Goal: Information Seeking & Learning: Check status

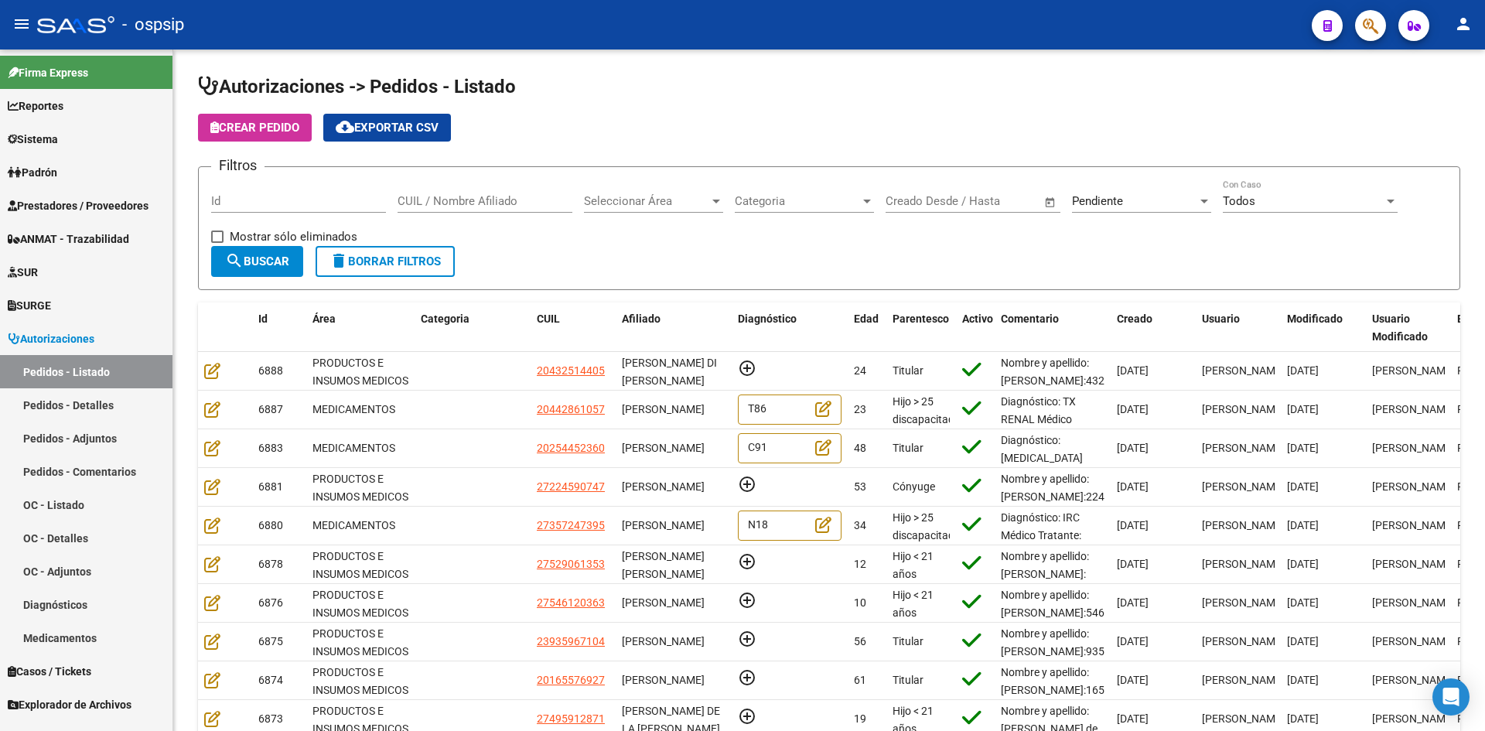
click at [1362, 32] on button "button" at bounding box center [1370, 25] width 31 height 31
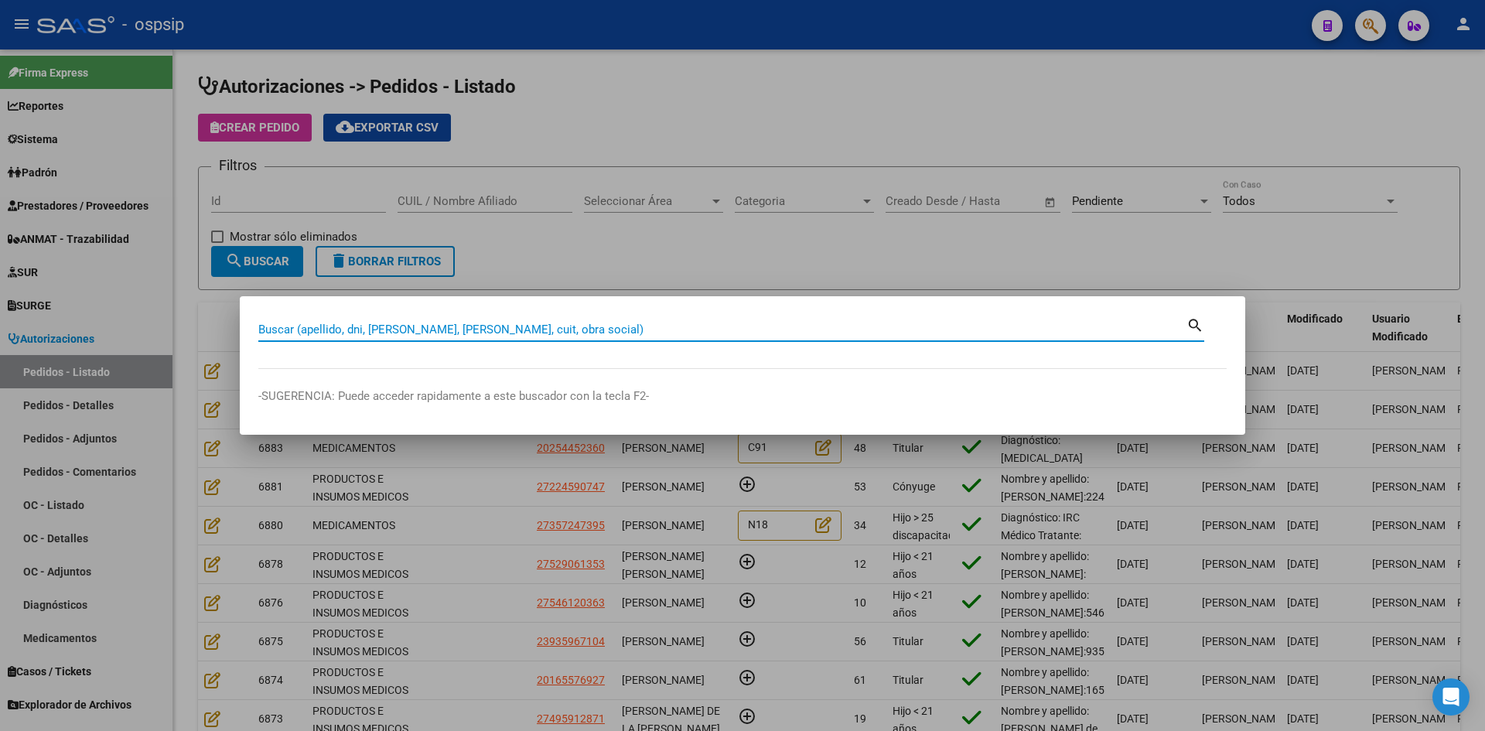
paste input "56162590"
type input "56162590"
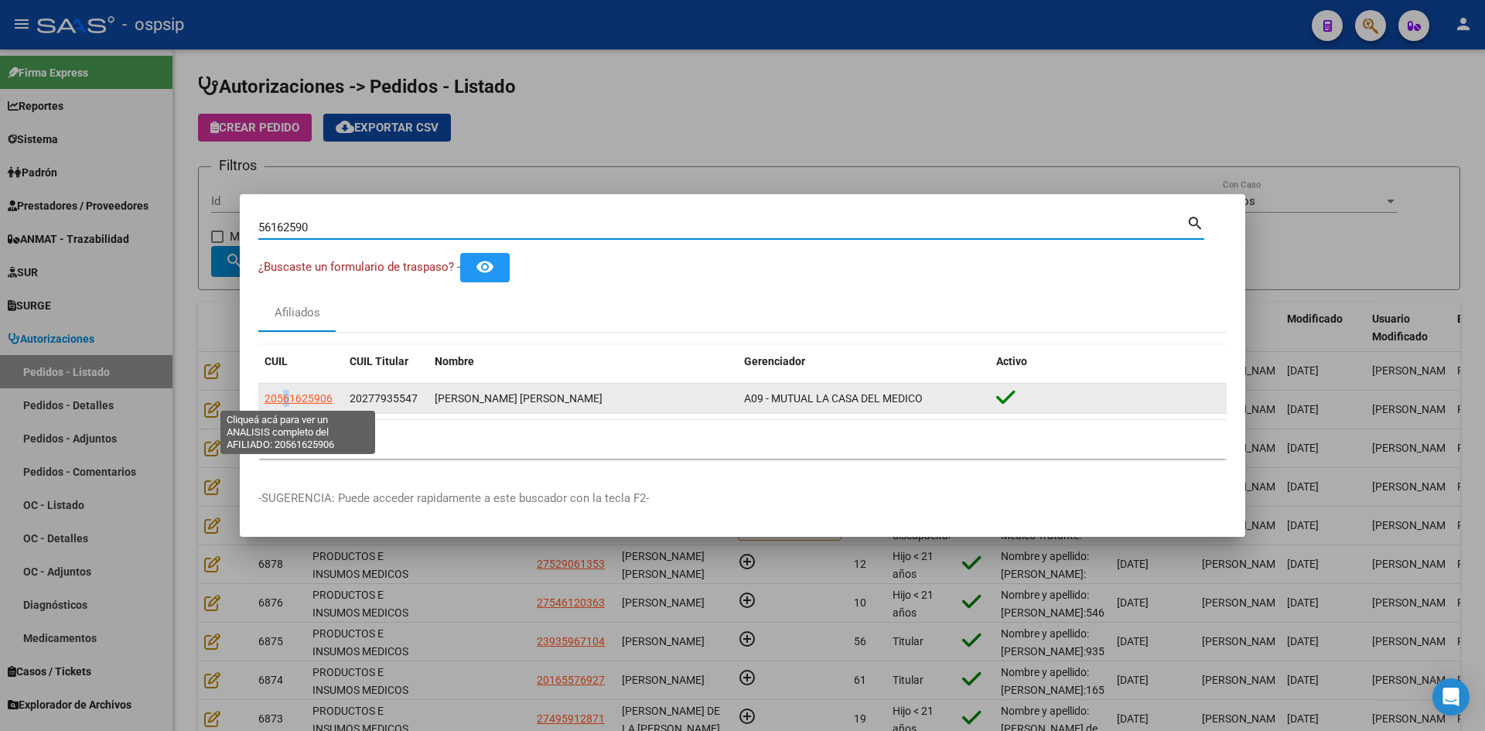
click at [283, 399] on span "20561625906" at bounding box center [298, 398] width 68 height 12
copy span "6"
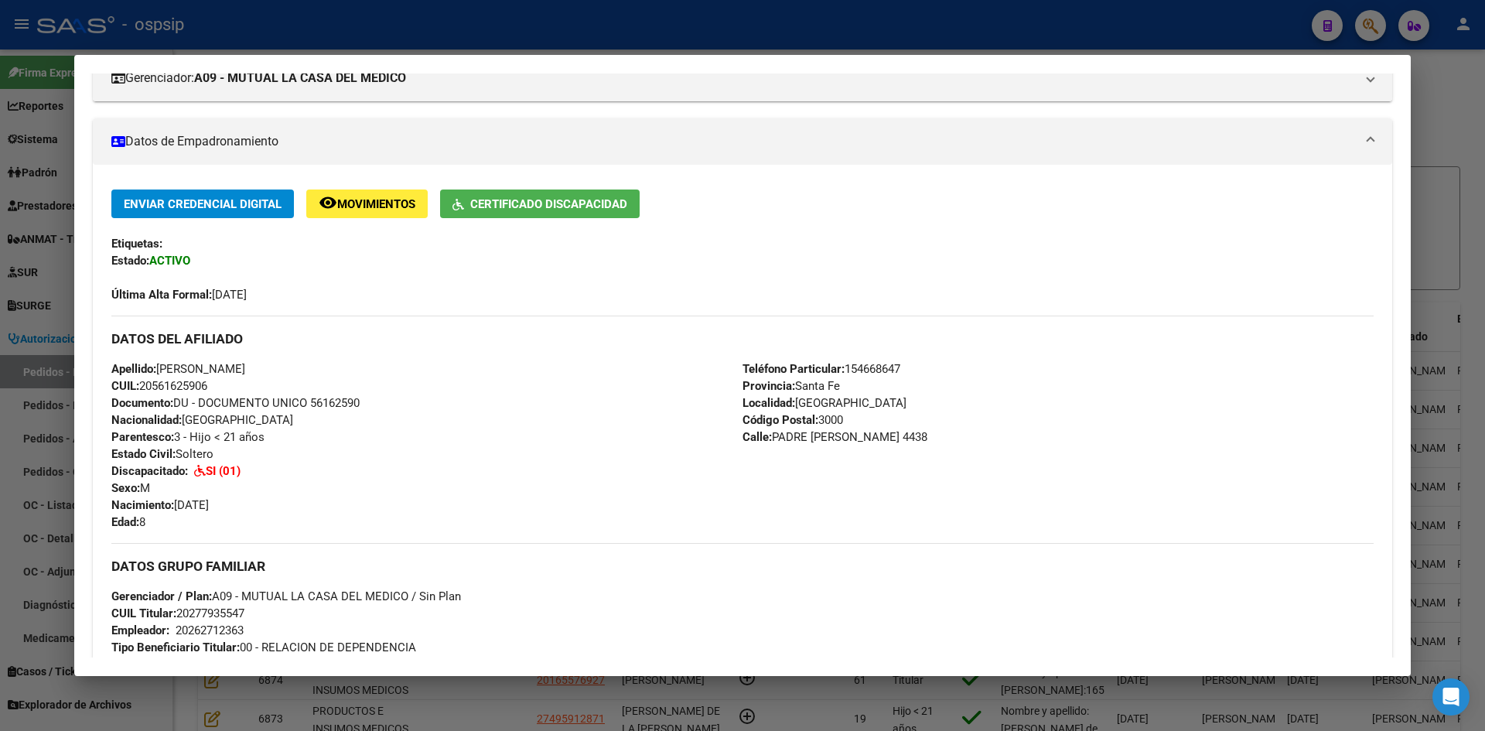
scroll to position [258, 0]
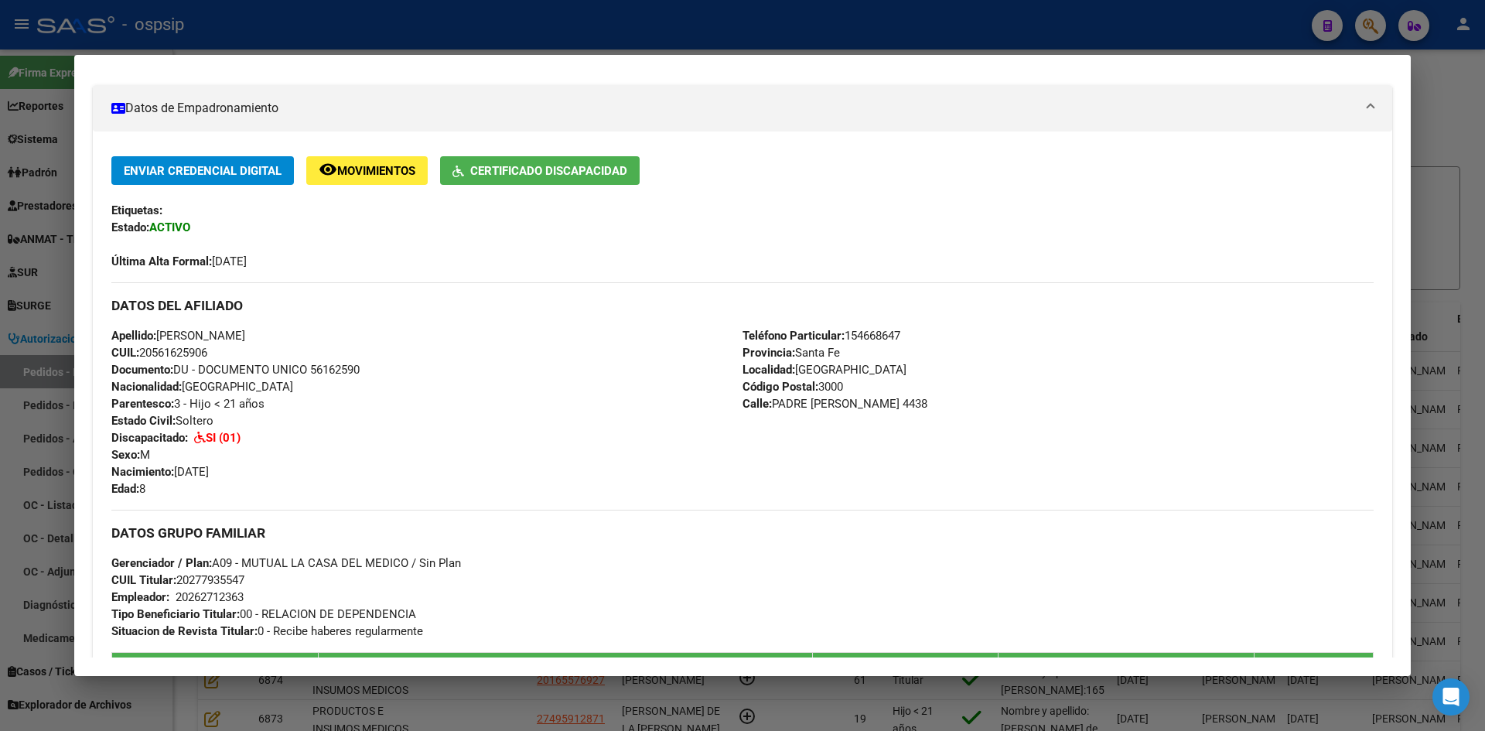
click at [59, 260] on div at bounding box center [742, 365] width 1485 height 731
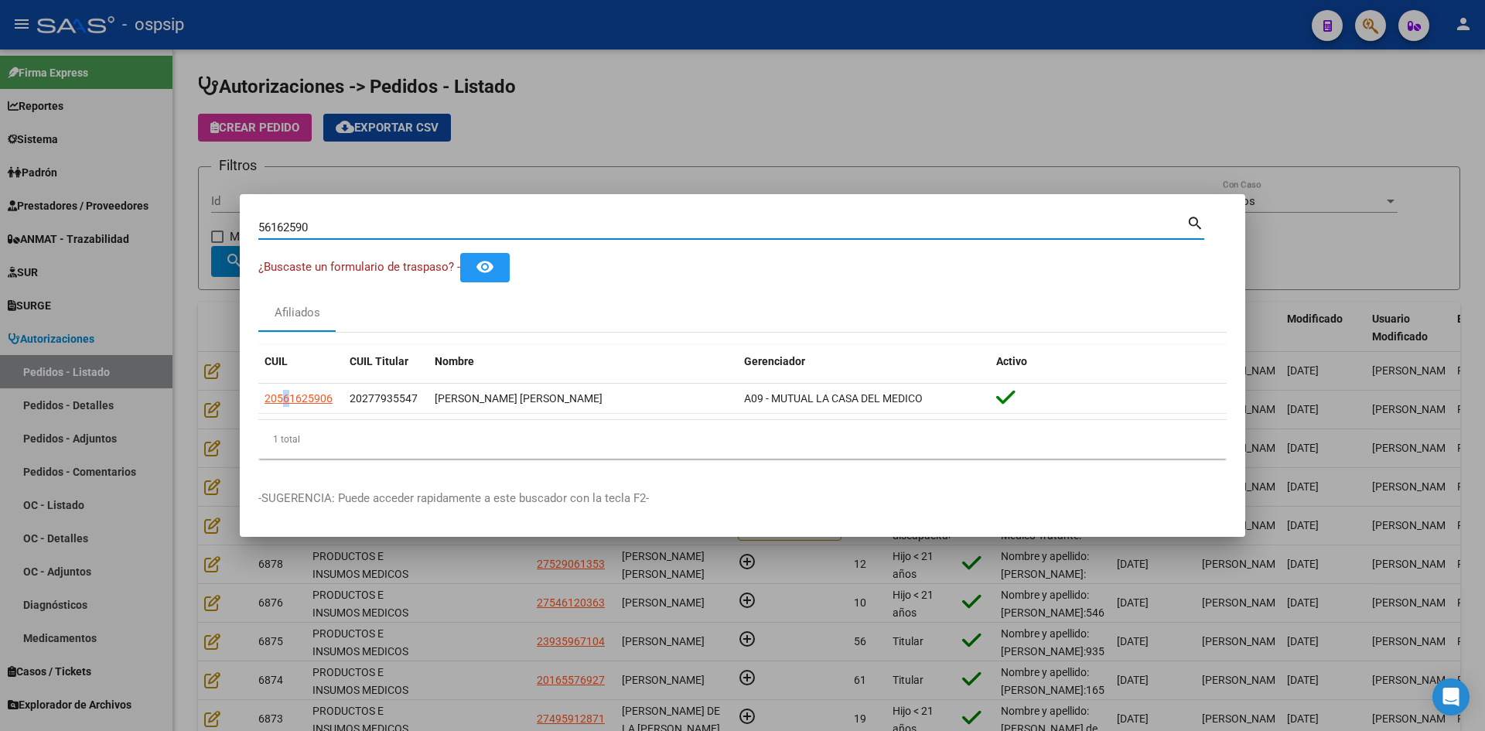
drag, startPoint x: 285, startPoint y: 225, endPoint x: 115, endPoint y: 224, distance: 170.1
click at [131, 223] on div "56162590 Buscar (apellido, dni, cuil, nro traspaso, cuit, obra social) search ¿…" at bounding box center [742, 365] width 1485 height 731
paste input "49577611"
type input "49577611"
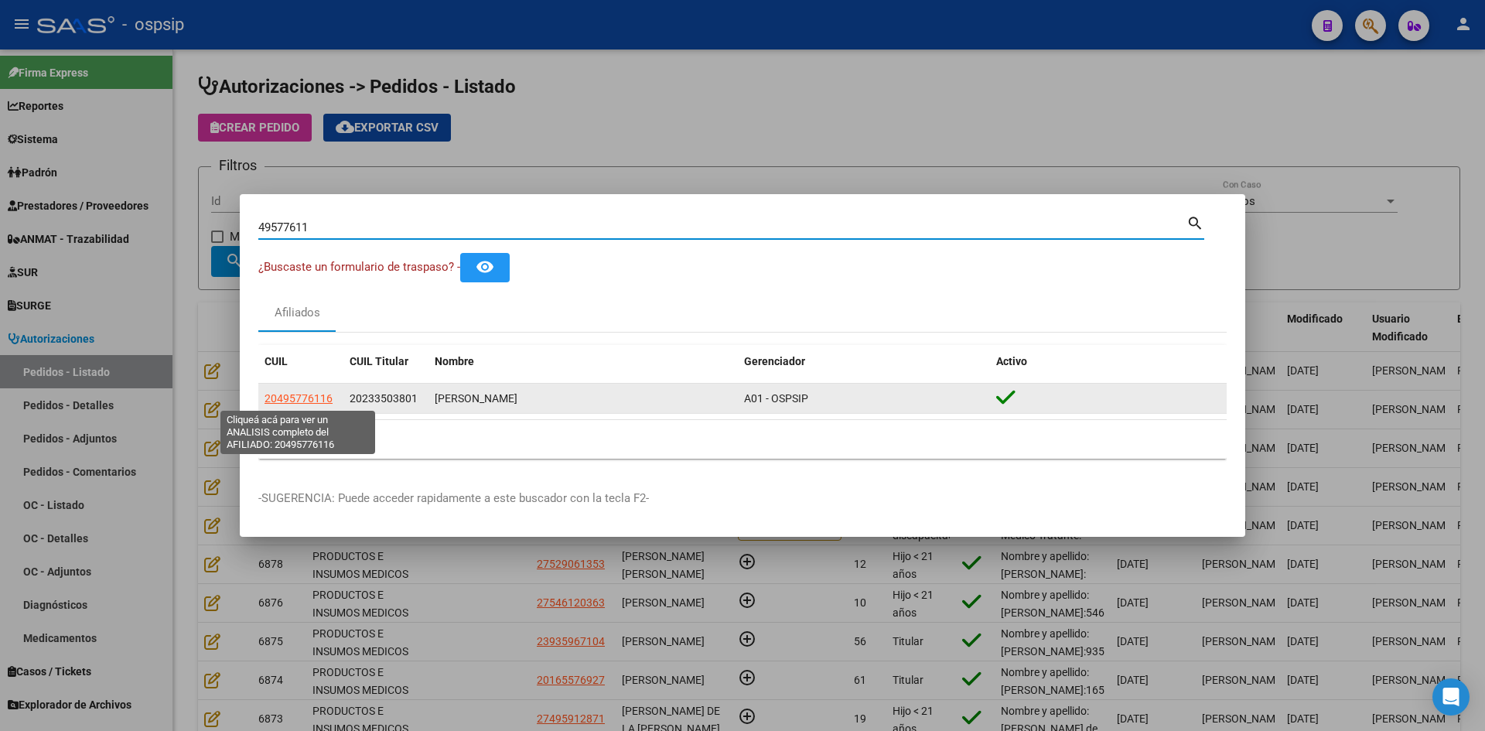
click at [294, 395] on span "20495776116" at bounding box center [298, 398] width 68 height 12
type textarea "20495776116"
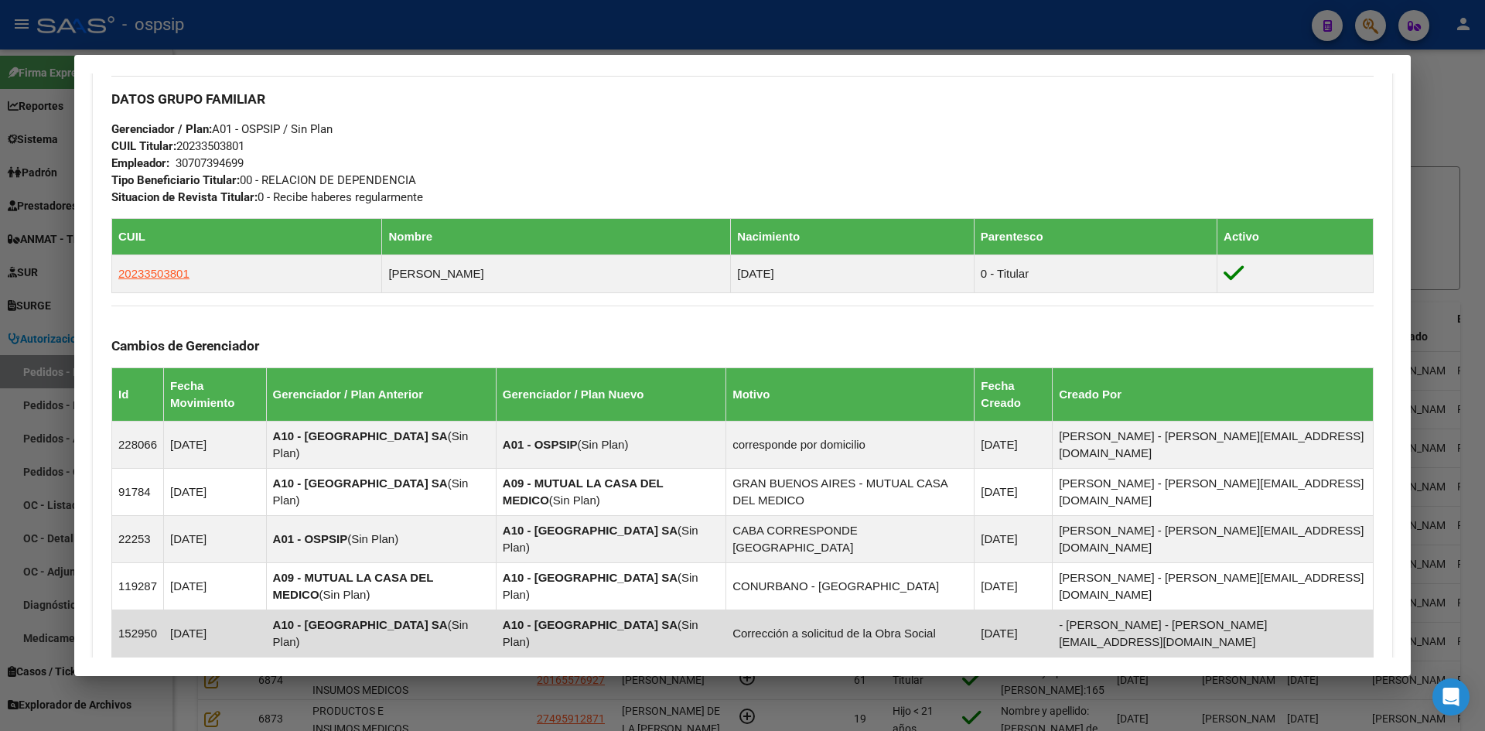
scroll to position [424, 0]
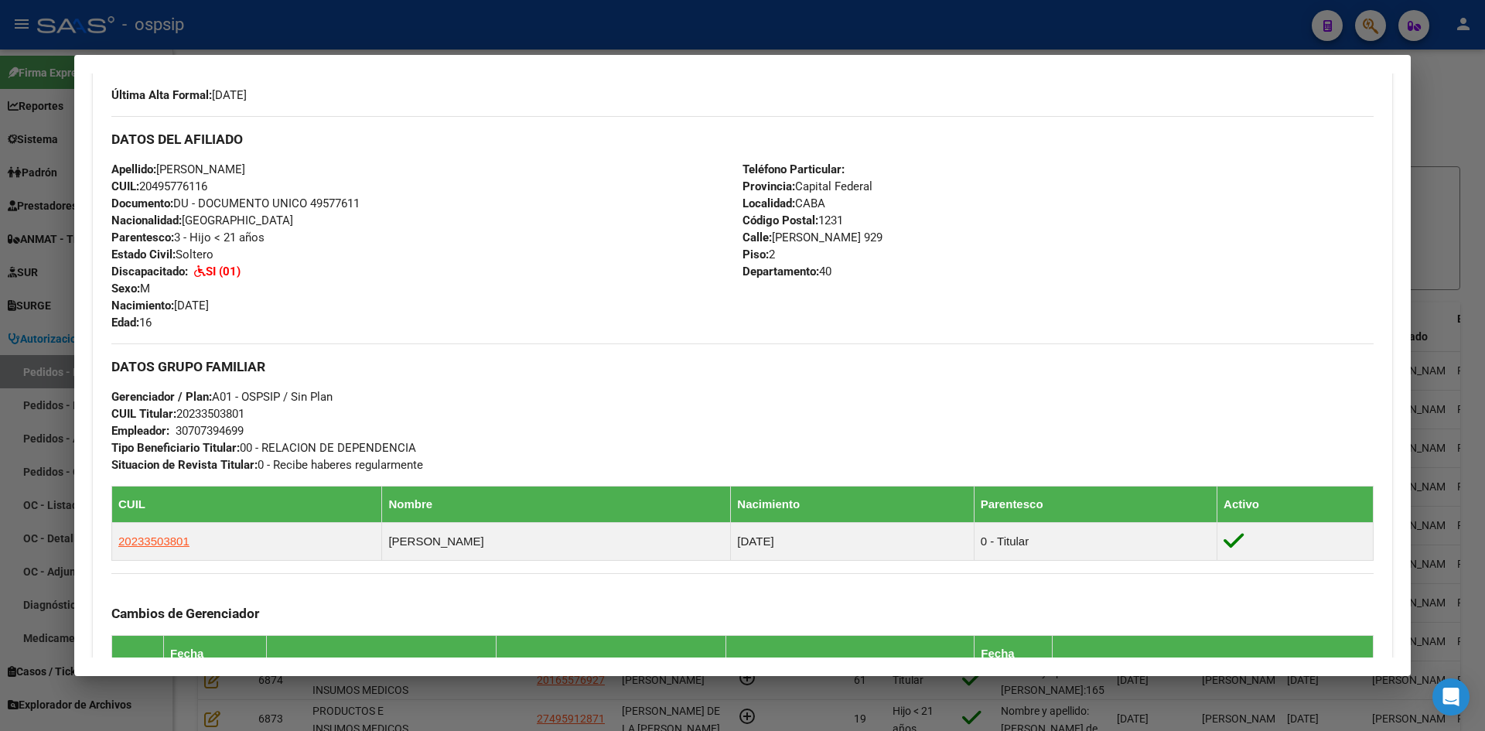
click at [81, 295] on mat-dialog-content "Análisis Afiliado - CUIL: 20495776116 DATOS PADRÓN ÁGIL: [PERSON_NAME] | ACTIVO…" at bounding box center [742, 365] width 1336 height 584
click at [49, 296] on div at bounding box center [742, 365] width 1485 height 731
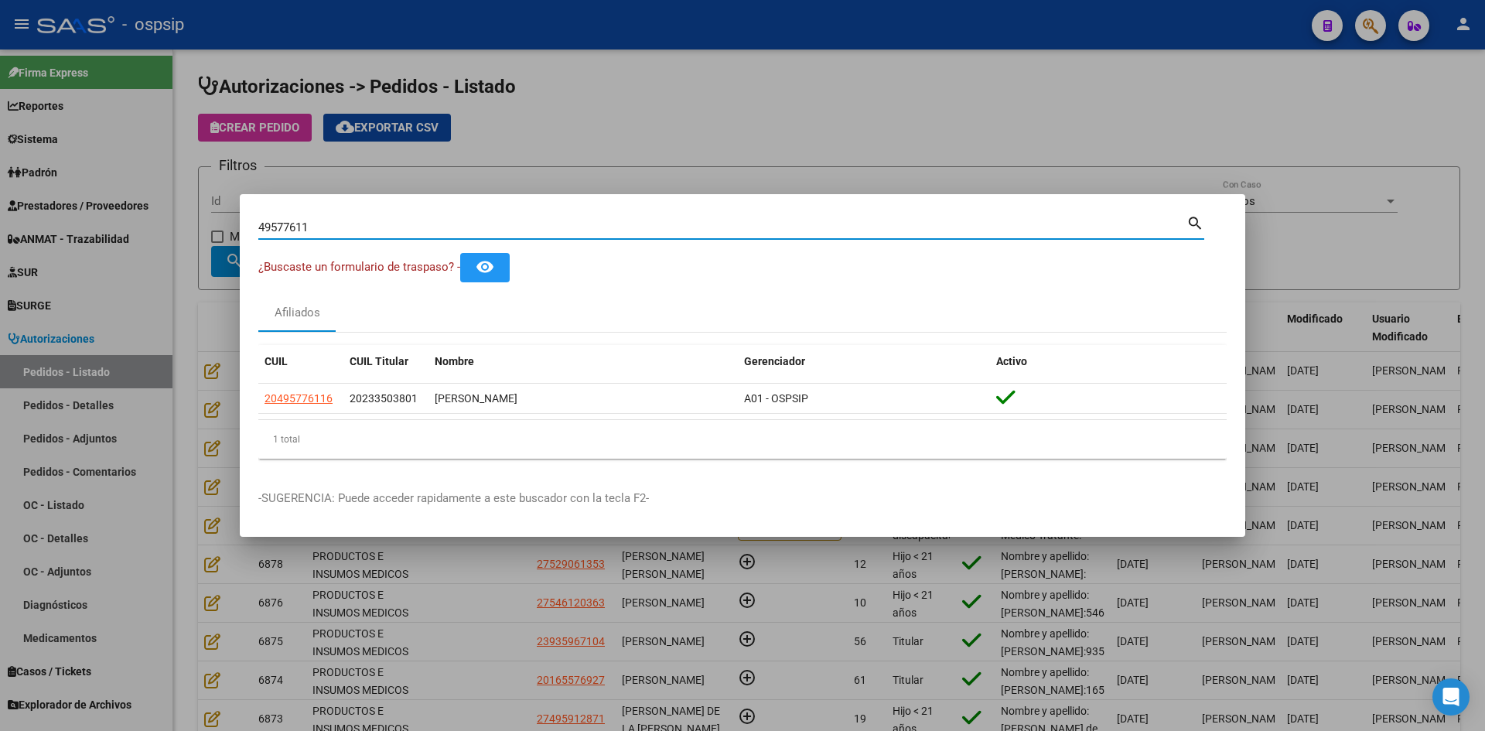
drag, startPoint x: 354, startPoint y: 227, endPoint x: 16, endPoint y: 229, distance: 338.0
click at [36, 236] on div "49577611 Buscar (apellido, dni, cuil, nro traspaso, cuit, obra social) search ¿…" at bounding box center [742, 365] width 1485 height 731
type input "V"
paste input "31478588"
type input "31478588"
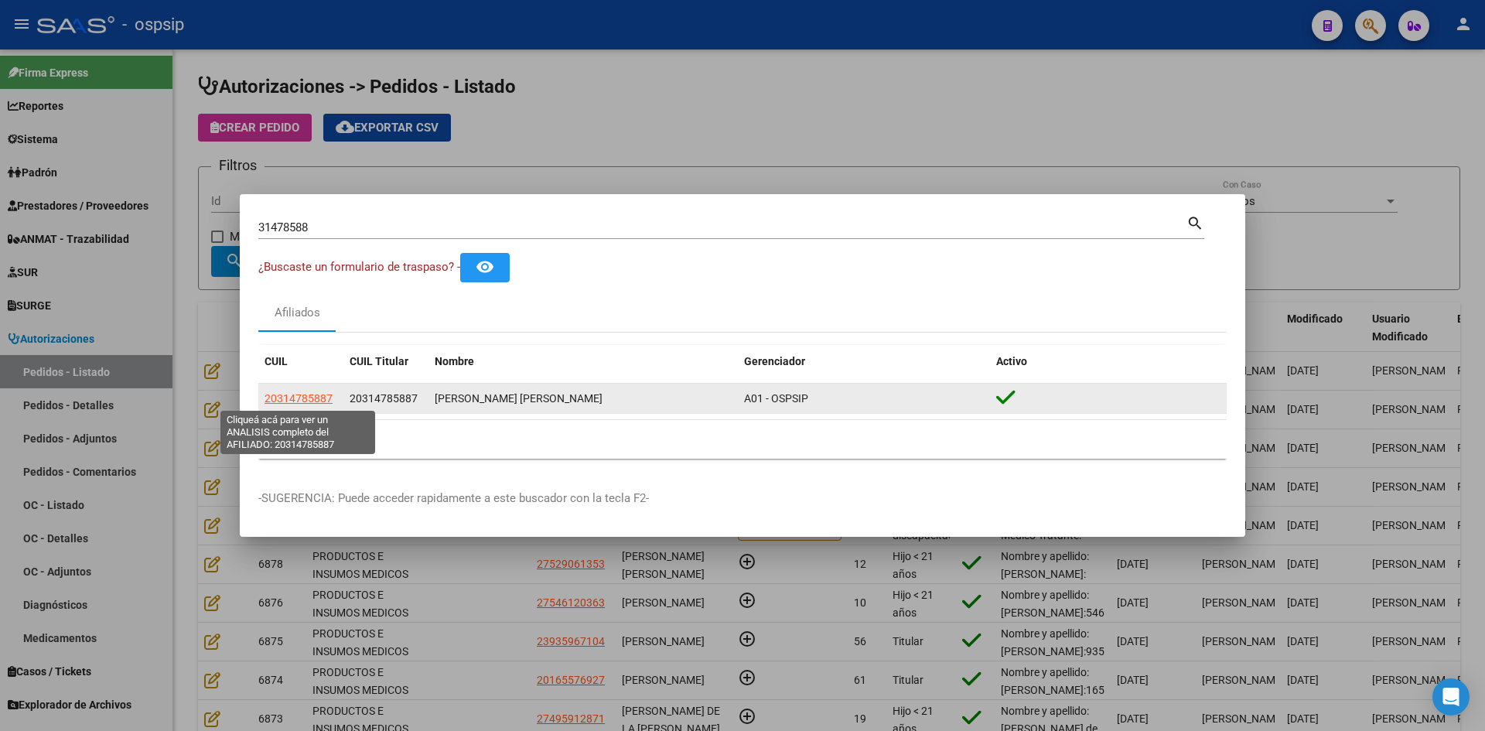
click at [284, 394] on span "20314785887" at bounding box center [298, 398] width 68 height 12
type textarea "20314785887"
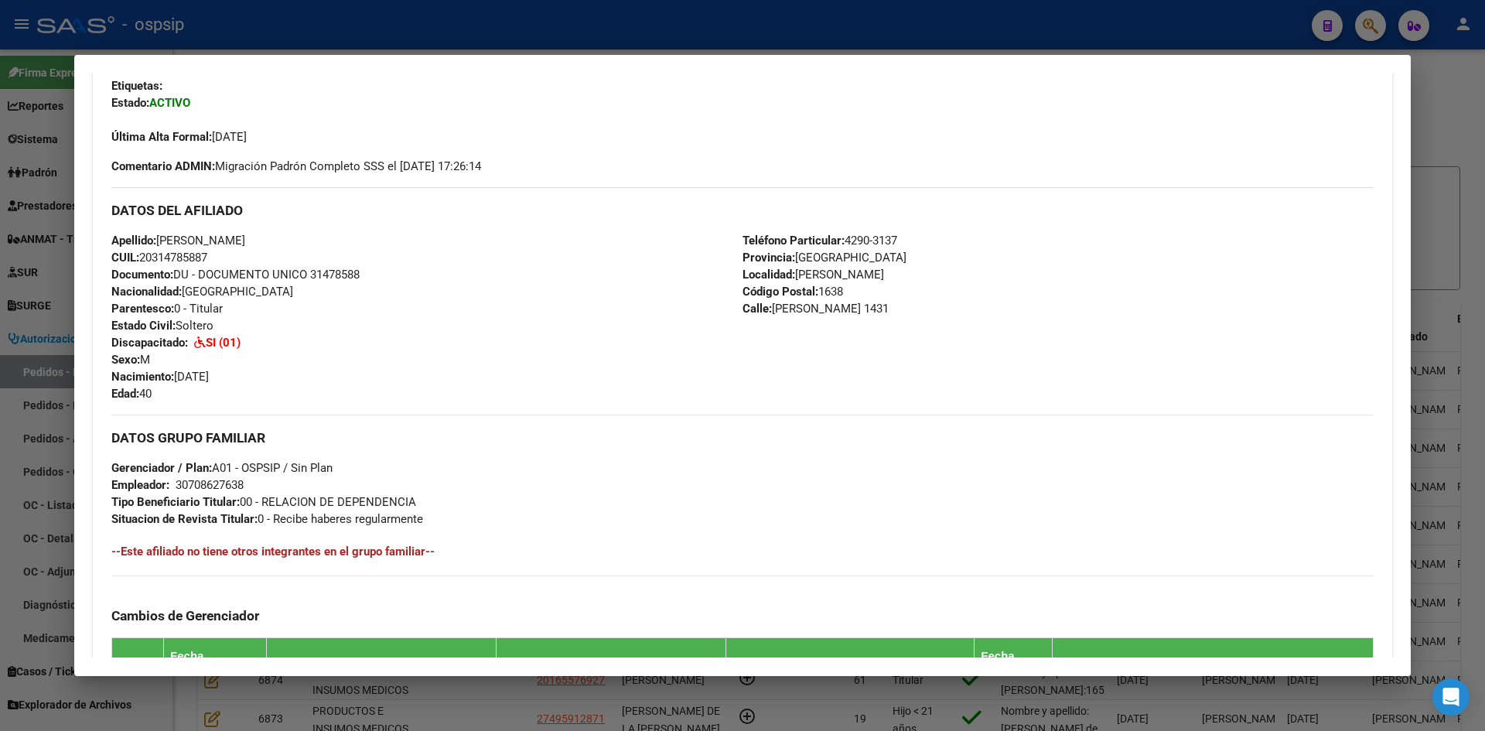
scroll to position [516, 0]
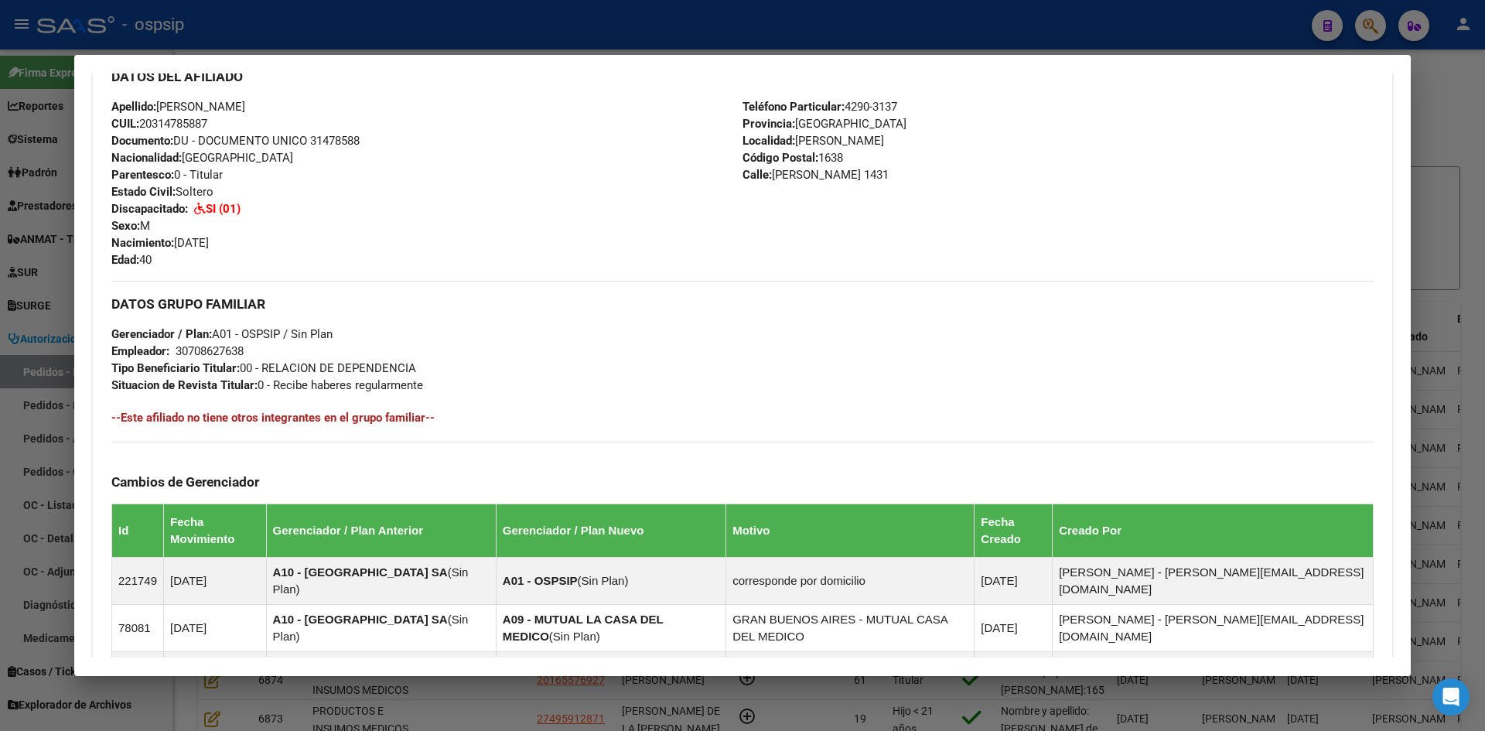
click at [75, 378] on mat-dialog-content "Análisis Afiliado - CUIL: 20314785887 DATOS PADRÓN ÁGIL: [PERSON_NAME] [PERSON_…" at bounding box center [742, 365] width 1336 height 584
click at [46, 316] on div at bounding box center [742, 365] width 1485 height 731
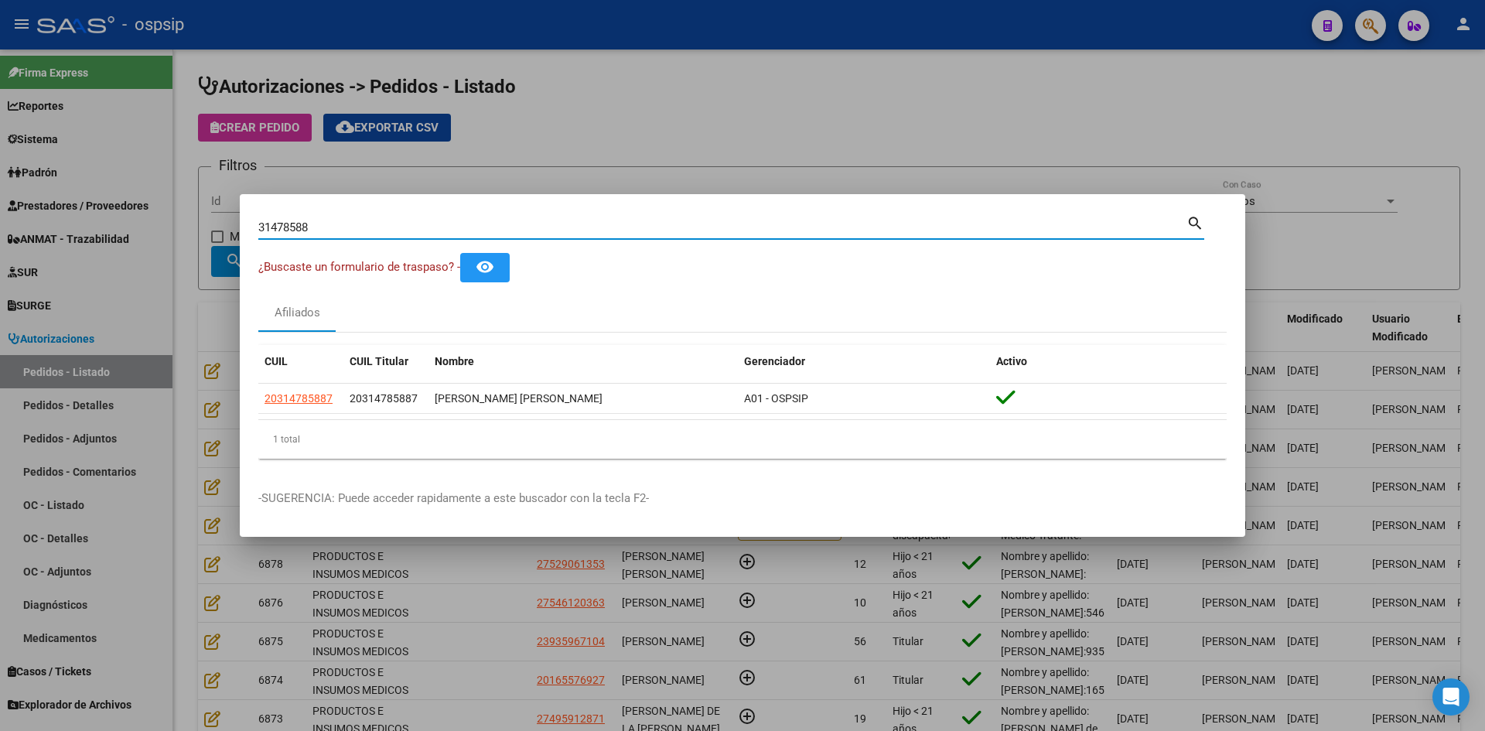
drag, startPoint x: 308, startPoint y: 222, endPoint x: 27, endPoint y: 200, distance: 281.6
click at [61, 210] on div "31478588 Buscar (apellido, dni, cuil, nro traspaso, cuit, obra social) search ¿…" at bounding box center [742, 365] width 1485 height 731
paste input "56816989"
type input "56816989"
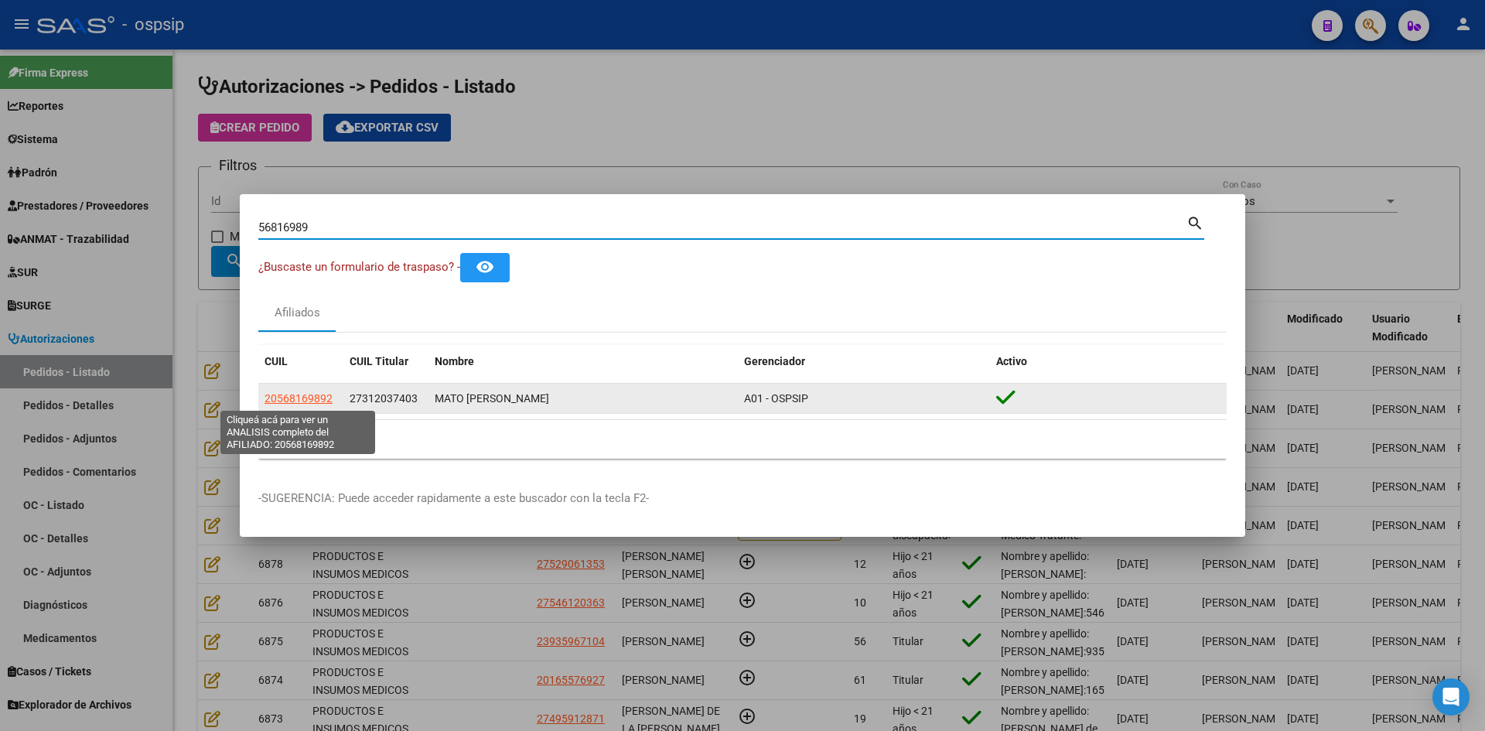
click at [301, 398] on span "20568169892" at bounding box center [298, 398] width 68 height 12
type textarea "20568169892"
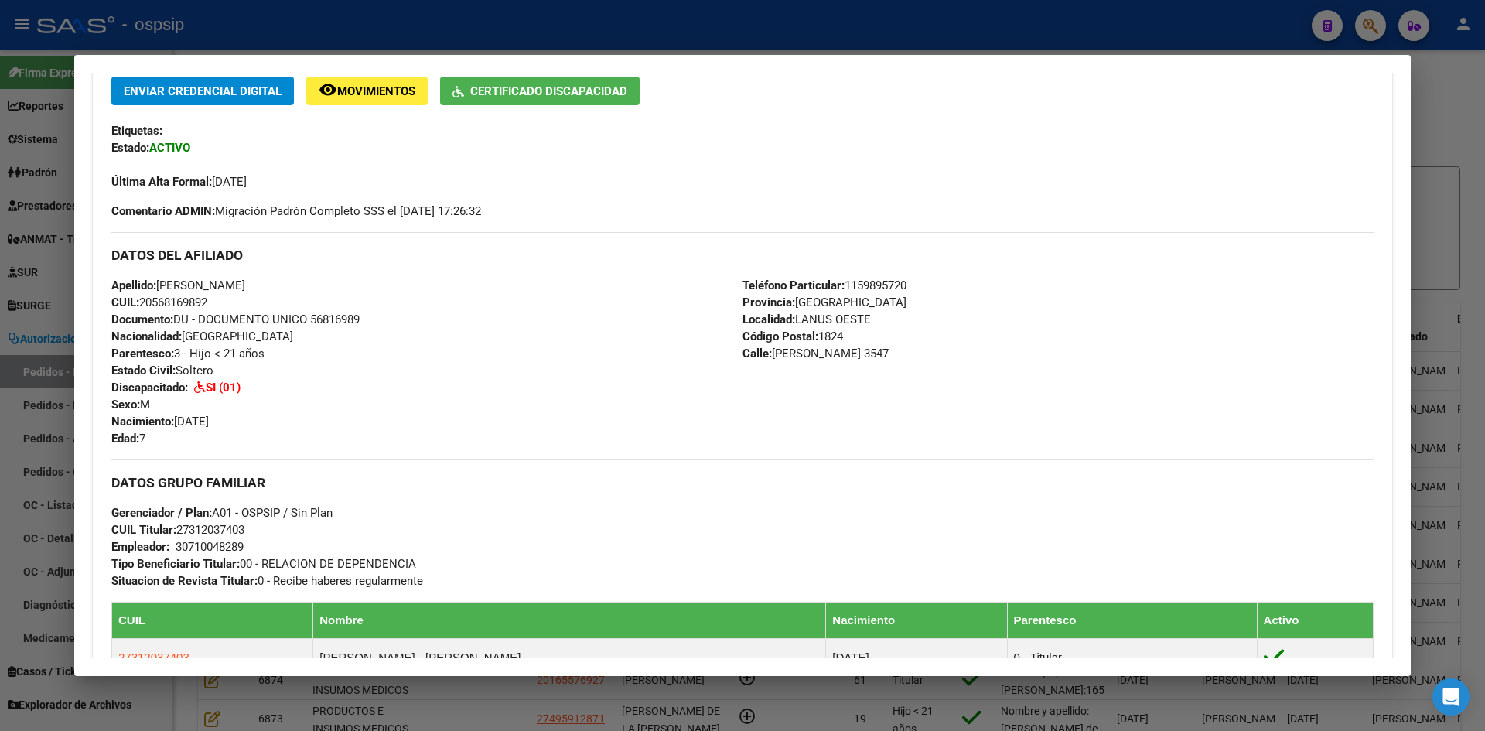
scroll to position [258, 0]
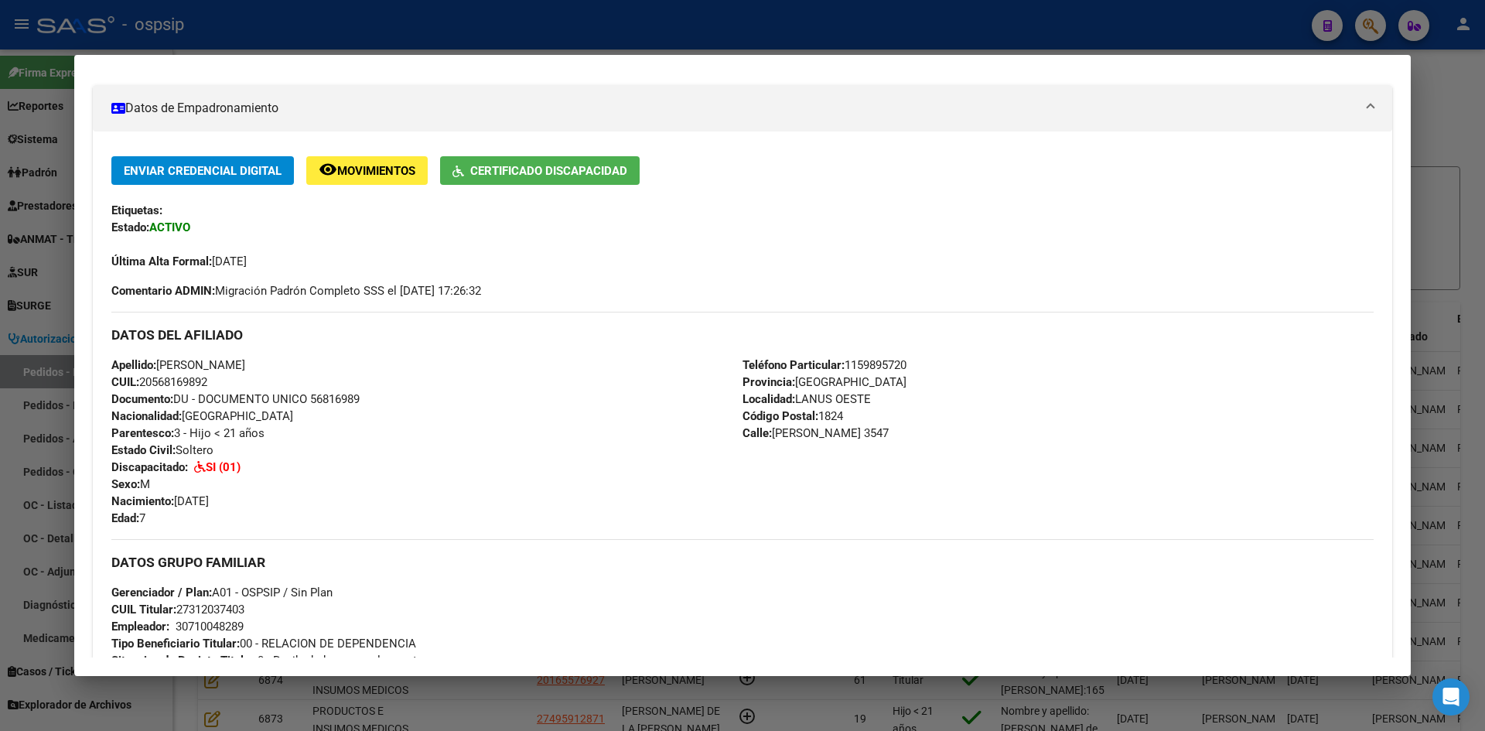
drag, startPoint x: 36, startPoint y: 308, endPoint x: 205, endPoint y: 287, distance: 170.6
click at [36, 307] on div at bounding box center [742, 365] width 1485 height 731
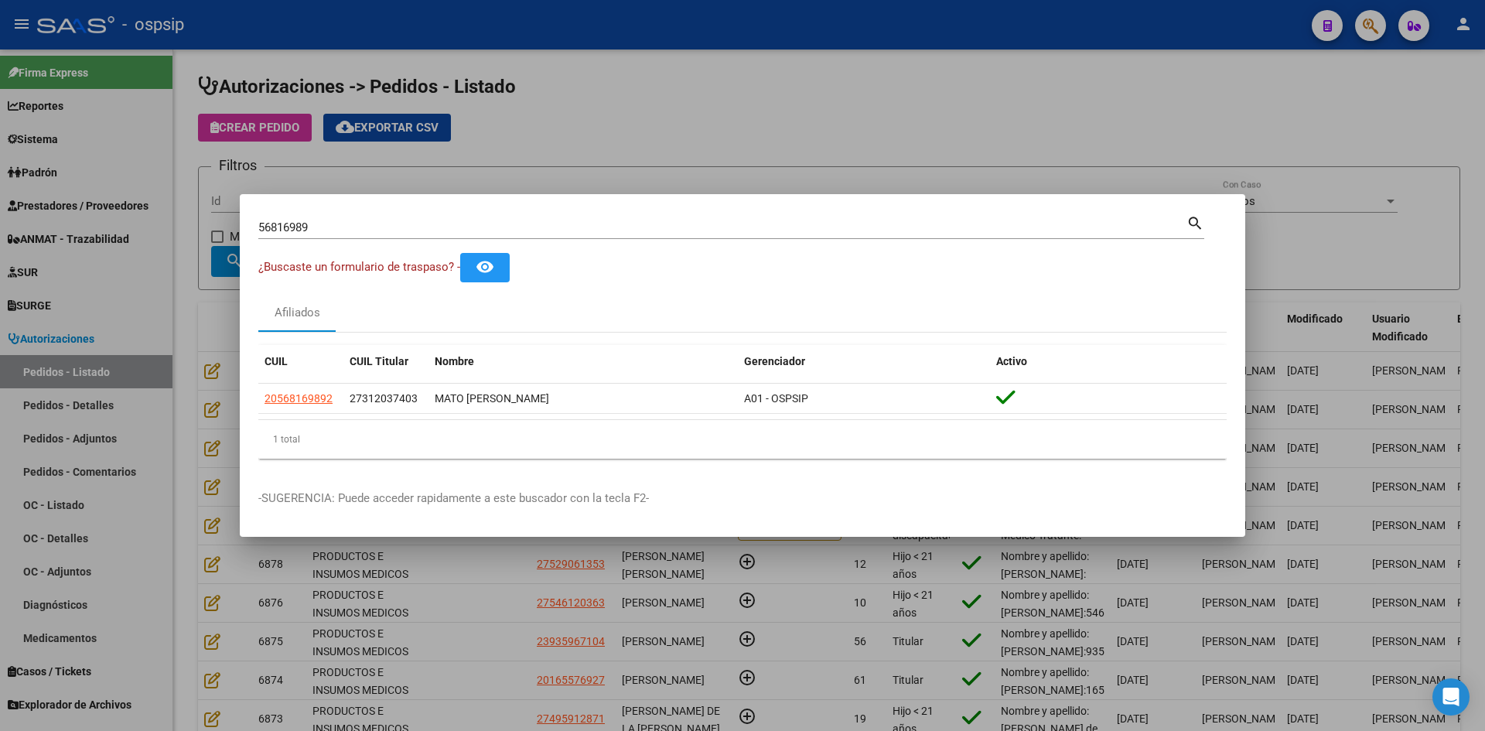
drag, startPoint x: 342, startPoint y: 217, endPoint x: 332, endPoint y: 224, distance: 11.8
click at [332, 224] on div "56816989 Buscar (apellido, dni, [PERSON_NAME], nro traspaso, cuit, obra social)" at bounding box center [722, 227] width 928 height 23
drag, startPoint x: 335, startPoint y: 226, endPoint x: 71, endPoint y: 206, distance: 264.5
click at [87, 208] on div "56816989 Buscar (apellido, dni, cuil, nro traspaso, cuit, obra social) search ¿…" at bounding box center [742, 365] width 1485 height 731
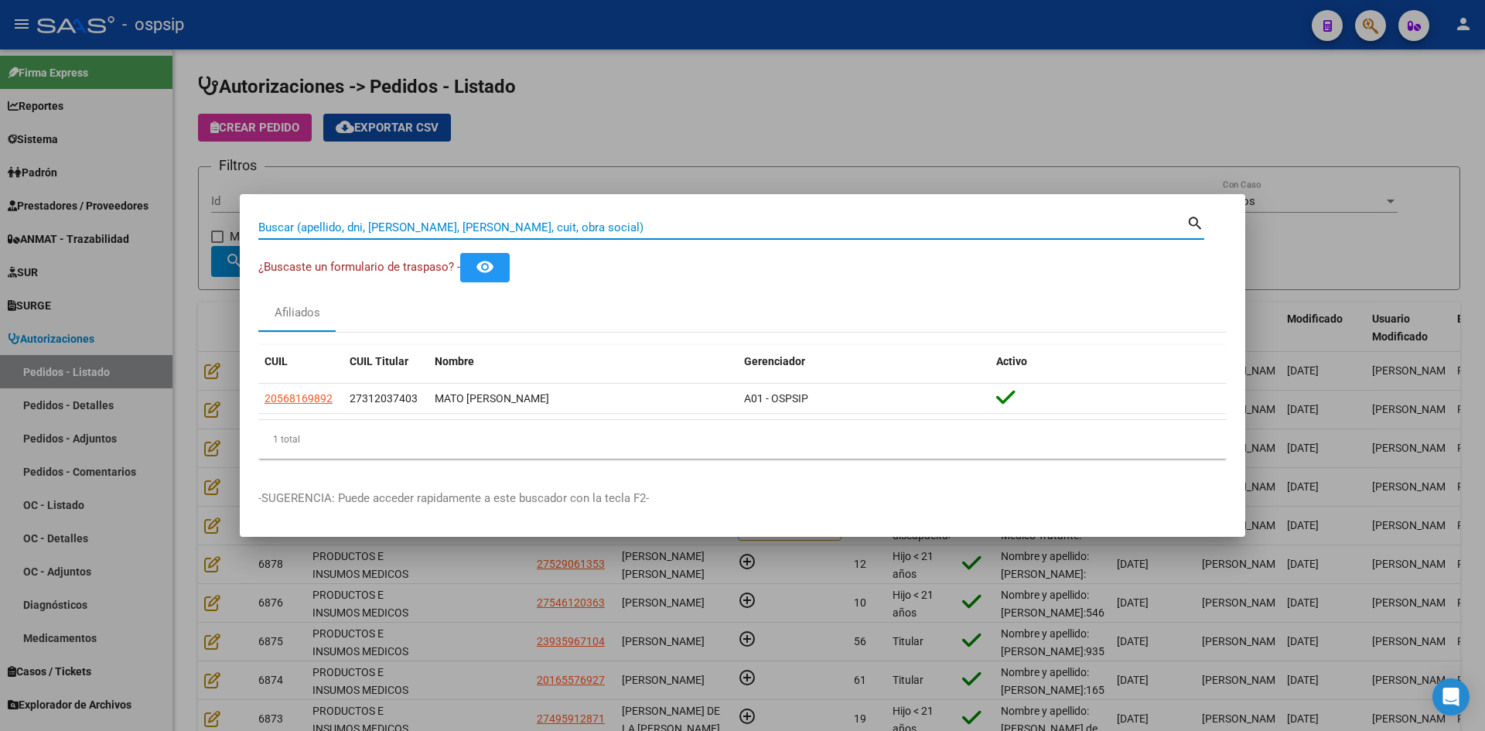
paste input "53327402"
type input "53327402"
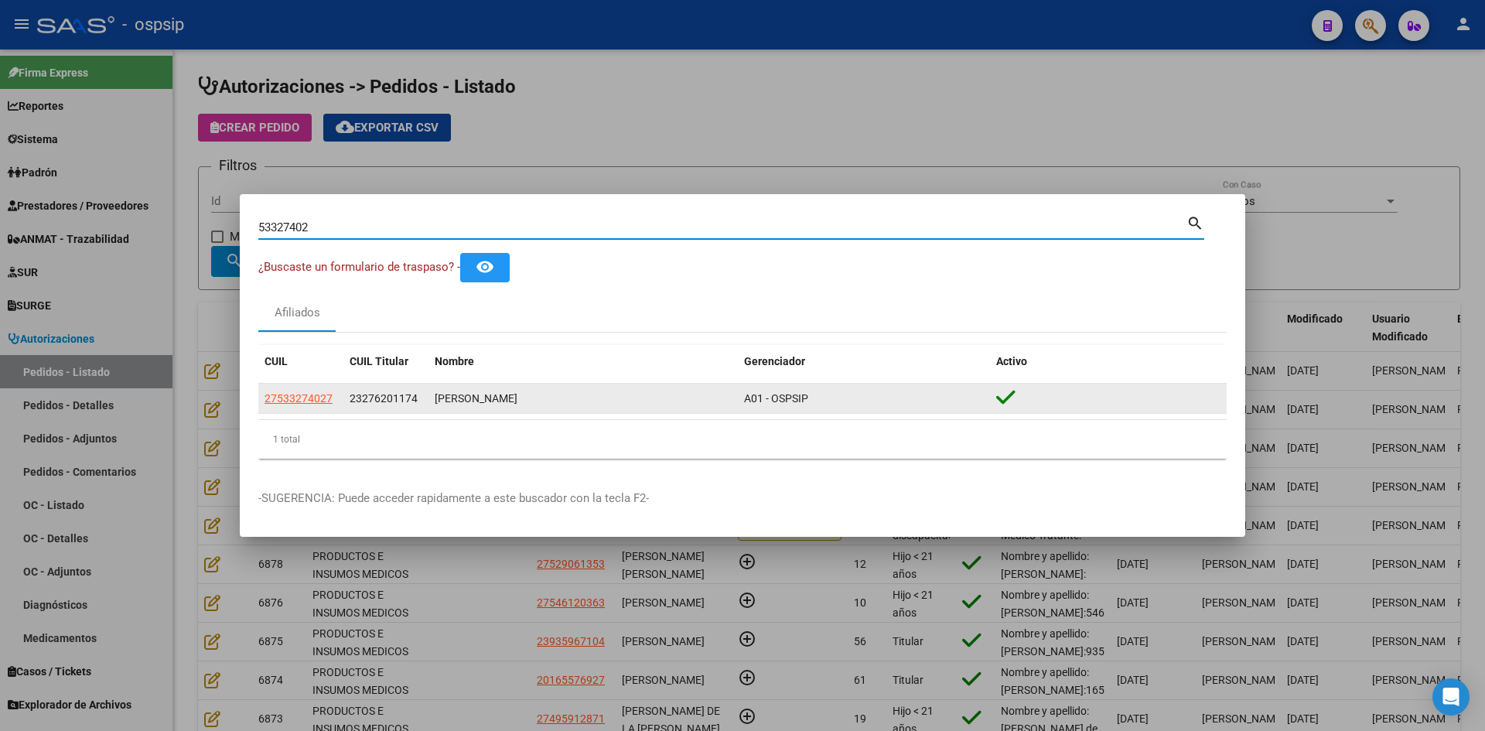
click at [304, 402] on span "27533274027" at bounding box center [298, 398] width 68 height 12
type textarea "27533274027"
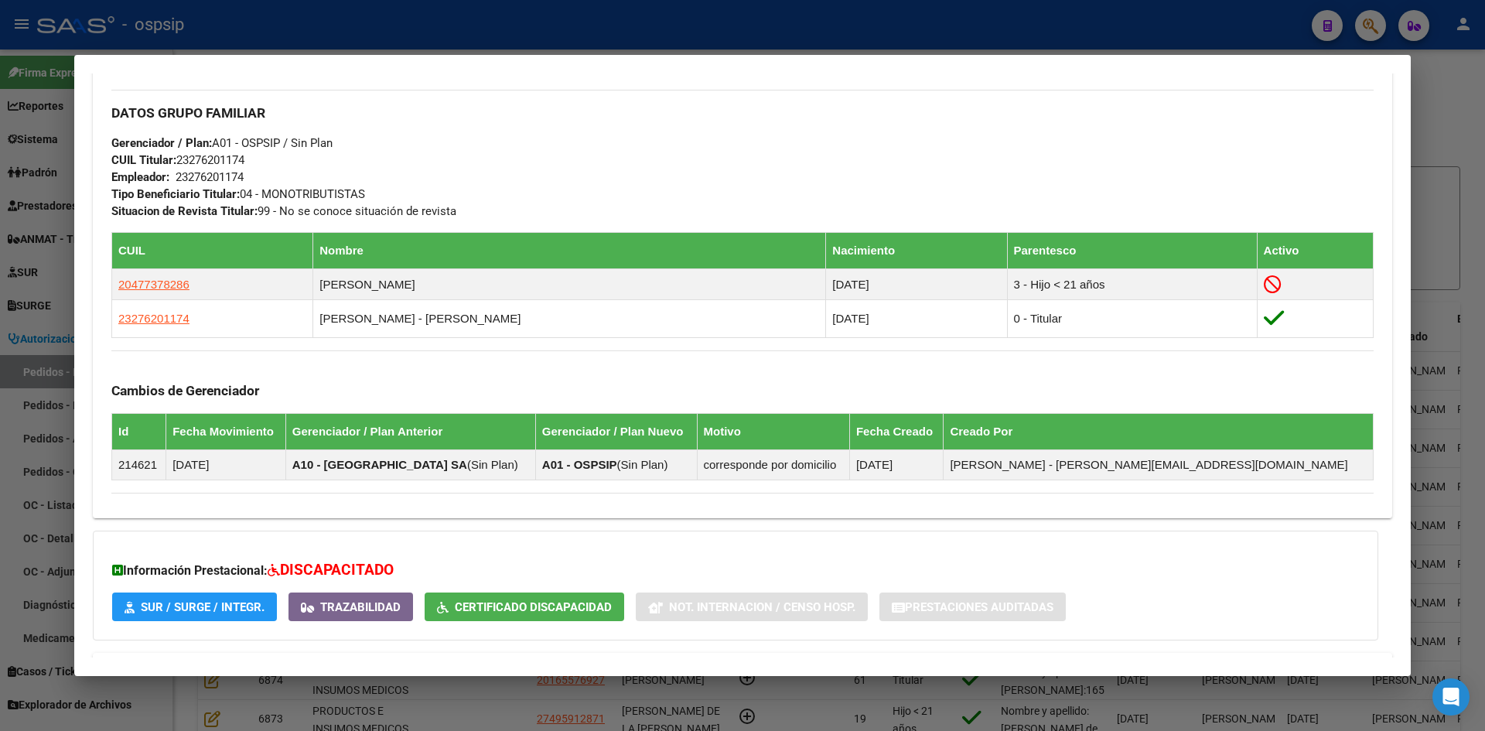
scroll to position [773, 0]
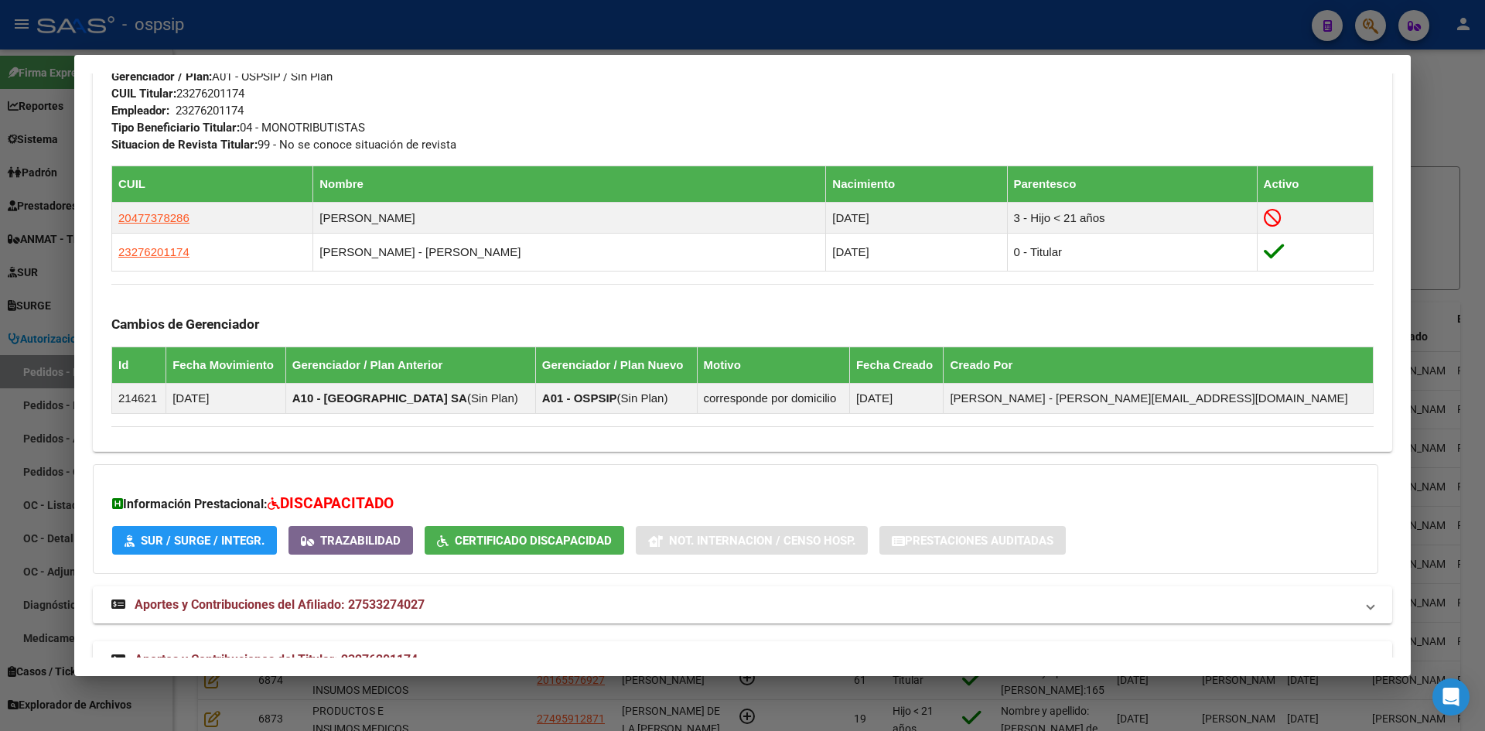
click at [70, 346] on div at bounding box center [742, 365] width 1485 height 731
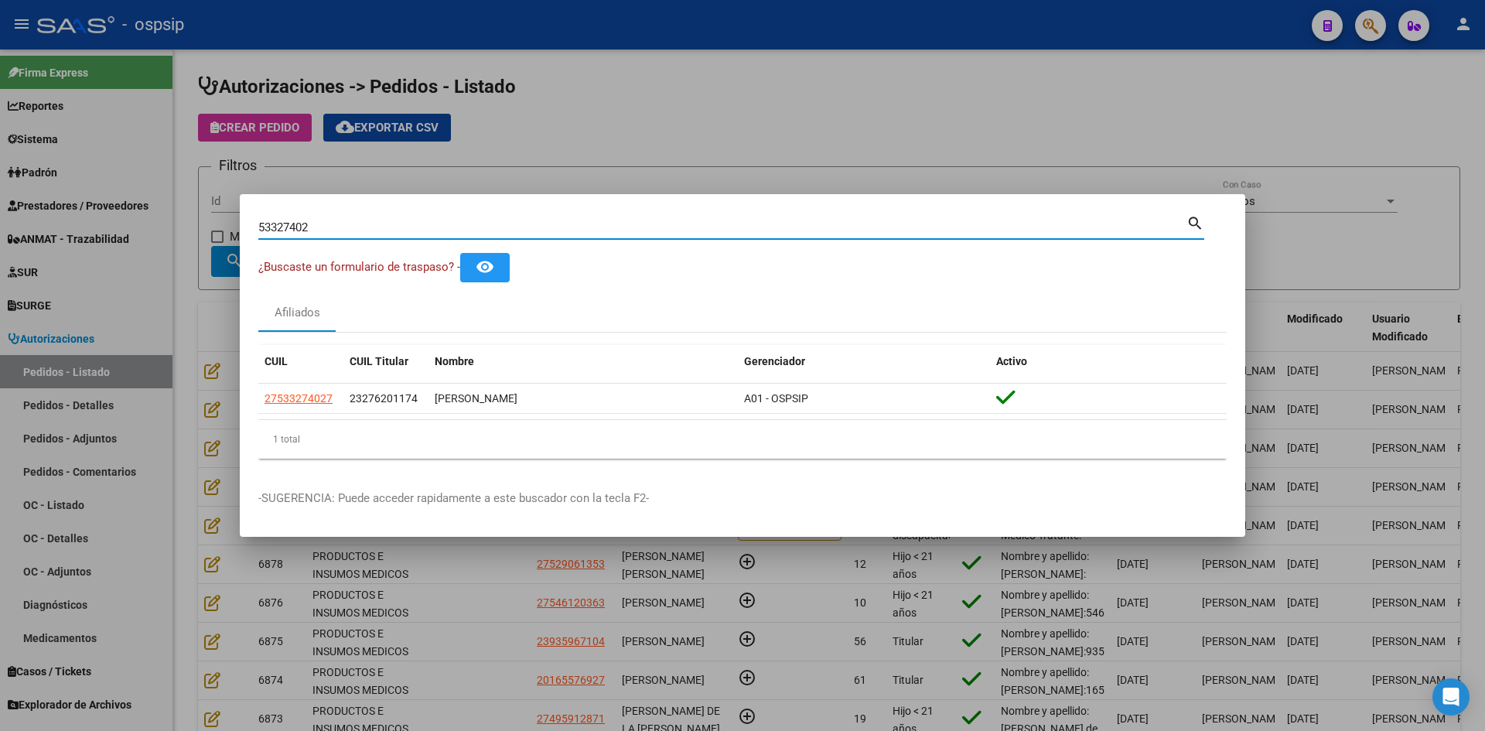
drag, startPoint x: 336, startPoint y: 227, endPoint x: 43, endPoint y: 201, distance: 294.3
click at [44, 202] on div "53327402 Buscar (apellido, dni, cuil, nro traspaso, cuit, obra social) search ¿…" at bounding box center [742, 365] width 1485 height 731
paste input "28611748"
type input "28611748"
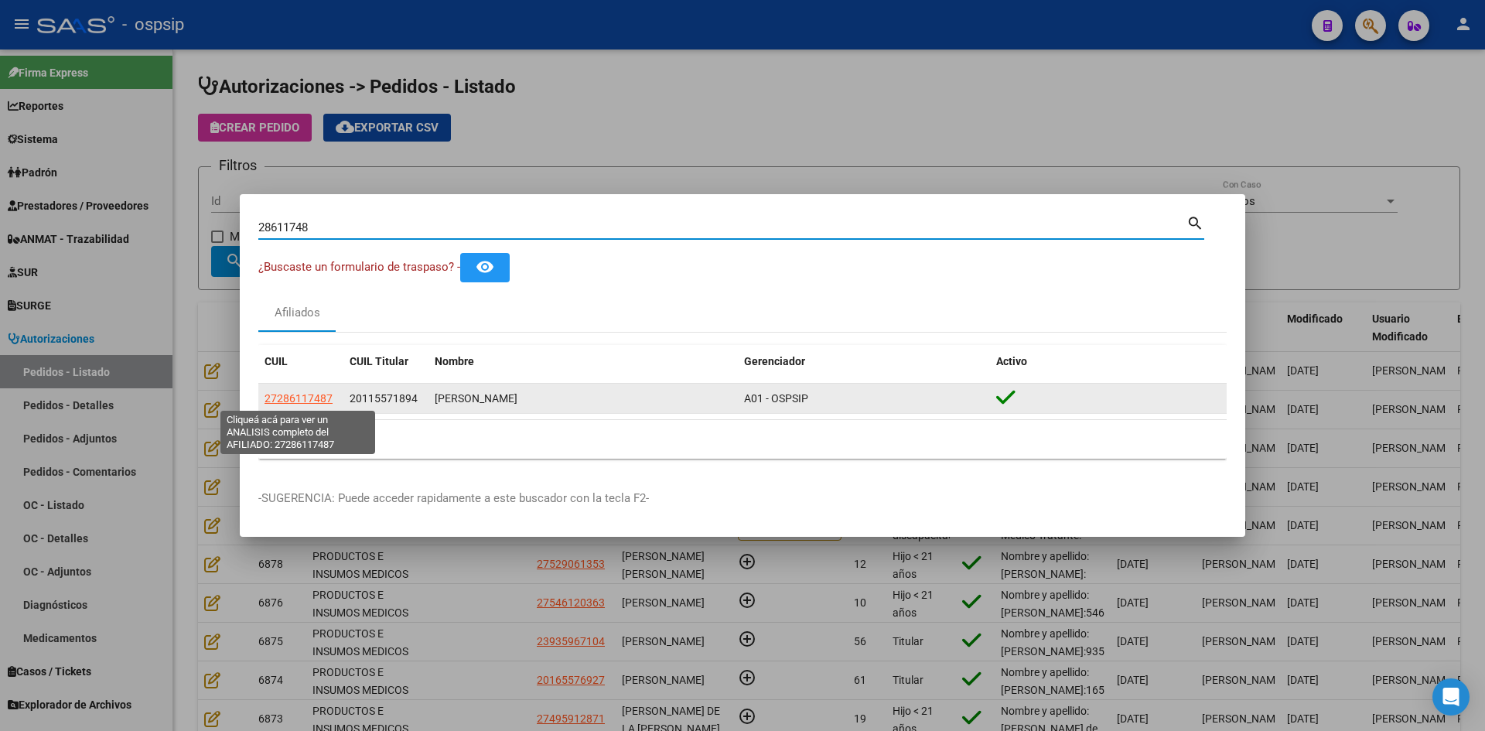
click at [284, 401] on span "27286117487" at bounding box center [298, 398] width 68 height 12
type textarea "27286117487"
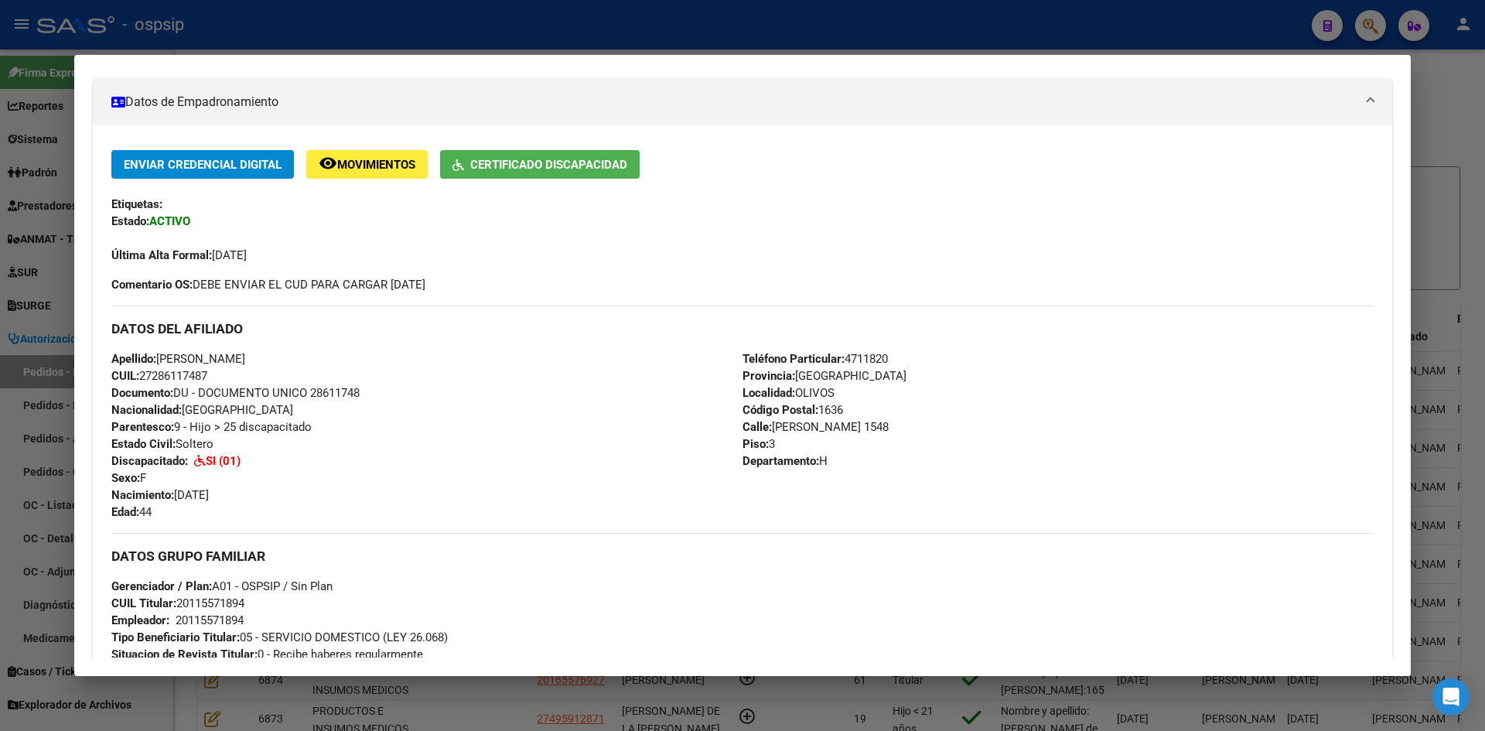
scroll to position [516, 0]
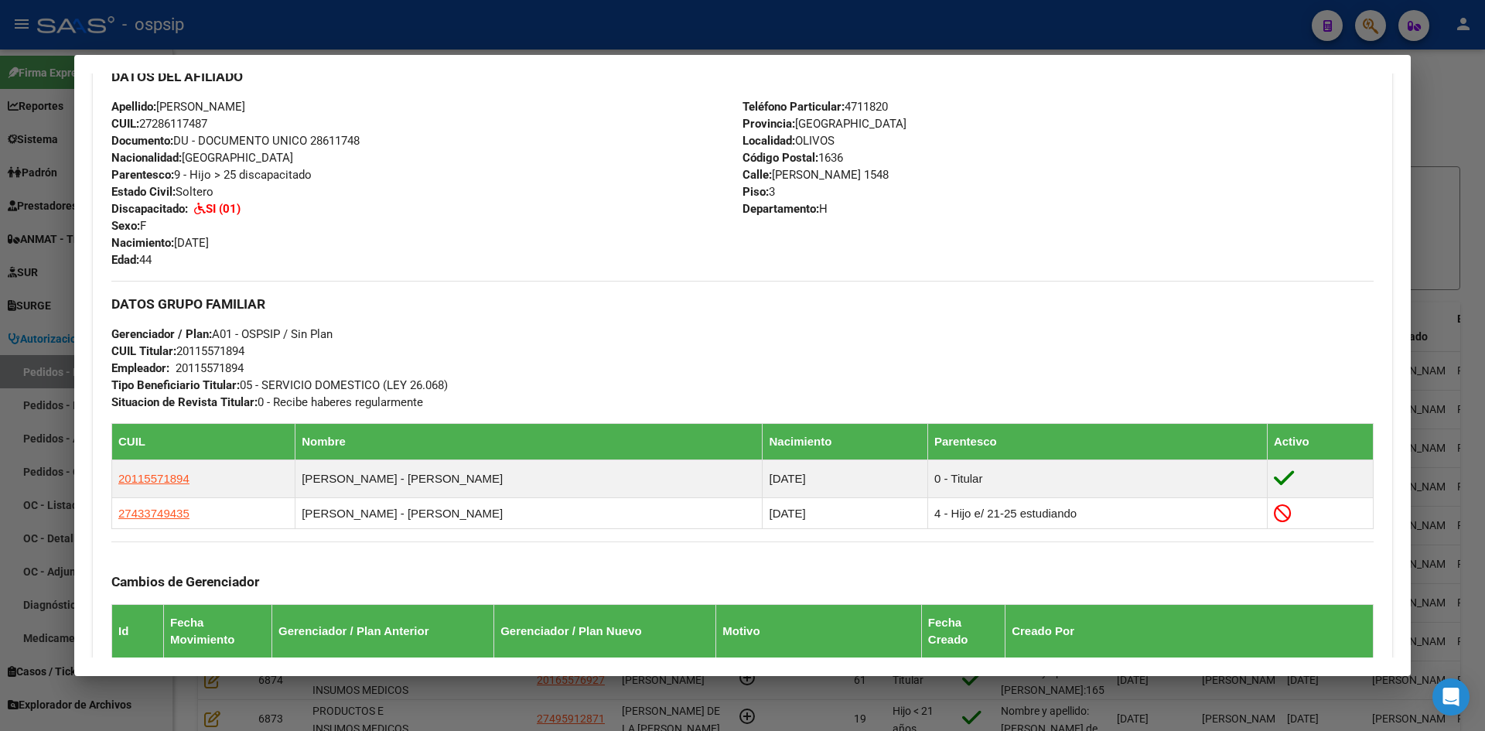
click at [49, 420] on div at bounding box center [742, 365] width 1485 height 731
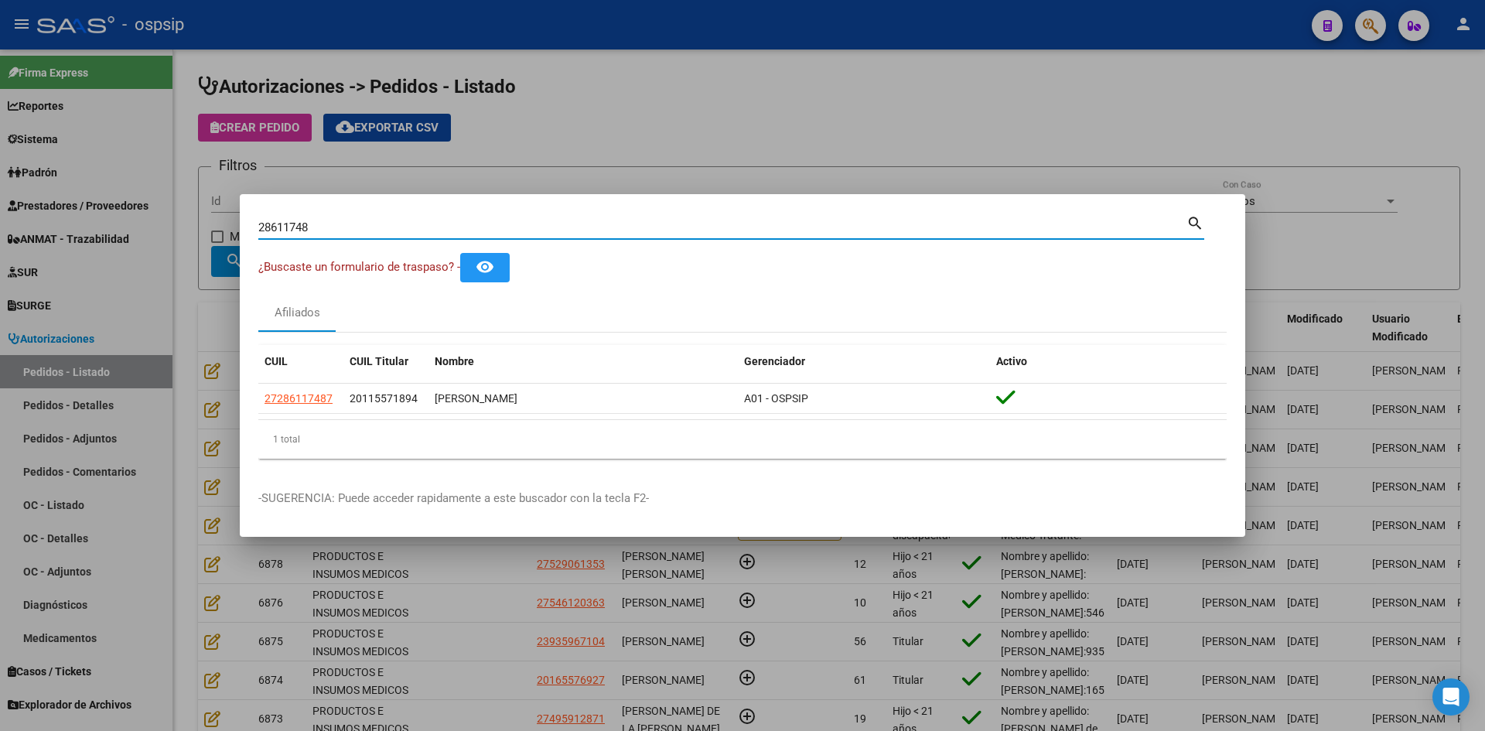
drag, startPoint x: 330, startPoint y: 229, endPoint x: 22, endPoint y: 224, distance: 308.6
click at [39, 227] on div "28611748 Buscar (apellido, dni, cuil, nro traspaso, cuit, obra social) search ¿…" at bounding box center [742, 365] width 1485 height 731
paste input "56258195"
type input "56258195"
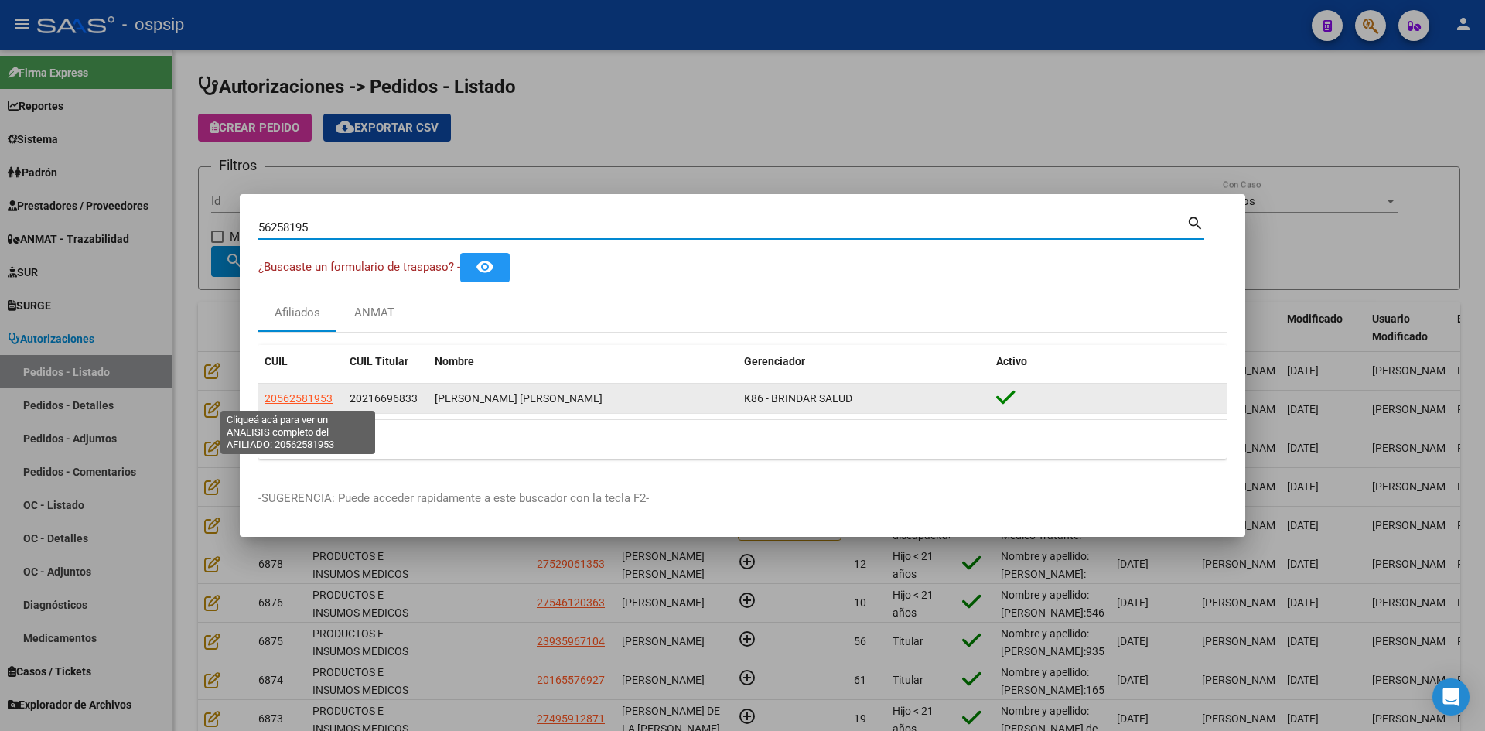
click at [309, 398] on span "20562581953" at bounding box center [298, 398] width 68 height 12
type textarea "20562581953"
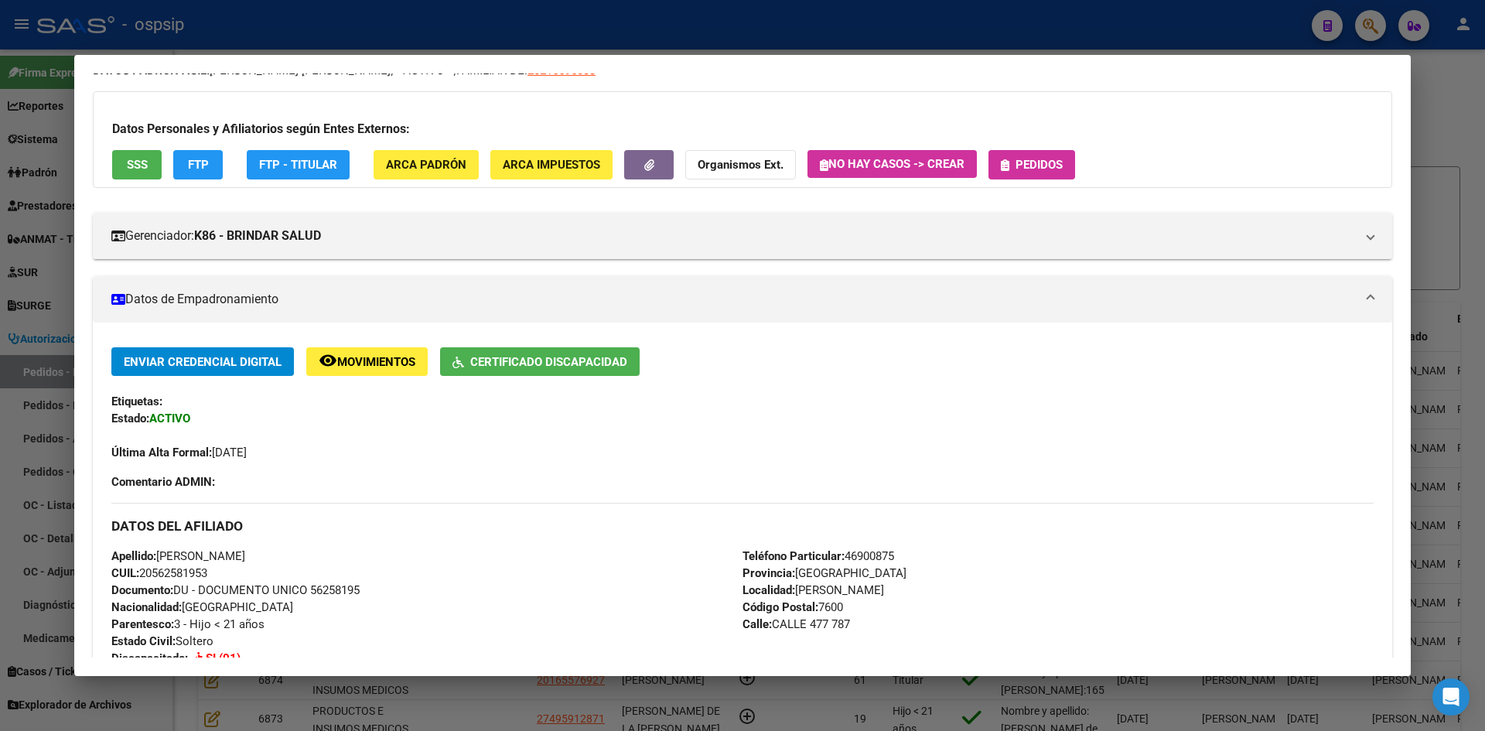
scroll to position [324, 0]
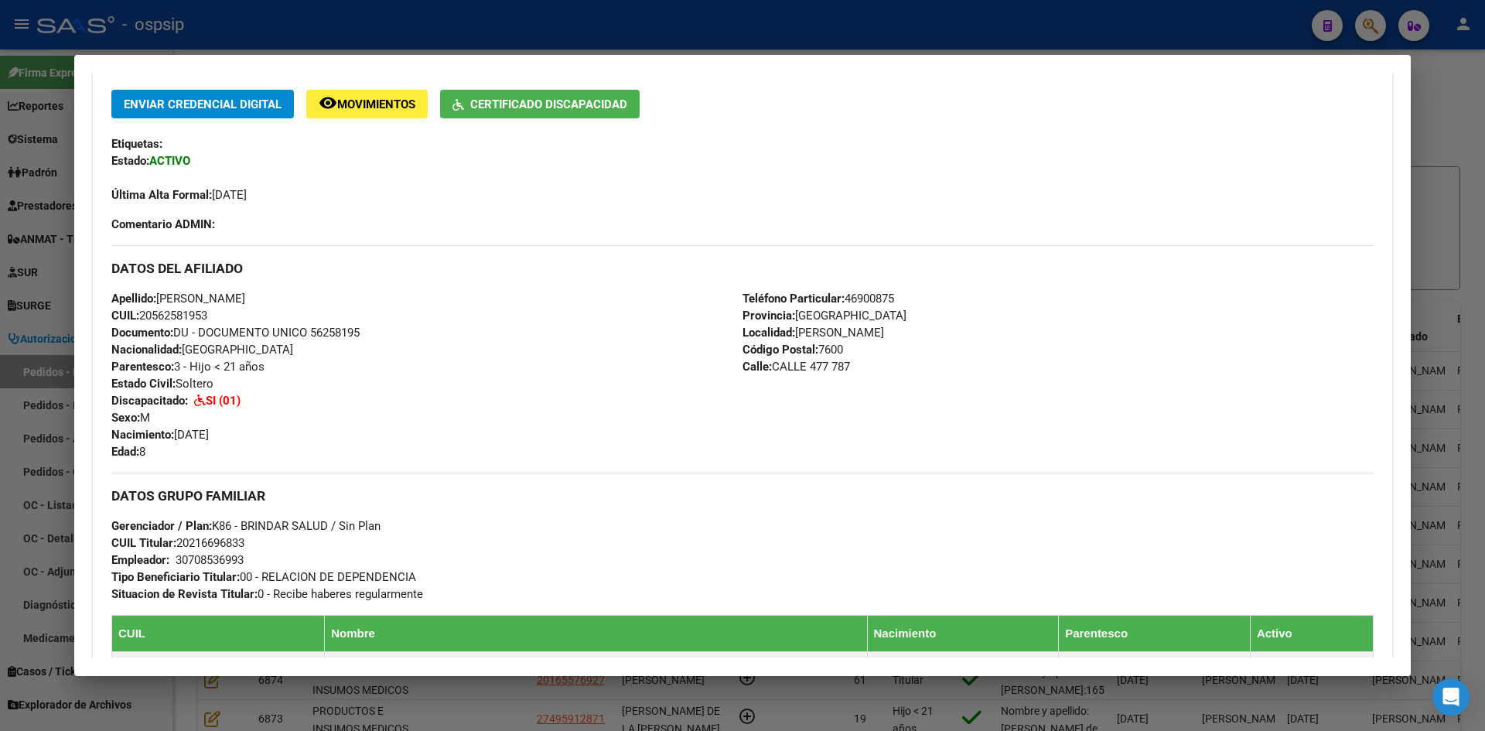
click at [63, 314] on div at bounding box center [742, 365] width 1485 height 731
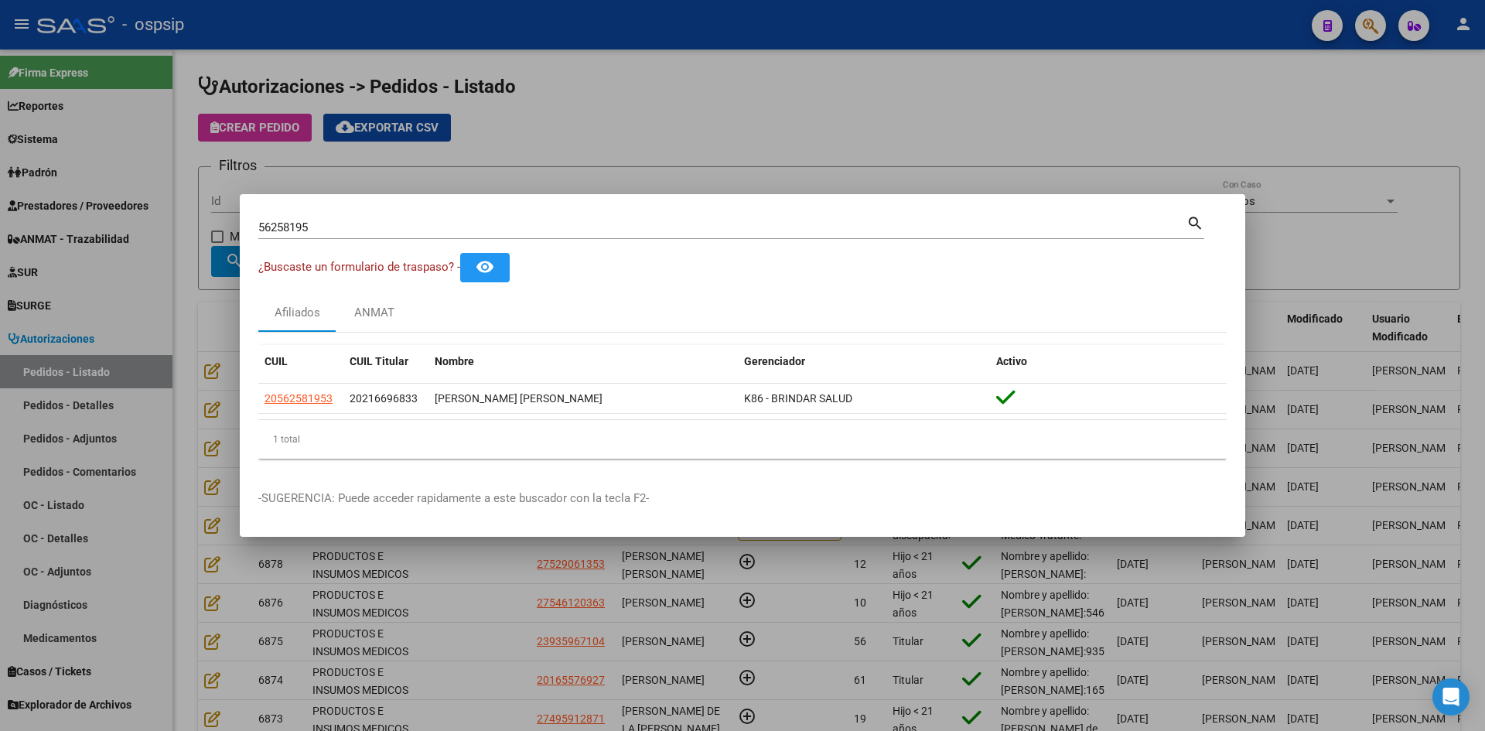
drag, startPoint x: 326, startPoint y: 226, endPoint x: 54, endPoint y: 198, distance: 273.6
click at [58, 198] on div "56258195 Buscar (apellido, dni, cuil, nro traspaso, cuit, obra social) search ¿…" at bounding box center [742, 365] width 1485 height 731
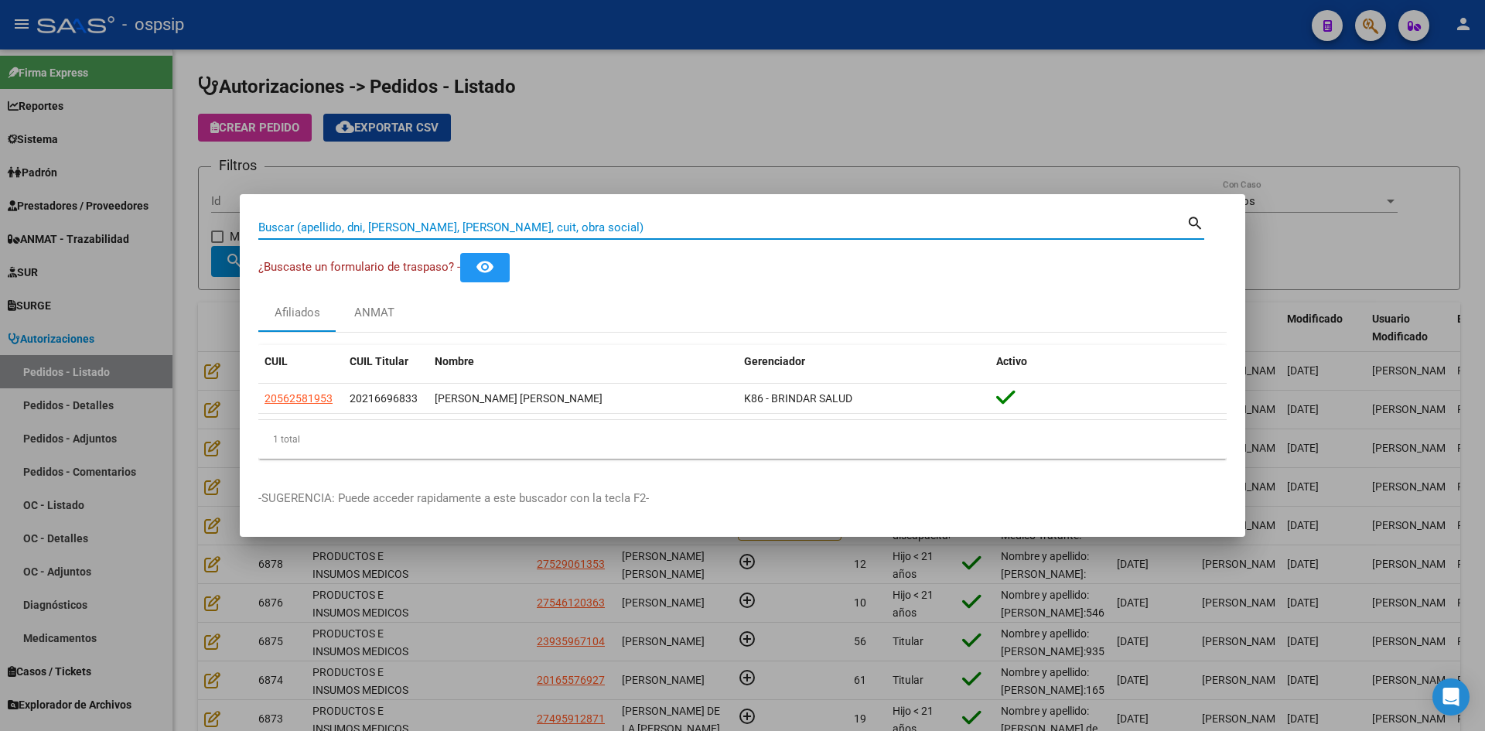
type input "v"
paste input "52846368"
type input "52846368"
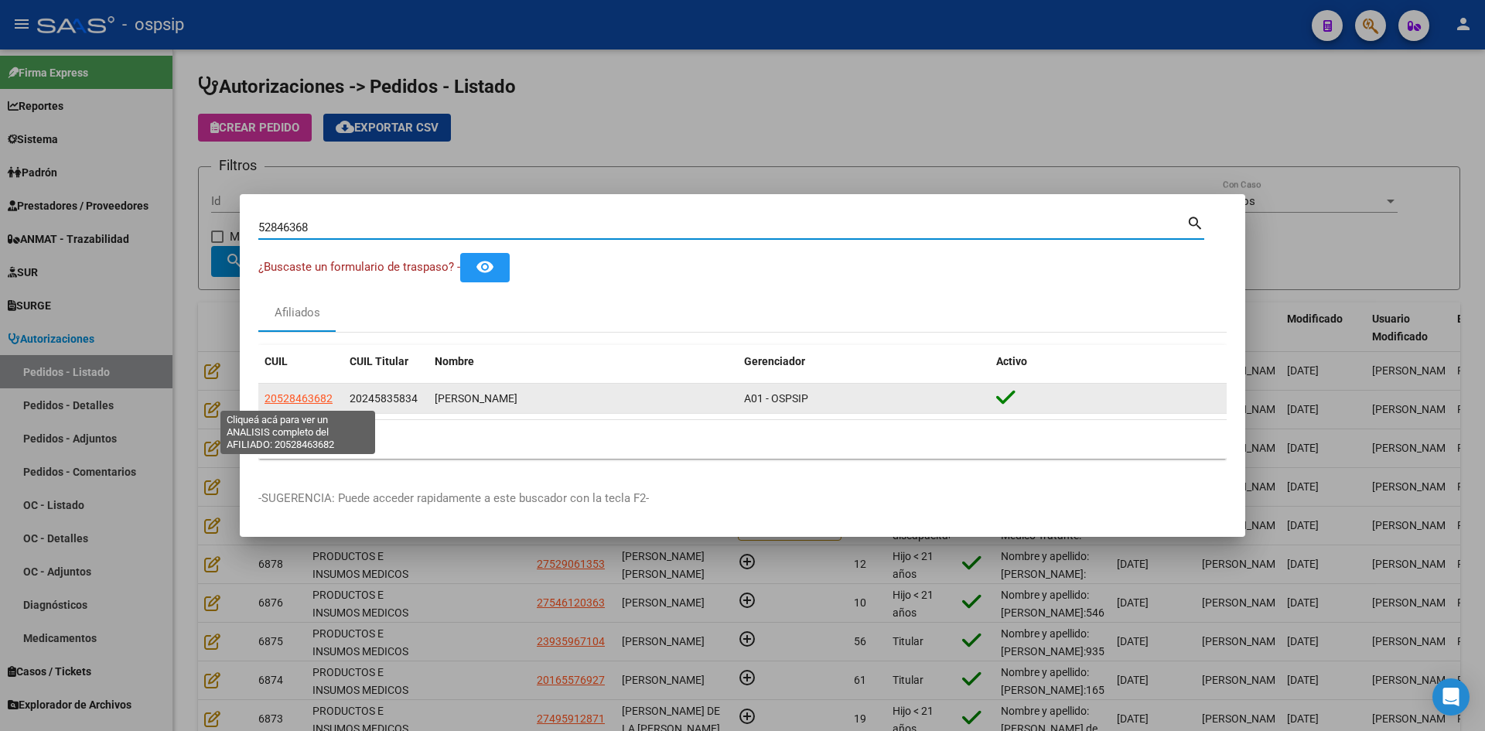
click at [310, 404] on span "20528463682" at bounding box center [298, 398] width 68 height 12
type textarea "20528463682"
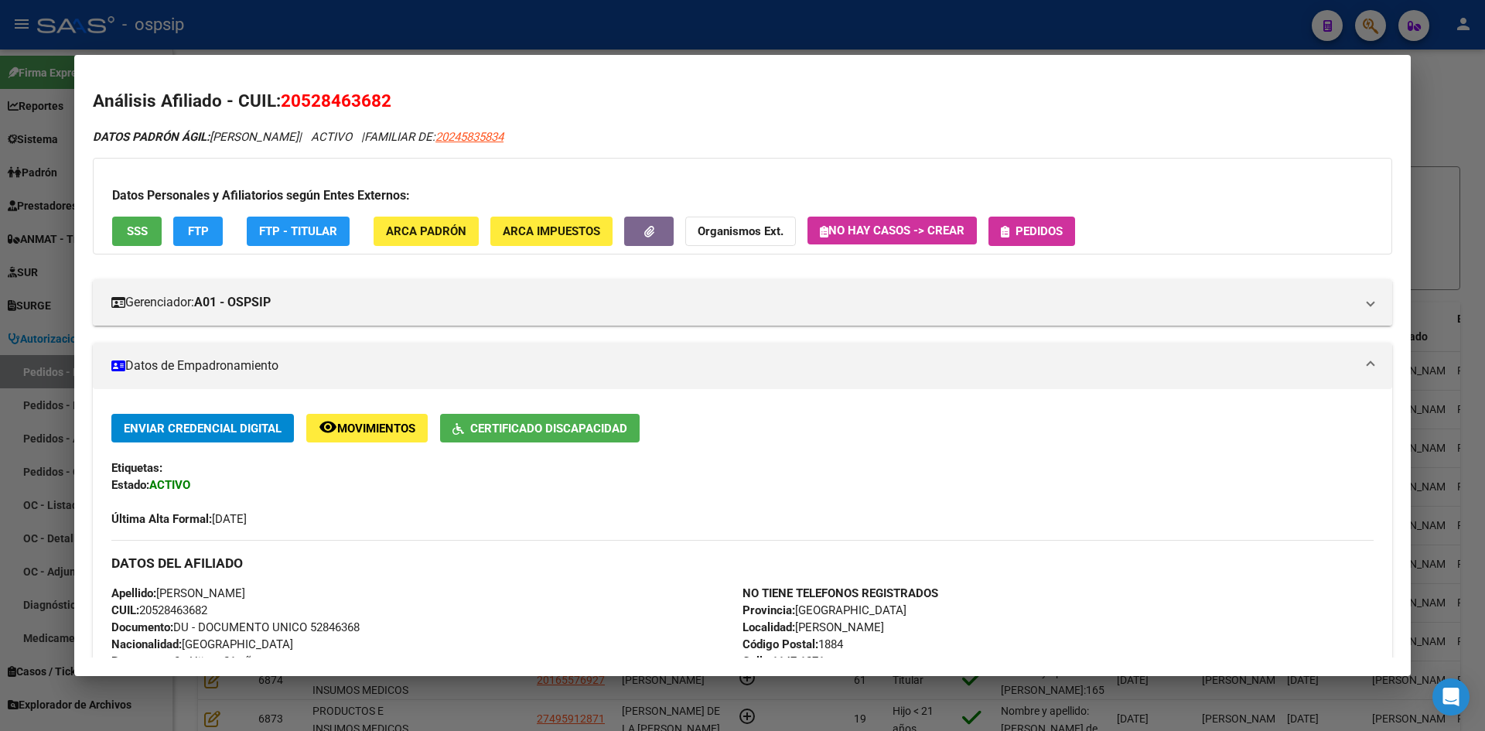
scroll to position [258, 0]
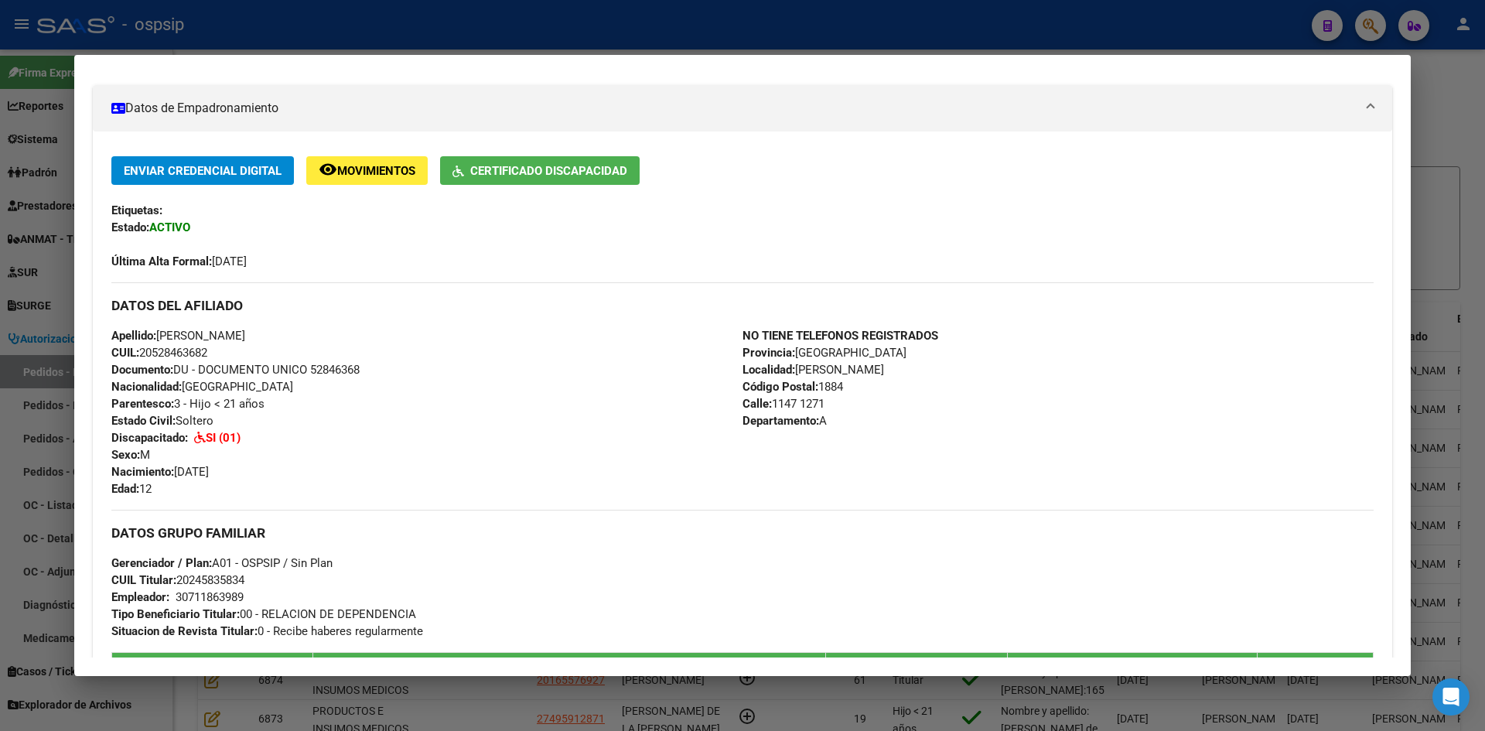
click at [44, 260] on div at bounding box center [742, 365] width 1485 height 731
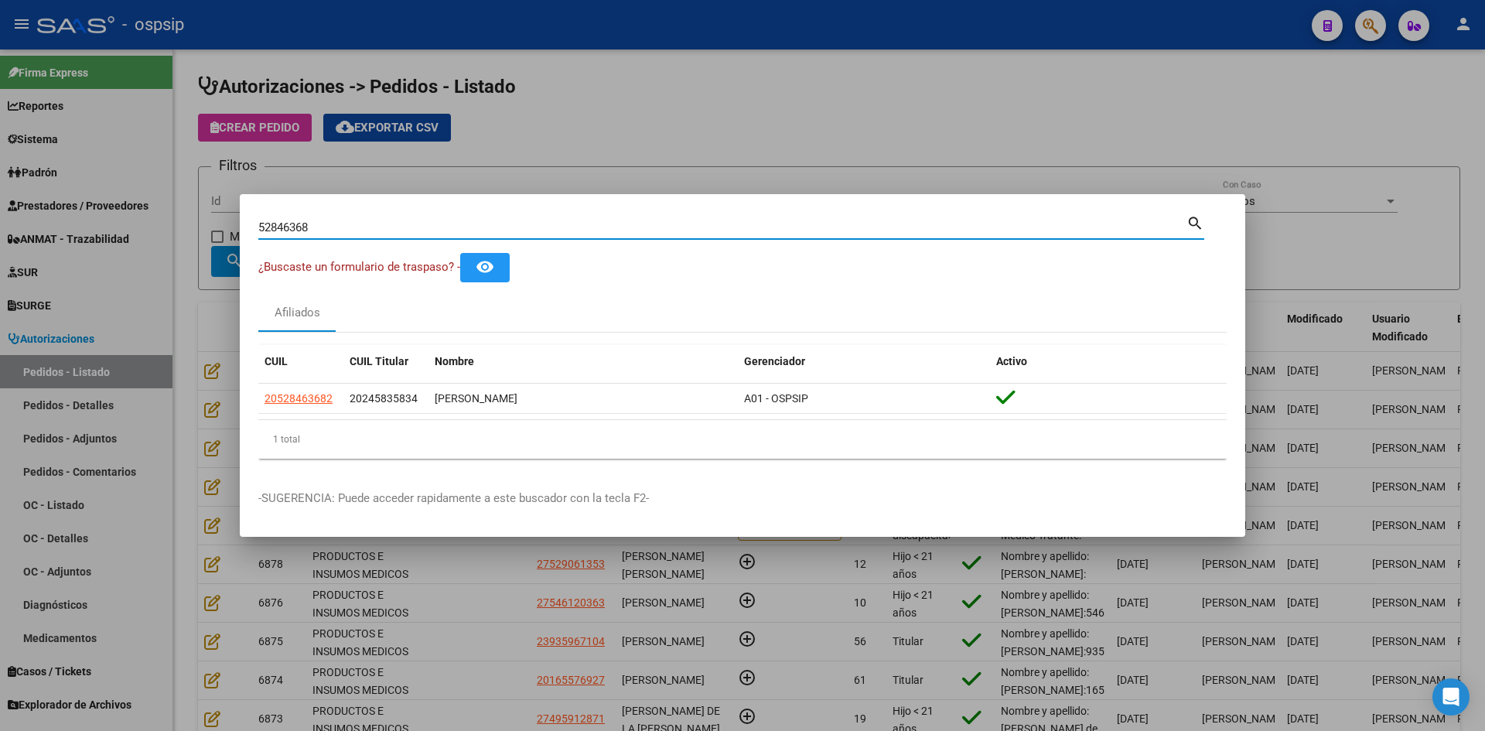
drag, startPoint x: 324, startPoint y: 222, endPoint x: 10, endPoint y: 190, distance: 315.6
click at [18, 192] on div "52846368 Buscar (apellido, dni, cuil, nro traspaso, cuit, obra social) search ¿…" at bounding box center [742, 365] width 1485 height 731
paste input "55166615"
type input "55166615"
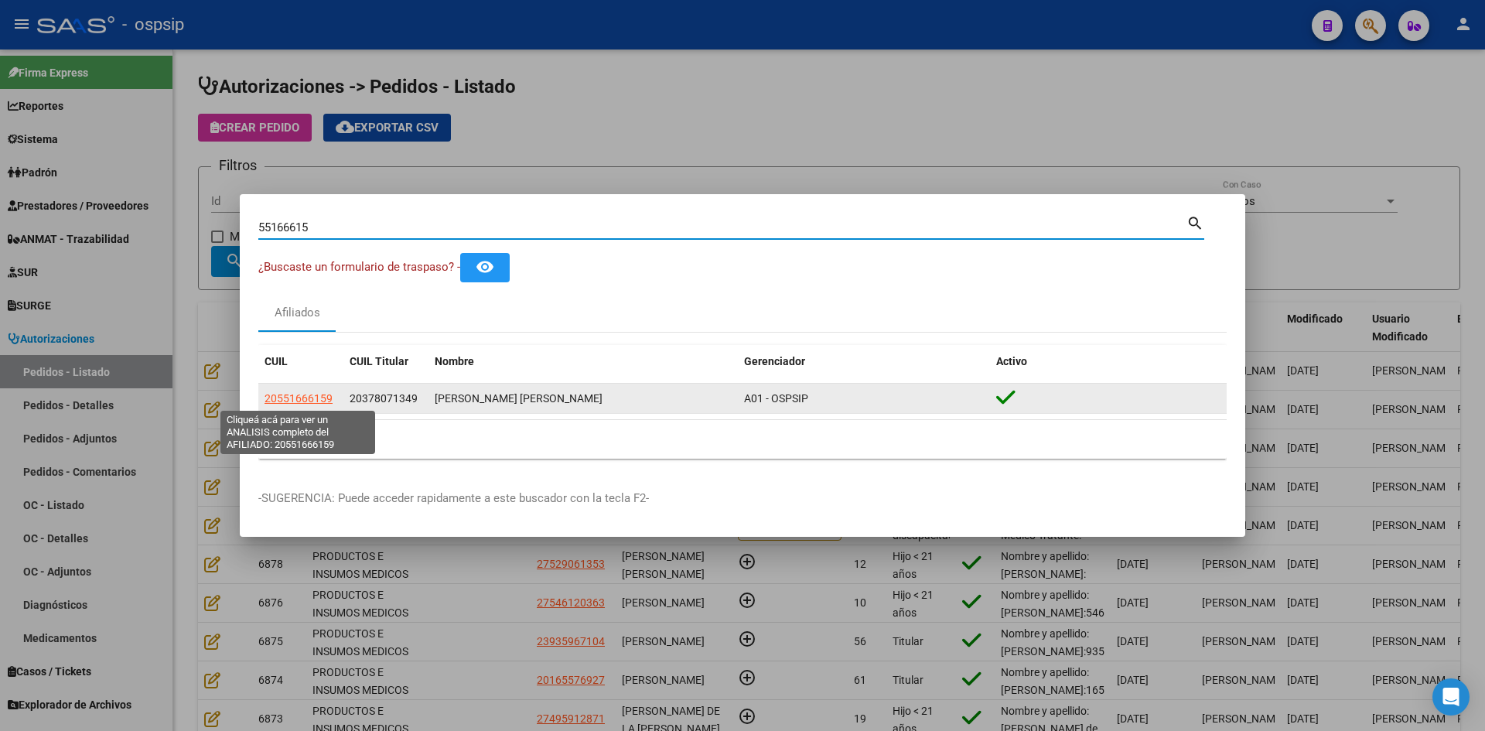
click at [300, 398] on span "20551666159" at bounding box center [298, 398] width 68 height 12
type textarea "20551666159"
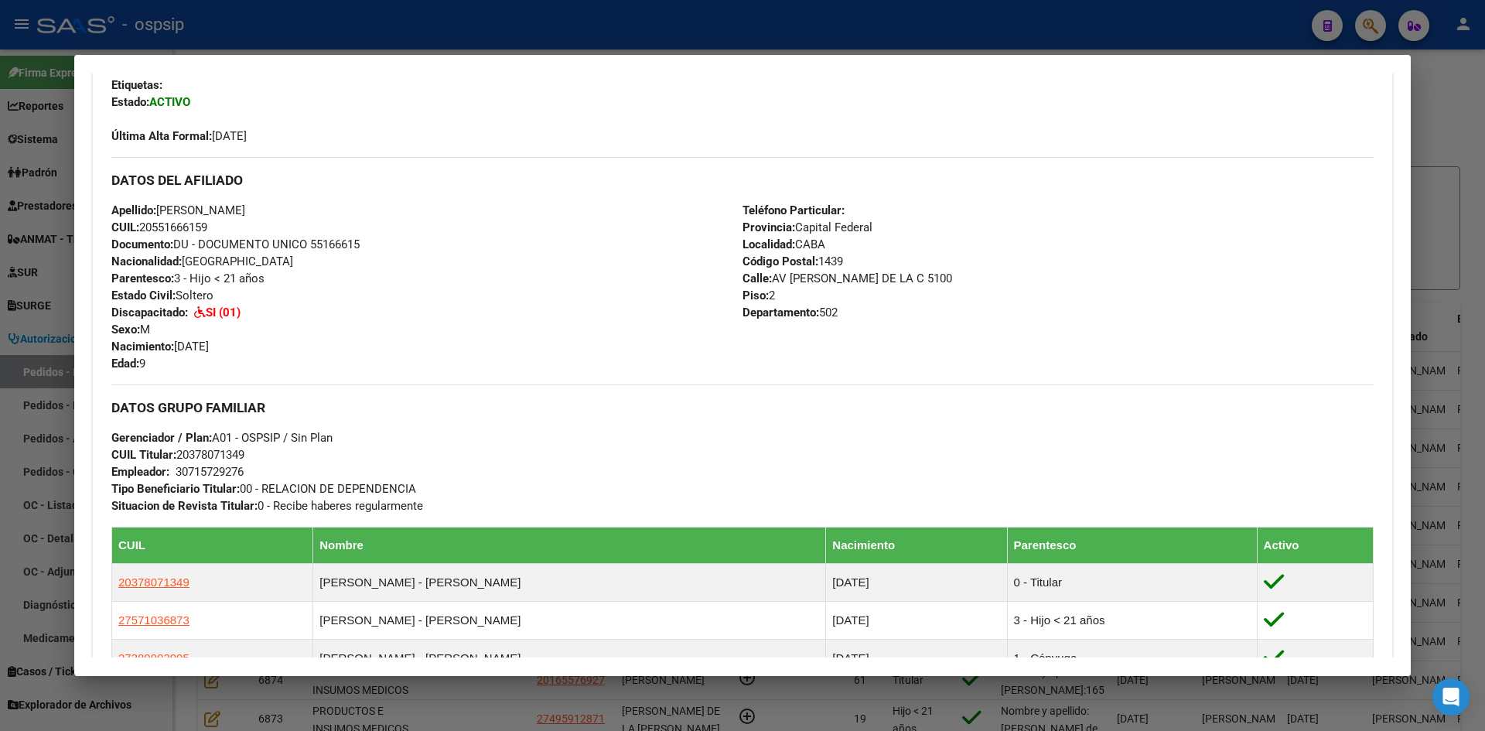
scroll to position [516, 0]
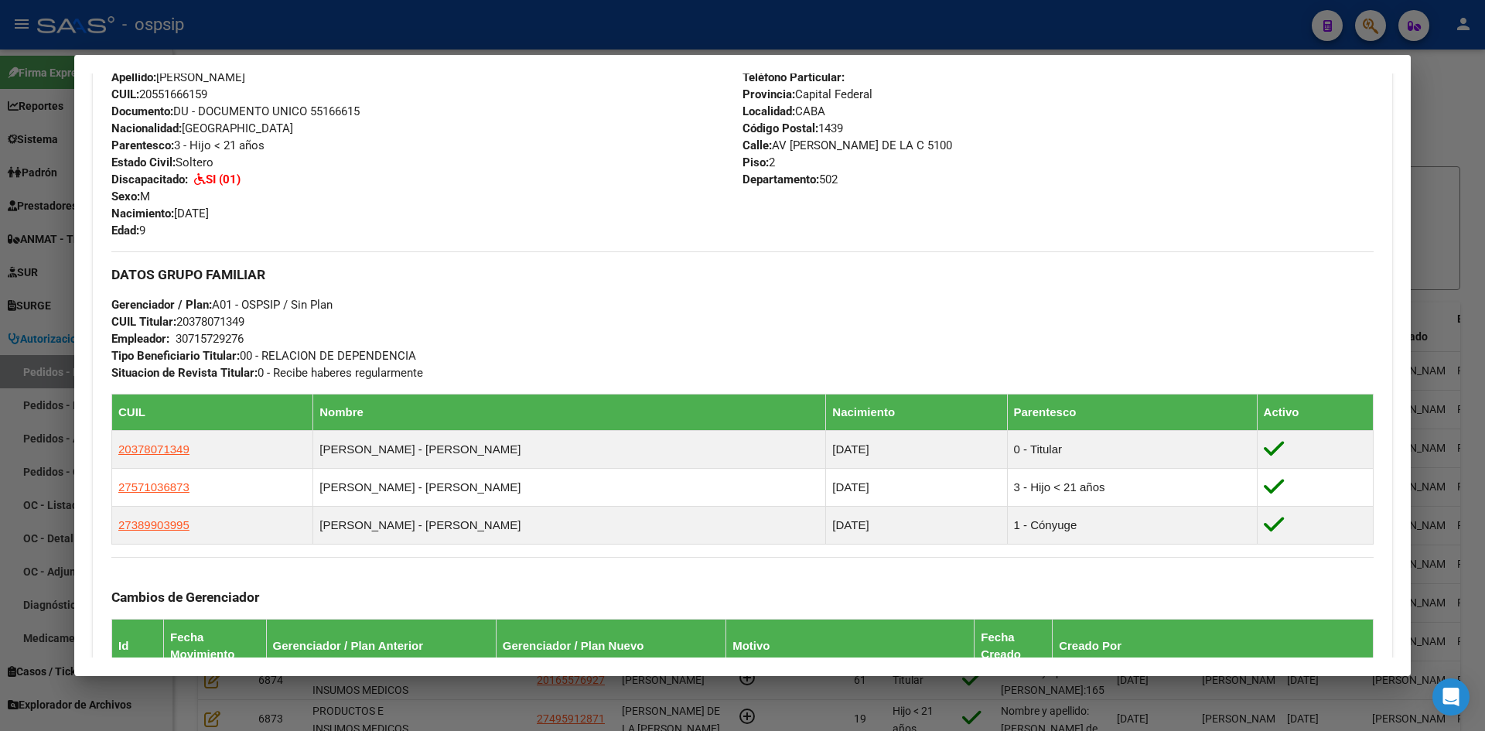
click at [56, 251] on div at bounding box center [742, 365] width 1485 height 731
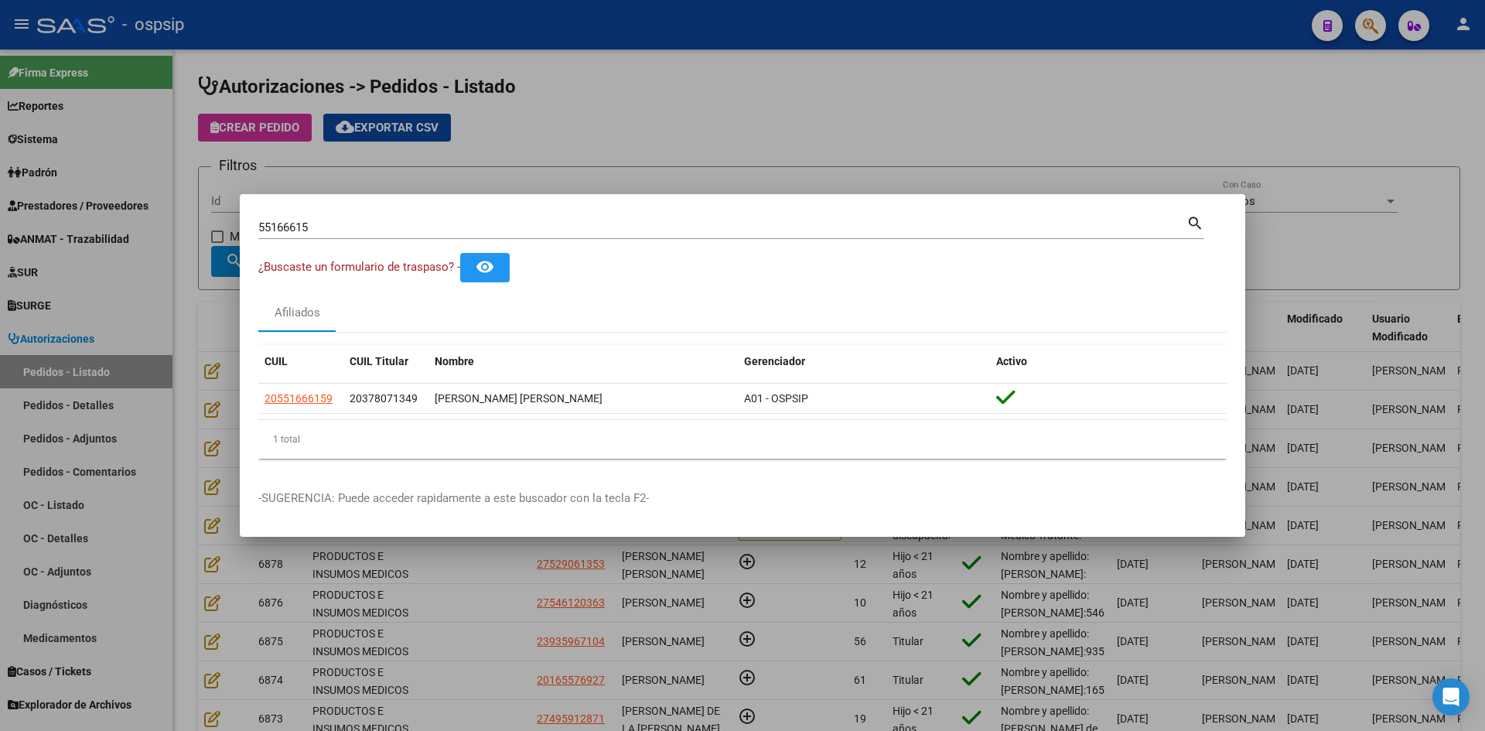
drag, startPoint x: 346, startPoint y: 226, endPoint x: 11, endPoint y: 208, distance: 336.1
click at [60, 213] on div "55166615 Buscar (apellido, dni, cuil, nro traspaso, cuit, obra social) search ¿…" at bounding box center [742, 365] width 1485 height 731
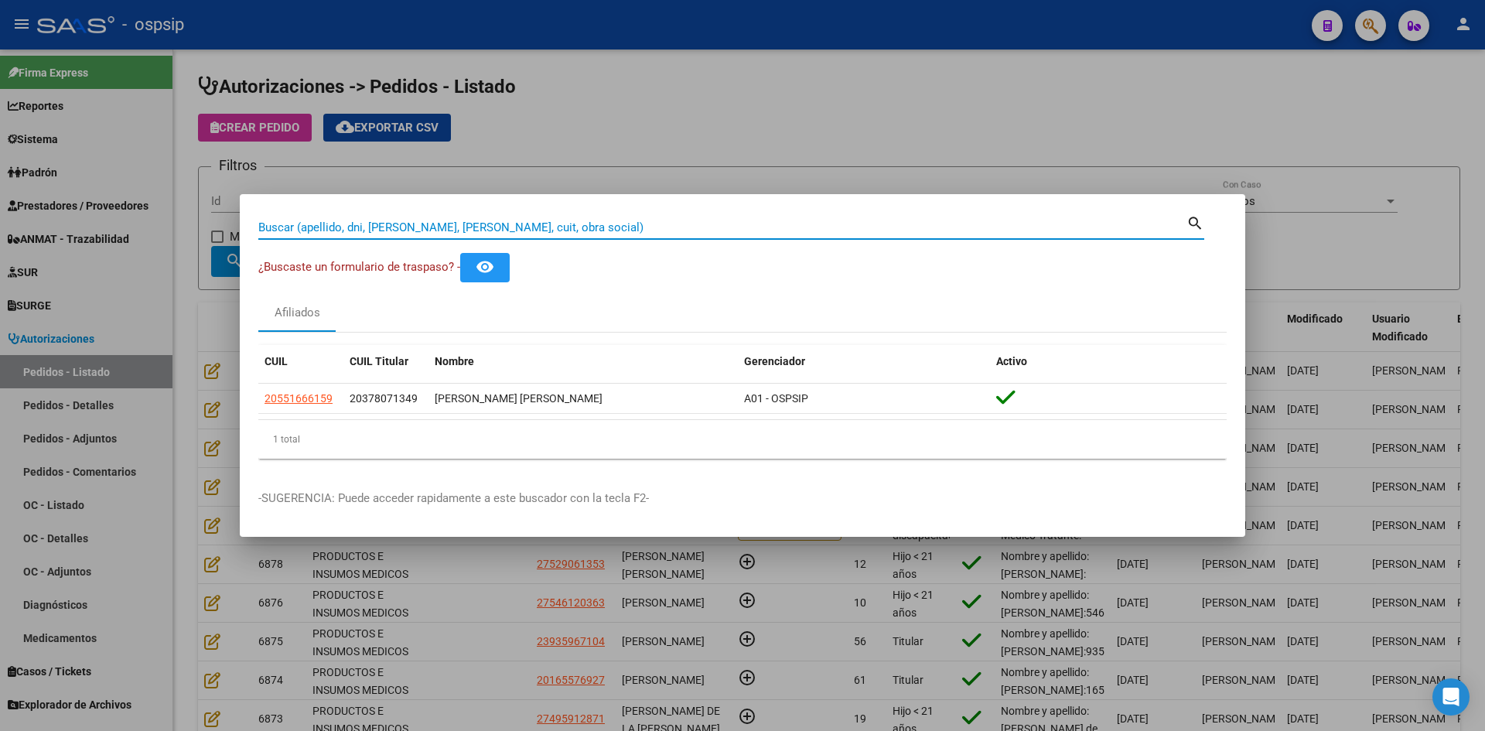
paste input "45138778"
type input "45138778"
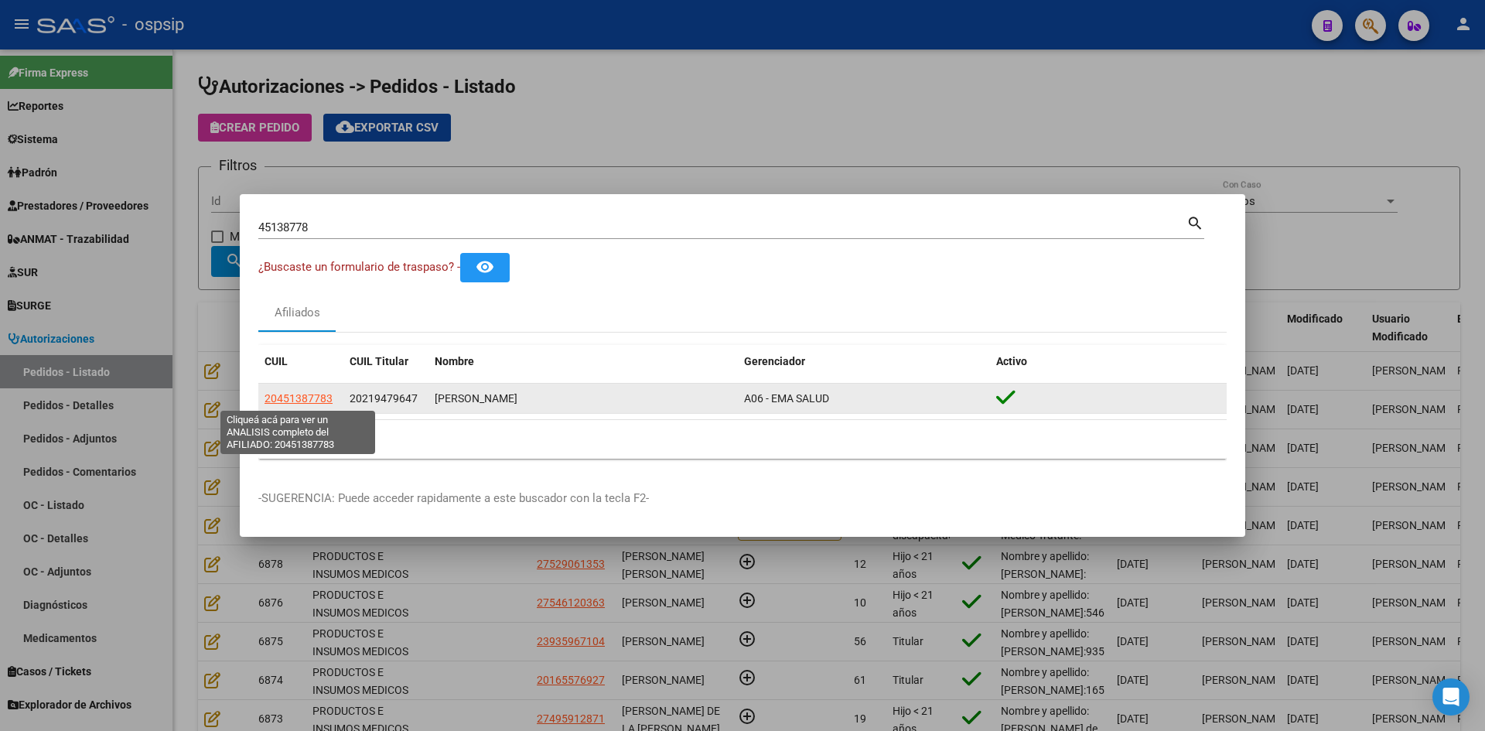
click at [296, 397] on span "20451387783" at bounding box center [298, 398] width 68 height 12
type textarea "20451387783"
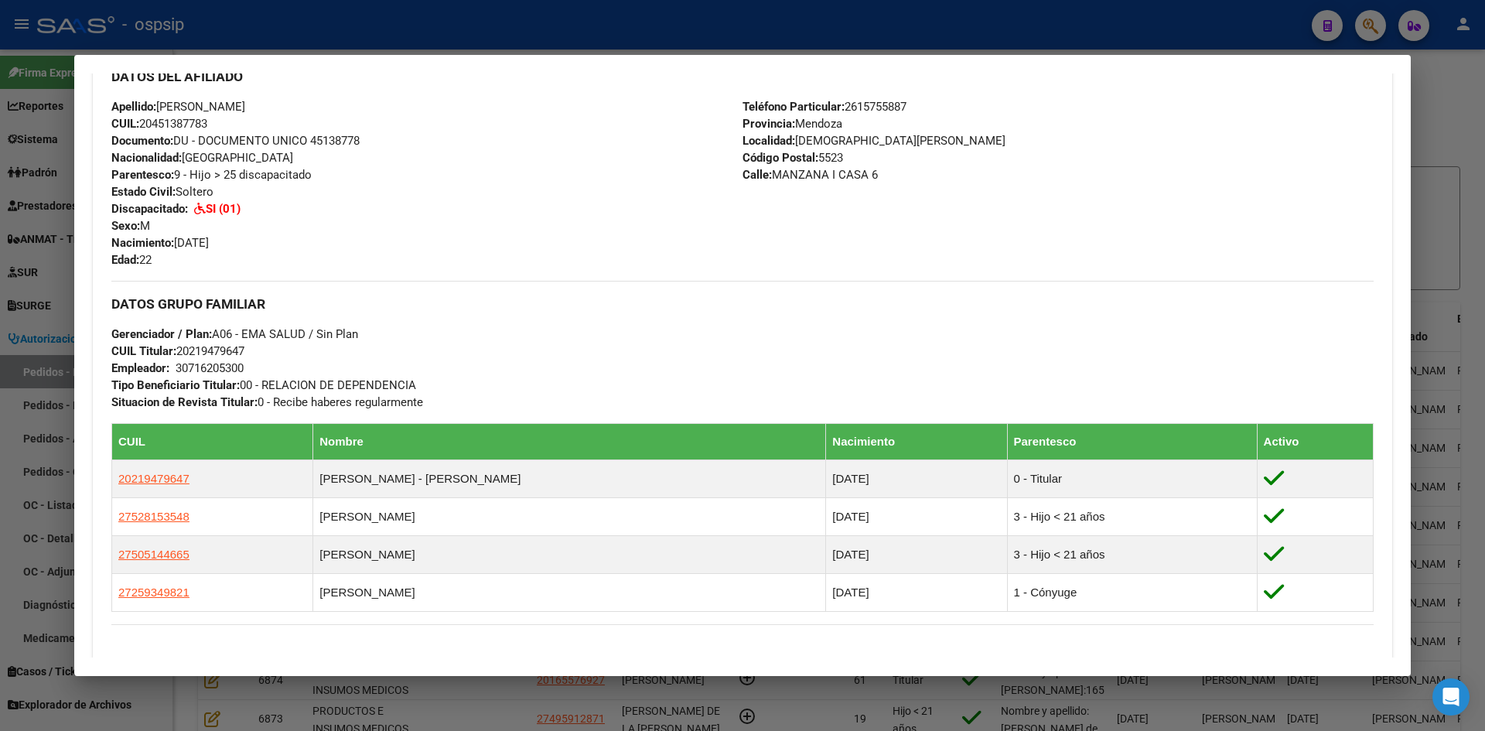
click at [43, 287] on div at bounding box center [742, 365] width 1485 height 731
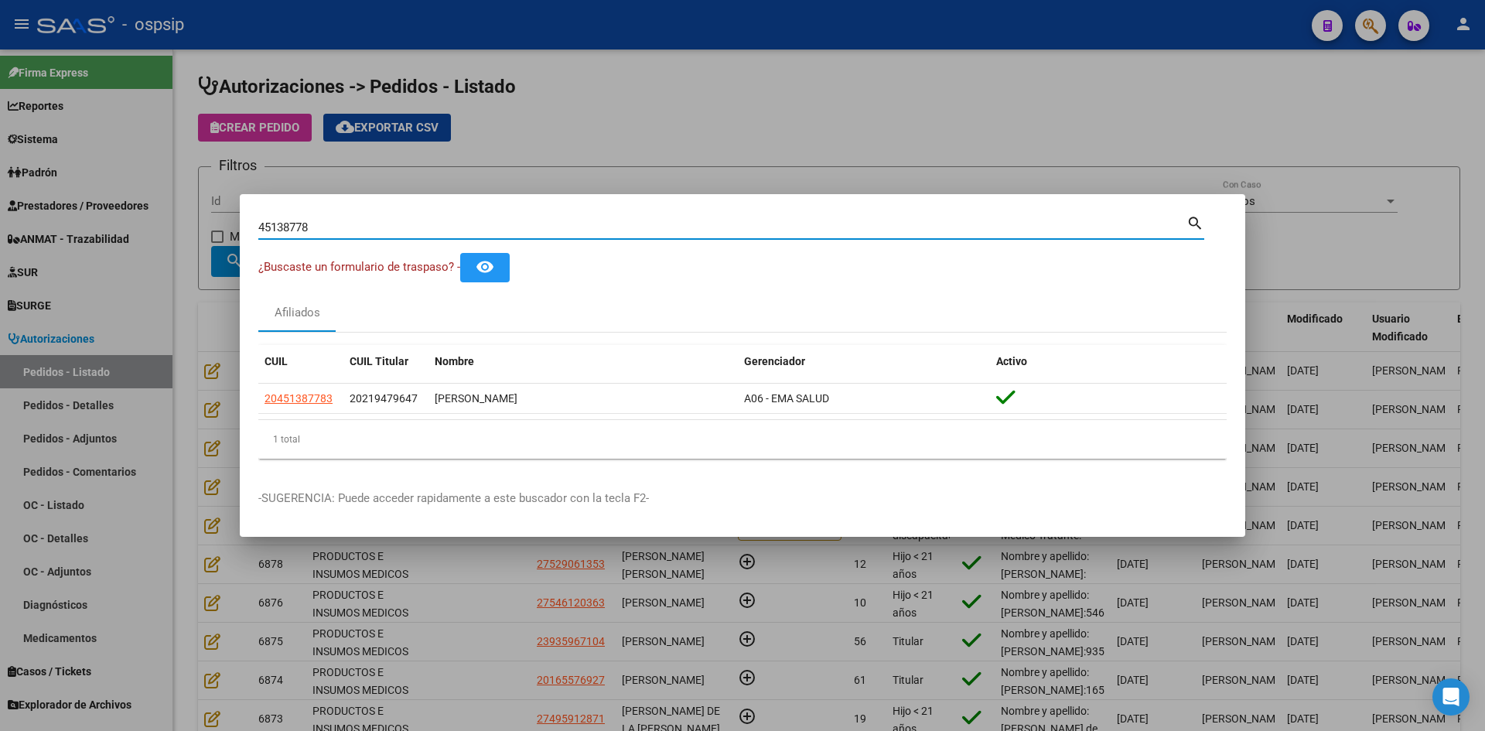
drag, startPoint x: 196, startPoint y: 225, endPoint x: 58, endPoint y: 219, distance: 138.6
click at [83, 221] on div "45138778 Buscar (apellido, dni, cuil, nro traspaso, cuit, obra social) search ¿…" at bounding box center [742, 365] width 1485 height 731
paste input "49852164"
type input "49852164"
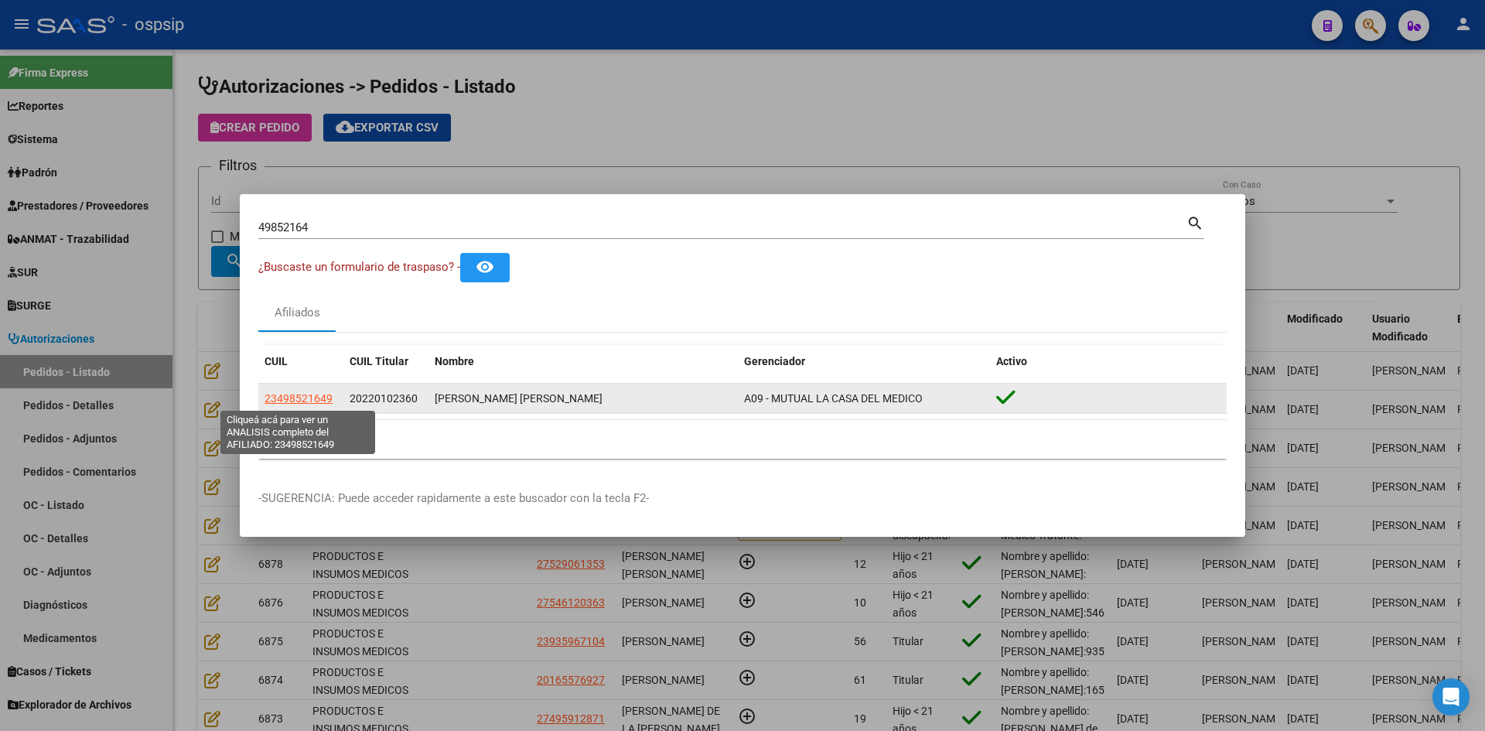
click at [290, 399] on span "23498521649" at bounding box center [298, 398] width 68 height 12
type textarea "23498521649"
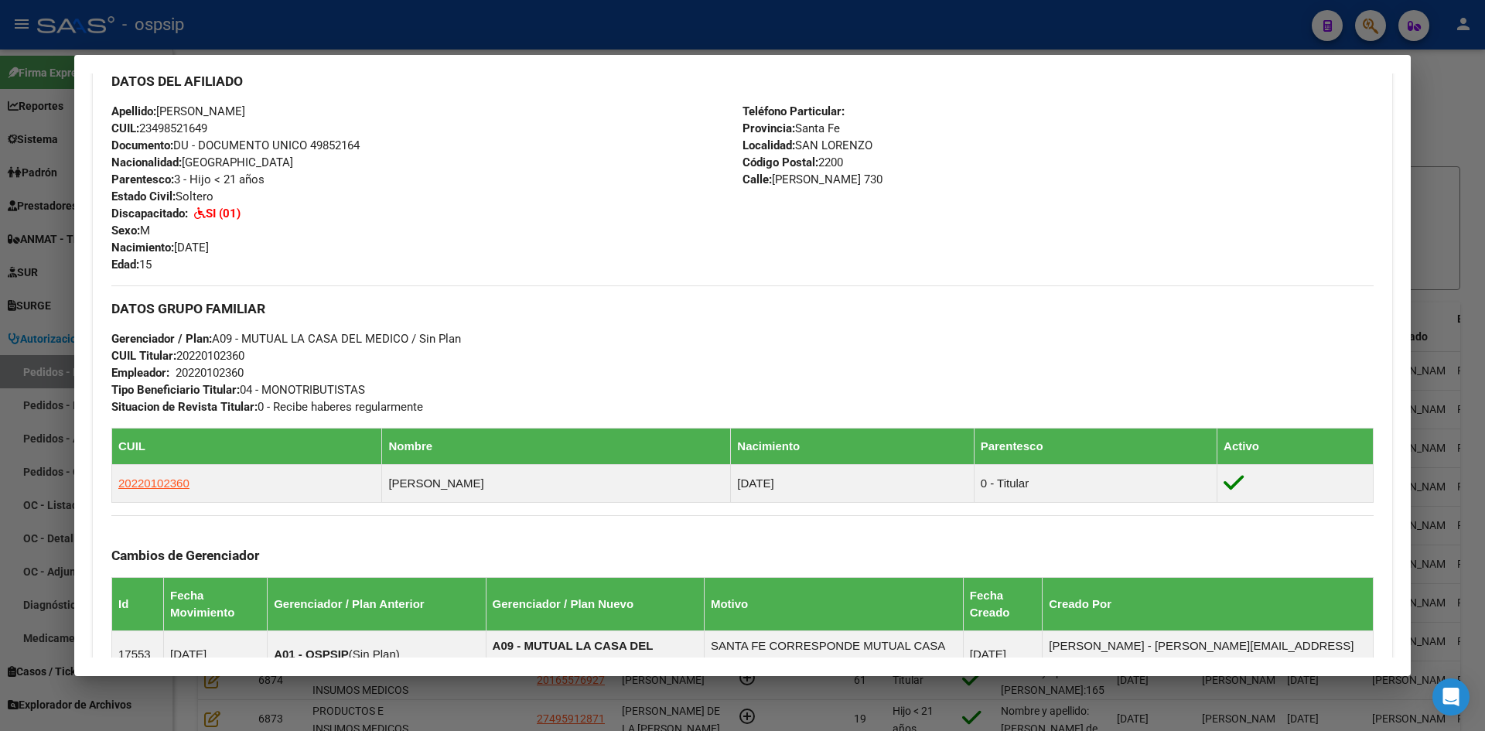
click at [15, 299] on div at bounding box center [742, 365] width 1485 height 731
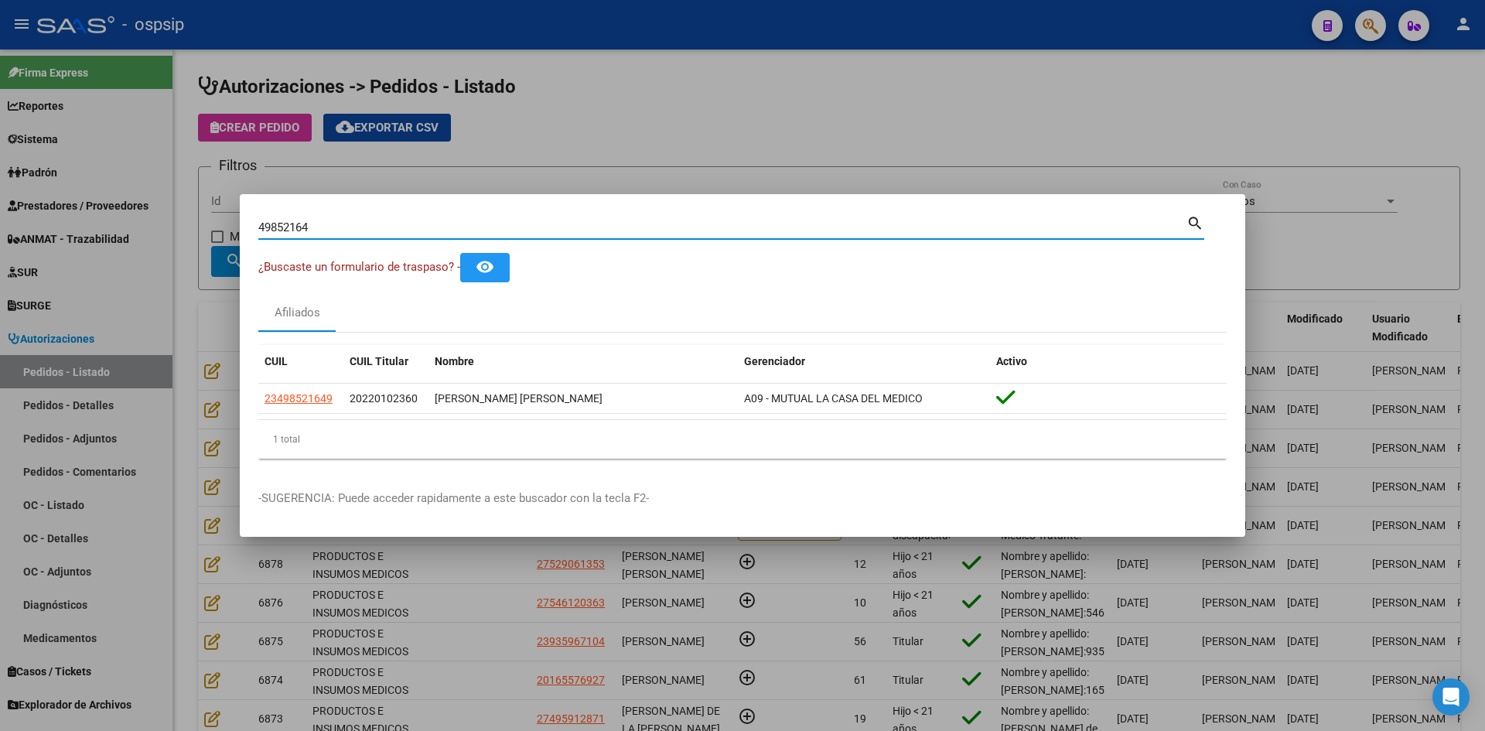
drag, startPoint x: 340, startPoint y: 226, endPoint x: 58, endPoint y: 220, distance: 281.6
click at [61, 220] on div "49852164 Buscar (apellido, dni, cuil, nro traspaso, cuit, obra social) search ¿…" at bounding box center [742, 365] width 1485 height 731
type input "v"
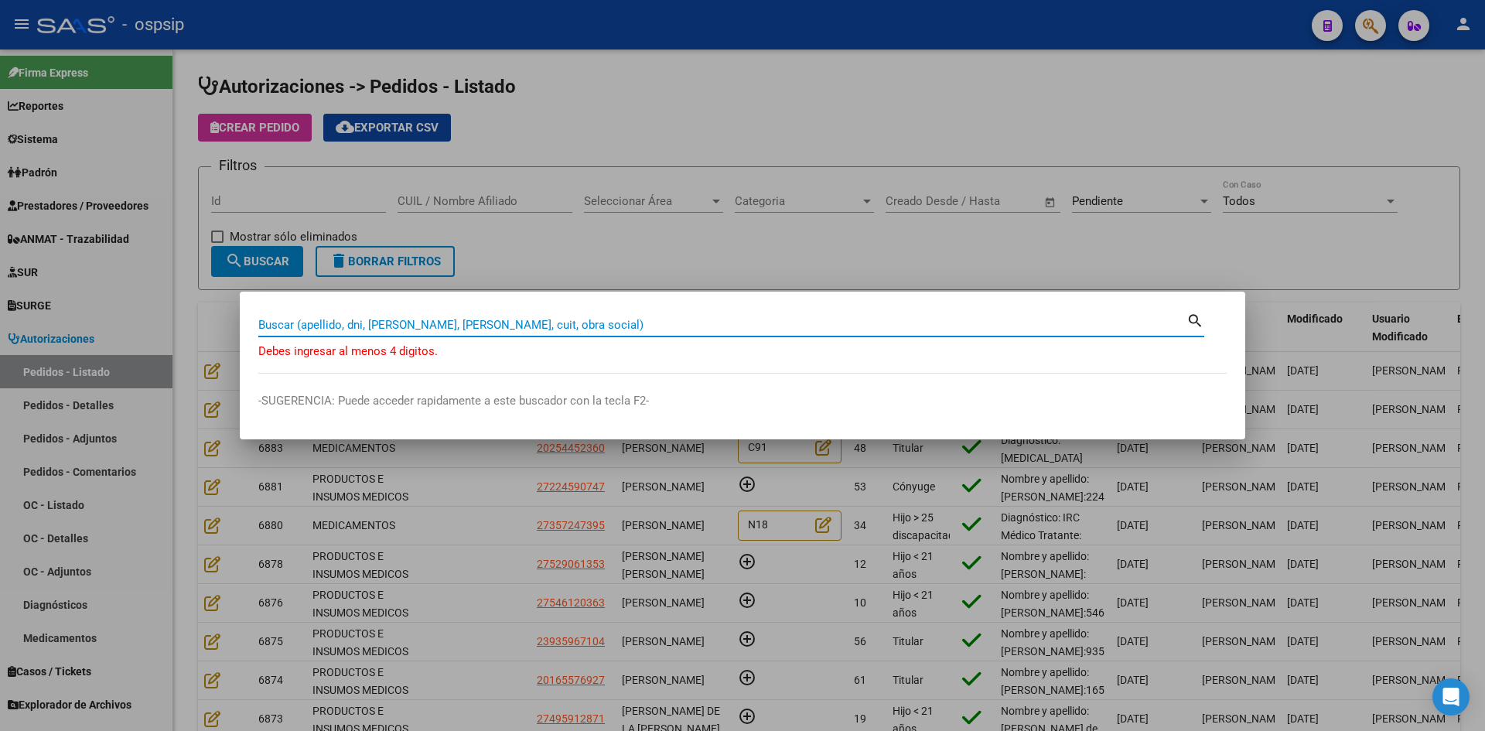
paste input "55354010"
type input "55354010"
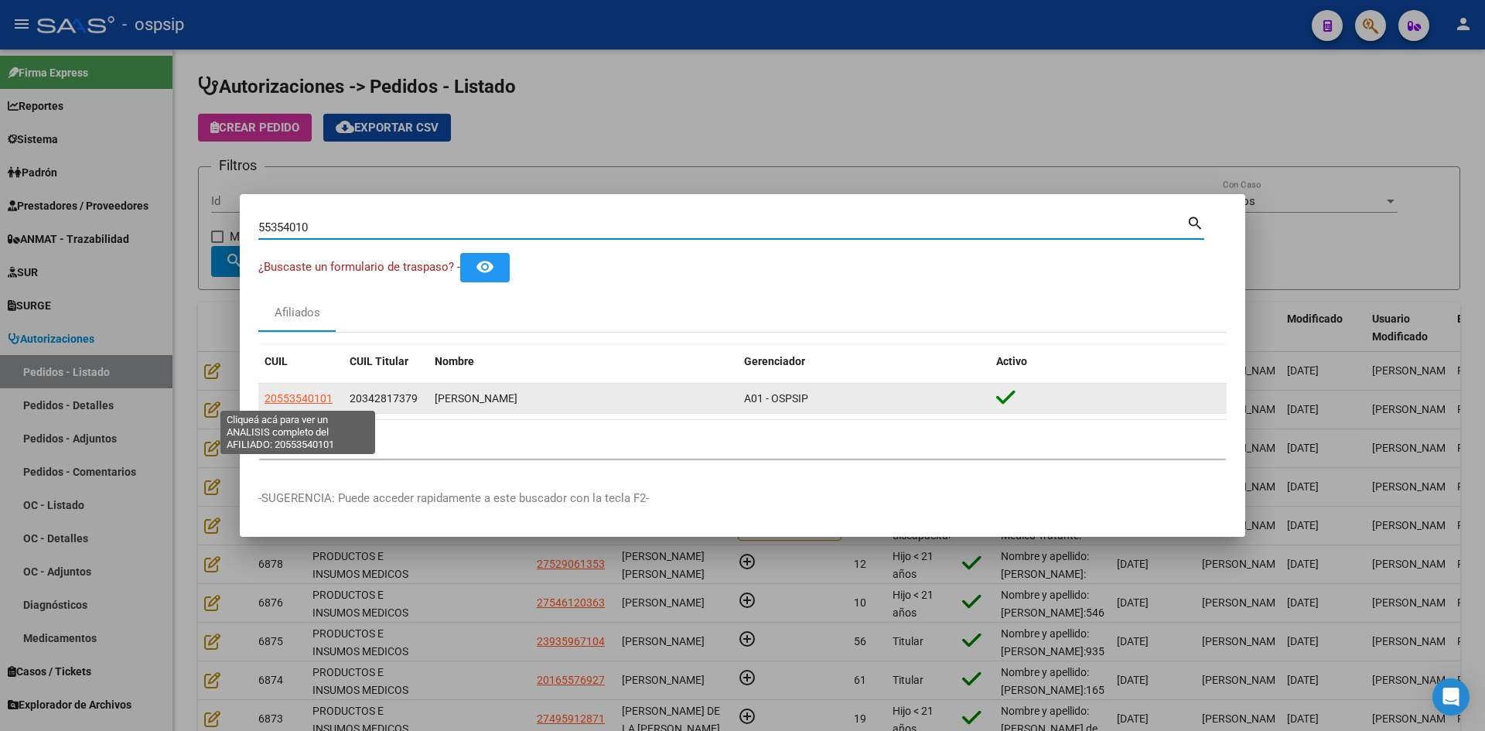
click at [317, 399] on span "20553540101" at bounding box center [298, 398] width 68 height 12
type textarea "20553540101"
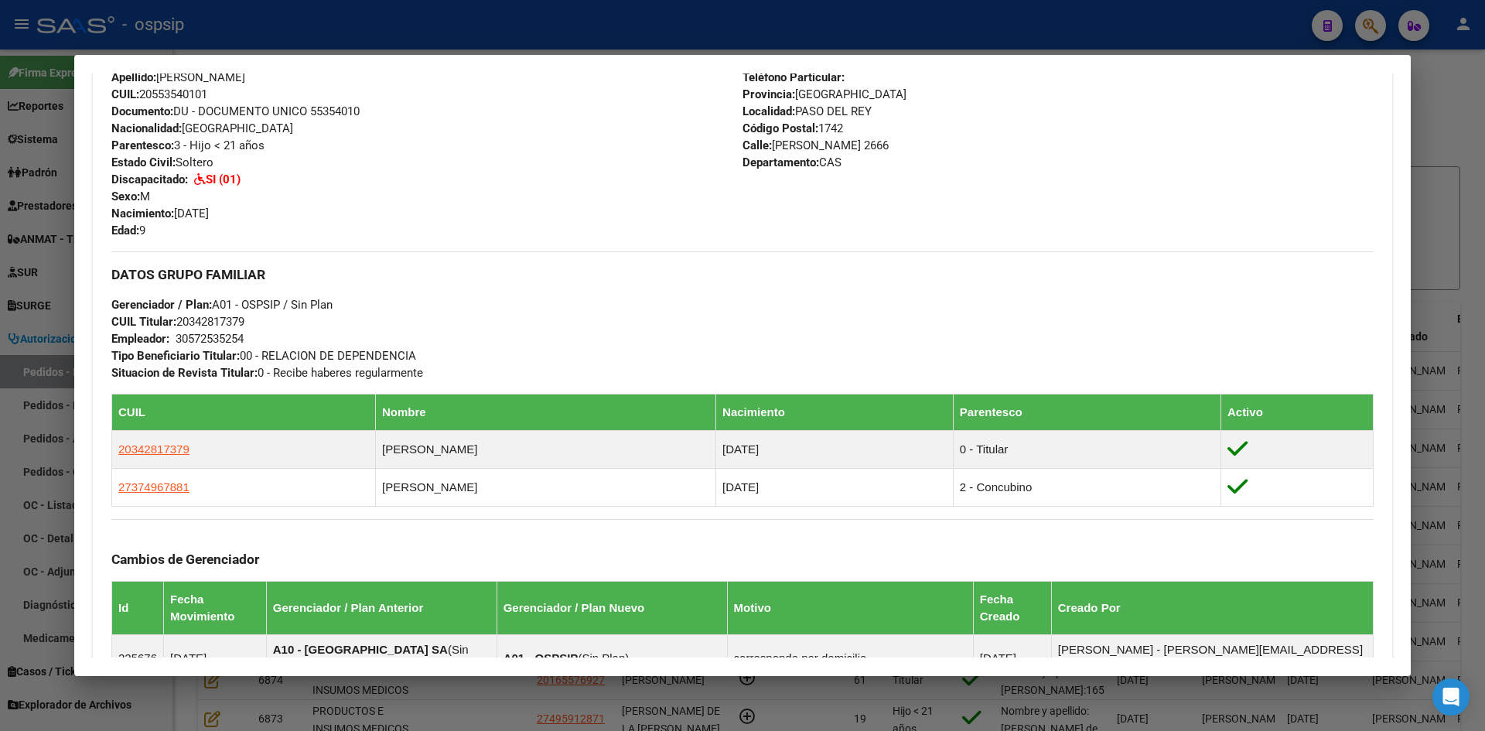
click at [32, 382] on div at bounding box center [742, 365] width 1485 height 731
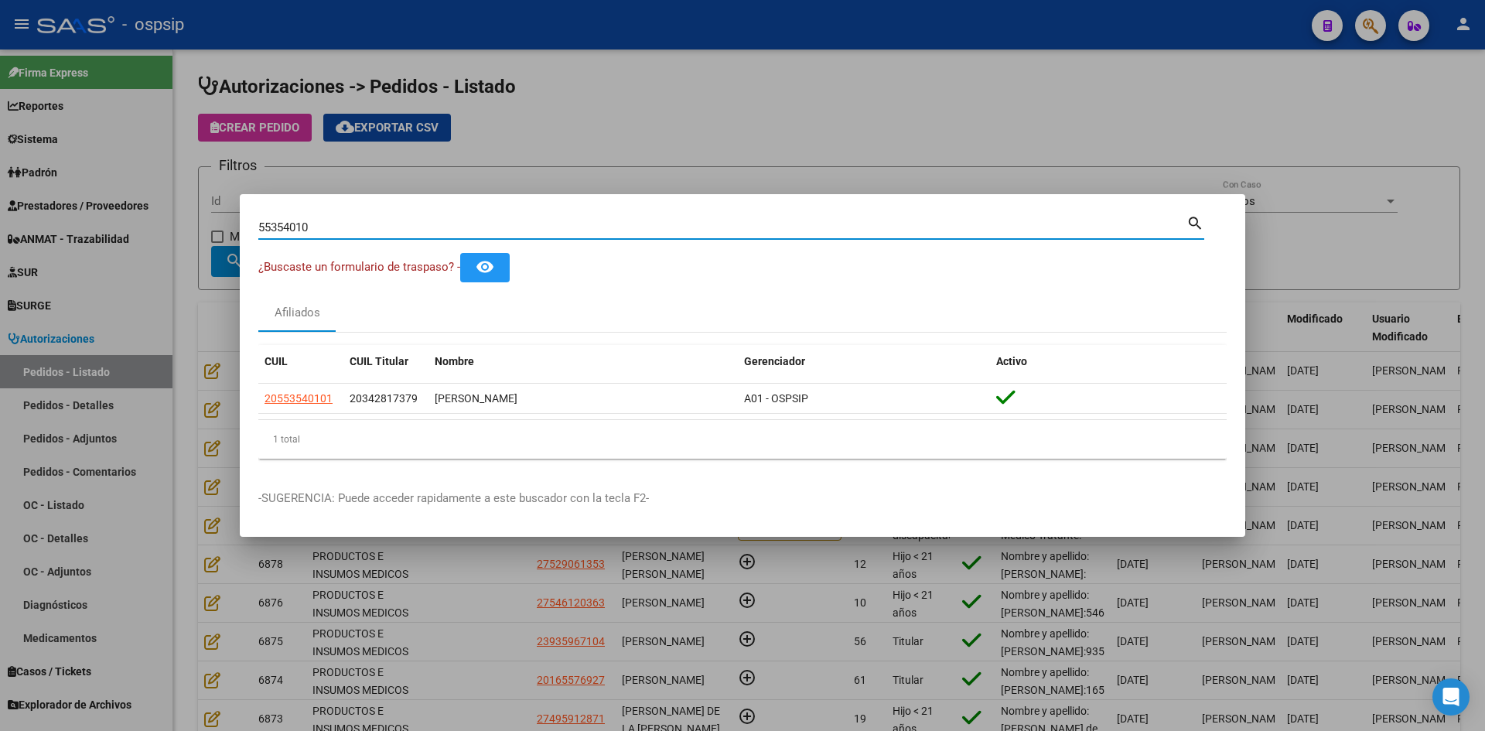
drag, startPoint x: 328, startPoint y: 228, endPoint x: 94, endPoint y: 203, distance: 235.7
click at [101, 206] on div "55354010 Buscar (apellido, dni, cuil, nro traspaso, cuit, obra social) search ¿…" at bounding box center [742, 365] width 1485 height 731
paste input "48458009"
type input "48458009"
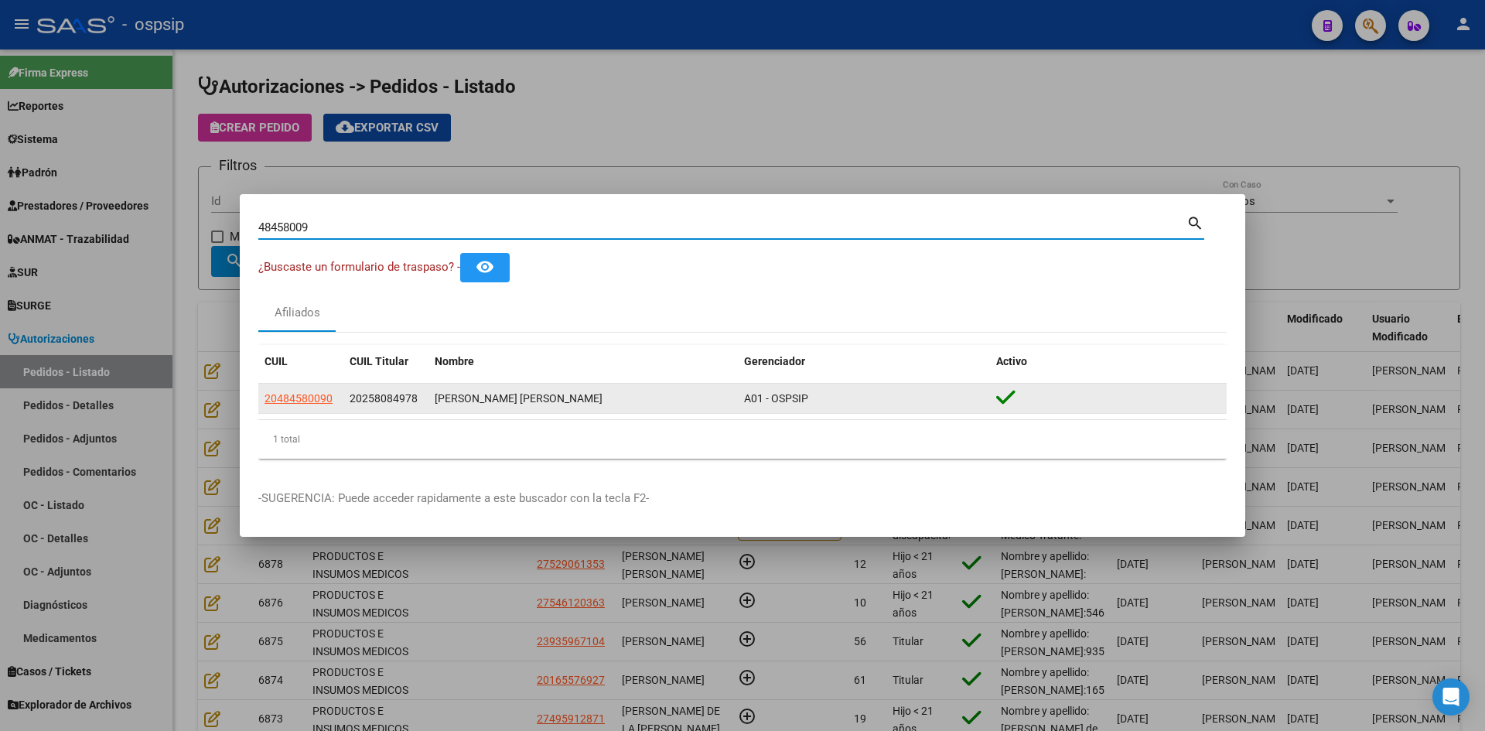
click at [288, 404] on span "20484580090" at bounding box center [298, 398] width 68 height 12
type textarea "20484580090"
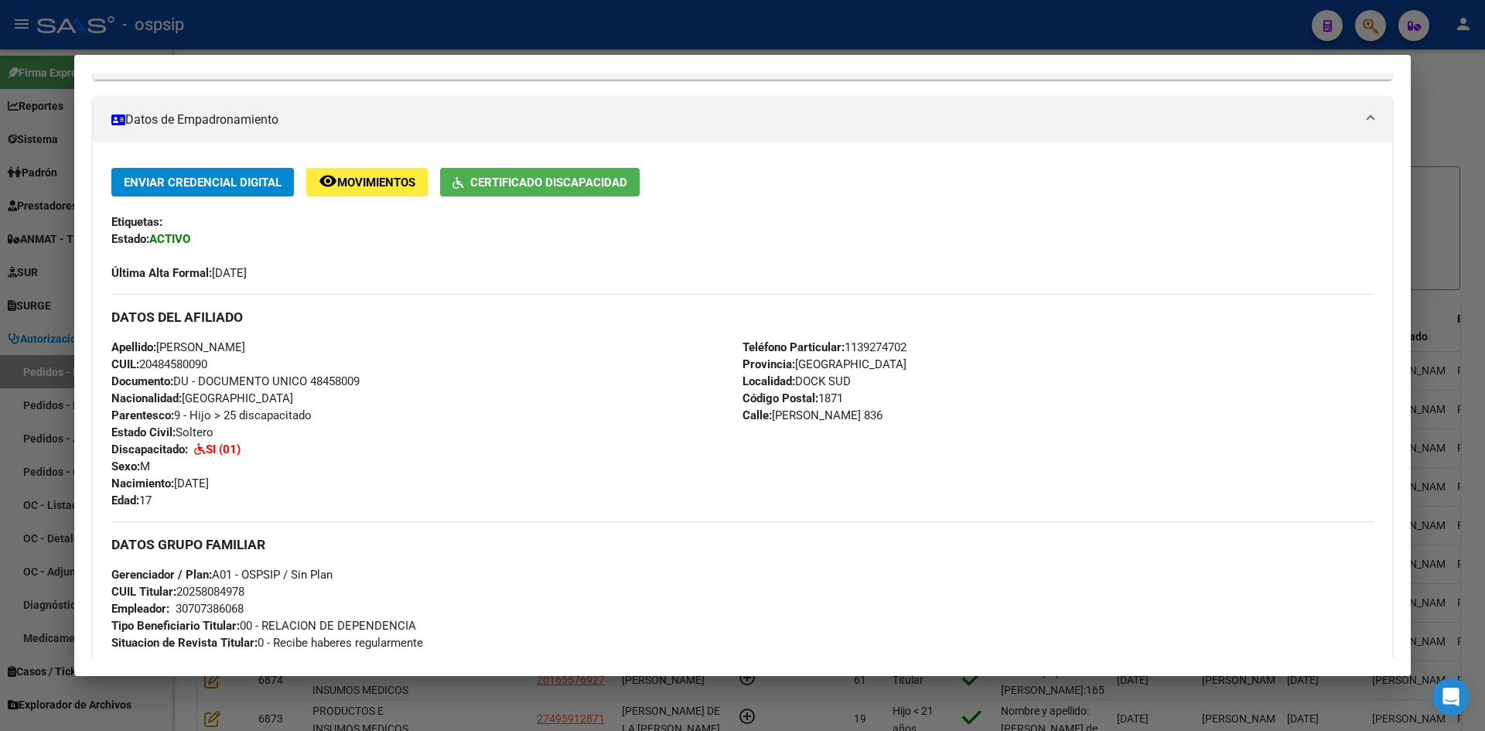
scroll to position [258, 0]
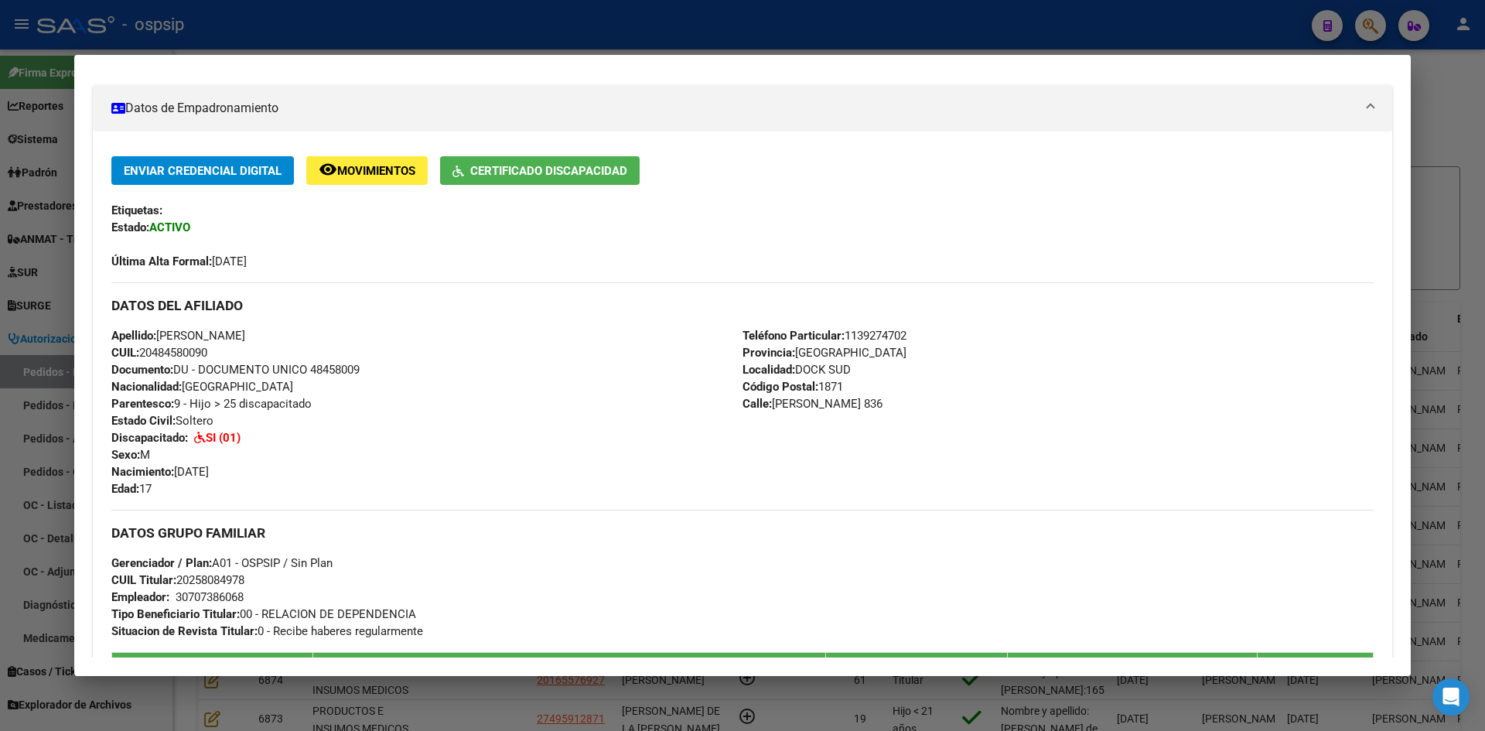
click at [50, 436] on div at bounding box center [742, 365] width 1485 height 731
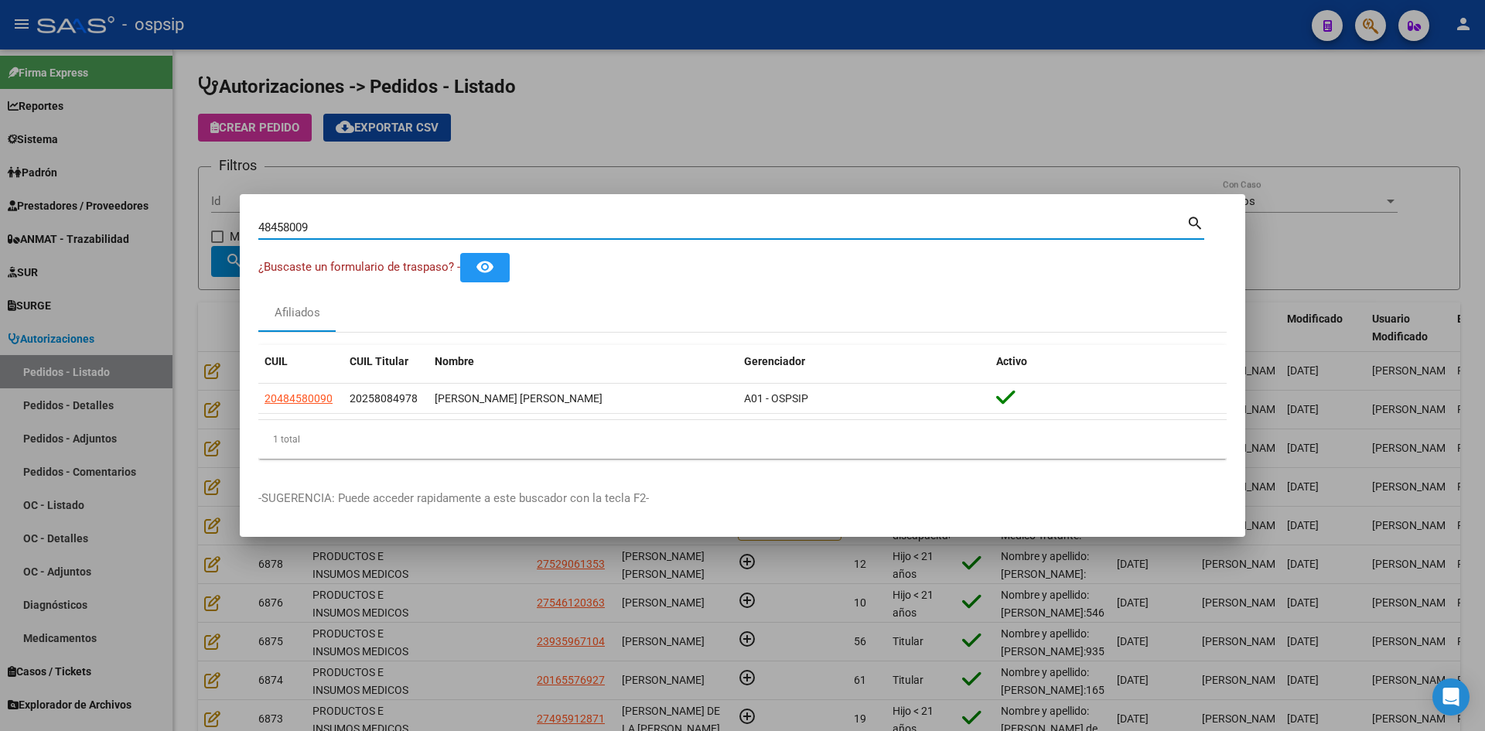
drag, startPoint x: 333, startPoint y: 223, endPoint x: 67, endPoint y: 192, distance: 267.8
click at [73, 193] on div "48458009 Buscar (apellido, dni, cuil, nro traspaso, cuit, obra social) search ¿…" at bounding box center [742, 365] width 1485 height 731
paste input "55492453"
type input "55492453"
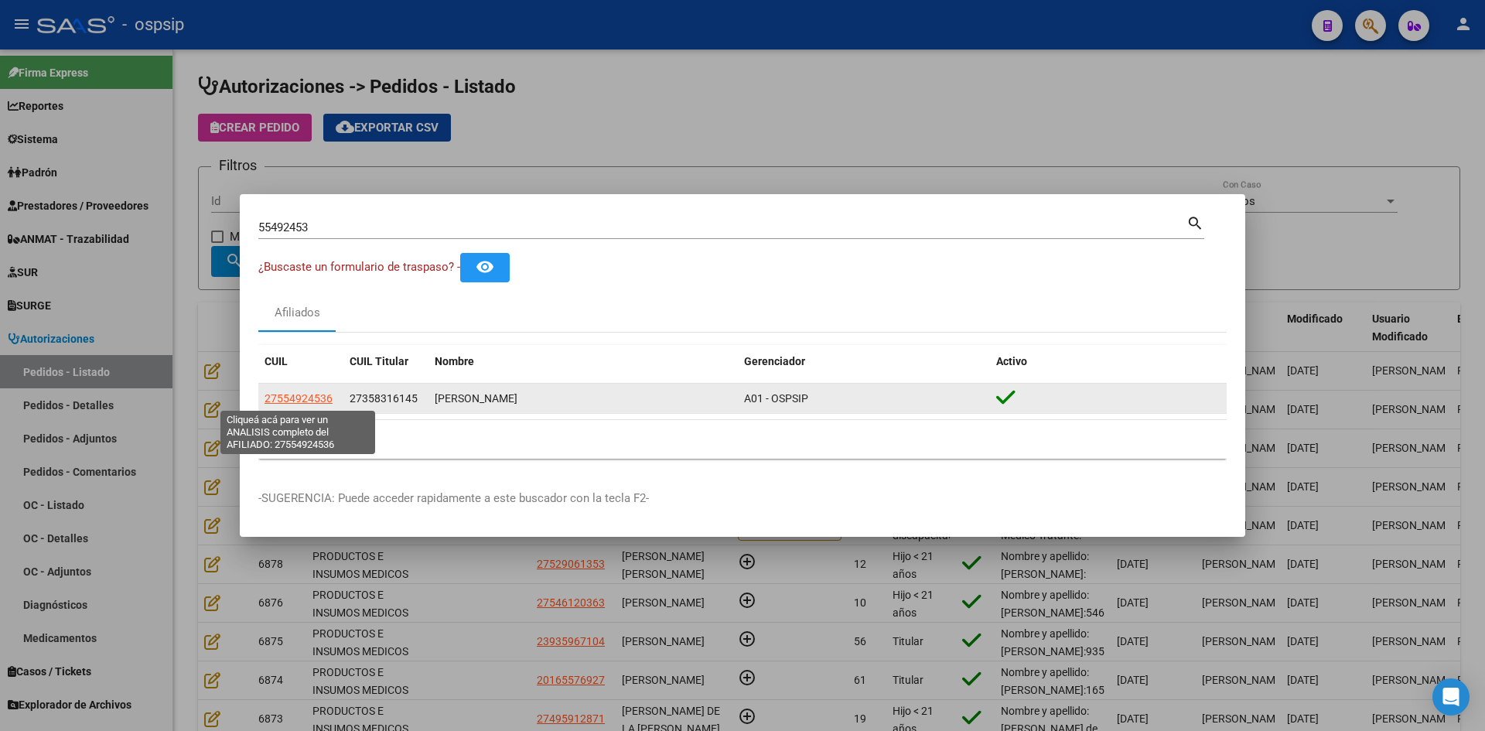
click at [306, 392] on span "27554924536" at bounding box center [298, 398] width 68 height 12
type textarea "27554924536"
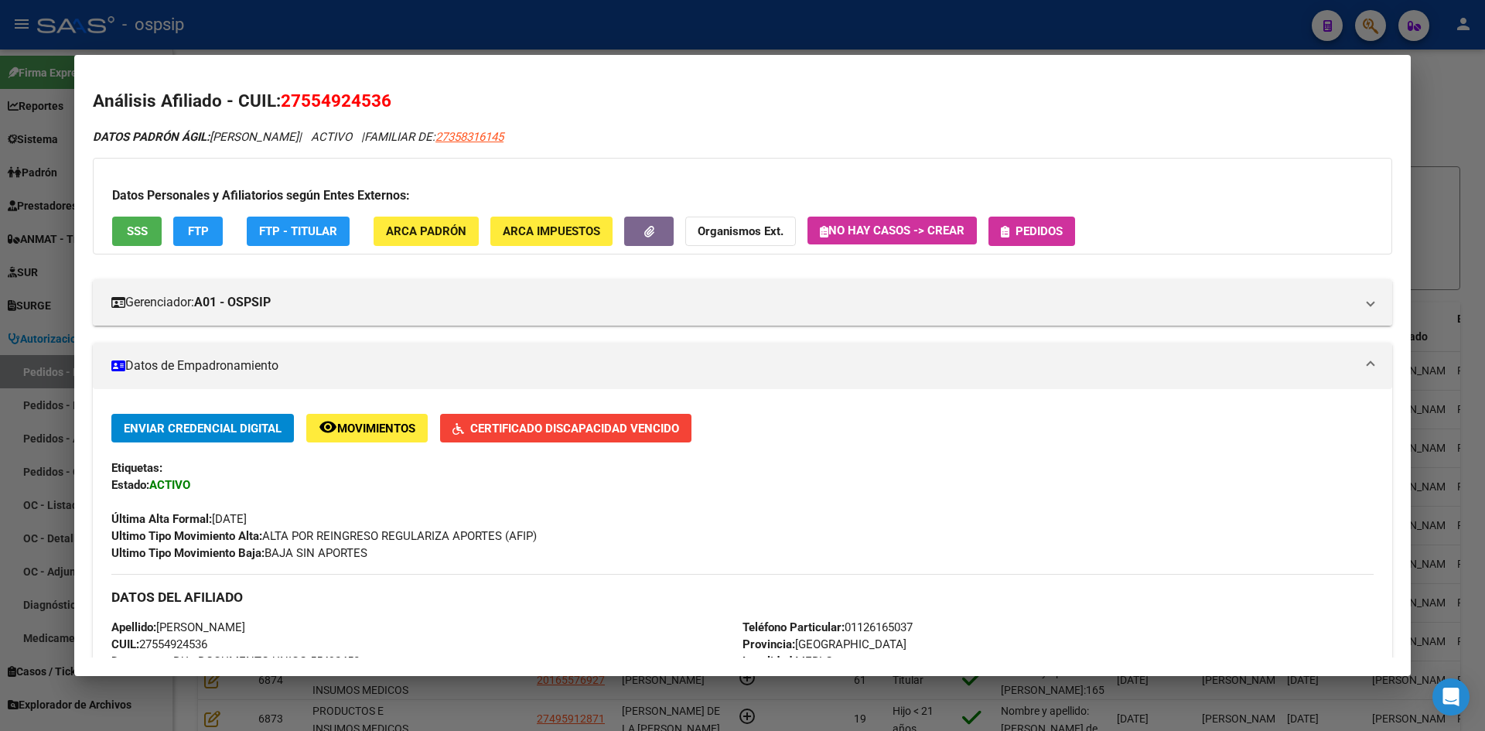
scroll to position [516, 0]
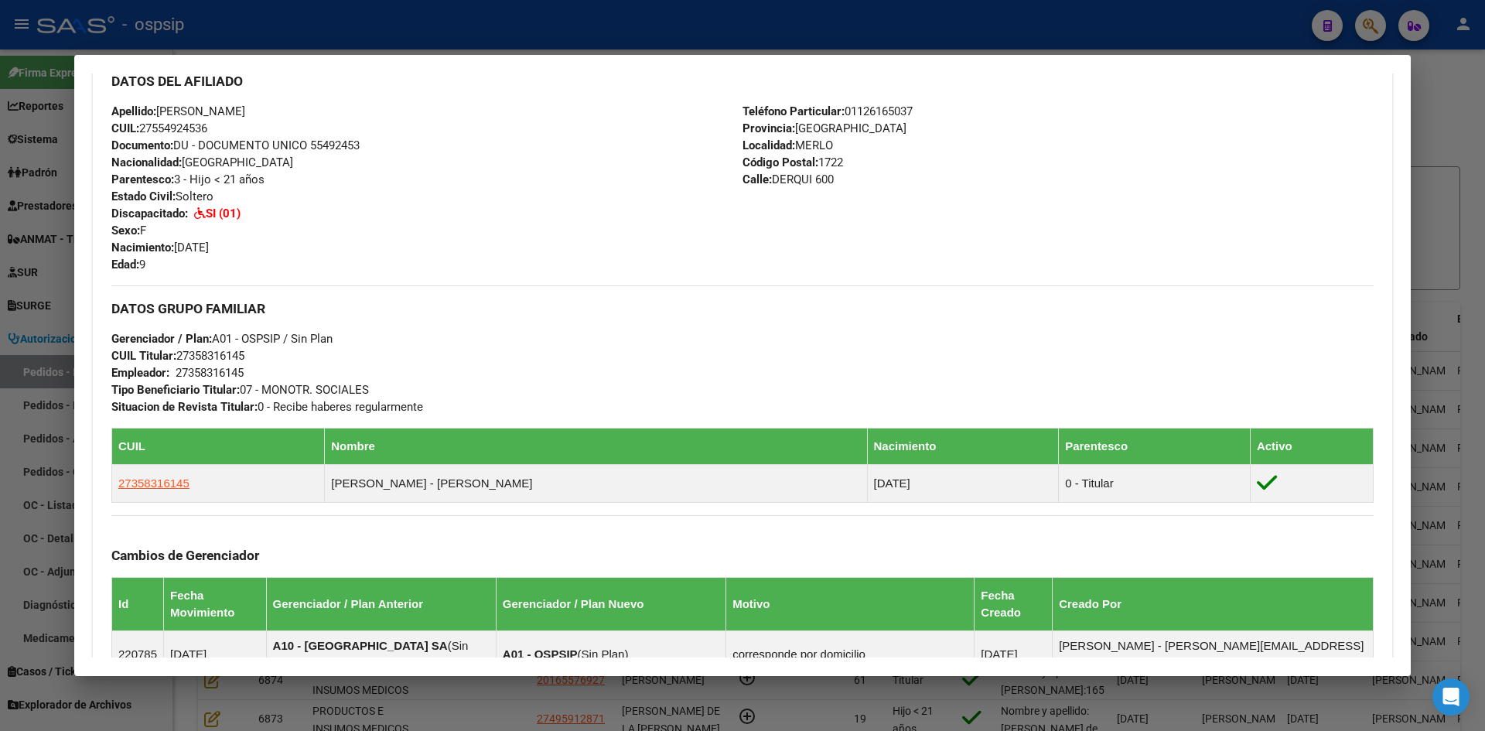
click at [43, 312] on div at bounding box center [742, 365] width 1485 height 731
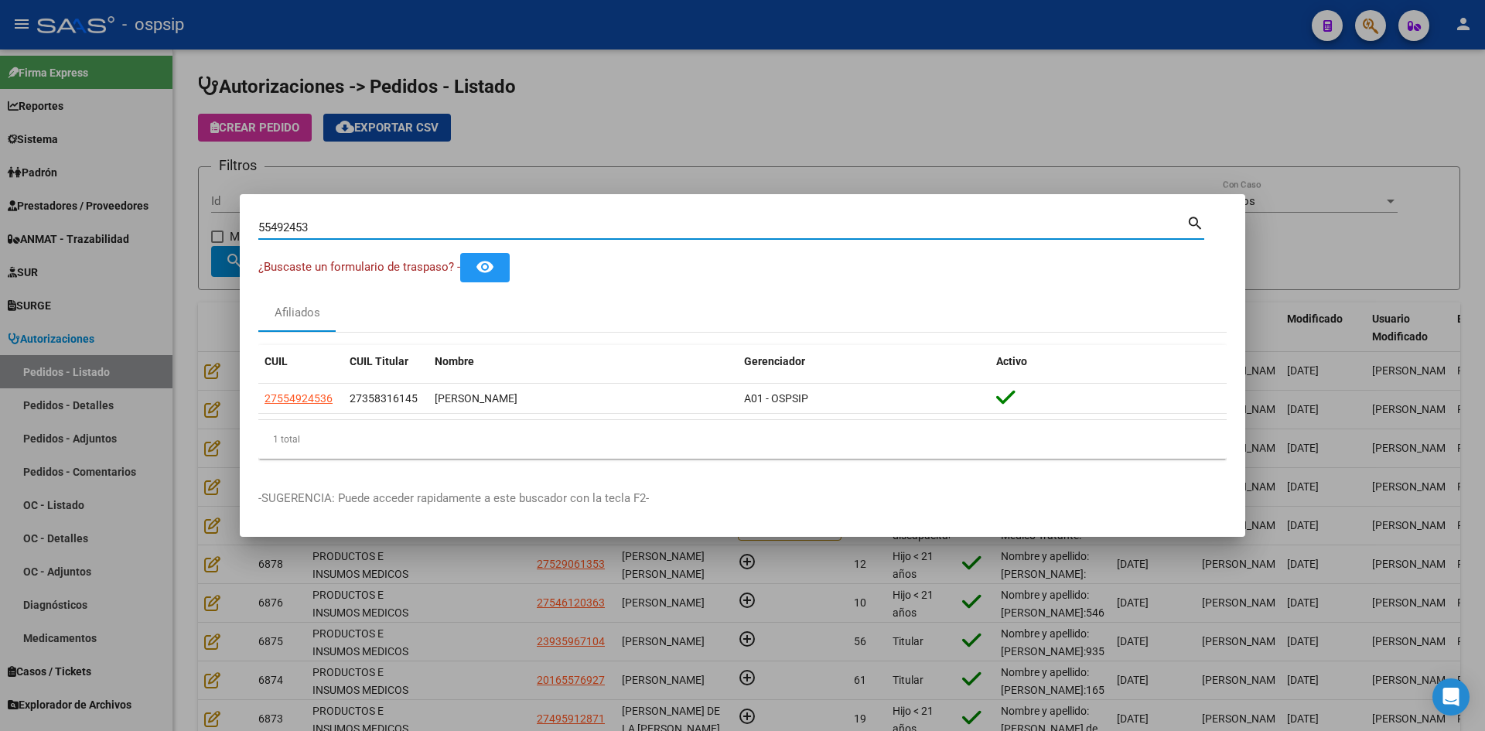
drag, startPoint x: 343, startPoint y: 226, endPoint x: 102, endPoint y: 208, distance: 241.2
click at [102, 208] on div "55492453 Buscar (apellido, dni, cuil, nro traspaso, cuit, obra social) search ¿…" at bounding box center [742, 365] width 1485 height 731
paste input "44308251"
type input "44308251"
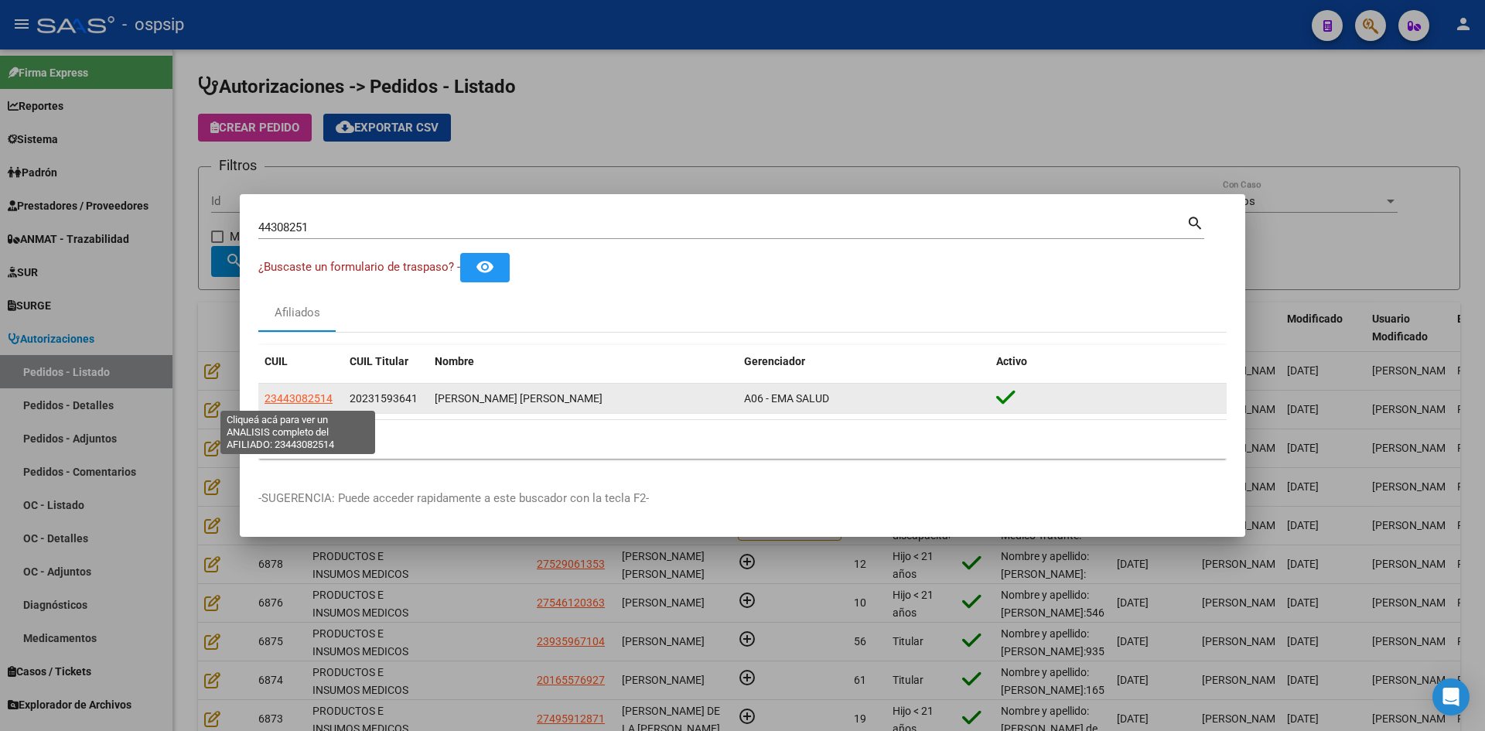
click at [298, 400] on span "23443082514" at bounding box center [298, 398] width 68 height 12
type textarea "23443082514"
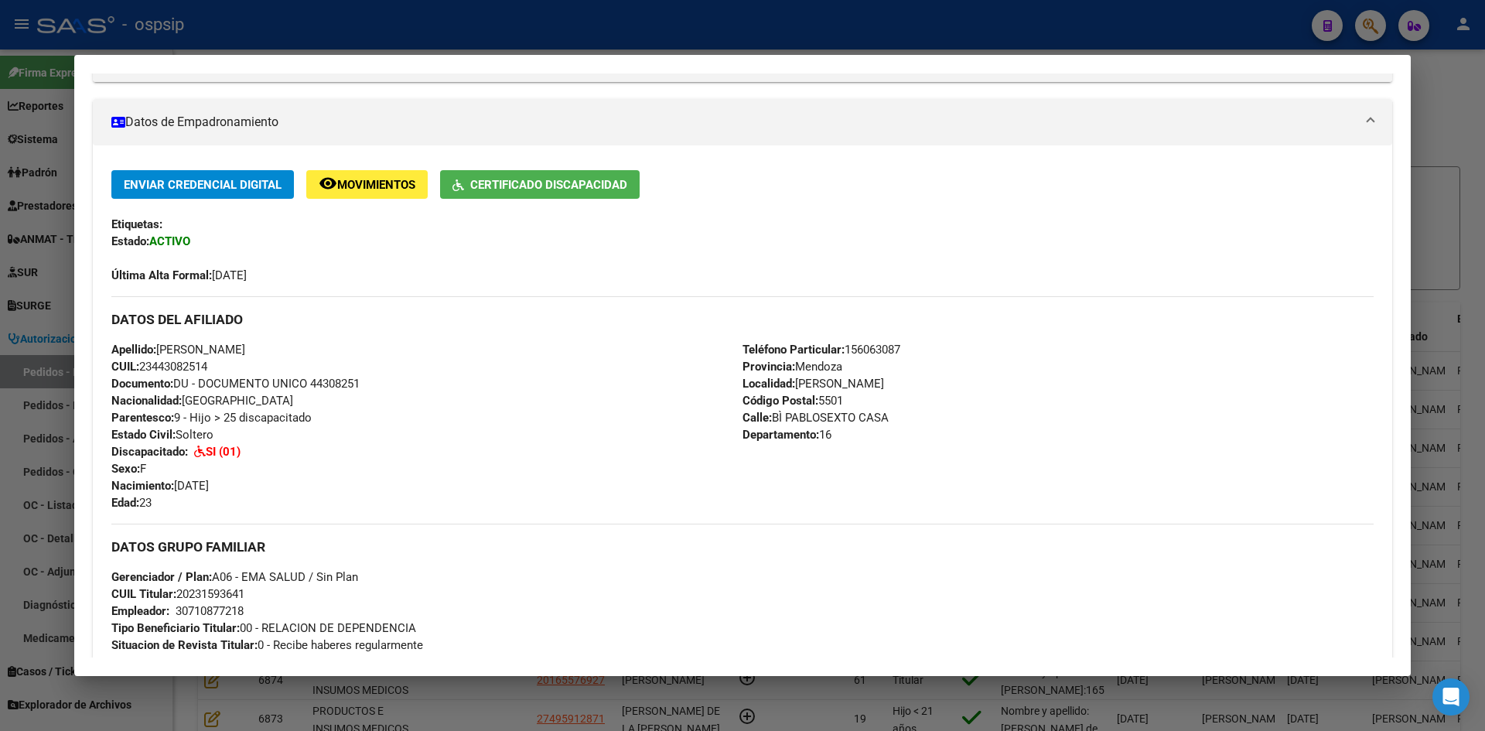
scroll to position [258, 0]
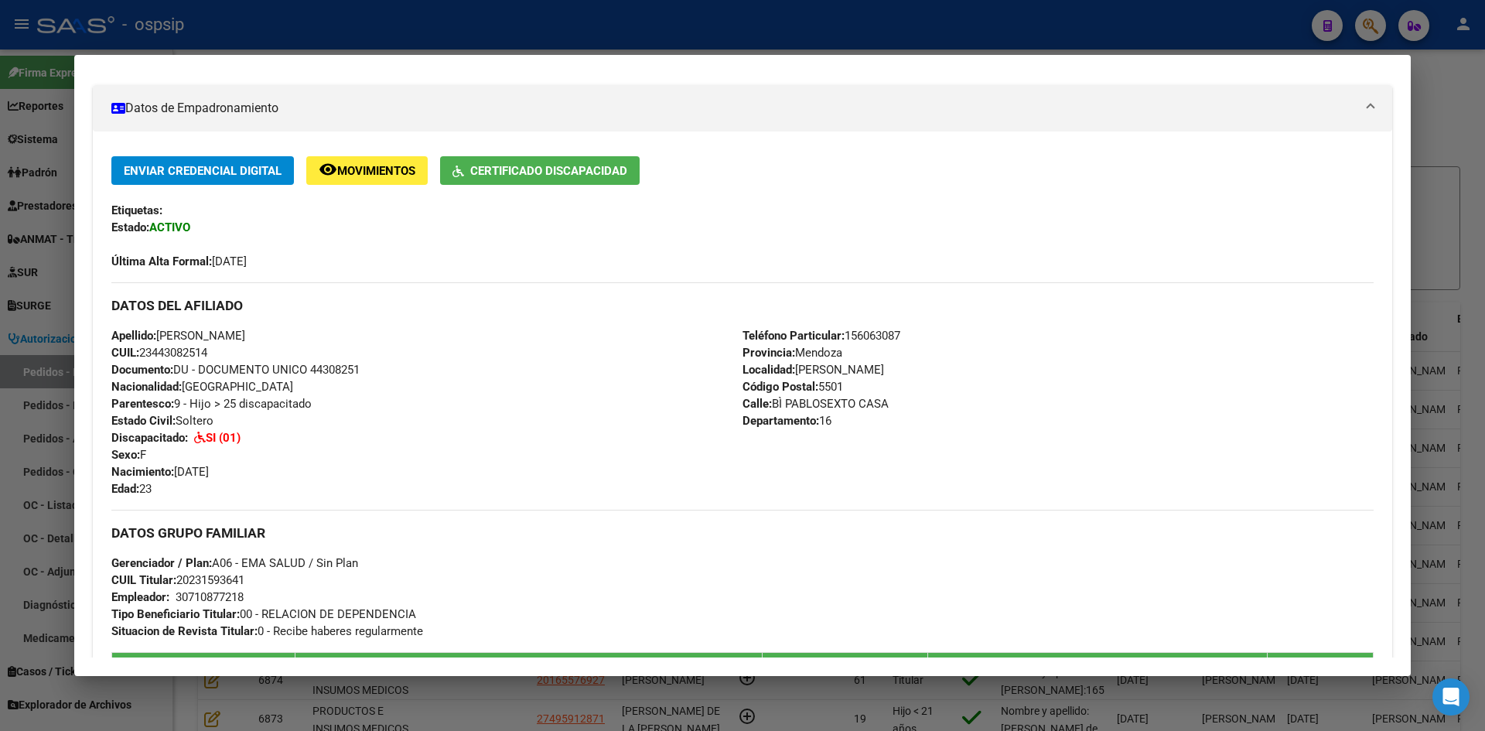
click at [37, 369] on div at bounding box center [742, 365] width 1485 height 731
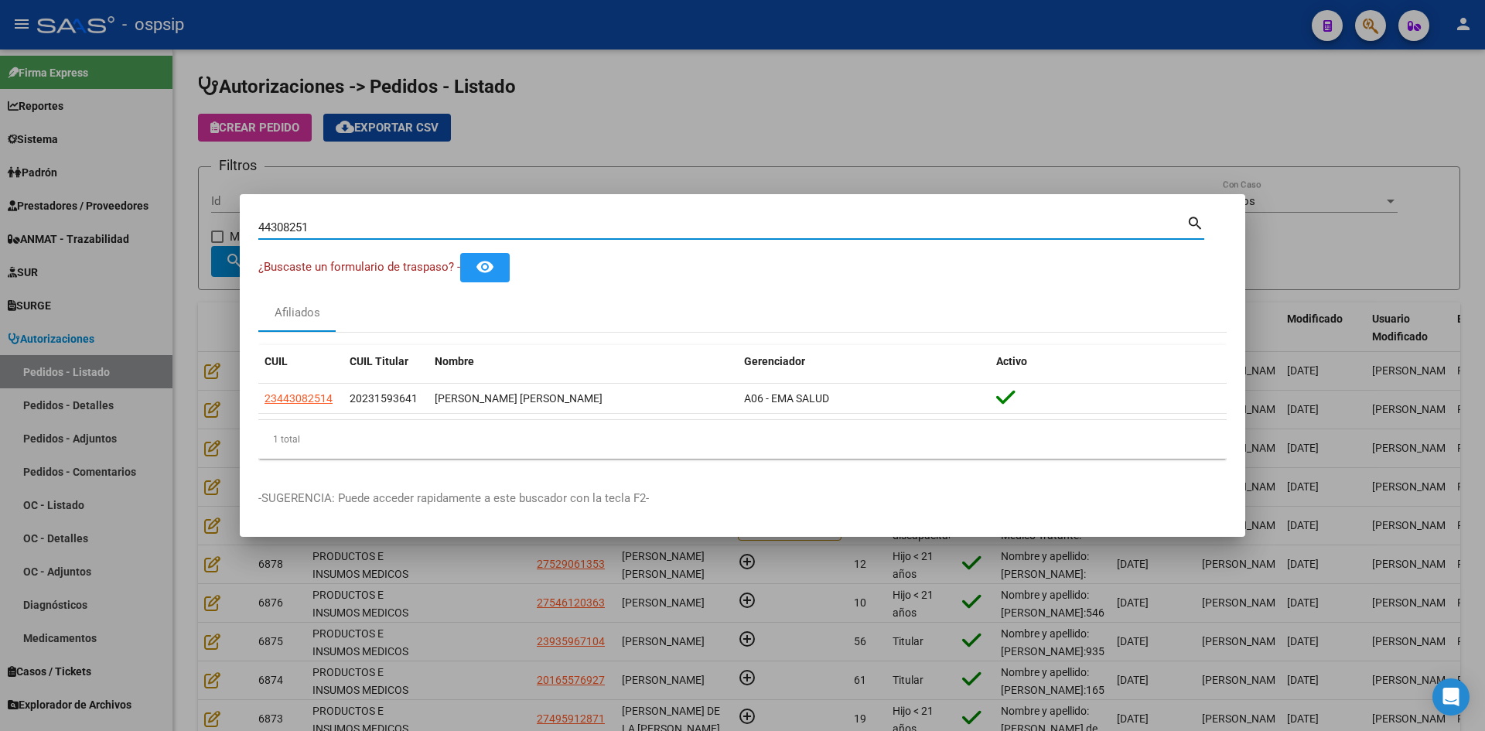
drag, startPoint x: 333, startPoint y: 230, endPoint x: 131, endPoint y: 220, distance: 201.3
click at [131, 220] on div "44308251 Buscar (apellido, dni, cuil, nro traspaso, cuit, obra social) search ¿…" at bounding box center [742, 365] width 1485 height 731
paste input "46027869"
type input "46027869"
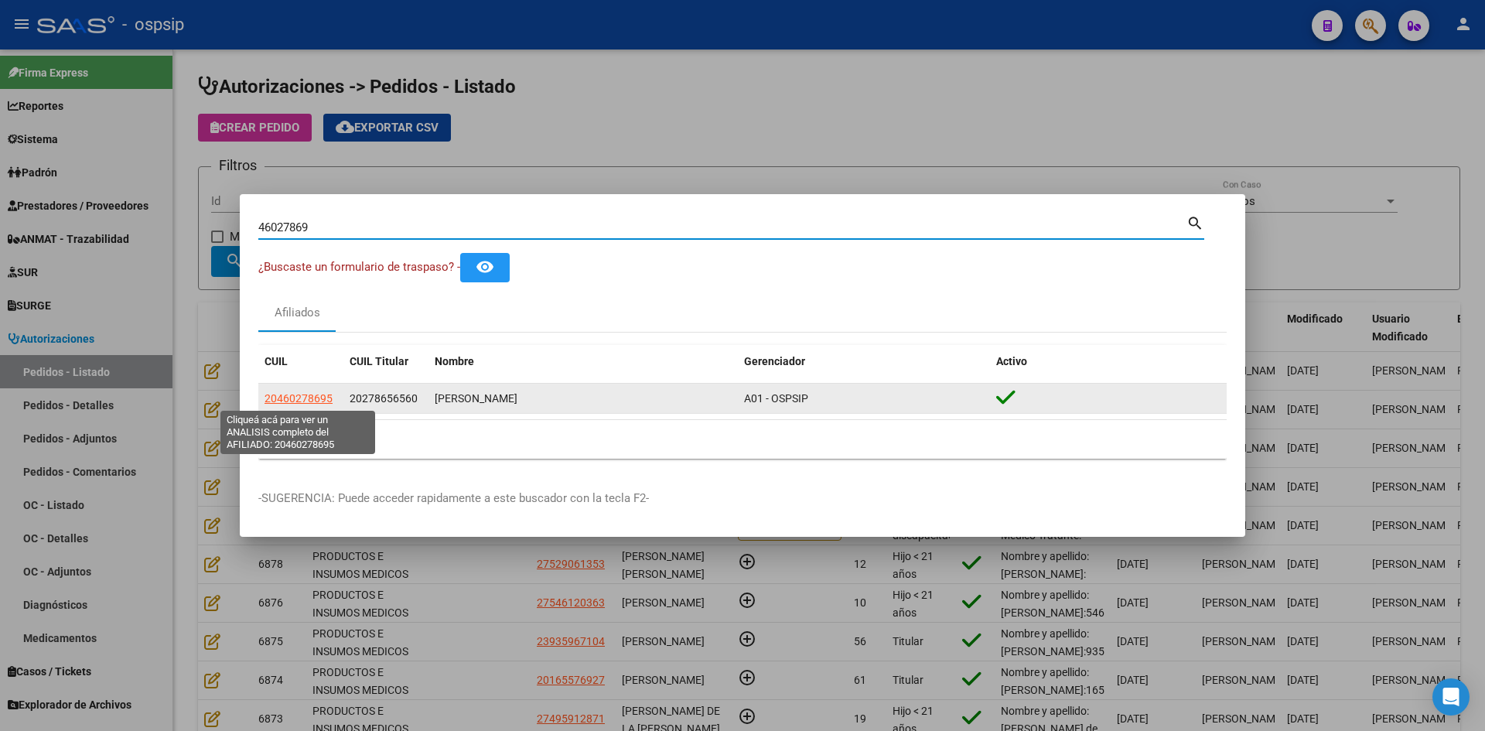
click at [316, 400] on span "20460278695" at bounding box center [298, 398] width 68 height 12
type textarea "20460278695"
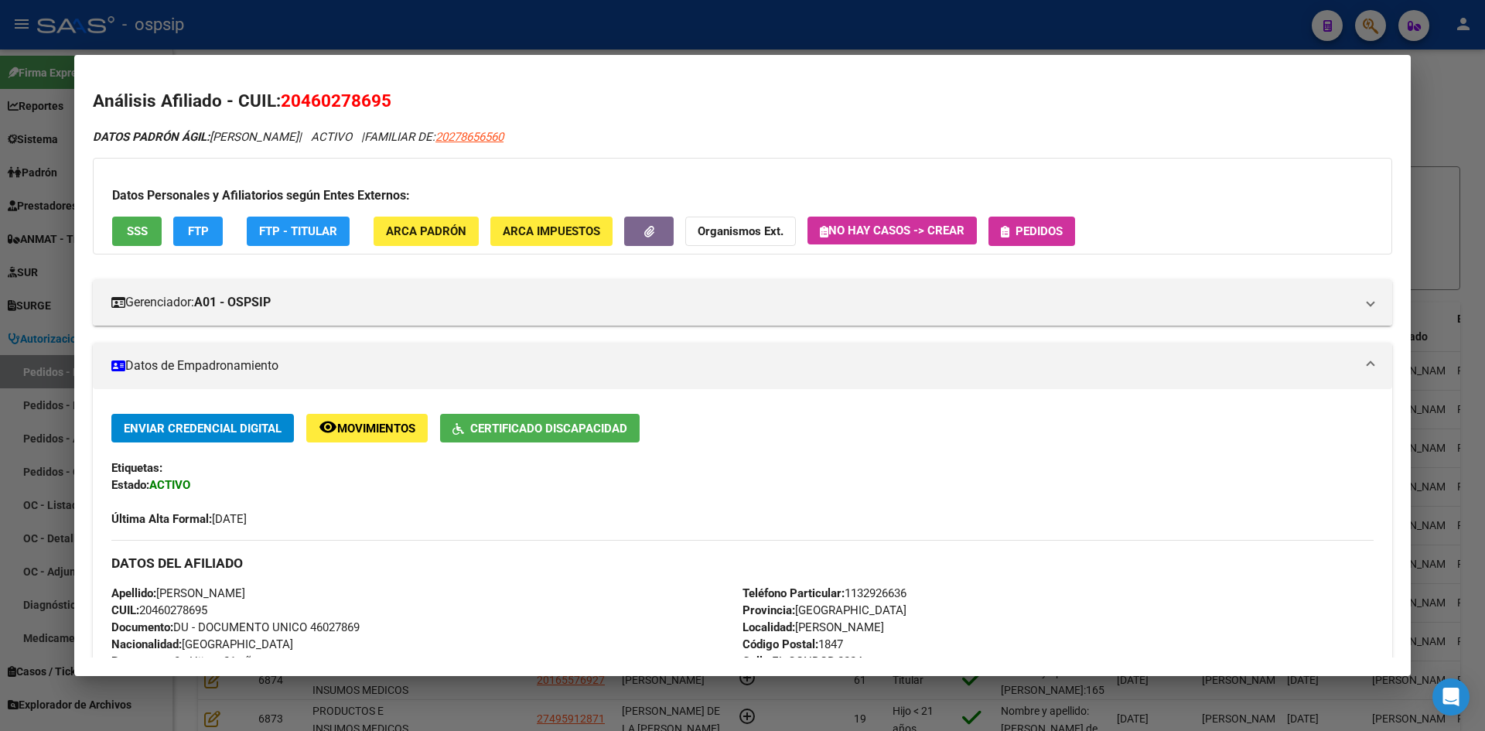
scroll to position [516, 0]
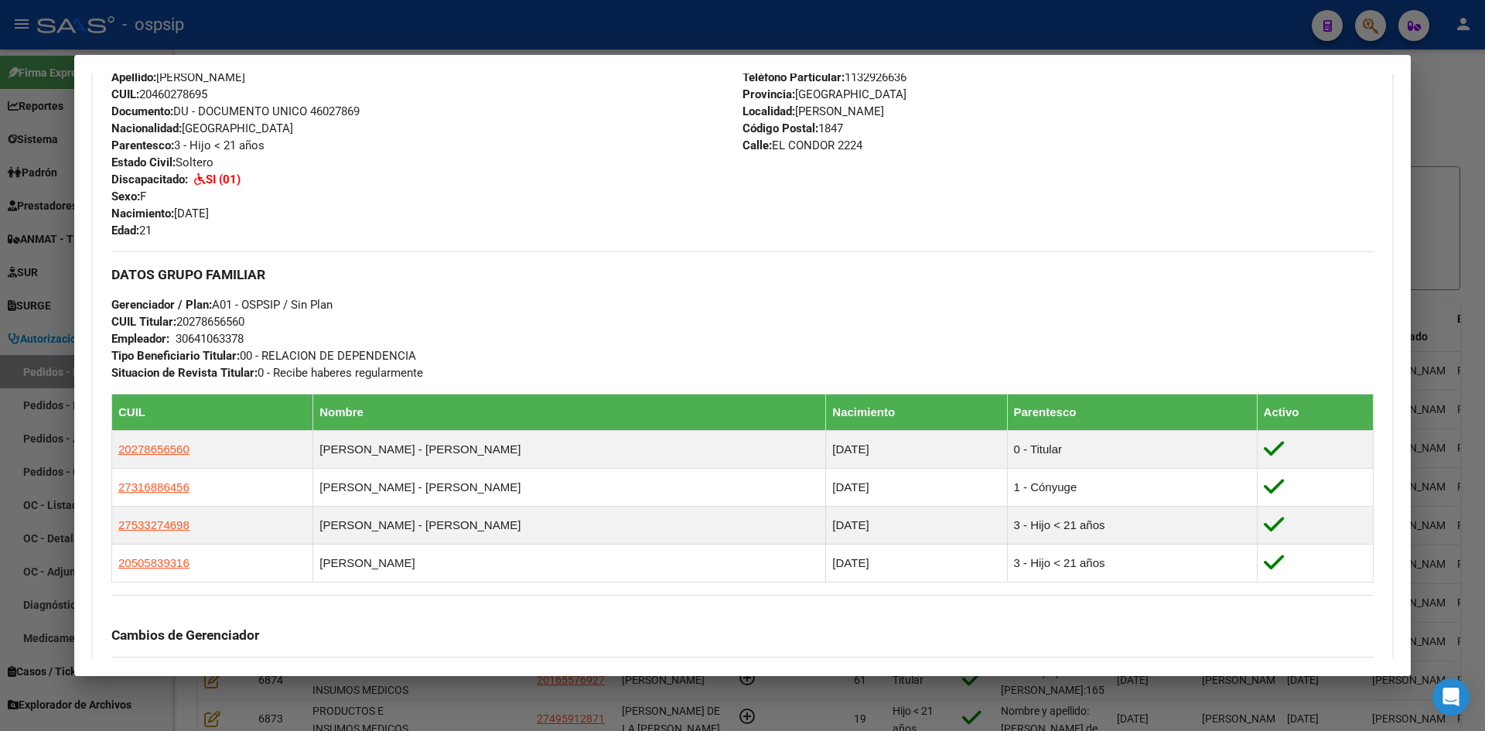
click at [63, 361] on div at bounding box center [742, 365] width 1485 height 731
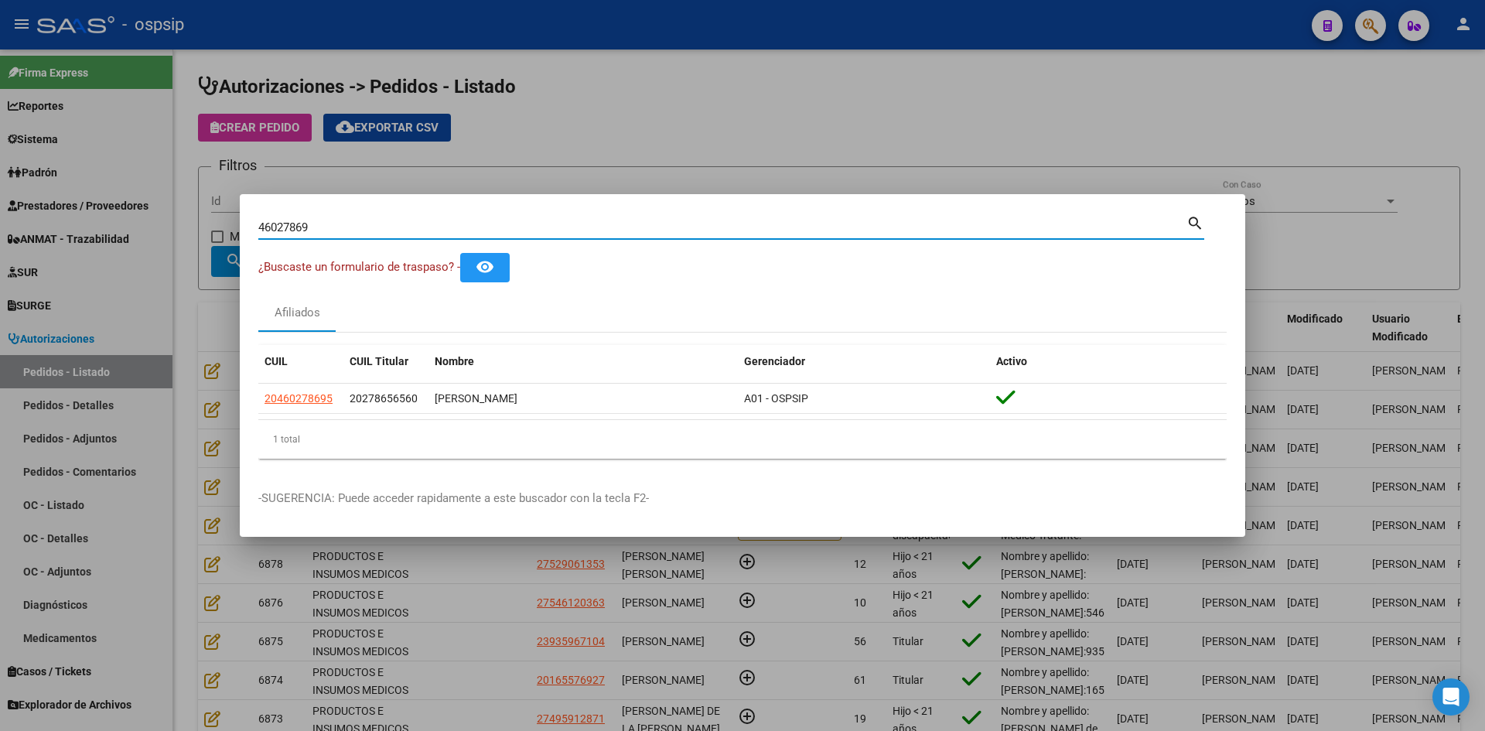
drag, startPoint x: 356, startPoint y: 227, endPoint x: 85, endPoint y: 216, distance: 270.9
click at [85, 216] on div "46027869 Buscar (apellido, dni, cuil, nro traspaso, cuit, obra social) search ¿…" at bounding box center [742, 365] width 1485 height 731
paste input "45927431"
type input "45927431"
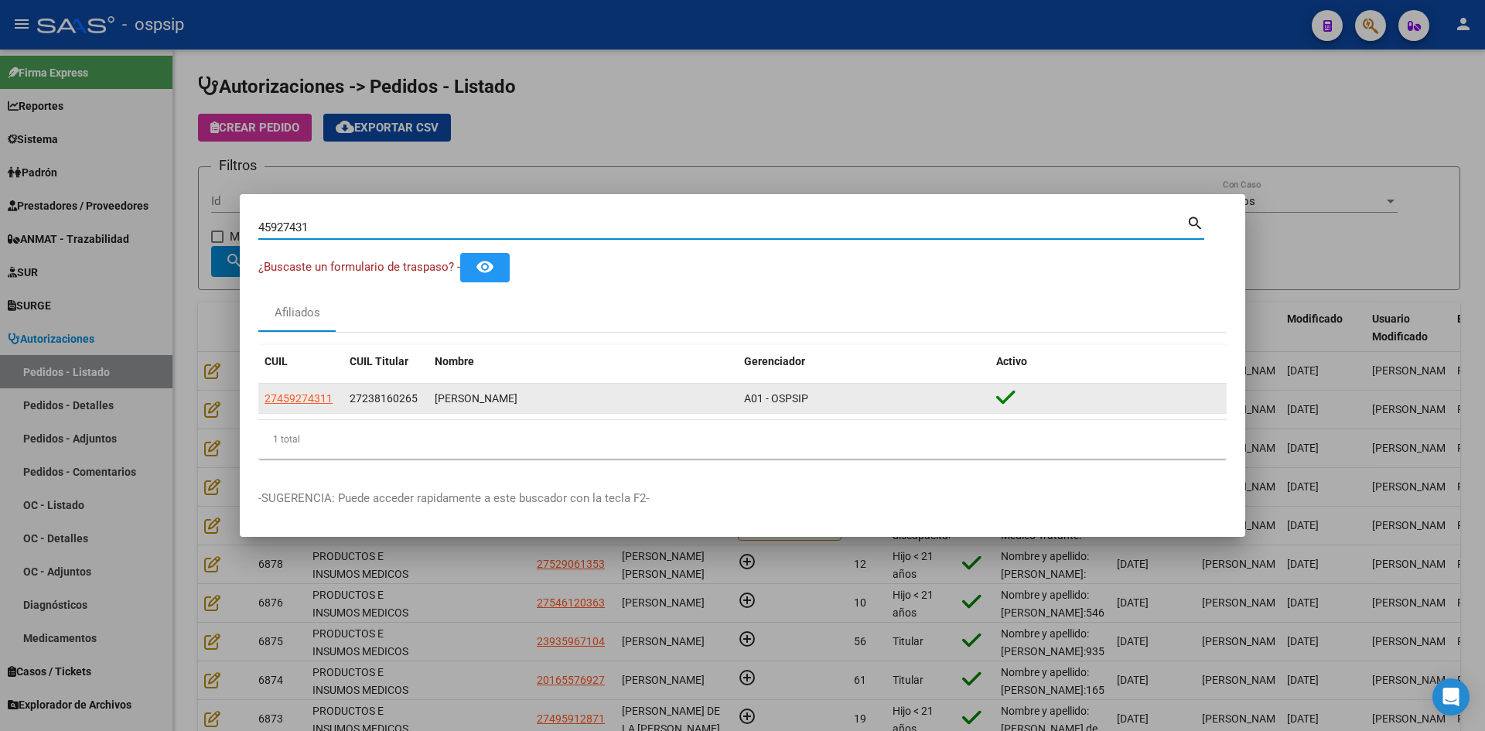
click at [304, 403] on span "27459274311" at bounding box center [298, 398] width 68 height 12
type textarea "27459274311"
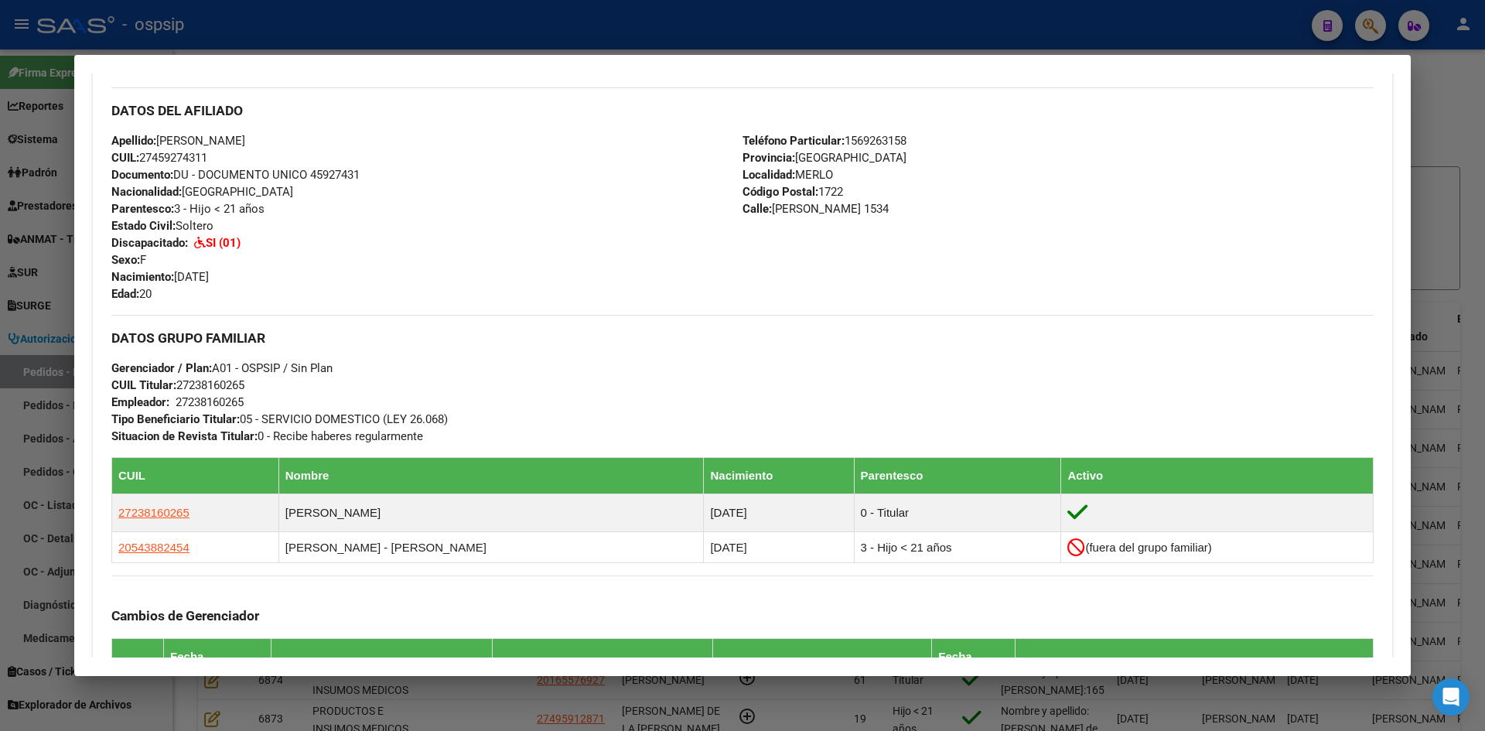
drag, startPoint x: 20, startPoint y: 325, endPoint x: 123, endPoint y: 338, distance: 103.7
click at [19, 325] on div at bounding box center [742, 365] width 1485 height 731
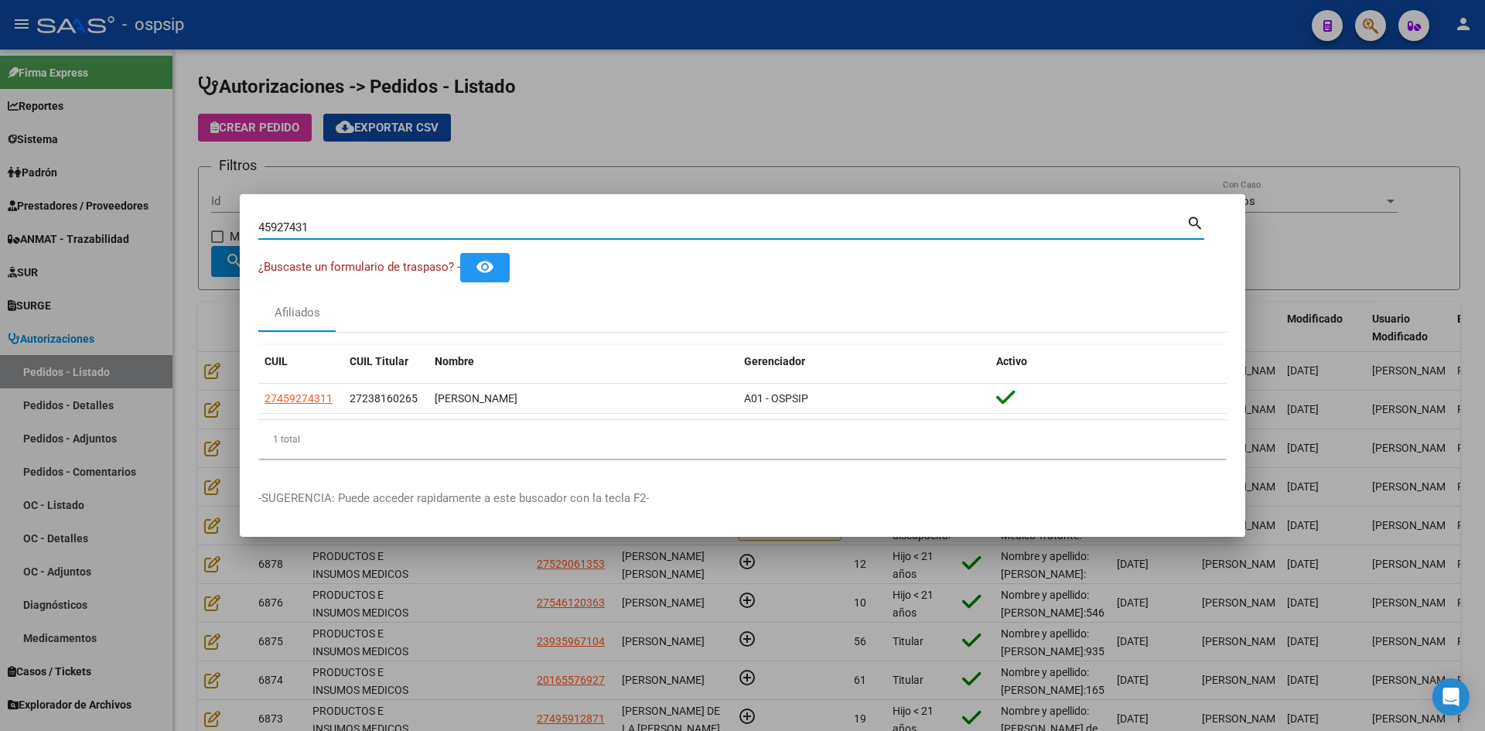
drag, startPoint x: 329, startPoint y: 224, endPoint x: 32, endPoint y: 192, distance: 297.9
click at [32, 192] on div "45927431 Buscar (apellido, dni, cuil, nro traspaso, cuit, obra social) search ¿…" at bounding box center [742, 365] width 1485 height 731
paste input "52165226"
type input "52165226"
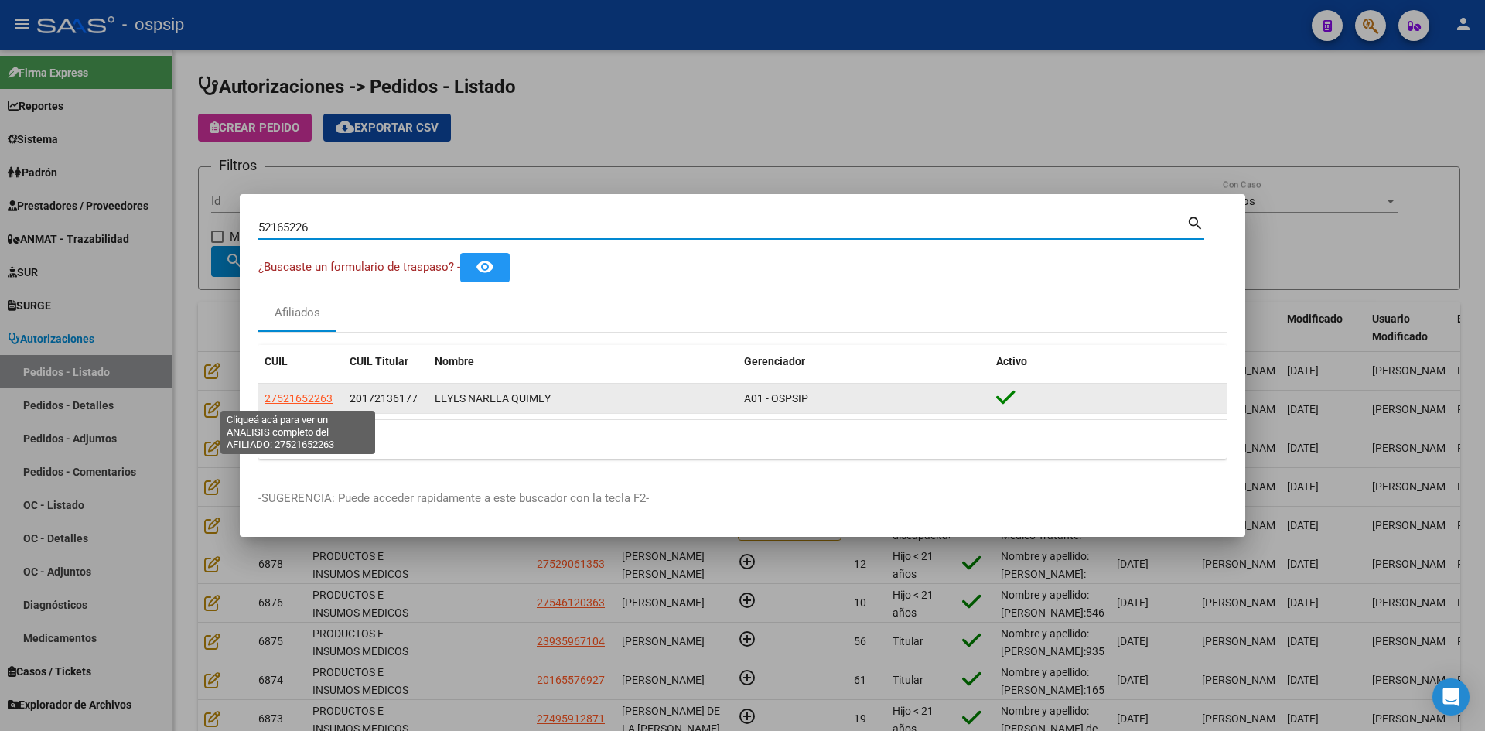
click at [282, 400] on span "27521652263" at bounding box center [298, 398] width 68 height 12
type textarea "27521652263"
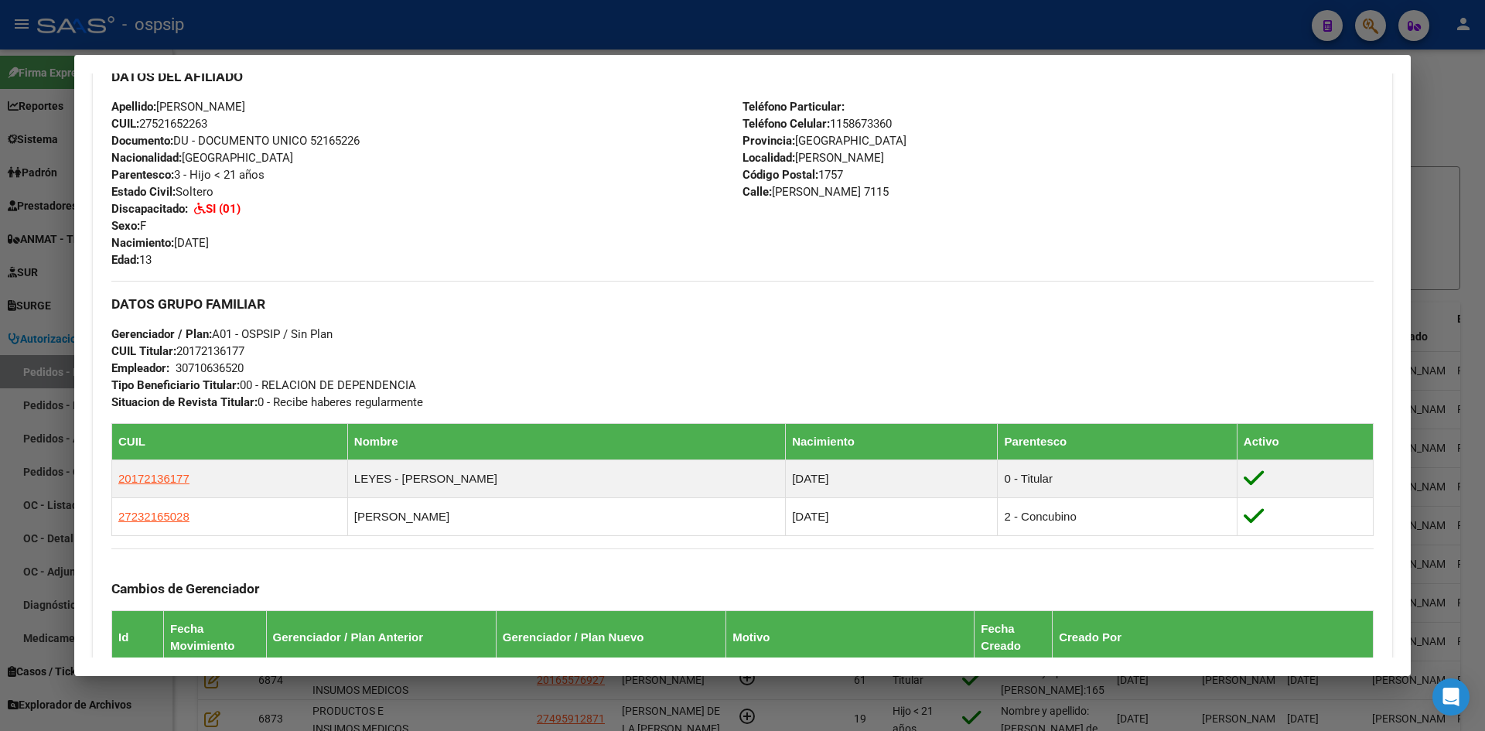
click at [58, 316] on div at bounding box center [742, 365] width 1485 height 731
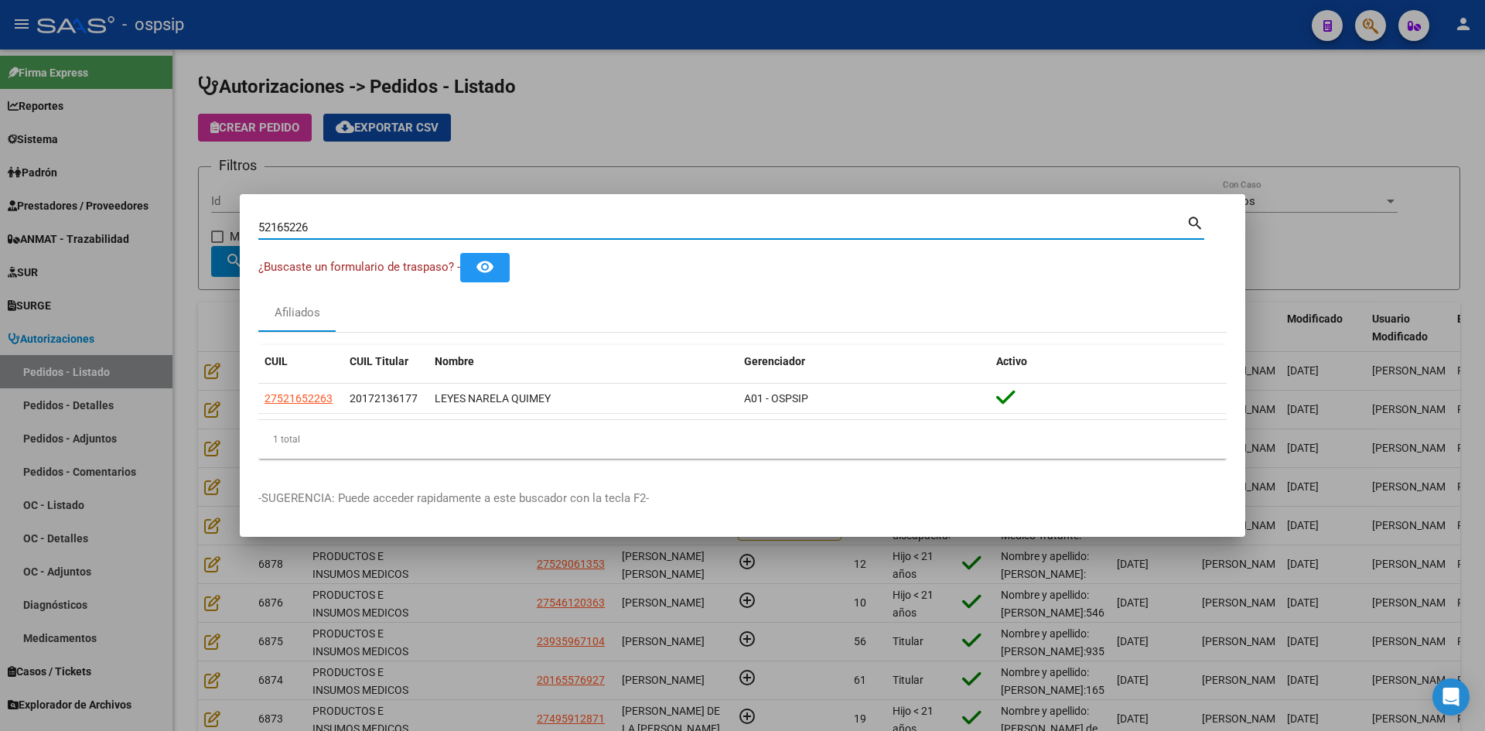
drag, startPoint x: 255, startPoint y: 220, endPoint x: 0, endPoint y: 178, distance: 258.7
click at [0, 189] on div "52165226 Buscar (apellido, dni, cuil, nro traspaso, cuit, obra social) search ¿…" at bounding box center [742, 365] width 1485 height 731
paste input "58303613"
type input "58303613"
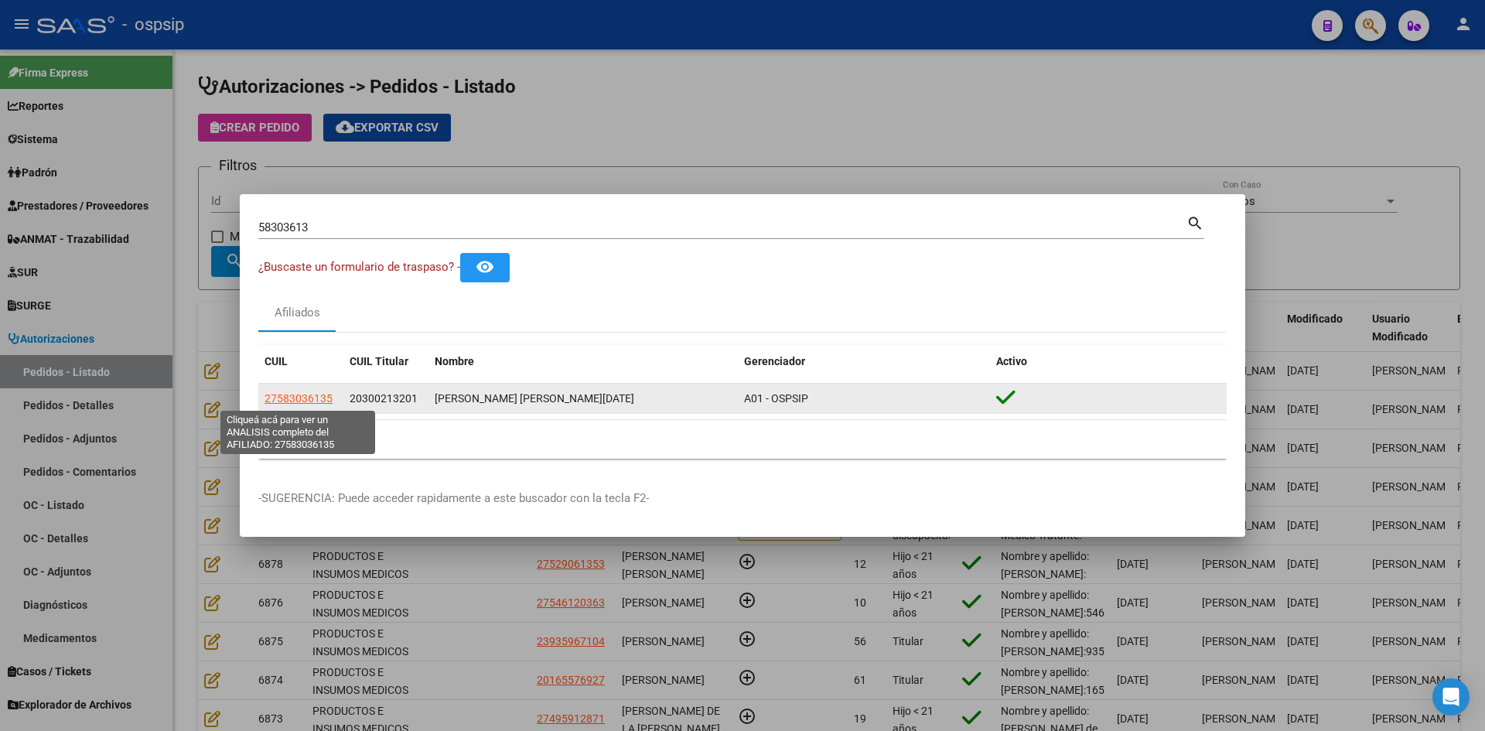
click at [301, 398] on span "27583036135" at bounding box center [298, 398] width 68 height 12
type textarea "27583036135"
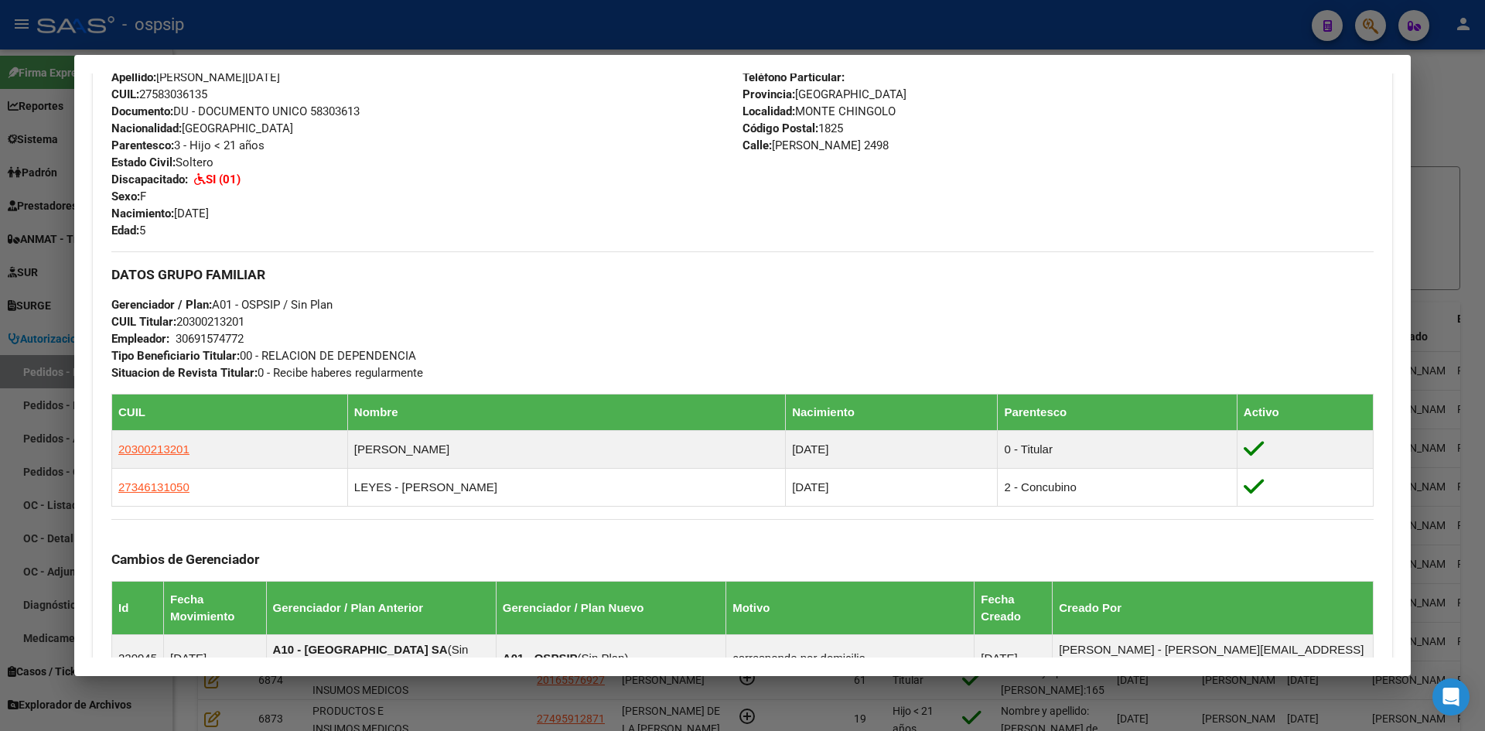
click at [38, 376] on div at bounding box center [742, 365] width 1485 height 731
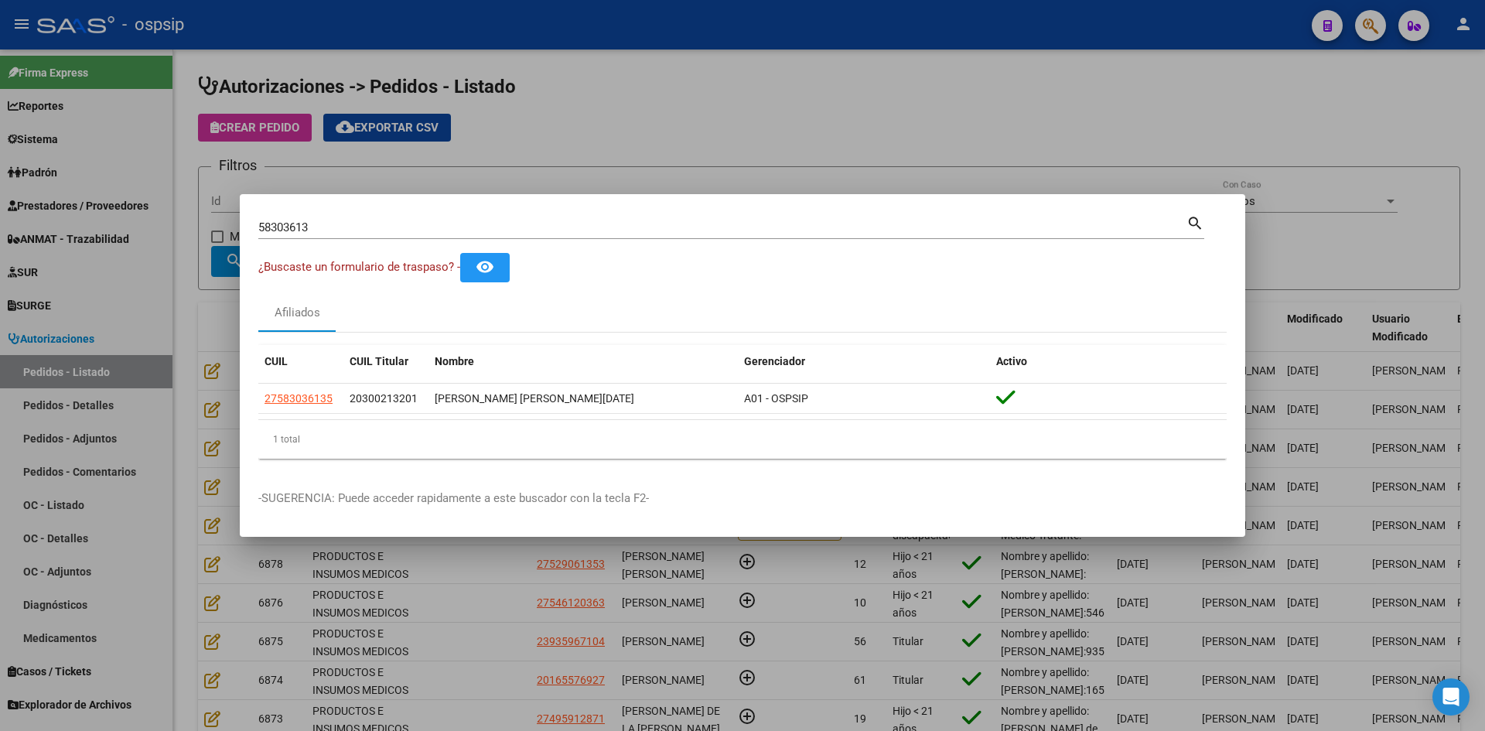
drag, startPoint x: 357, startPoint y: 234, endPoint x: 155, endPoint y: 224, distance: 201.4
click at [151, 224] on div "58303613 Buscar (apellido, dni, cuil, nro traspaso, cuit, obra social) search ¿…" at bounding box center [742, 365] width 1485 height 731
click at [394, 228] on input "58303613" at bounding box center [722, 227] width 928 height 14
type input "5"
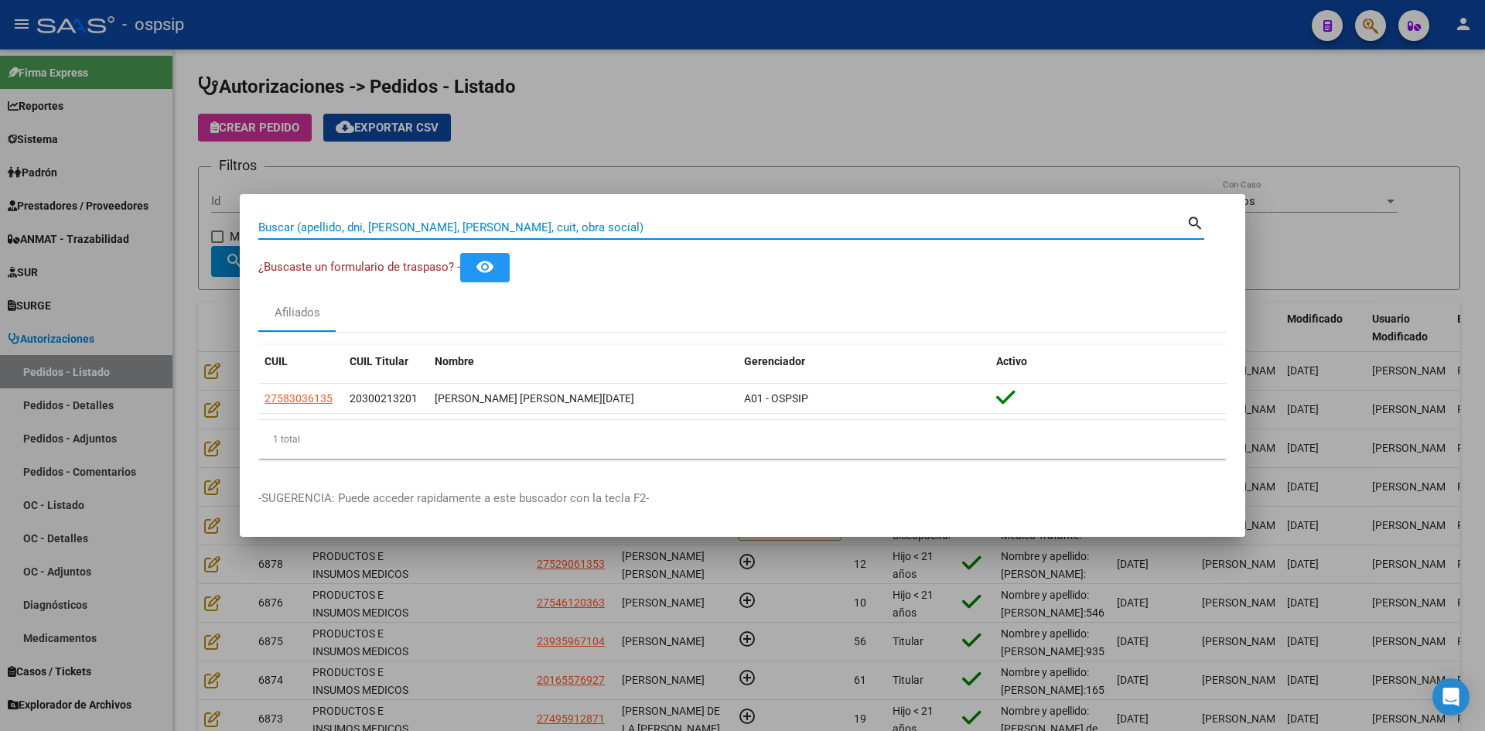
paste input "44894975"
type input "44894975"
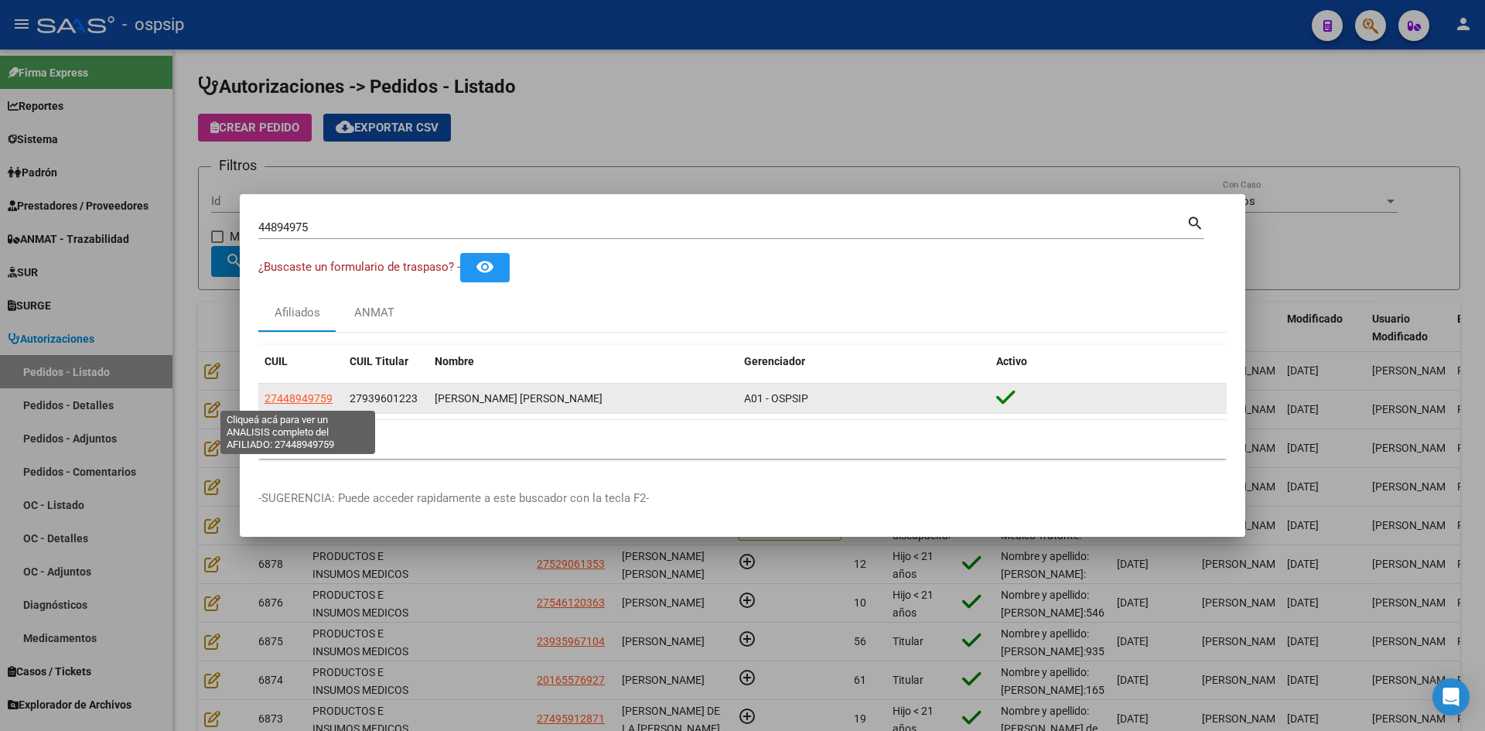
click at [326, 401] on span "27448949759" at bounding box center [298, 398] width 68 height 12
type textarea "27448949759"
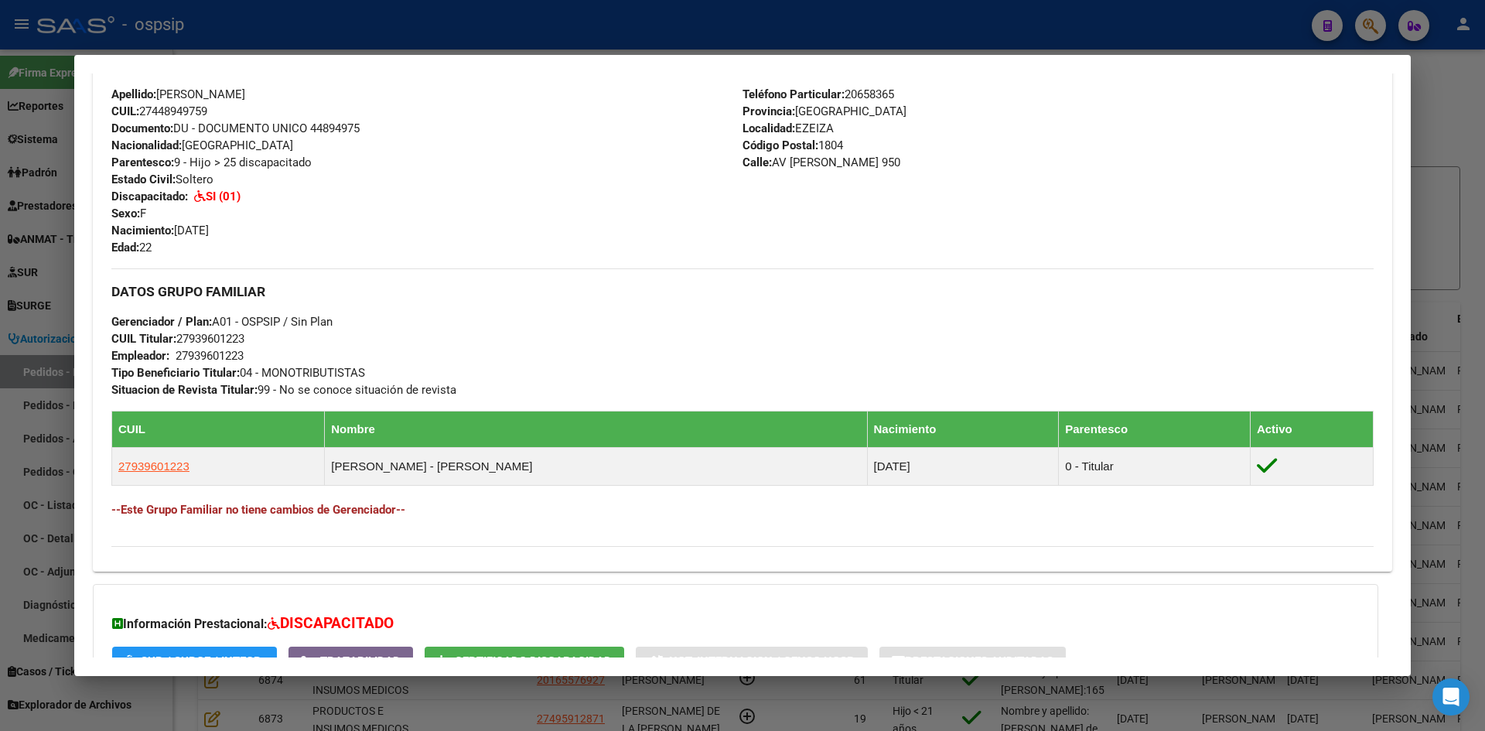
click at [38, 321] on div at bounding box center [742, 365] width 1485 height 731
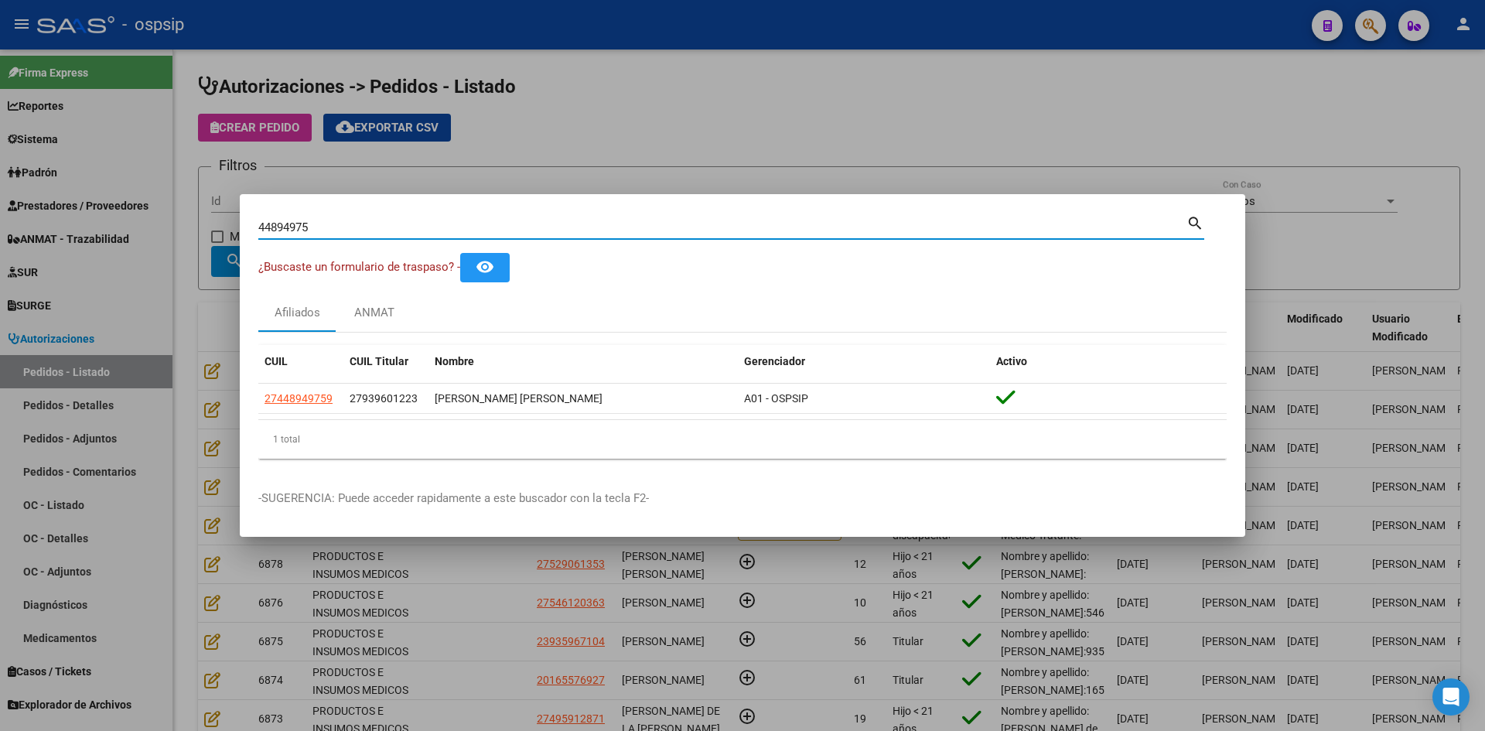
drag, startPoint x: 285, startPoint y: 228, endPoint x: 18, endPoint y: 198, distance: 268.5
click at [27, 200] on div "44894975 Buscar (apellido, dni, cuil, nro traspaso, cuit, obra social) search ¿…" at bounding box center [742, 365] width 1485 height 731
paste input "56192695"
type input "56192695"
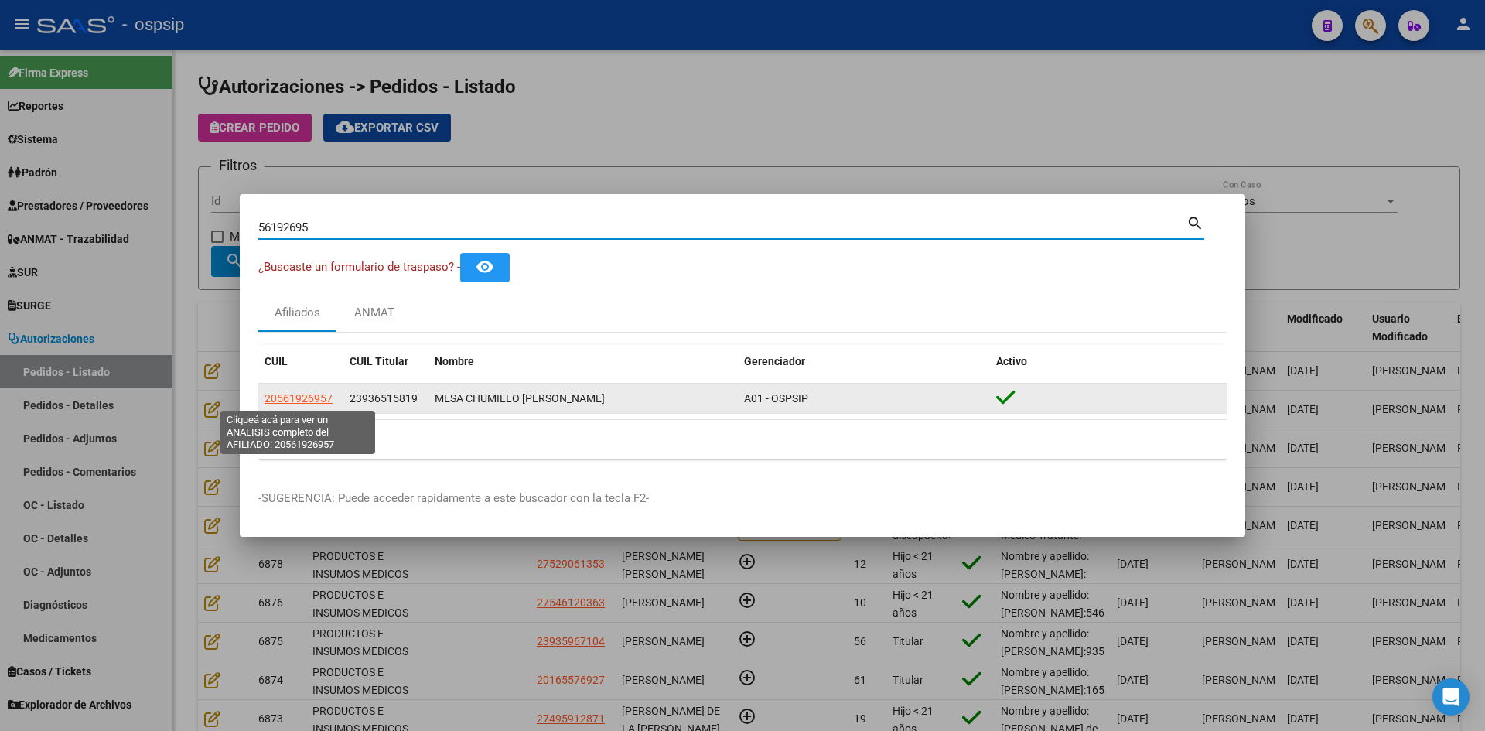
click at [306, 396] on span "20561926957" at bounding box center [298, 398] width 68 height 12
type textarea "20561926957"
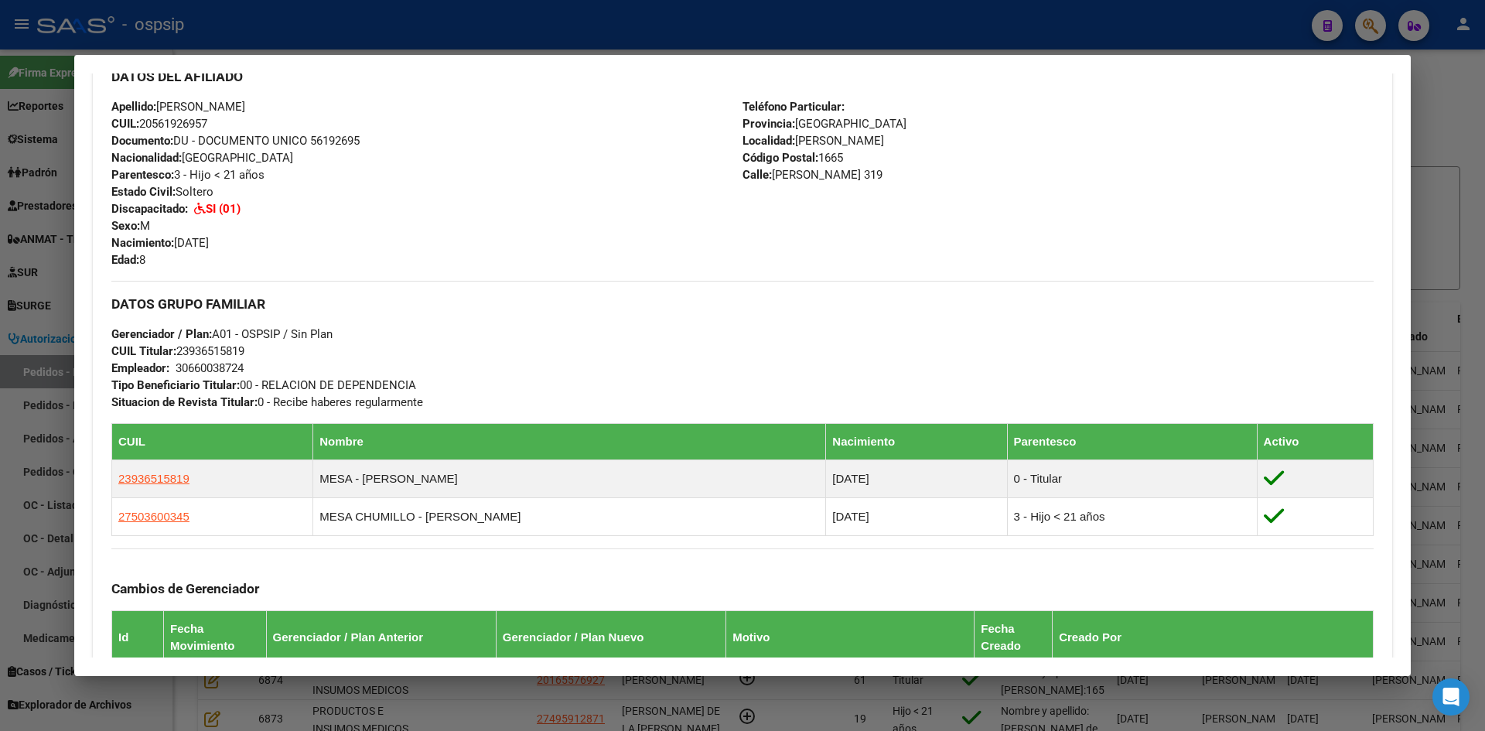
click at [19, 277] on div at bounding box center [742, 365] width 1485 height 731
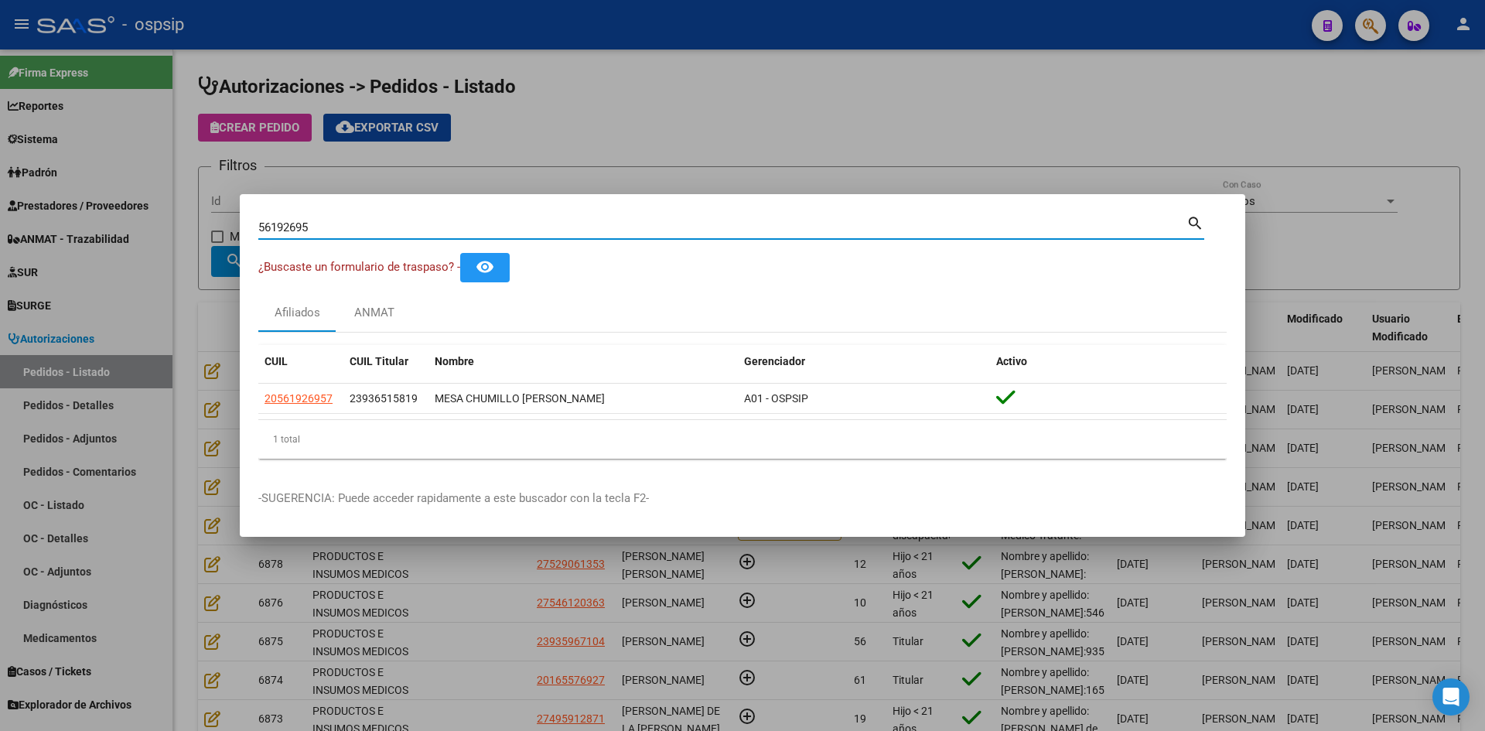
drag, startPoint x: 343, startPoint y: 228, endPoint x: 74, endPoint y: 206, distance: 269.3
click at [80, 206] on div "56192695 Buscar (apellido, dni, cuil, nro traspaso, cuit, obra social) search ¿…" at bounding box center [742, 365] width 1485 height 731
paste input "34641515"
type input "34641515"
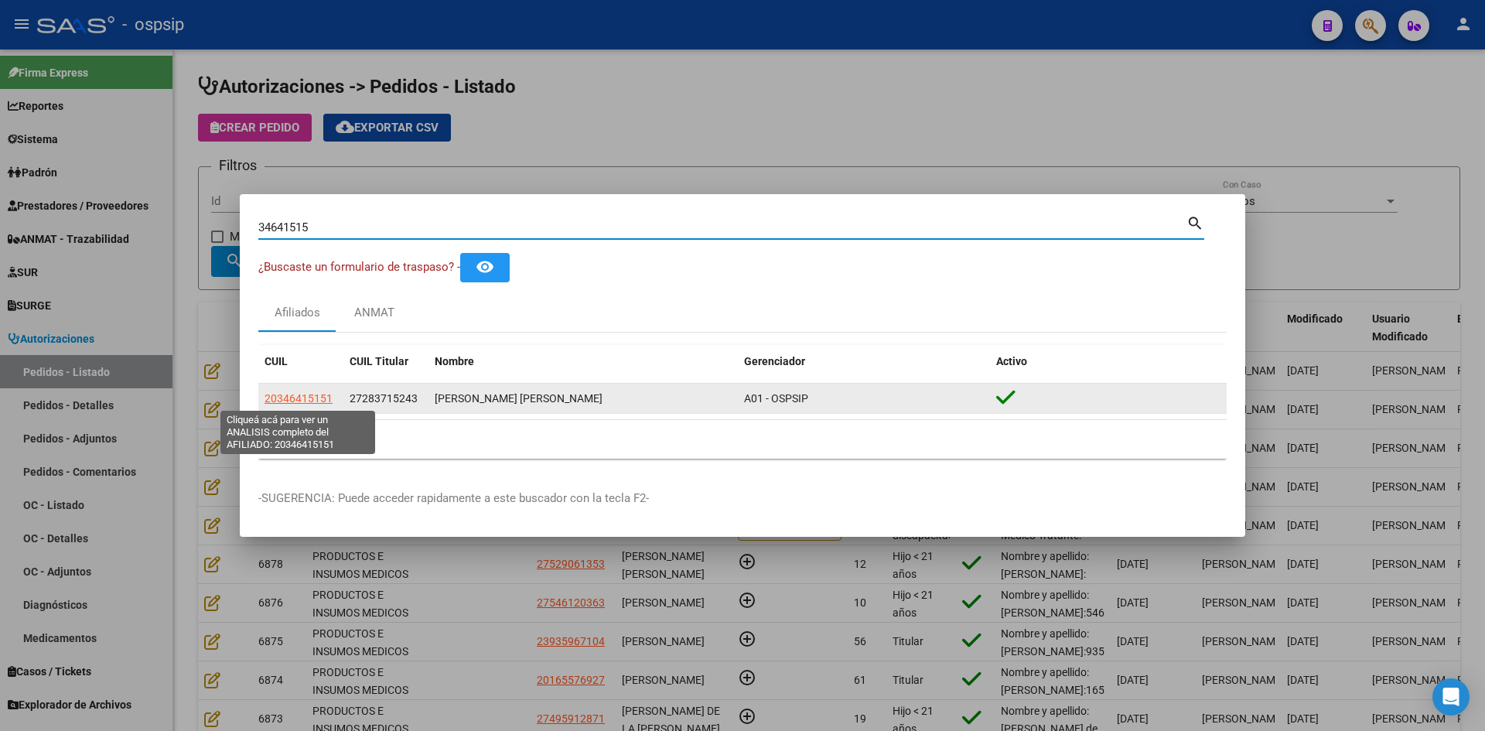
click at [317, 402] on span "20346415151" at bounding box center [298, 398] width 68 height 12
type textarea "20346415151"
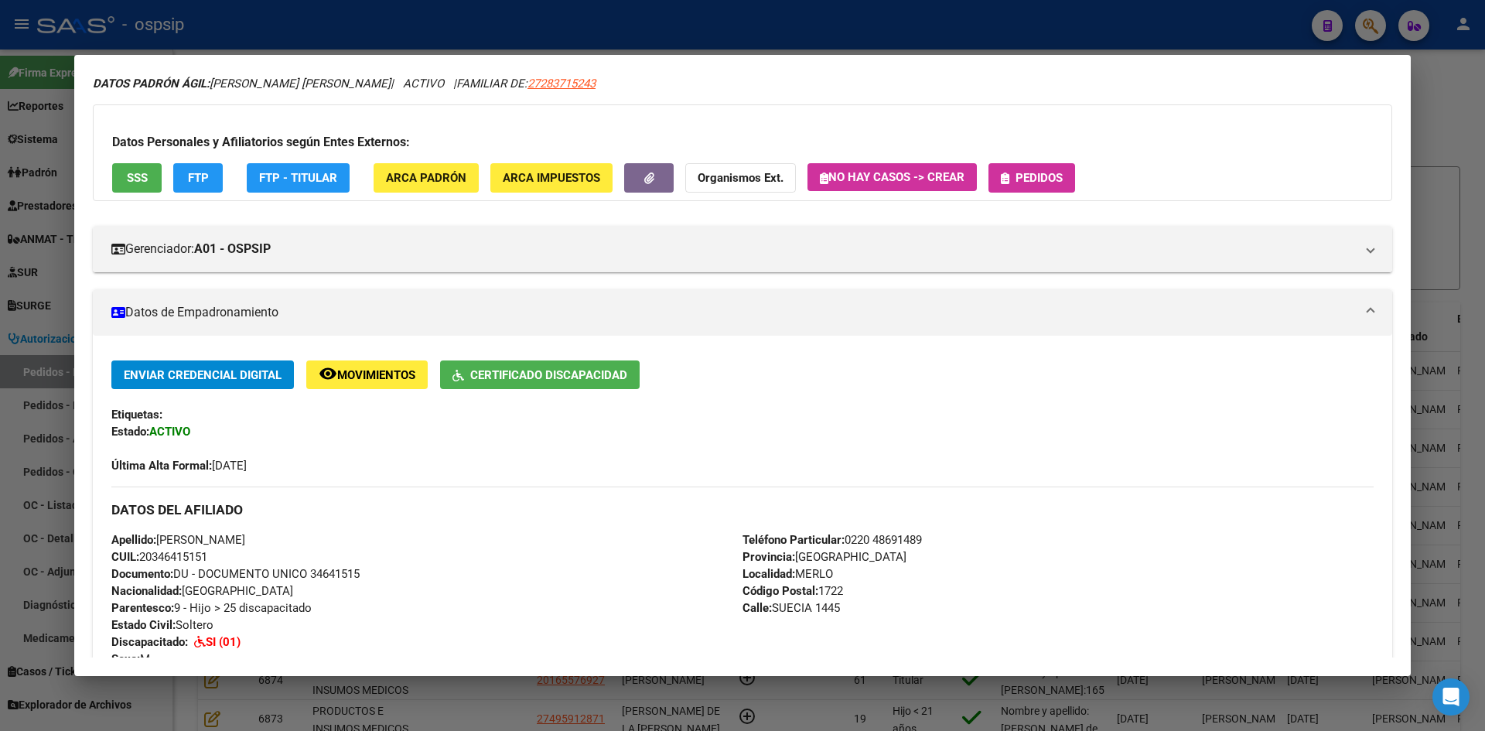
scroll to position [569, 0]
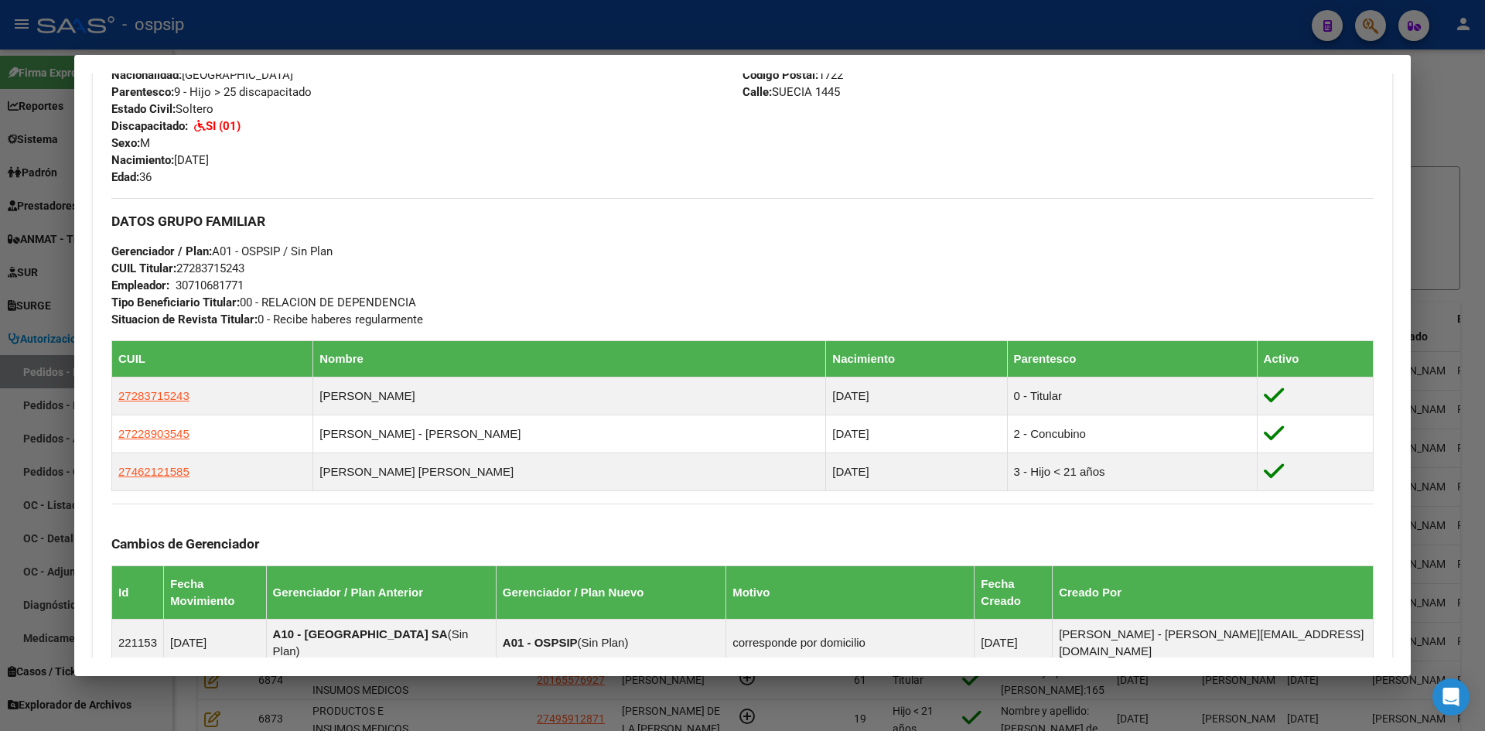
click at [70, 307] on div at bounding box center [742, 365] width 1485 height 731
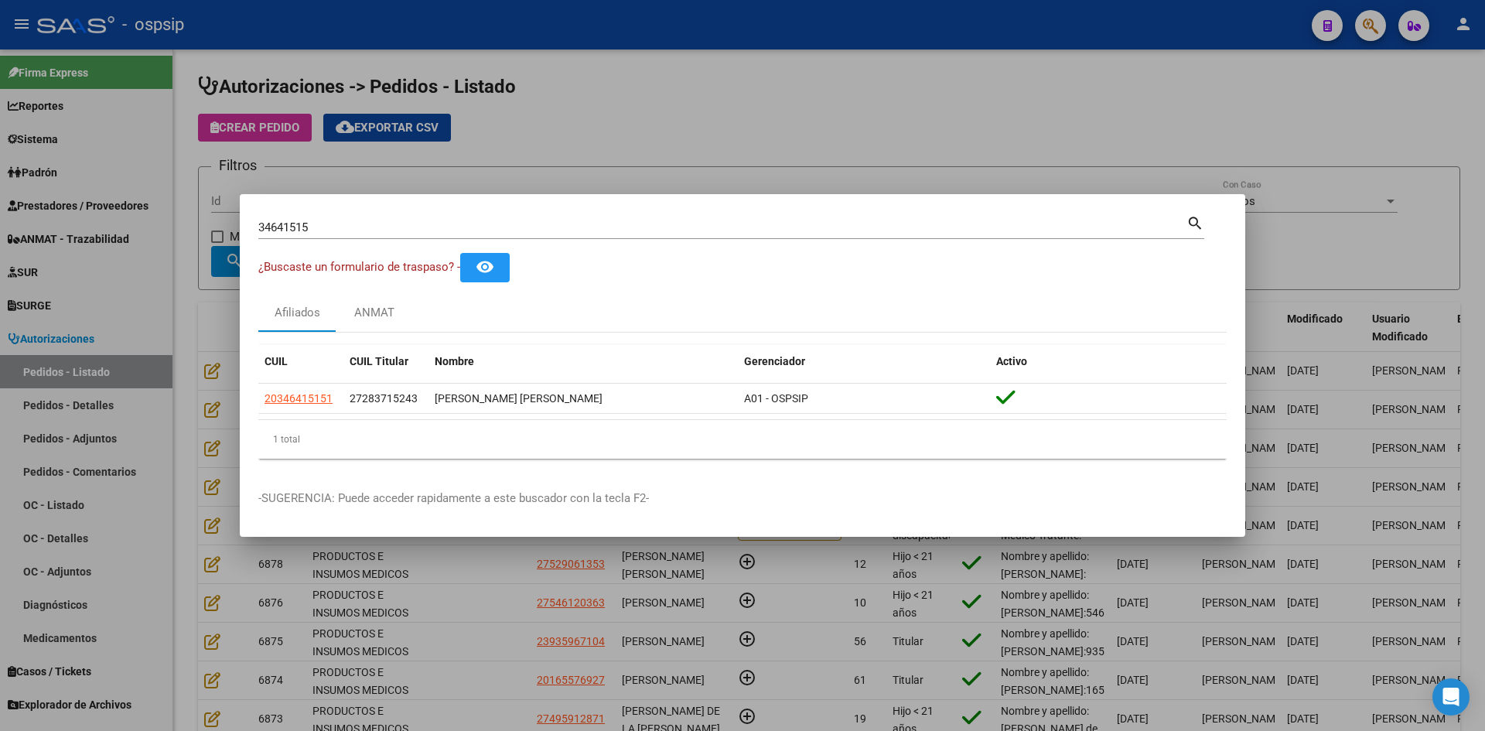
drag, startPoint x: 340, startPoint y: 227, endPoint x: 0, endPoint y: 179, distance: 343.8
click at [3, 191] on div "34641515 Buscar (apellido, dni, cuil, nro traspaso, cuit, obra social) search ¿…" at bounding box center [742, 365] width 1485 height 731
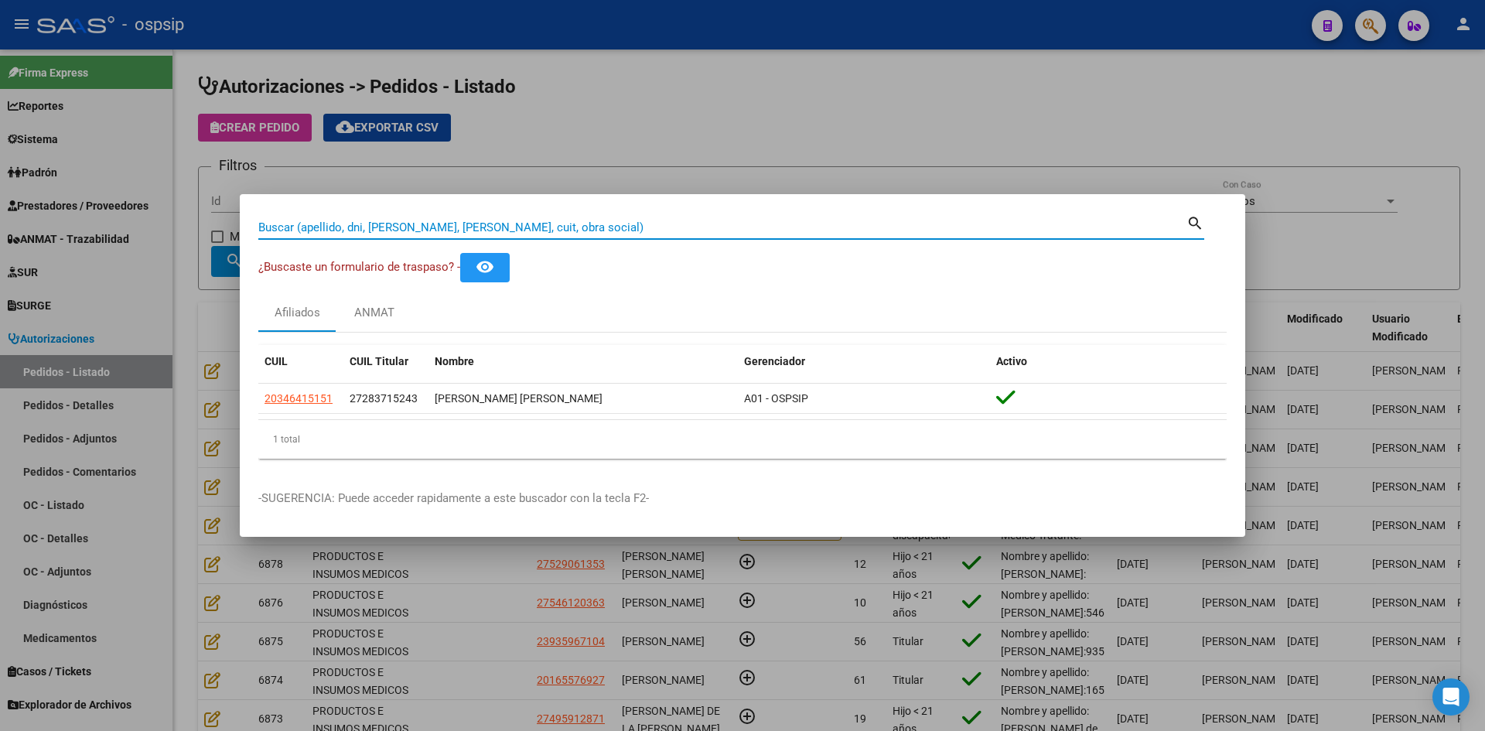
paste input "70617831"
type input "70617831"
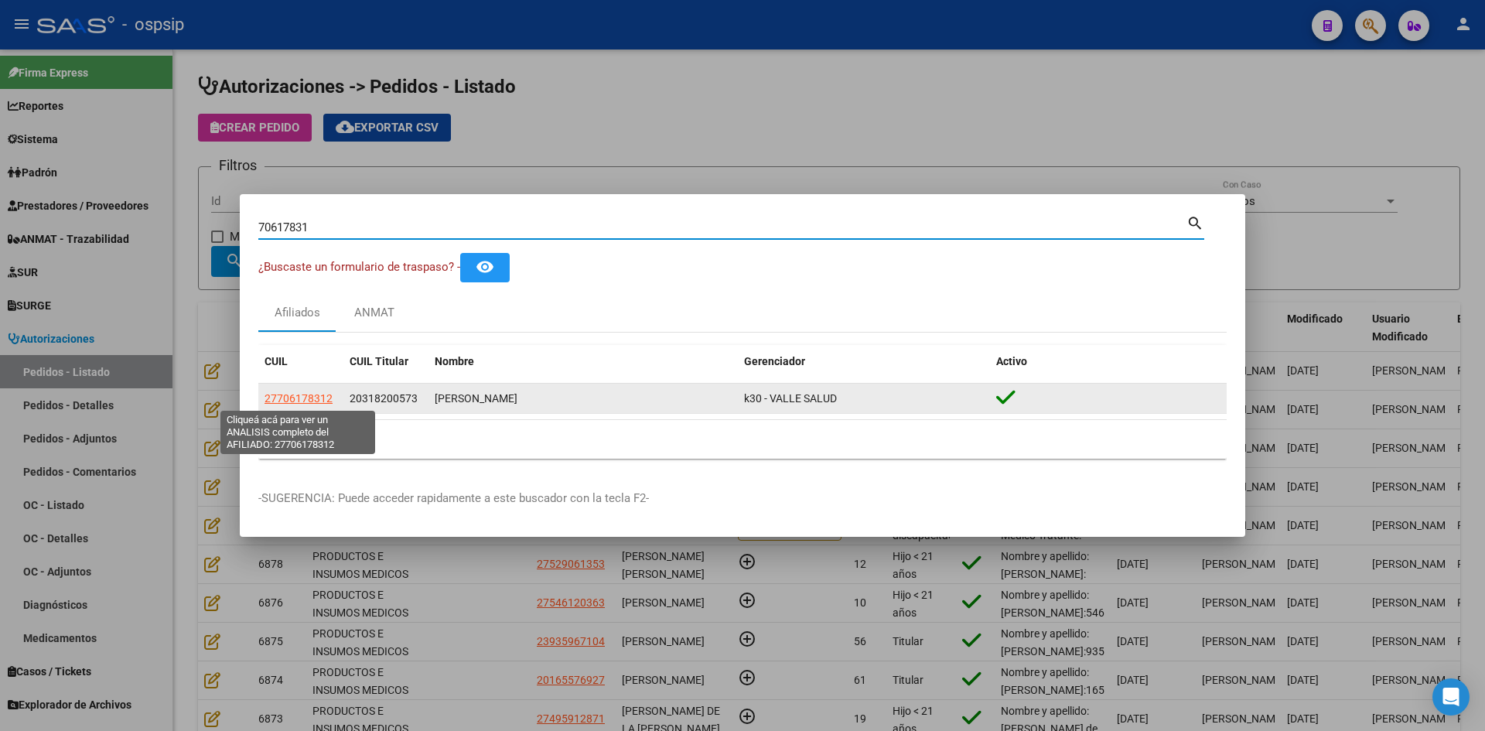
click at [317, 396] on span "27706178312" at bounding box center [298, 398] width 68 height 12
type textarea "27706178312"
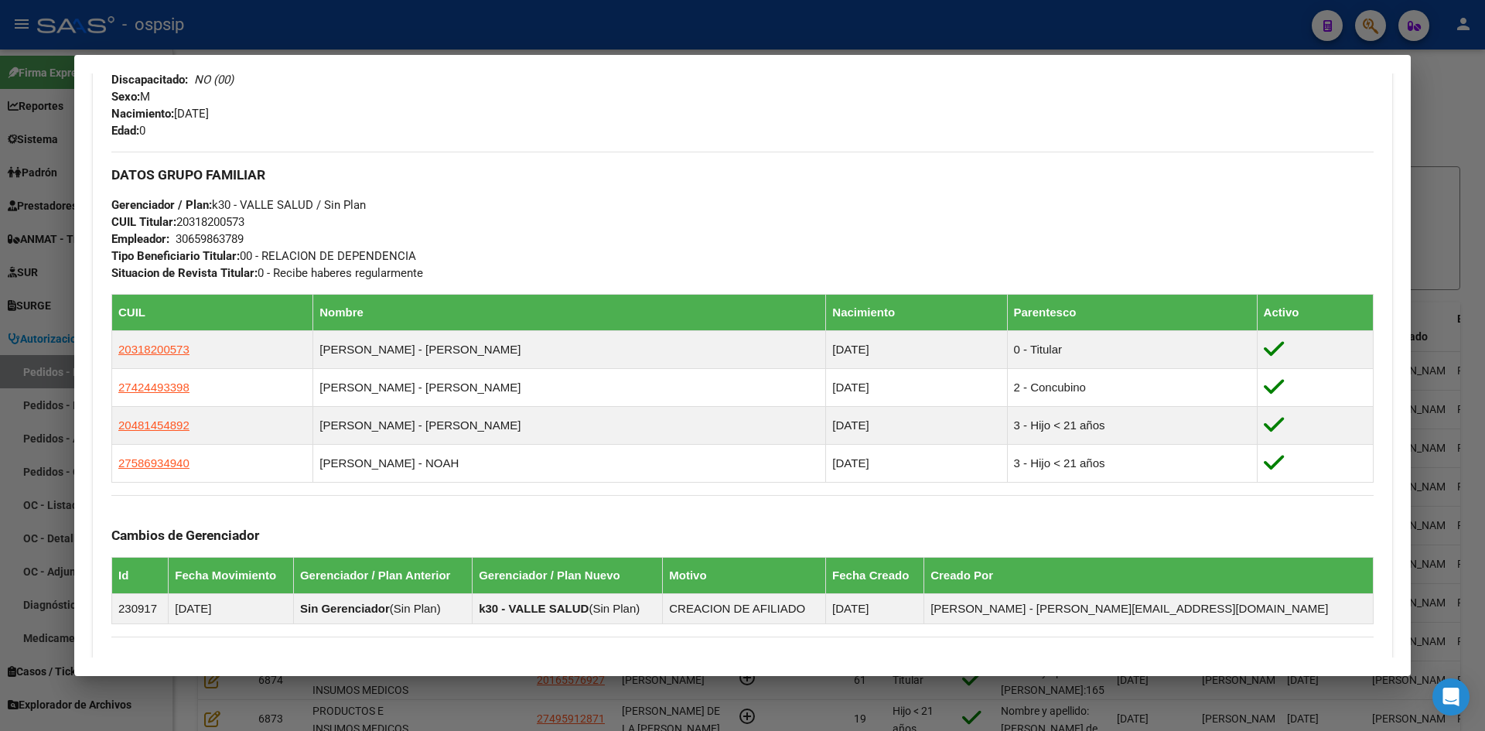
scroll to position [620, 0]
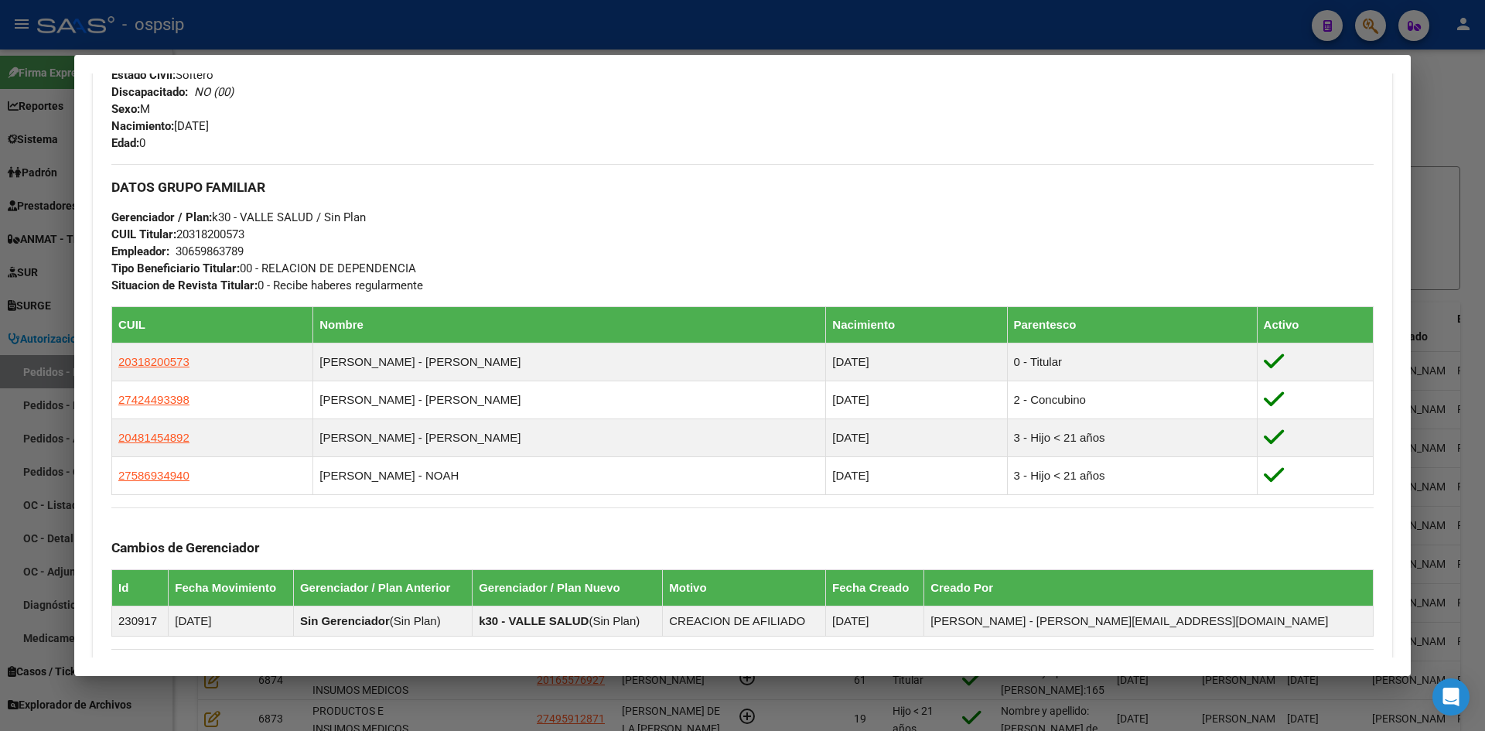
click at [39, 259] on div at bounding box center [742, 365] width 1485 height 731
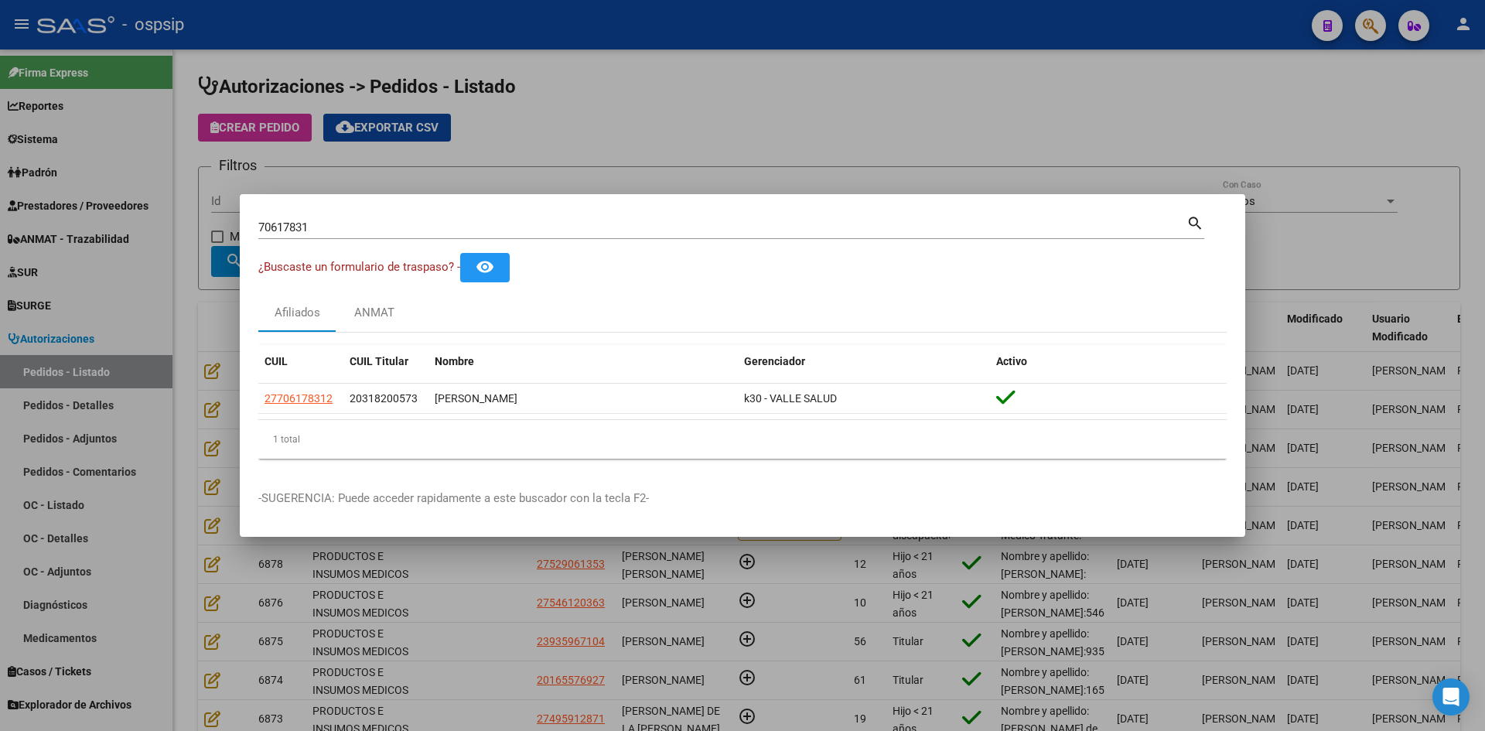
drag, startPoint x: 217, startPoint y: 225, endPoint x: 60, endPoint y: 213, distance: 156.7
click at [60, 213] on div "70617831 Buscar (apellido, dni, cuil, nro traspaso, cuit, obra social) search ¿…" at bounding box center [742, 365] width 1485 height 731
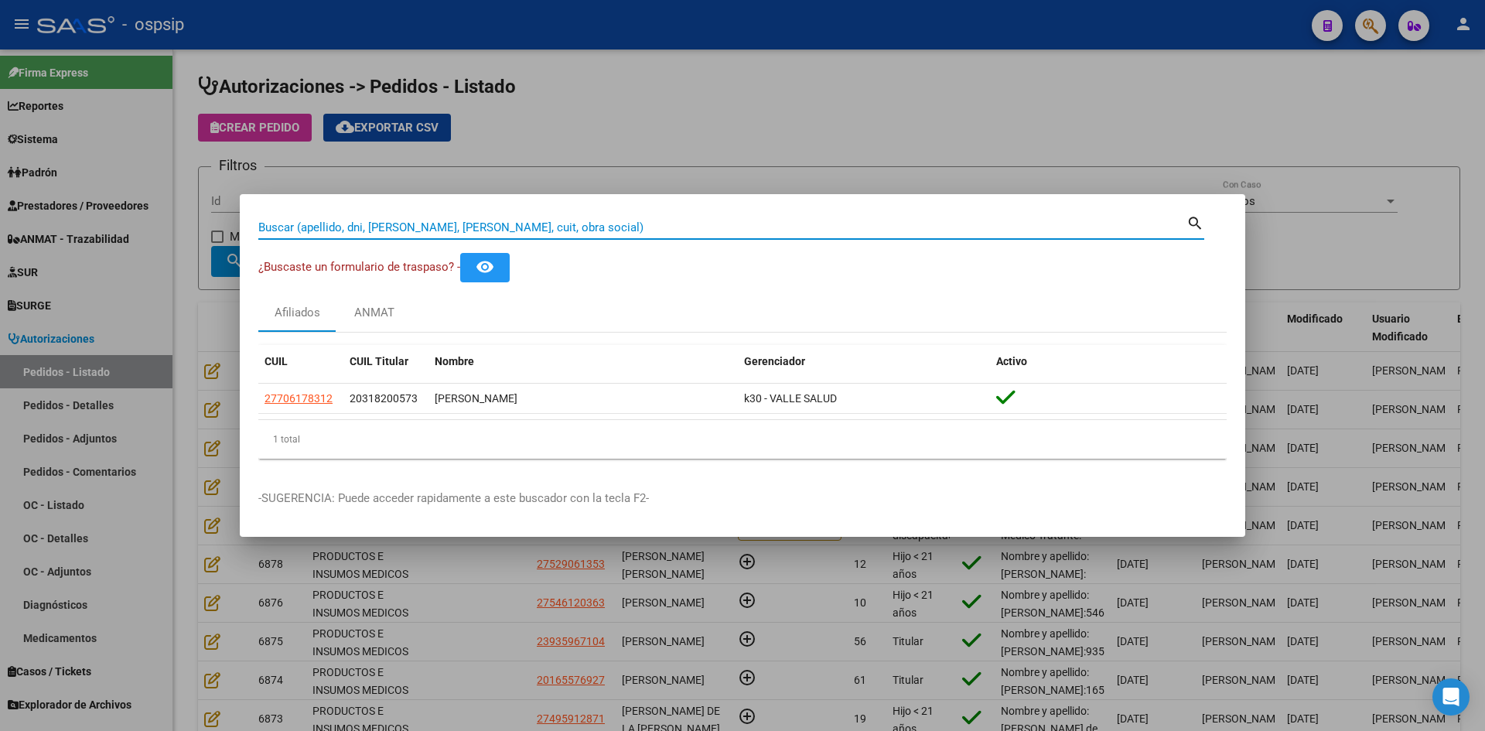
paste input "23096419"
type input "23096419"
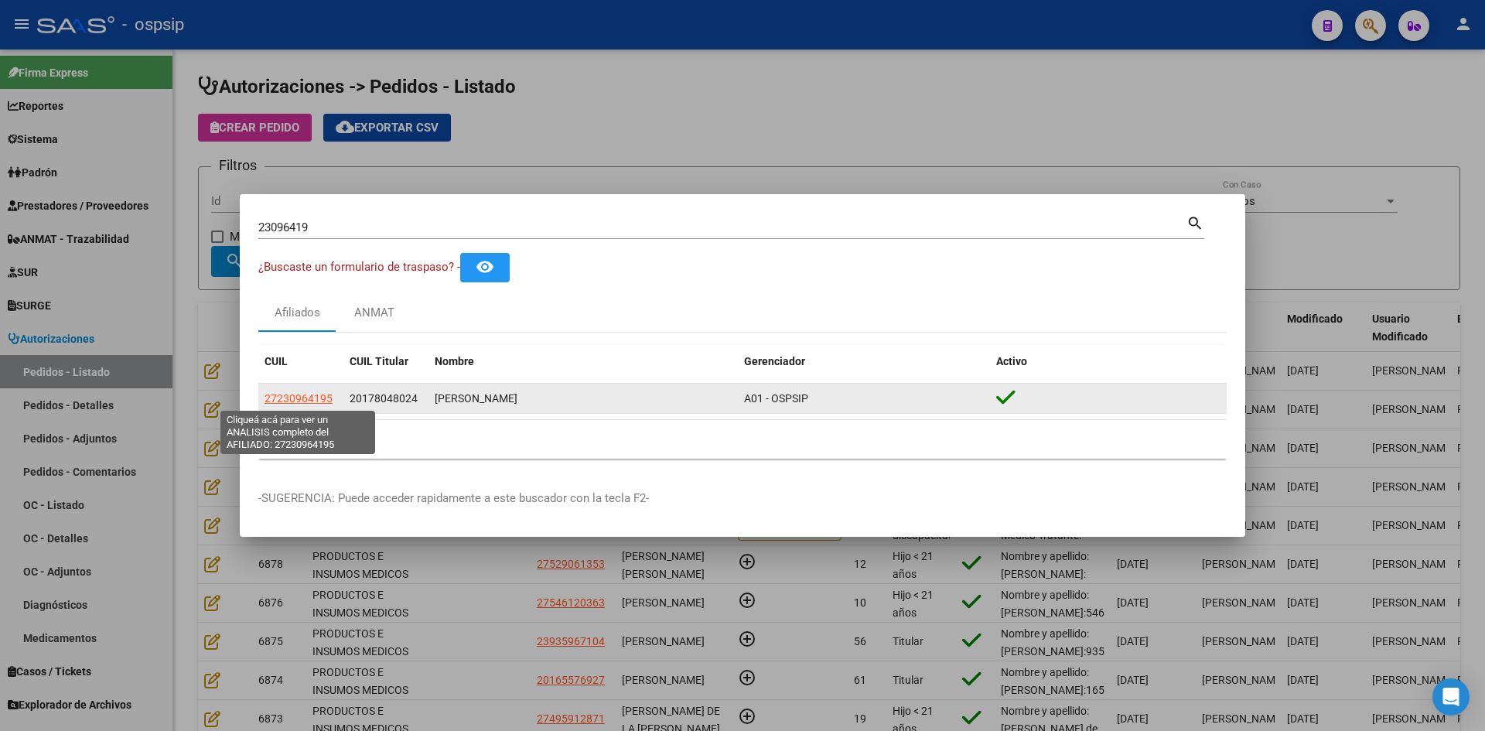
click at [321, 398] on span "27230964195" at bounding box center [298, 398] width 68 height 12
type textarea "27230964195"
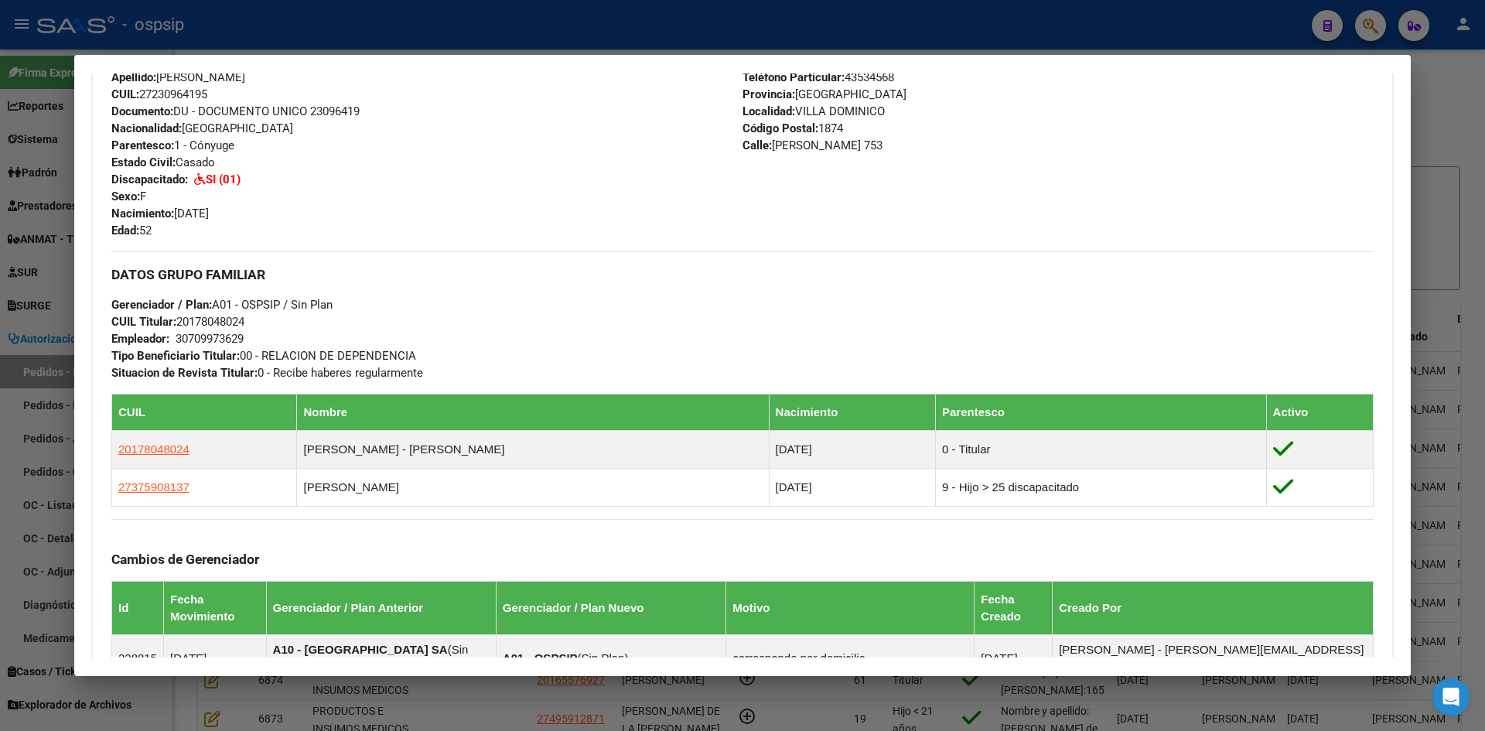
scroll to position [930, 0]
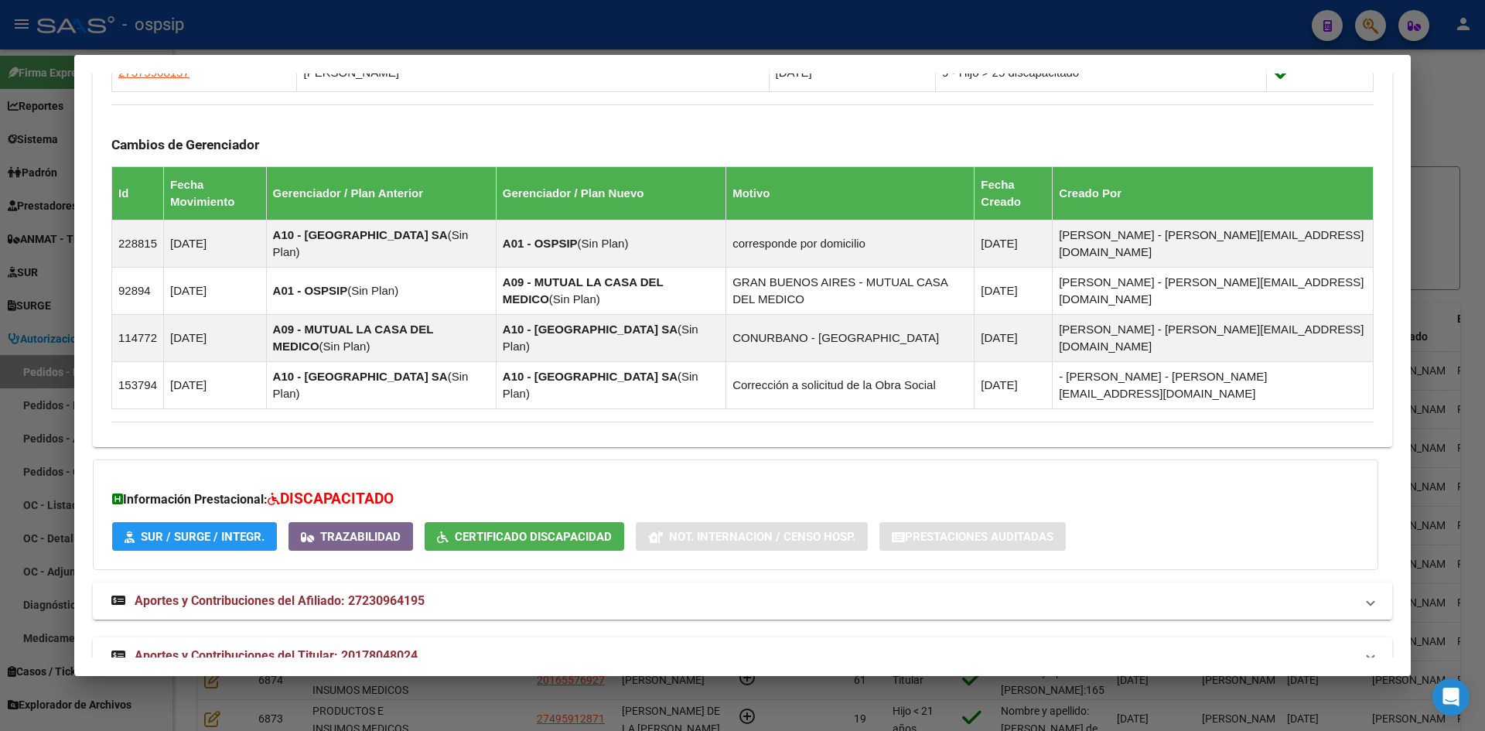
click at [241, 648] on span "Aportes y Contribuciones del Titular: 20178048024" at bounding box center [276, 655] width 283 height 15
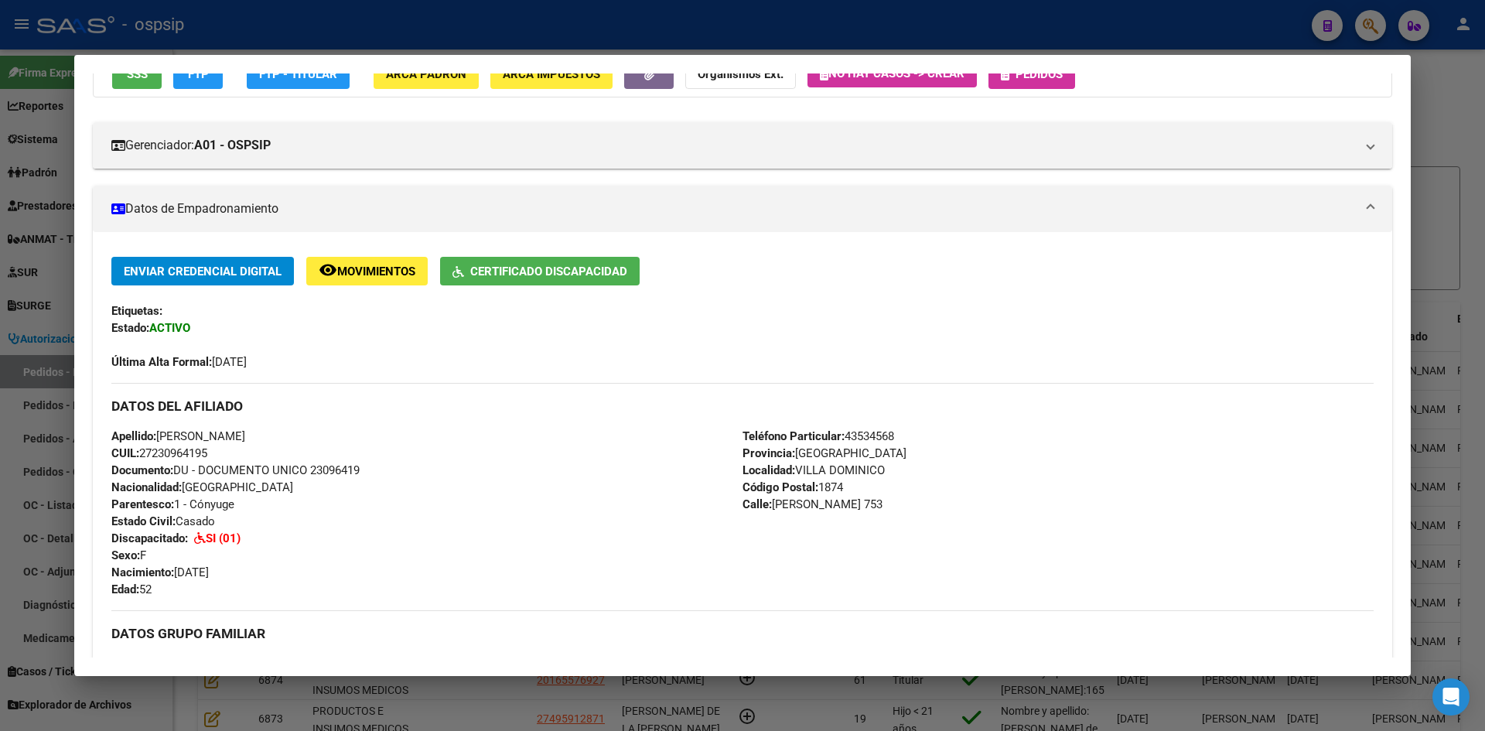
scroll to position [415, 0]
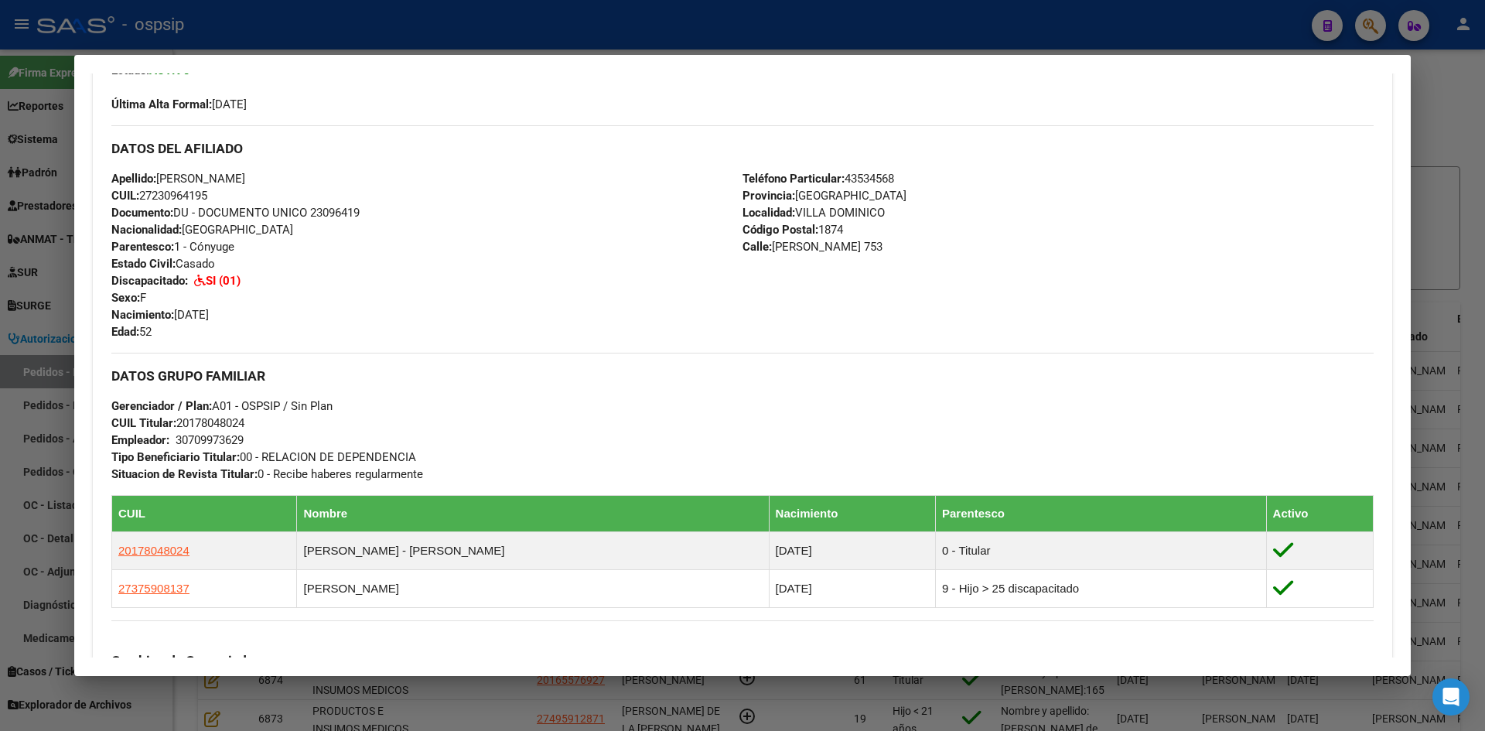
drag, startPoint x: 37, startPoint y: 234, endPoint x: 53, endPoint y: 234, distance: 16.2
click at [39, 234] on div at bounding box center [742, 365] width 1485 height 731
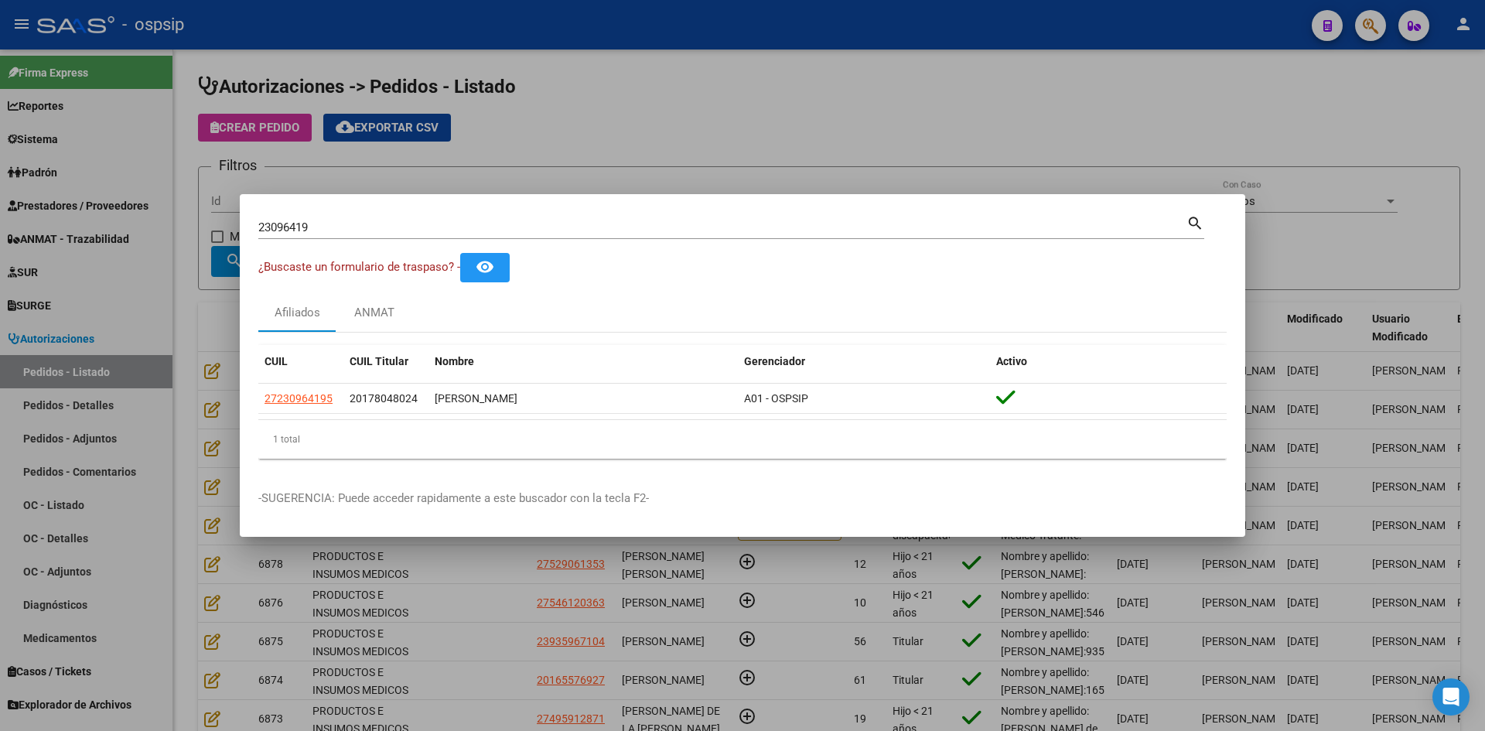
click at [326, 223] on div "23096419 Buscar (apellido, dni, [PERSON_NAME], [PERSON_NAME], cuit, obra social)" at bounding box center [722, 227] width 928 height 23
drag, startPoint x: 336, startPoint y: 227, endPoint x: 173, endPoint y: 216, distance: 162.8
click at [180, 216] on div "23096419 Buscar (apellido, dni, cuil, nro traspaso, cuit, obra social) search ¿…" at bounding box center [742, 365] width 1485 height 731
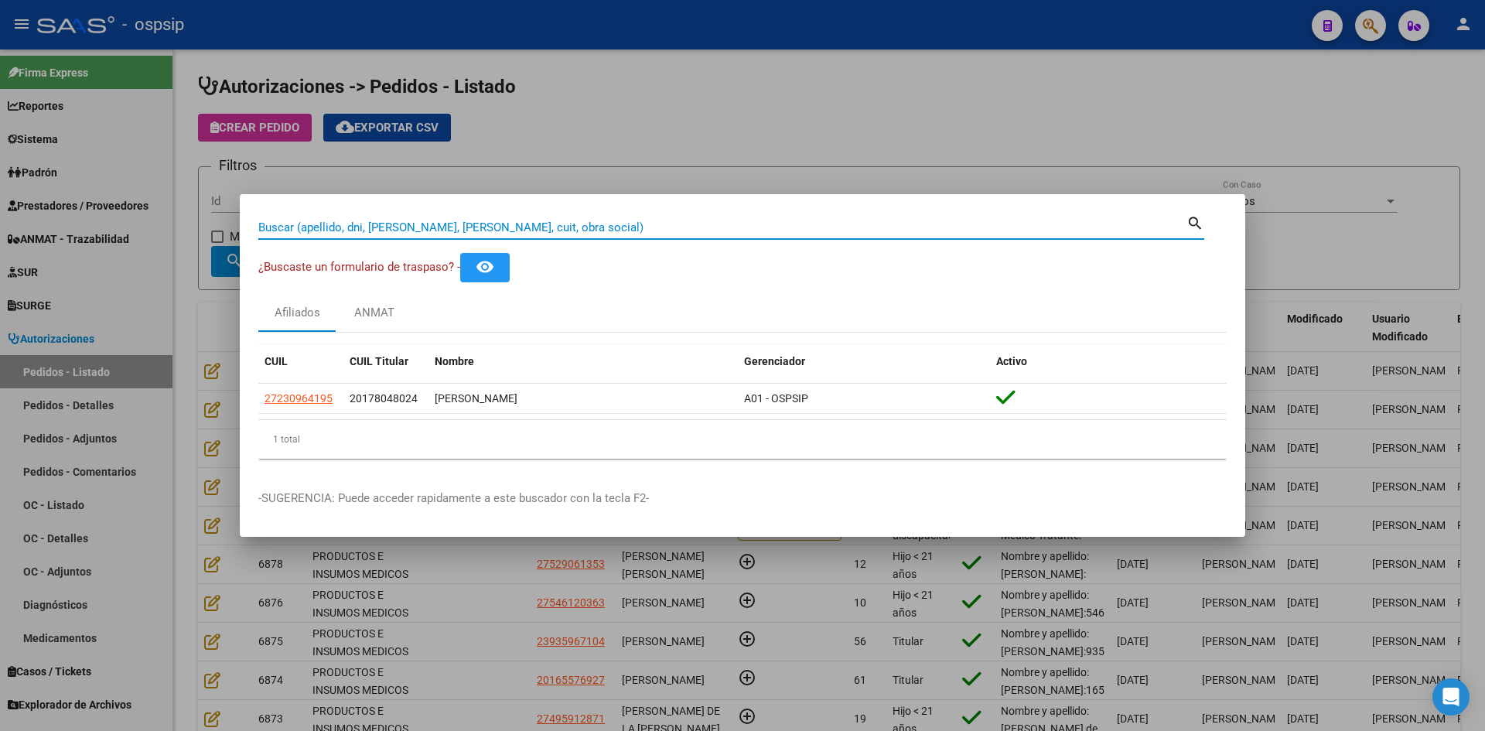
paste input "58114866"
type input "58114866"
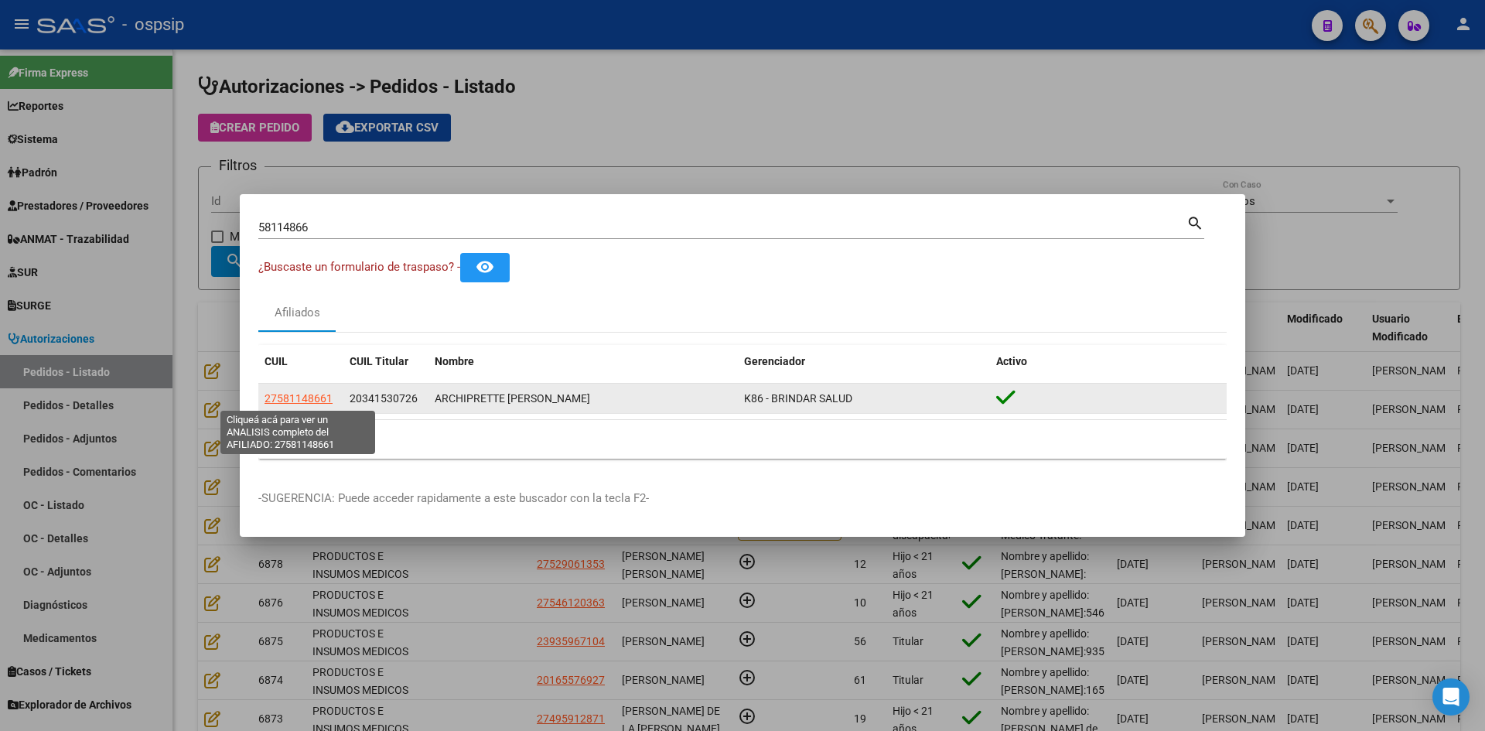
click at [295, 398] on span "27581148661" at bounding box center [298, 398] width 68 height 12
type textarea "27581148661"
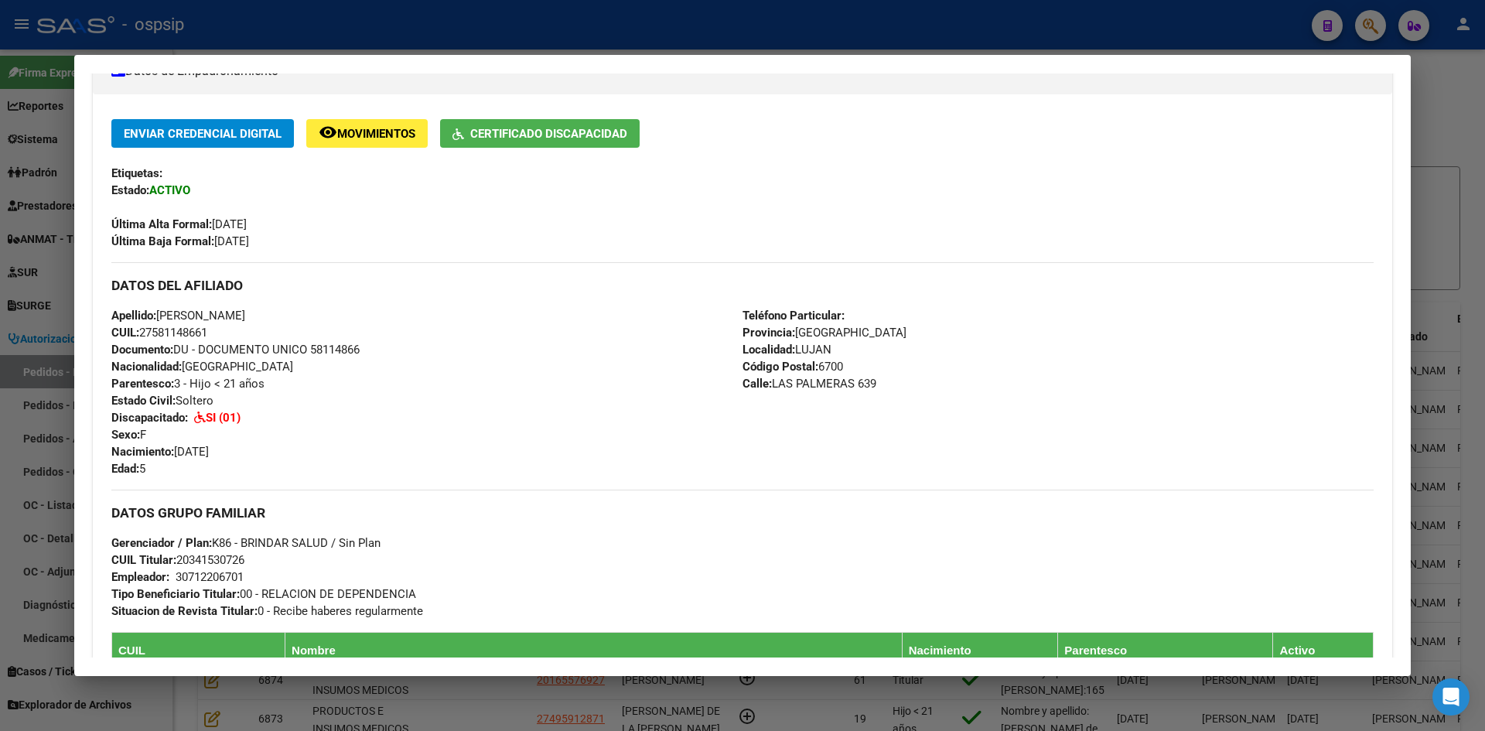
scroll to position [307, 0]
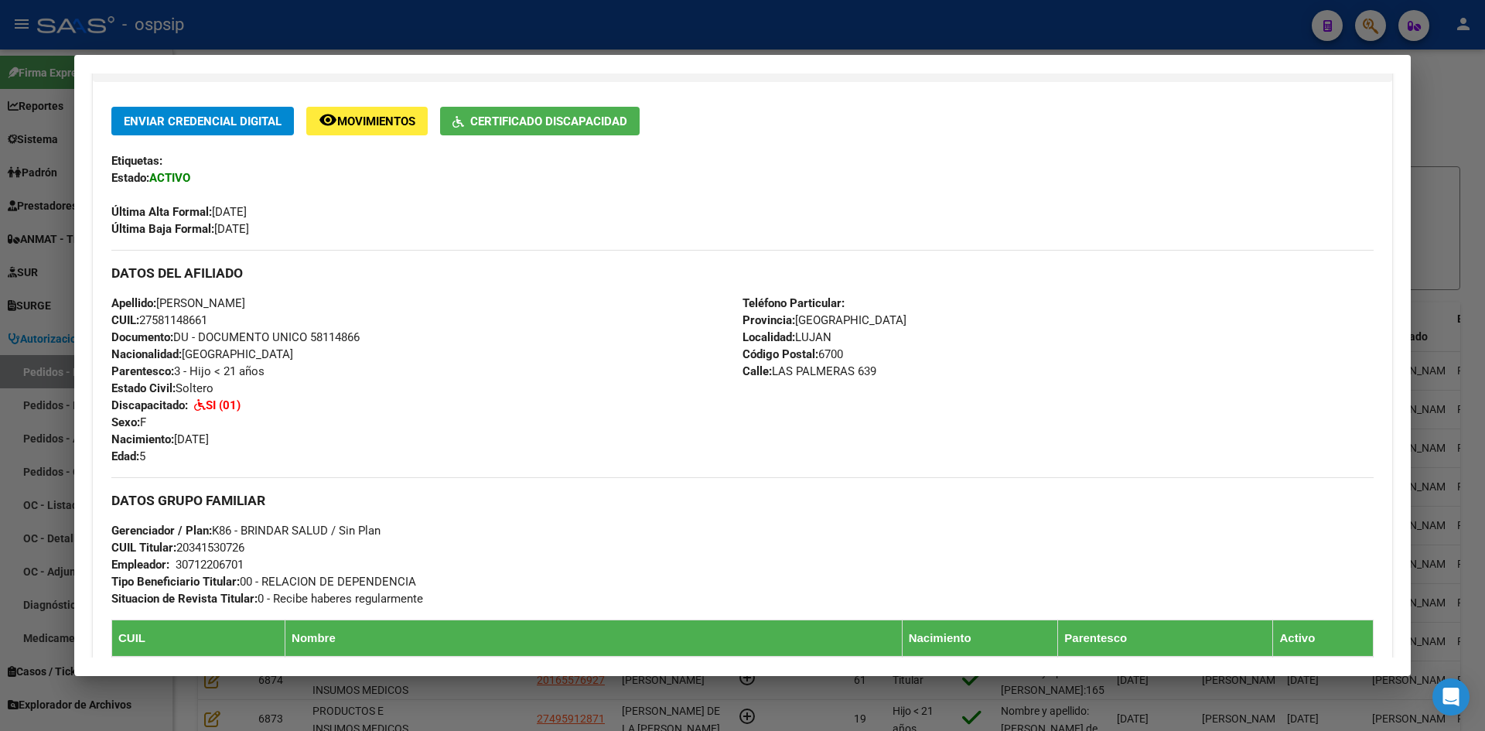
drag, startPoint x: 49, startPoint y: 309, endPoint x: 194, endPoint y: 282, distance: 147.9
click at [51, 308] on div at bounding box center [742, 365] width 1485 height 731
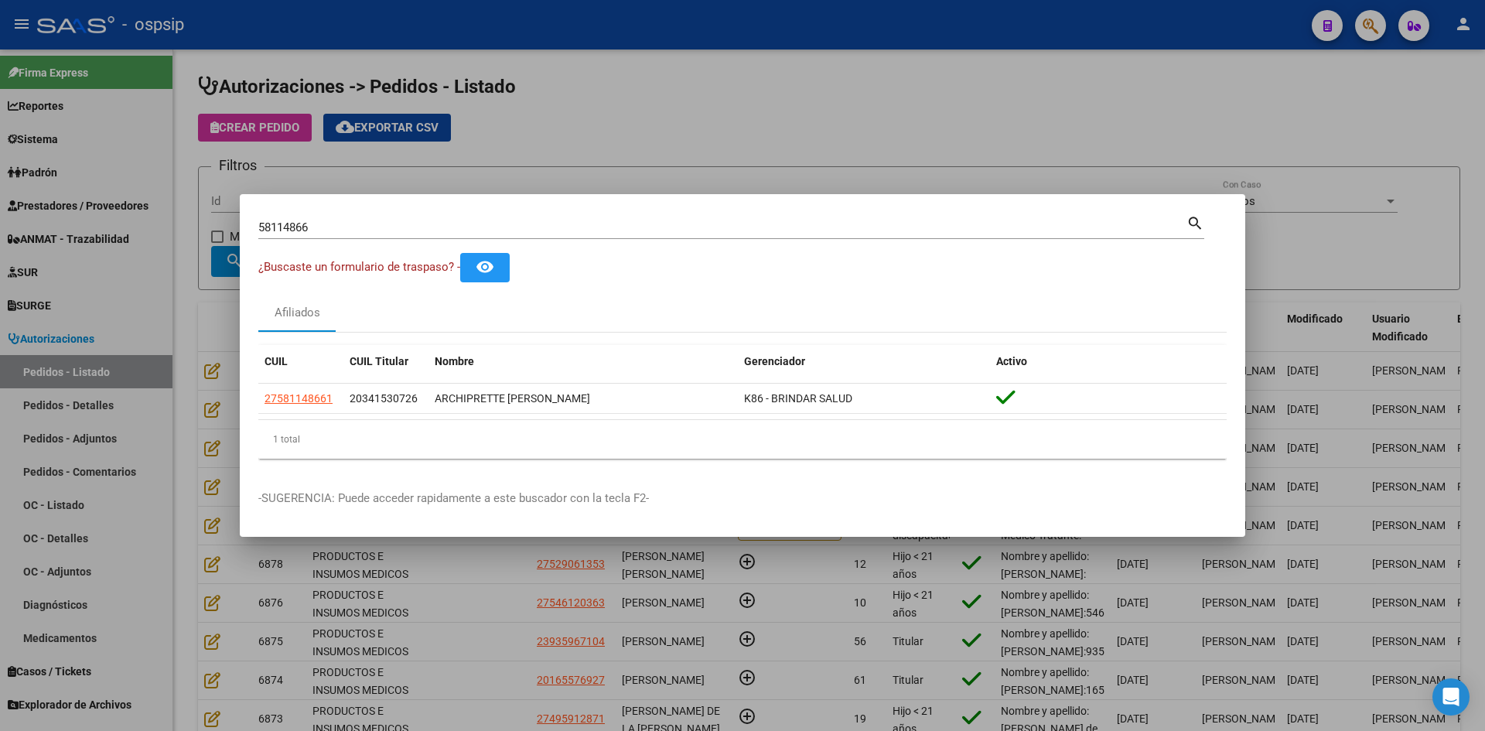
drag, startPoint x: 323, startPoint y: 227, endPoint x: 0, endPoint y: 203, distance: 324.2
click at [0, 206] on div "58114866 Buscar (apellido, dni, cuil, nro traspaso, cuit, obra social) search ¿…" at bounding box center [742, 365] width 1485 height 731
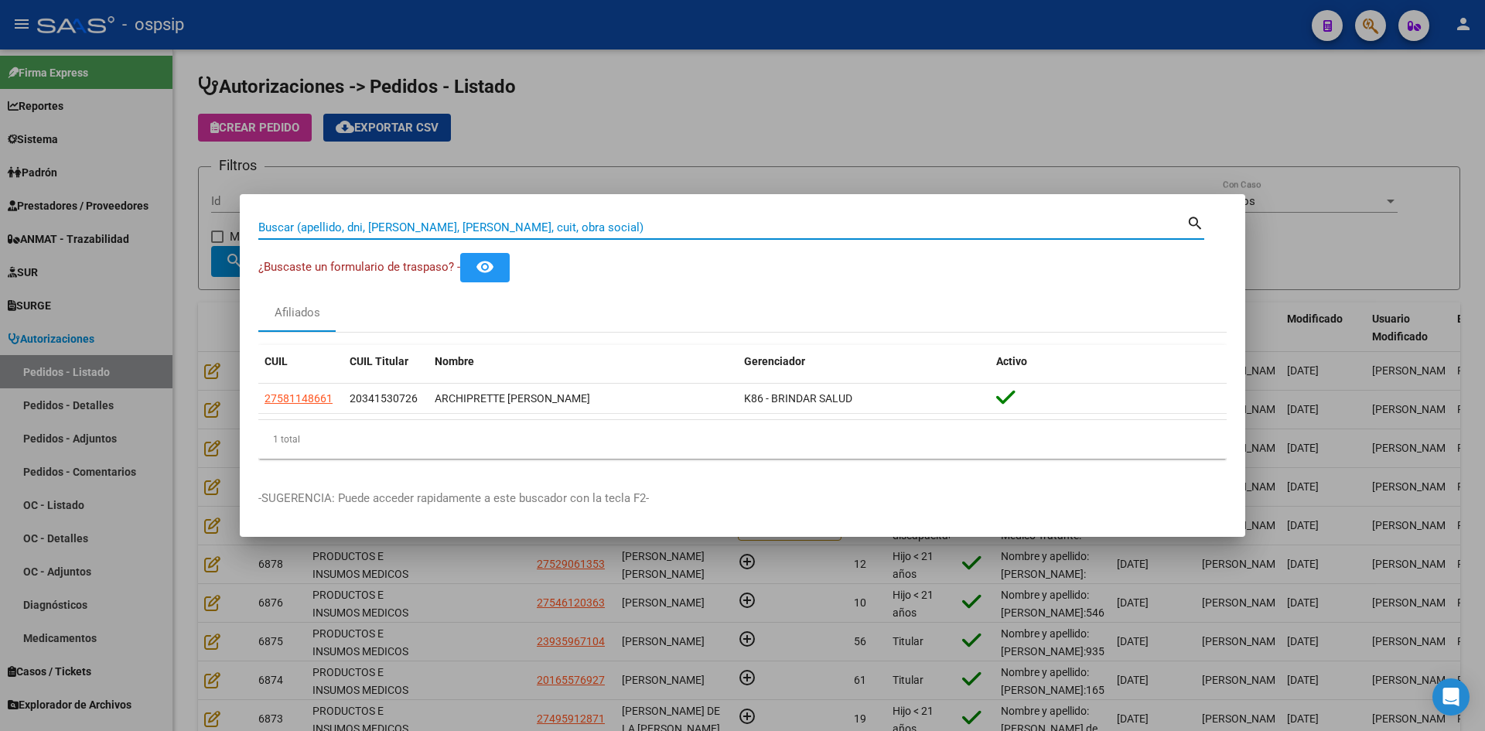
paste input "58617831"
type input "58617831"
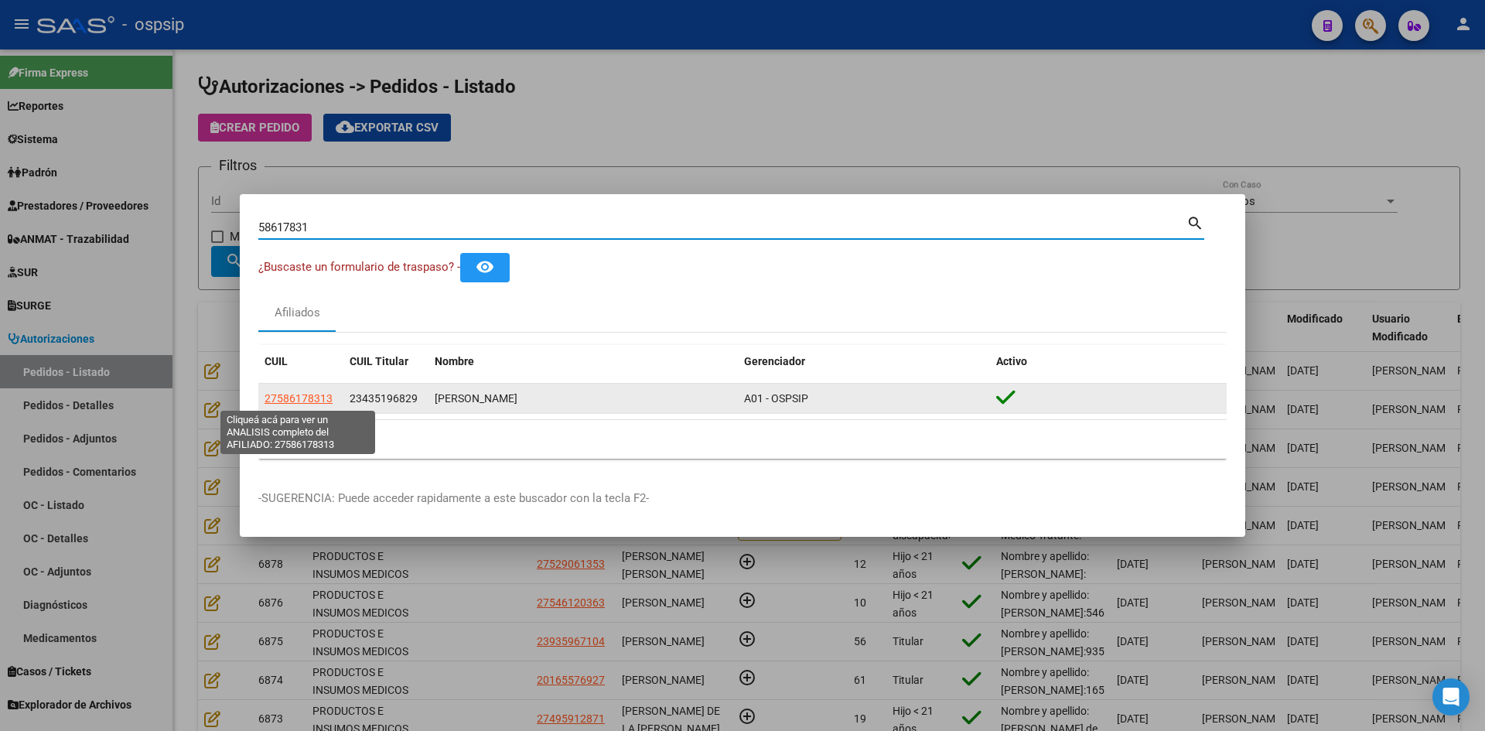
click at [314, 399] on span "27586178313" at bounding box center [298, 398] width 68 height 12
type textarea "27586178313"
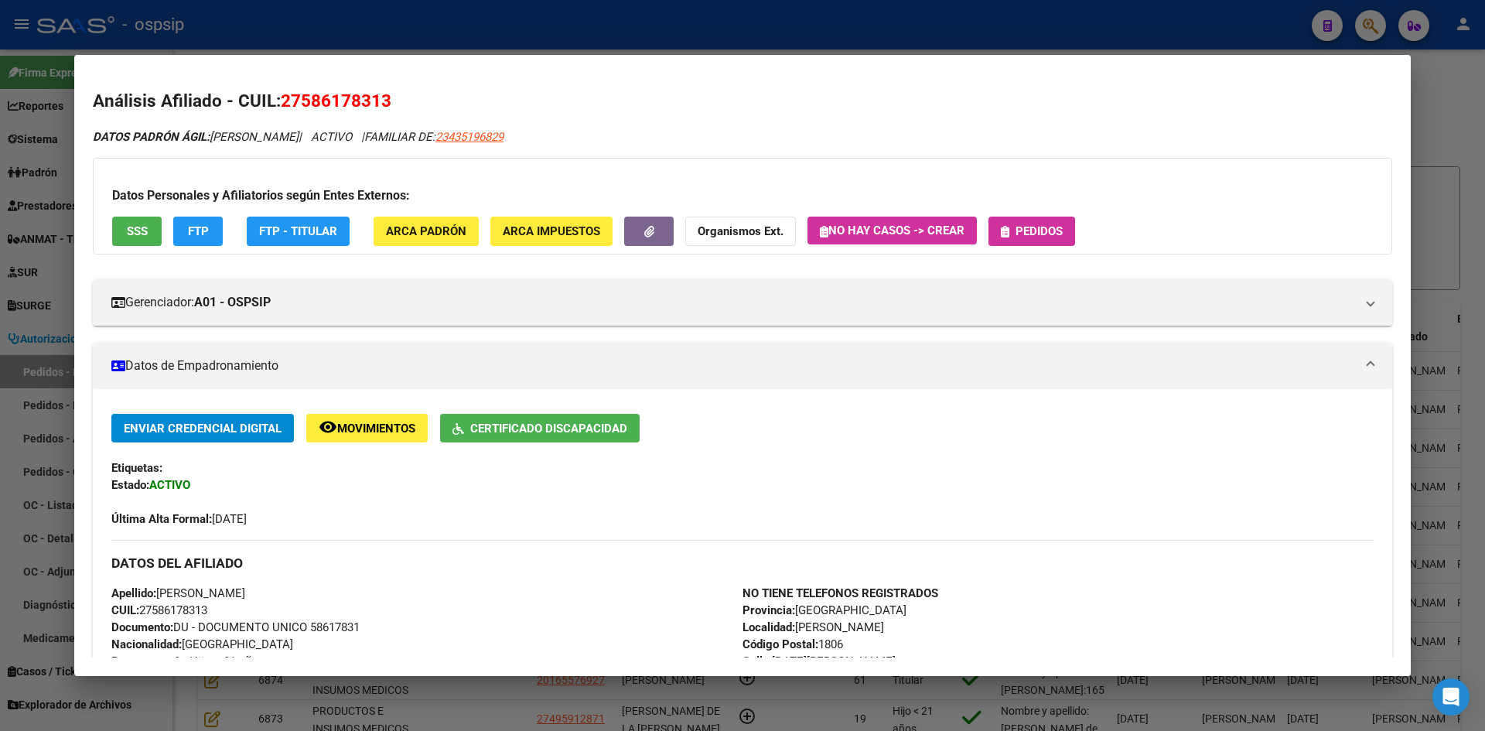
scroll to position [258, 0]
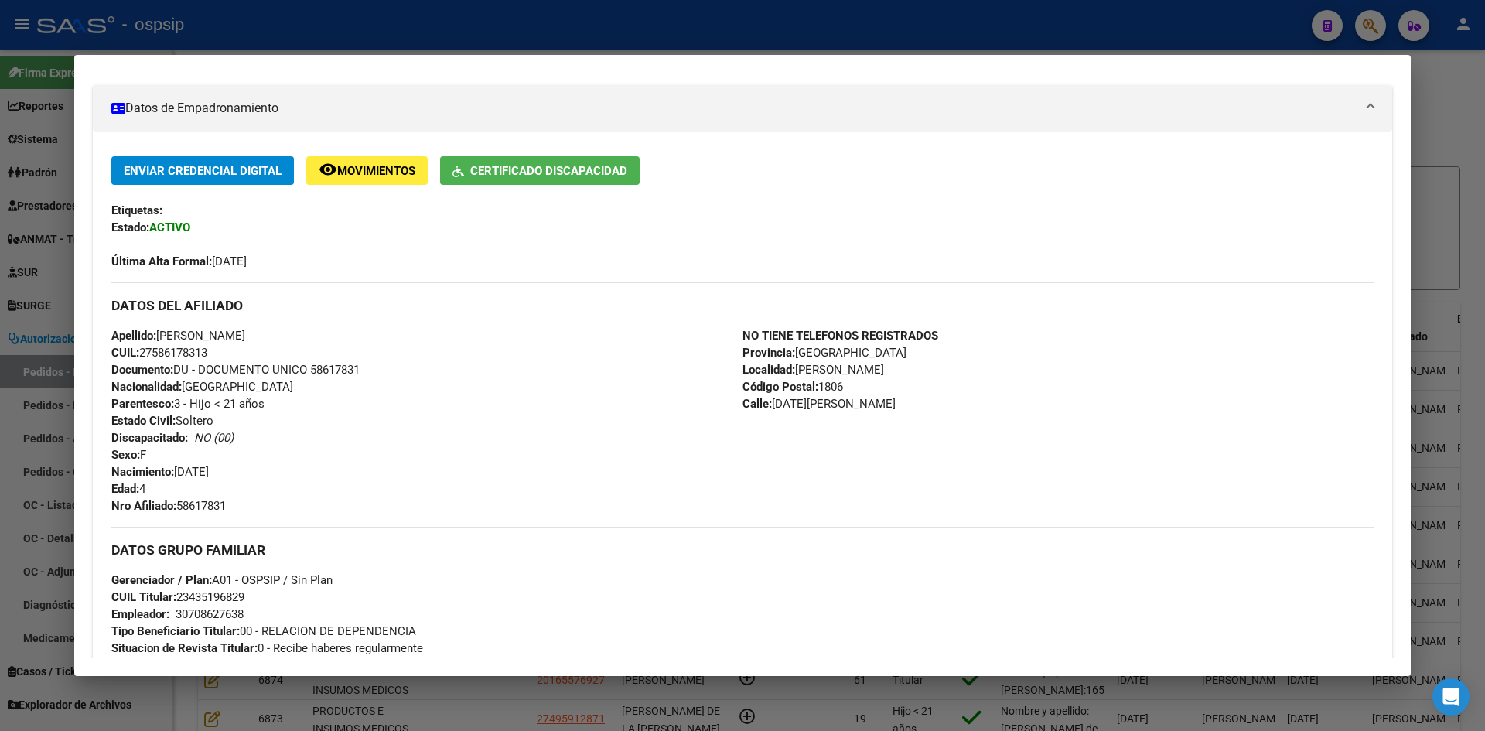
drag, startPoint x: 35, startPoint y: 310, endPoint x: 287, endPoint y: 307, distance: 252.1
click at [39, 310] on div at bounding box center [742, 365] width 1485 height 731
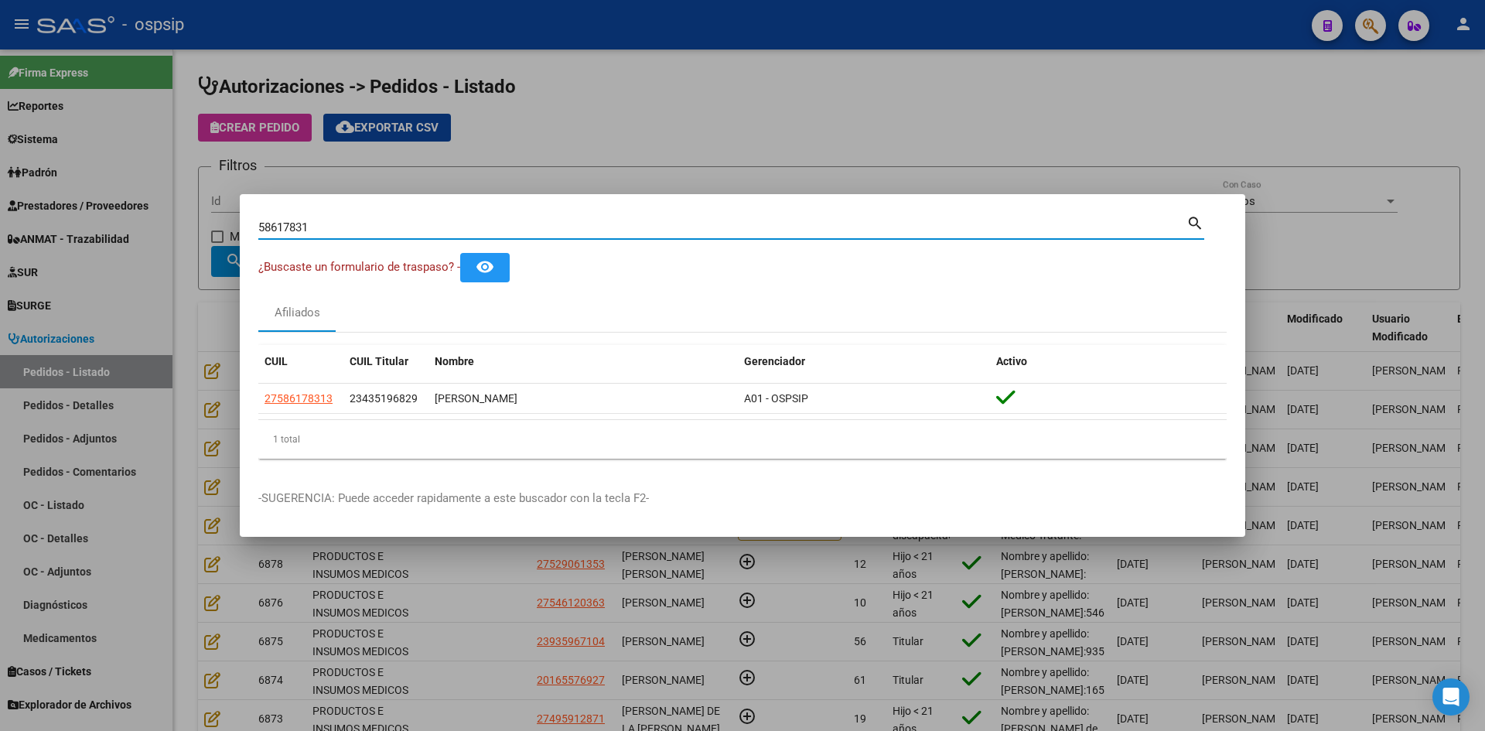
drag, startPoint x: 339, startPoint y: 226, endPoint x: 0, endPoint y: 172, distance: 342.9
click at [0, 173] on div "58617831 Buscar (apellido, dni, cuil, nro traspaso, cuit, obra social) search ¿…" at bounding box center [742, 365] width 1485 height 731
paste input "20958363"
type input "20958363"
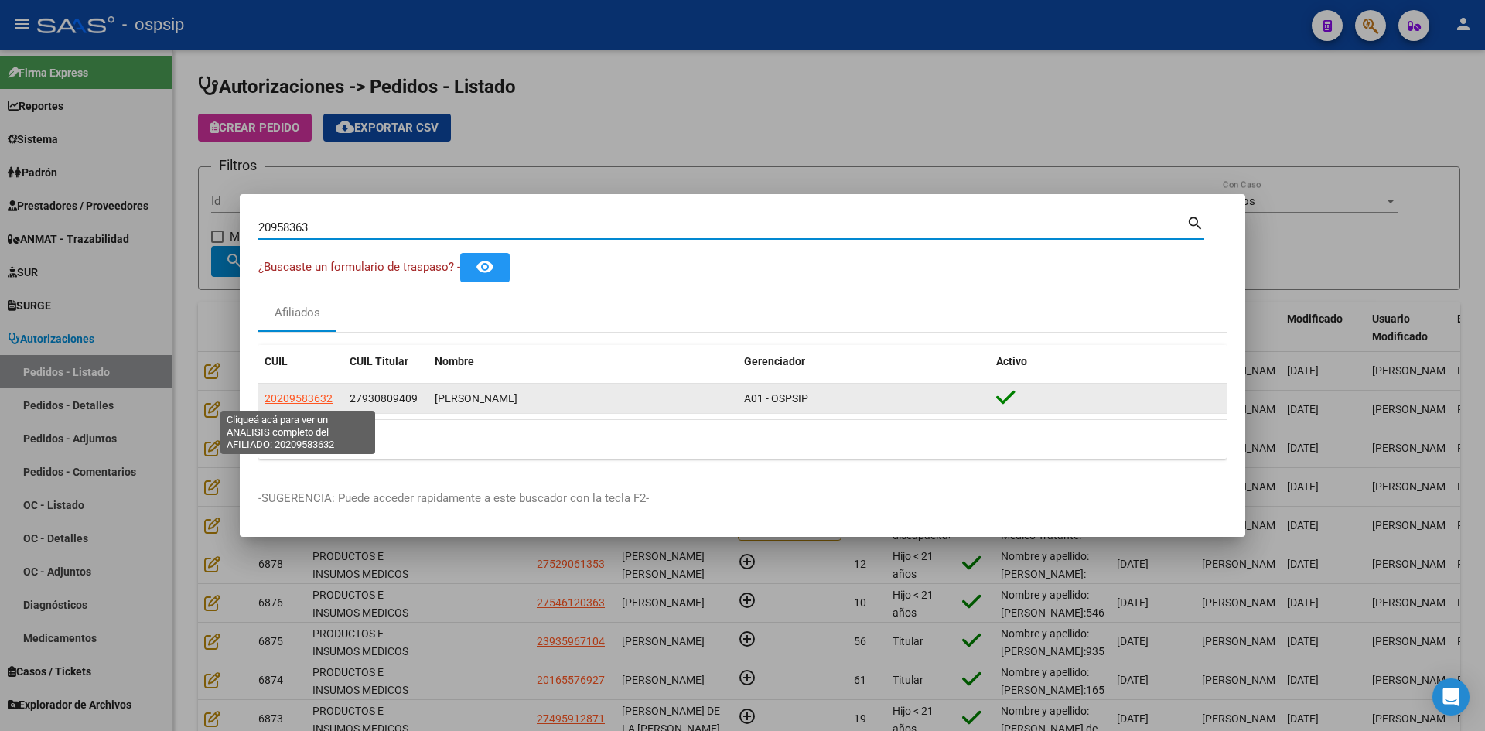
click at [303, 396] on span "20209583632" at bounding box center [298, 398] width 68 height 12
type textarea "20209583632"
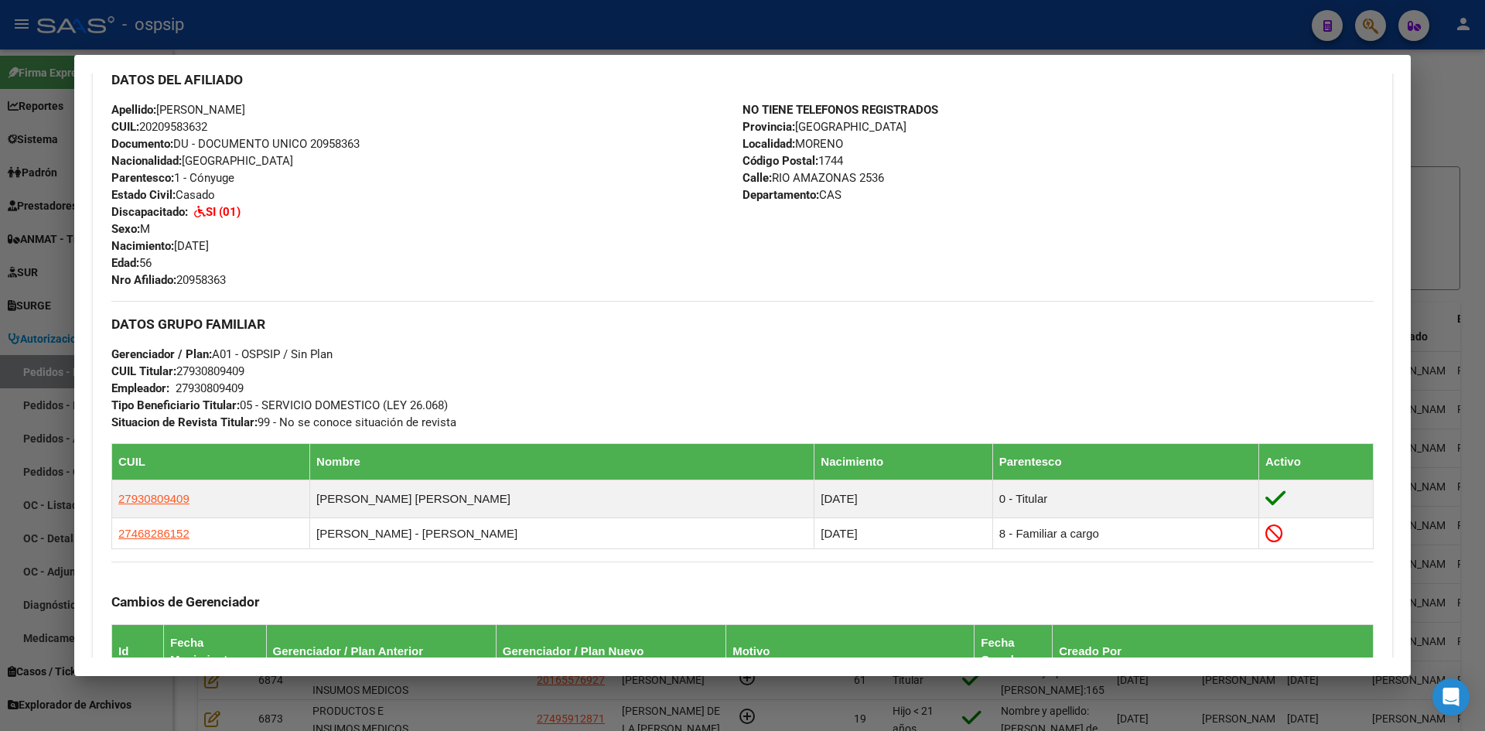
scroll to position [516, 0]
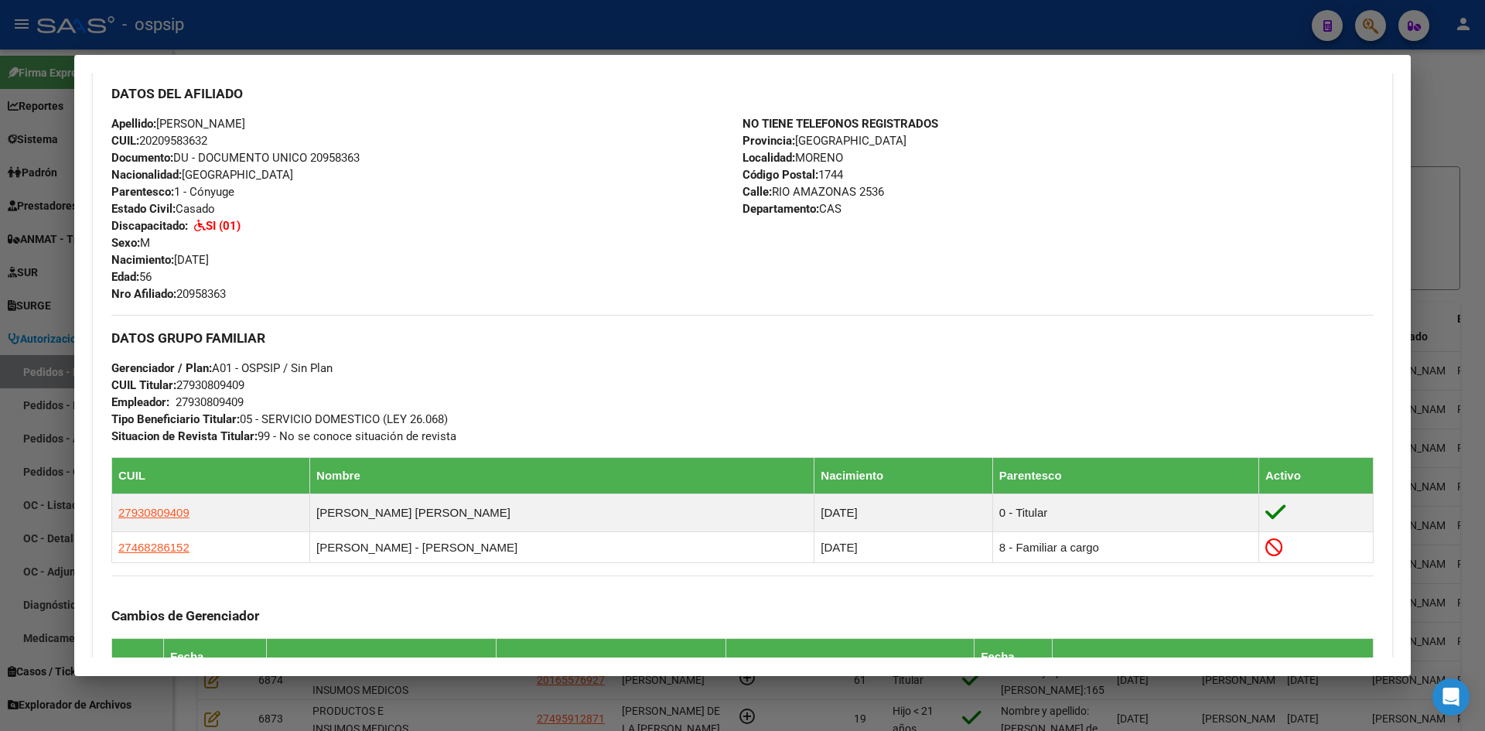
drag, startPoint x: 53, startPoint y: 287, endPoint x: 203, endPoint y: 291, distance: 150.1
click at [53, 287] on div at bounding box center [742, 365] width 1485 height 731
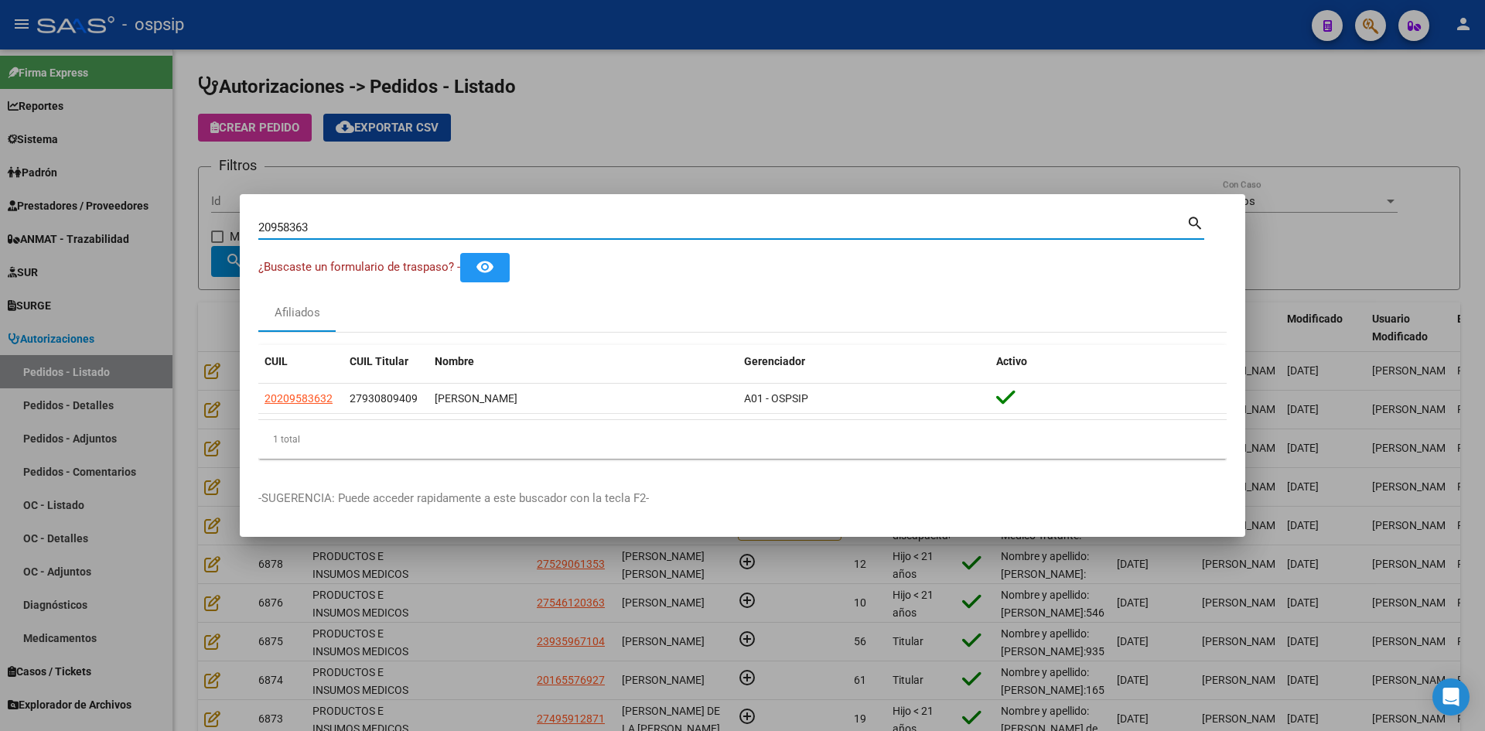
drag, startPoint x: 262, startPoint y: 226, endPoint x: 83, endPoint y: 200, distance: 181.3
click at [90, 201] on div "20958363 Buscar (apellido, dni, cuil, nro traspaso, cuit, obra social) search ¿…" at bounding box center [742, 365] width 1485 height 731
paste input "57017899"
type input "57017899"
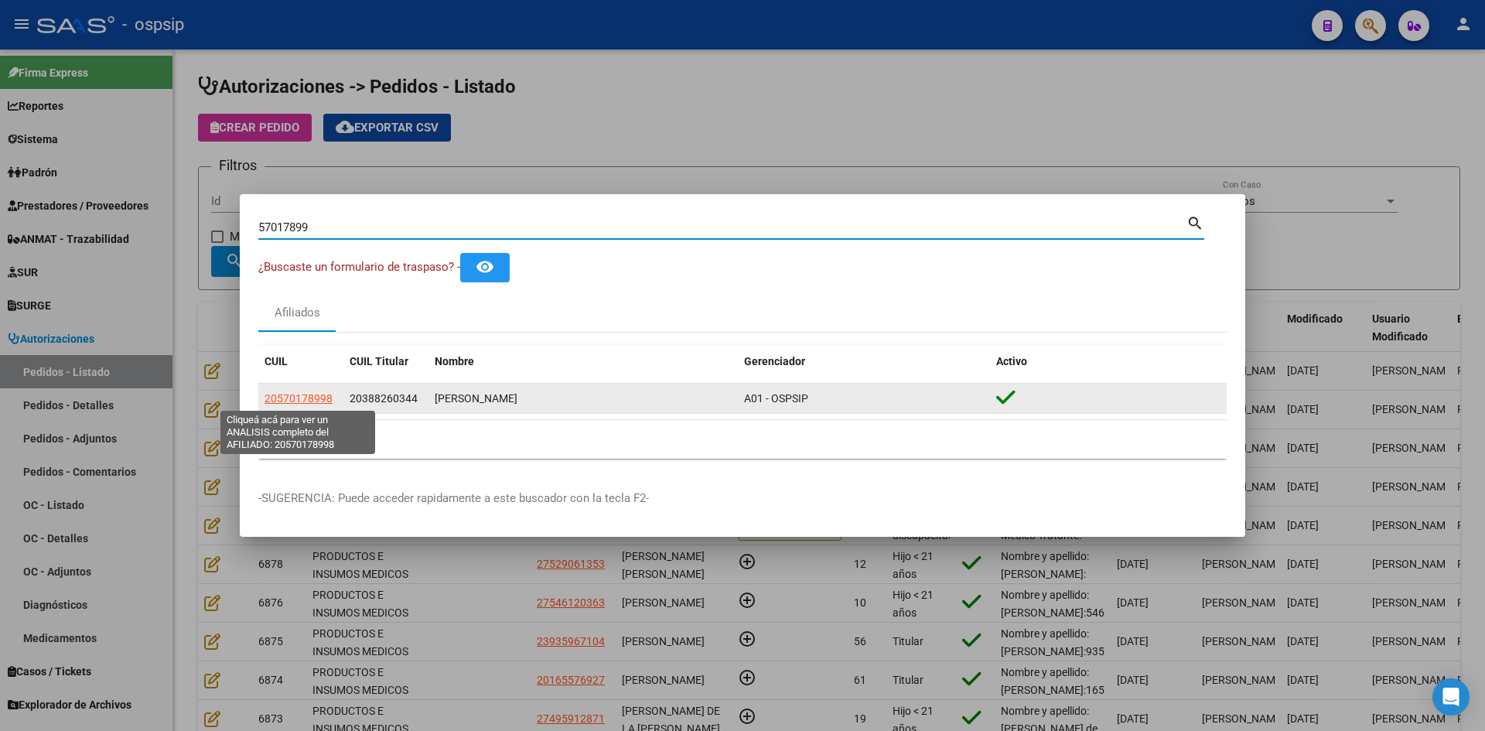
click at [291, 394] on span "20570178998" at bounding box center [298, 398] width 68 height 12
type textarea "20570178998"
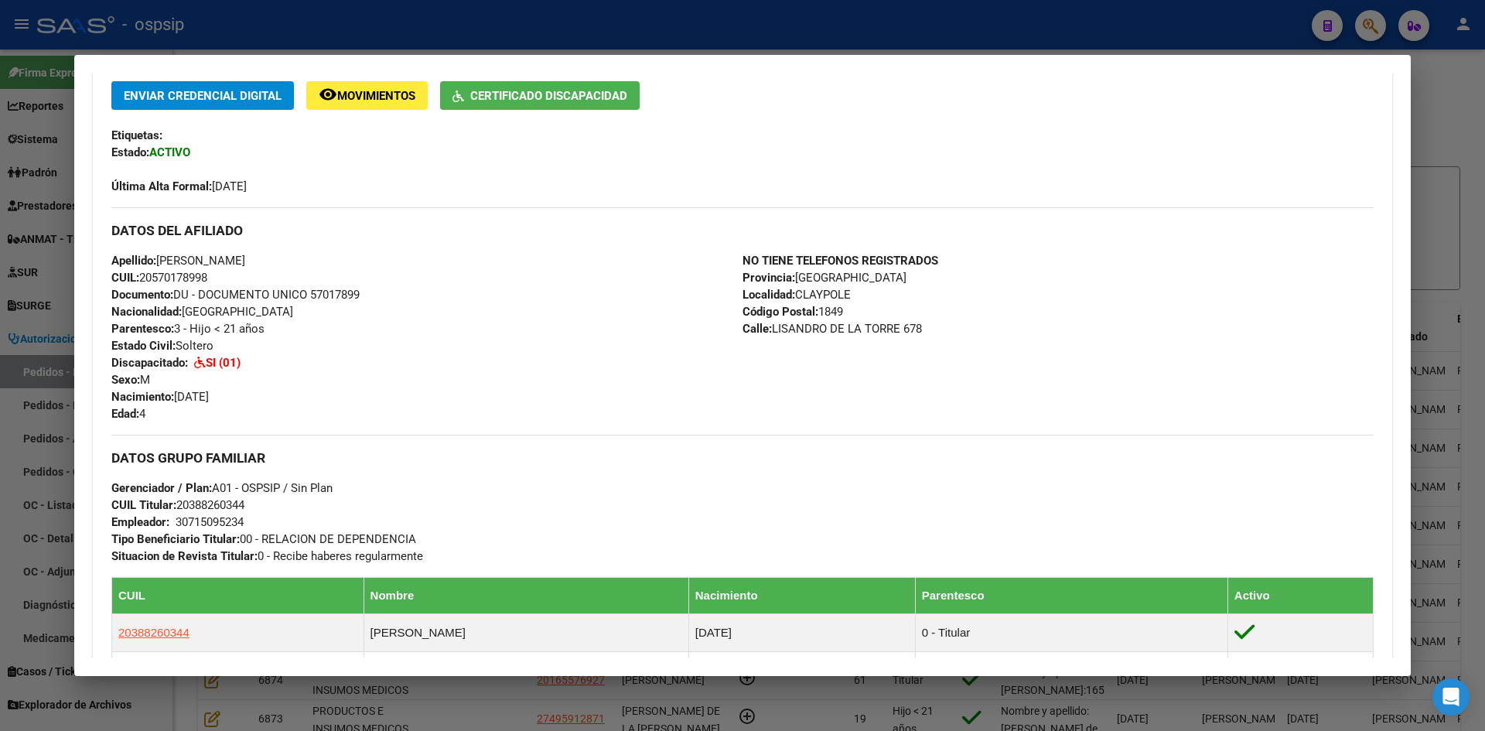
scroll to position [311, 0]
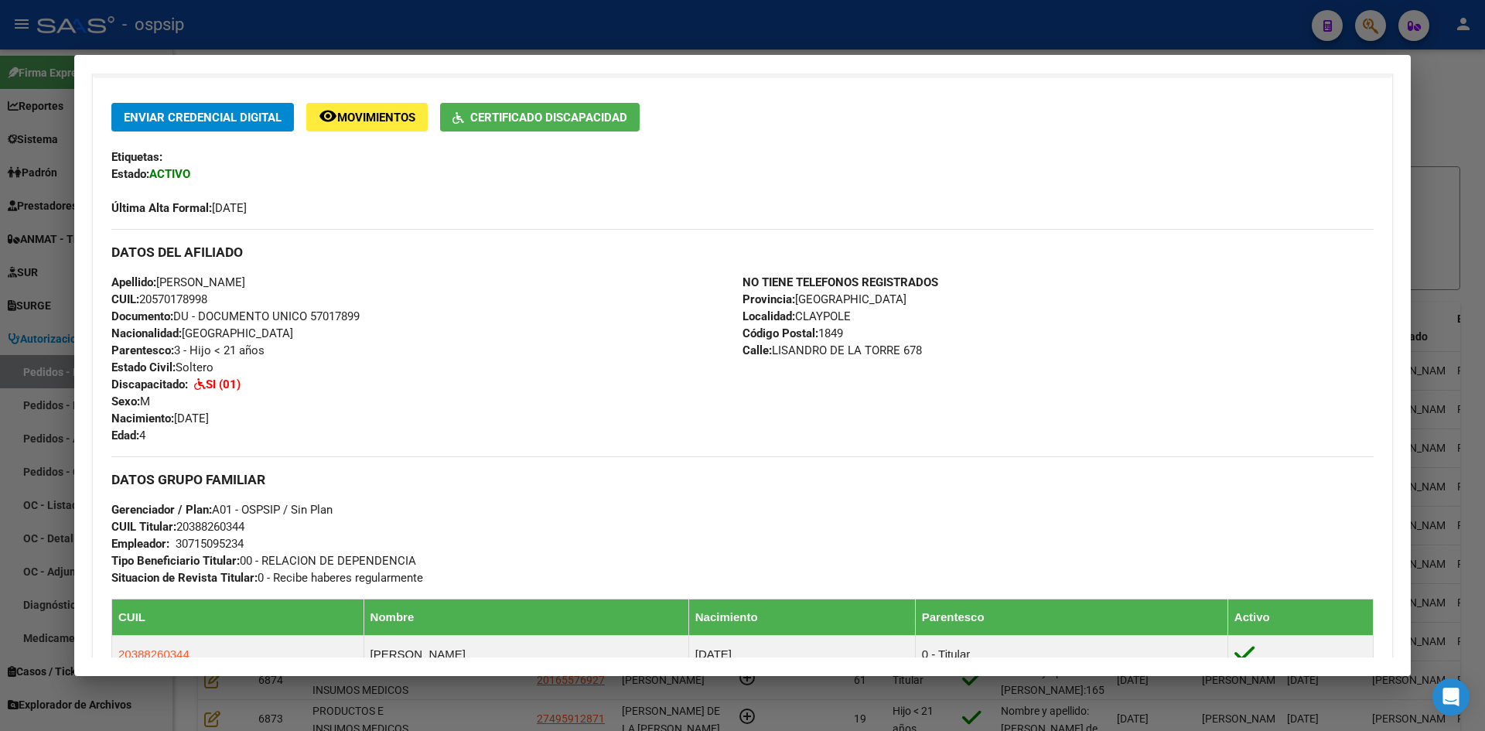
click at [27, 295] on div at bounding box center [742, 365] width 1485 height 731
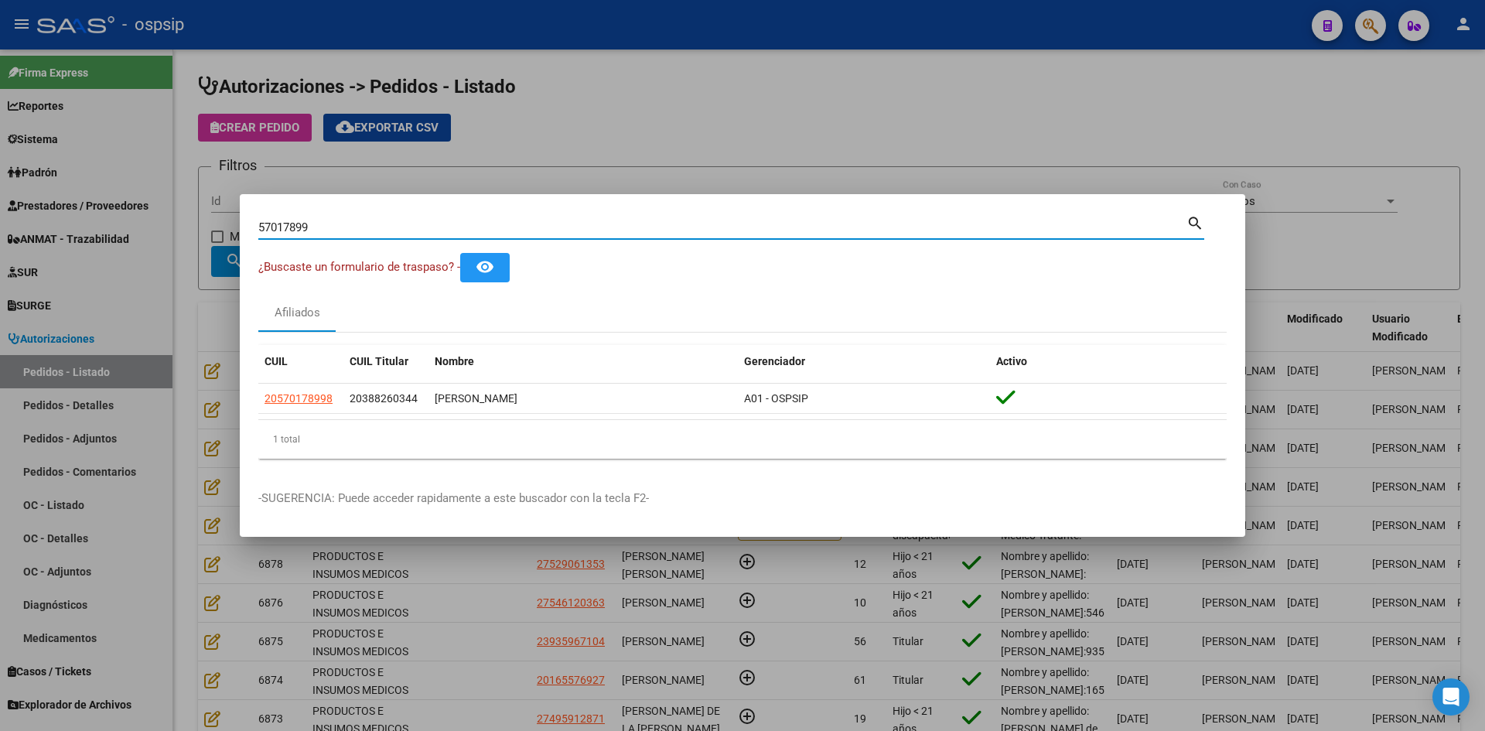
drag, startPoint x: 234, startPoint y: 224, endPoint x: 0, endPoint y: 184, distance: 236.9
click at [0, 195] on div "57017899 Buscar (apellido, dni, cuil, nro traspaso, cuit, obra social) search ¿…" at bounding box center [742, 365] width 1485 height 731
paste input "40741919"
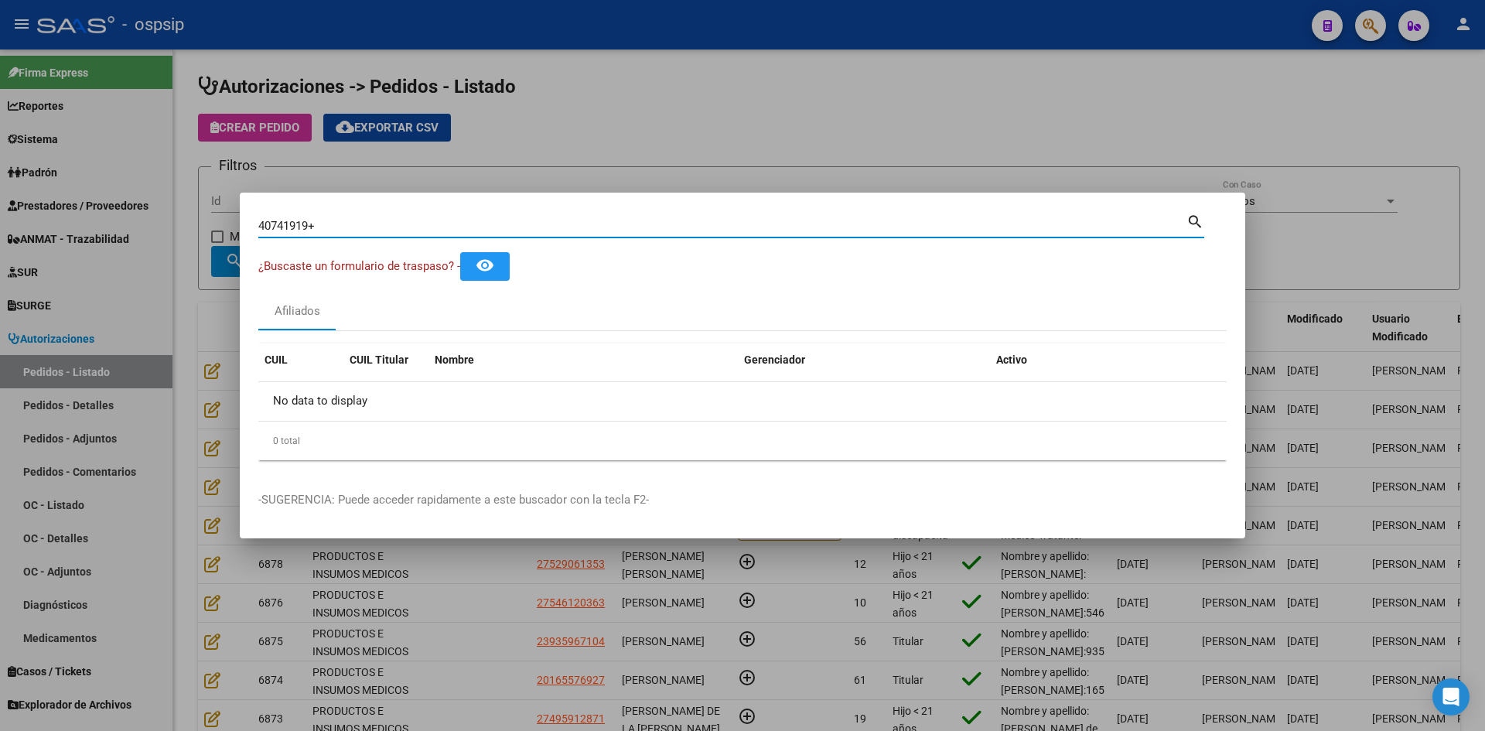
click at [360, 230] on input "40741919+" at bounding box center [722, 226] width 928 height 14
type input "40741919"
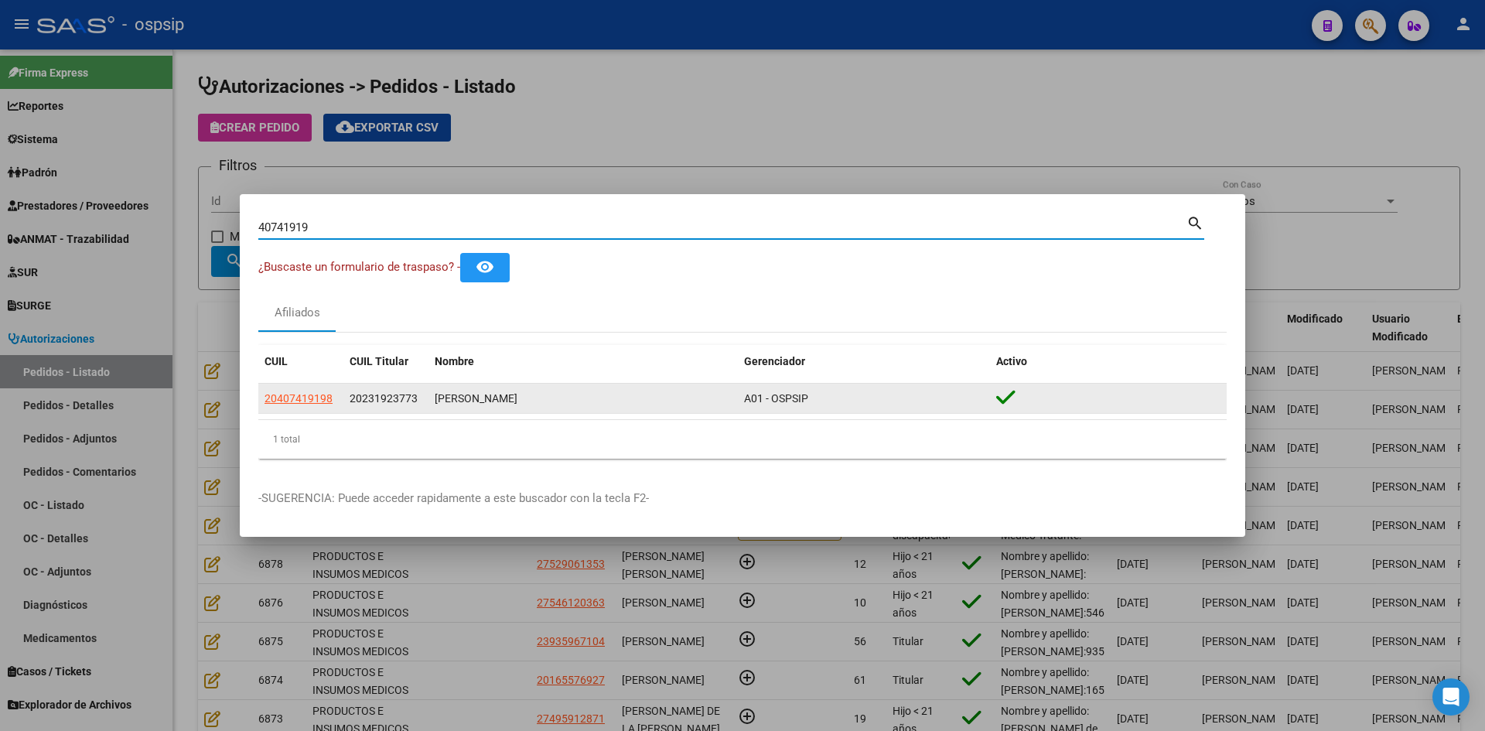
click at [285, 401] on span "20407419198" at bounding box center [298, 398] width 68 height 12
type textarea "20407419198"
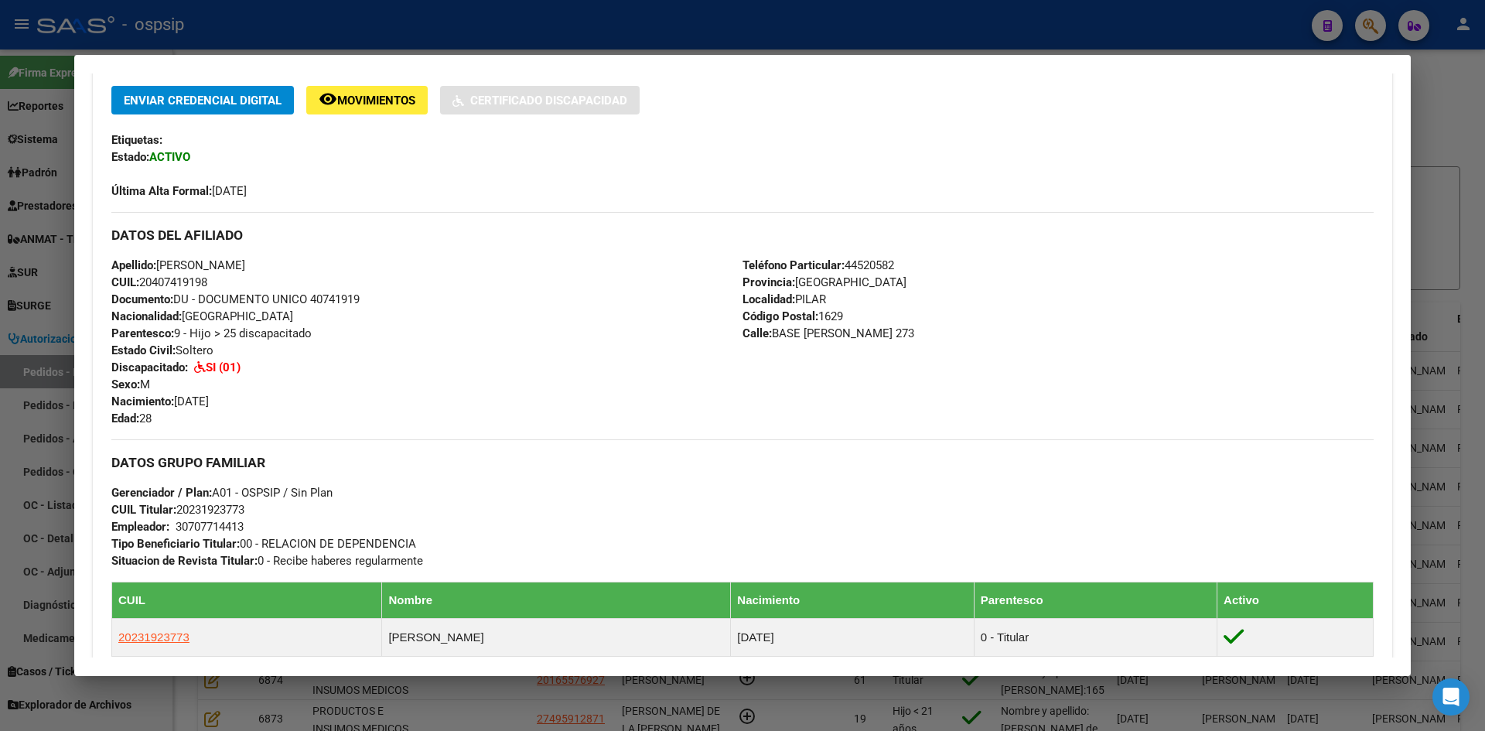
scroll to position [516, 0]
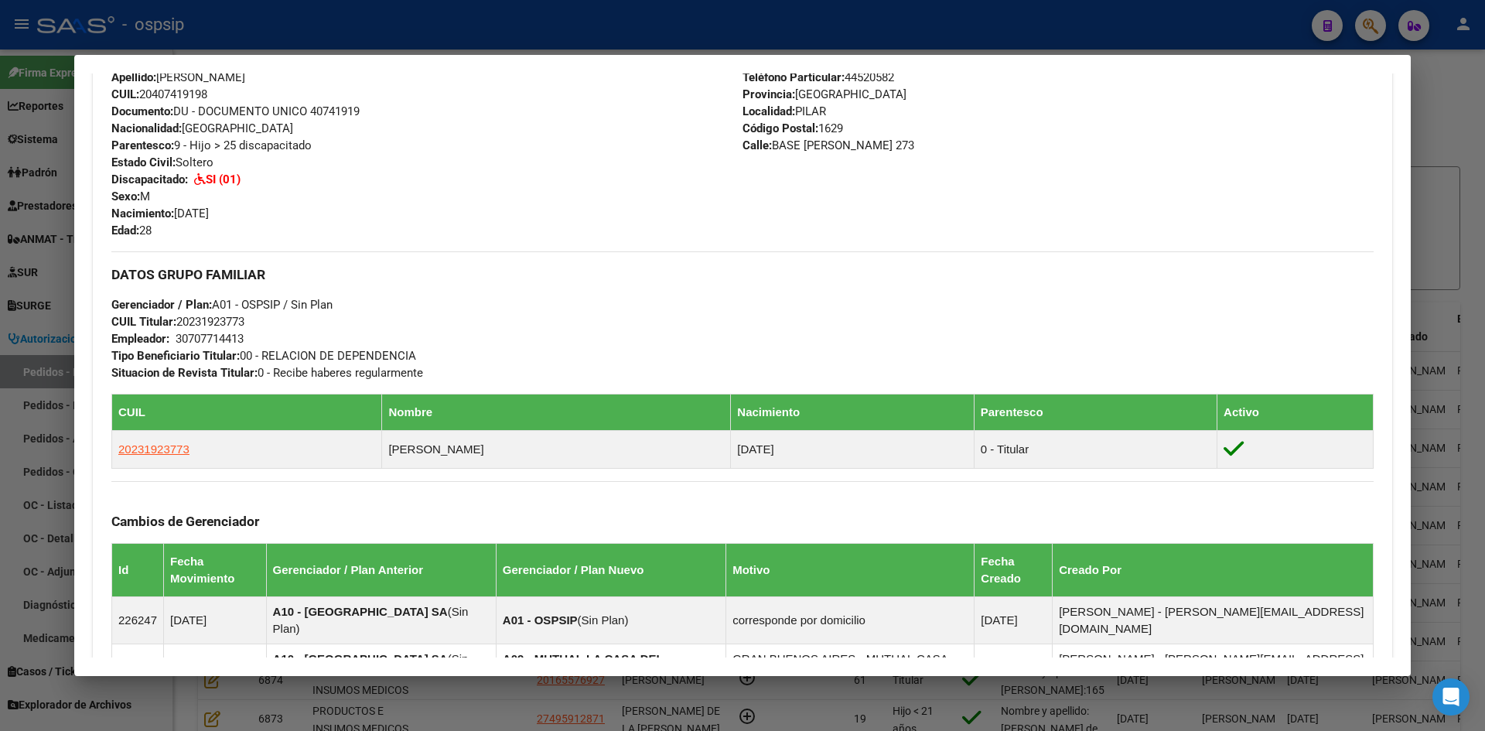
click at [63, 384] on div at bounding box center [742, 365] width 1485 height 731
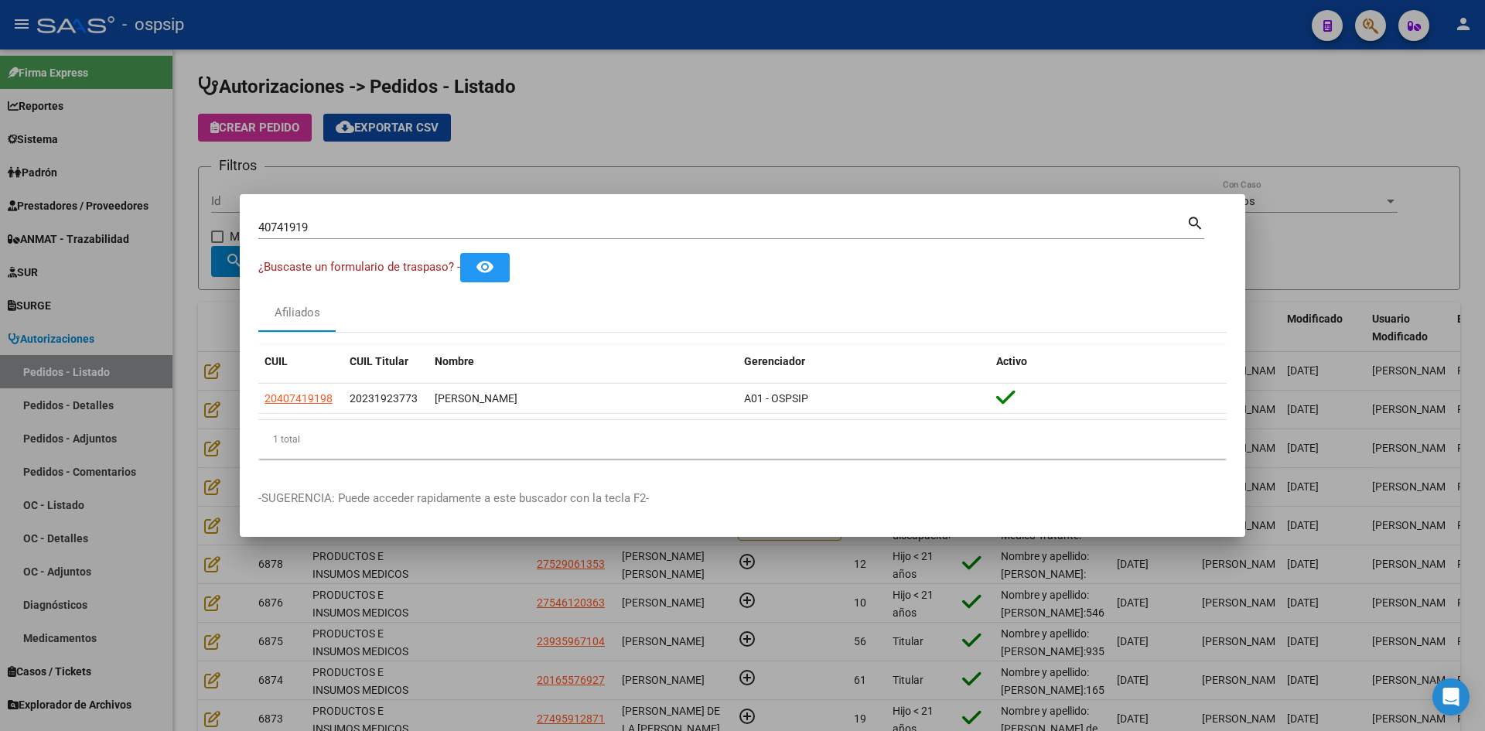
drag, startPoint x: 342, startPoint y: 233, endPoint x: 176, endPoint y: 199, distance: 169.0
click at [94, 192] on div "40741919 Buscar (apellido, dni, cuil, nro traspaso, cuit, obra social) search ¿…" at bounding box center [742, 365] width 1485 height 731
click at [398, 227] on input "40741919" at bounding box center [722, 227] width 928 height 14
type input "4"
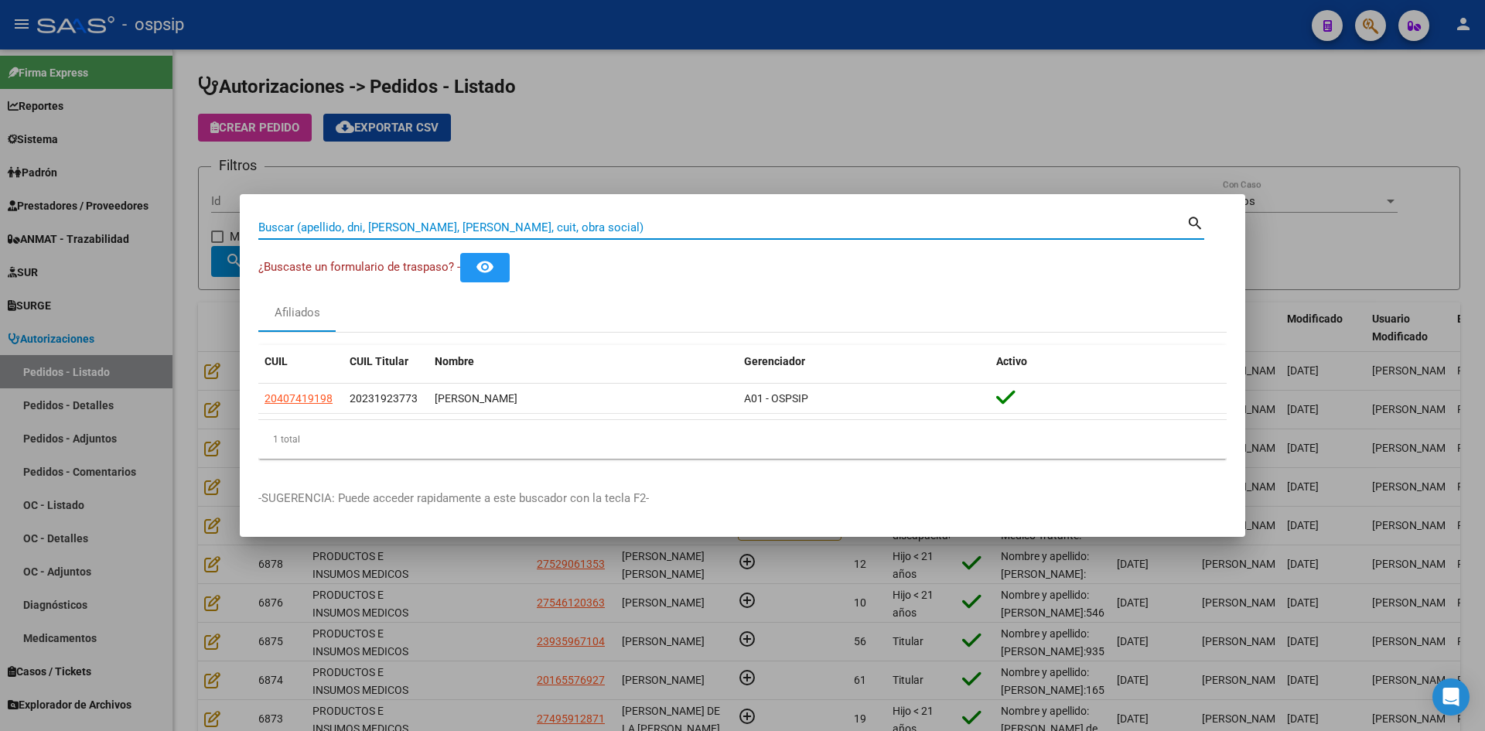
paste input "43394985"
type input "43394985"
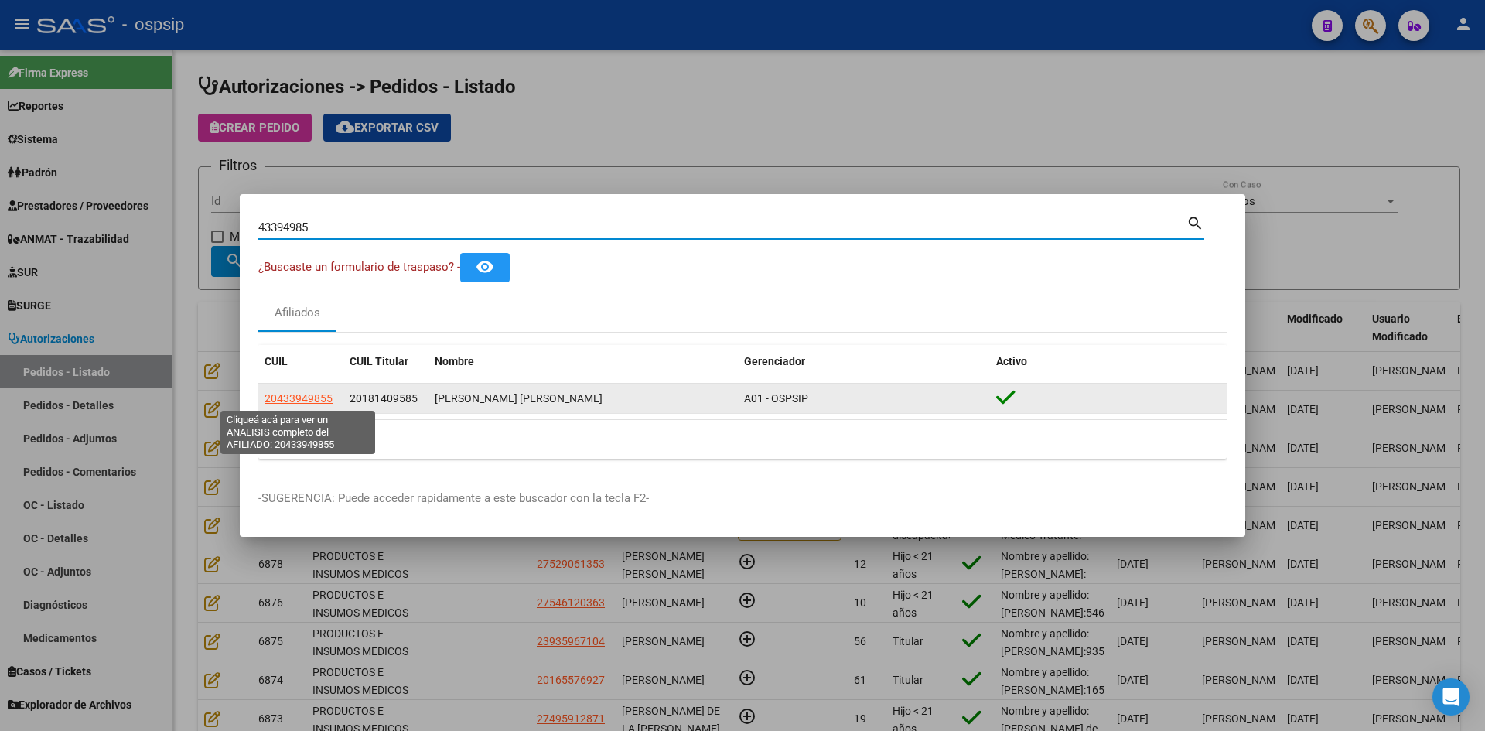
click at [291, 398] on span "20433949855" at bounding box center [298, 398] width 68 height 12
type textarea "20433949855"
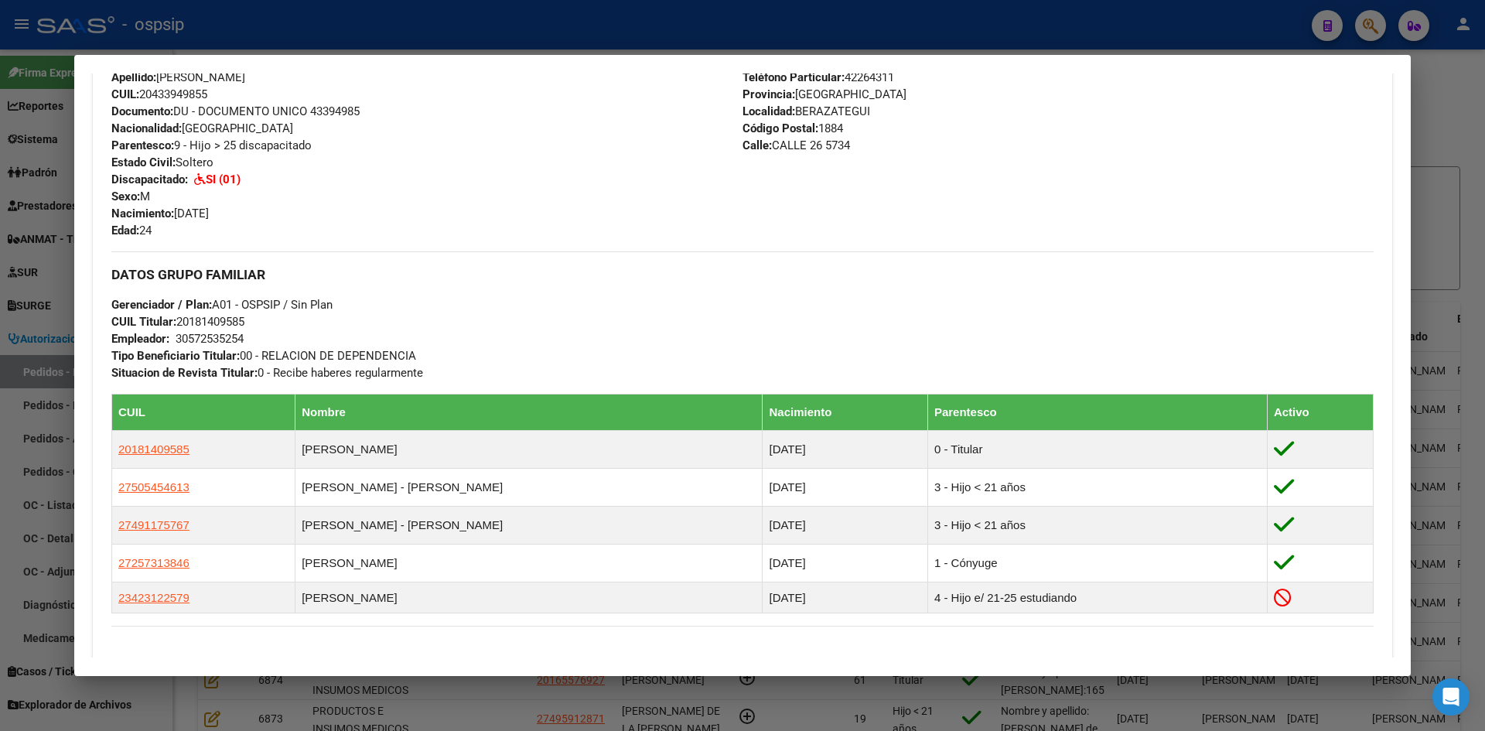
click at [20, 331] on div at bounding box center [742, 365] width 1485 height 731
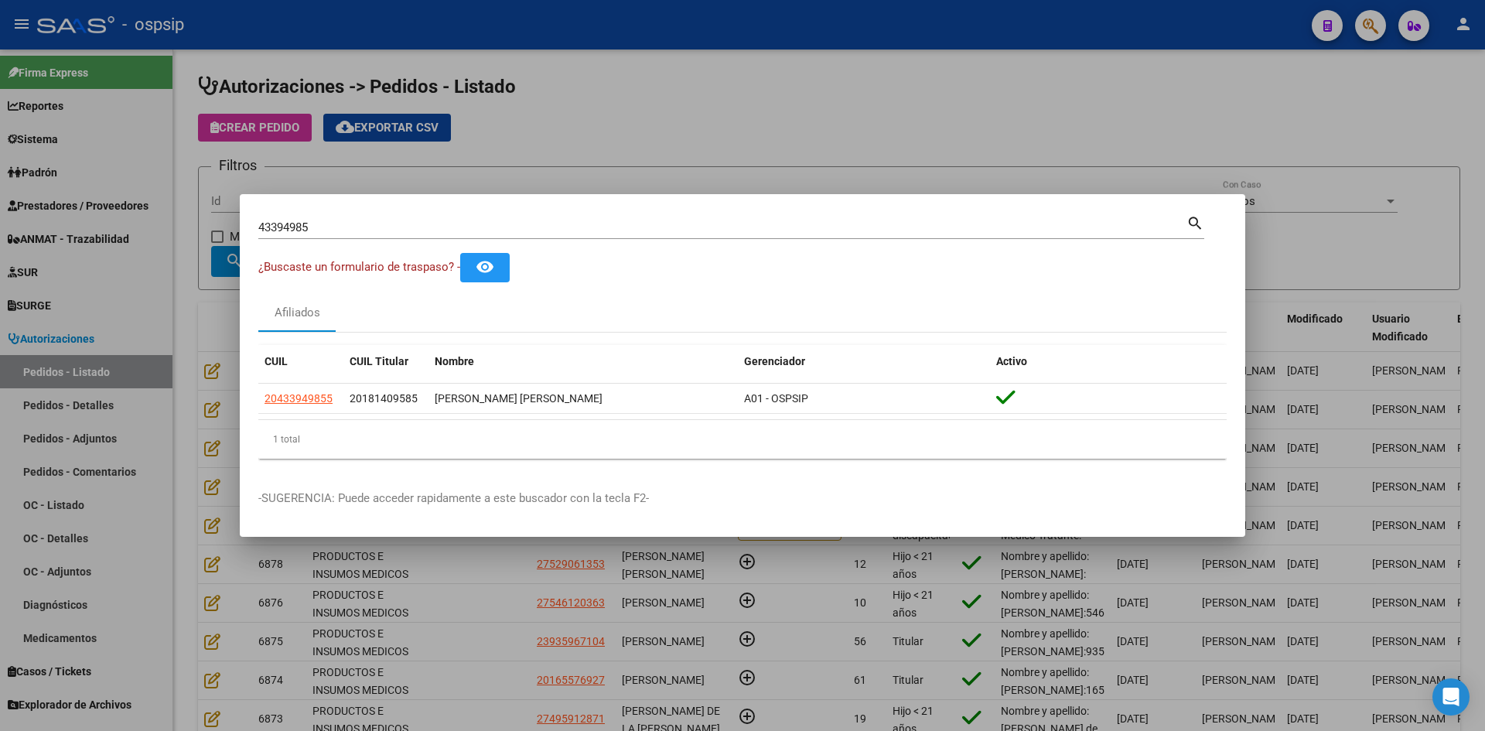
drag, startPoint x: 325, startPoint y: 227, endPoint x: 0, endPoint y: 180, distance: 328.1
click at [0, 182] on div "43394985 Buscar (apellido, dni, cuil, nro traspaso, cuit, obra social) search ¿…" at bounding box center [742, 365] width 1485 height 731
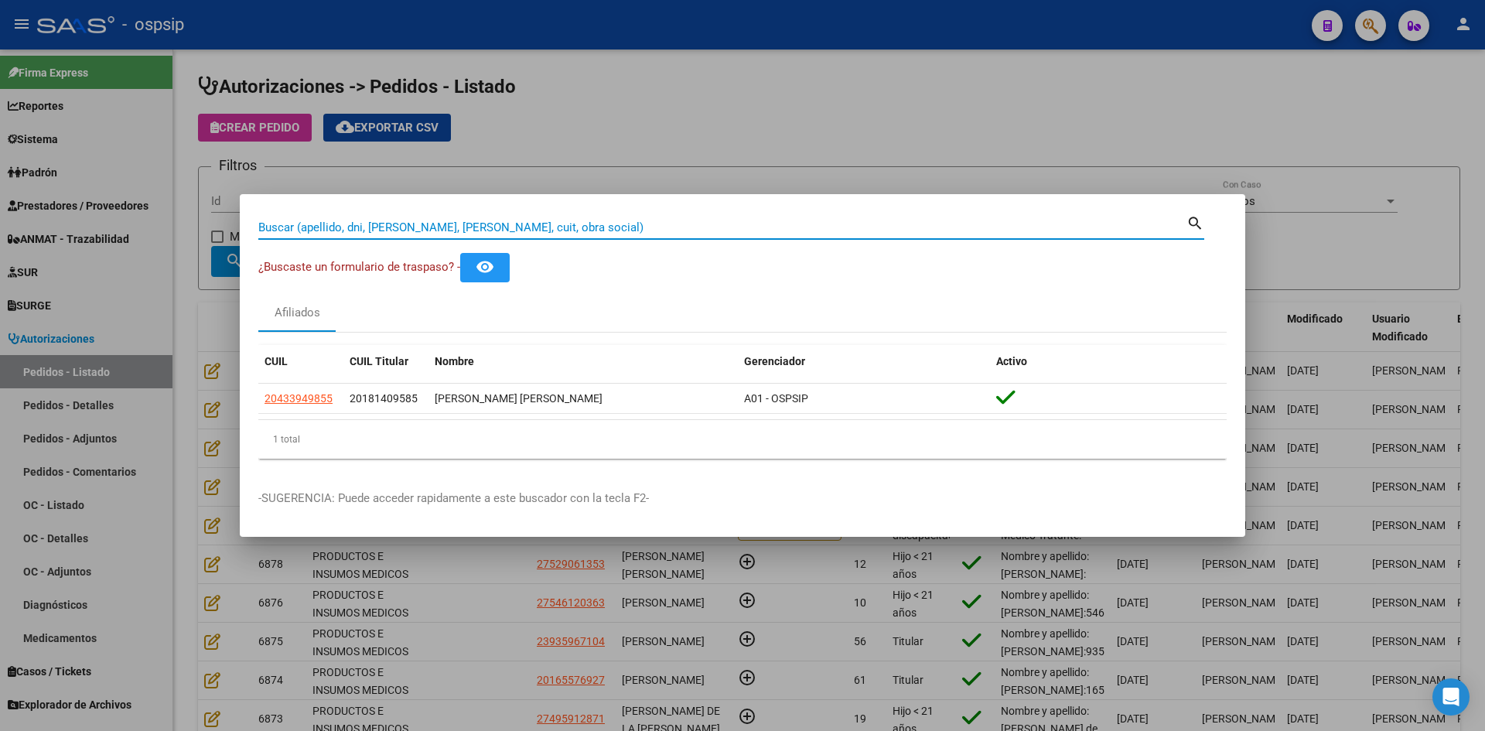
paste input "48368291"
type input "48368291"
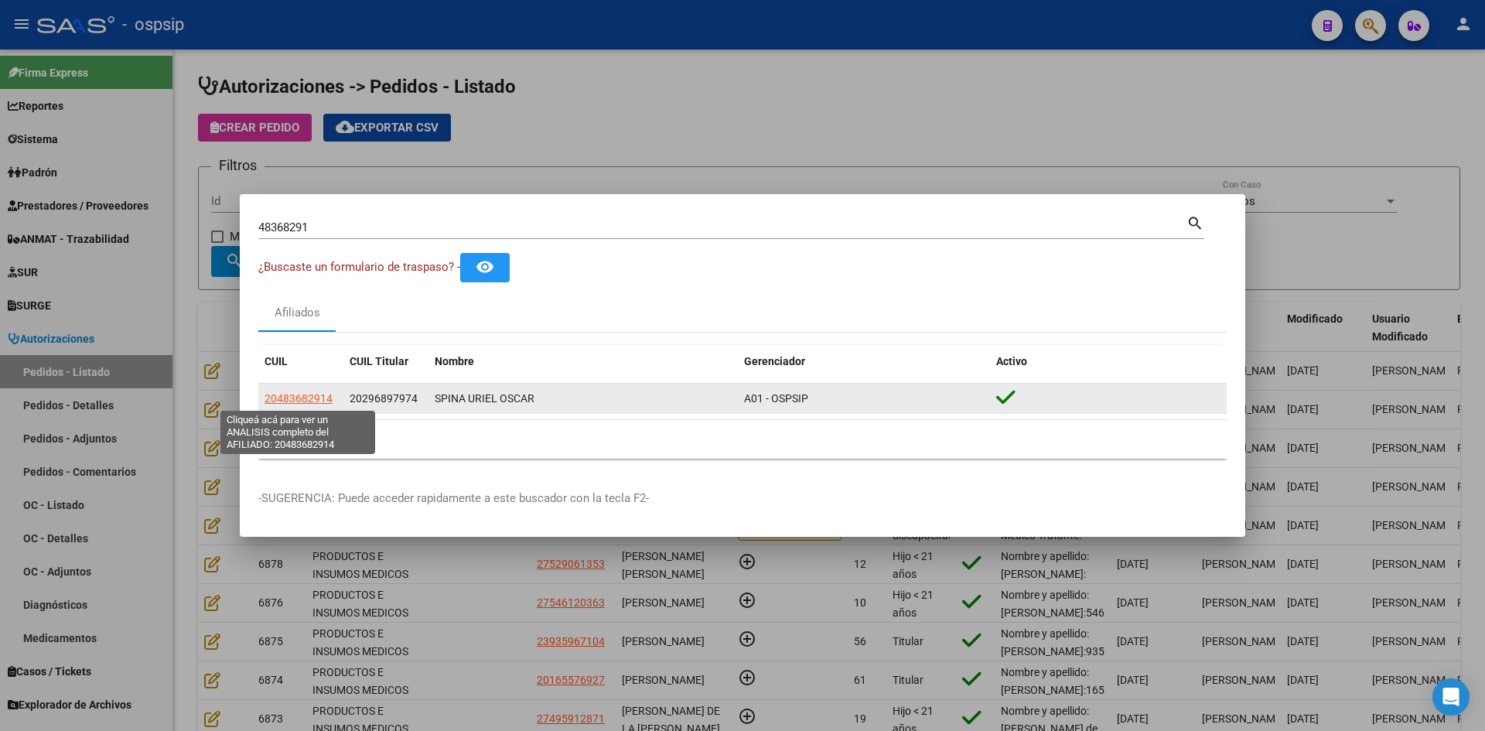
click at [311, 399] on span "20483682914" at bounding box center [298, 398] width 68 height 12
type textarea "20483682914"
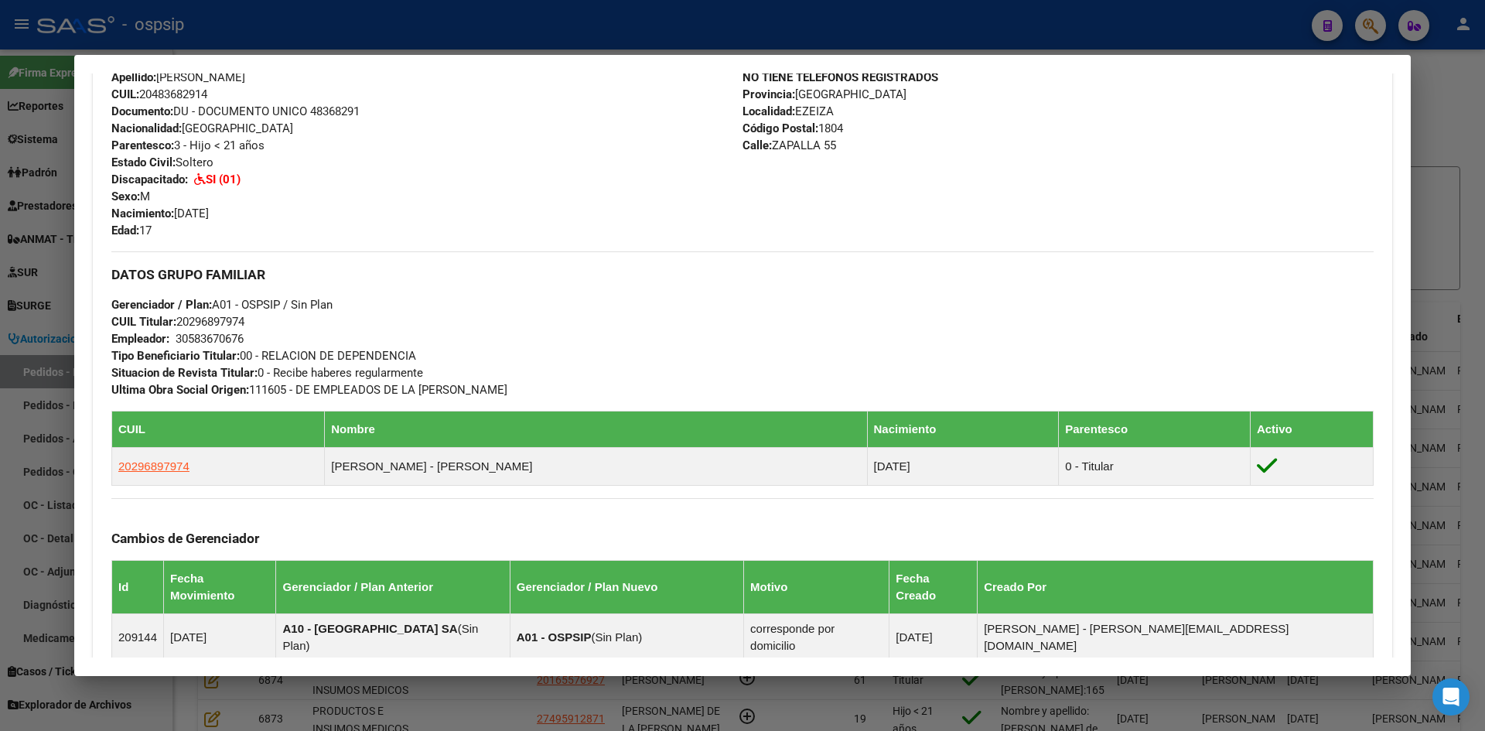
click at [75, 340] on mat-dialog-content "Análisis Afiliado - CUIL: 20483682914 DATOS PADRÓN ÁGIL: [PERSON_NAME] | ACTIVO…" at bounding box center [742, 365] width 1336 height 584
click at [64, 268] on div at bounding box center [742, 365] width 1485 height 731
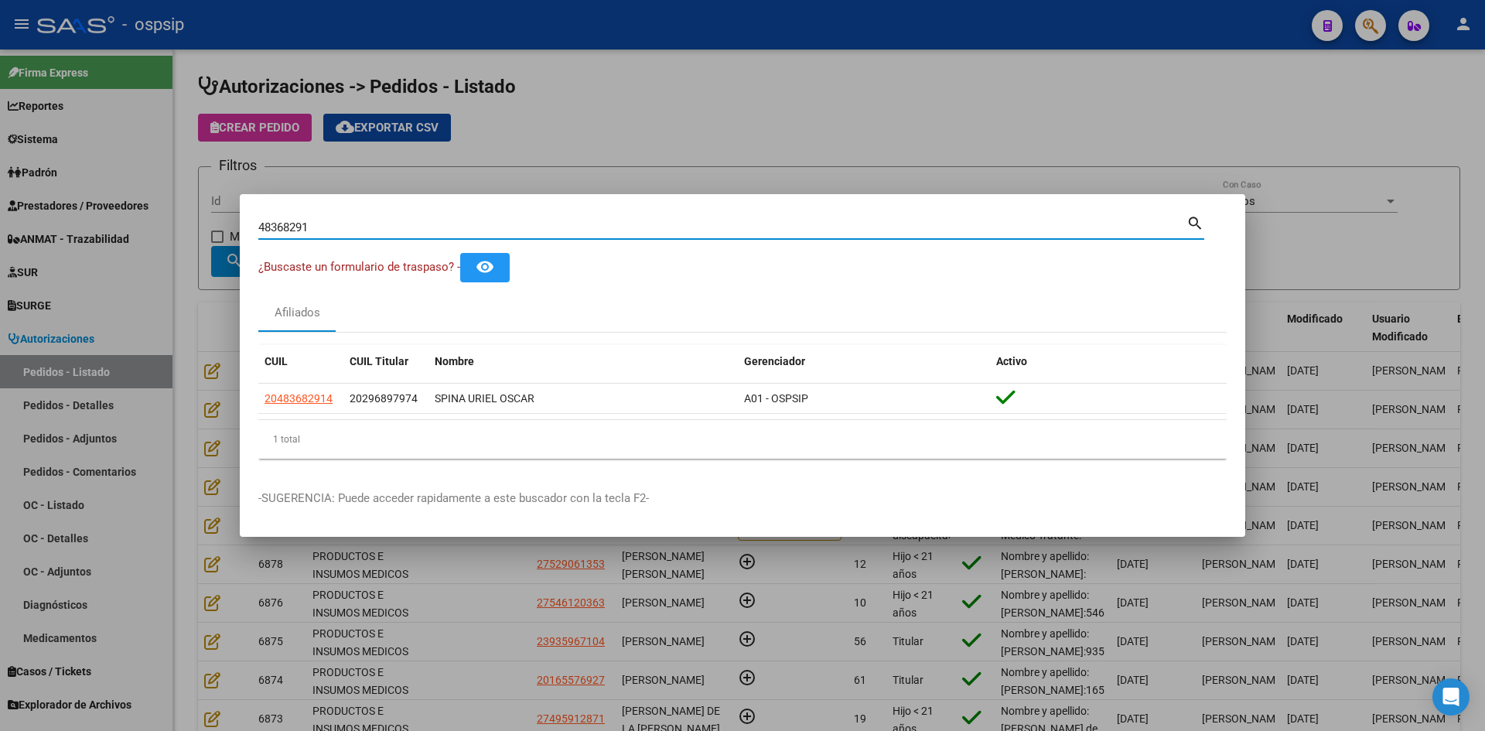
drag, startPoint x: 334, startPoint y: 230, endPoint x: 13, endPoint y: 206, distance: 321.8
click at [16, 208] on div "48368291 Buscar (apellido, dni, cuil, nro traspaso, cuit, obra social) search ¿…" at bounding box center [742, 365] width 1485 height 731
paste input "40399918"
type input "40399918"
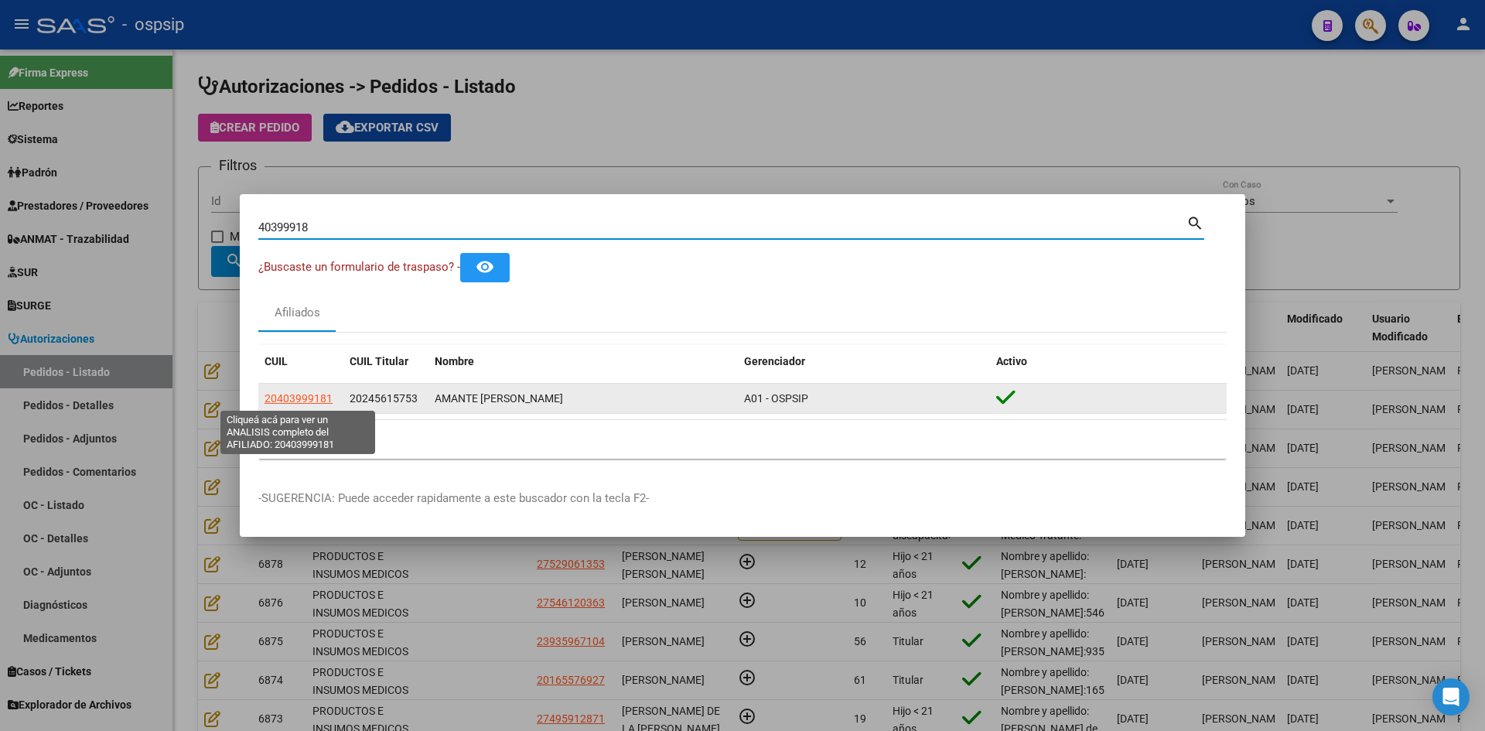
click at [305, 393] on span "20403999181" at bounding box center [298, 398] width 68 height 12
type textarea "20403999181"
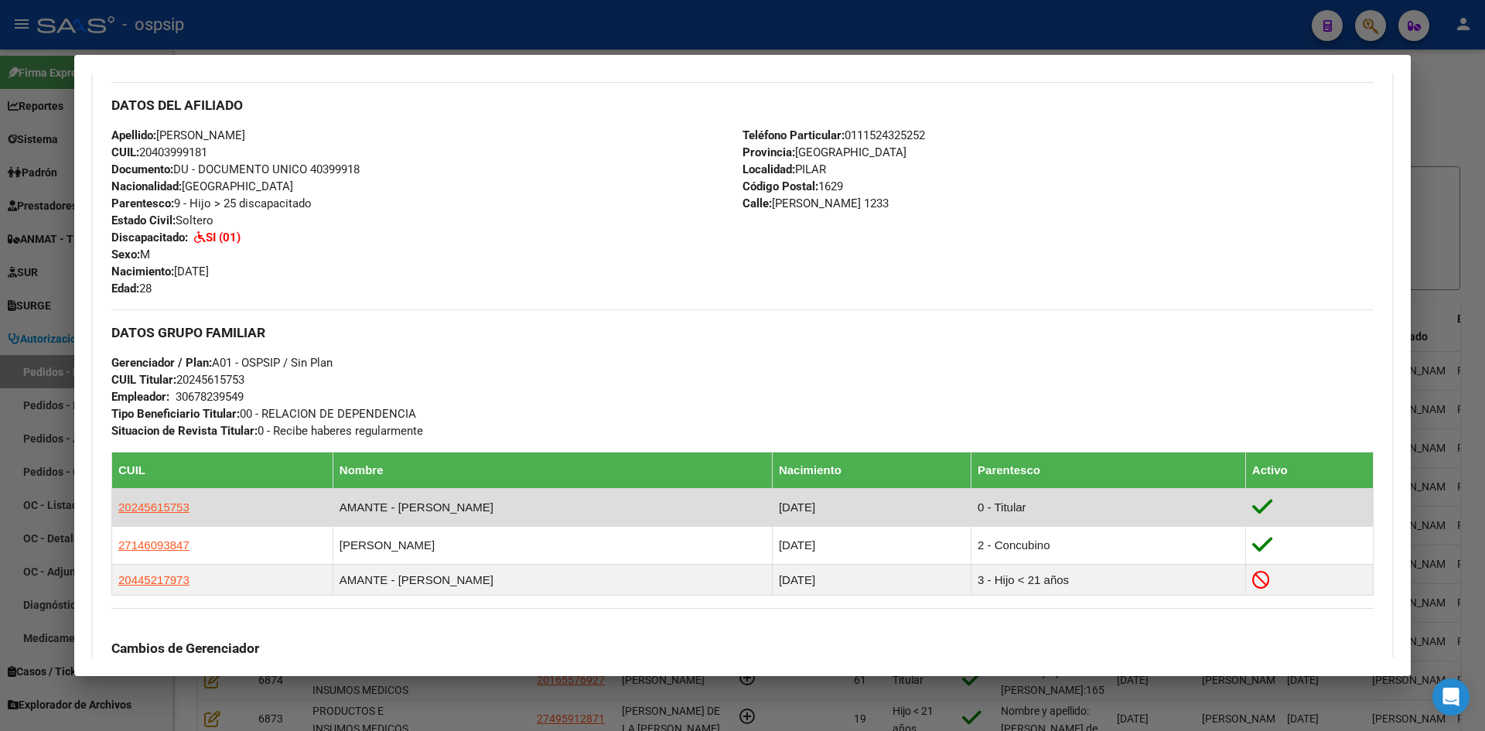
scroll to position [565, 0]
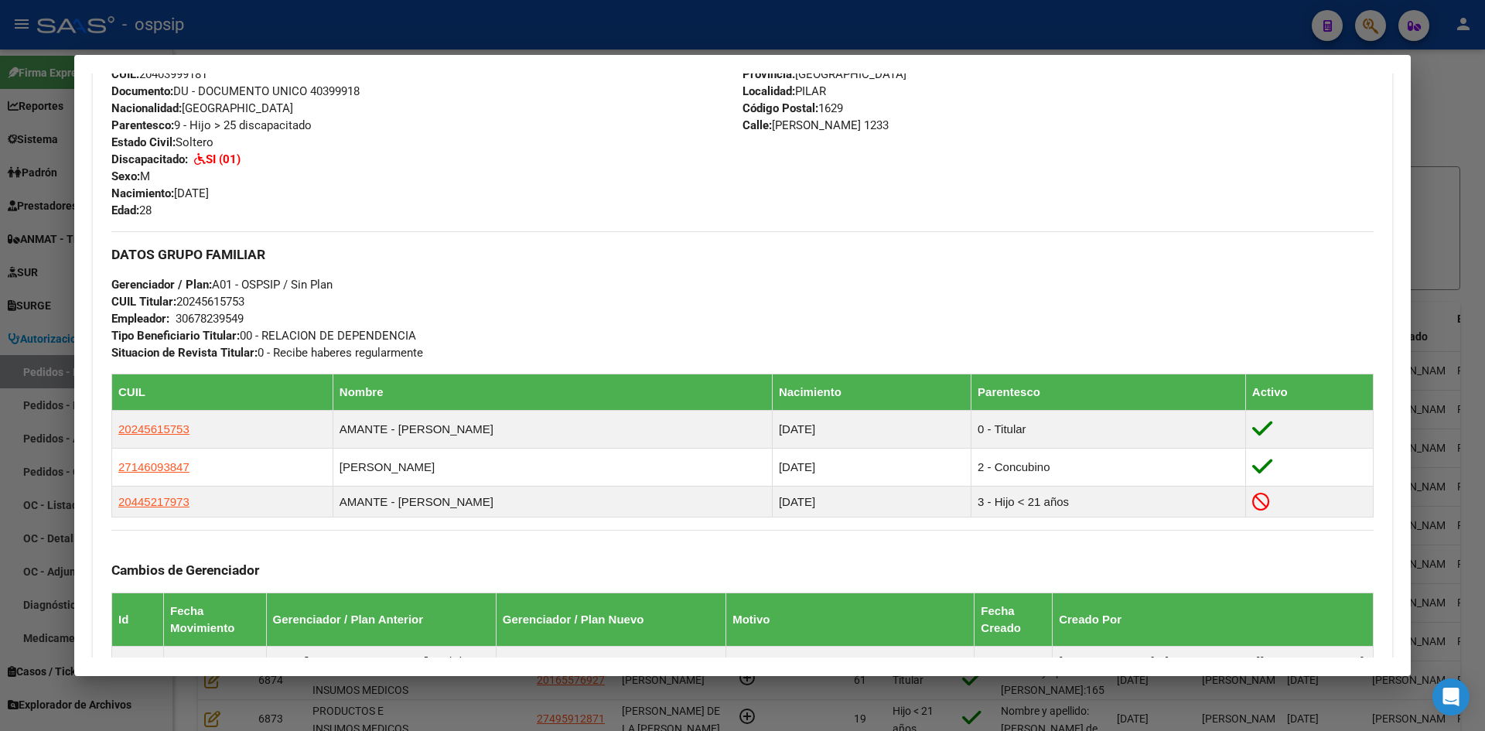
click at [78, 326] on mat-dialog-content "Análisis Afiliado - CUIL: 20403999181 DATOS PADRÓN ÁGIL: AMANTE [PERSON_NAME] |…" at bounding box center [742, 365] width 1336 height 584
click at [40, 320] on div at bounding box center [742, 365] width 1485 height 731
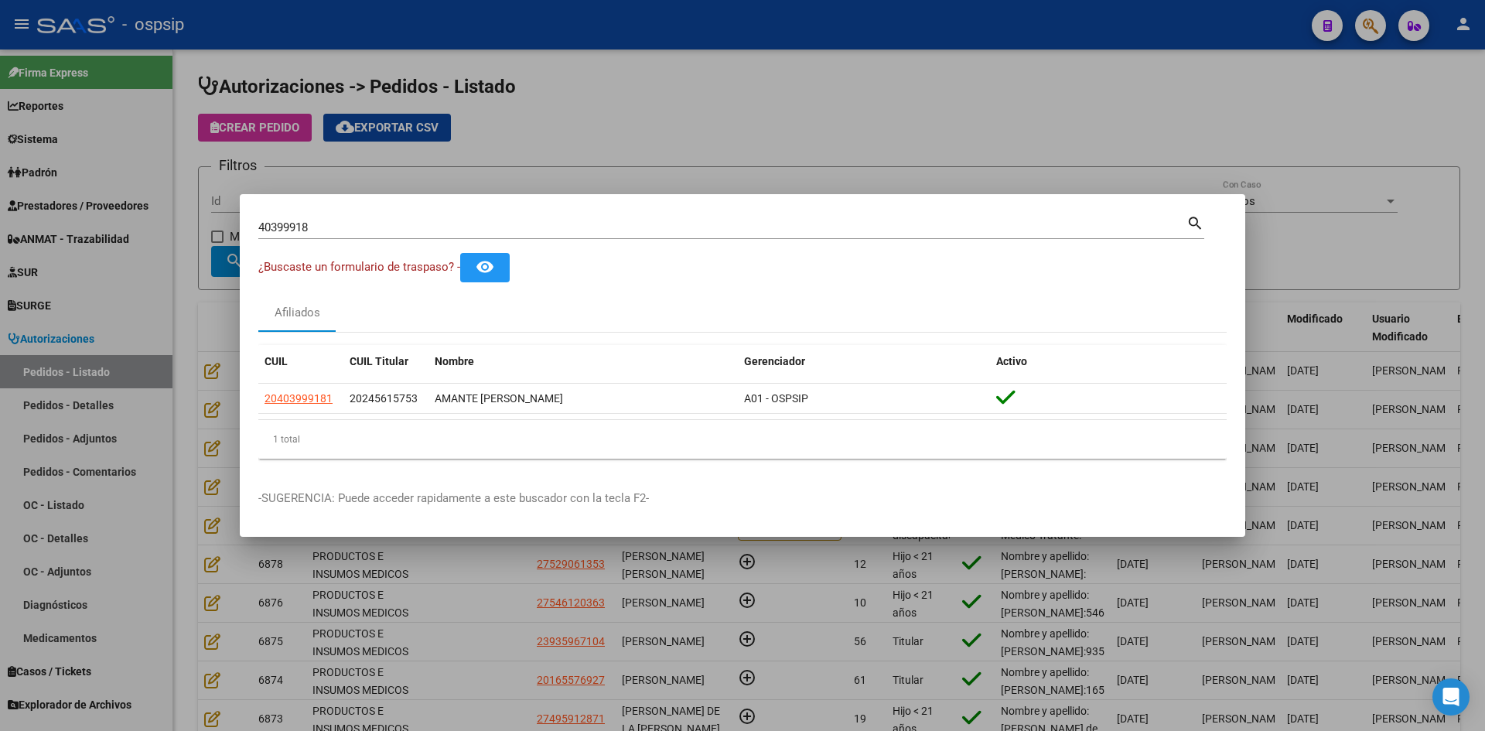
click at [329, 233] on div "40399918 Buscar (apellido, dni, [PERSON_NAME], [PERSON_NAME], cuit, obra social)" at bounding box center [722, 227] width 928 height 23
drag, startPoint x: 330, startPoint y: 230, endPoint x: 172, endPoint y: 232, distance: 158.5
click at [173, 225] on div "40399918 Buscar (apellido, dni, cuil, nro traspaso, cuit, obra social) search ¿…" at bounding box center [742, 365] width 1485 height 731
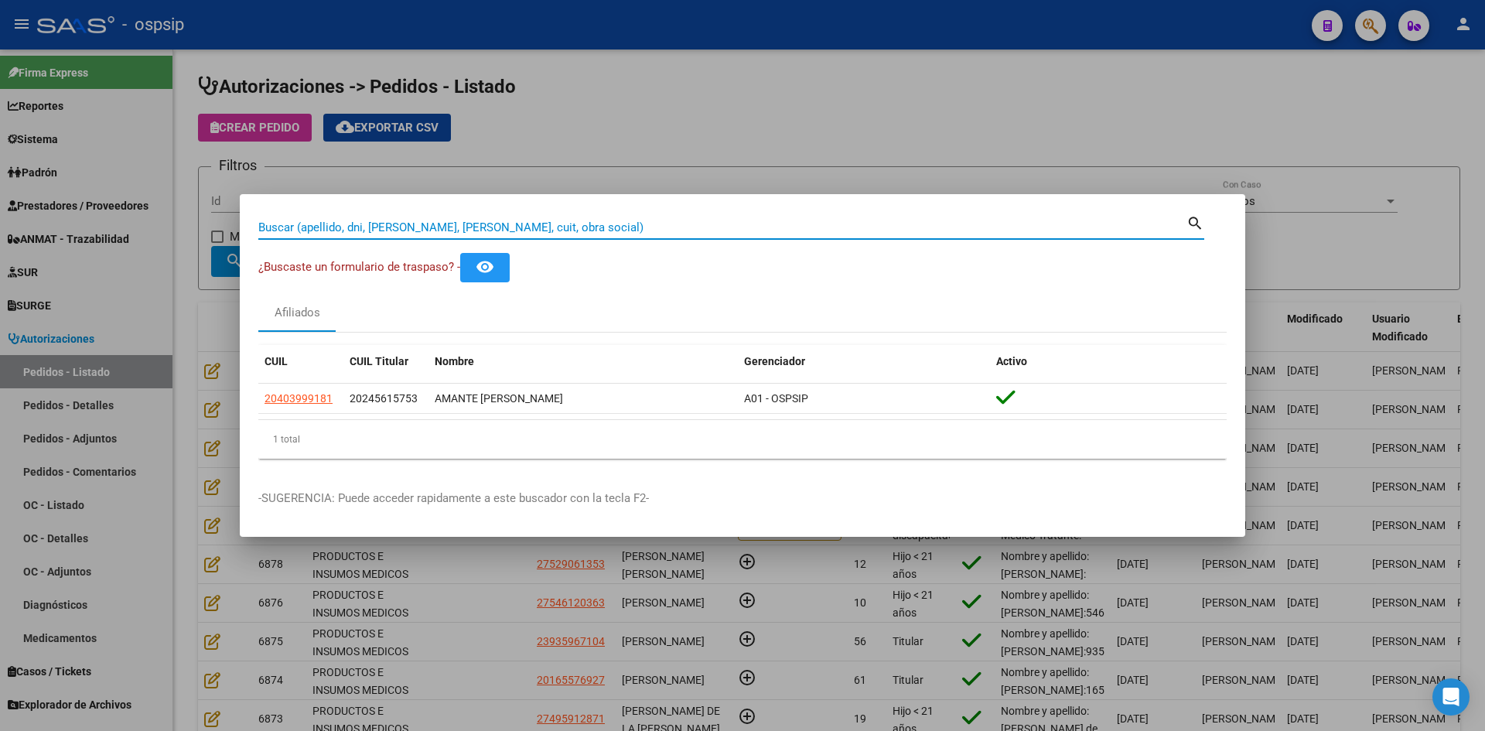
paste input "53411785"
type input "53411785"
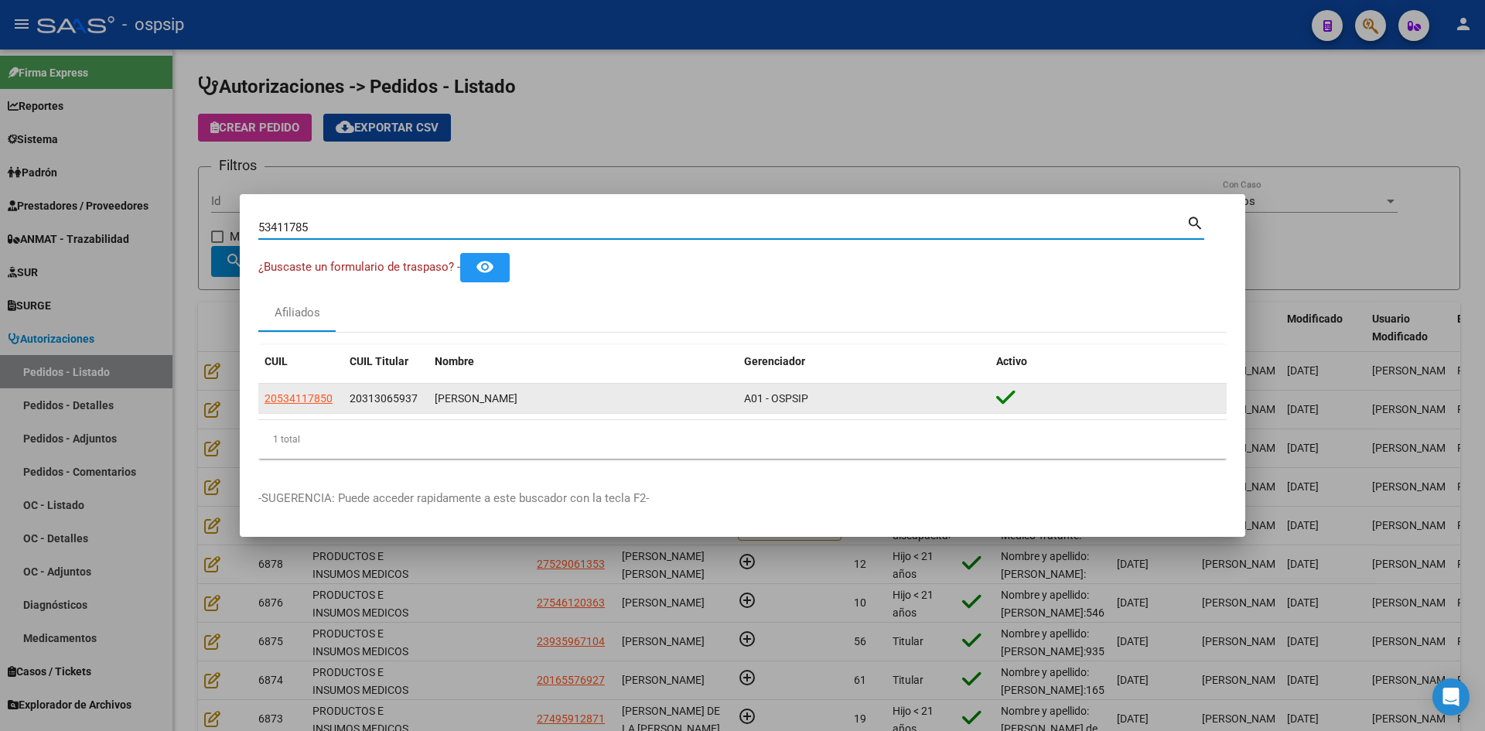
click at [288, 405] on app-link-go-to "20534117850" at bounding box center [298, 399] width 68 height 18
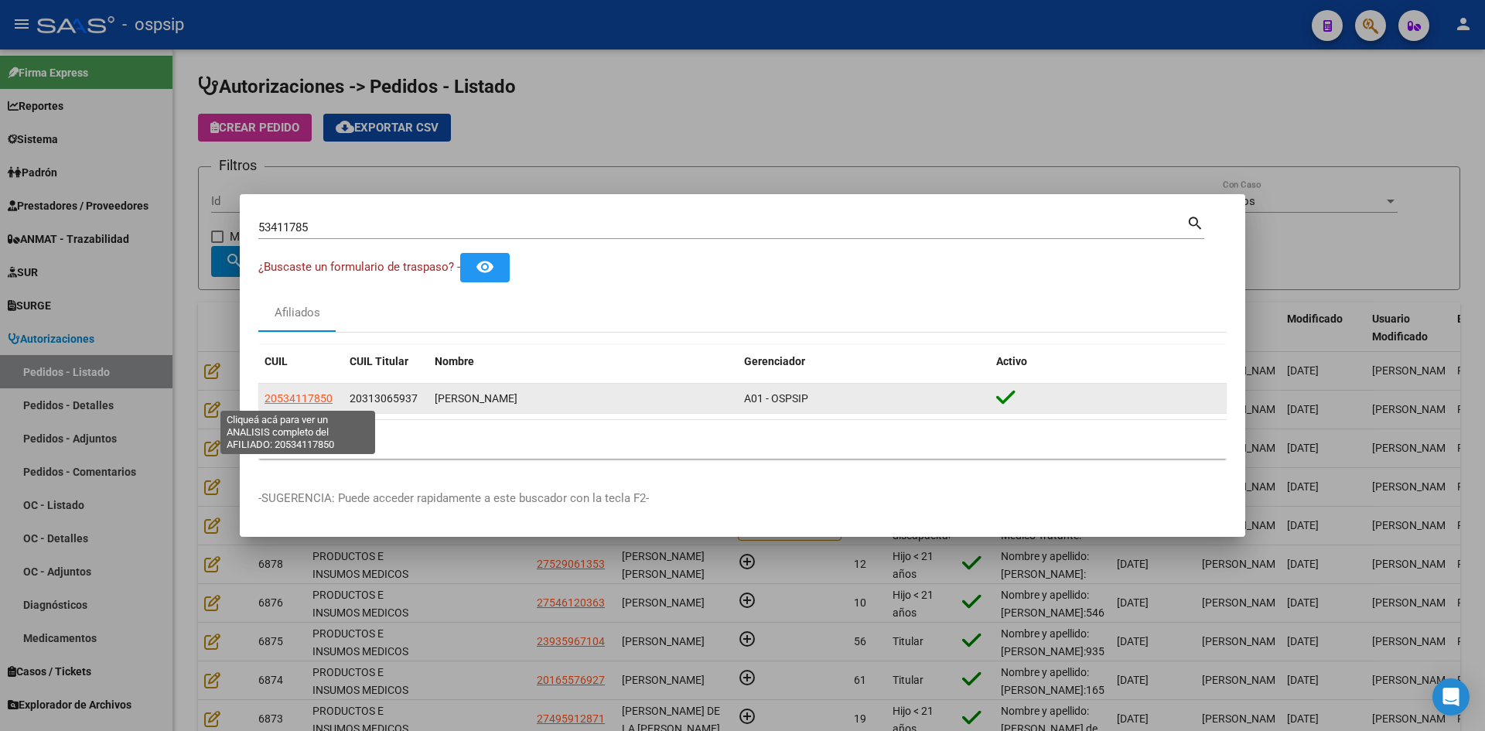
click at [289, 396] on span "20534117850" at bounding box center [298, 398] width 68 height 12
type textarea "20534117850"
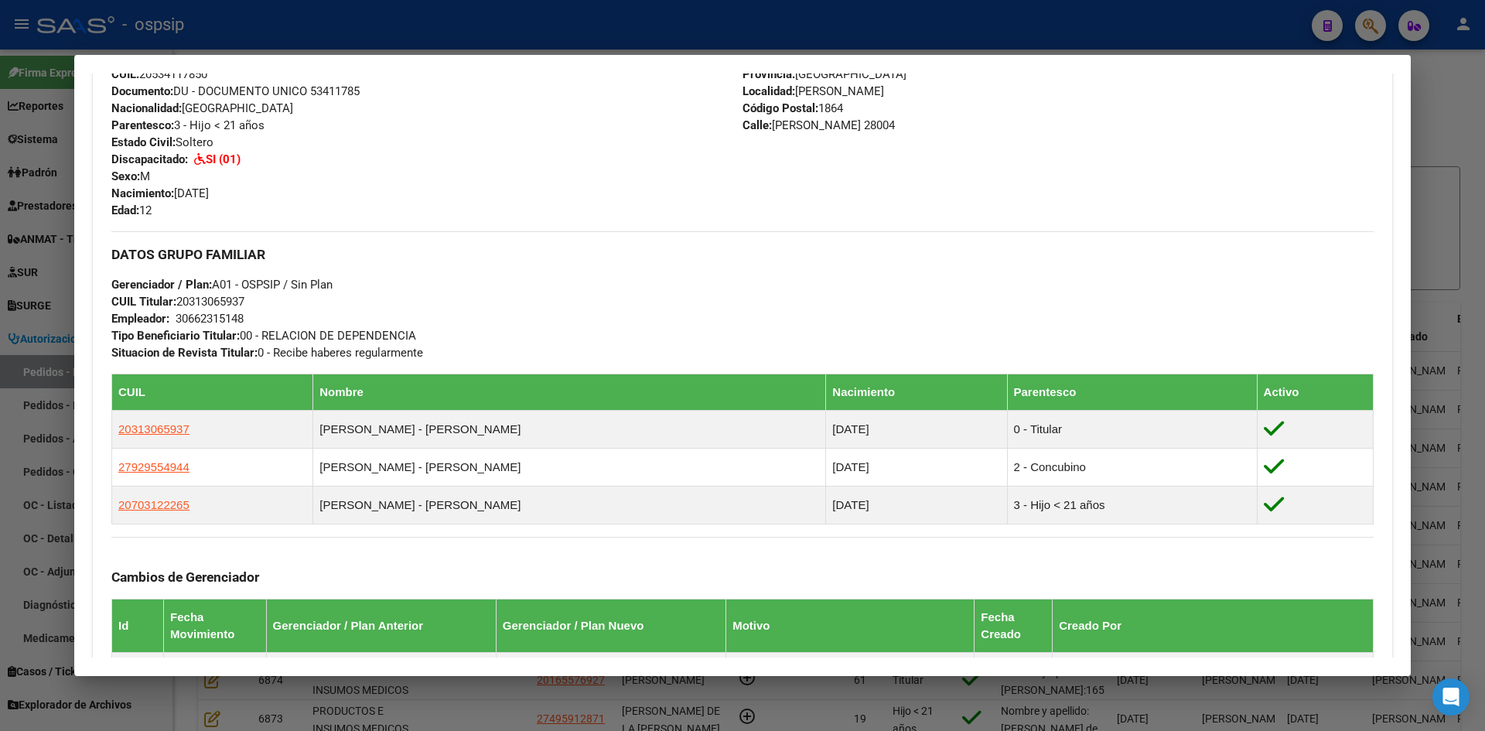
click at [46, 443] on div at bounding box center [742, 365] width 1485 height 731
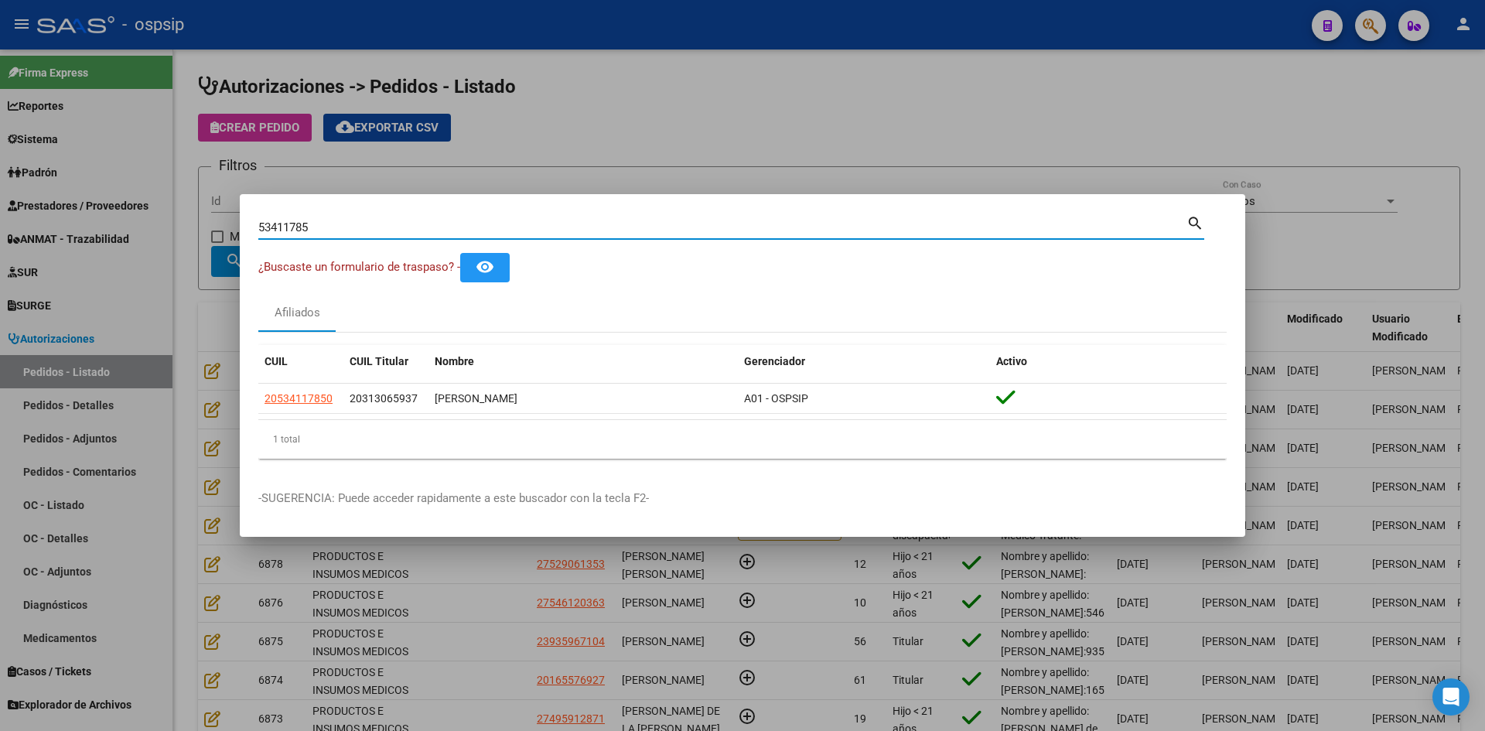
drag, startPoint x: 351, startPoint y: 230, endPoint x: 103, endPoint y: 225, distance: 248.3
click at [104, 225] on div "53411785 Buscar (apellido, dni, cuil, nro traspaso, cuit, obra social) search ¿…" at bounding box center [742, 365] width 1485 height 731
paste input "42674403"
type input "42674403"
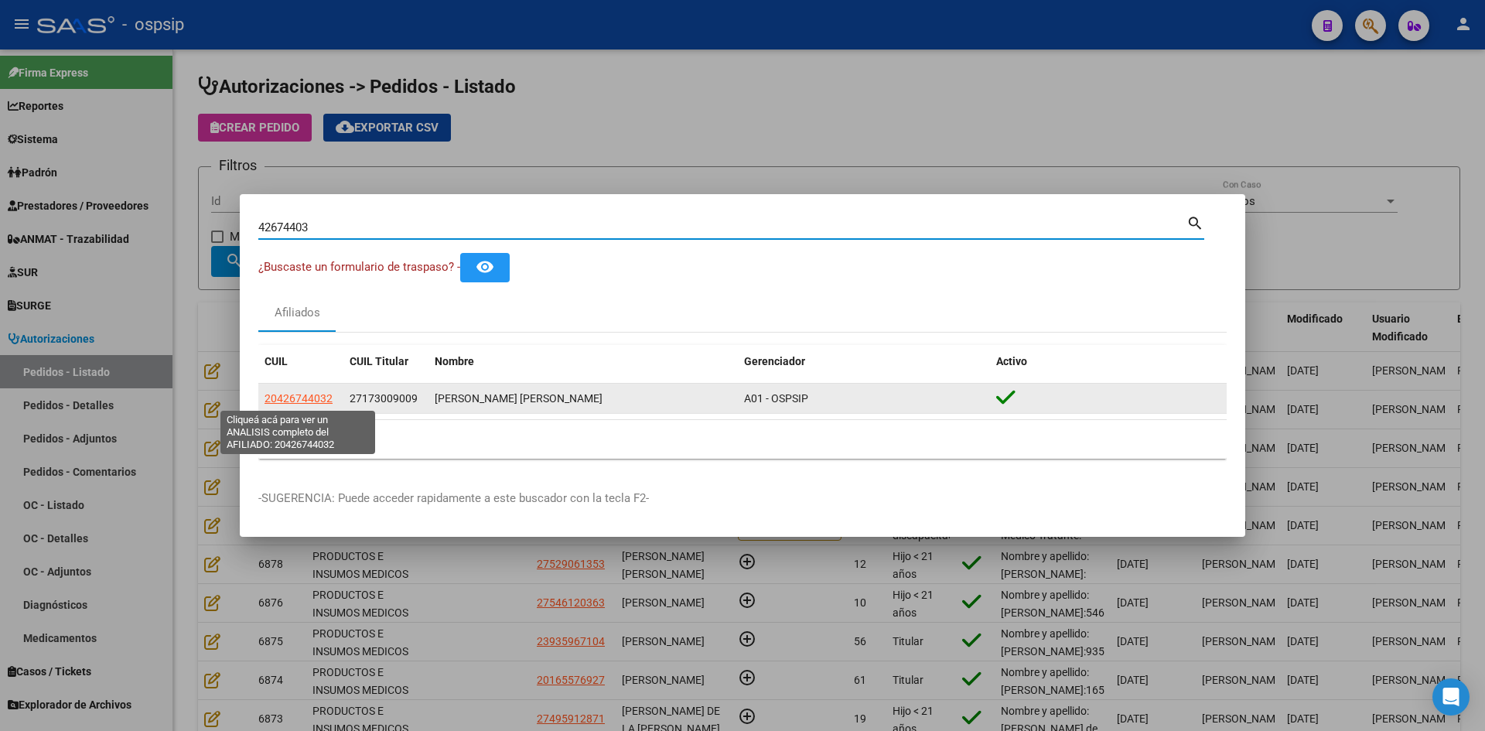
click at [312, 402] on span "20426744032" at bounding box center [298, 398] width 68 height 12
type textarea "20426744032"
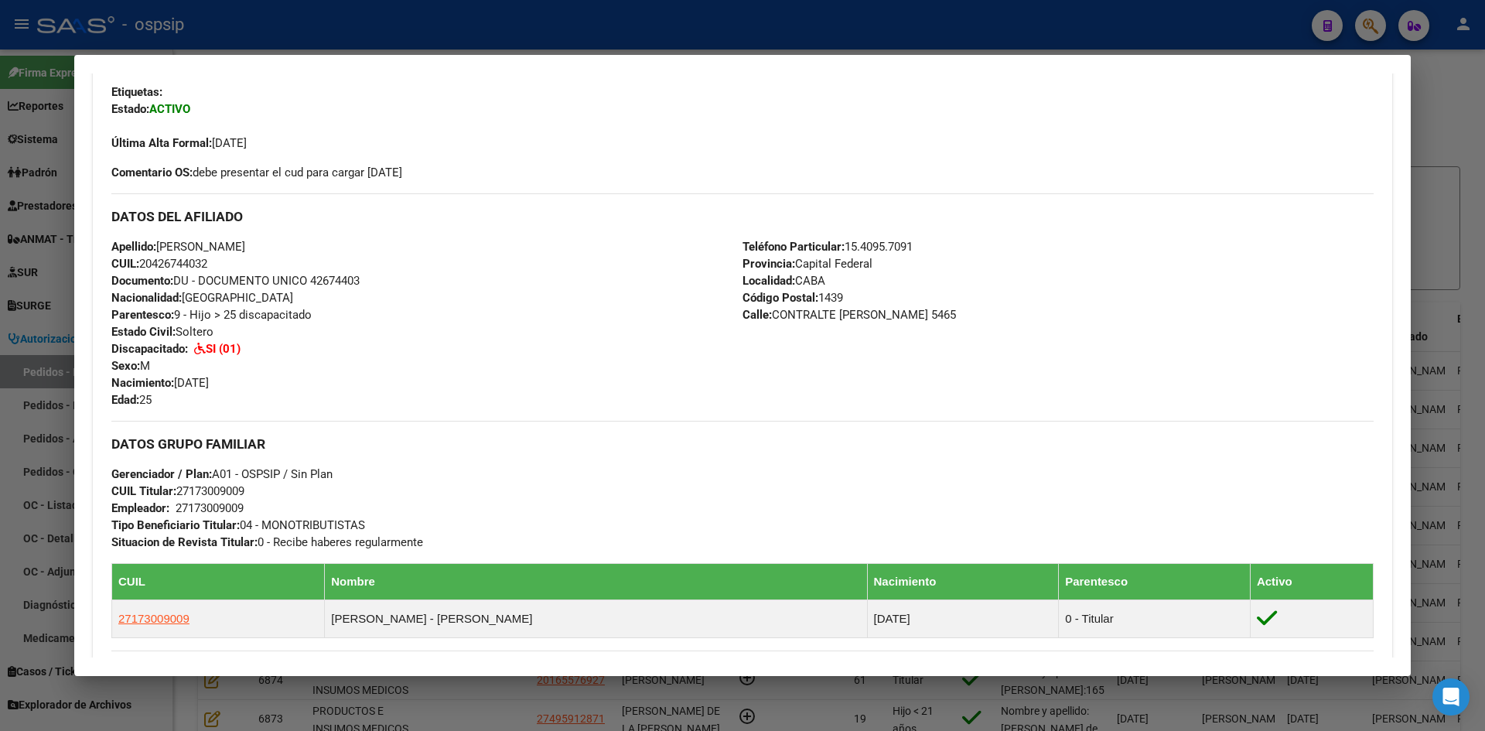
scroll to position [516, 0]
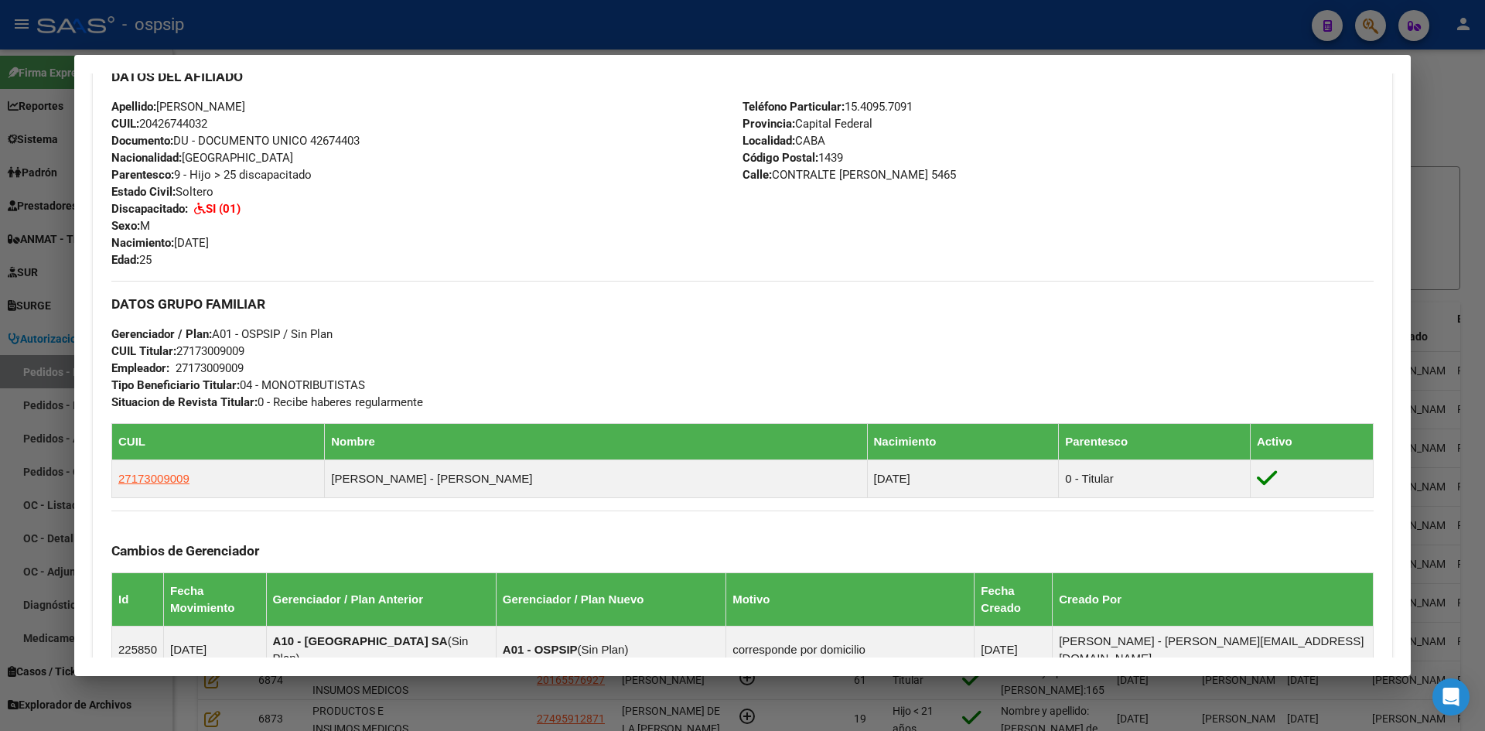
click at [39, 334] on div at bounding box center [742, 365] width 1485 height 731
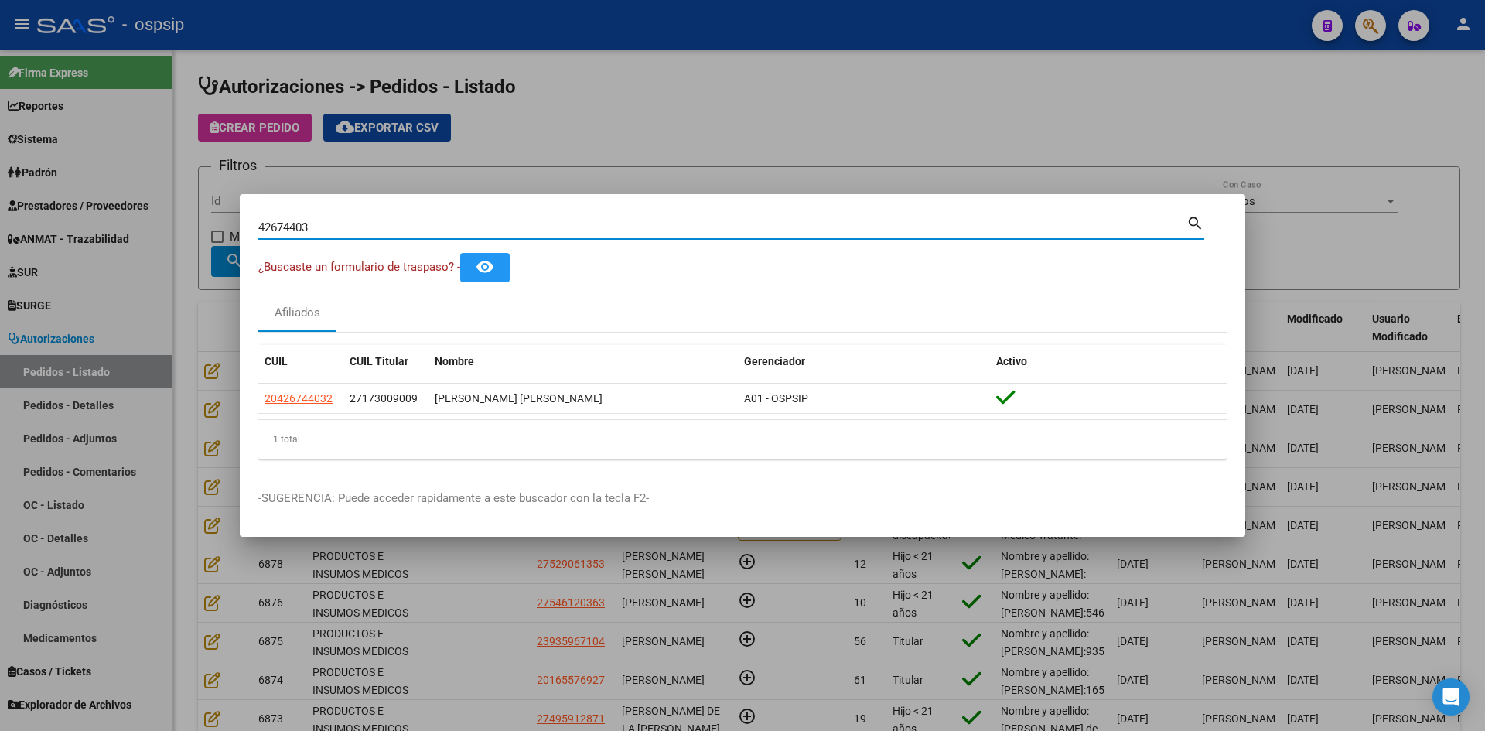
drag, startPoint x: 342, startPoint y: 227, endPoint x: 64, endPoint y: 190, distance: 280.1
click at [73, 193] on div "42674403 Buscar (apellido, dni, cuil, nro traspaso, cuit, obra social) search ¿…" at bounding box center [742, 365] width 1485 height 731
paste input "50530121"
type input "50530121"
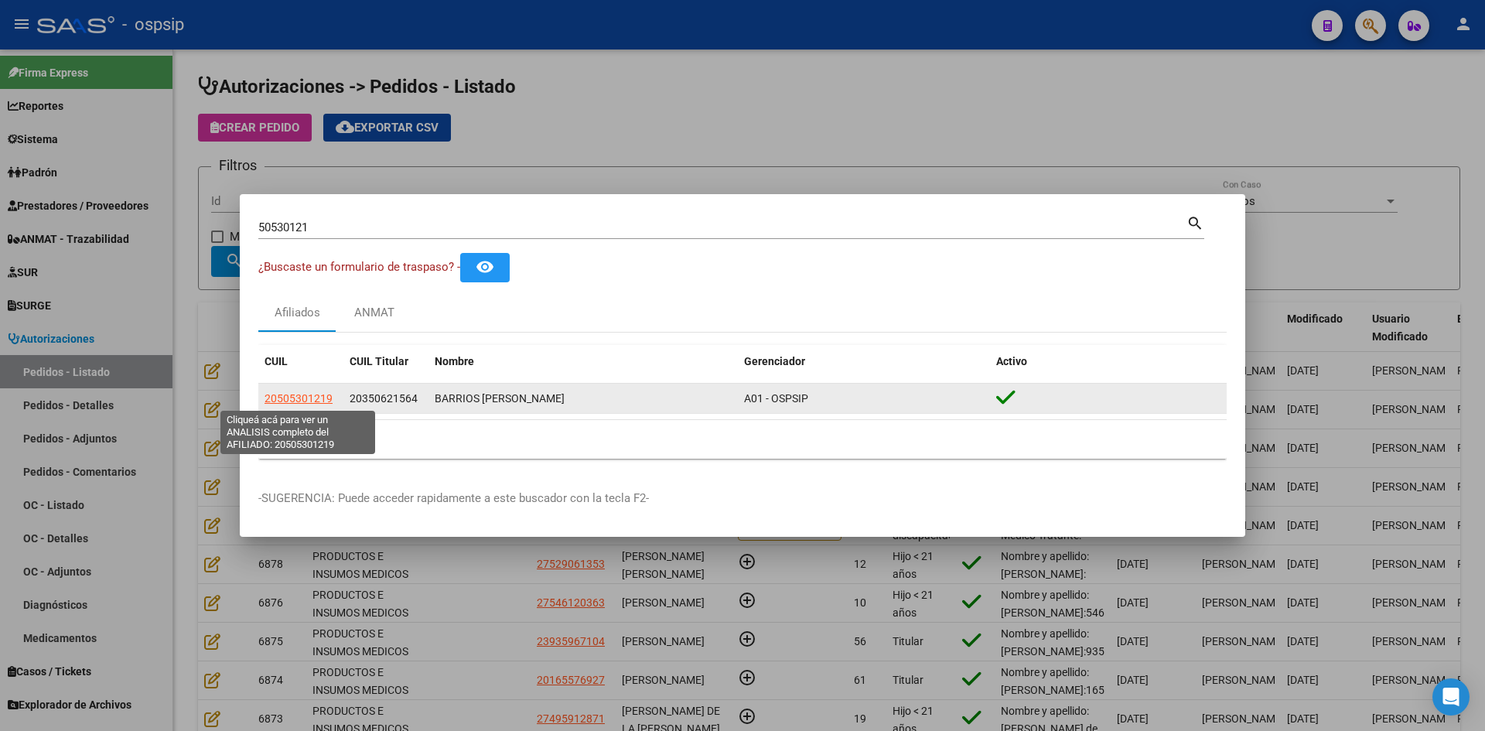
click at [289, 397] on span "20505301219" at bounding box center [298, 398] width 68 height 12
type textarea "20505301219"
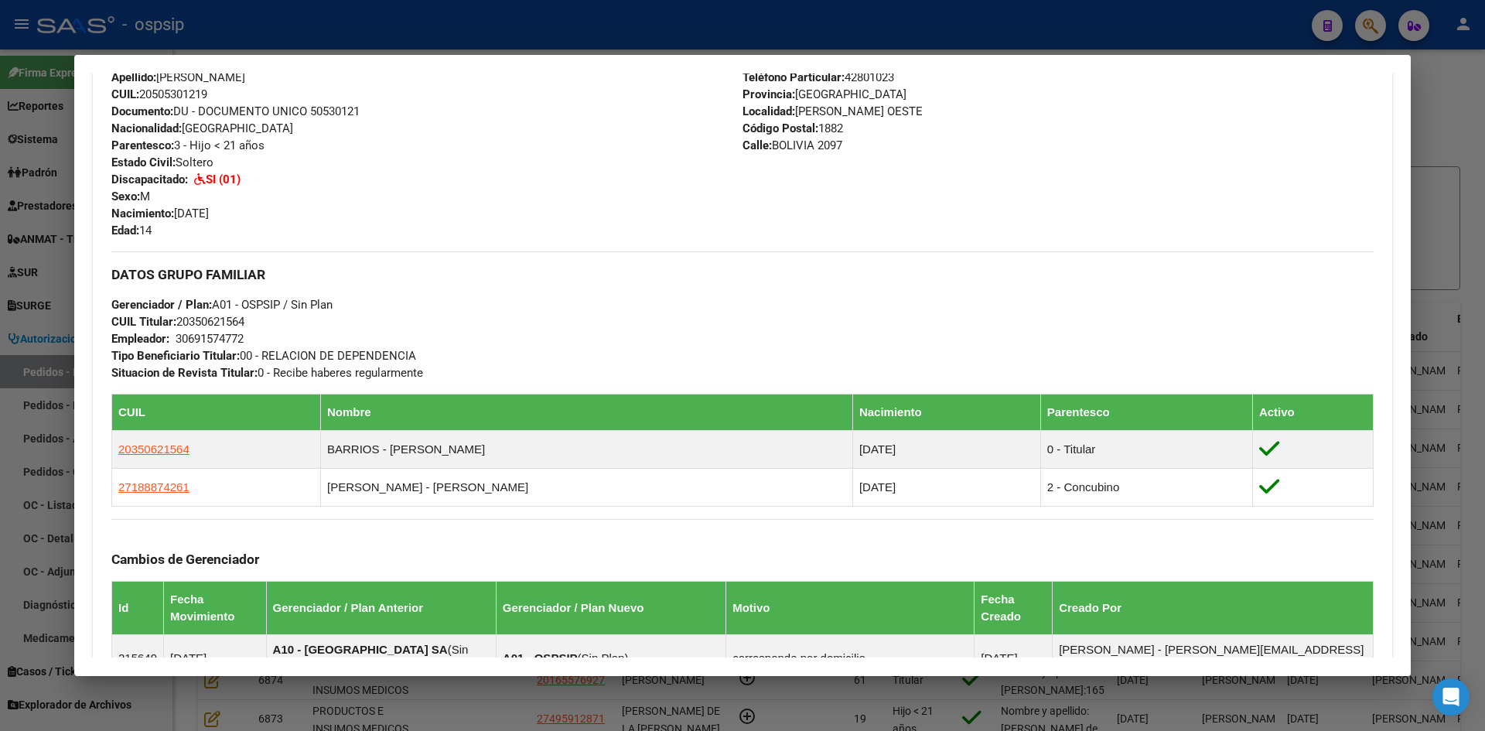
drag, startPoint x: 0, startPoint y: 332, endPoint x: 28, endPoint y: 332, distance: 27.8
click at [3, 332] on div at bounding box center [742, 365] width 1485 height 731
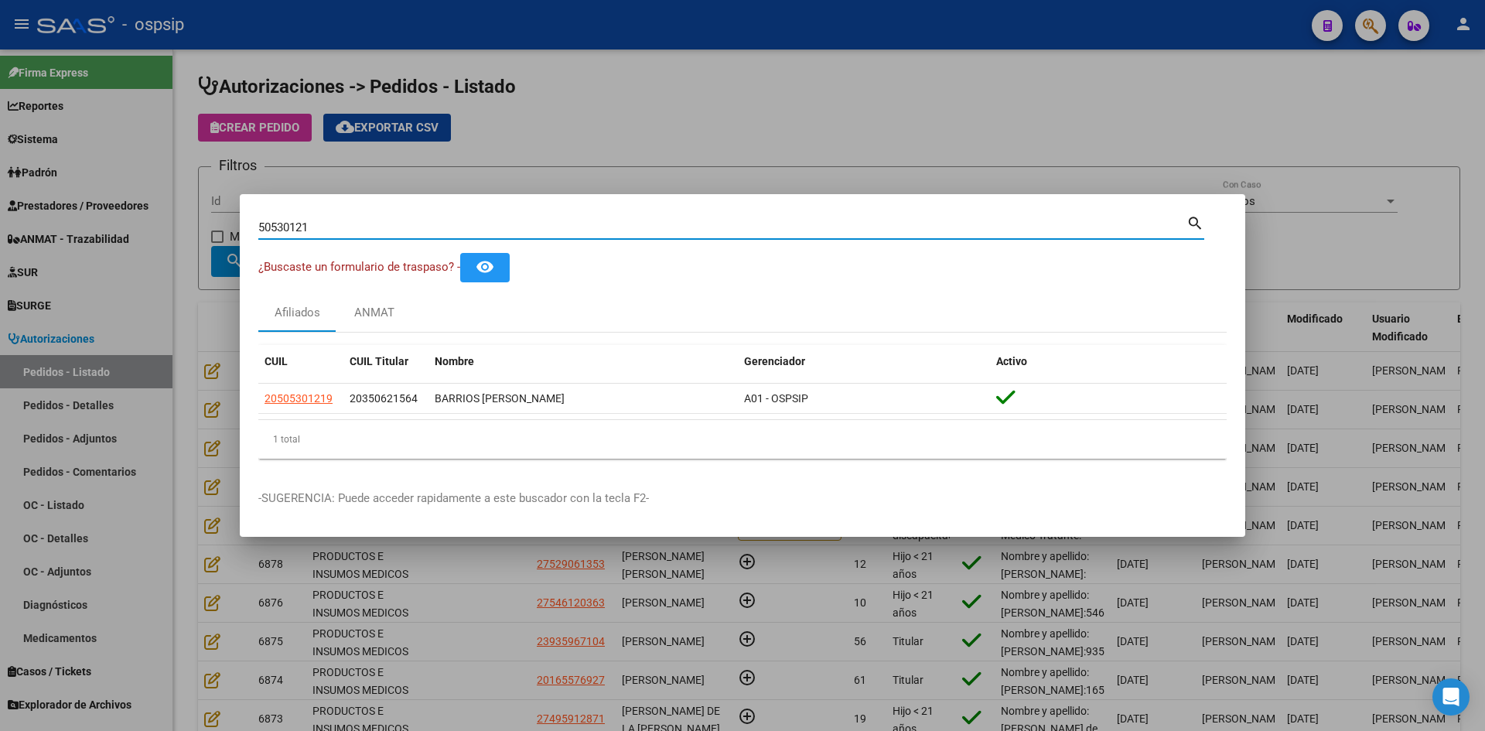
drag, startPoint x: 259, startPoint y: 224, endPoint x: 2, endPoint y: 191, distance: 258.9
click at [0, 208] on div "50530121 Buscar (apellido, dni, cuil, nro traspaso, cuit, obra social) search ¿…" at bounding box center [742, 365] width 1485 height 731
paste input "50982334"
type input "50982334"
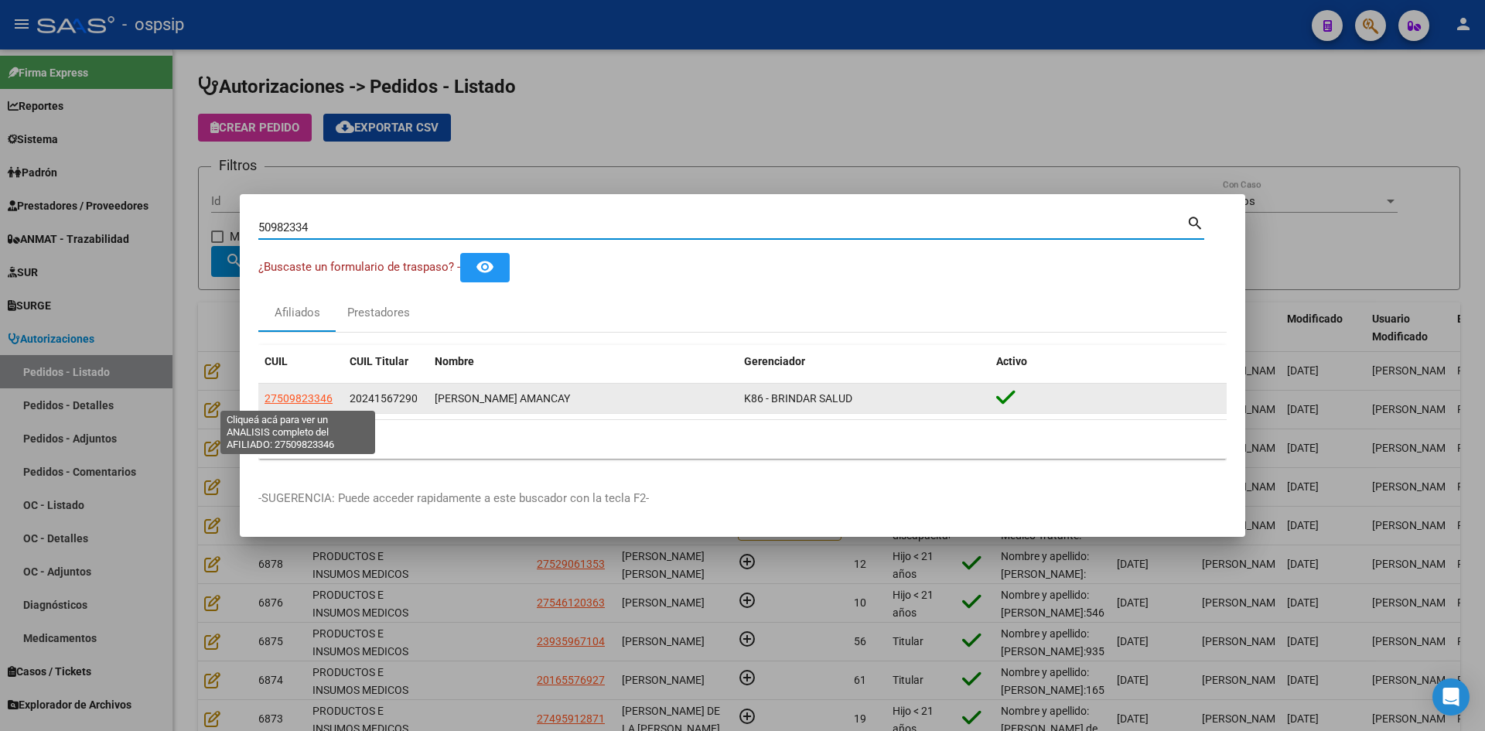
click at [324, 398] on span "27509823346" at bounding box center [298, 398] width 68 height 12
type textarea "27509823346"
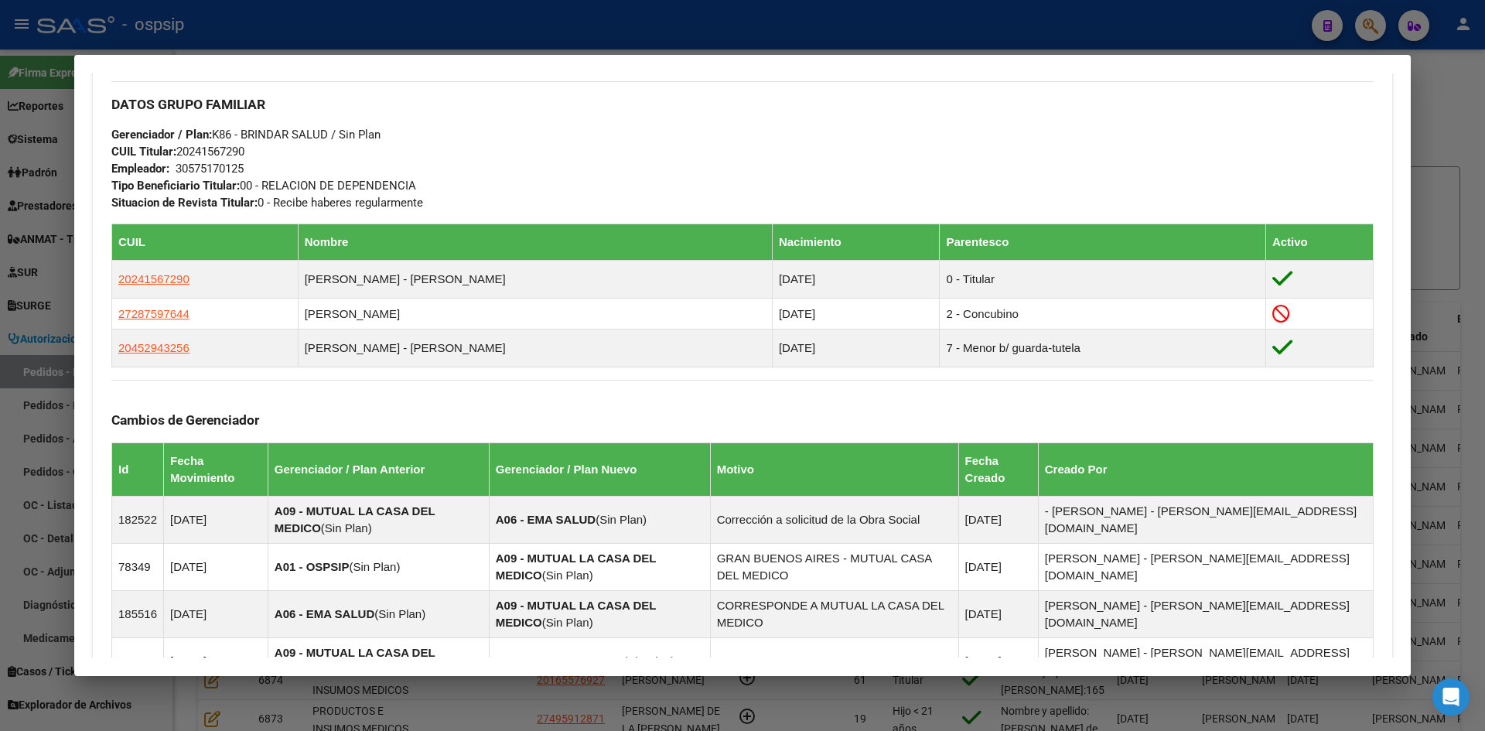
scroll to position [773, 0]
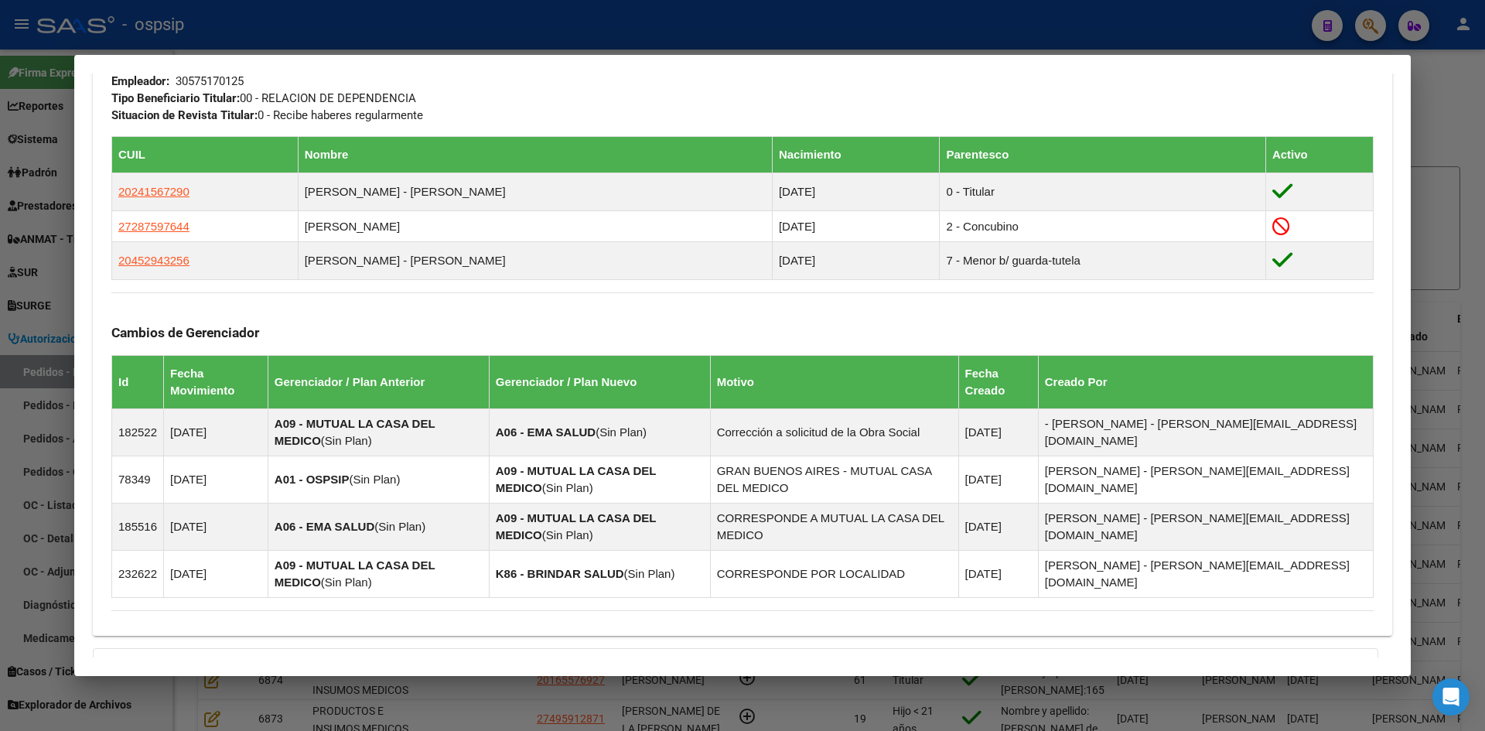
click at [58, 328] on div at bounding box center [742, 365] width 1485 height 731
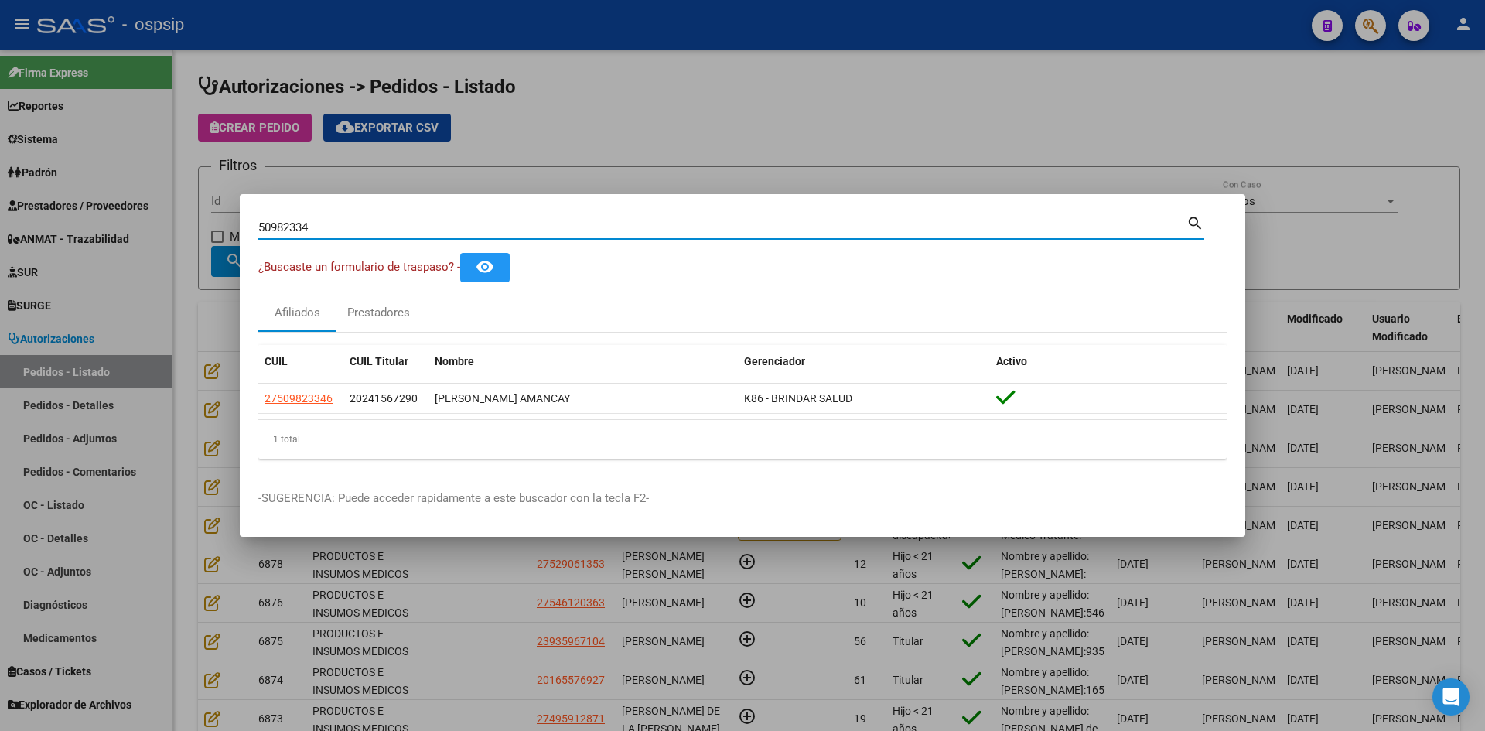
drag, startPoint x: 334, startPoint y: 227, endPoint x: 26, endPoint y: 214, distance: 308.0
click at [29, 214] on div "50982334 Buscar (apellido, dni, cuil, nro traspaso, cuit, obra social) search ¿…" at bounding box center [742, 365] width 1485 height 731
type input "v"
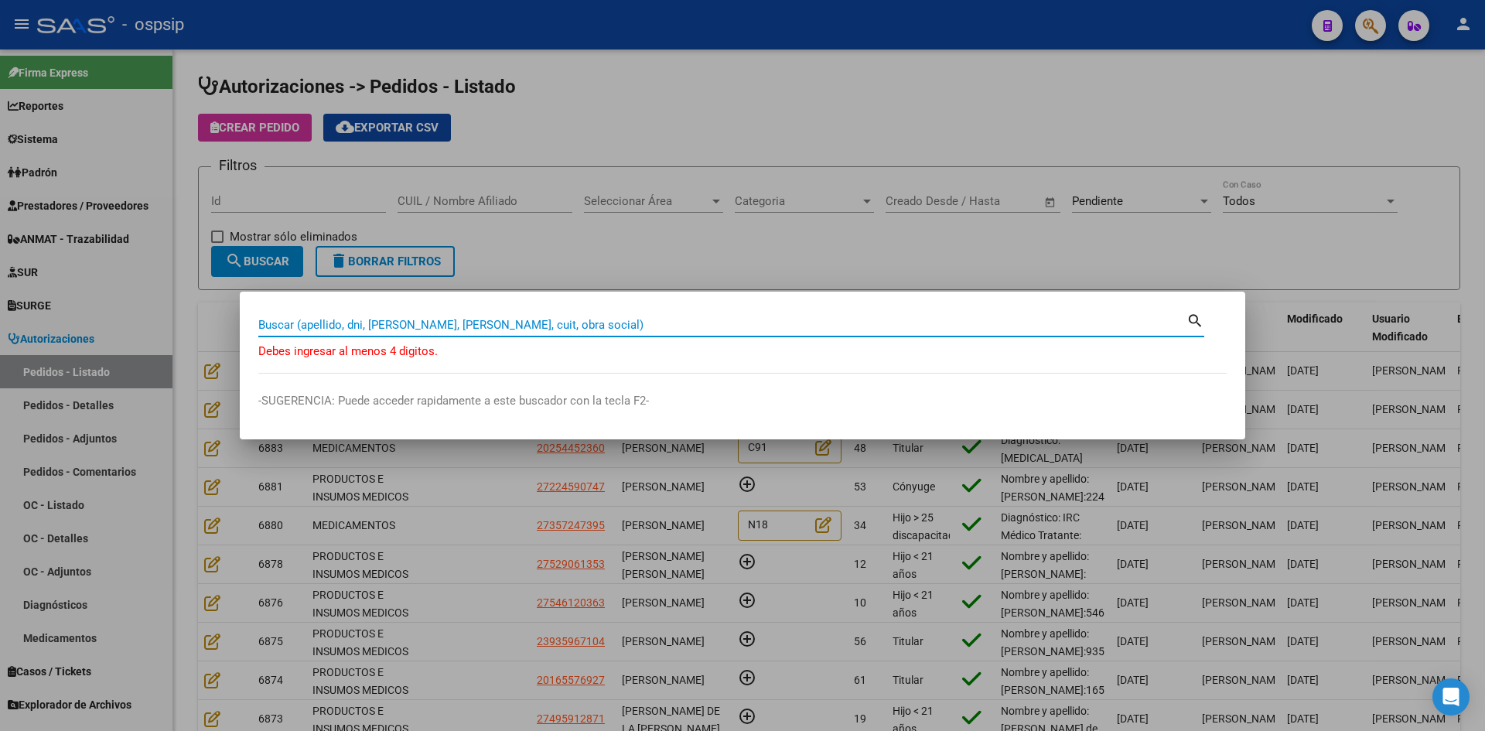
paste input "43586352"
type input "43586352"
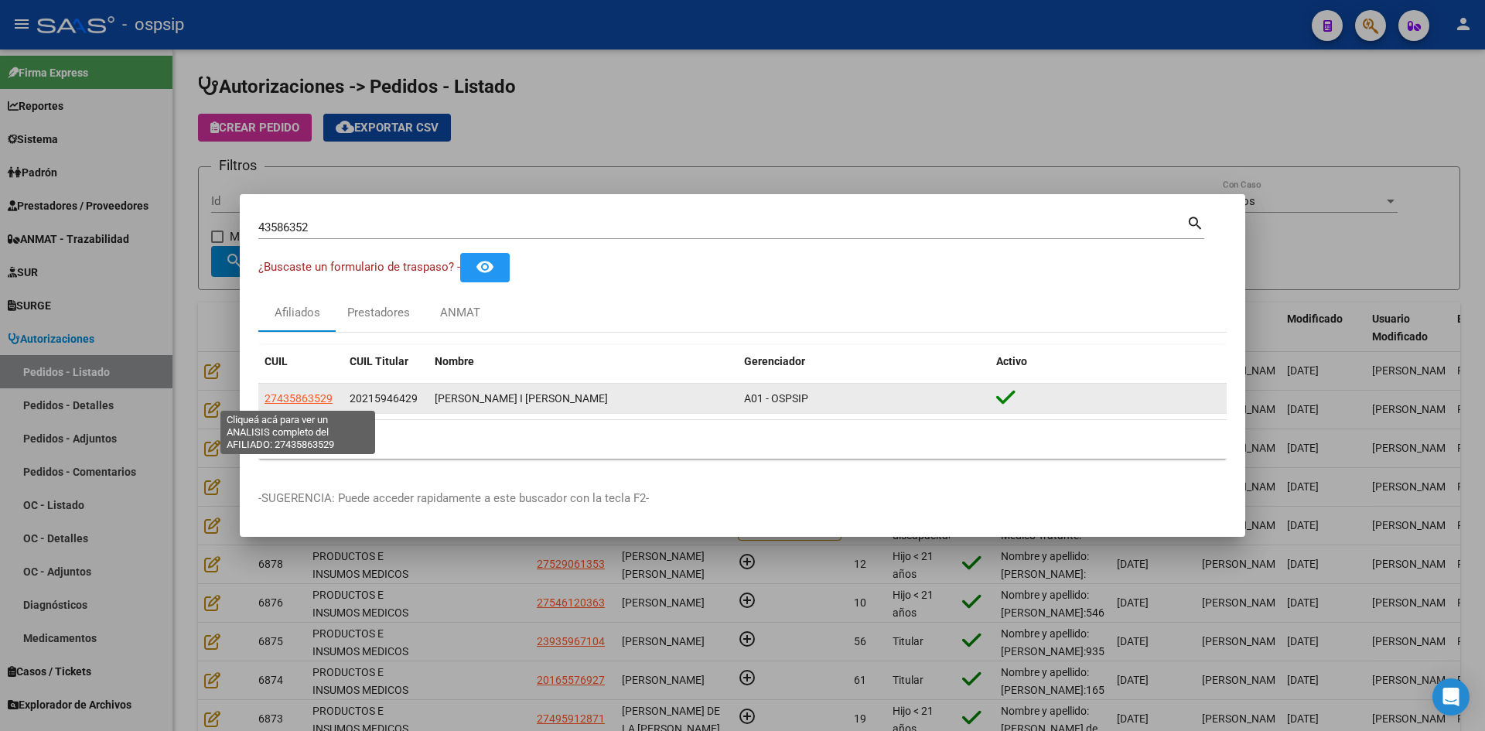
click at [317, 400] on span "27435863529" at bounding box center [298, 398] width 68 height 12
type textarea "27435863529"
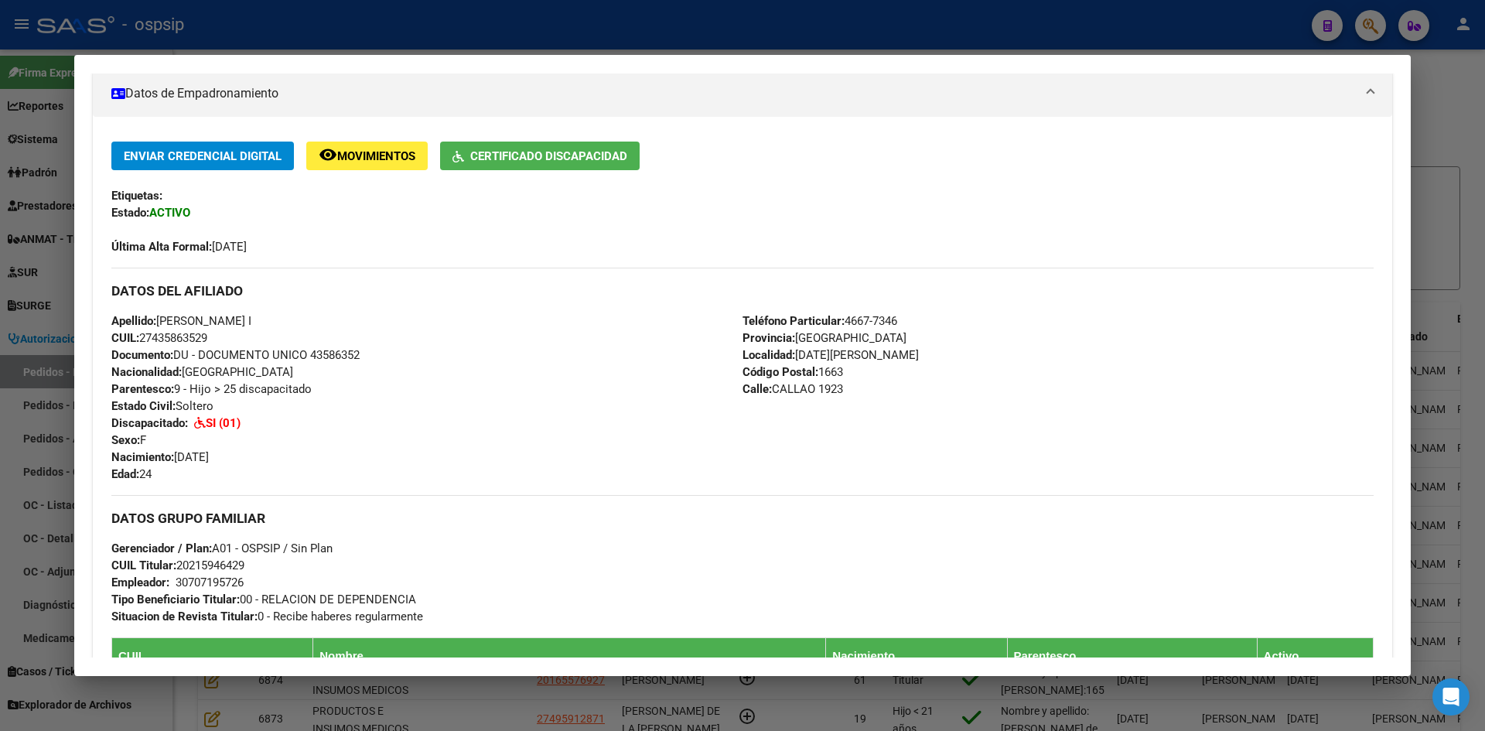
scroll to position [258, 0]
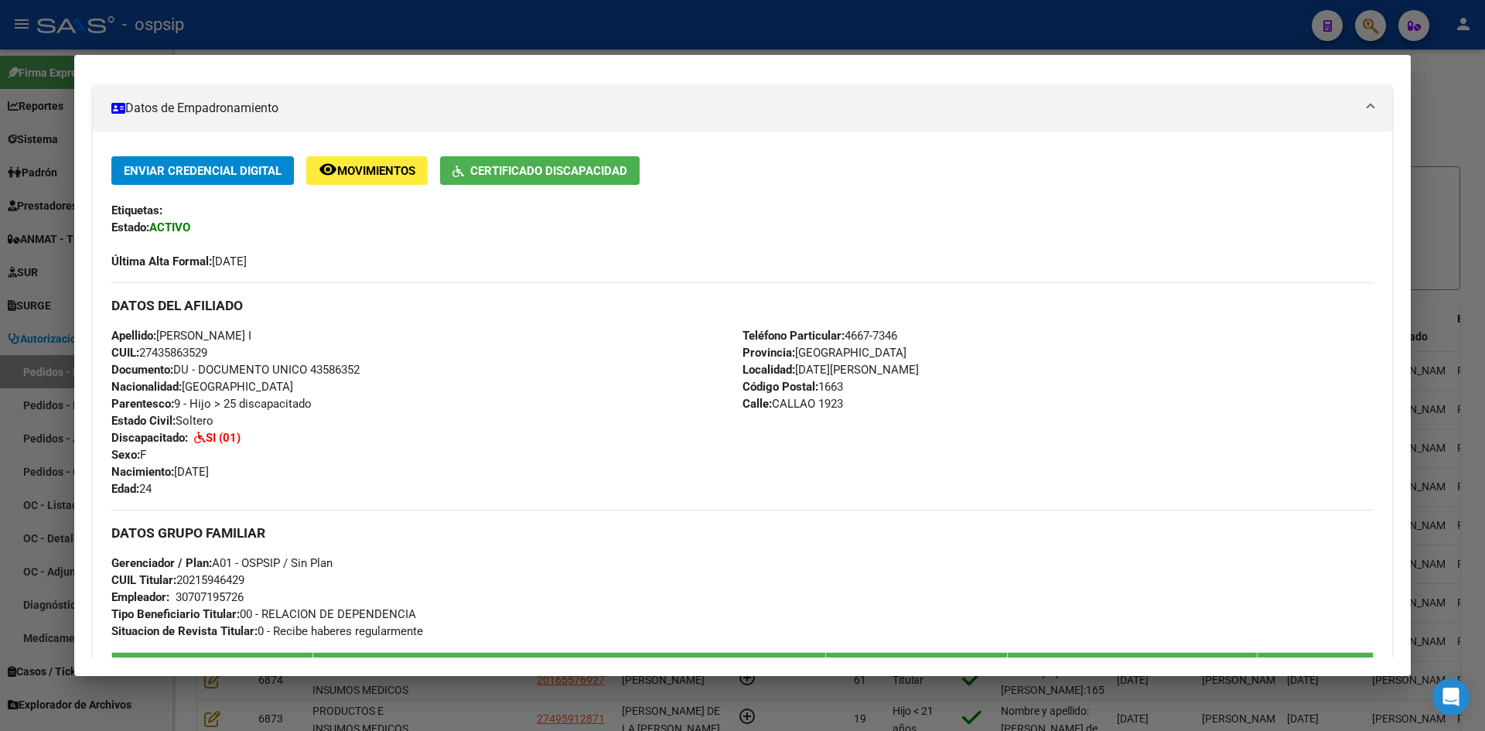
click at [36, 213] on div at bounding box center [742, 365] width 1485 height 731
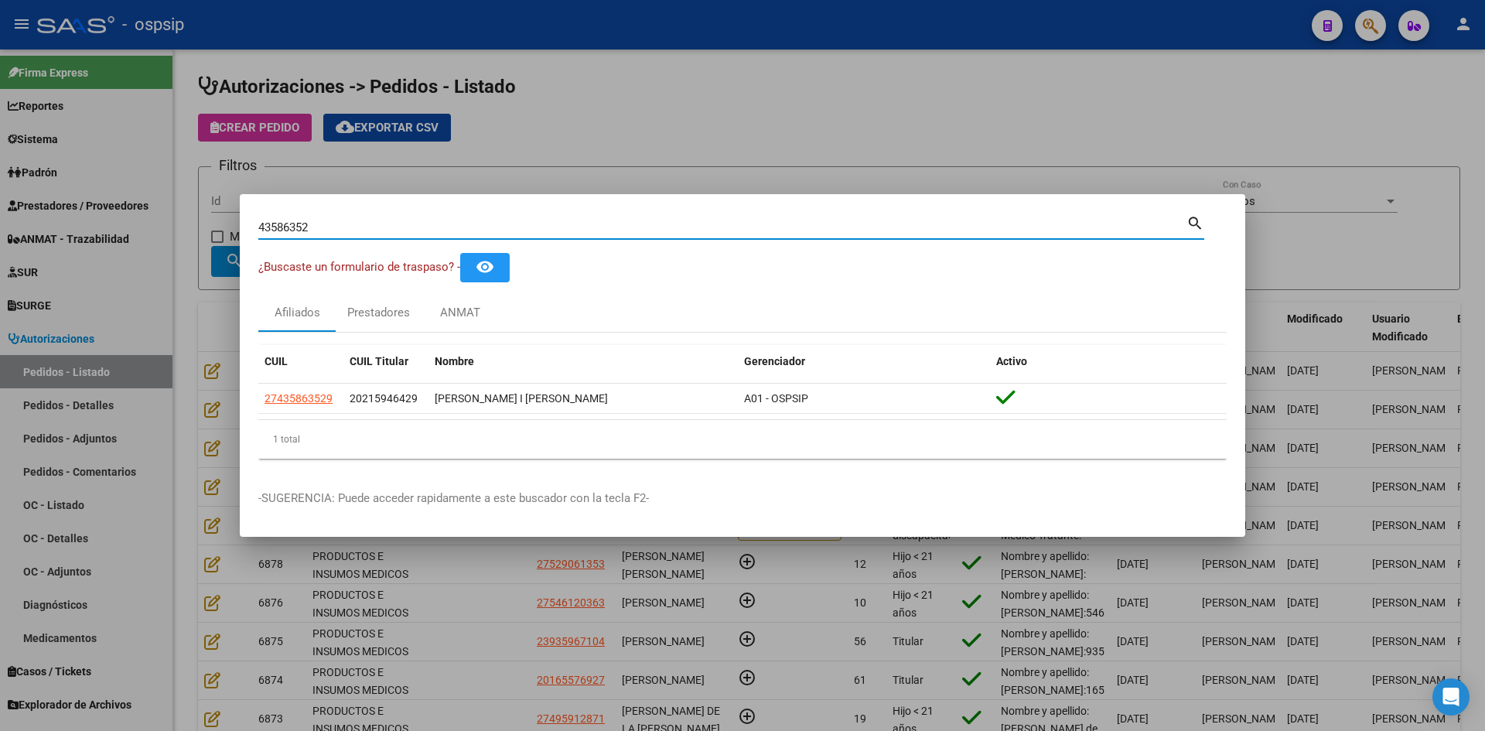
drag, startPoint x: 328, startPoint y: 229, endPoint x: 3, endPoint y: 187, distance: 327.5
click at [3, 188] on div "43586352 Buscar (apellido, dni, cuil, nro traspaso, cuit, obra social) search ¿…" at bounding box center [742, 365] width 1485 height 731
paste input "55810917"
type input "55810917"
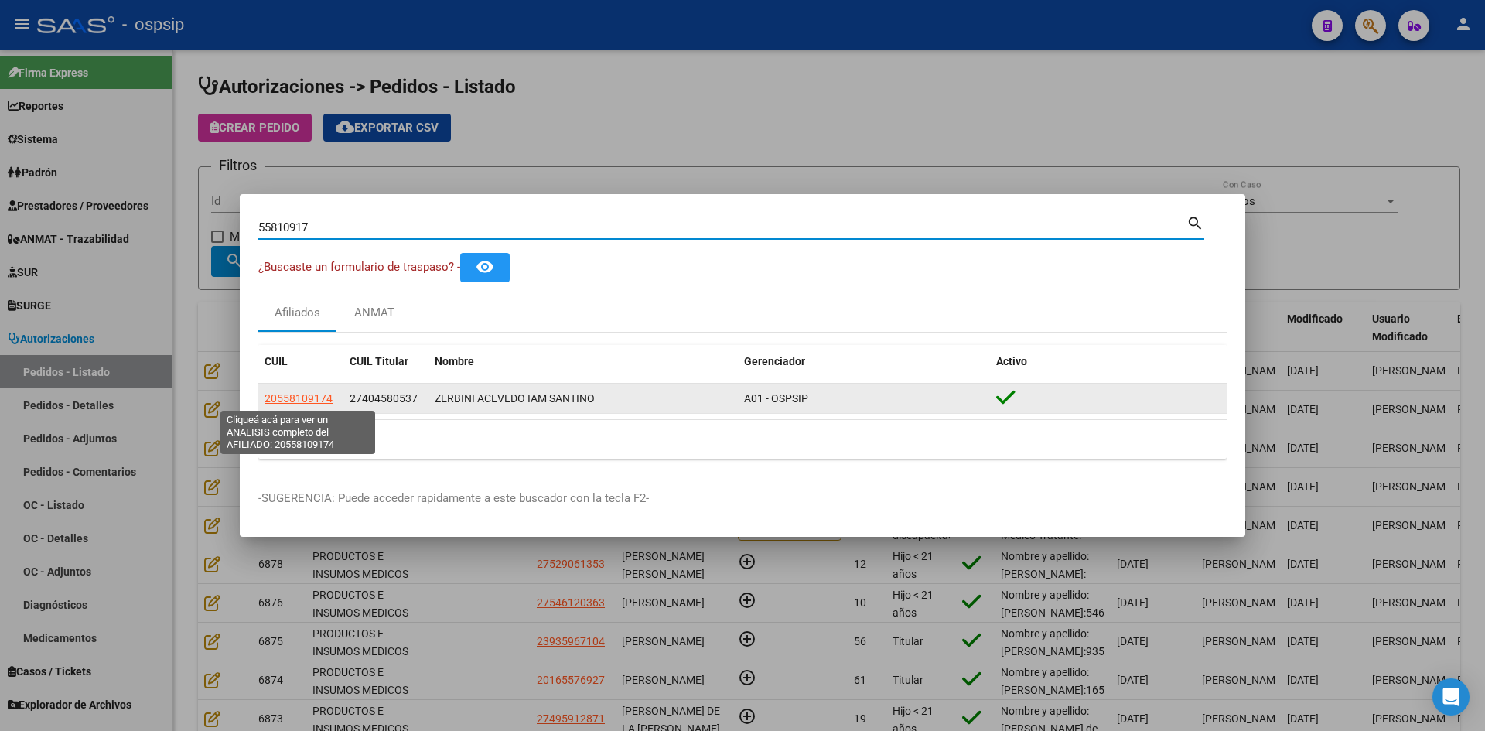
click at [305, 398] on span "20558109174" at bounding box center [298, 398] width 68 height 12
type textarea "20558109174"
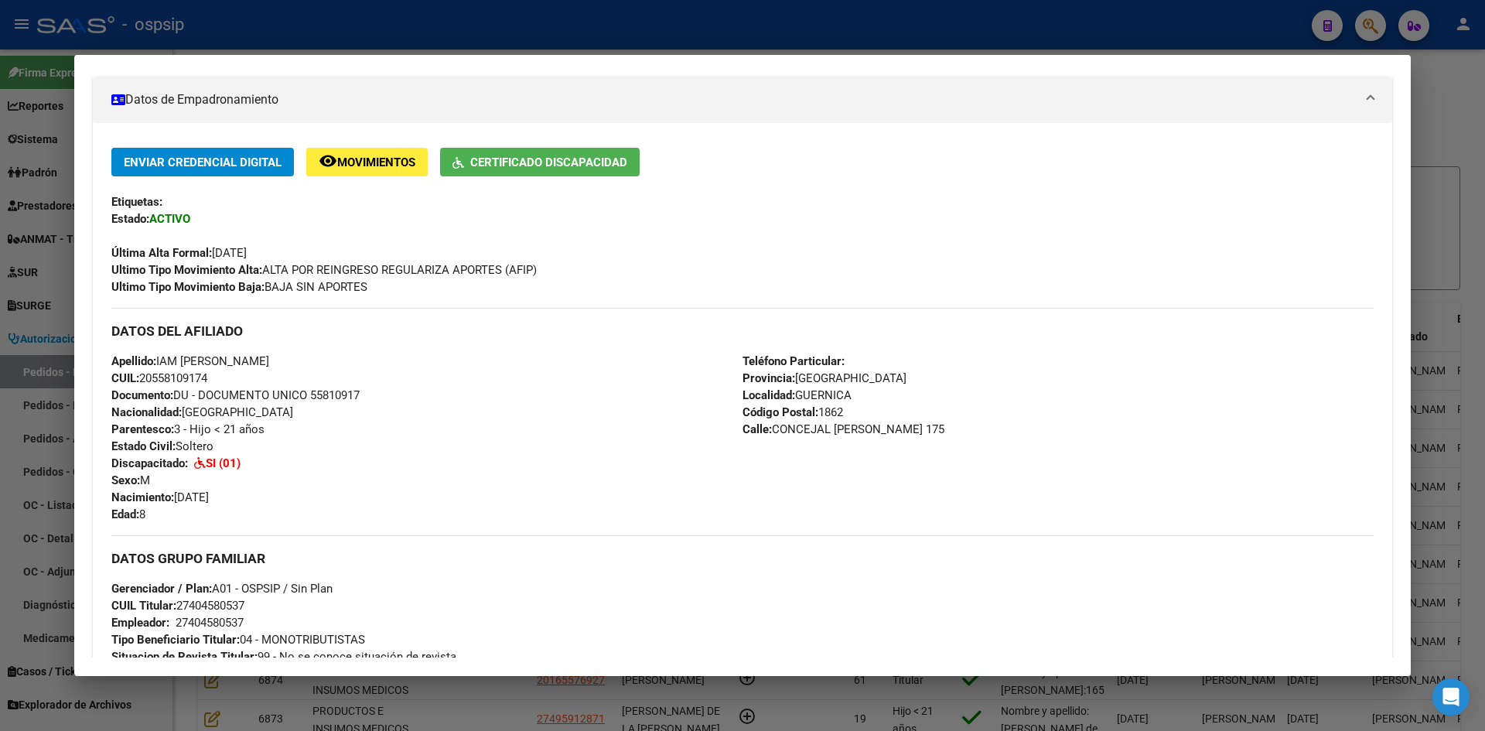
scroll to position [516, 0]
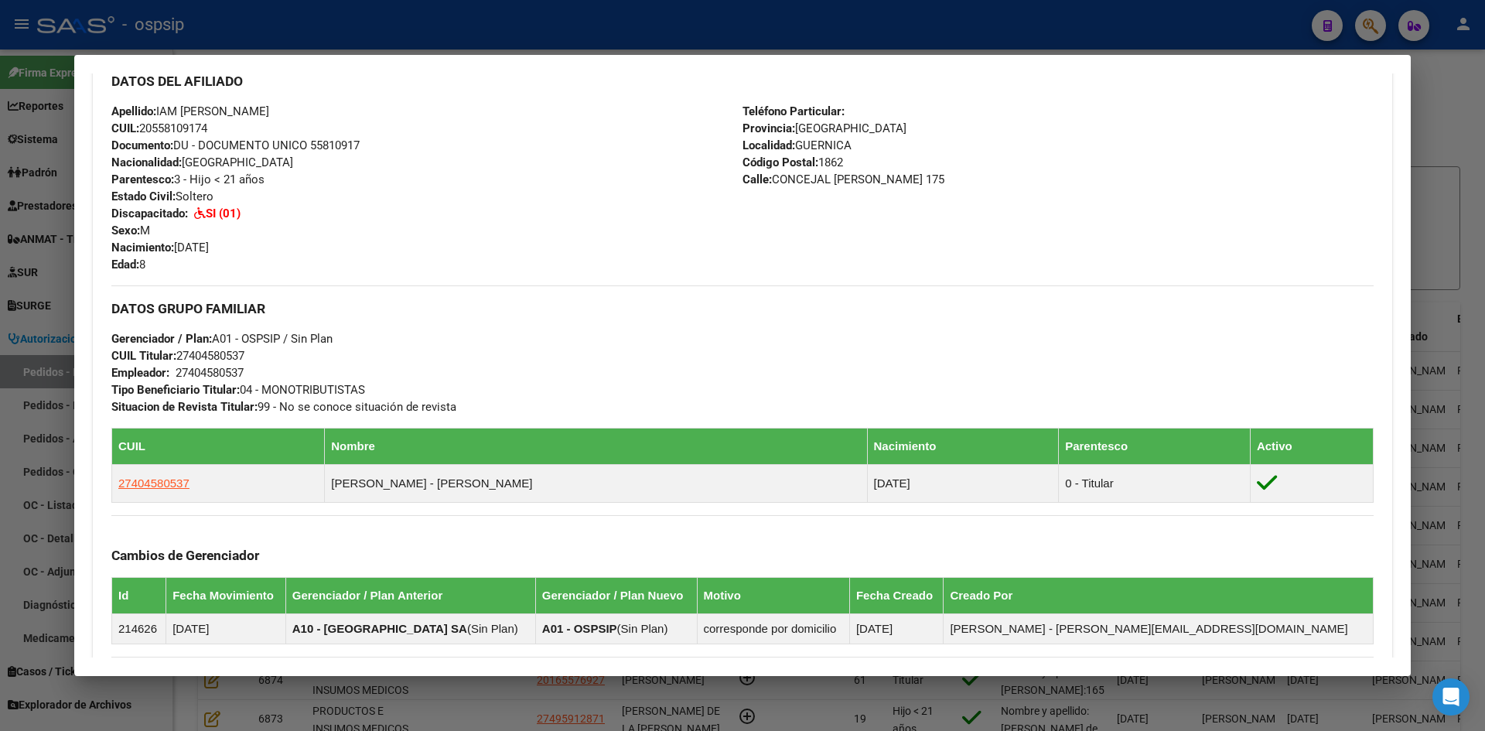
click at [15, 261] on div at bounding box center [742, 365] width 1485 height 731
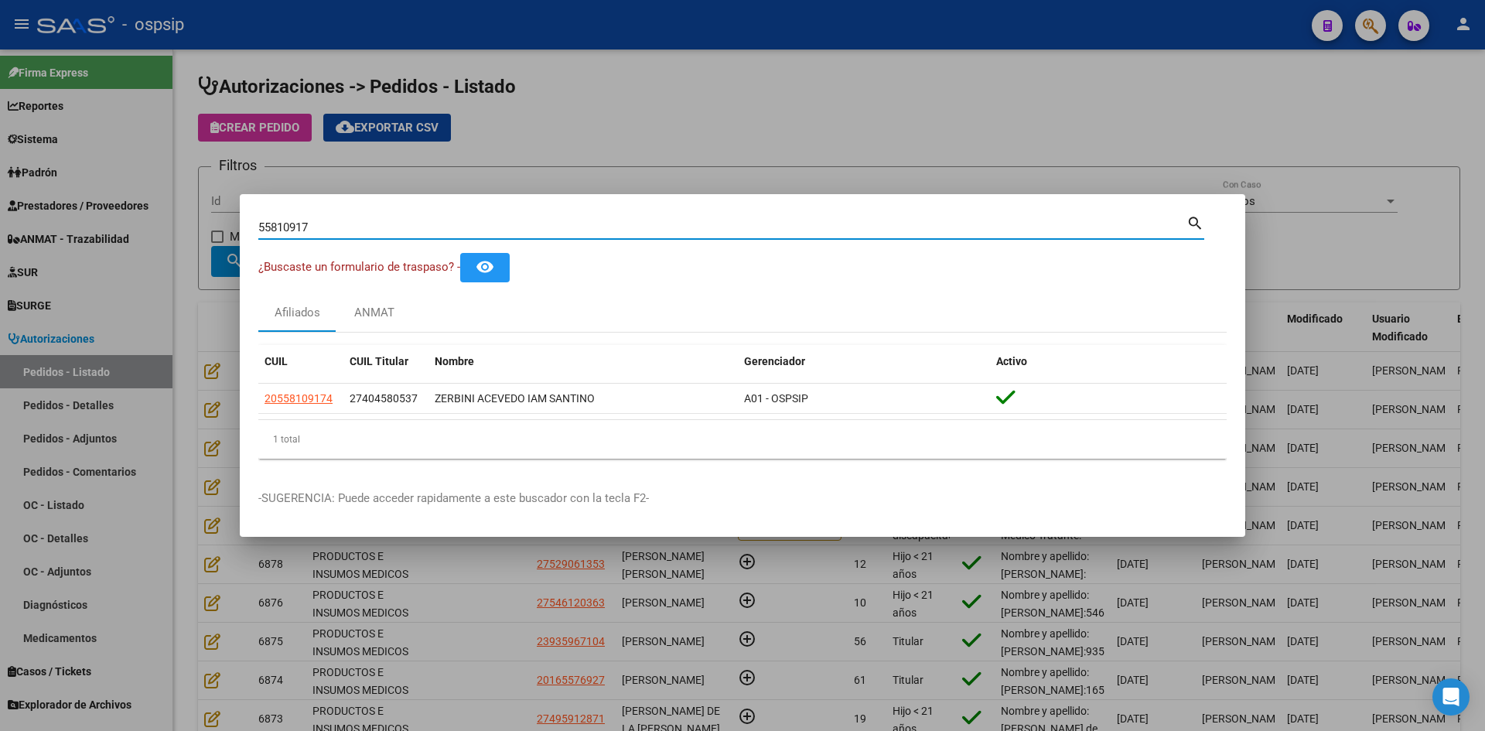
drag, startPoint x: 322, startPoint y: 226, endPoint x: 40, endPoint y: 191, distance: 283.6
click at [65, 203] on div "55810917 Buscar (apellido, dni, cuil, nro traspaso, cuit, obra social) search ¿…" at bounding box center [742, 365] width 1485 height 731
paste input "54140491"
type input "54140491"
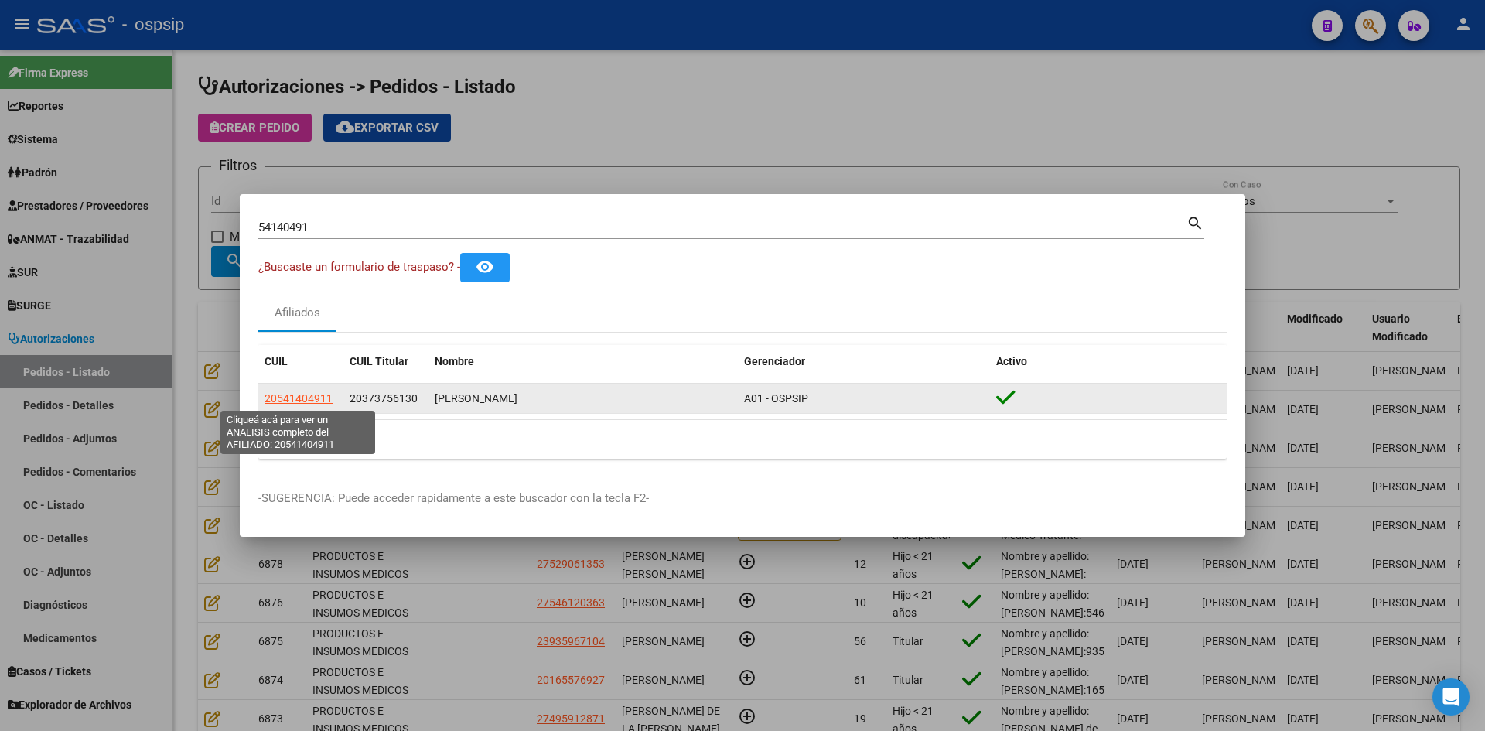
click at [306, 397] on span "20541404911" at bounding box center [298, 398] width 68 height 12
type textarea "20541404911"
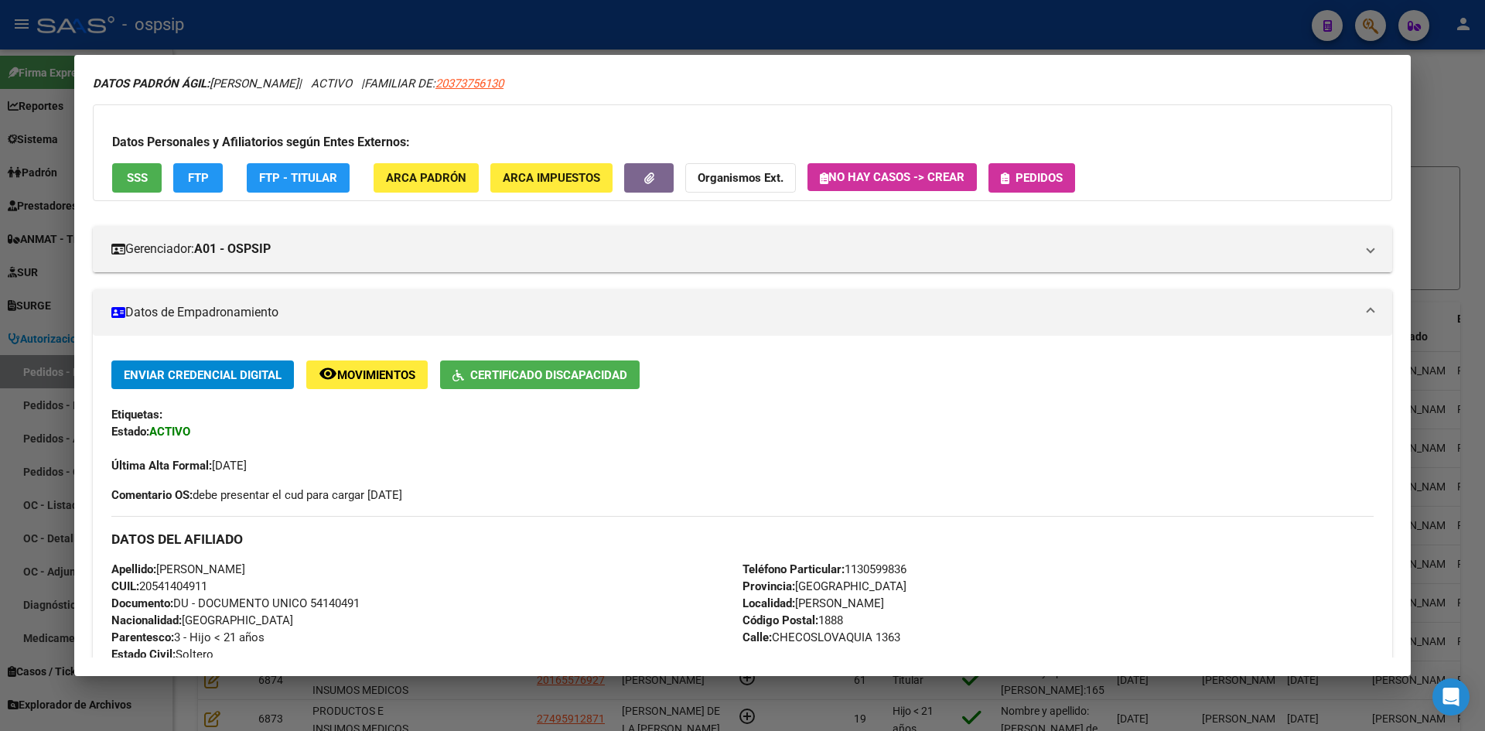
scroll to position [311, 0]
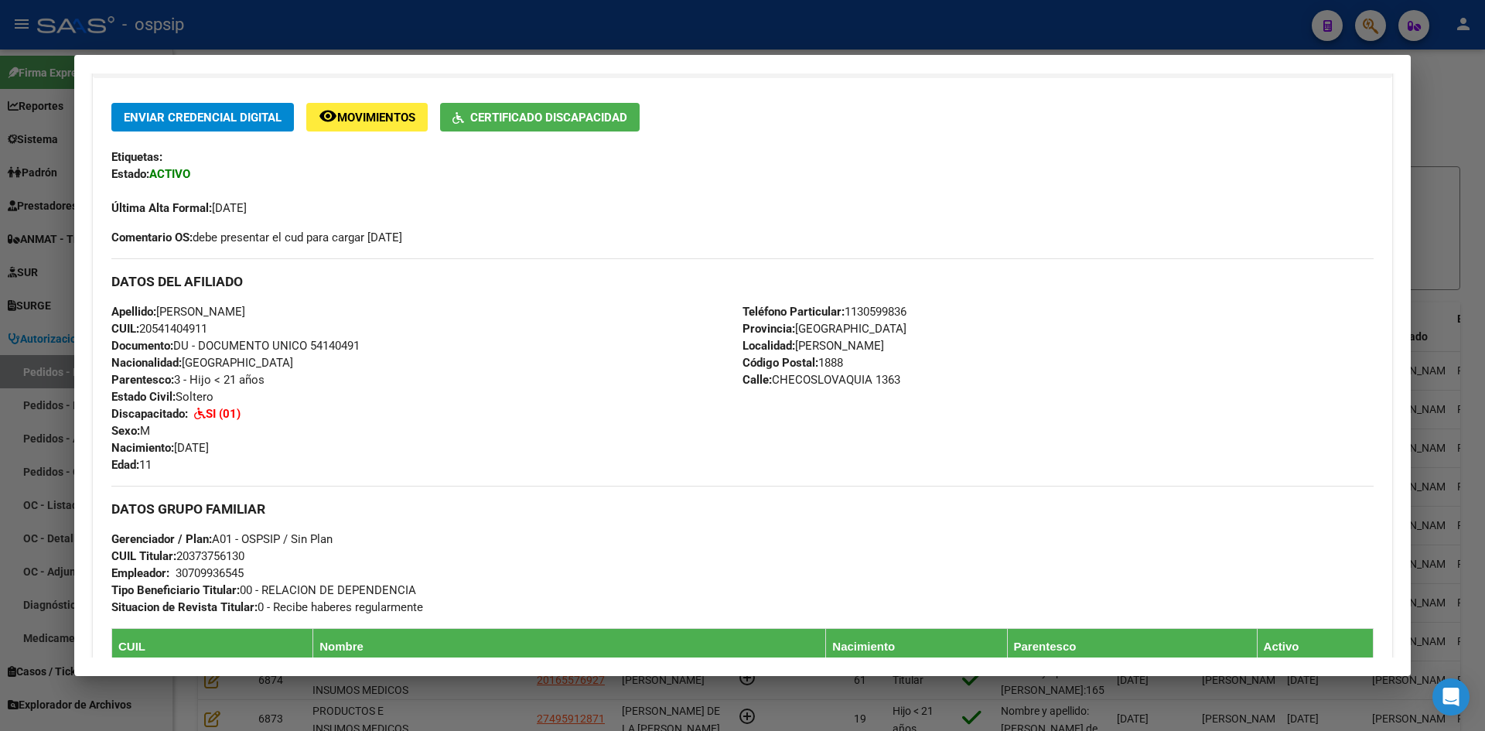
click at [27, 281] on div at bounding box center [742, 365] width 1485 height 731
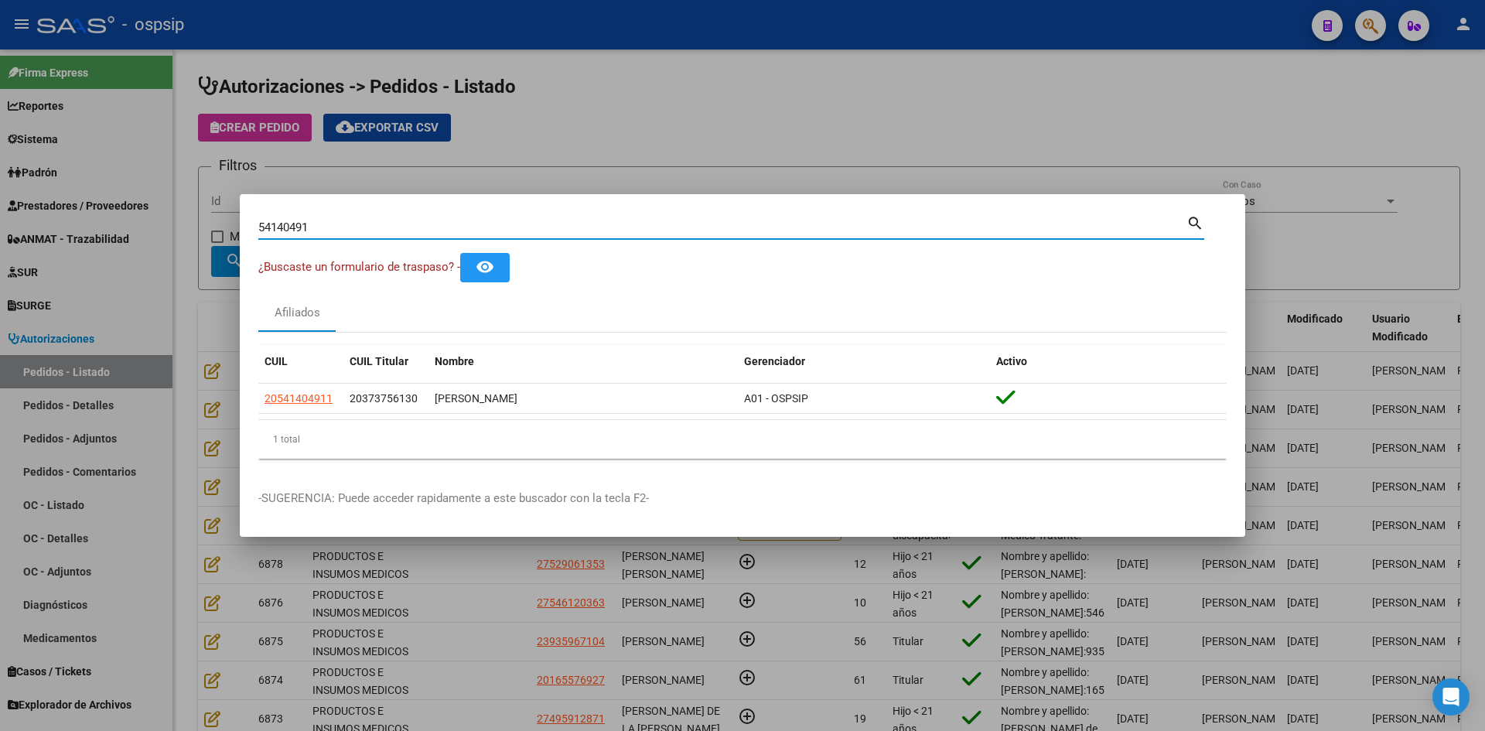
drag, startPoint x: 338, startPoint y: 230, endPoint x: 112, endPoint y: 198, distance: 228.1
click at [118, 199] on div "54140491 Buscar (apellido, dni, cuil, nro traspaso, cuit, obra social) search ¿…" at bounding box center [742, 365] width 1485 height 731
paste input "96203091"
type input "96203091"
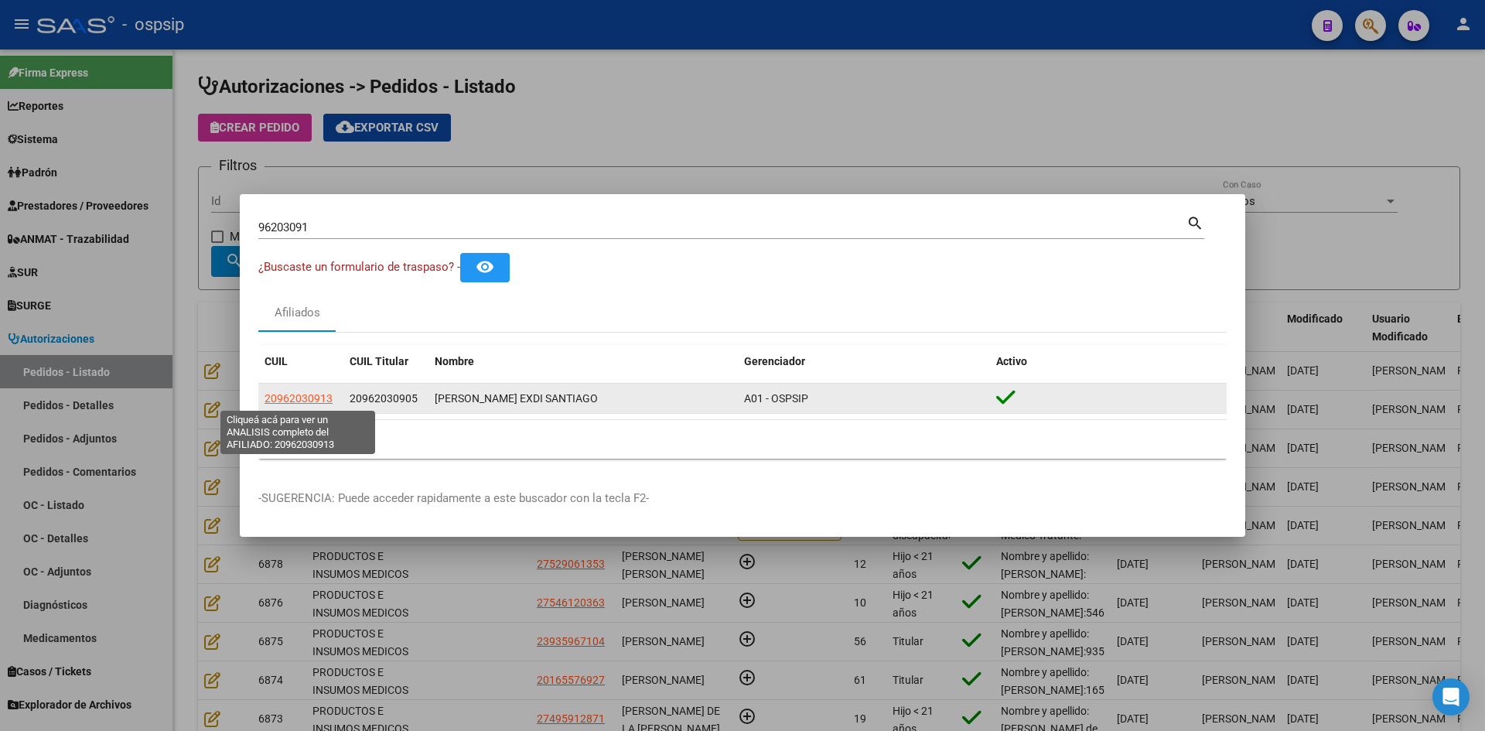
click at [314, 399] on span "20962030913" at bounding box center [298, 398] width 68 height 12
type textarea "20962030913"
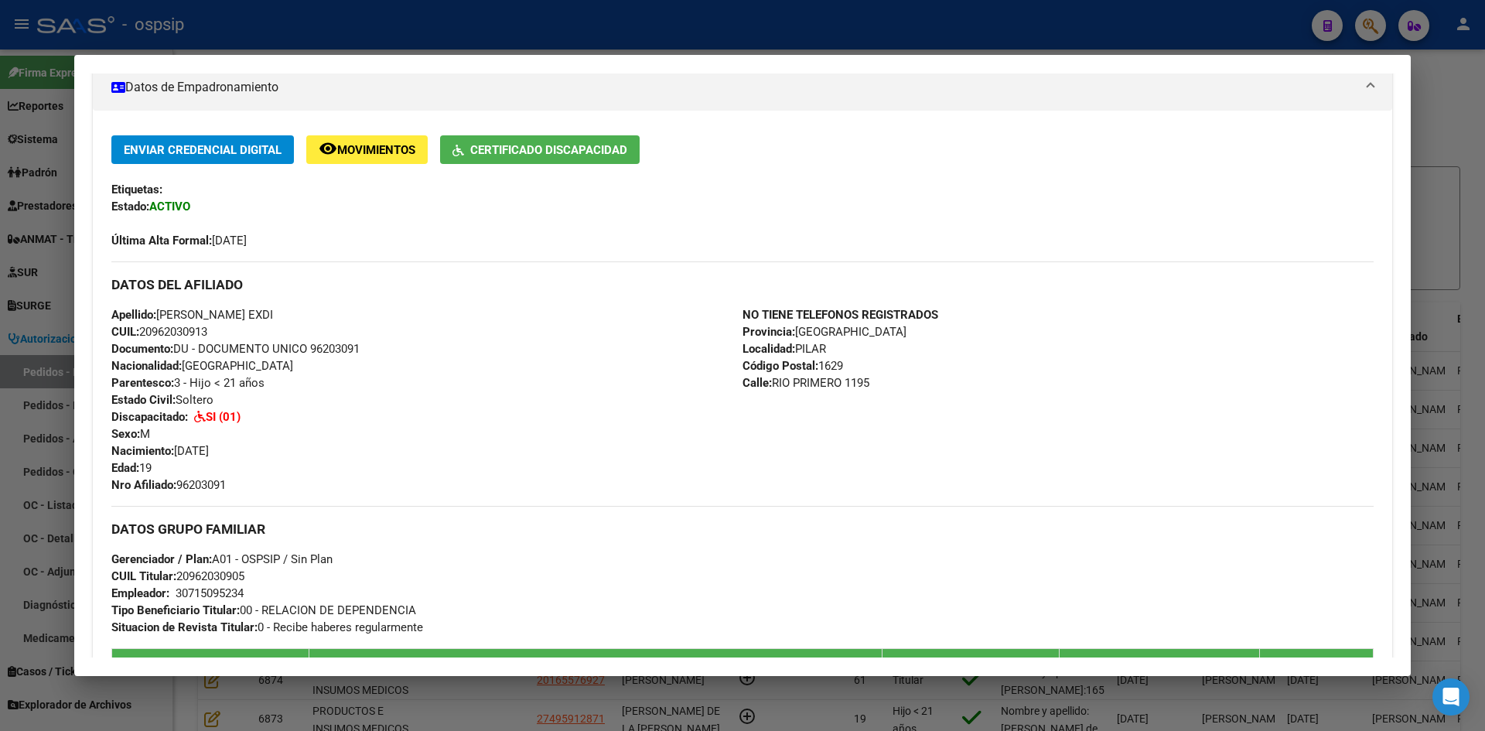
scroll to position [307, 0]
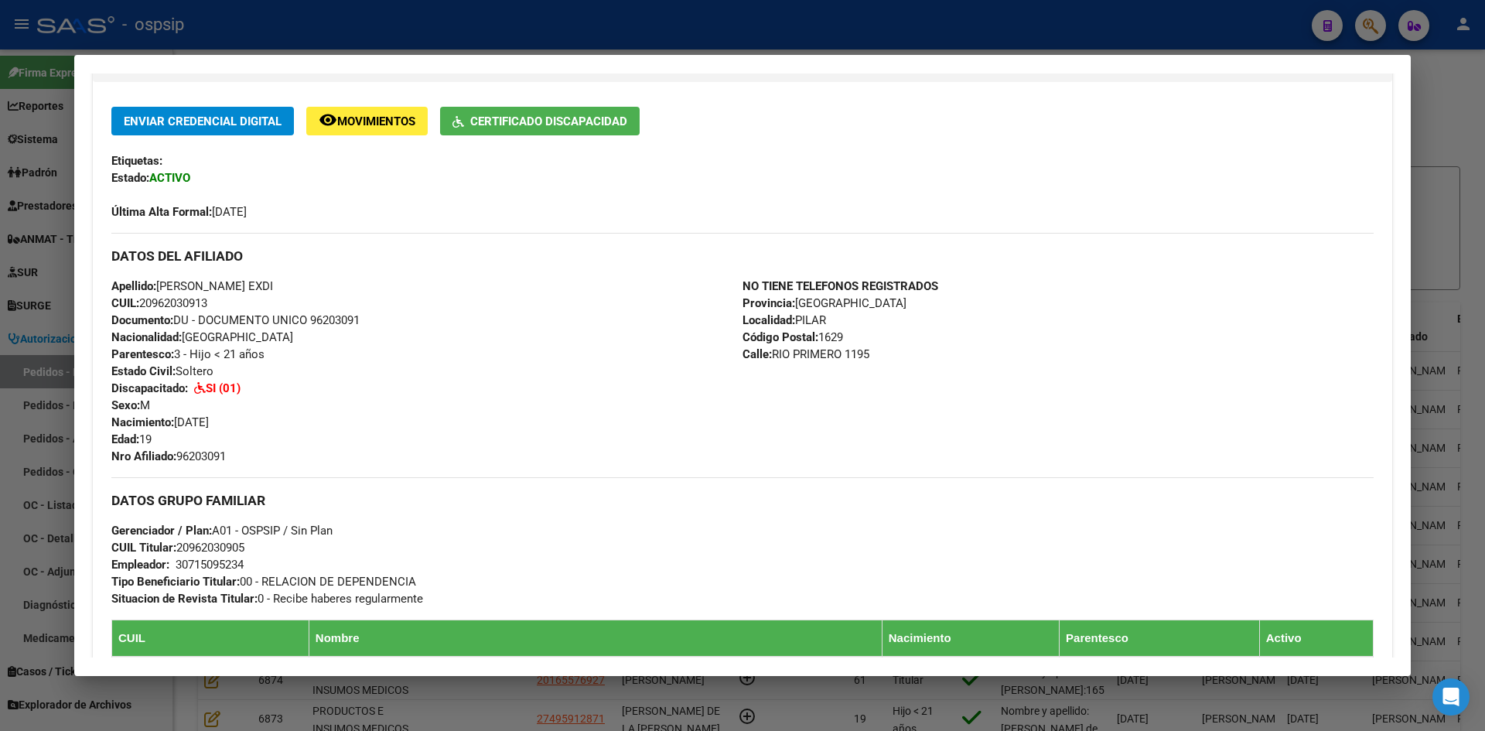
drag, startPoint x: 30, startPoint y: 378, endPoint x: 119, endPoint y: 355, distance: 91.9
click at [32, 374] on div at bounding box center [742, 365] width 1485 height 731
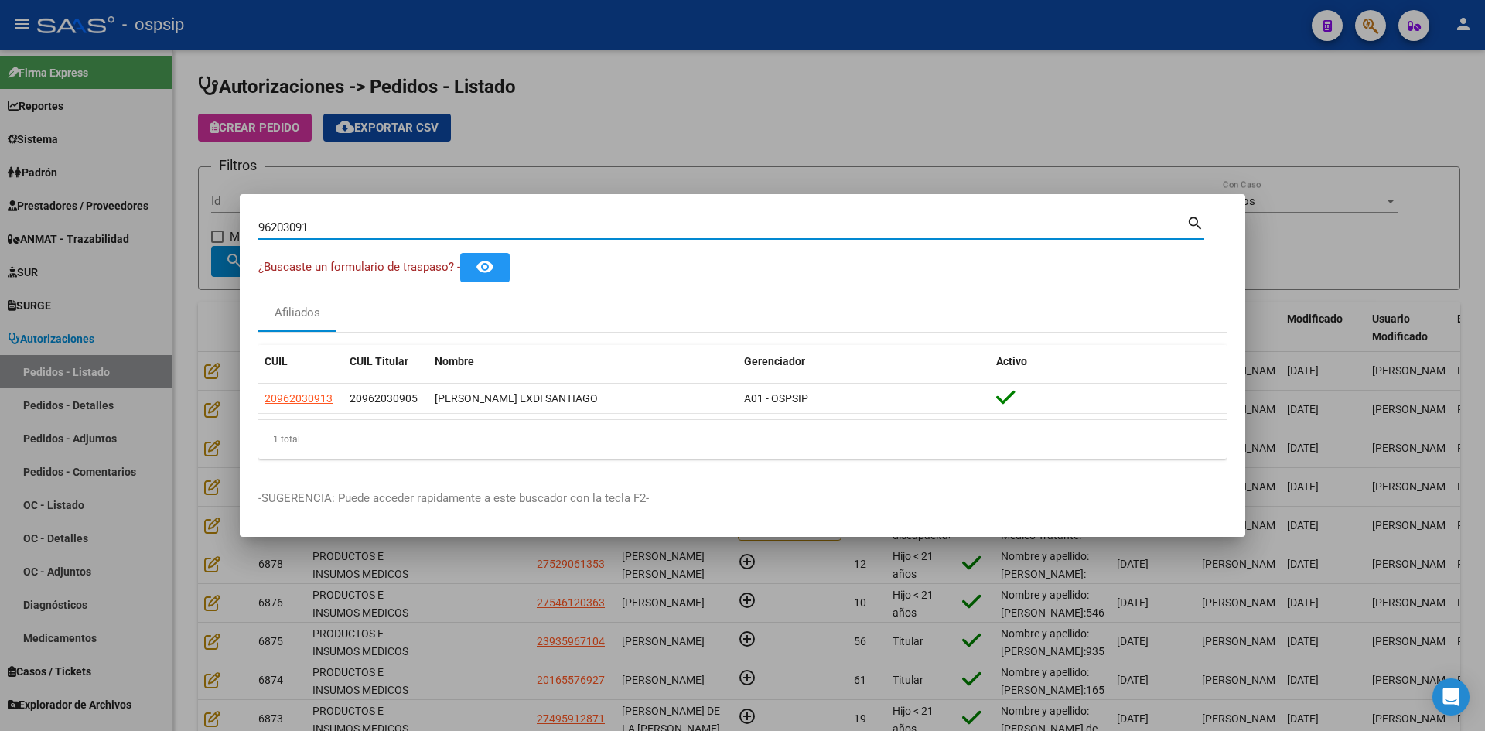
drag, startPoint x: 329, startPoint y: 228, endPoint x: 0, endPoint y: 177, distance: 332.6
click at [26, 184] on div "96203091 Buscar (apellido, dni, cuil, nro traspaso, cuit, obra social) search ¿…" at bounding box center [742, 365] width 1485 height 731
type input "v"
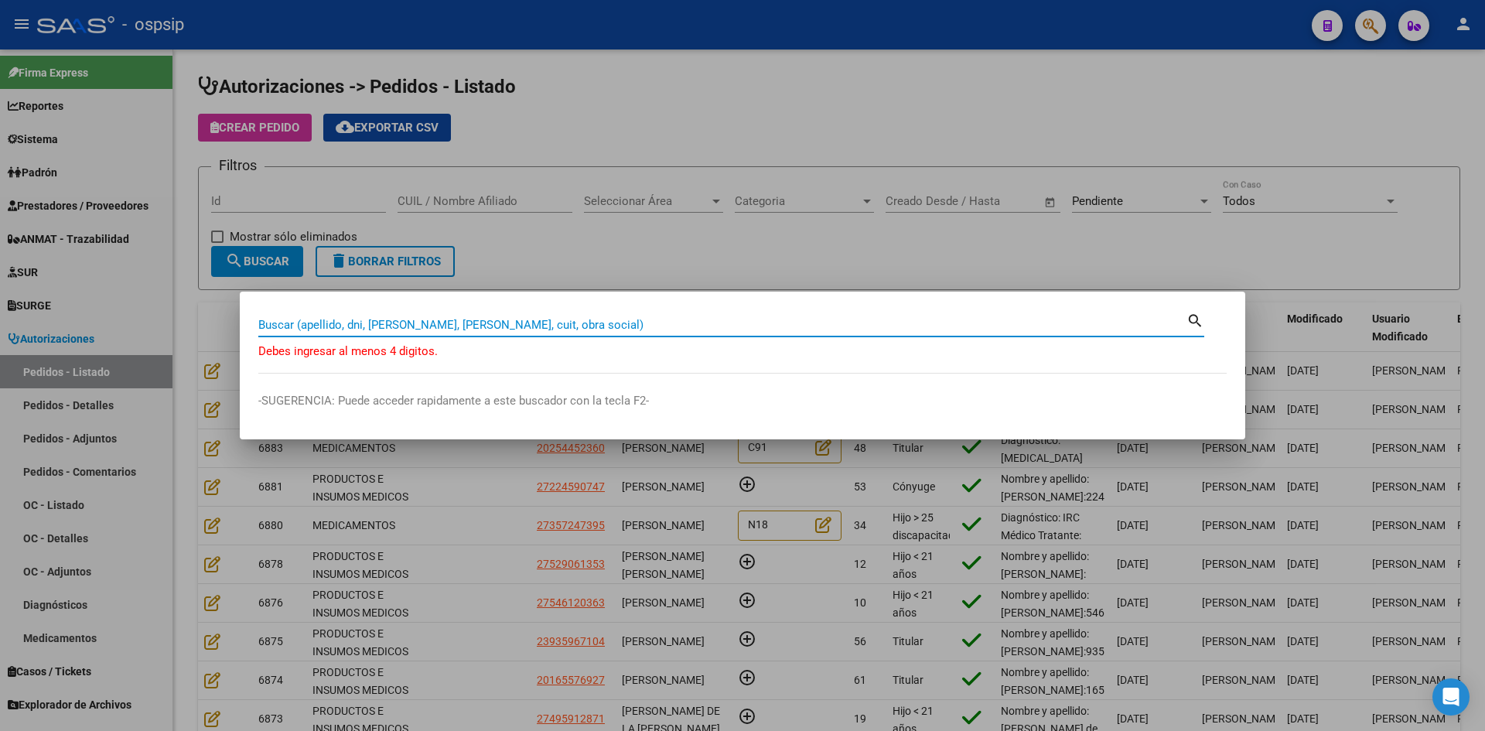
paste input "56951184"
type input "56951184"
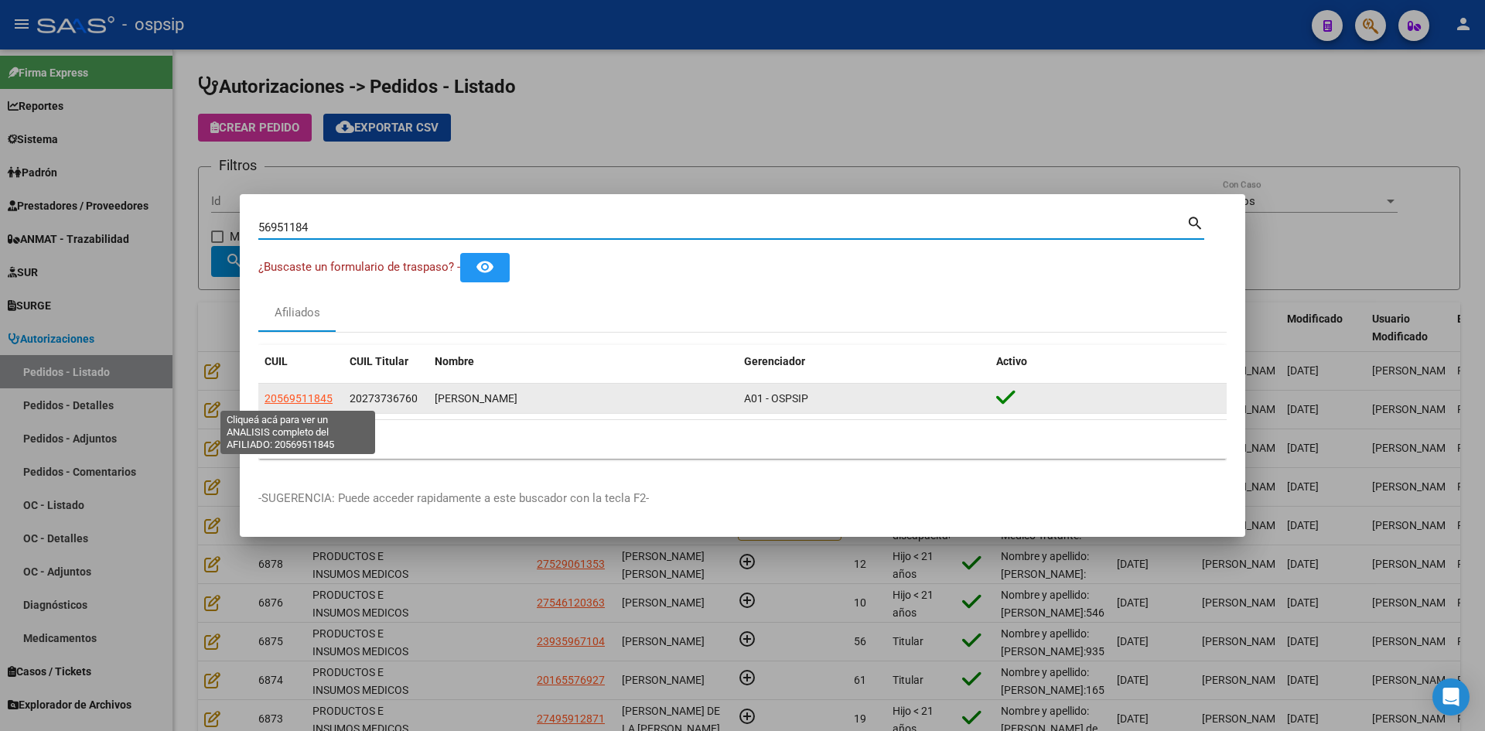
click at [299, 395] on span "20569511845" at bounding box center [298, 398] width 68 height 12
type textarea "20569511845"
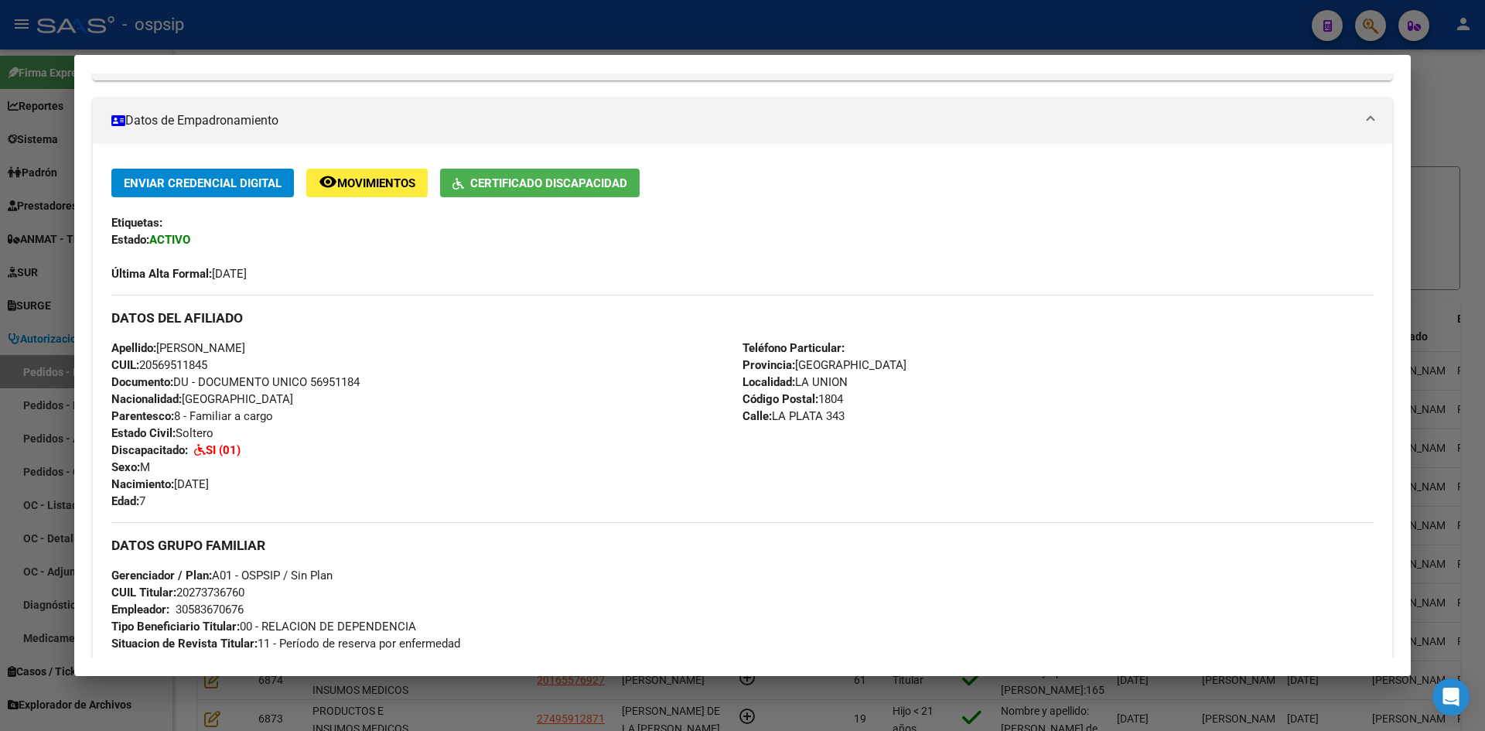
scroll to position [258, 0]
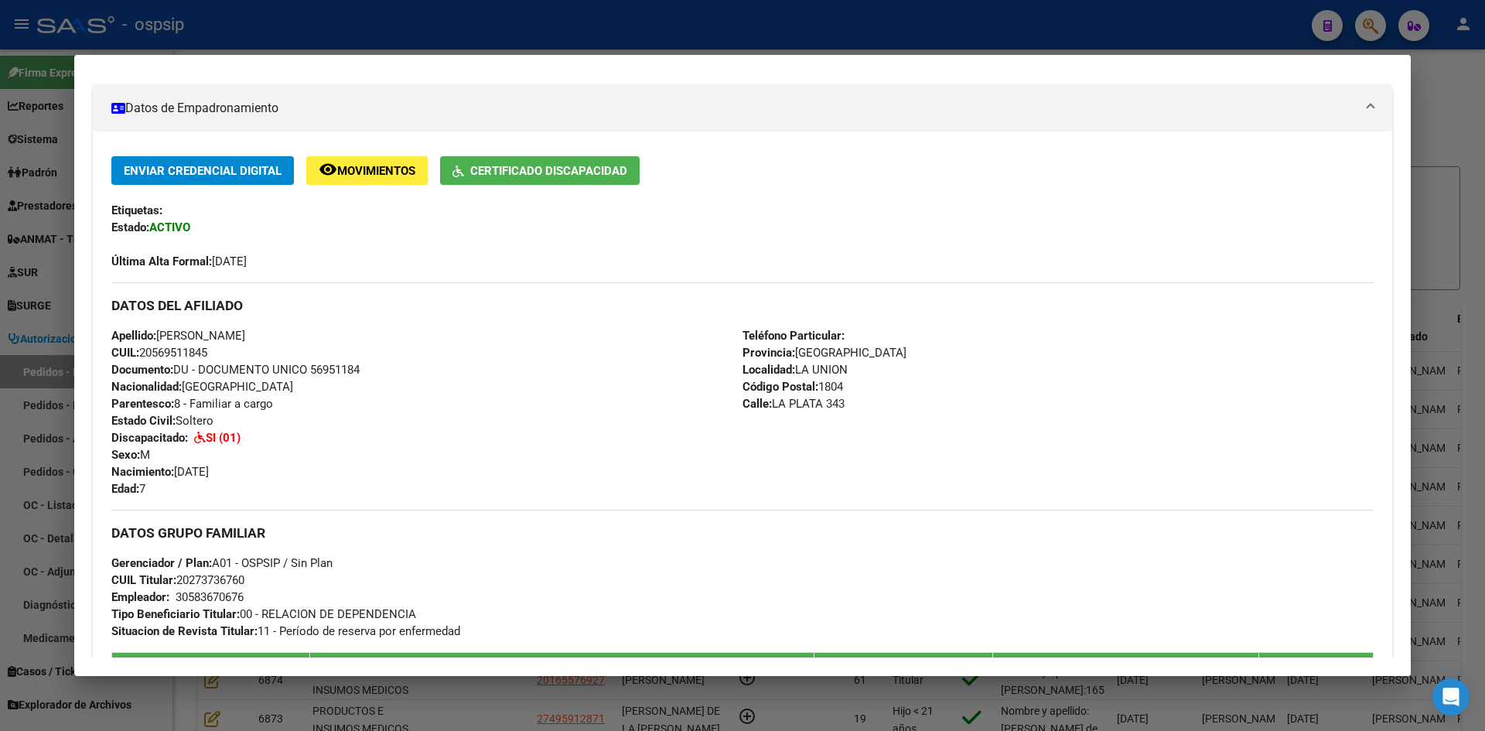
click at [70, 334] on div at bounding box center [742, 365] width 1485 height 731
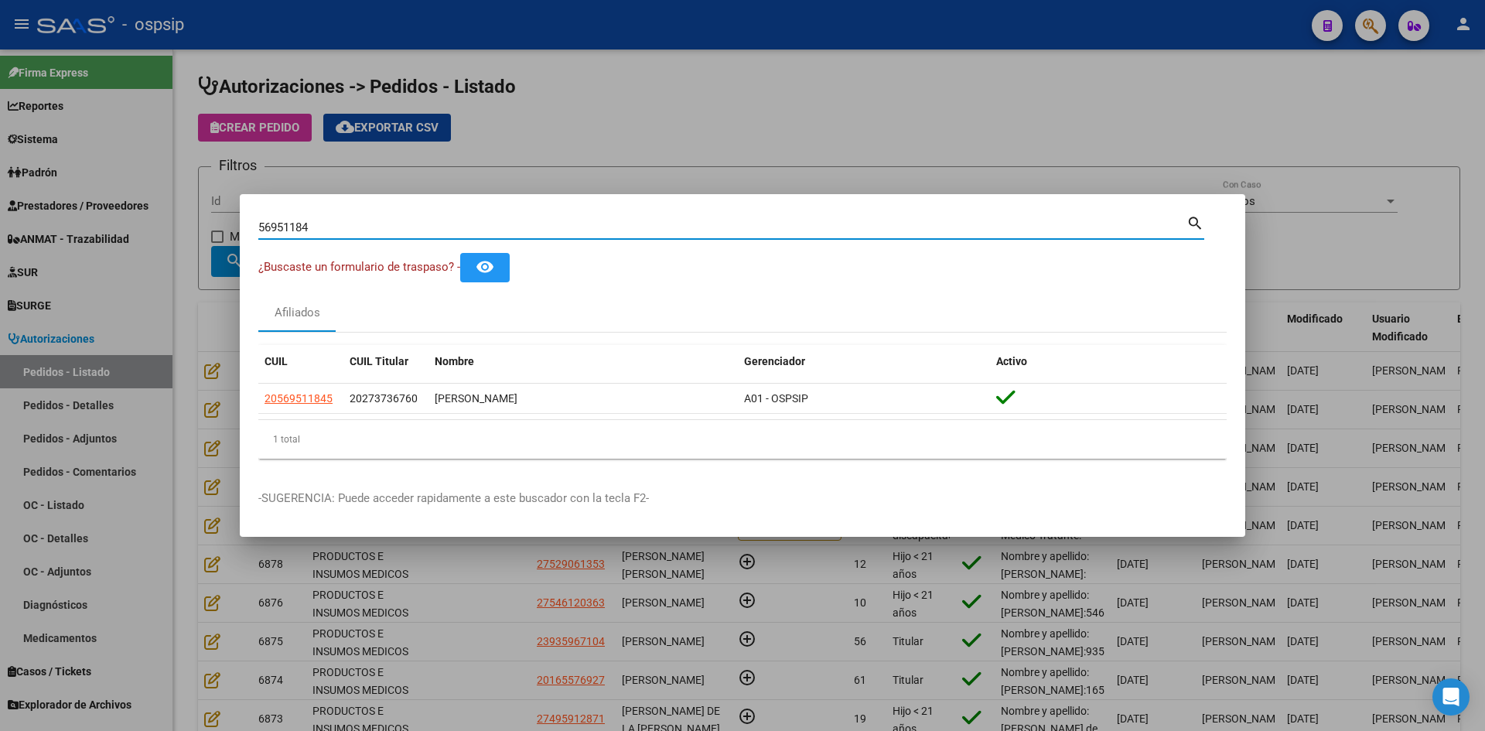
drag, startPoint x: 330, startPoint y: 224, endPoint x: 75, endPoint y: 179, distance: 259.0
click at [76, 179] on div "56951184 Buscar (apellido, dni, cuil, nro traspaso, cuit, obra social) search ¿…" at bounding box center [742, 365] width 1485 height 731
paste input "41584017"
type input "41584017"
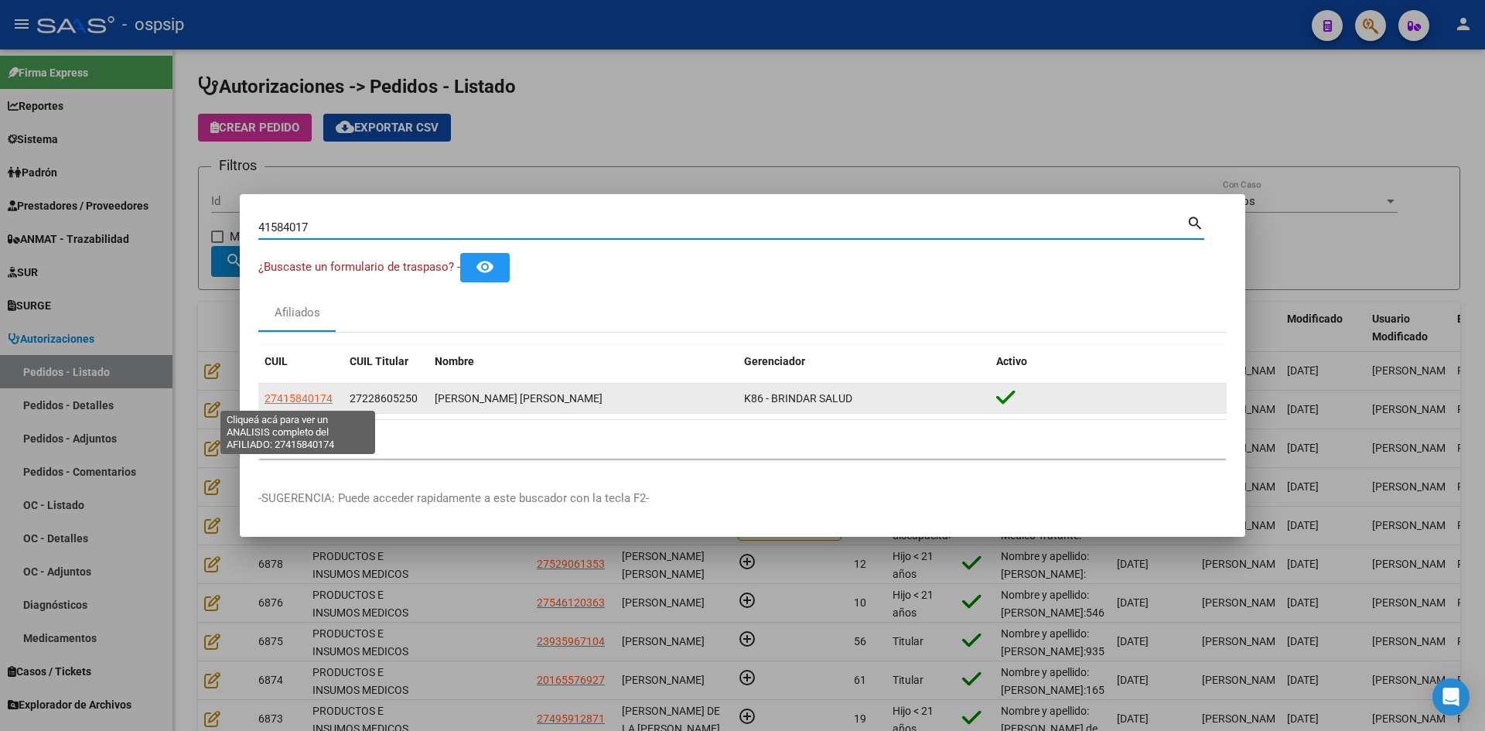
click at [302, 398] on span "27415840174" at bounding box center [298, 398] width 68 height 12
type textarea "27415840174"
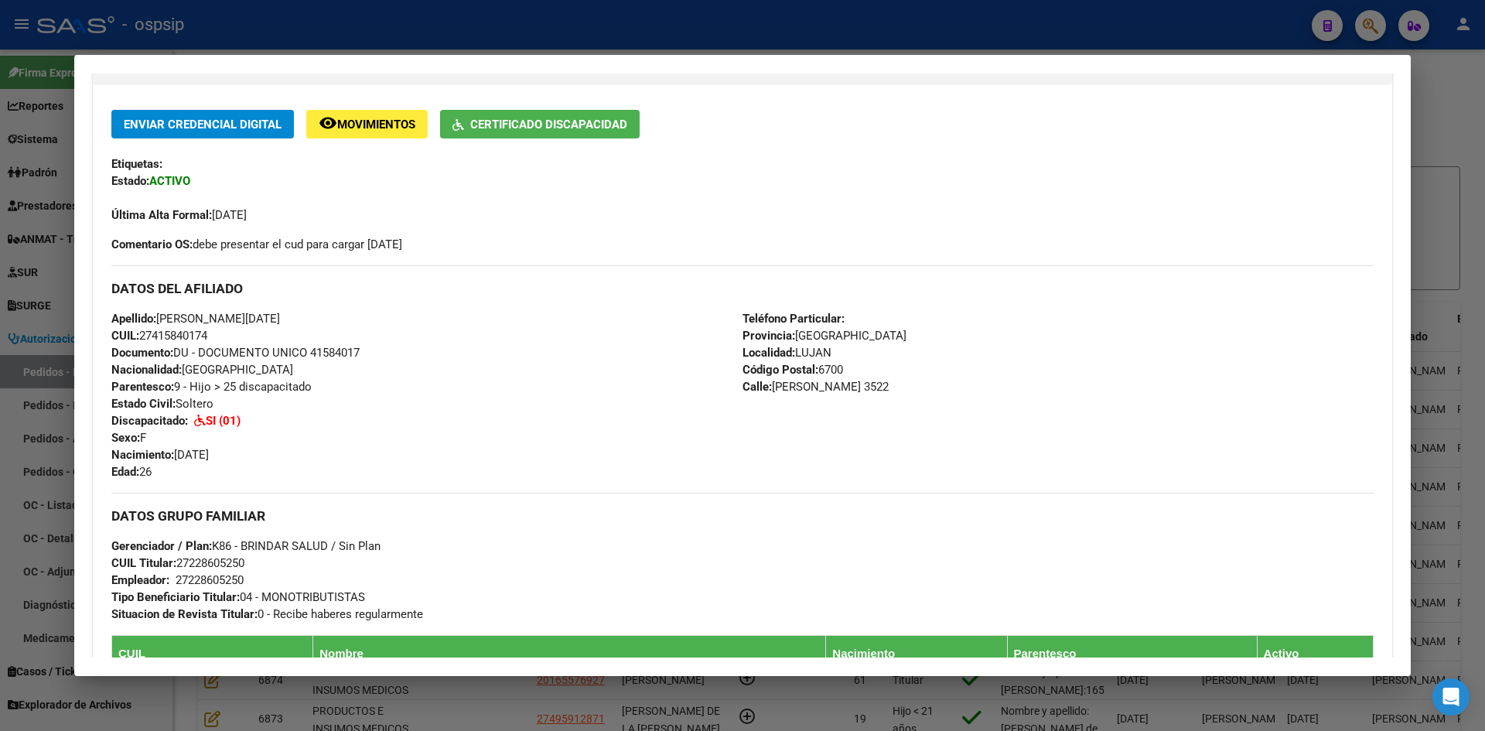
scroll to position [311, 0]
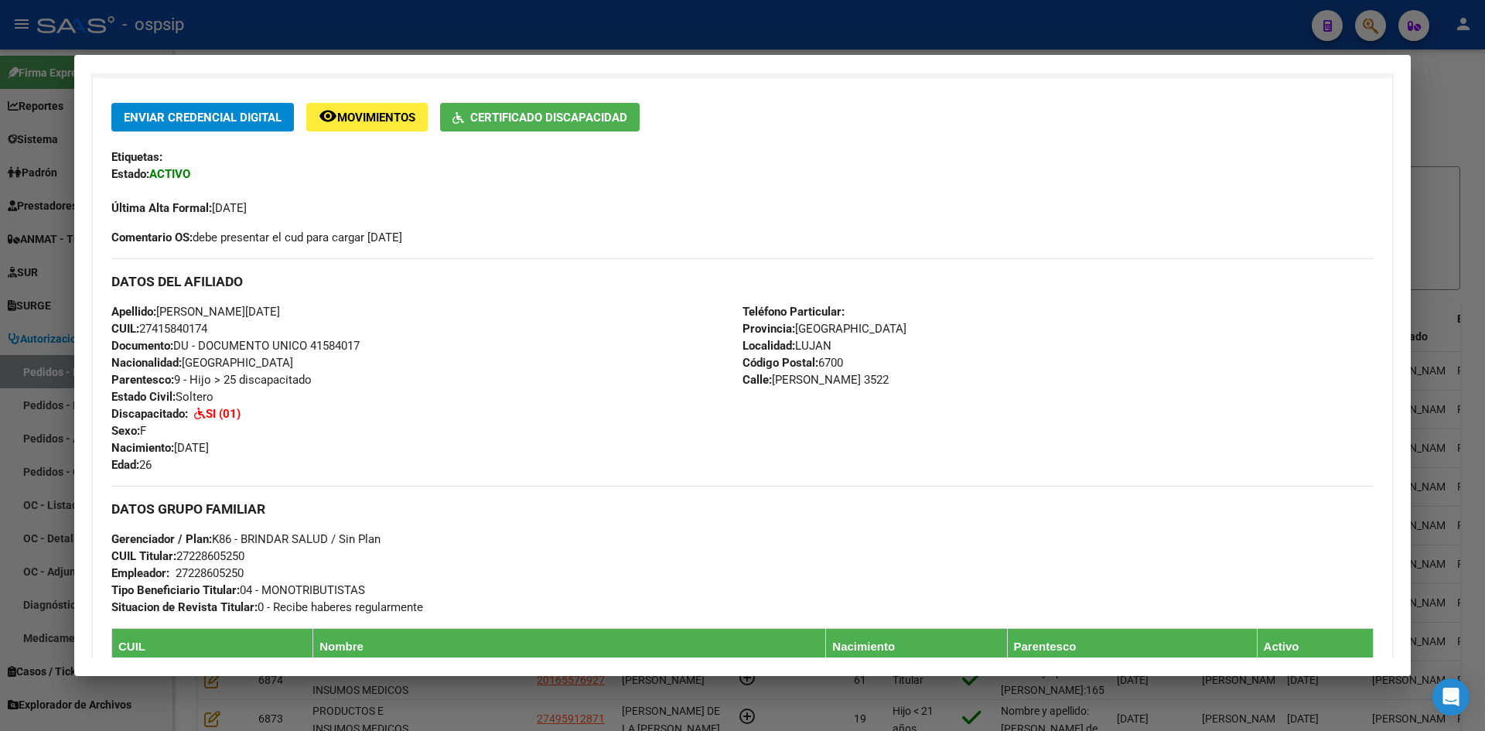
click at [58, 281] on div at bounding box center [742, 365] width 1485 height 731
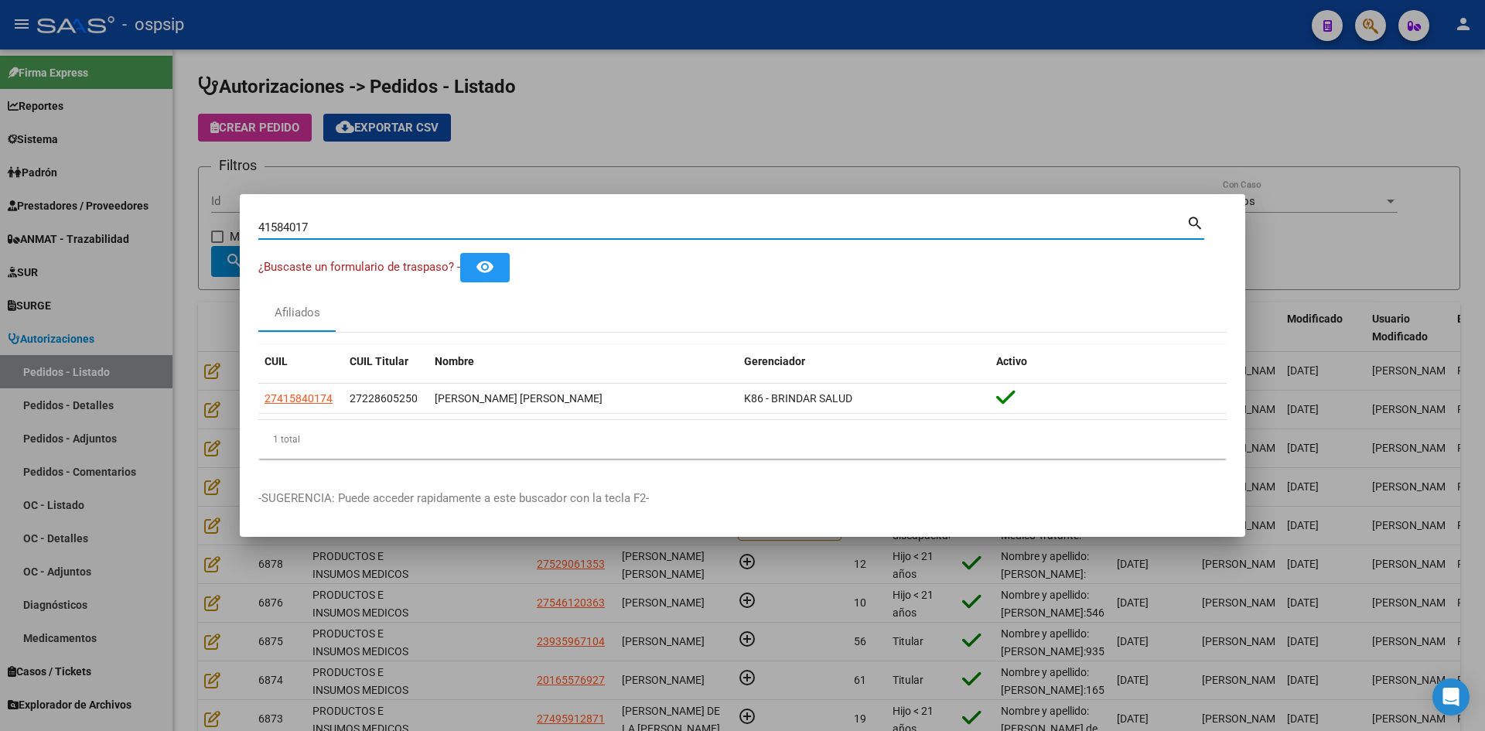
drag, startPoint x: 353, startPoint y: 229, endPoint x: 5, endPoint y: 198, distance: 349.4
click at [0, 197] on div "41584017 Buscar (apellido, dni, cuil, nro traspaso, cuit, obra social) search ¿…" at bounding box center [742, 365] width 1485 height 731
paste input "59918096"
type input "59918096"
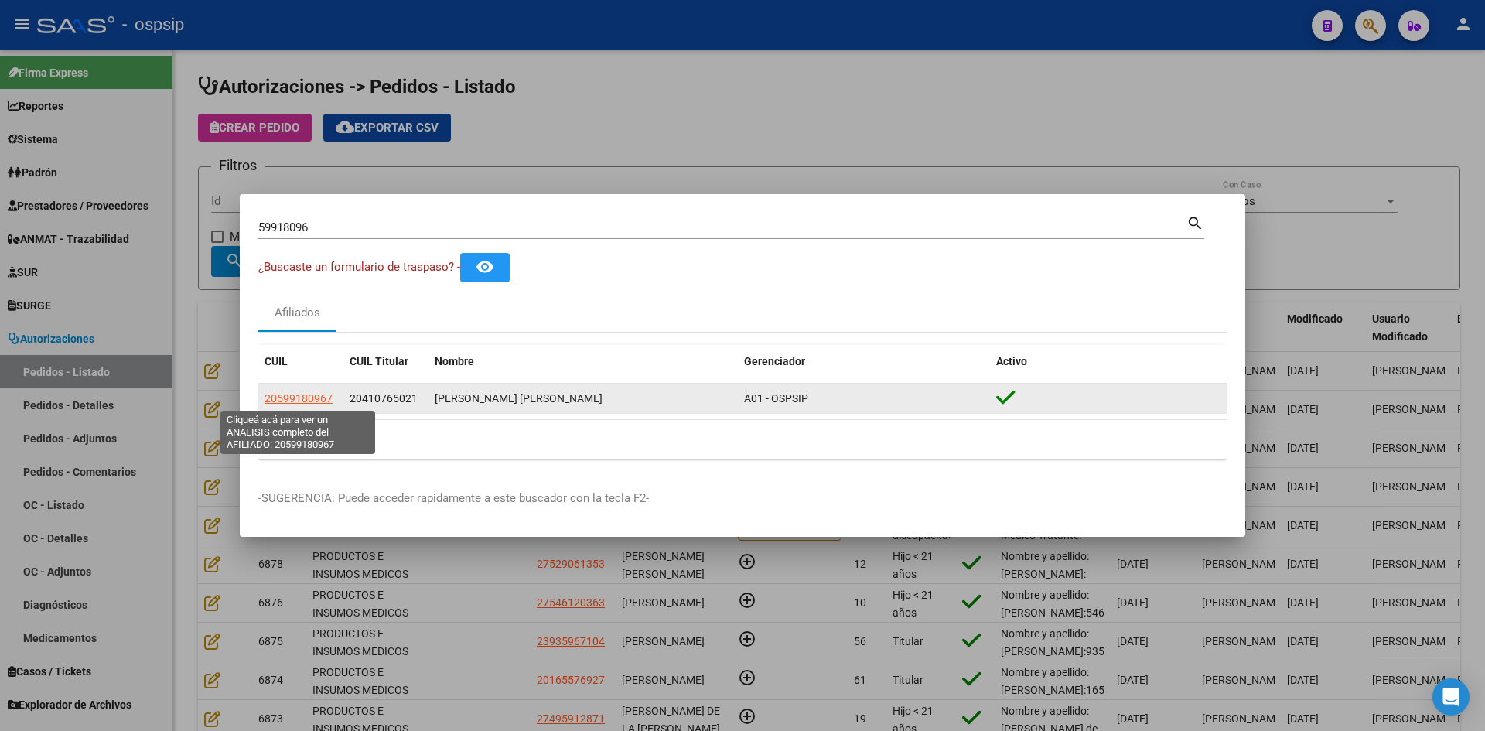
click at [312, 401] on span "20599180967" at bounding box center [298, 398] width 68 height 12
type textarea "20599180967"
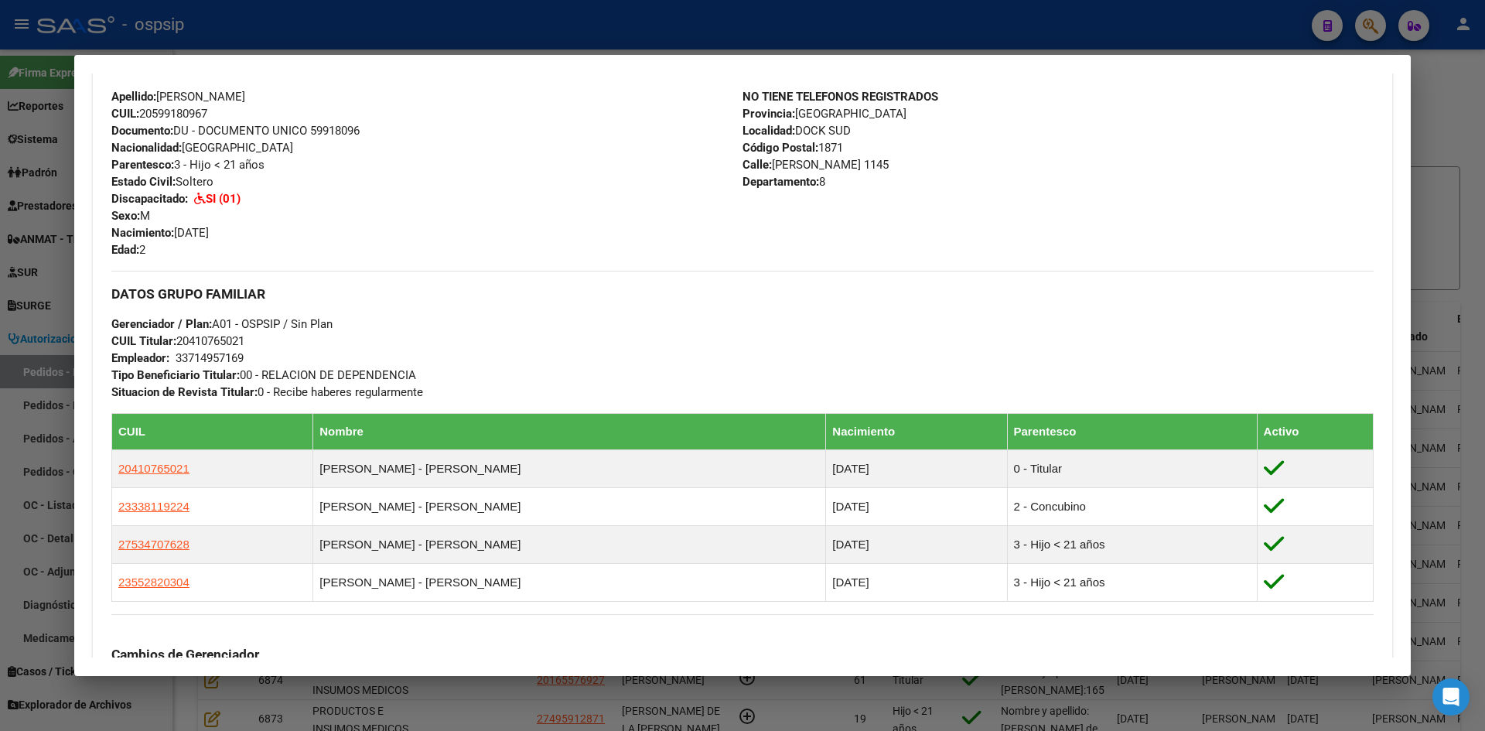
scroll to position [516, 0]
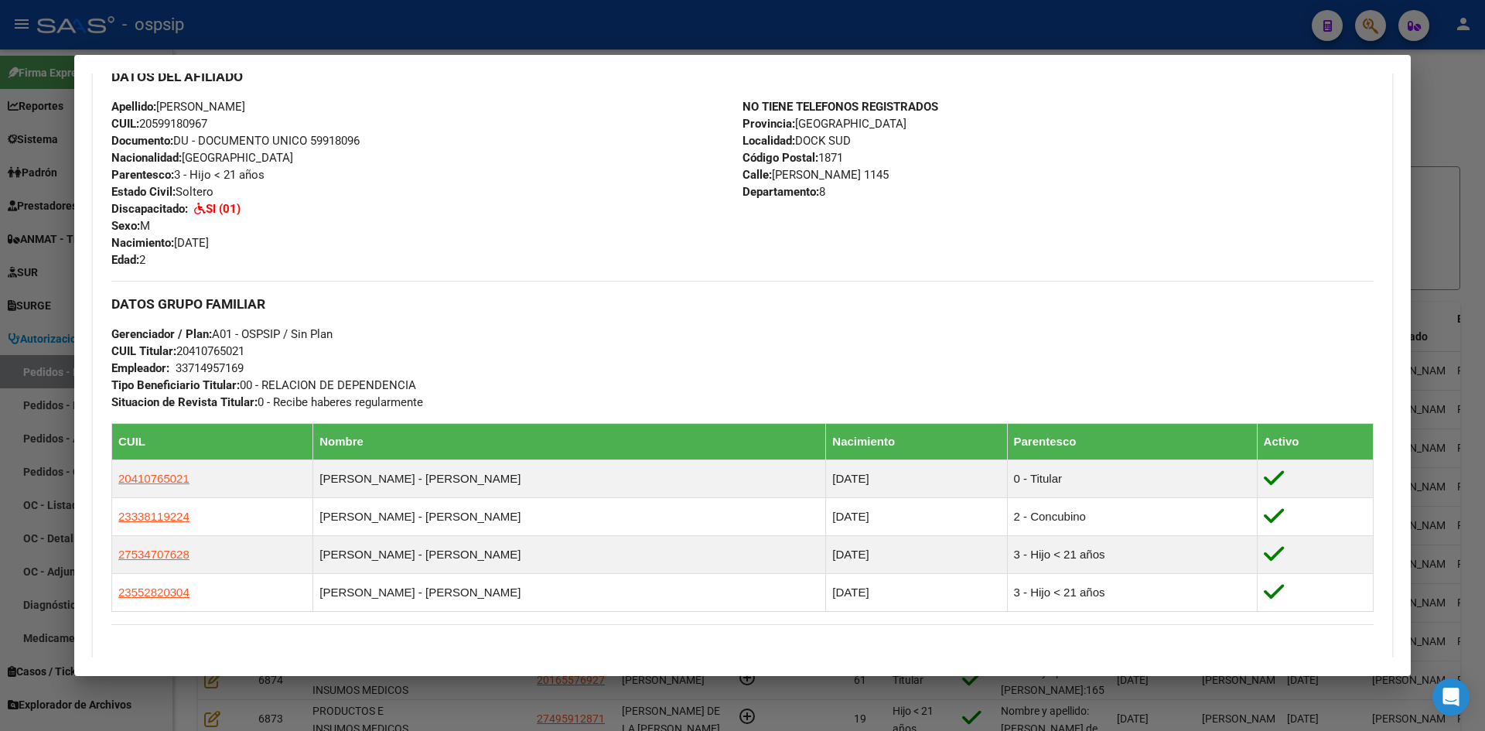
click at [79, 271] on mat-dialog-content "Análisis Afiliado - CUIL: 20599180967 DATOS PADRÓN ÁGIL: [PERSON_NAME] [PERSON_…" at bounding box center [742, 365] width 1336 height 584
click at [55, 252] on div at bounding box center [742, 365] width 1485 height 731
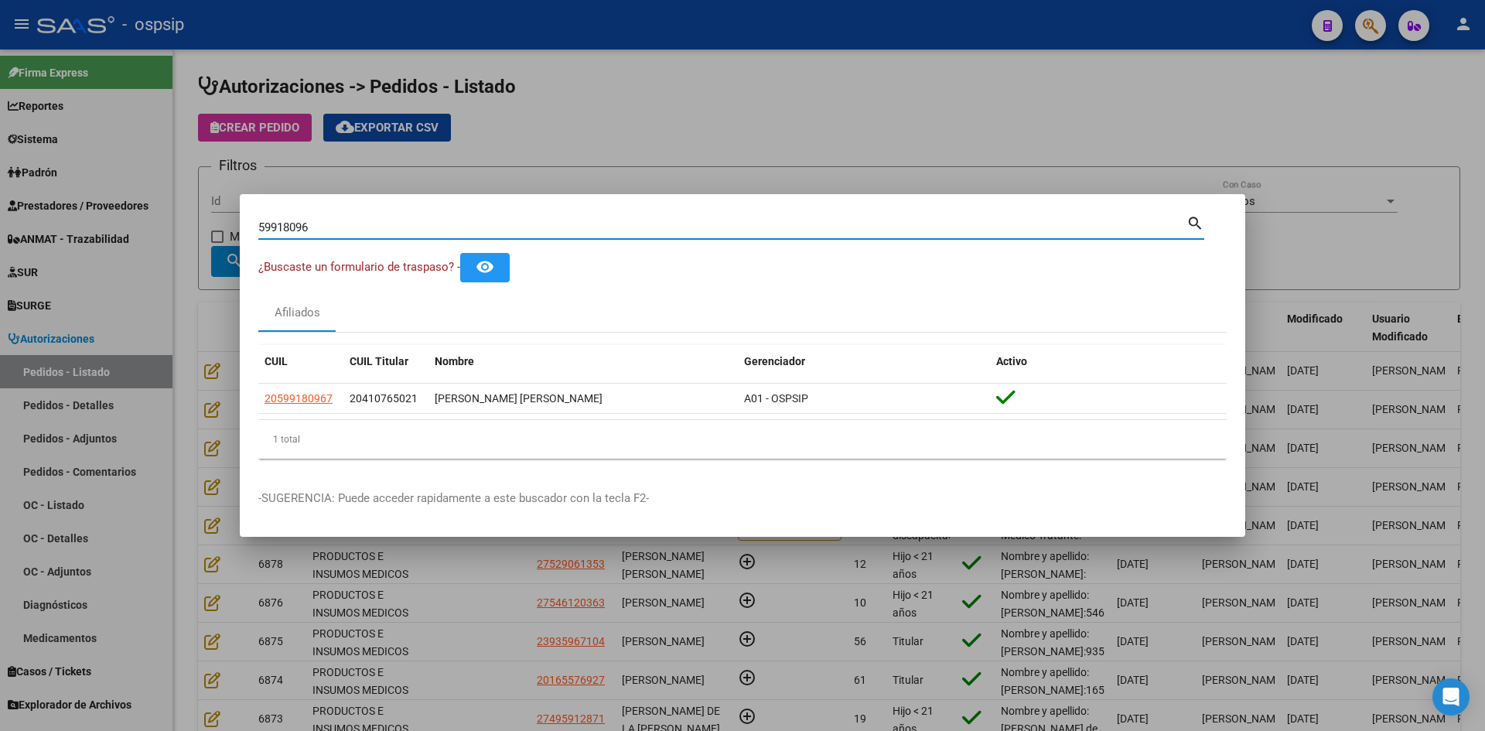
drag, startPoint x: 332, startPoint y: 231, endPoint x: 75, endPoint y: 200, distance: 258.7
click at [74, 202] on div "59918096 Buscar (apellido, dni, cuil, nro traspaso, cuit, obra social) search ¿…" at bounding box center [742, 365] width 1485 height 731
paste input "52783026"
type input "52783026"
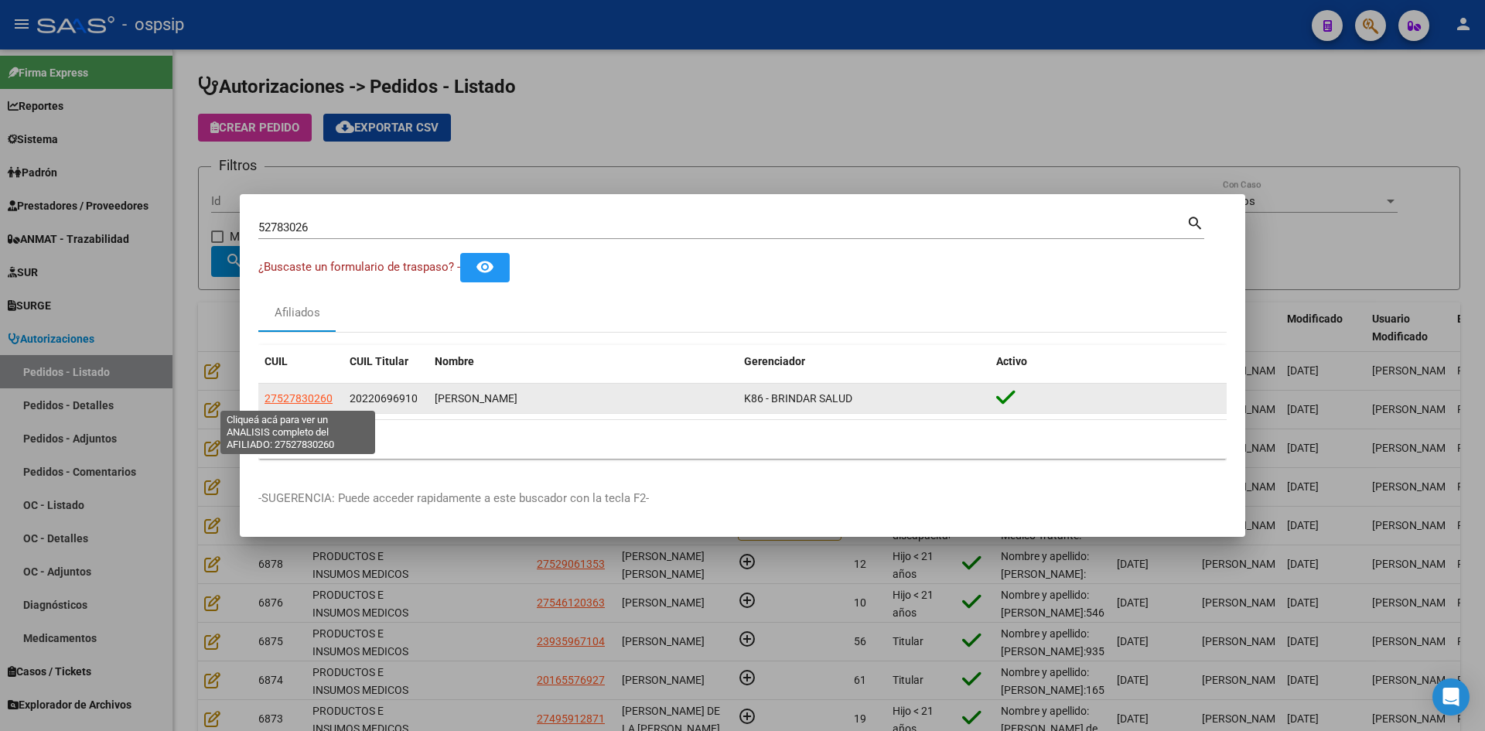
click at [303, 394] on span "27527830260" at bounding box center [298, 398] width 68 height 12
type textarea "27527830260"
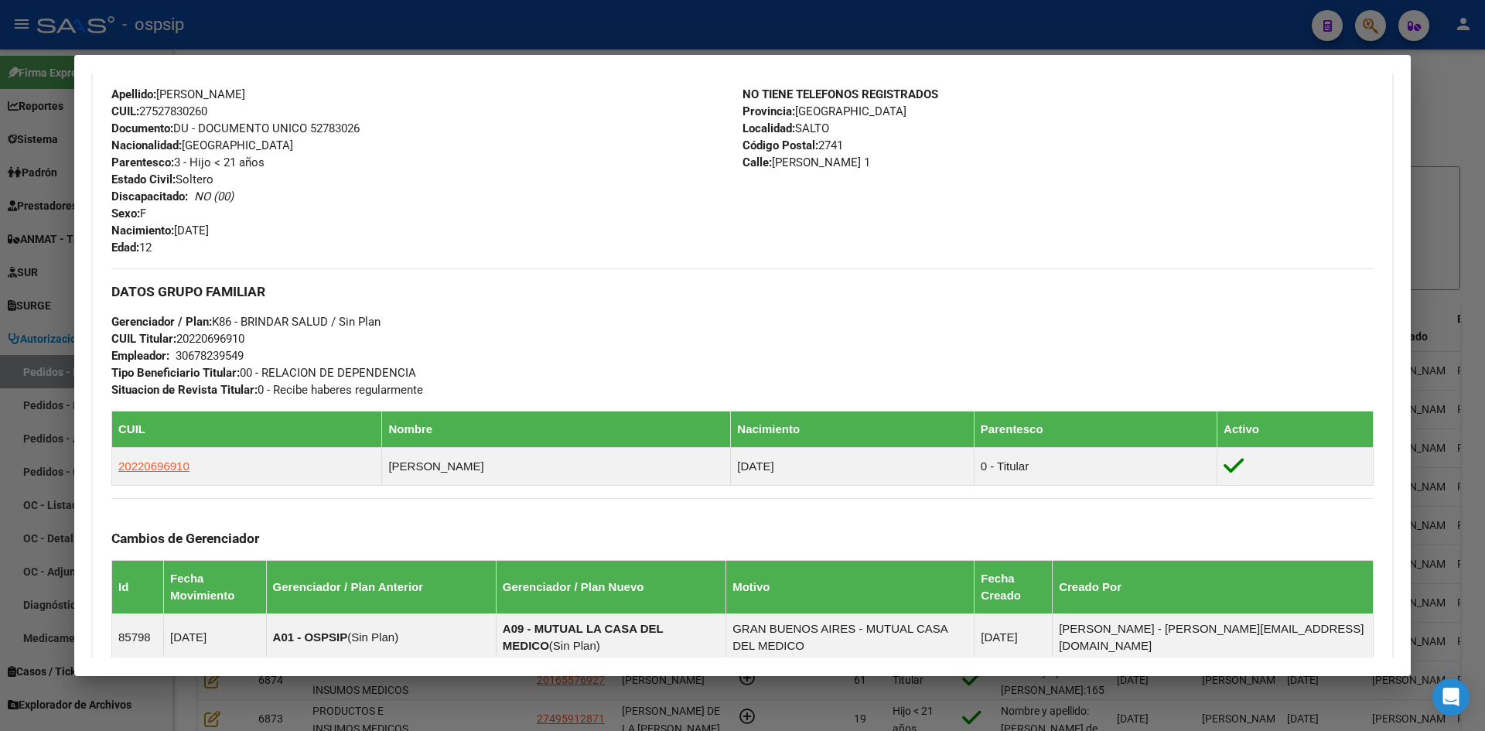
click at [42, 321] on div at bounding box center [742, 365] width 1485 height 731
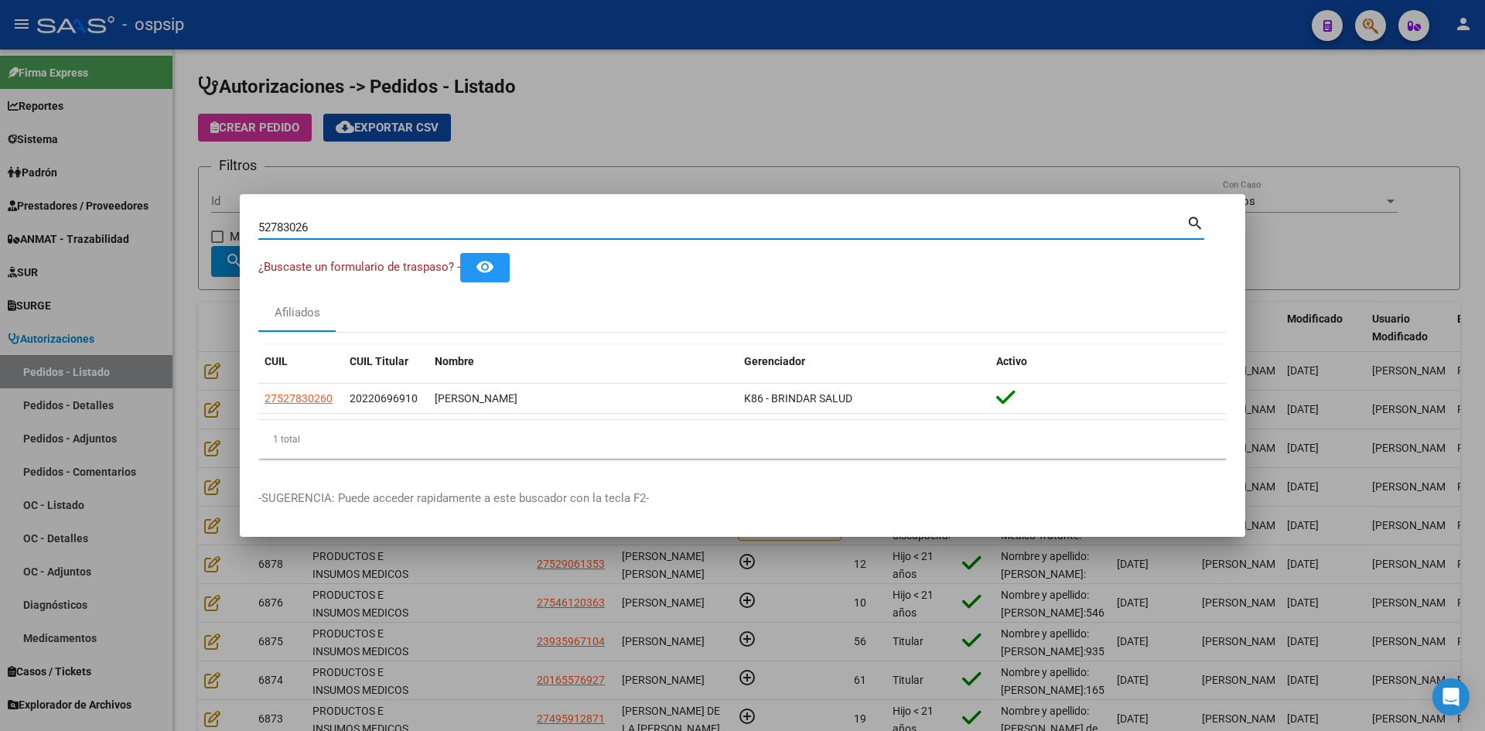
drag, startPoint x: 295, startPoint y: 221, endPoint x: 5, endPoint y: 196, distance: 291.1
click at [73, 209] on div "52783026 Buscar (apellido, dni, cuil, nro traspaso, cuit, obra social) search ¿…" at bounding box center [742, 365] width 1485 height 731
paste input "34948444"
type input "34948444"
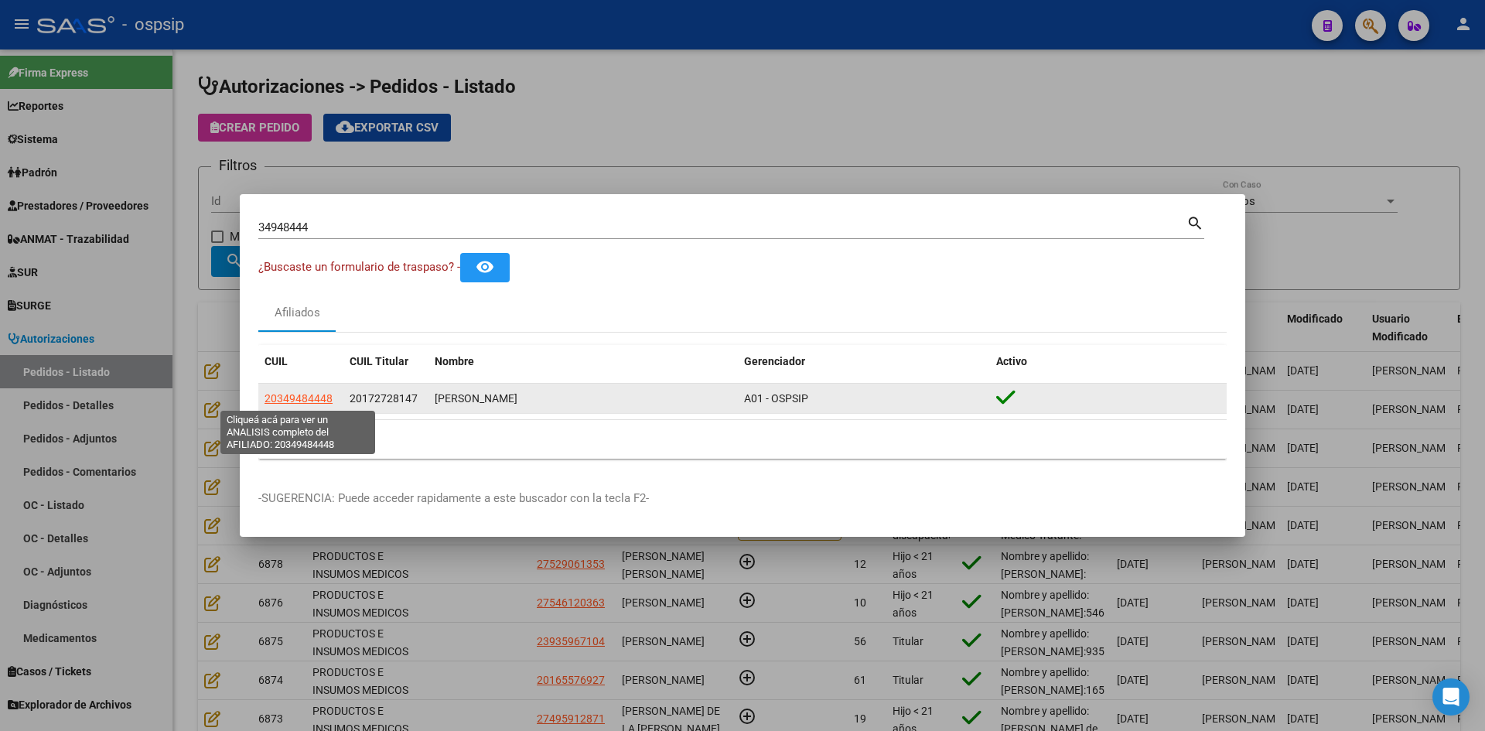
click at [316, 397] on span "20349484448" at bounding box center [298, 398] width 68 height 12
type textarea "20349484448"
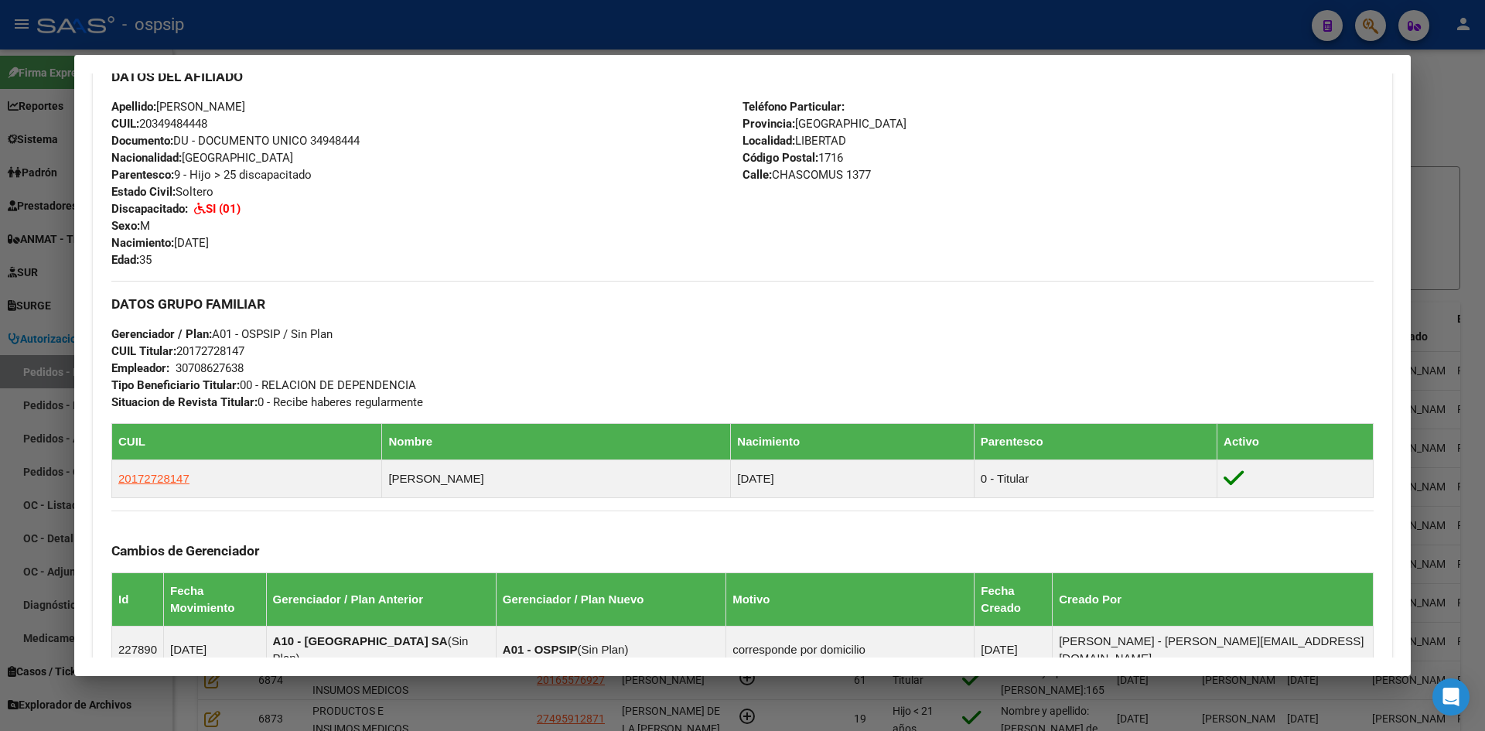
click at [22, 261] on div at bounding box center [742, 365] width 1485 height 731
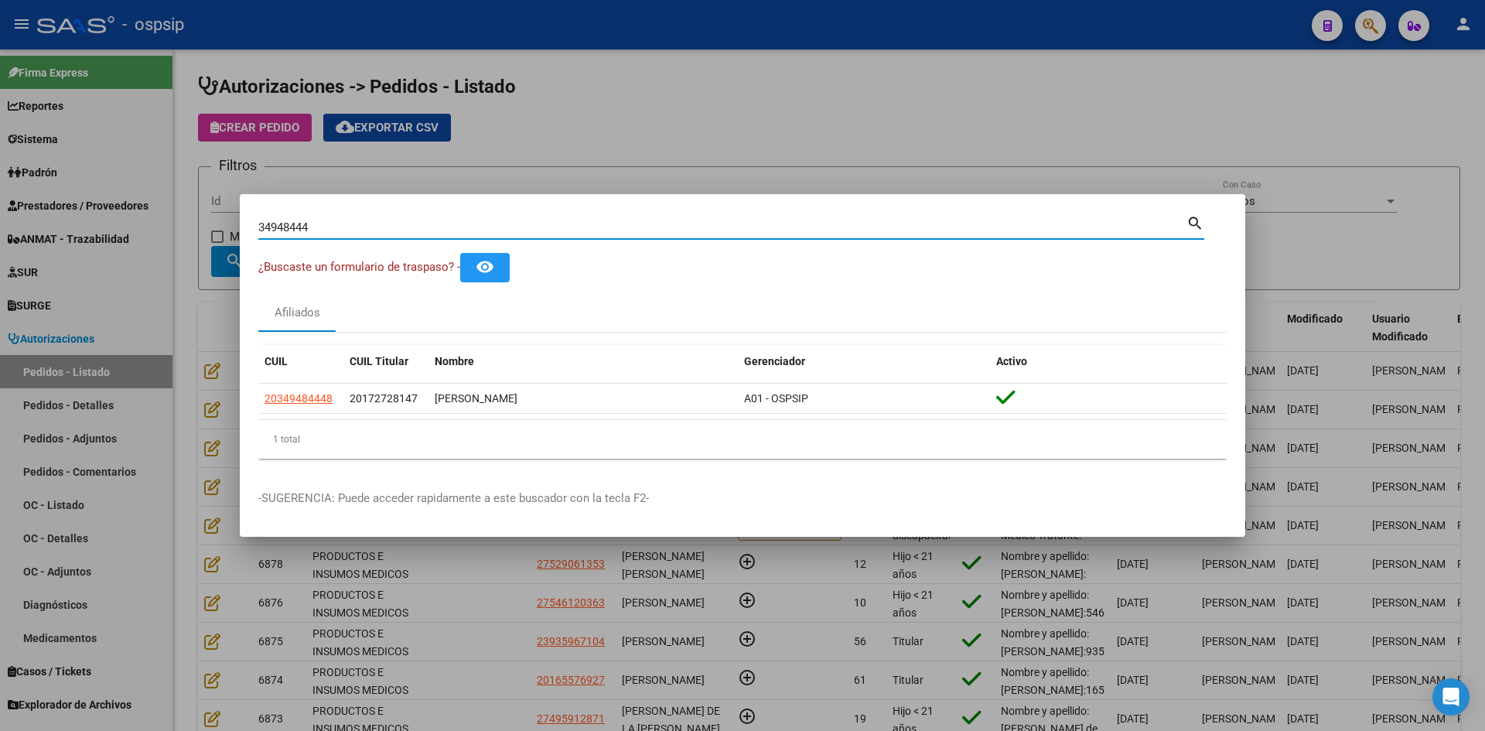
drag, startPoint x: 308, startPoint y: 227, endPoint x: 0, endPoint y: 165, distance: 314.1
click at [0, 170] on div "34948444 Buscar (apellido, dni, cuil, nro traspaso, cuit, obra social) search ¿…" at bounding box center [742, 365] width 1485 height 731
paste input "56501104"
type input "56501104"
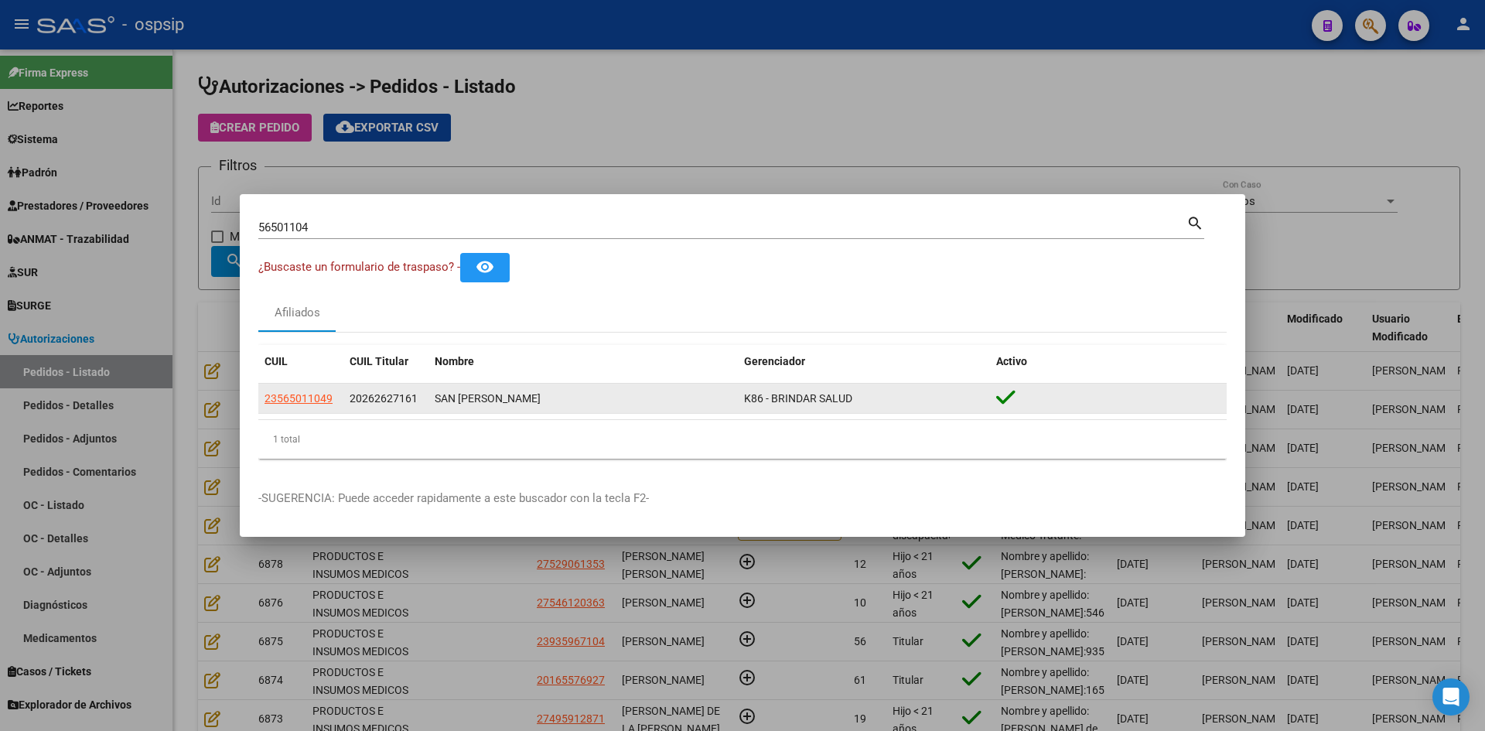
click at [299, 406] on app-link-go-to "23565011049" at bounding box center [298, 399] width 68 height 18
click at [306, 401] on span "23565011049" at bounding box center [298, 398] width 68 height 12
type textarea "23565011049"
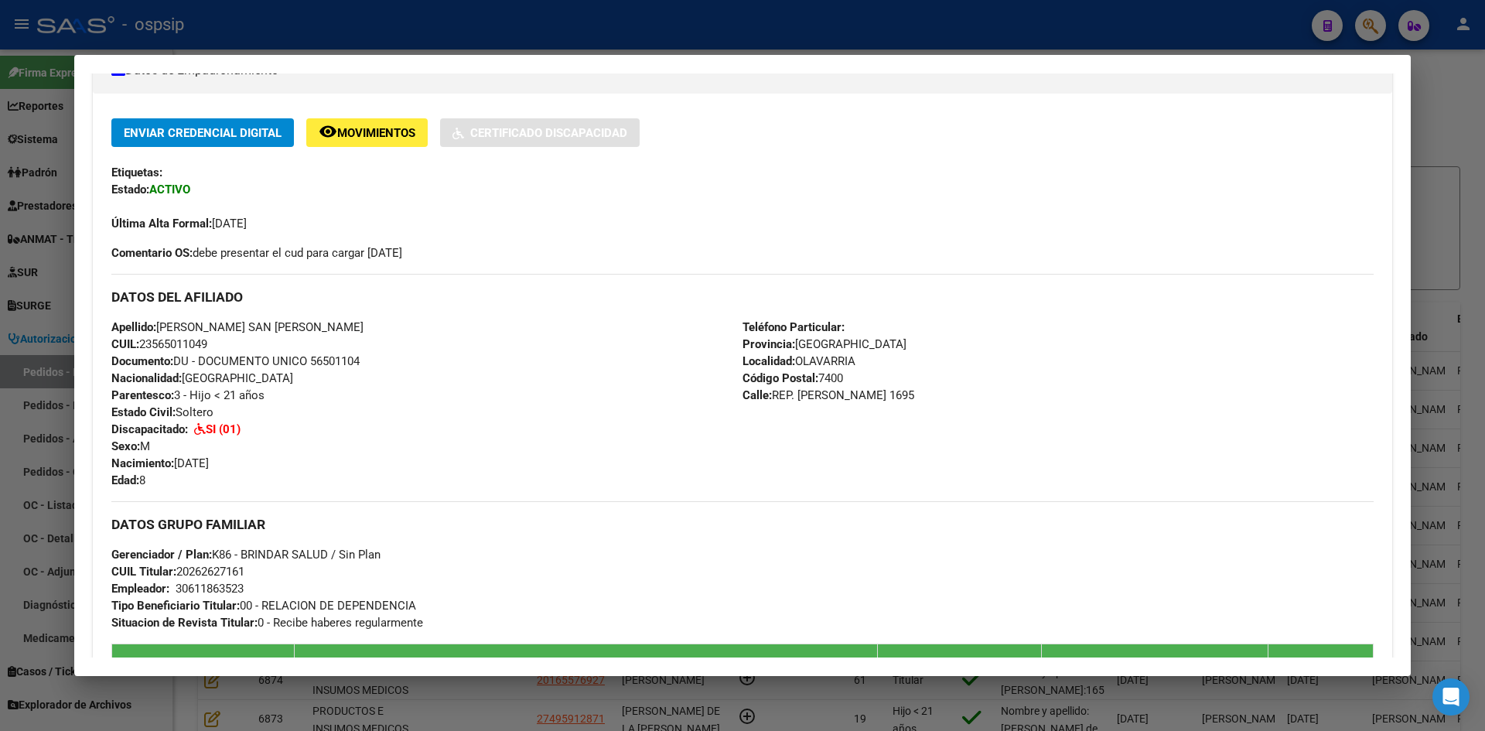
scroll to position [565, 0]
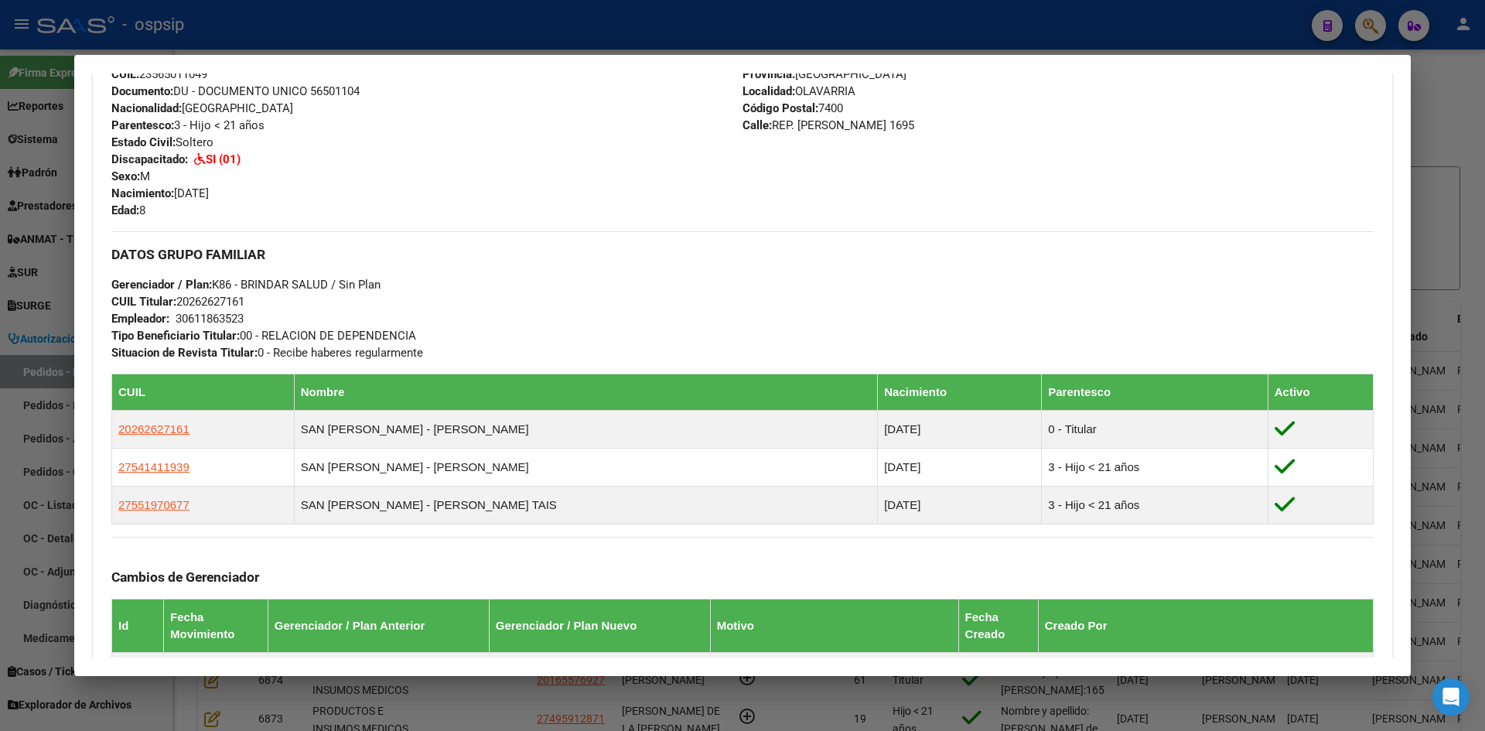
drag, startPoint x: 26, startPoint y: 319, endPoint x: 40, endPoint y: 312, distance: 16.3
click at [26, 318] on div at bounding box center [742, 365] width 1485 height 731
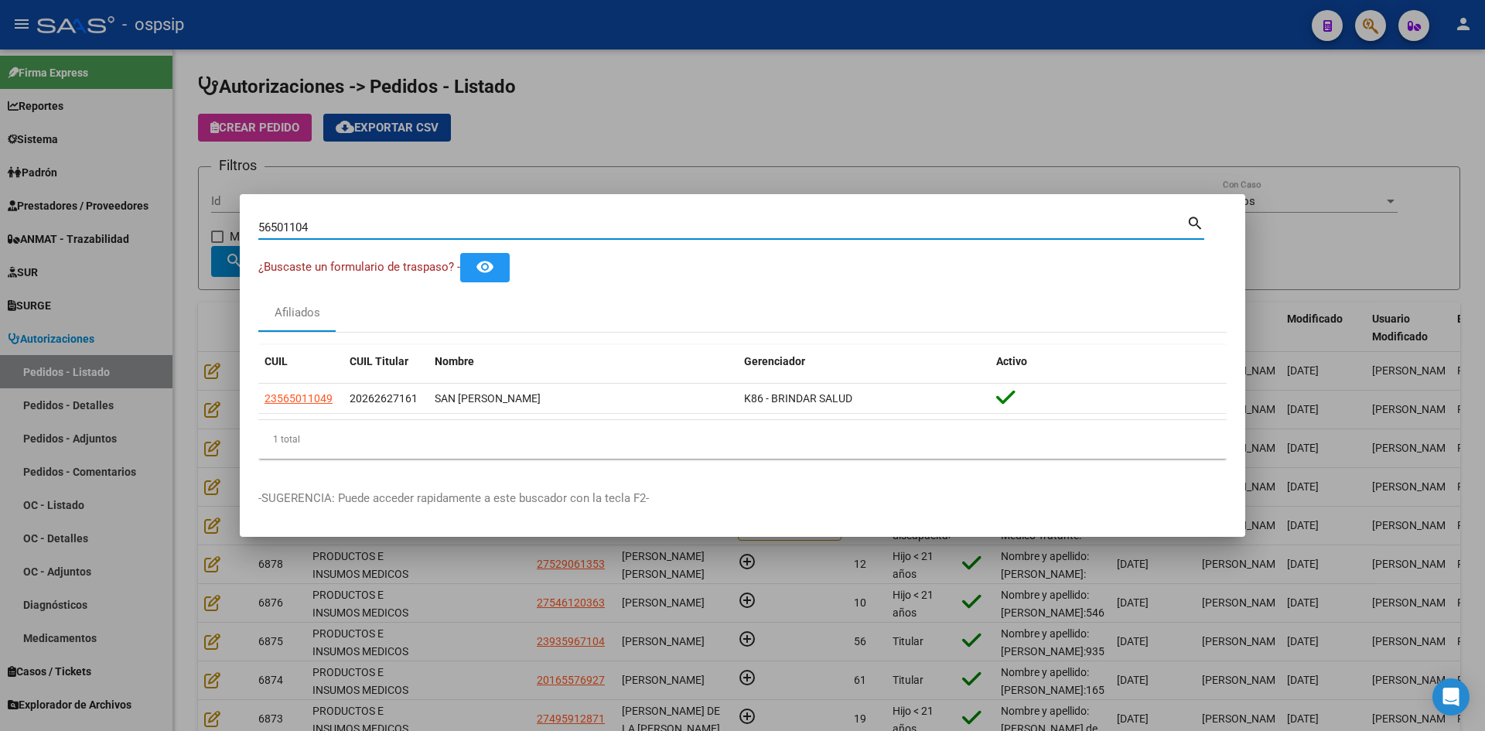
drag, startPoint x: 315, startPoint y: 227, endPoint x: 0, endPoint y: 222, distance: 314.8
click at [20, 222] on div "56501104 Buscar (apellido, dni, cuil, nro traspaso, cuit, obra social) search ¿…" at bounding box center [742, 365] width 1485 height 731
paste input "44545083"
type input "44545083"
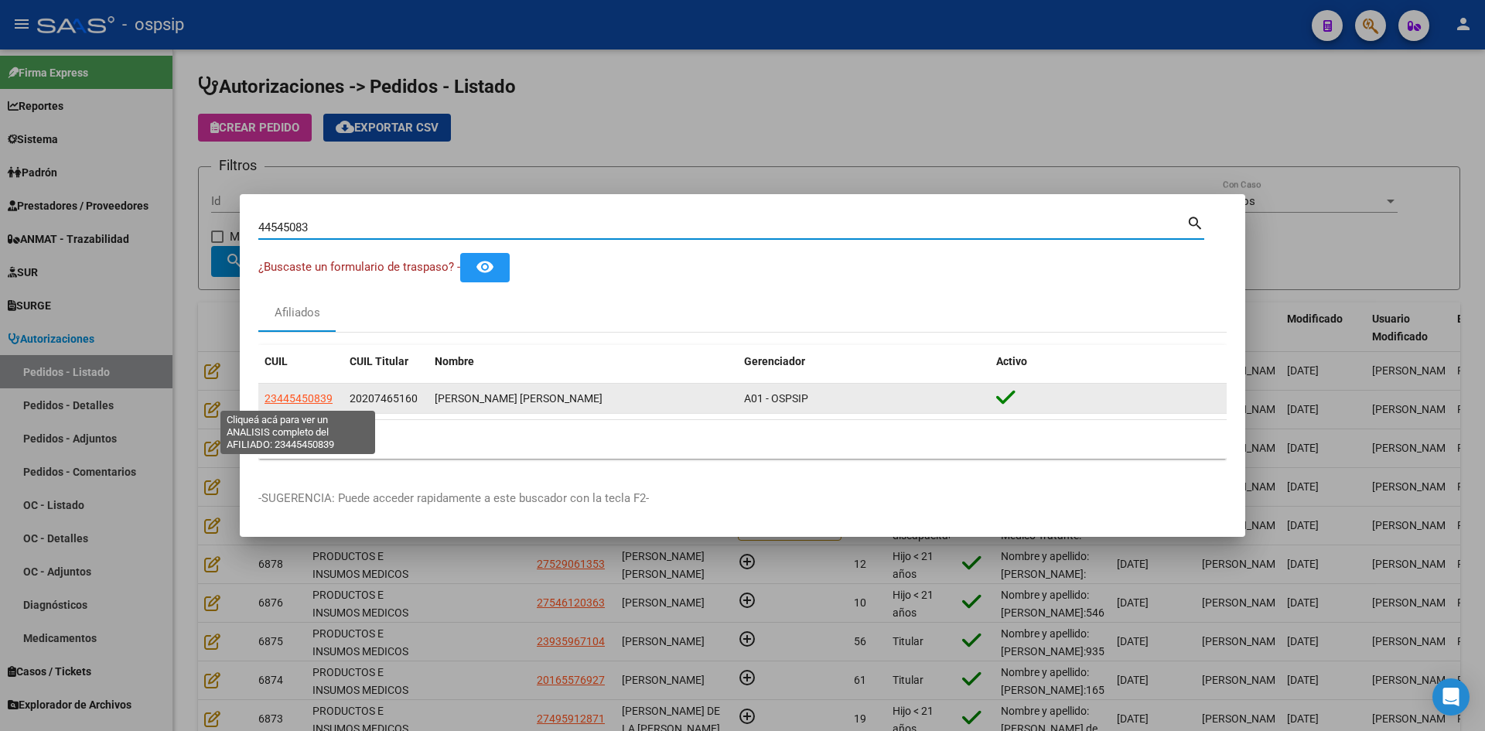
click at [294, 397] on span "23445450839" at bounding box center [298, 398] width 68 height 12
type textarea "23445450839"
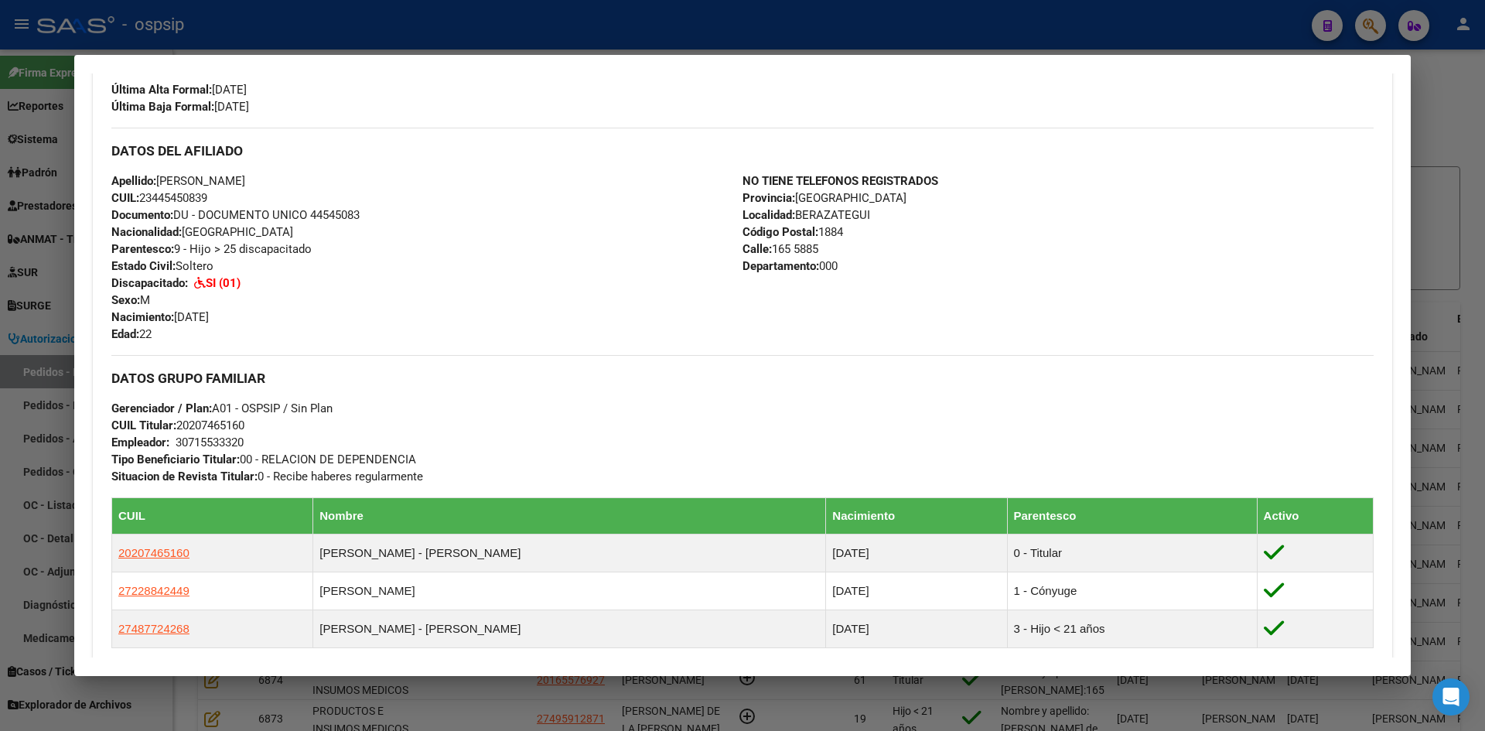
scroll to position [516, 0]
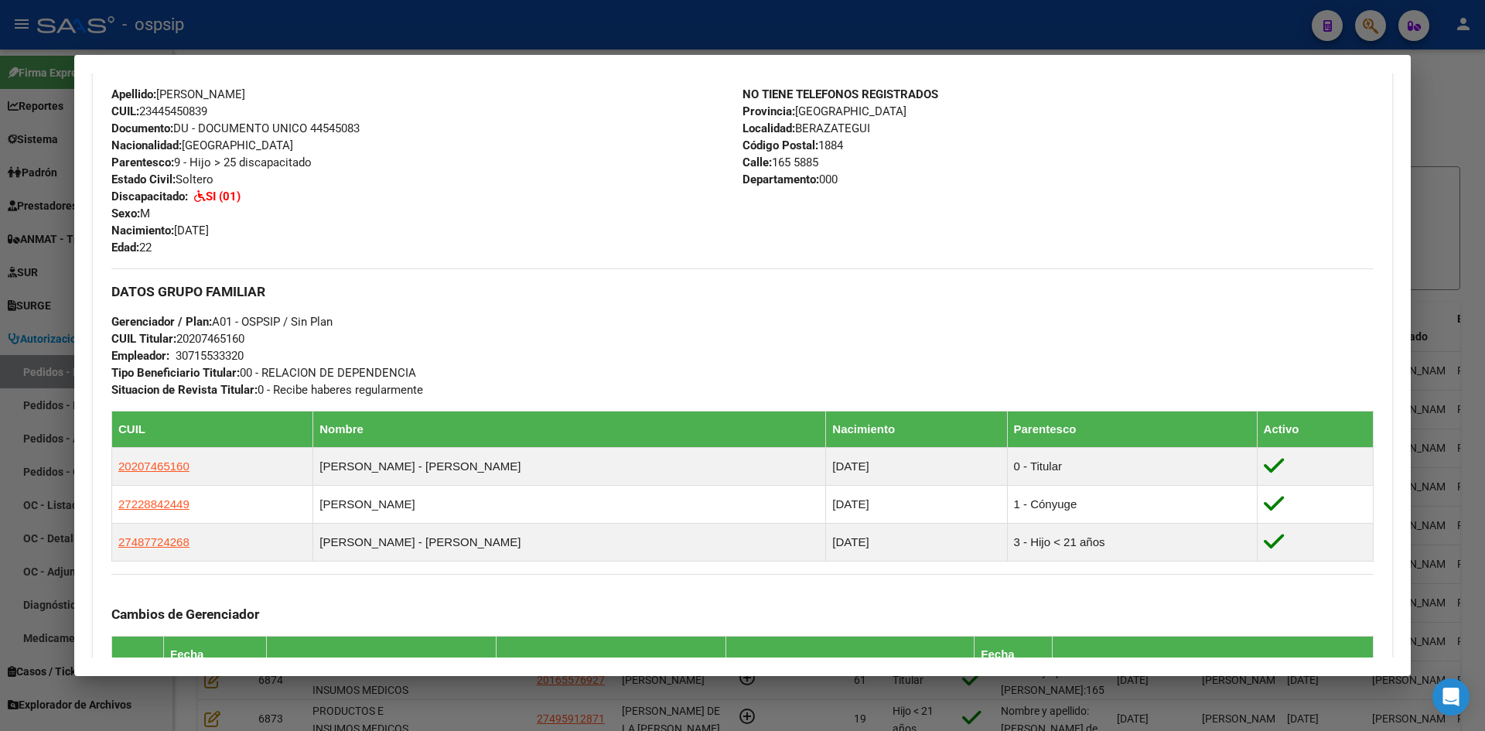
click at [52, 339] on div at bounding box center [742, 365] width 1485 height 731
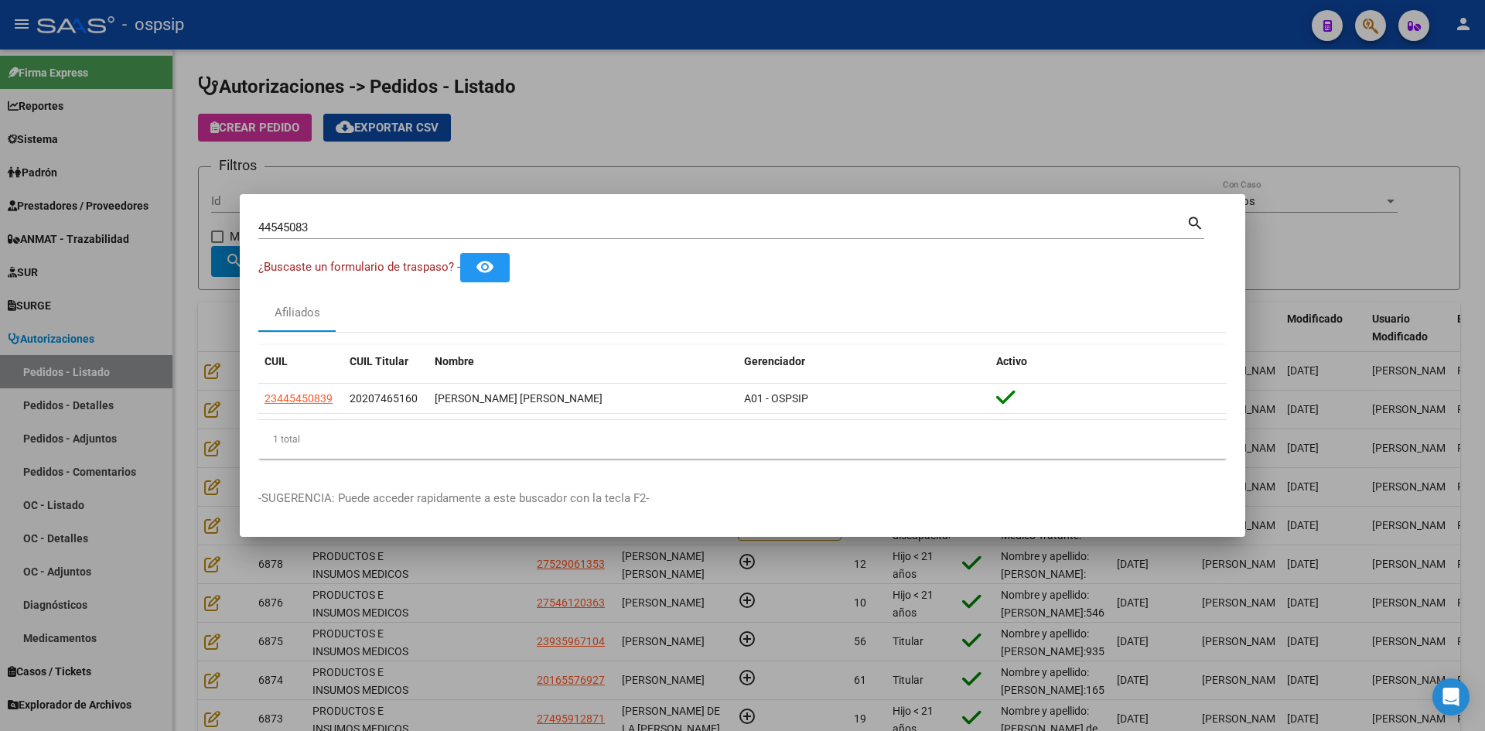
drag, startPoint x: 349, startPoint y: 228, endPoint x: 109, endPoint y: 179, distance: 244.6
click at [114, 181] on div "44545083 Buscar (apellido, dni, cuil, nro traspaso, cuit, obra social) search ¿…" at bounding box center [742, 365] width 1485 height 731
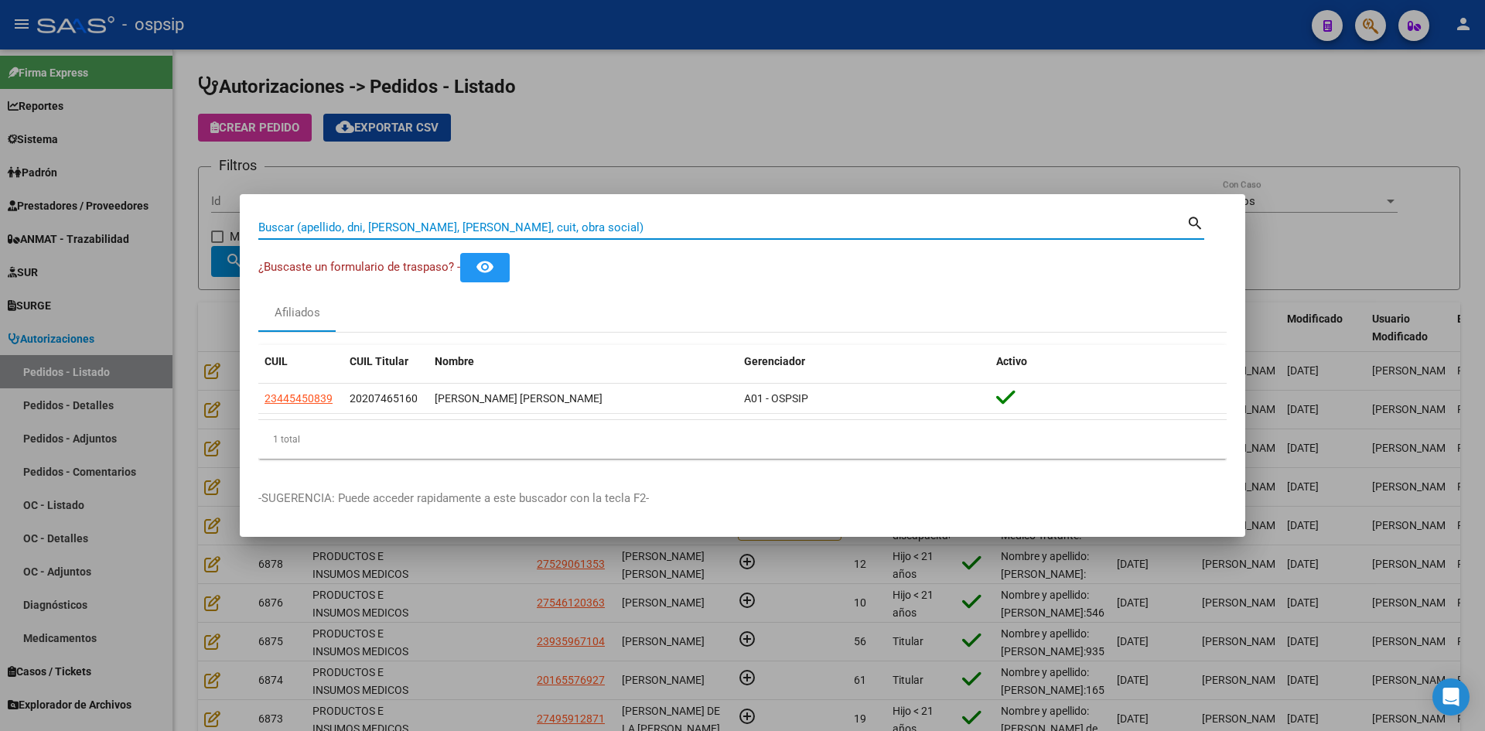
paste input "44299697"
type input "44299697"
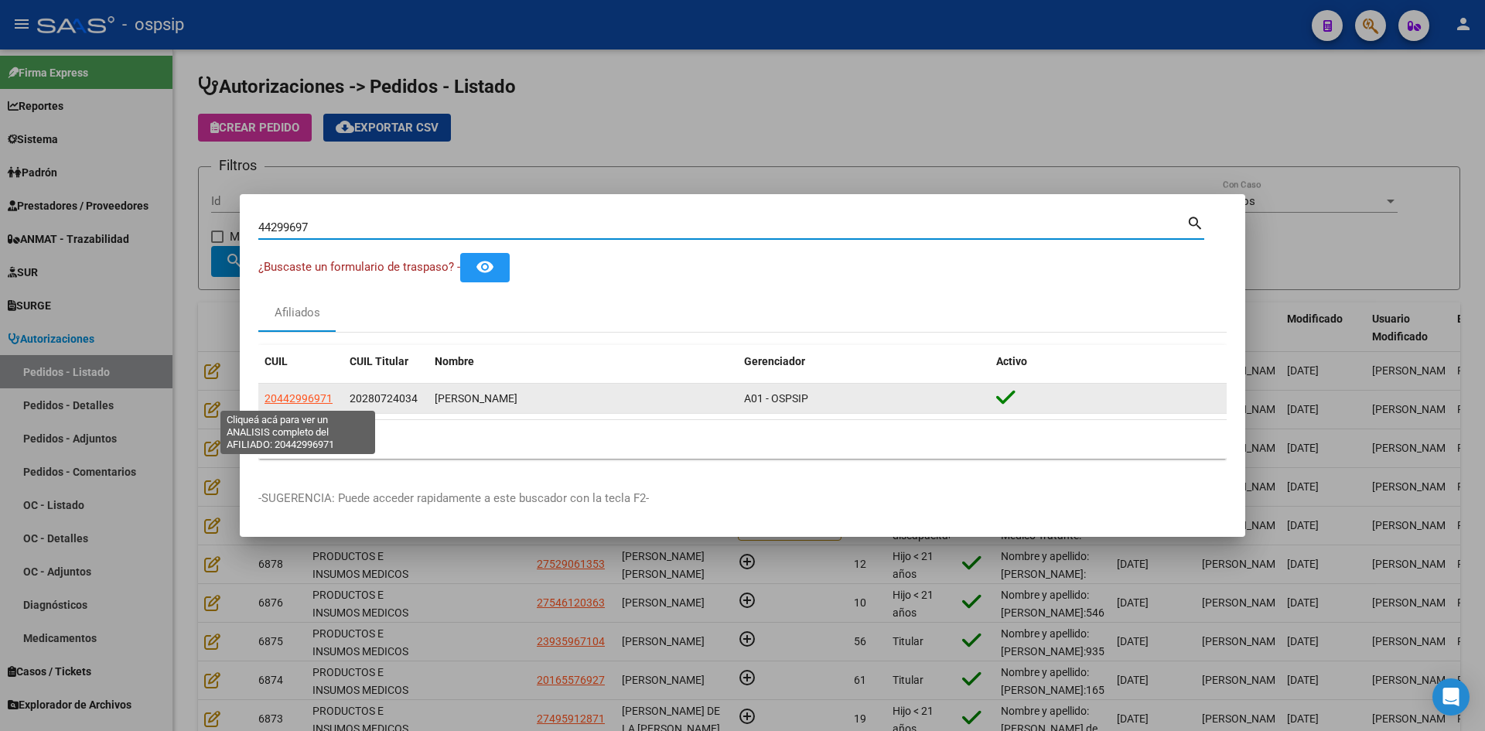
click at [312, 398] on span "20442996971" at bounding box center [298, 398] width 68 height 12
type textarea "20442996971"
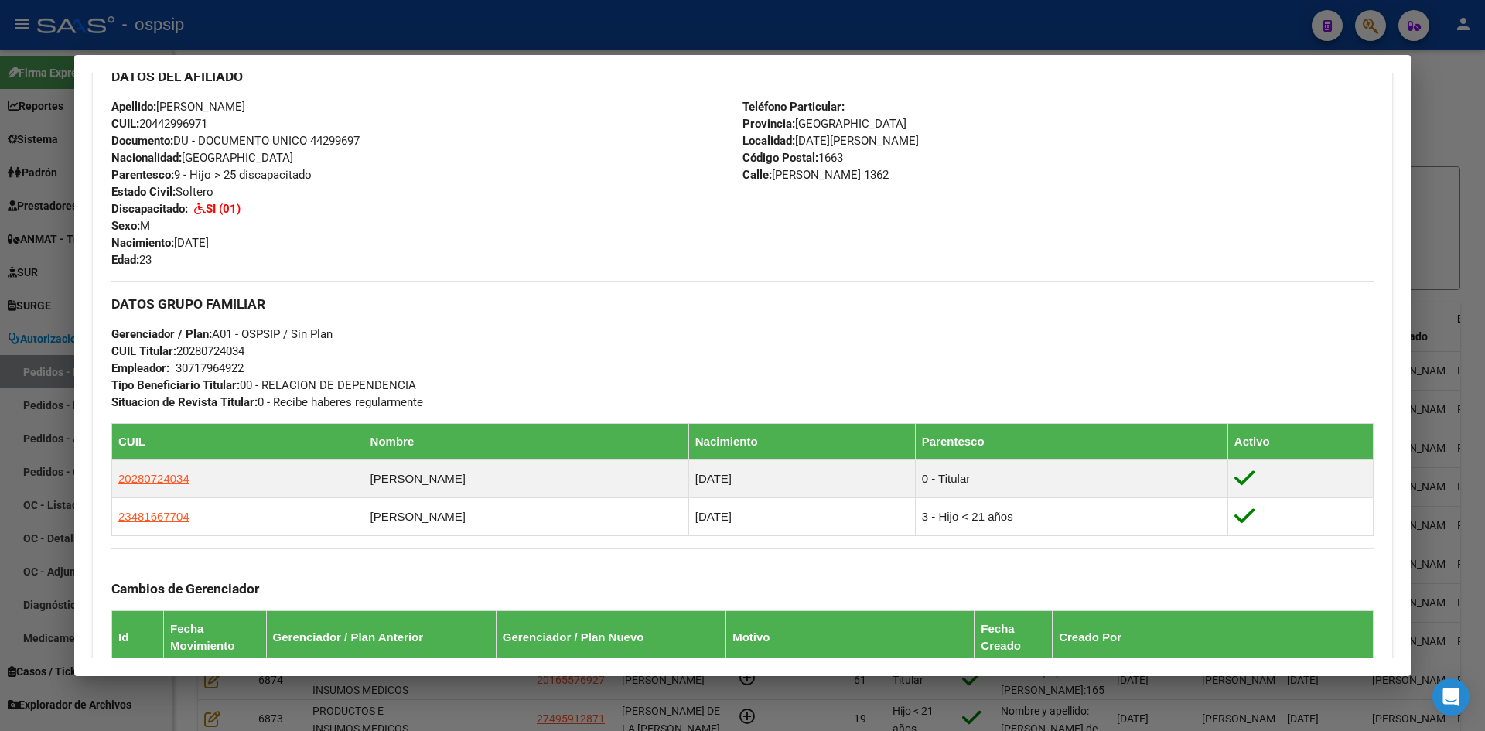
click at [29, 299] on div at bounding box center [742, 365] width 1485 height 731
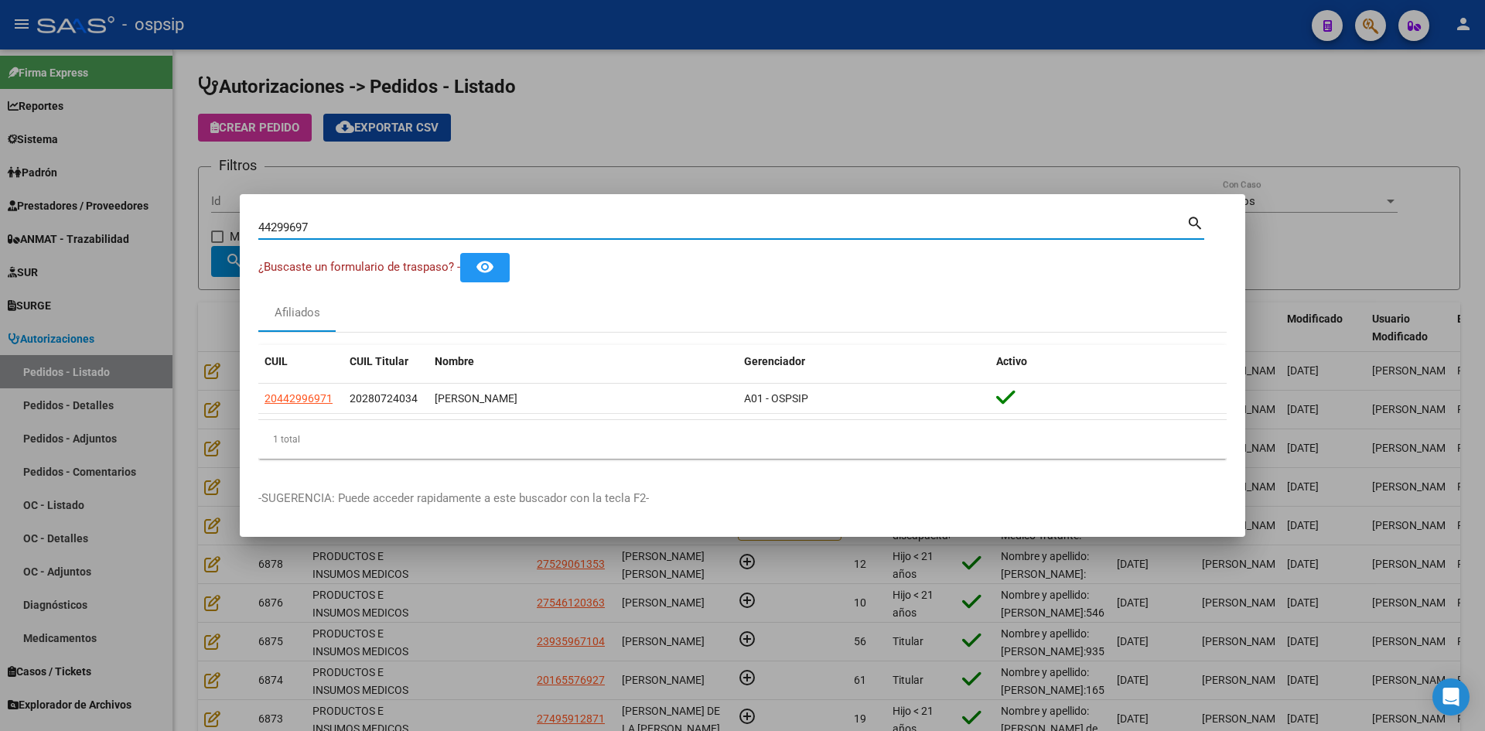
drag, startPoint x: 309, startPoint y: 227, endPoint x: 63, endPoint y: 193, distance: 249.1
click at [87, 198] on div "44299697 Buscar (apellido, dni, cuil, nro traspaso, cuit, obra social) search ¿…" at bounding box center [742, 365] width 1485 height 731
paste input "54667744"
type input "54667744"
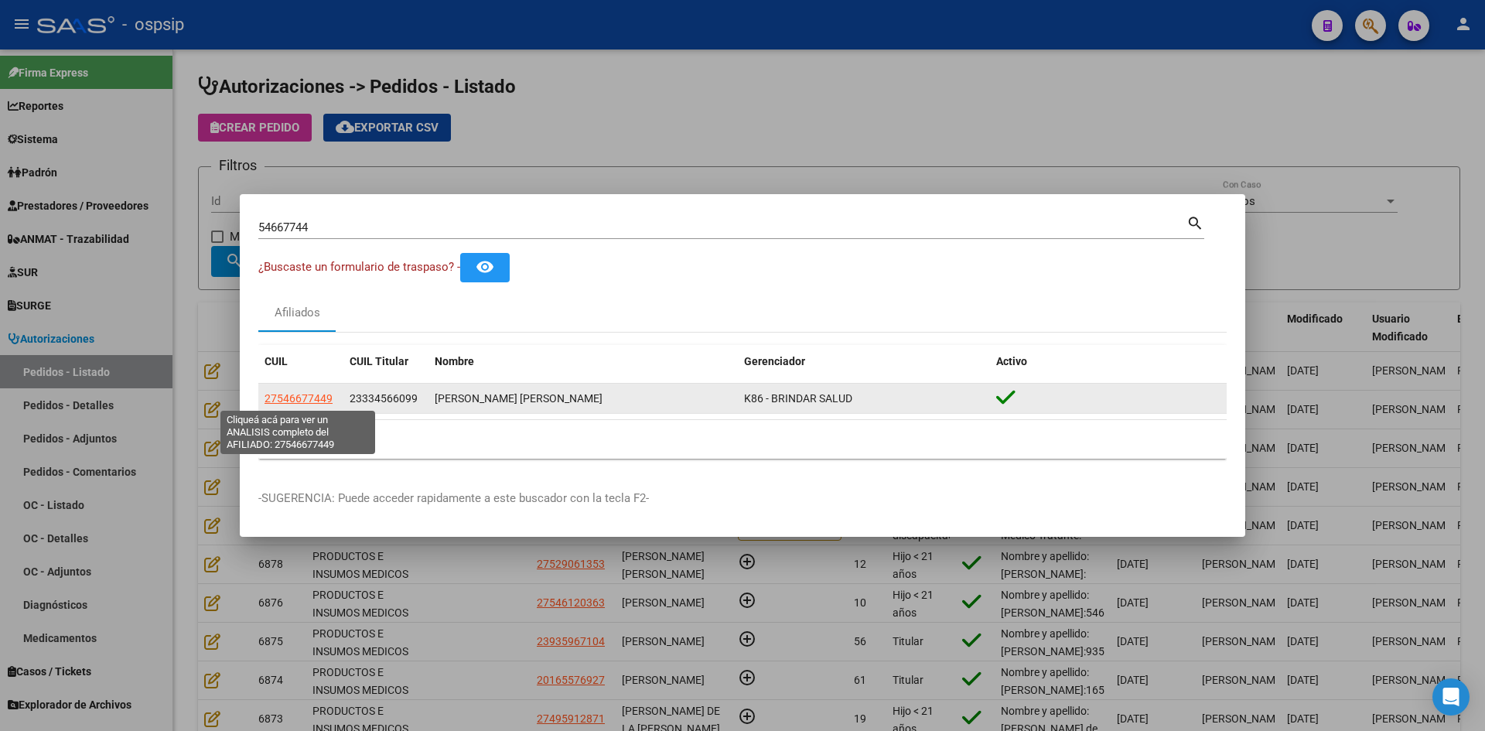
click at [319, 404] on span "27546677449" at bounding box center [298, 398] width 68 height 12
type textarea "27546677449"
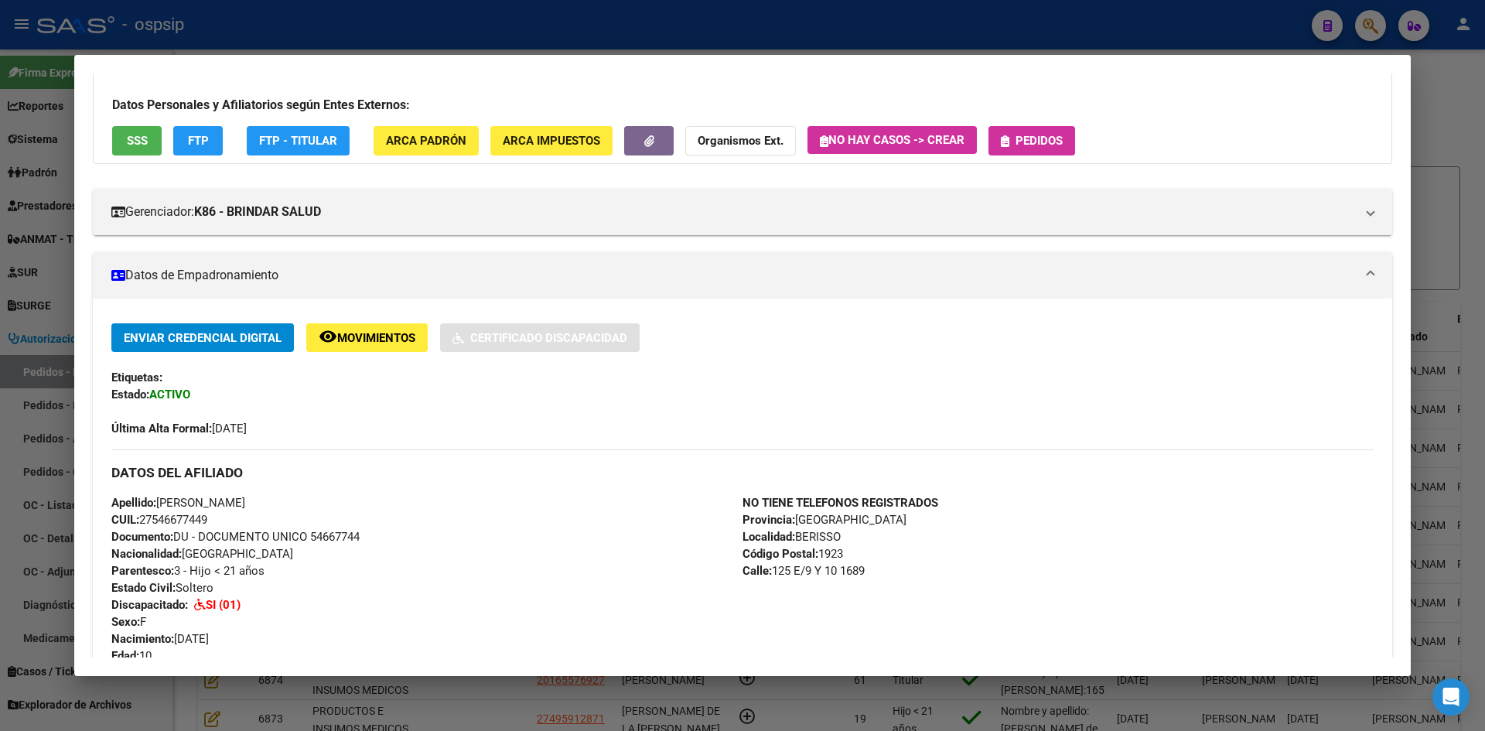
scroll to position [311, 0]
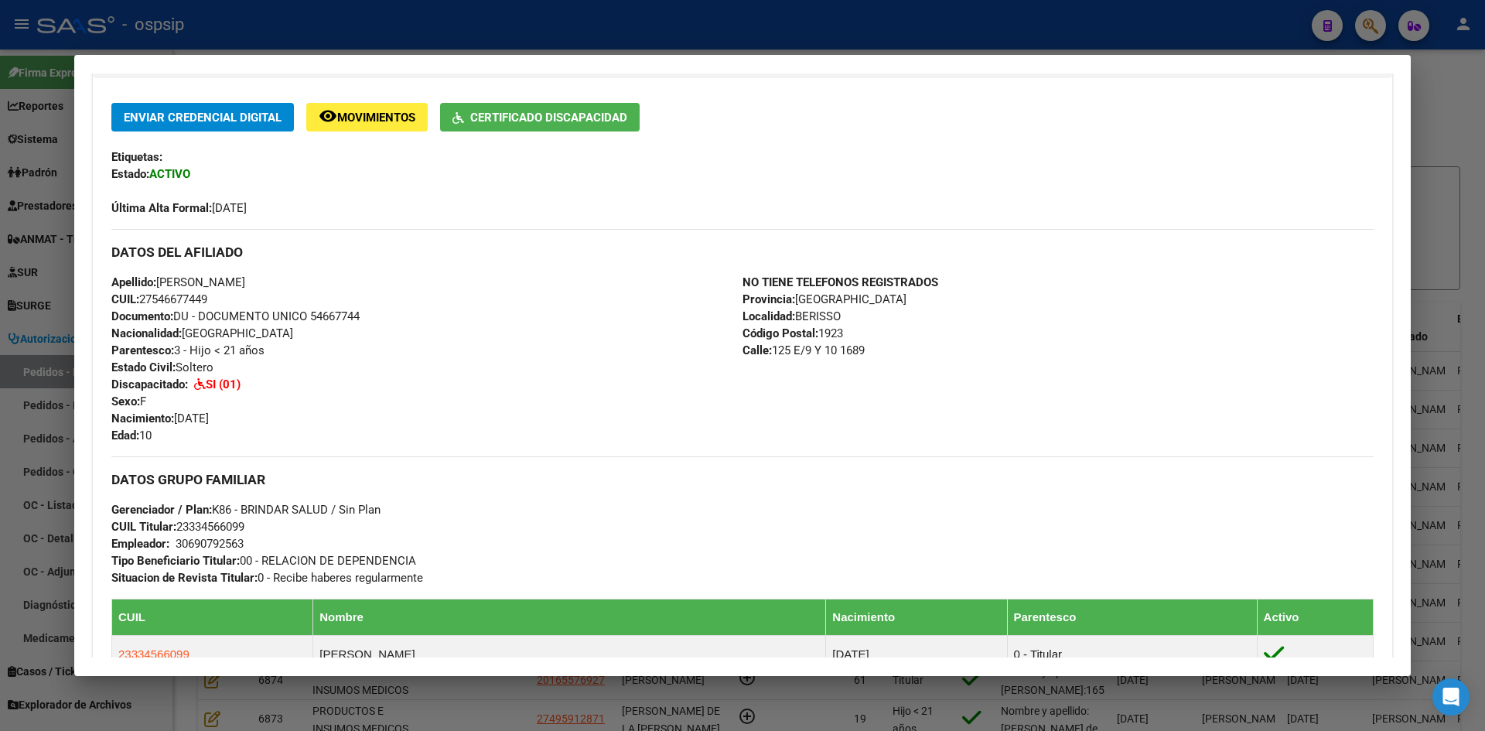
click at [43, 258] on div at bounding box center [742, 365] width 1485 height 731
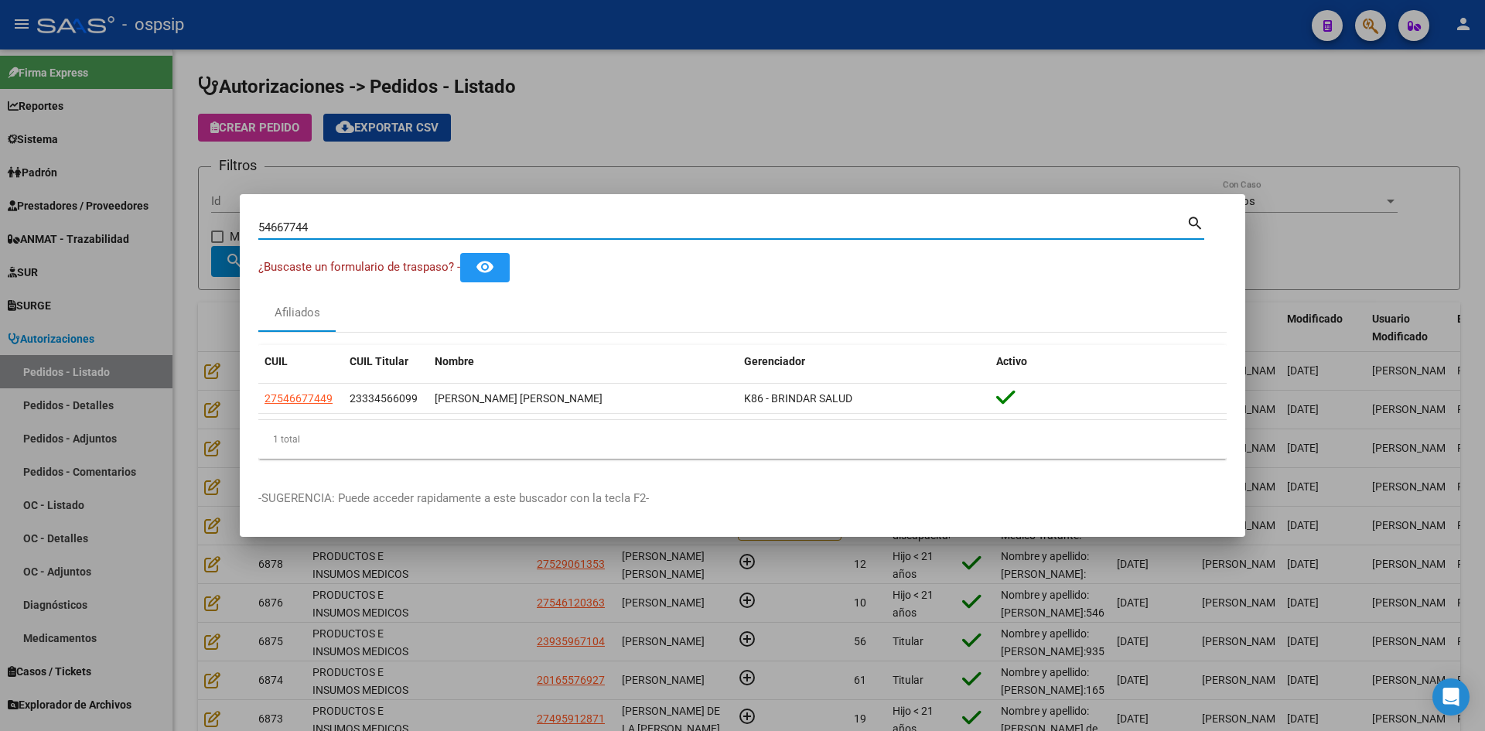
drag, startPoint x: 340, startPoint y: 231, endPoint x: 86, endPoint y: 189, distance: 258.0
click at [92, 189] on div "54667744 Buscar (apellido, dni, cuil, nro traspaso, cuit, obra social) search ¿…" at bounding box center [742, 365] width 1485 height 731
paste input "47639361"
type input "47639361"
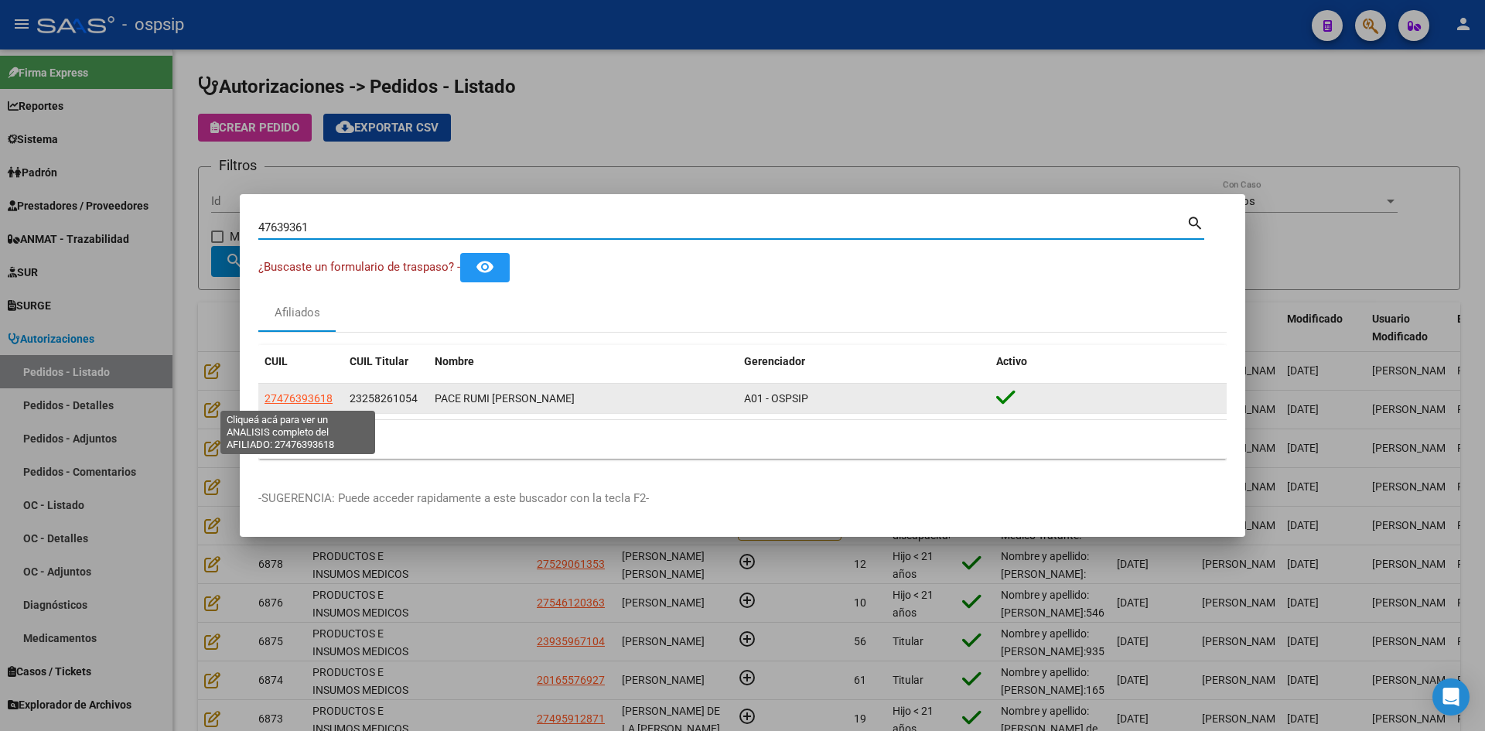
click at [299, 397] on span "27476393618" at bounding box center [298, 398] width 68 height 12
type textarea "27476393618"
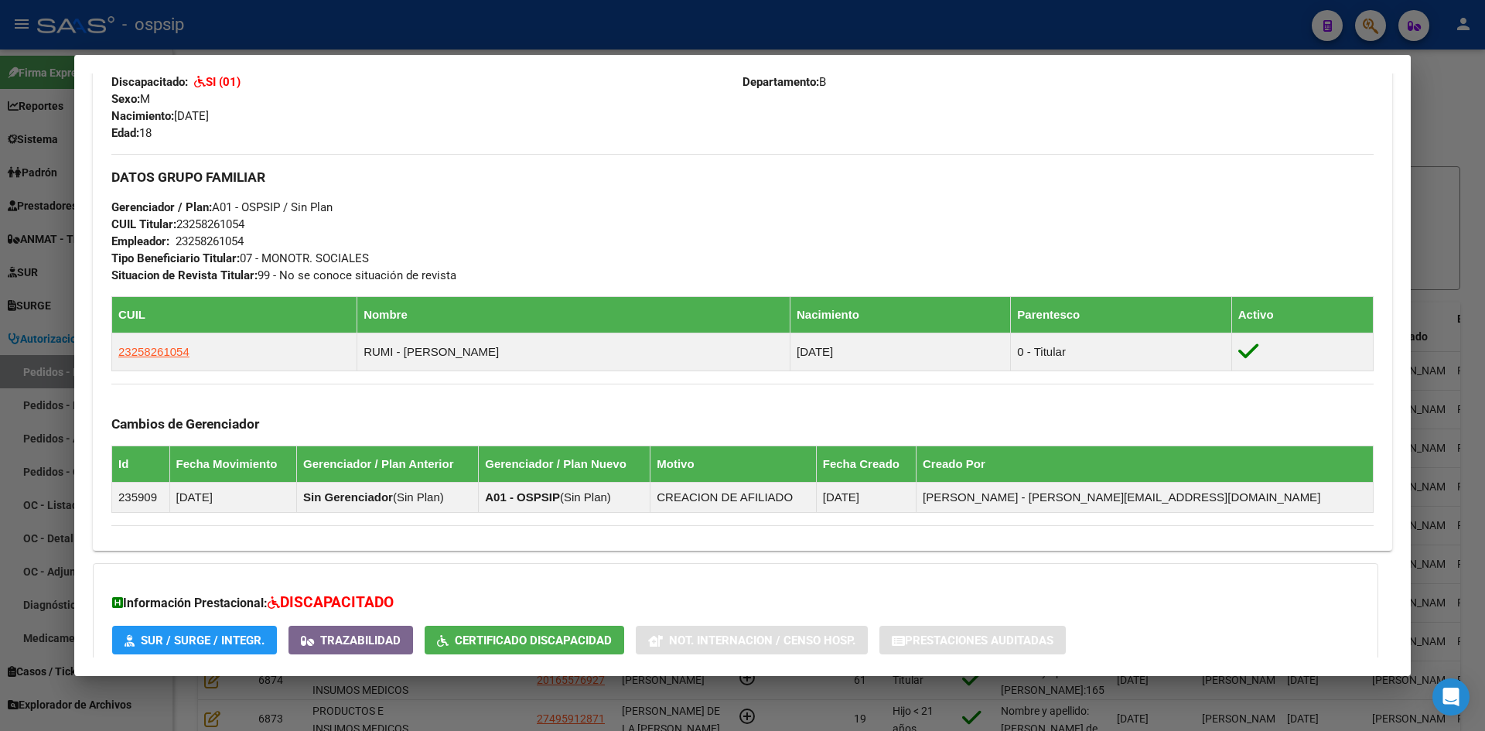
scroll to position [510, 0]
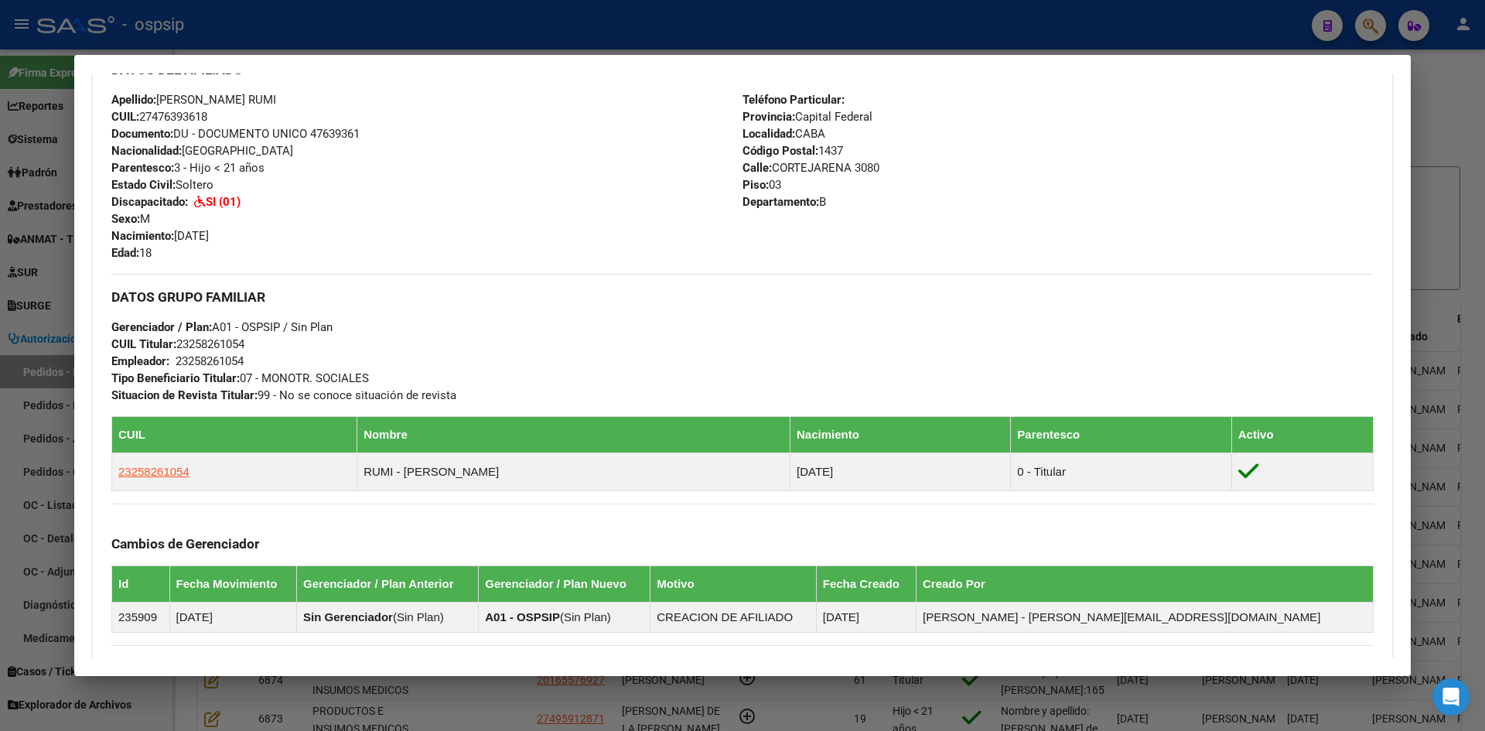
drag, startPoint x: 7, startPoint y: 364, endPoint x: 56, endPoint y: 350, distance: 50.7
click at [11, 363] on div at bounding box center [742, 365] width 1485 height 731
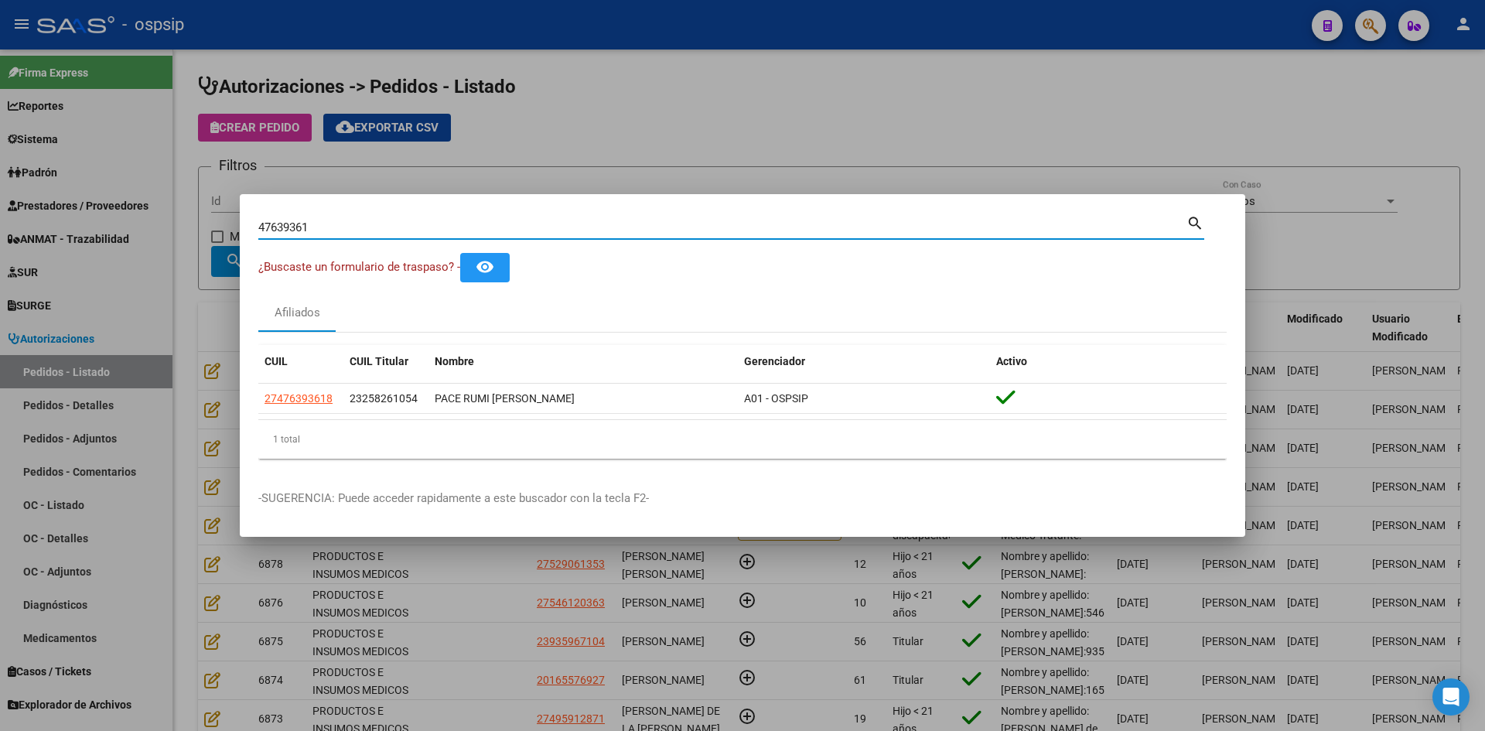
drag, startPoint x: 282, startPoint y: 222, endPoint x: 39, endPoint y: 174, distance: 247.5
click at [101, 192] on div "47639361 Buscar (apellido, dni, cuil, nro traspaso, cuit, obra social) search ¿…" at bounding box center [742, 365] width 1485 height 731
paste input "49852164"
type input "49852164"
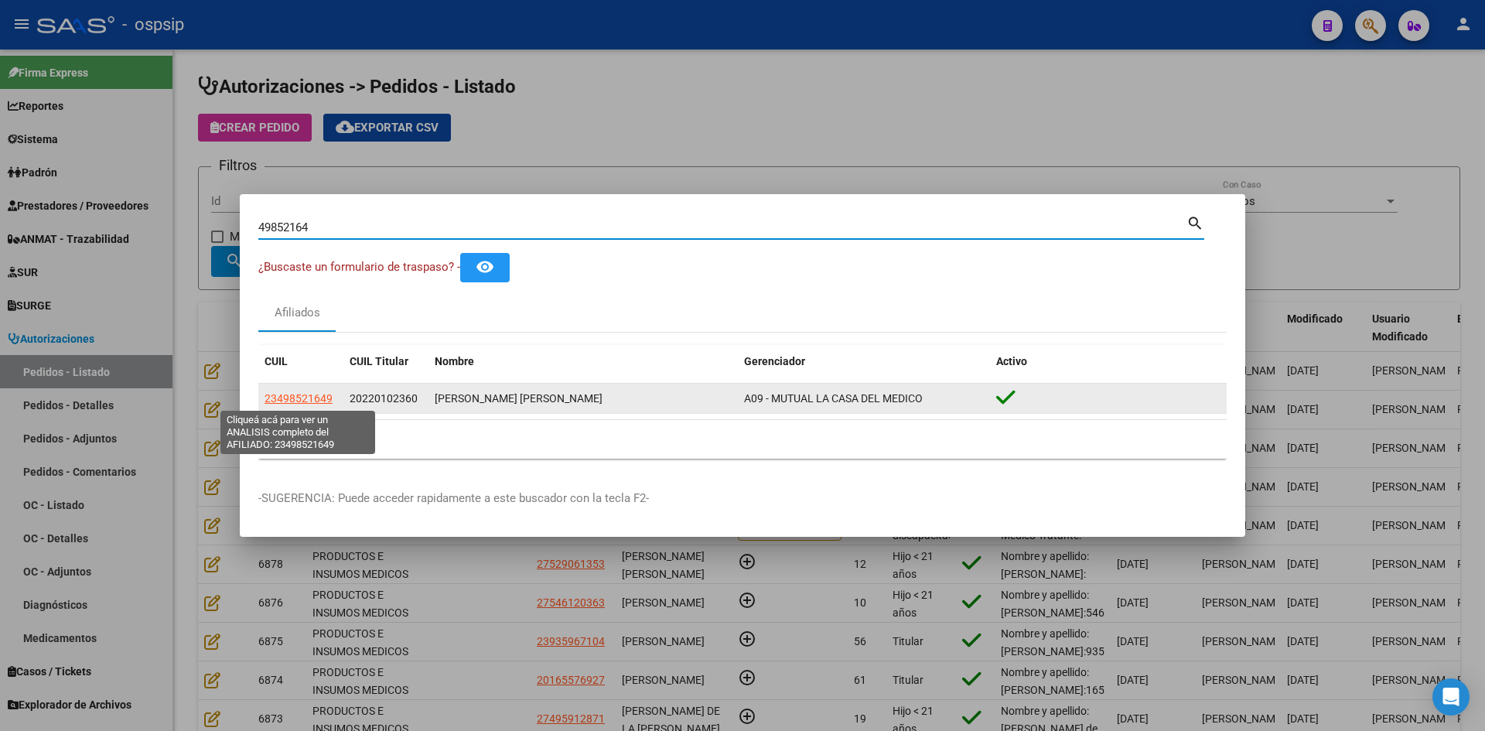
click at [298, 395] on span "23498521649" at bounding box center [298, 398] width 68 height 12
type textarea "23498521649"
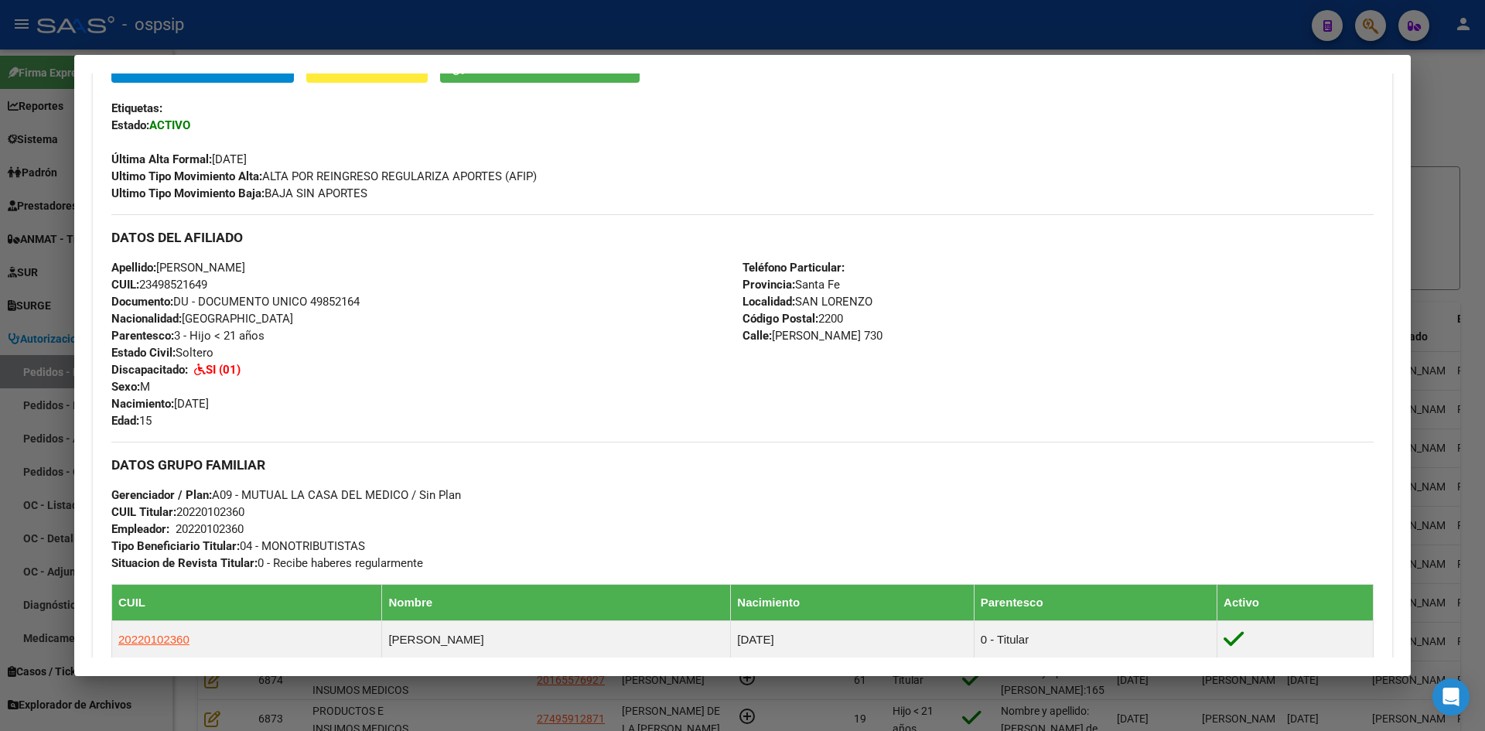
scroll to position [516, 0]
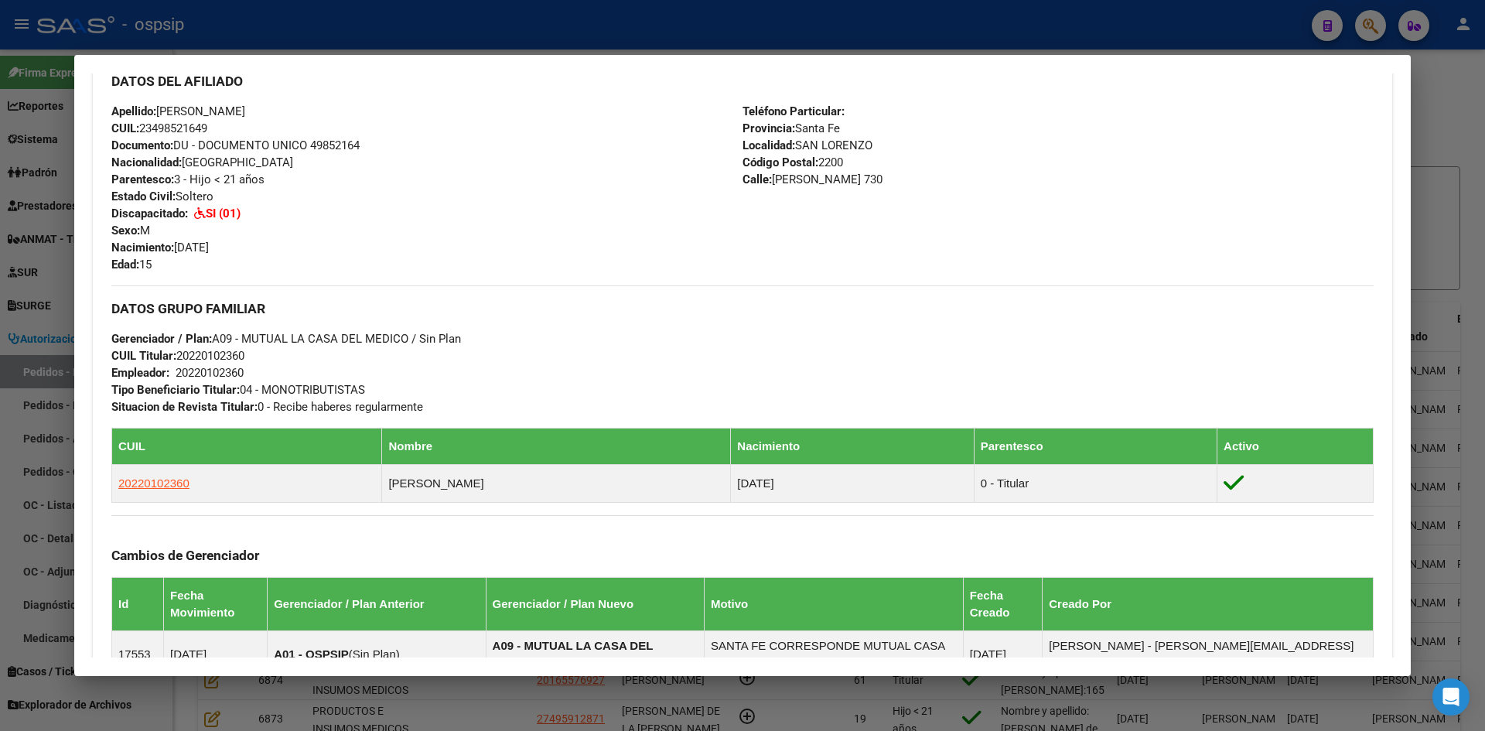
drag, startPoint x: 9, startPoint y: 226, endPoint x: 67, endPoint y: 230, distance: 59.0
click at [9, 226] on div at bounding box center [742, 365] width 1485 height 731
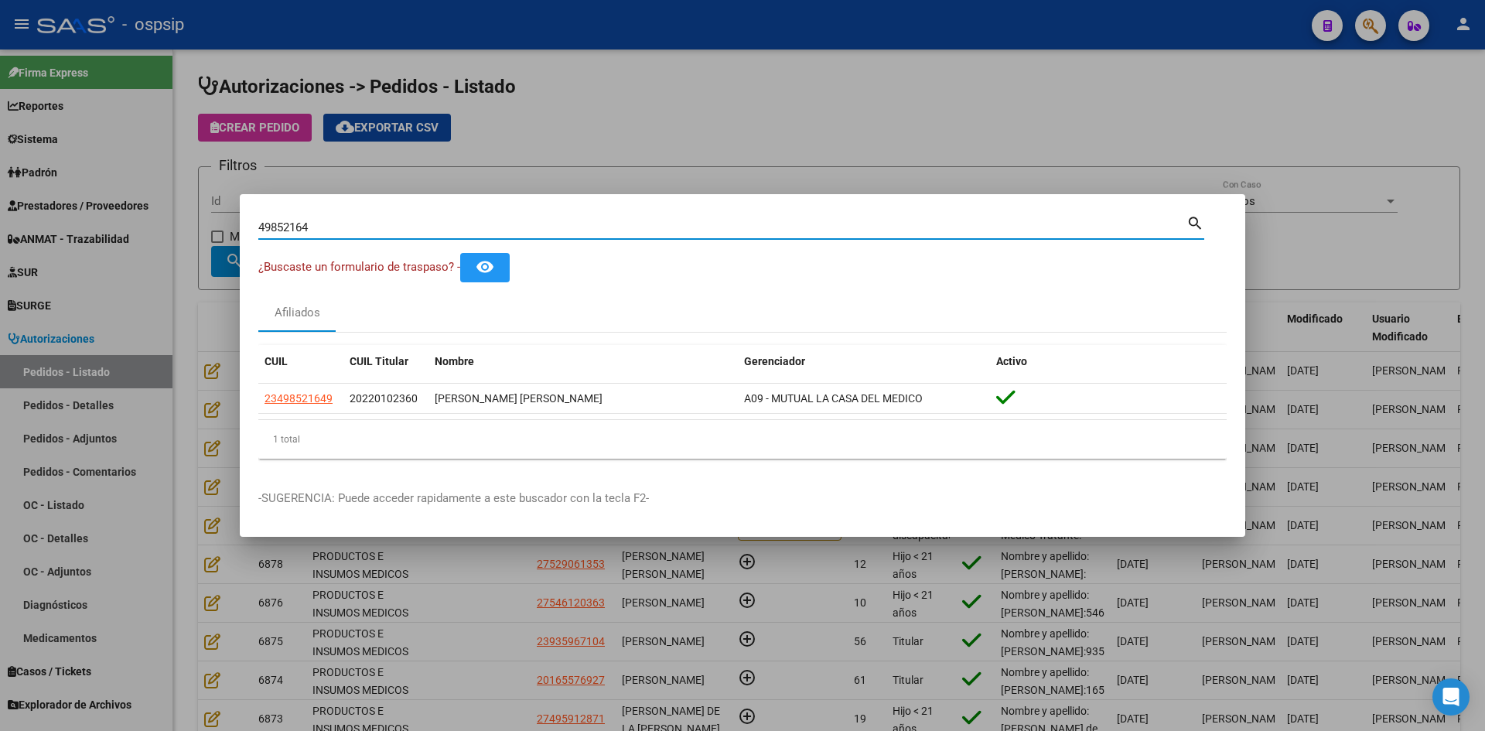
drag, startPoint x: 326, startPoint y: 225, endPoint x: 15, endPoint y: 188, distance: 313.9
click at [53, 195] on div "49852164 Buscar (apellido, dni, cuil, nro traspaso, cuit, obra social) search ¿…" at bounding box center [742, 365] width 1485 height 731
paste input "45430057"
type input "45430057"
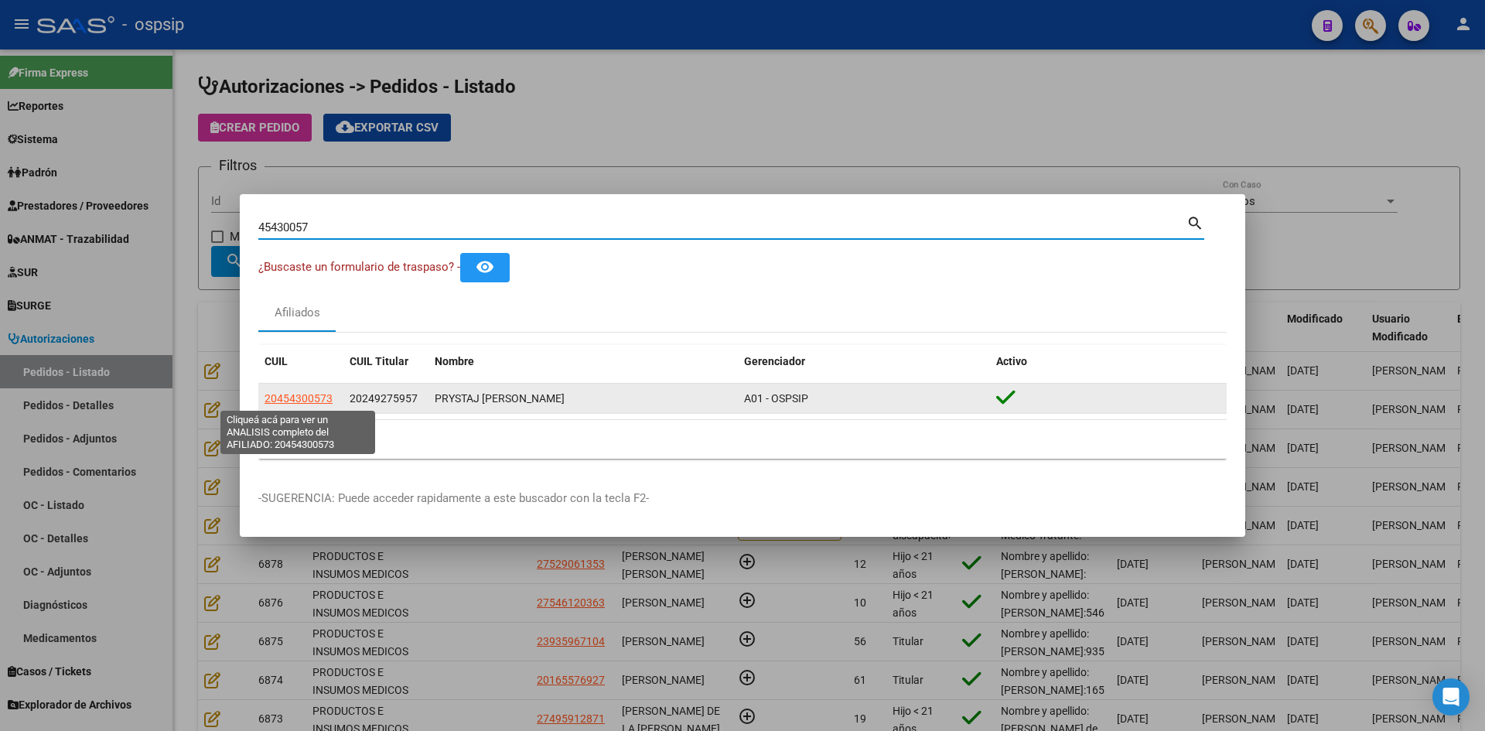
click at [300, 398] on span "20454300573" at bounding box center [298, 398] width 68 height 12
type textarea "20454300573"
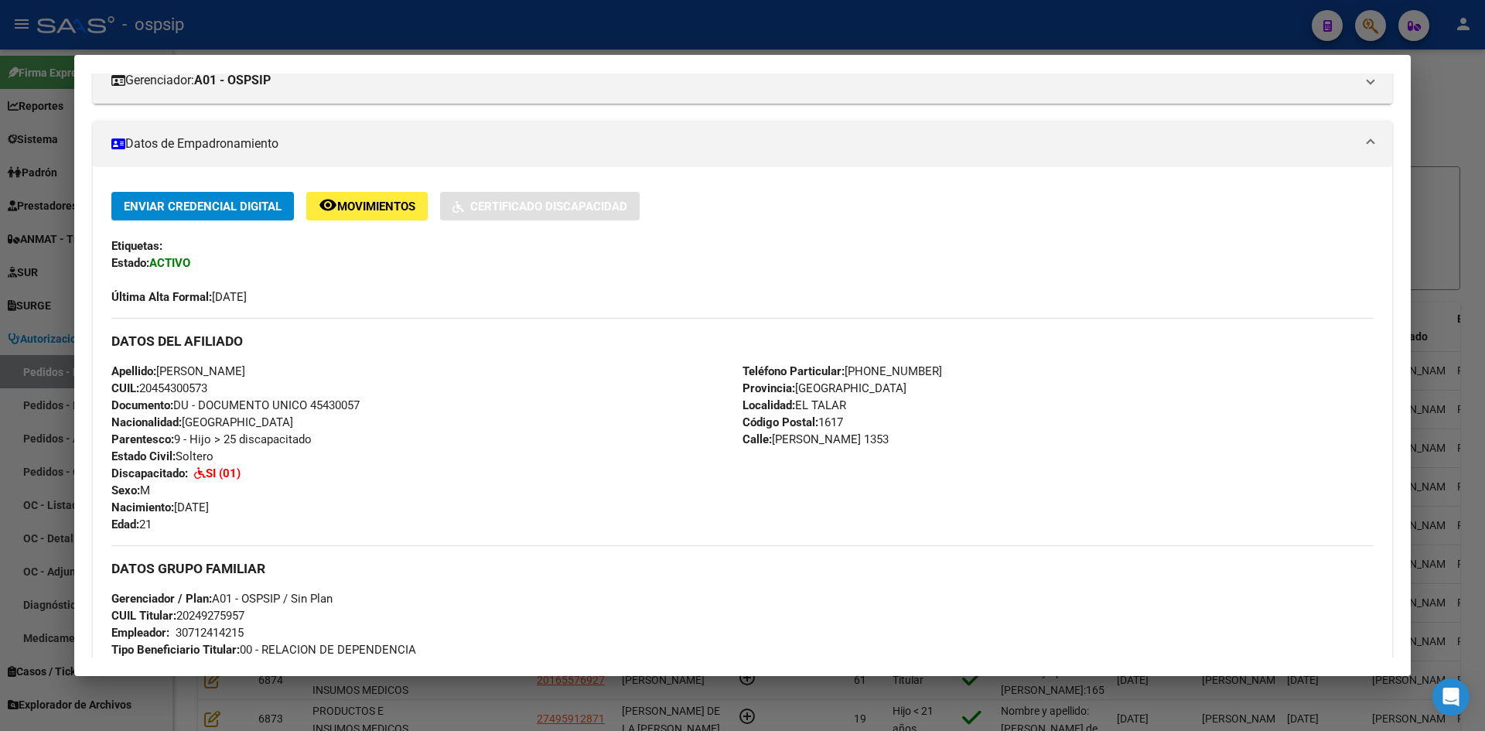
scroll to position [258, 0]
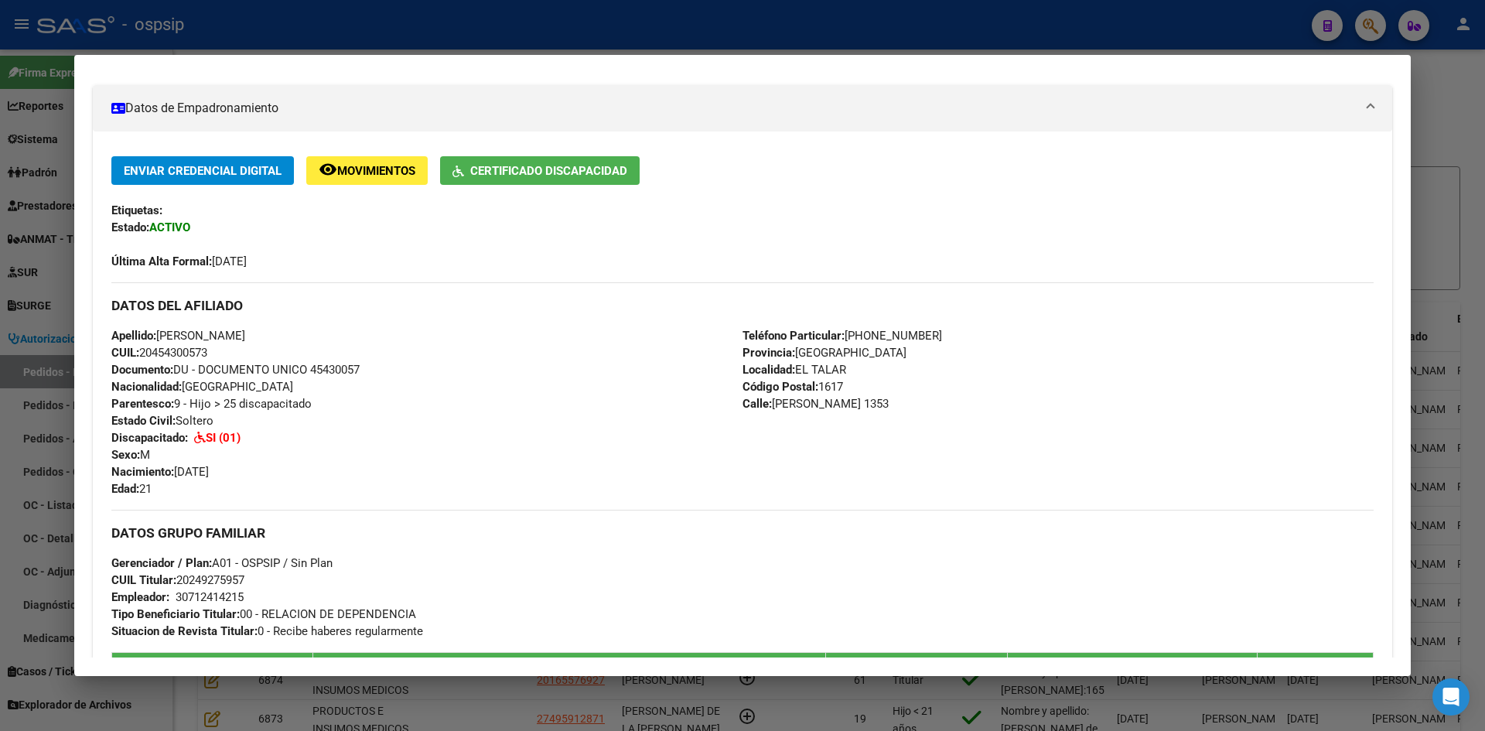
click at [61, 351] on div at bounding box center [742, 365] width 1485 height 731
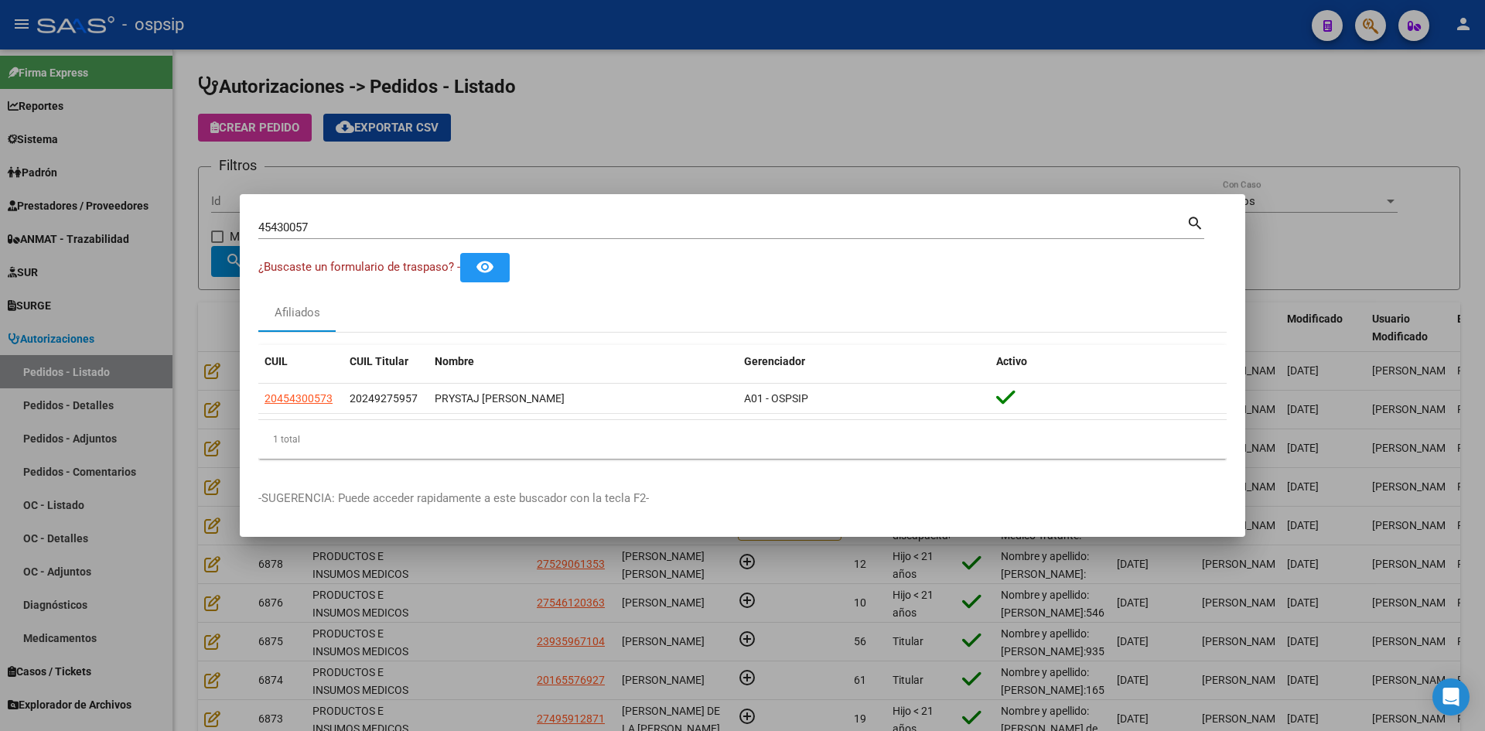
click at [320, 222] on input "45430057" at bounding box center [722, 227] width 928 height 14
drag, startPoint x: 332, startPoint y: 224, endPoint x: 198, endPoint y: 209, distance: 134.7
click at [210, 210] on div "45430057 Buscar (apellido, dni, cuil, nro traspaso, cuit, obra social) search ¿…" at bounding box center [742, 365] width 1485 height 731
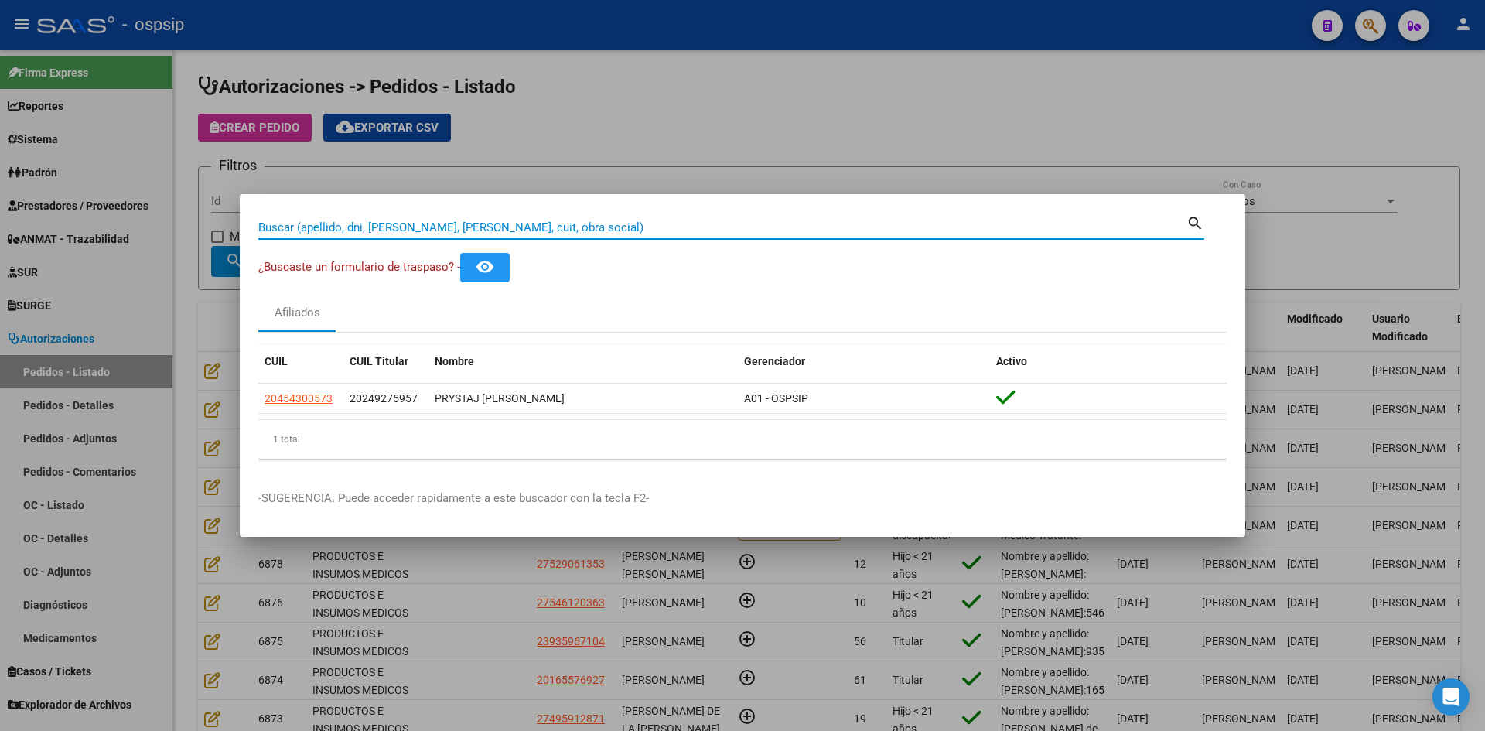
type input "v"
paste input "57818558"
type input "57818558"
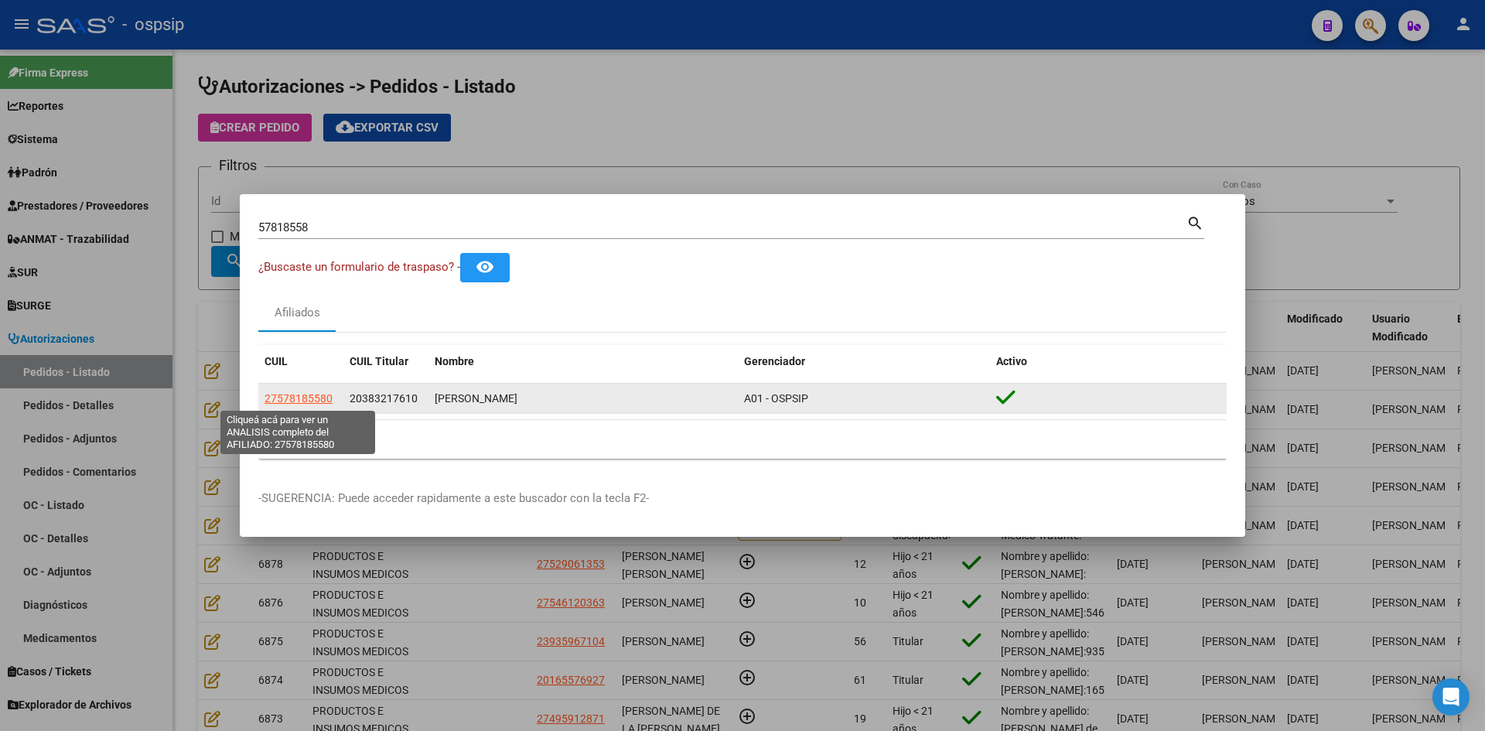
click at [312, 399] on span "27578185580" at bounding box center [298, 398] width 68 height 12
type textarea "27578185580"
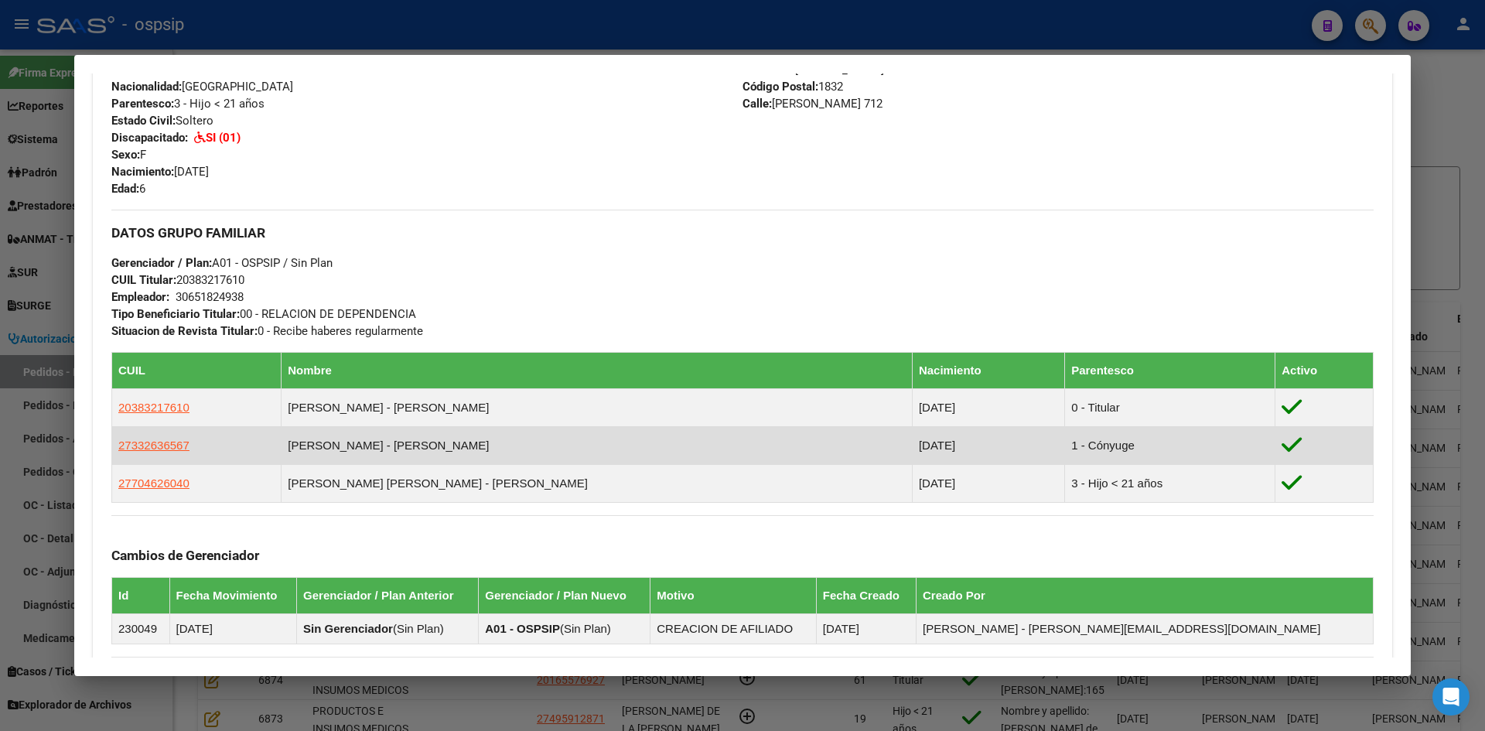
scroll to position [569, 0]
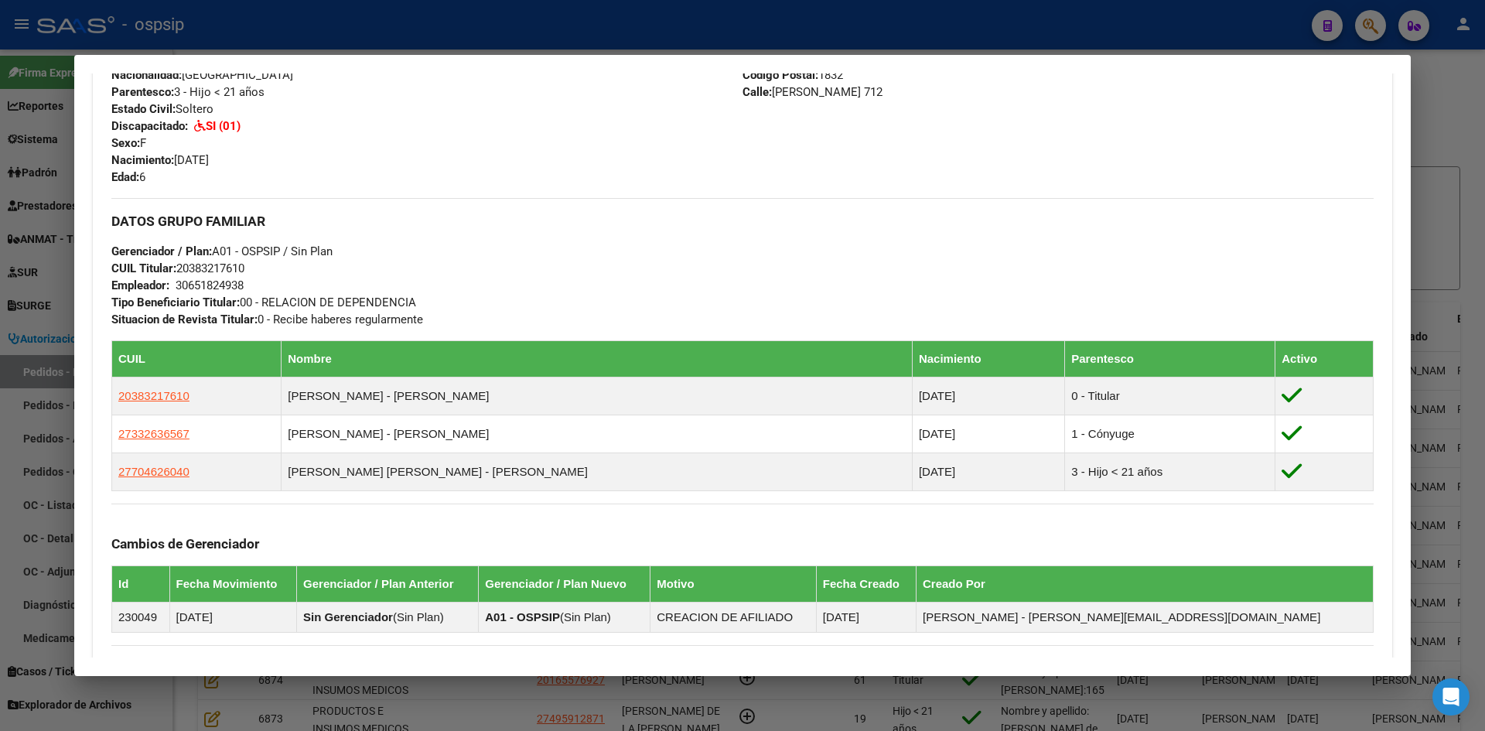
click at [36, 391] on div at bounding box center [742, 365] width 1485 height 731
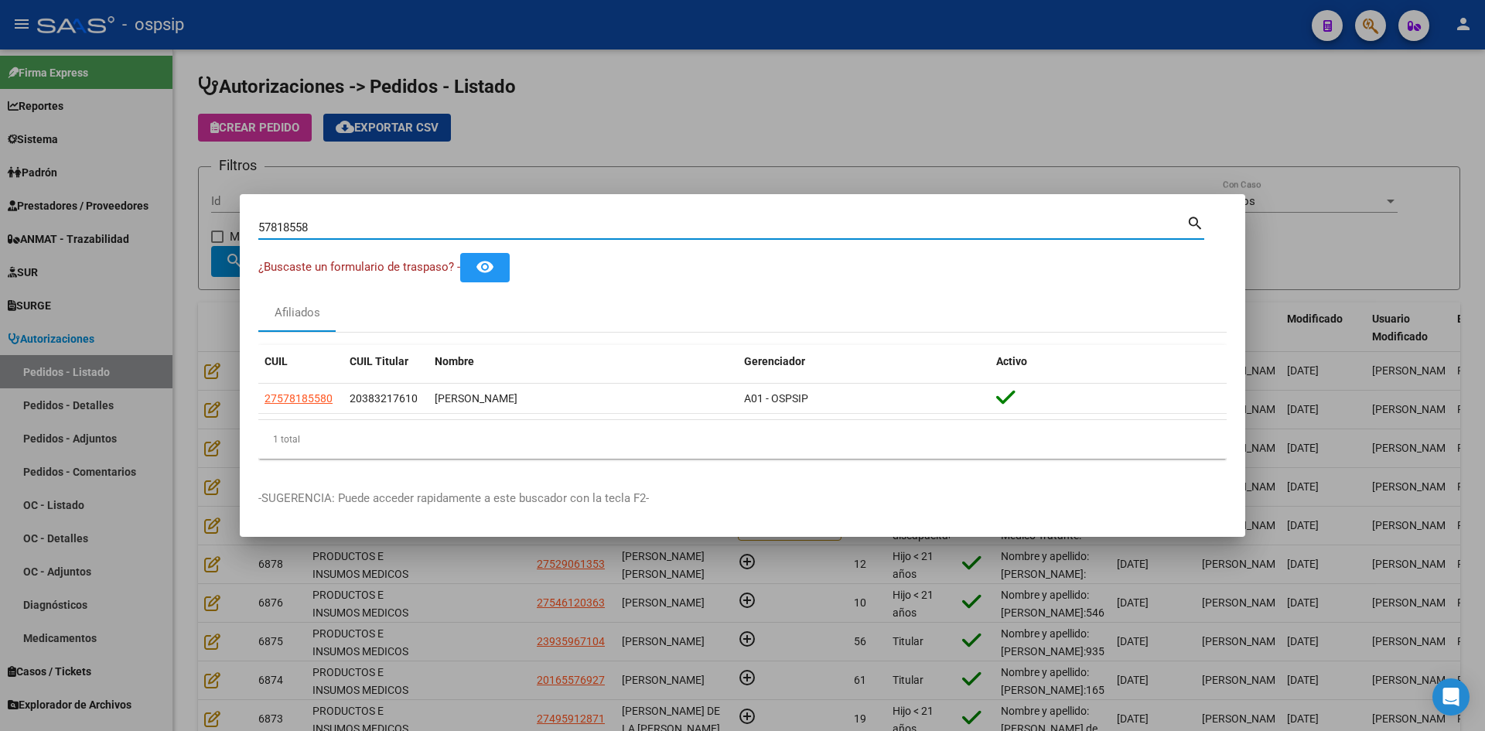
drag, startPoint x: 320, startPoint y: 224, endPoint x: 111, endPoint y: 195, distance: 210.9
click at [121, 196] on div "57818558 Buscar (apellido, dni, cuil, nro traspaso, cuit, obra social) search ¿…" at bounding box center [742, 365] width 1485 height 731
paste input "51087254"
type input "51087254"
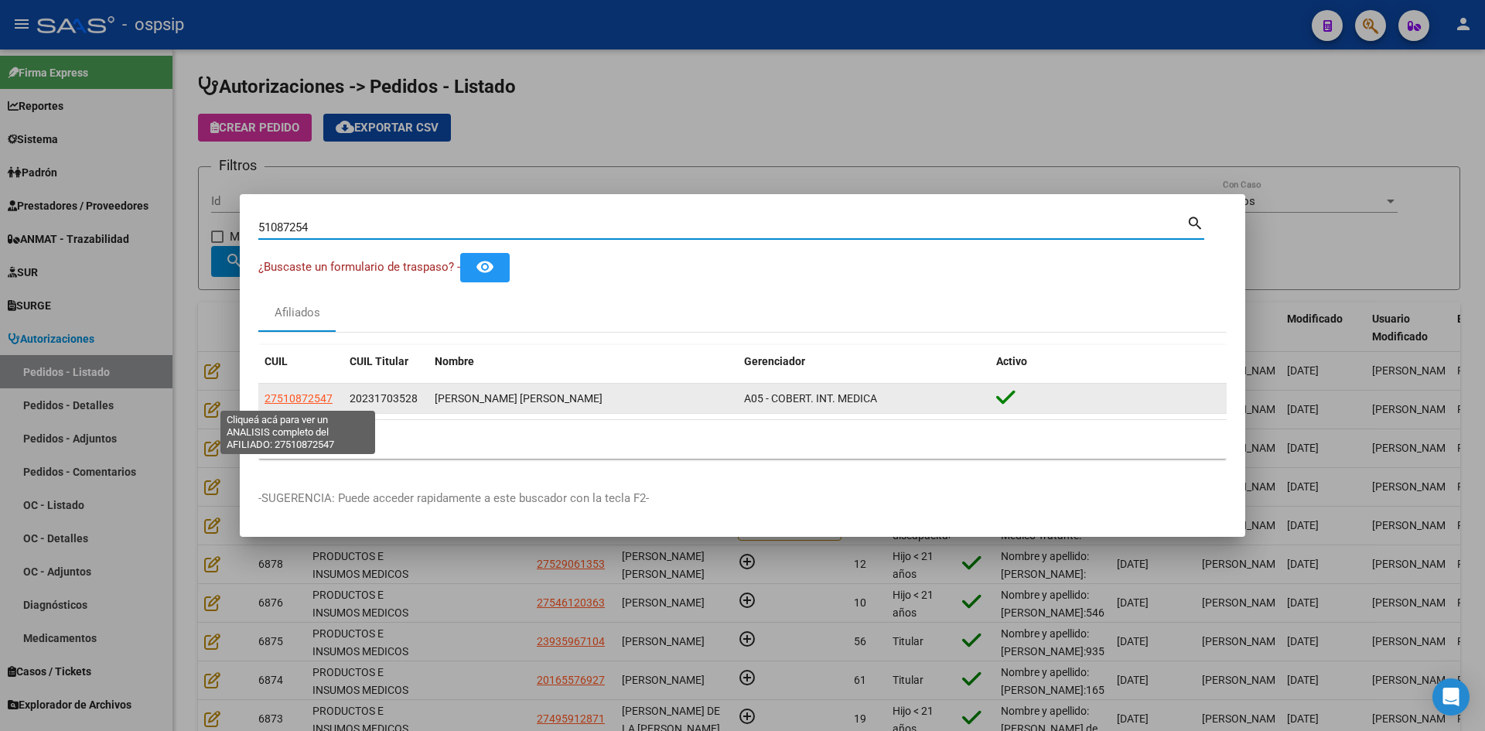
click at [309, 400] on span "27510872547" at bounding box center [298, 398] width 68 height 12
type textarea "27510872547"
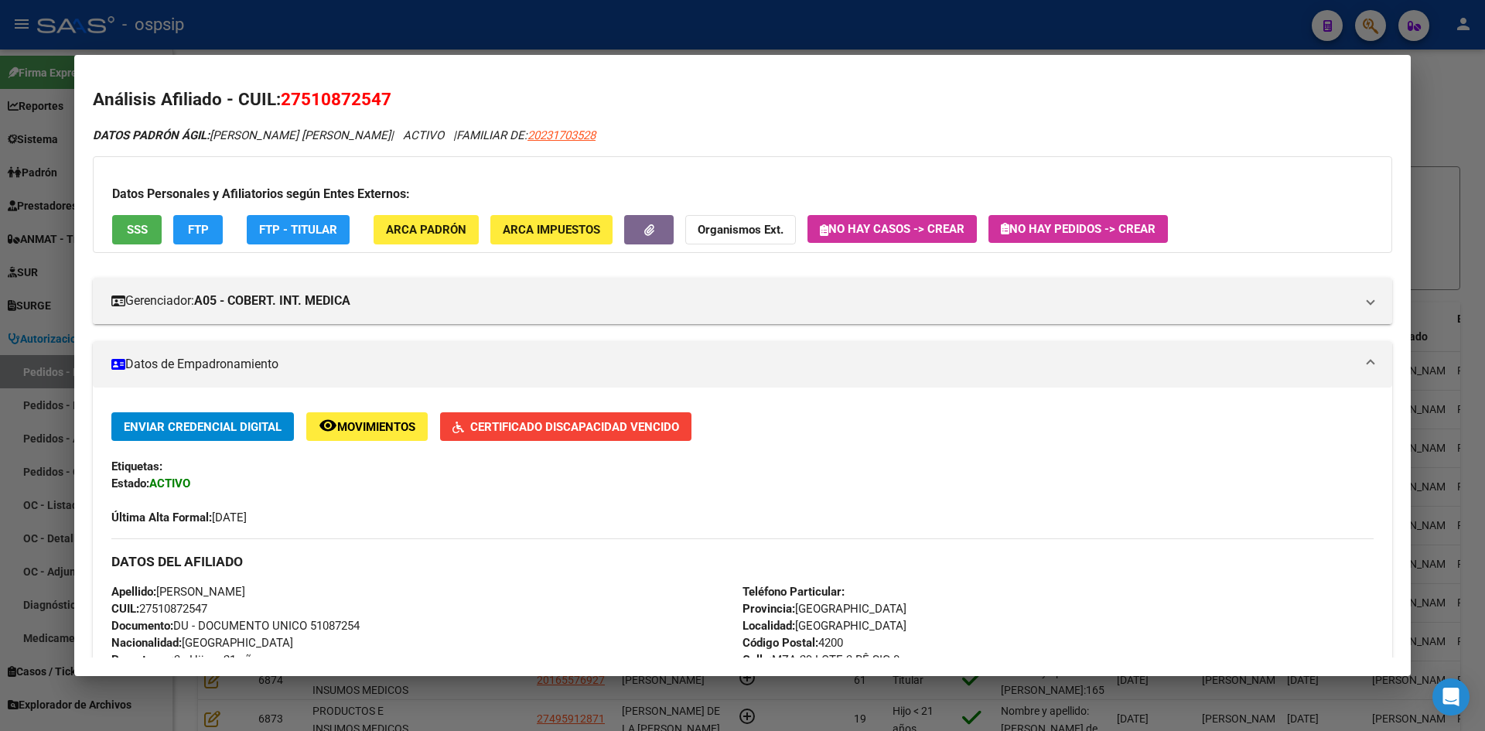
scroll to position [0, 0]
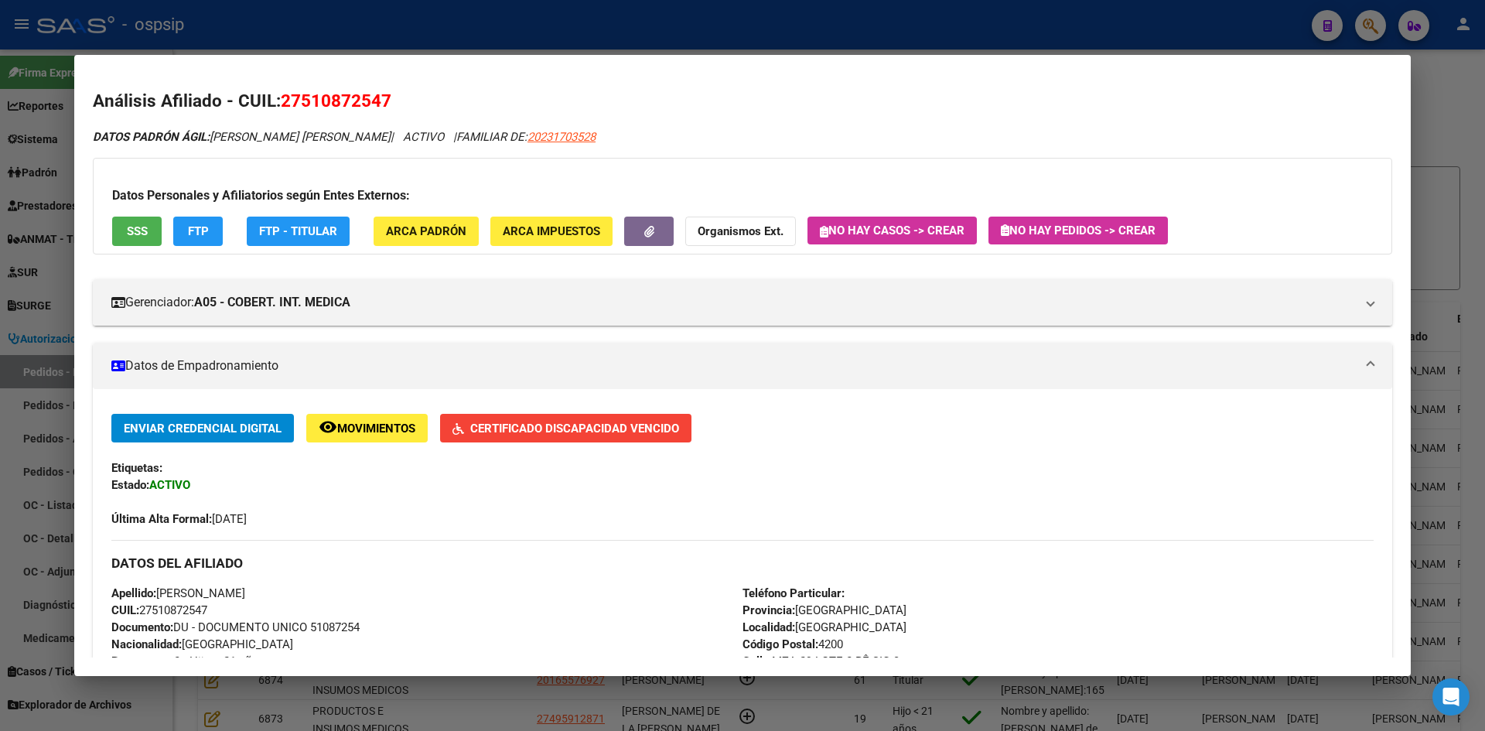
drag, startPoint x: 49, startPoint y: 316, endPoint x: 237, endPoint y: 304, distance: 187.5
click at [49, 315] on div at bounding box center [742, 365] width 1485 height 731
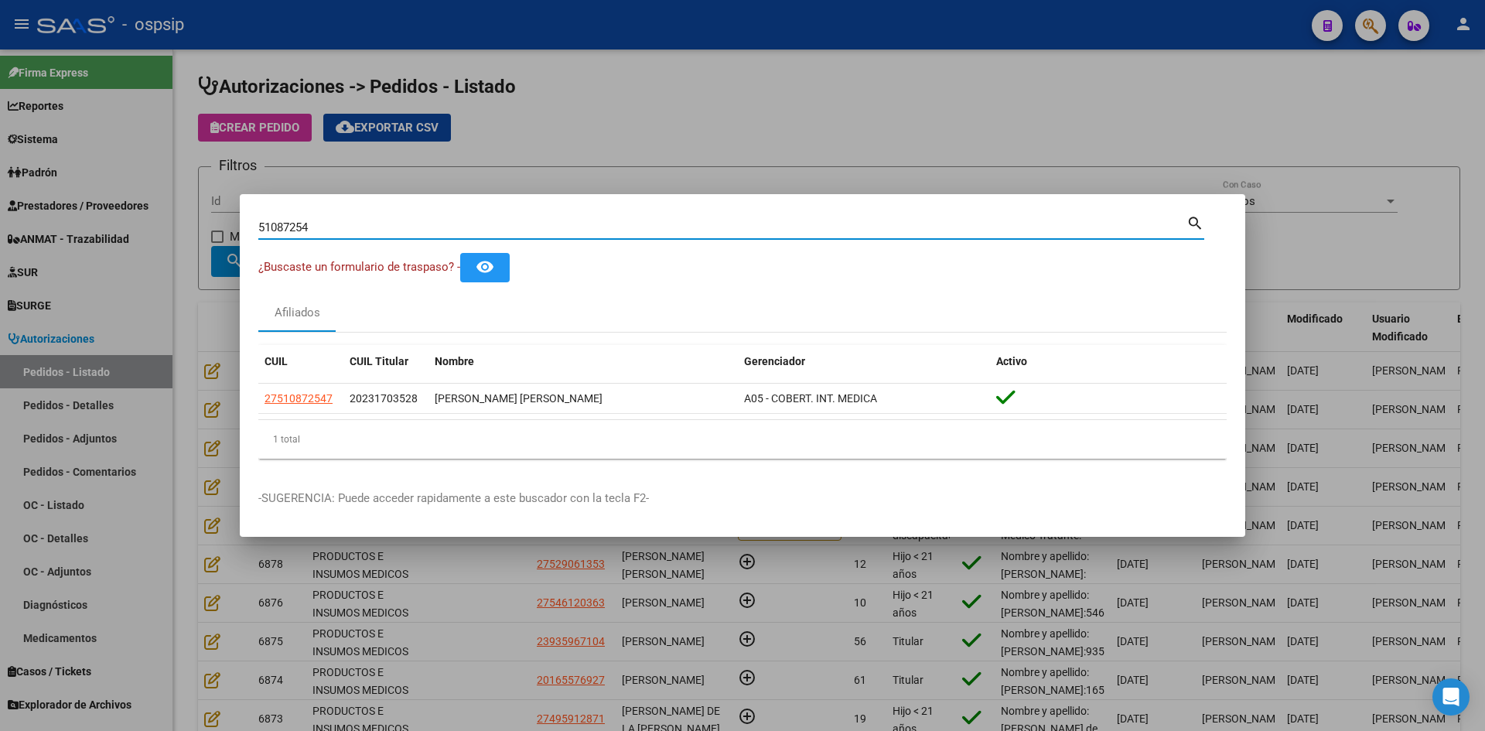
drag, startPoint x: 346, startPoint y: 230, endPoint x: 117, endPoint y: 177, distance: 235.1
click at [125, 179] on div "51087254 Buscar (apellido, dni, cuil, nro traspaso, cuit, obra social) search ¿…" at bounding box center [742, 365] width 1485 height 731
paste input "58123598"
type input "58123598"
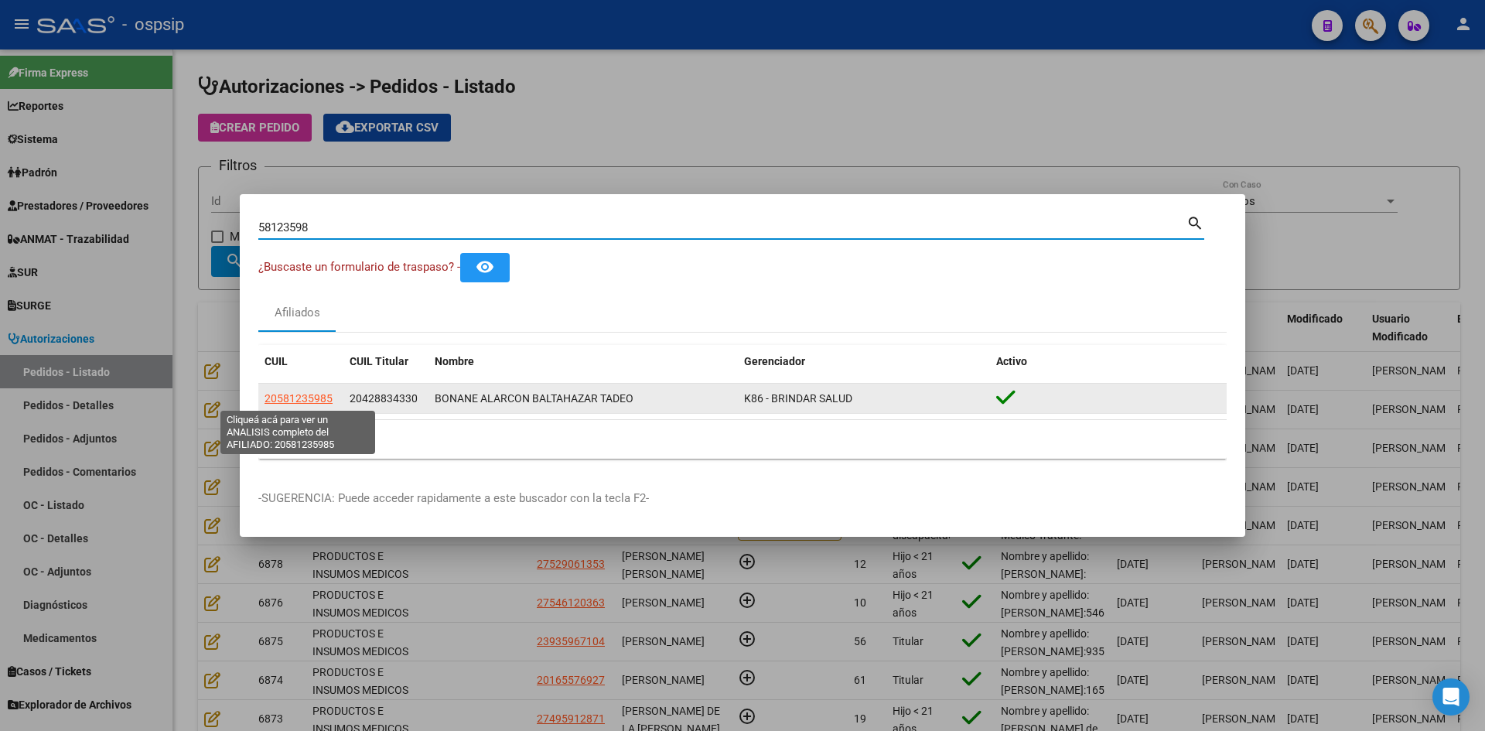
click at [327, 394] on span "20581235985" at bounding box center [298, 398] width 68 height 12
type textarea "20581235985"
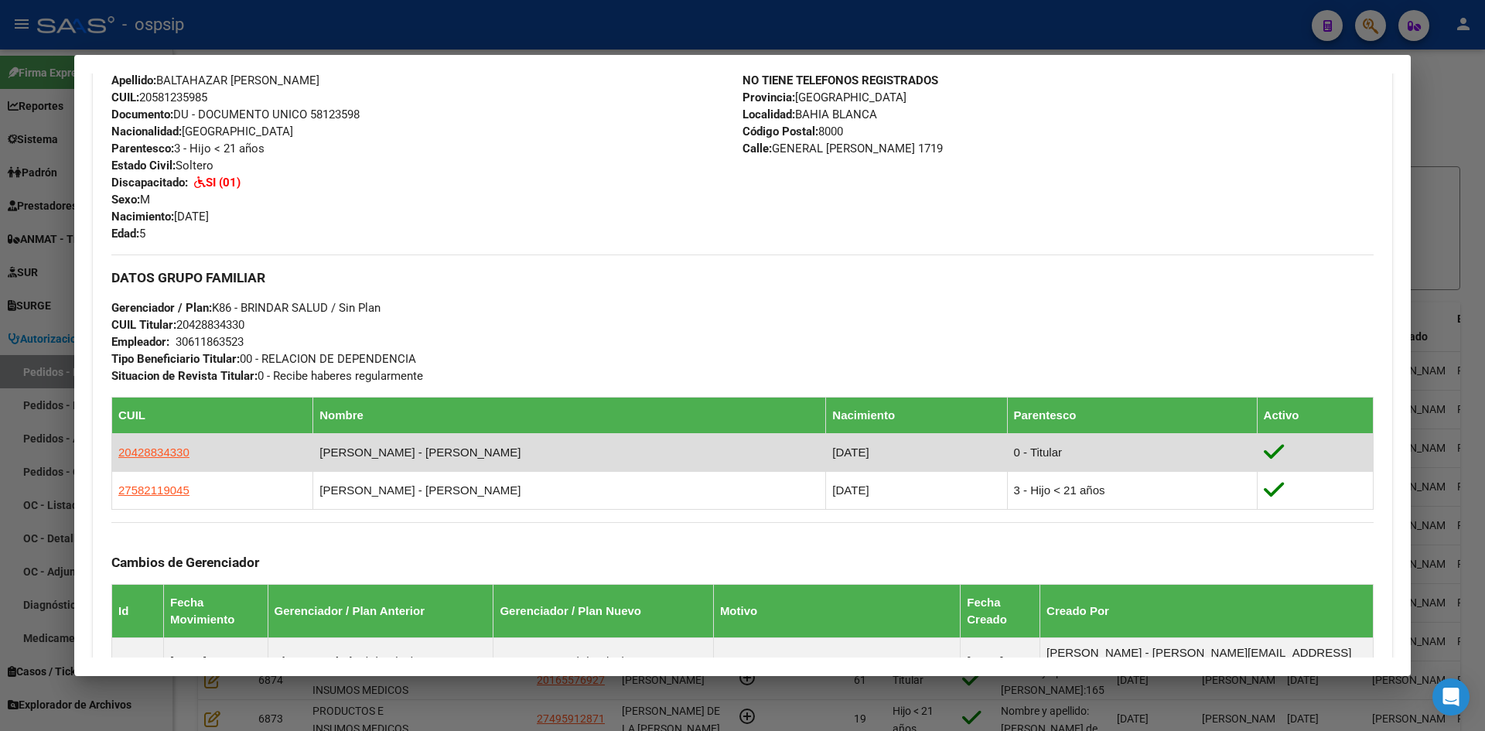
scroll to position [516, 0]
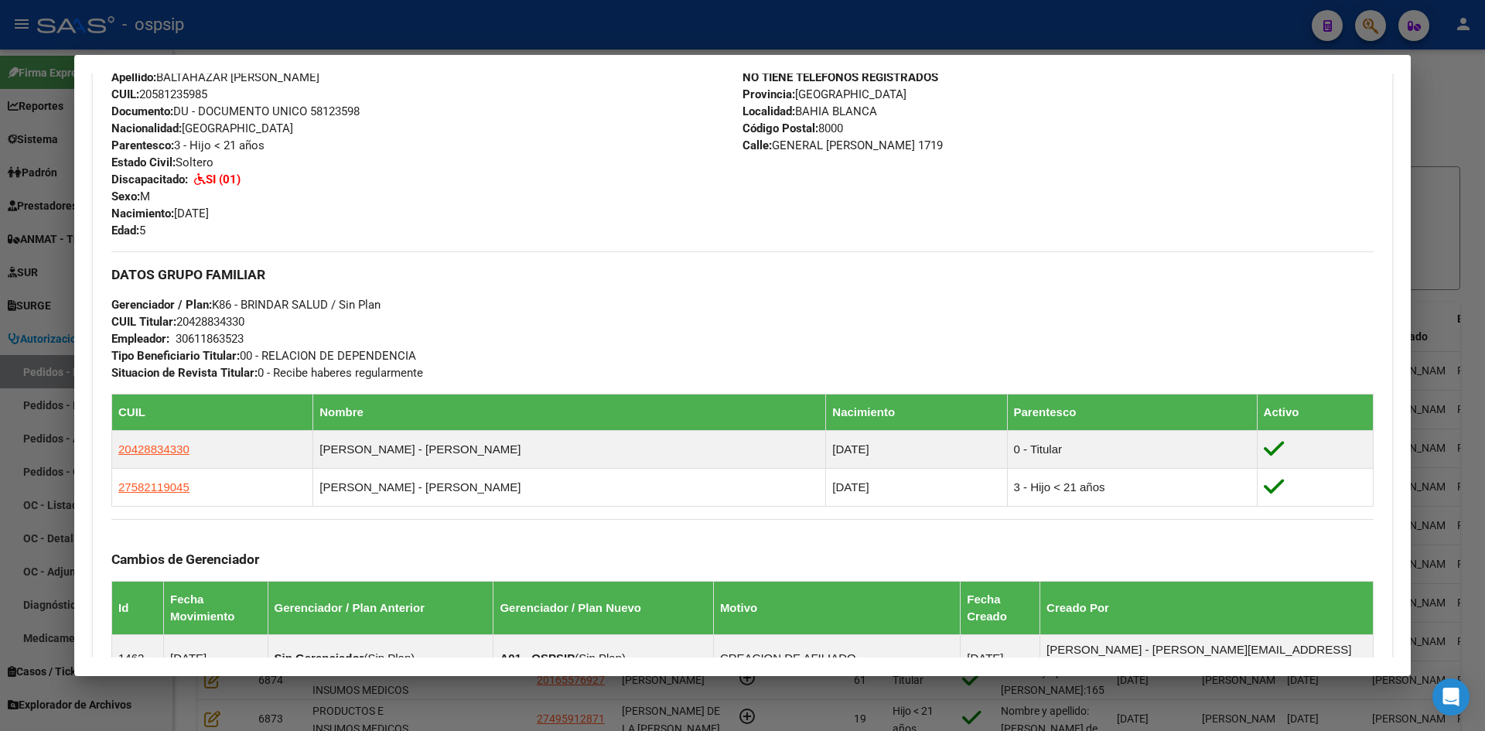
click at [29, 334] on div at bounding box center [742, 365] width 1485 height 731
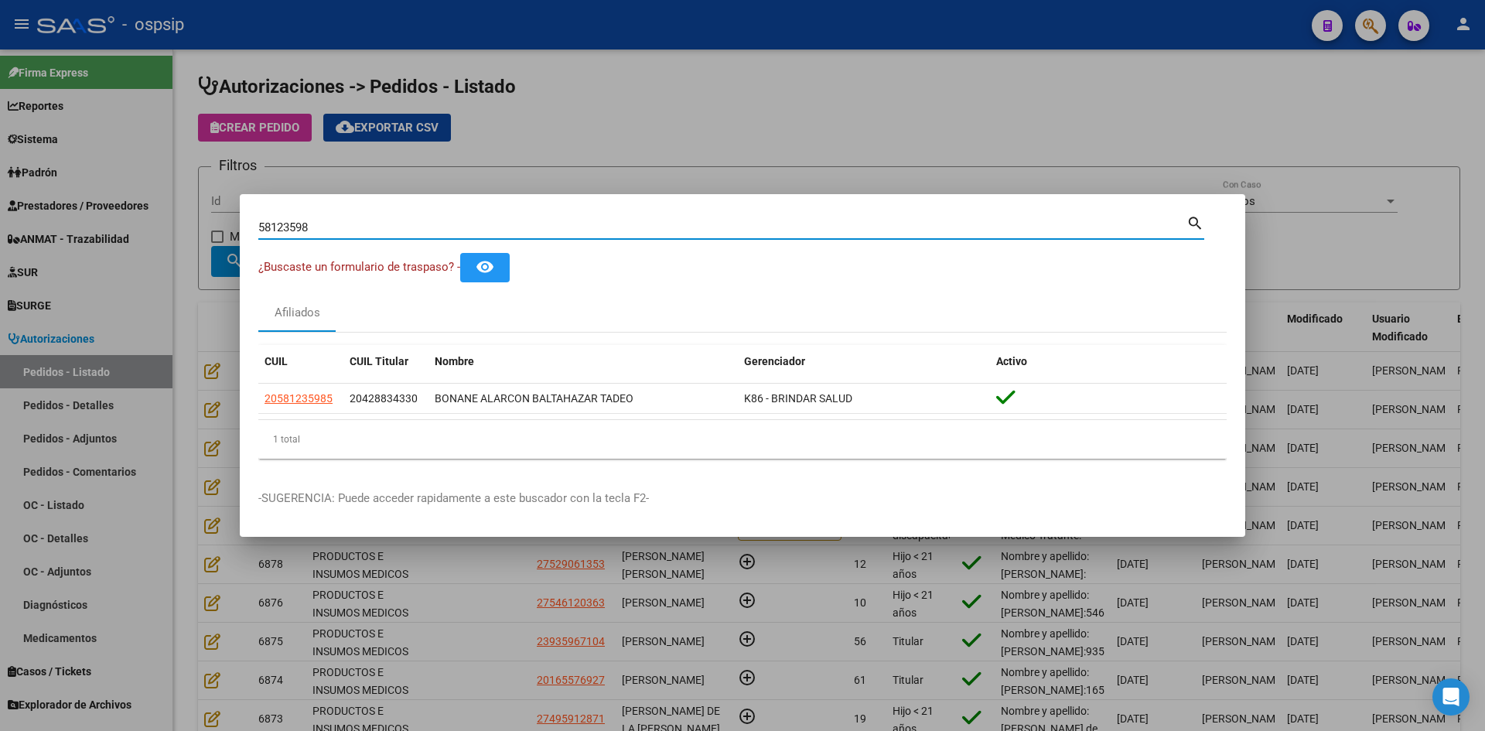
drag, startPoint x: 345, startPoint y: 233, endPoint x: 8, endPoint y: 179, distance: 341.5
click at [27, 182] on div "58123598 Buscar (apellido, dni, cuil, nro traspaso, cuit, obra social) search ¿…" at bounding box center [742, 365] width 1485 height 731
paste input "58492864"
type input "58492864"
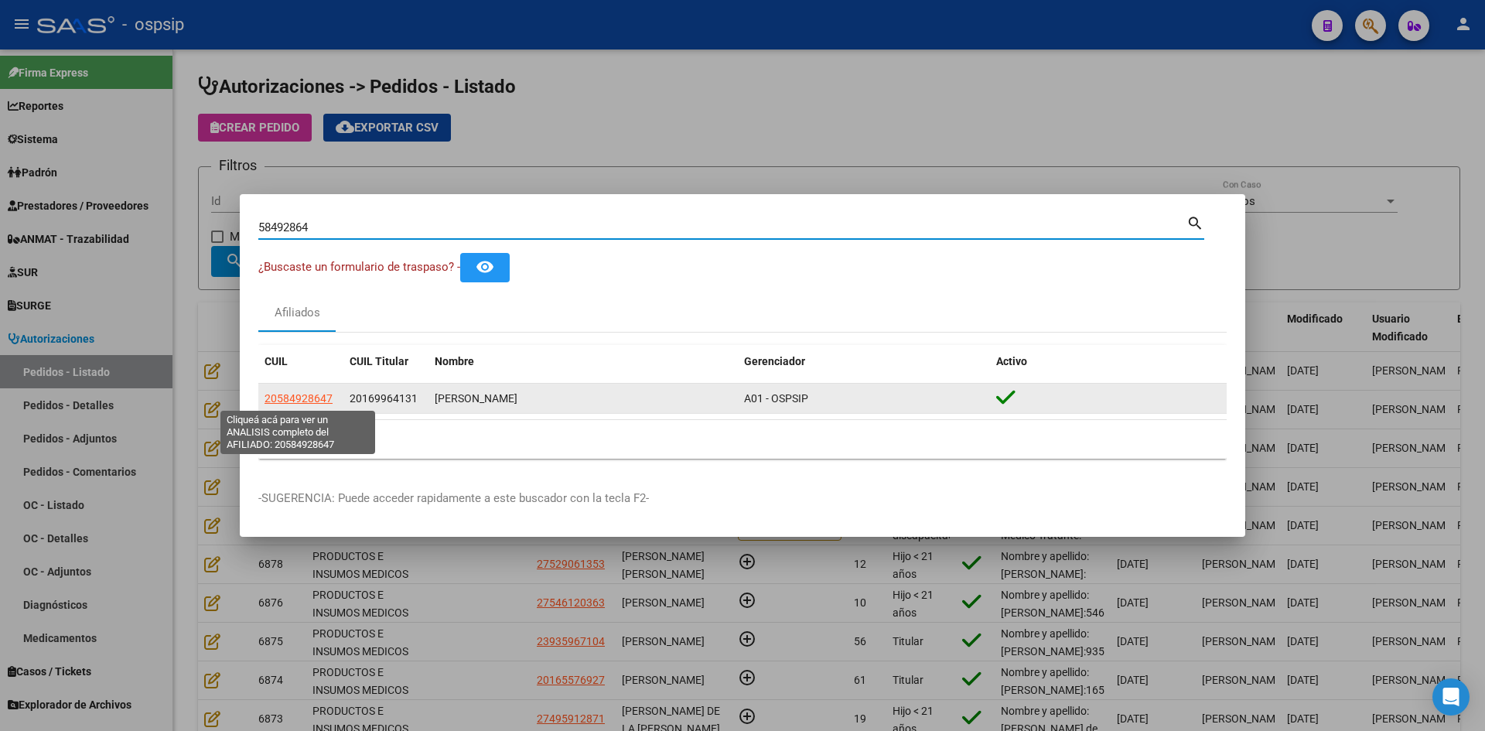
click at [308, 398] on span "20584928647" at bounding box center [298, 398] width 68 height 12
type textarea "20584928647"
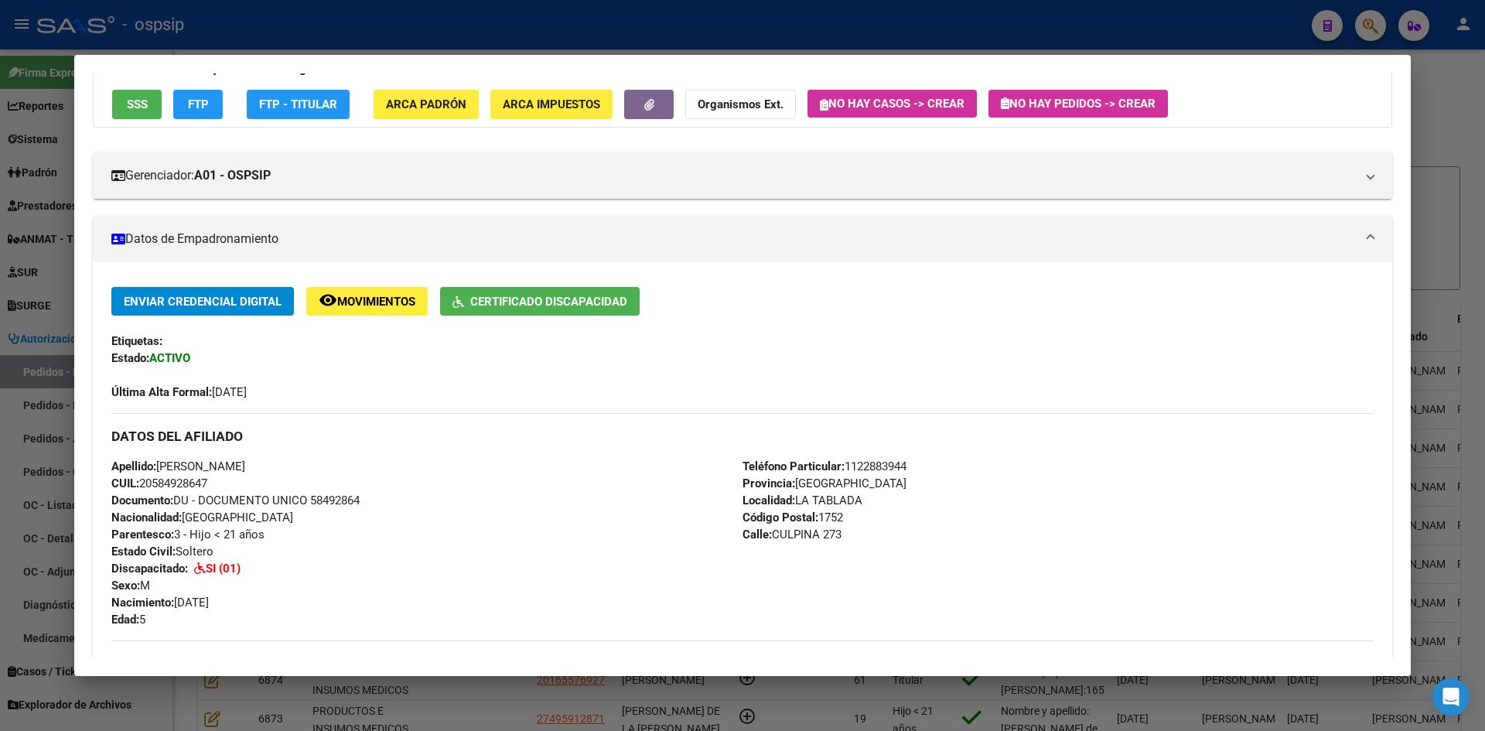
scroll to position [258, 0]
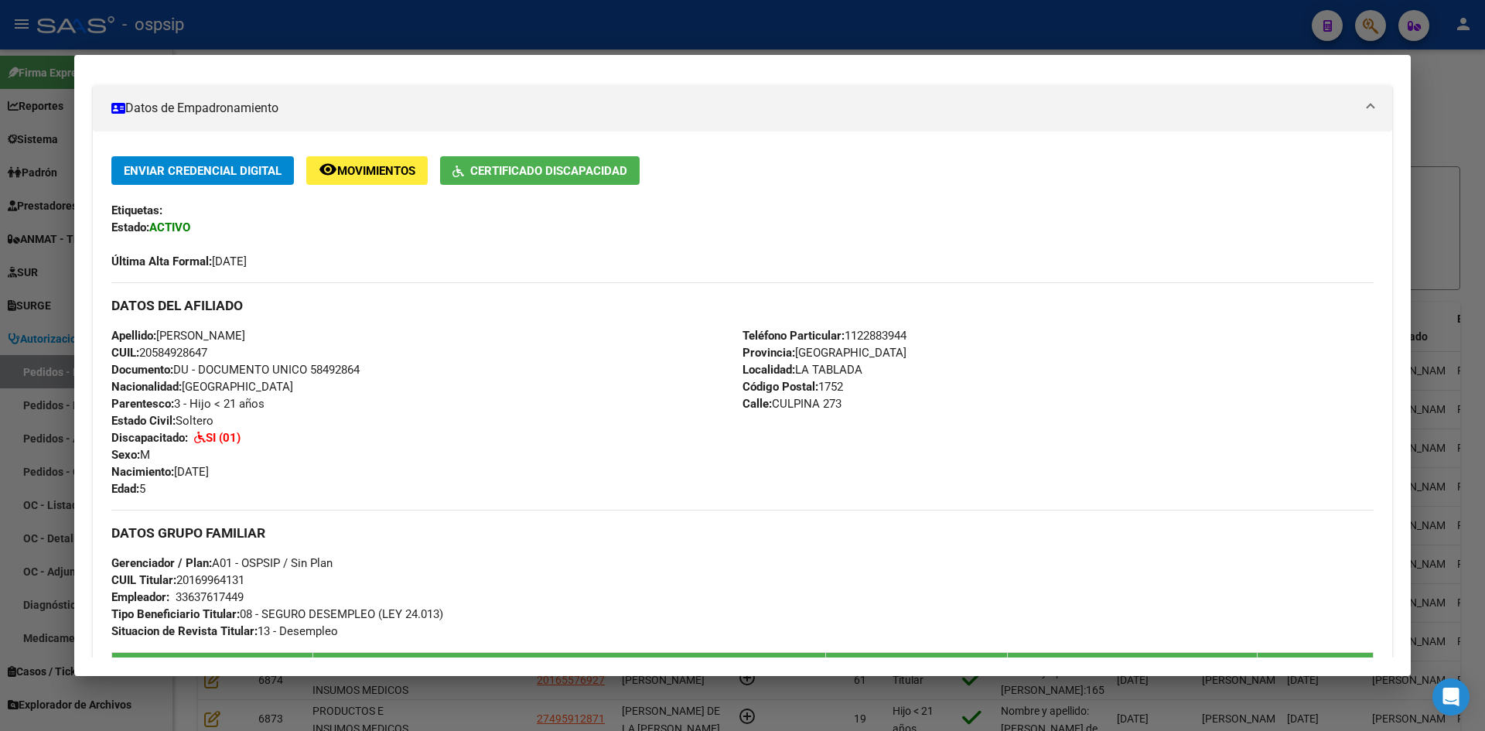
click at [29, 300] on div at bounding box center [742, 365] width 1485 height 731
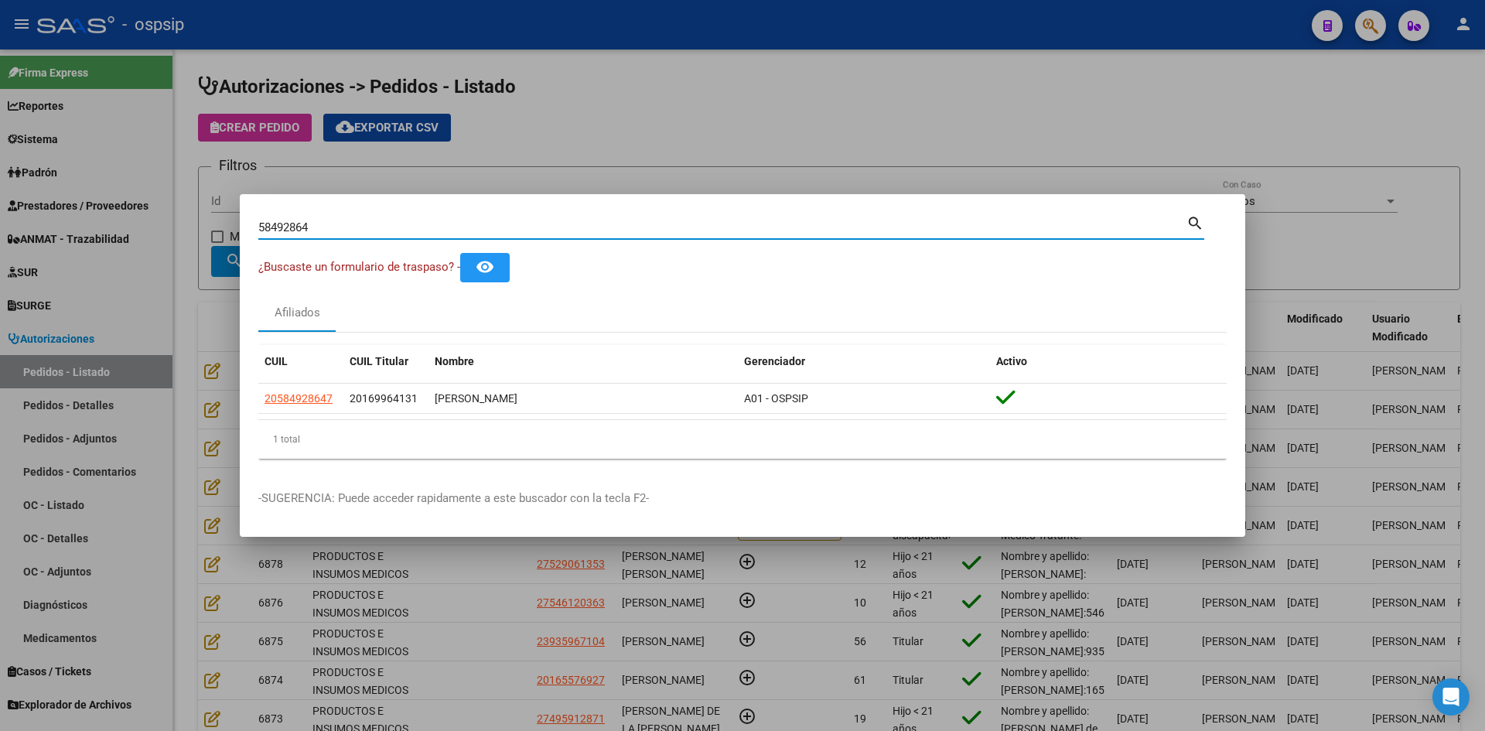
drag, startPoint x: 320, startPoint y: 221, endPoint x: 104, endPoint y: 196, distance: 217.2
click at [109, 197] on div "58492864 Buscar (apellido, dni, cuil, nro traspaso, cuit, obra social) search ¿…" at bounding box center [742, 365] width 1485 height 731
paste input "57660944"
type input "57660944"
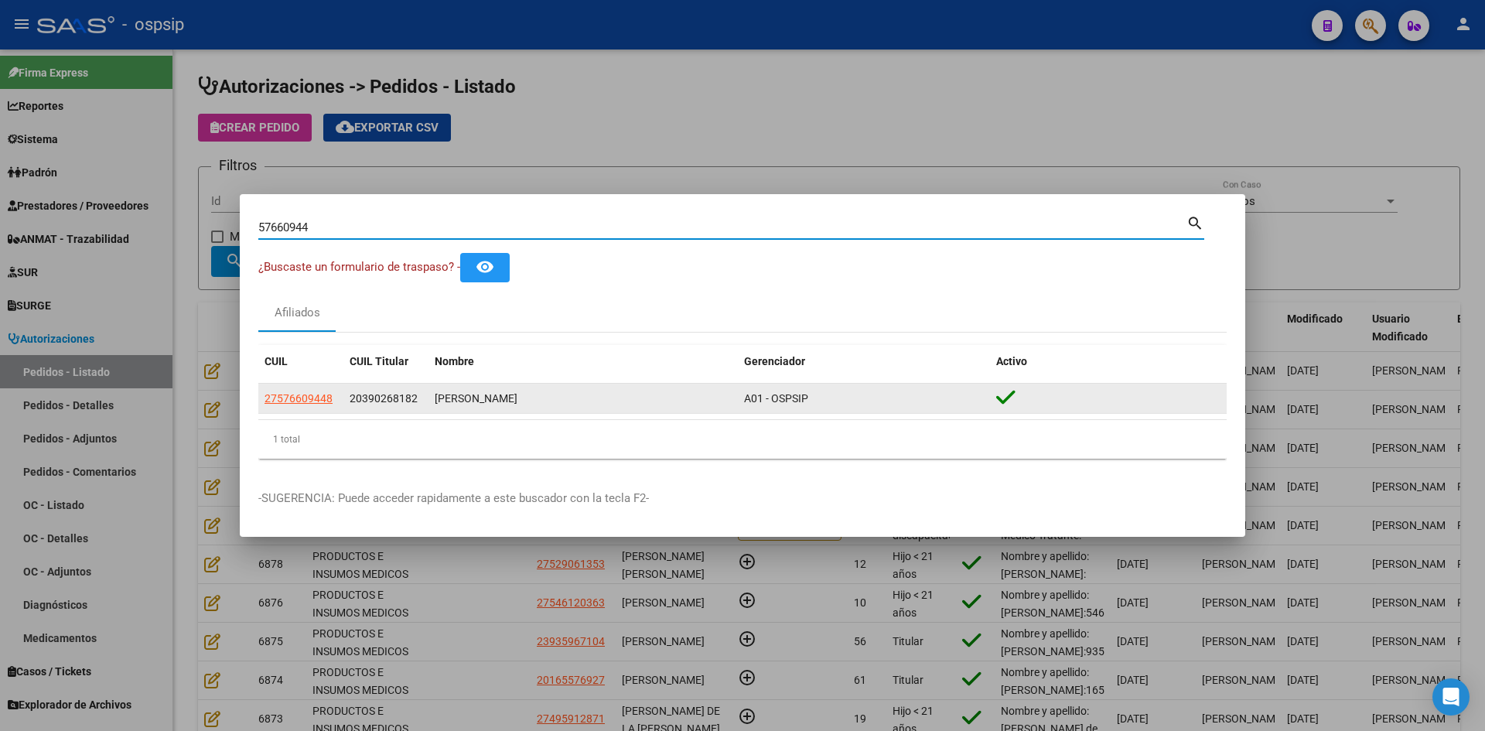
click at [312, 388] on datatable-body-cell "27576609448" at bounding box center [300, 399] width 85 height 30
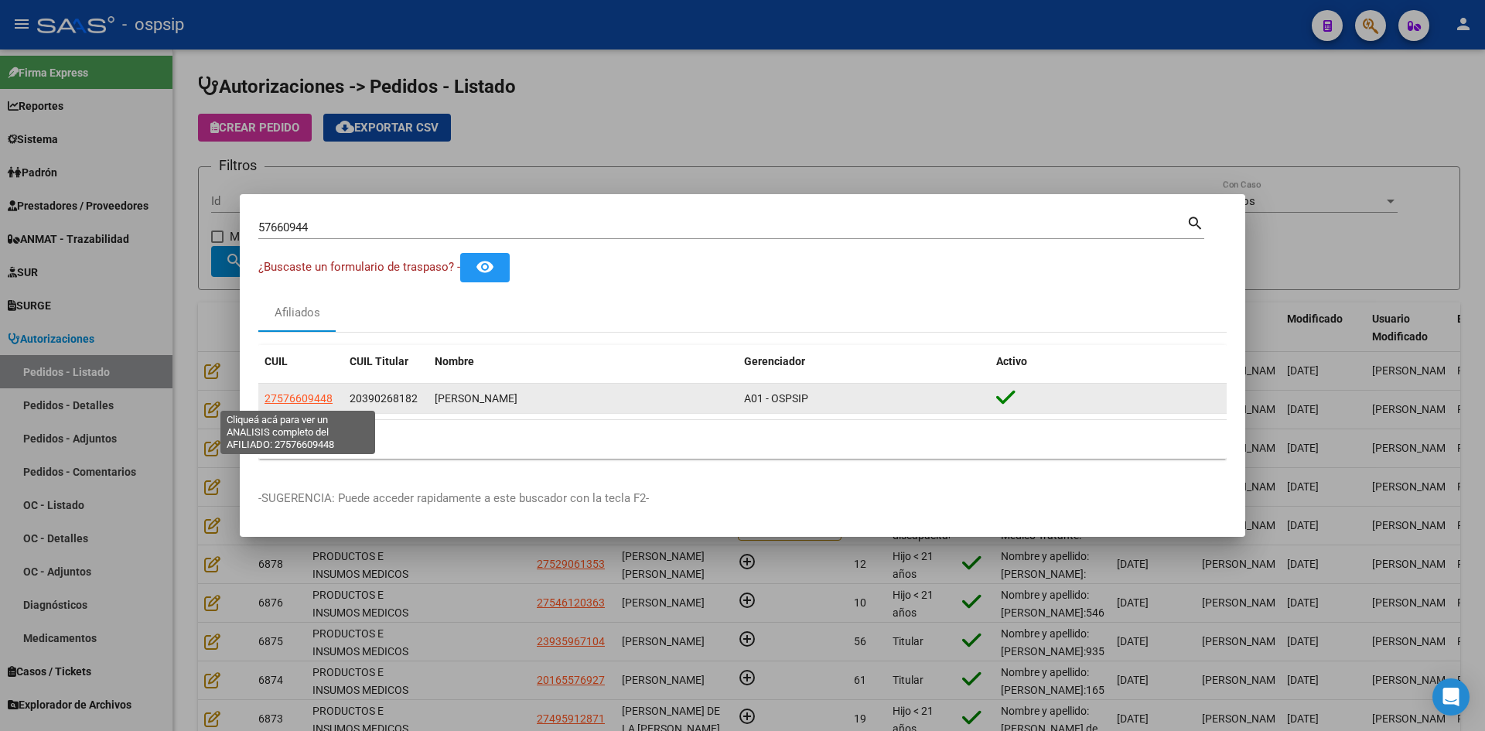
click at [311, 400] on span "27576609448" at bounding box center [298, 398] width 68 height 12
type textarea "27576609448"
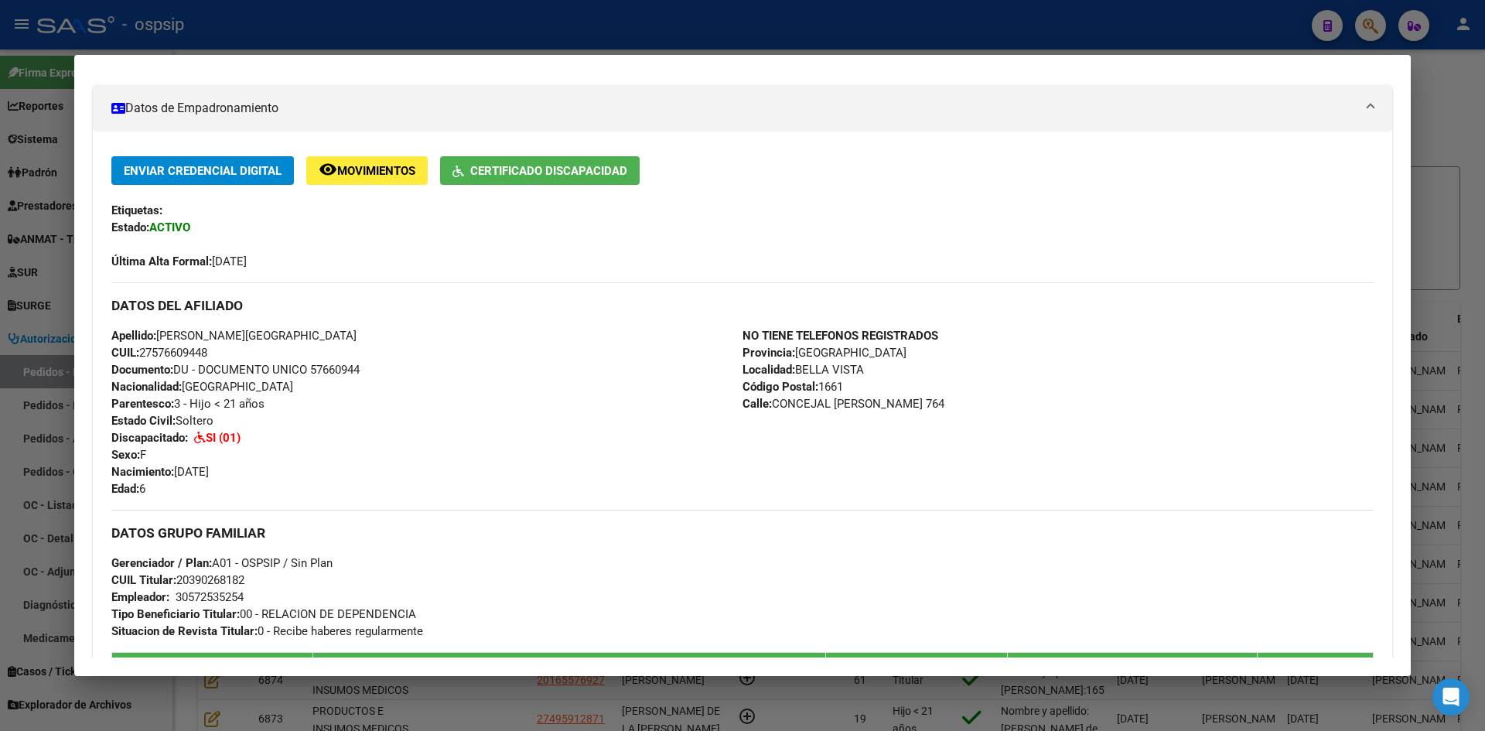
click at [60, 386] on div at bounding box center [742, 365] width 1485 height 731
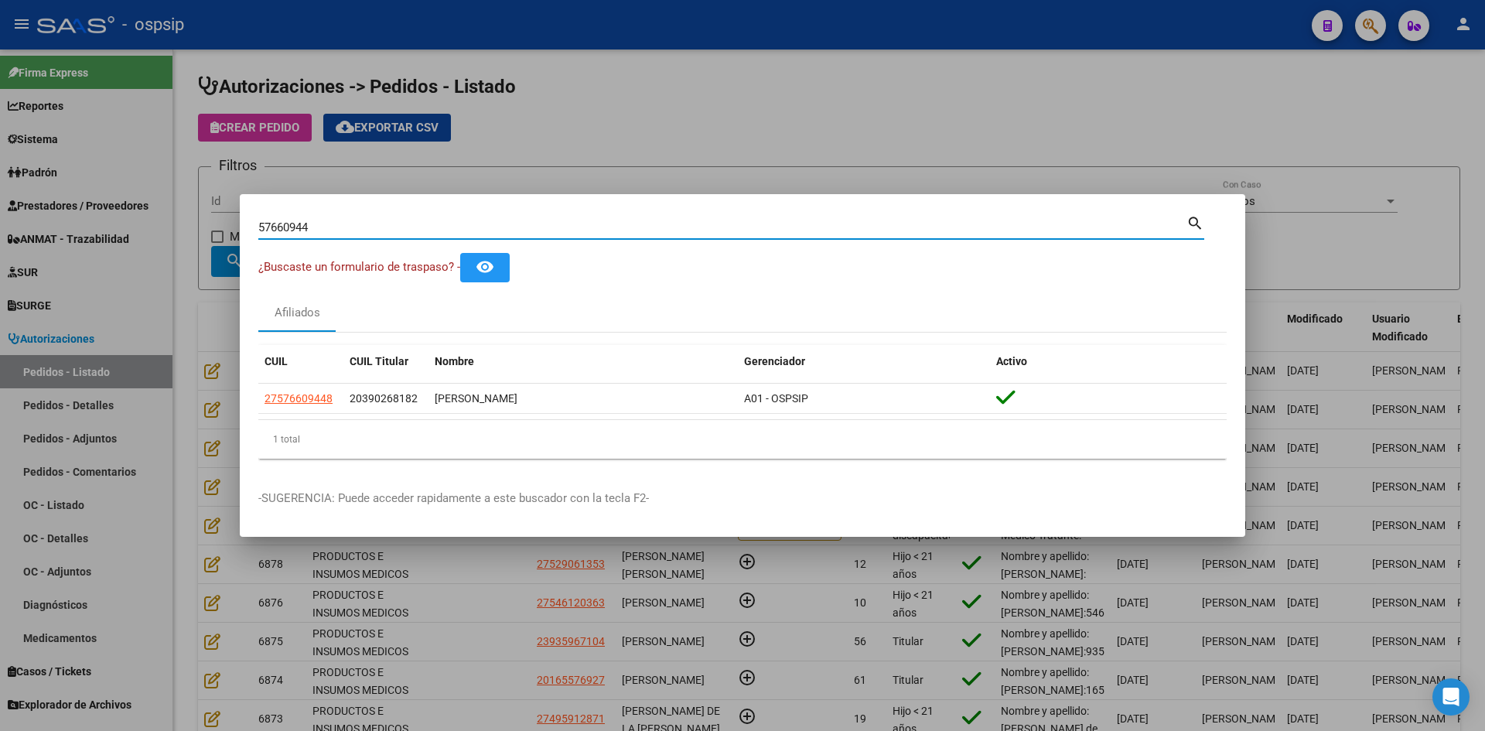
drag, startPoint x: 331, startPoint y: 224, endPoint x: 90, endPoint y: 190, distance: 243.6
click at [105, 193] on div "57660944 Buscar (apellido, dni, cuil, nro traspaso, cuit, obra social) search ¿…" at bounding box center [742, 365] width 1485 height 731
paste input "58364621"
type input "58364621"
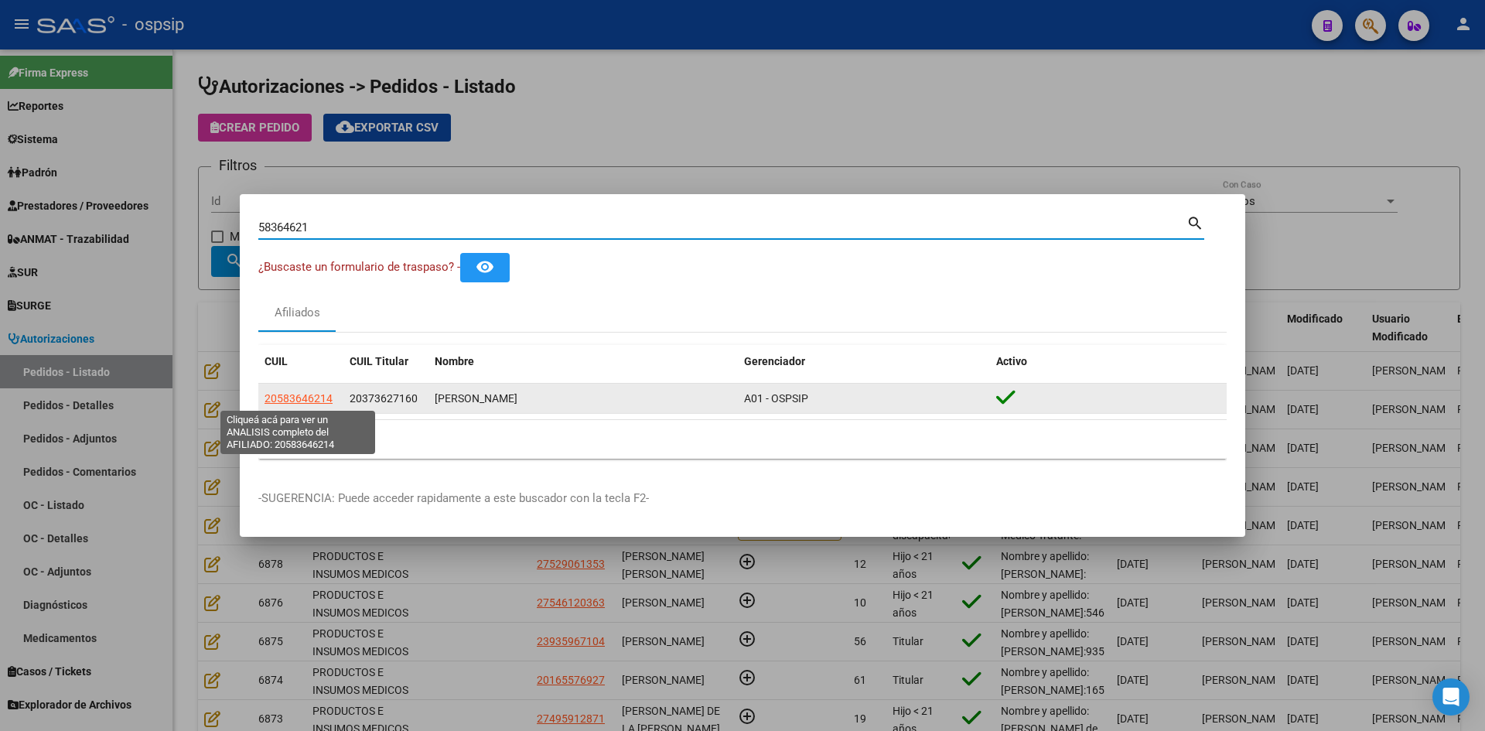
click at [305, 398] on span "20583646214" at bounding box center [298, 398] width 68 height 12
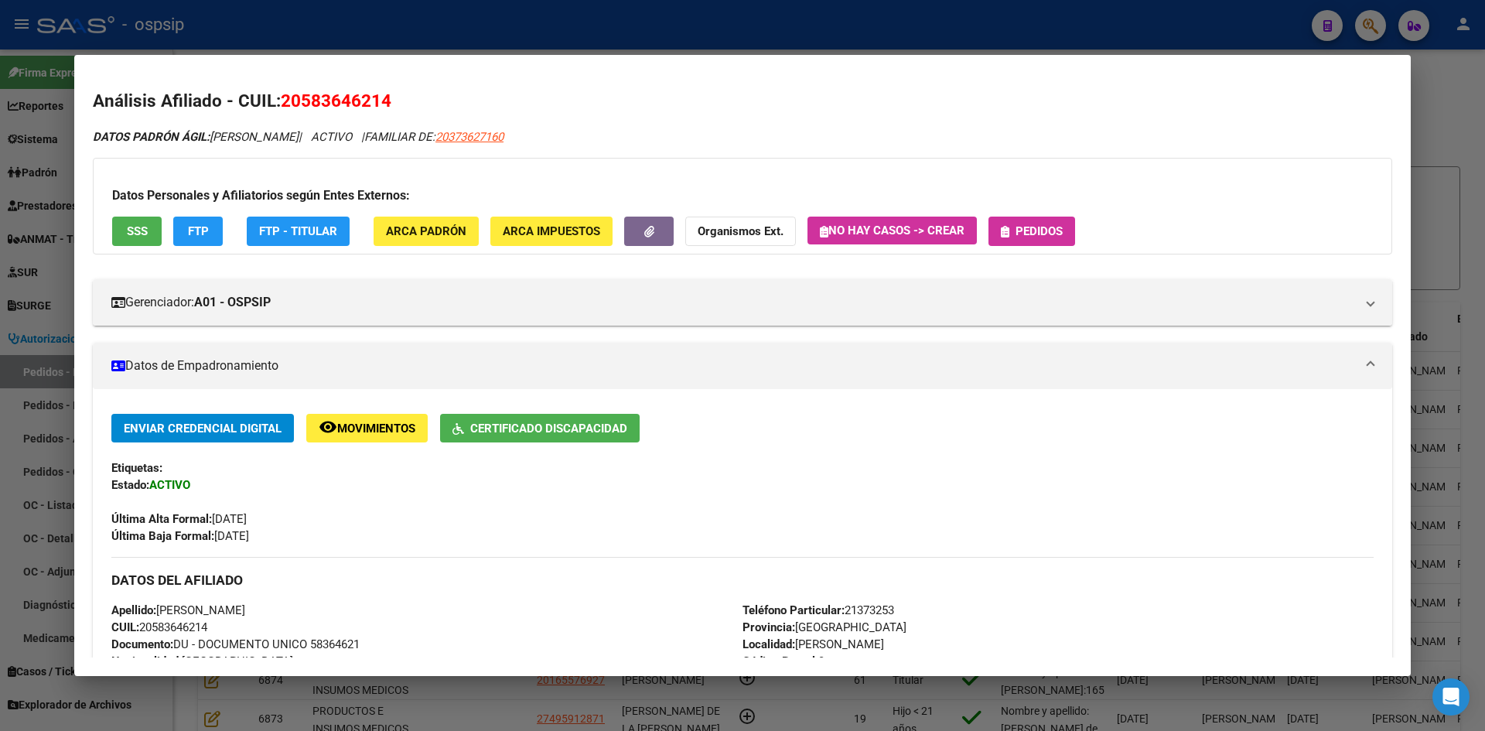
scroll to position [516, 0]
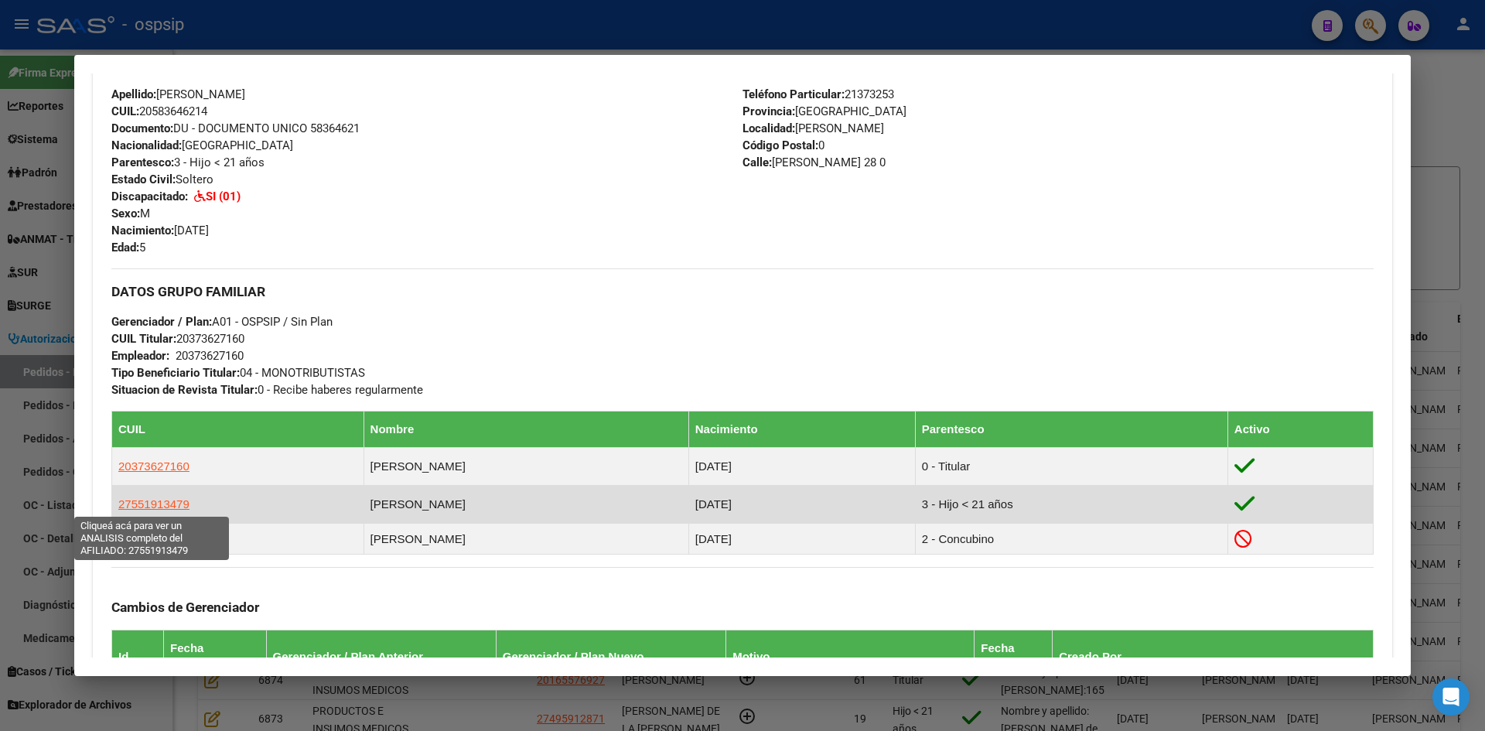
click at [138, 500] on span "27551913479" at bounding box center [153, 503] width 71 height 13
type textarea "27551913479"
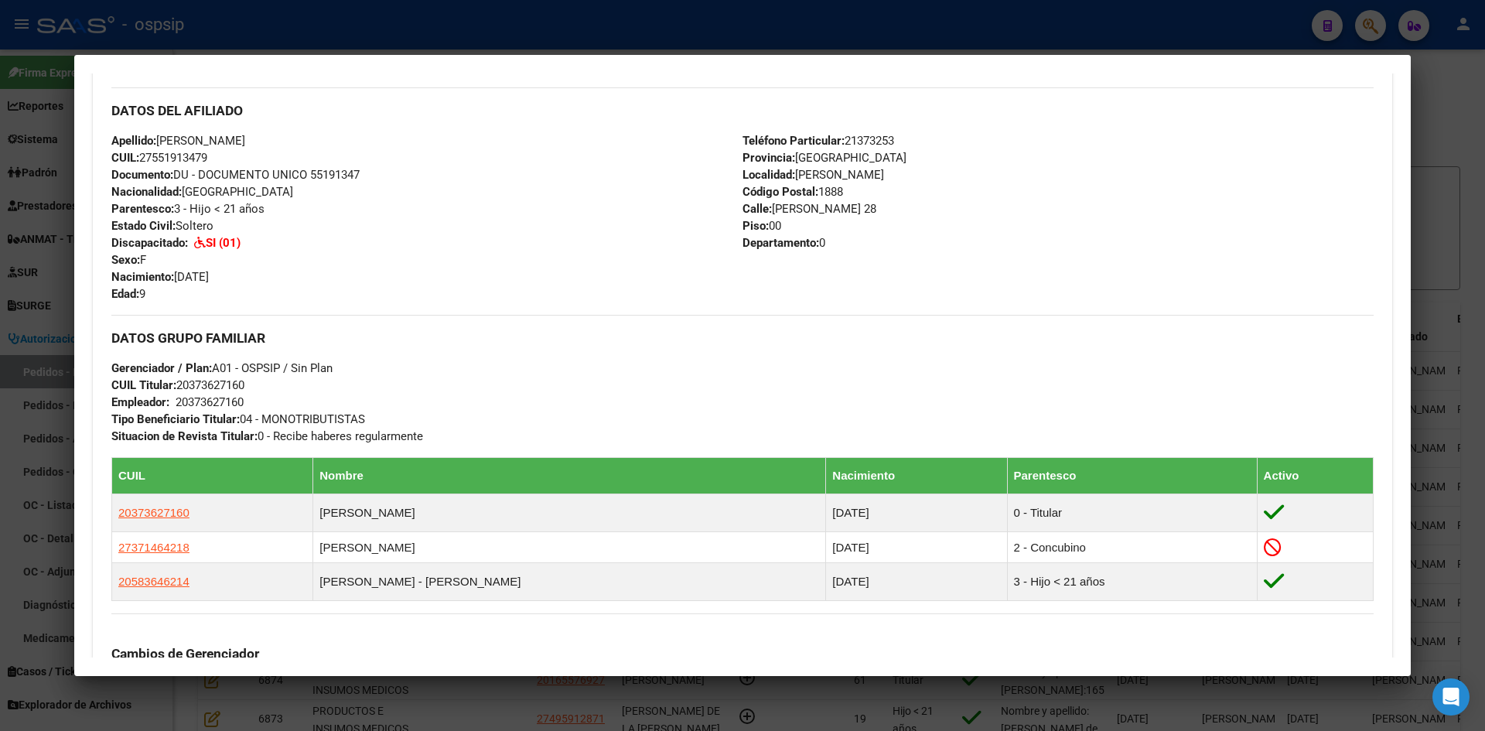
click at [29, 362] on div at bounding box center [742, 365] width 1485 height 731
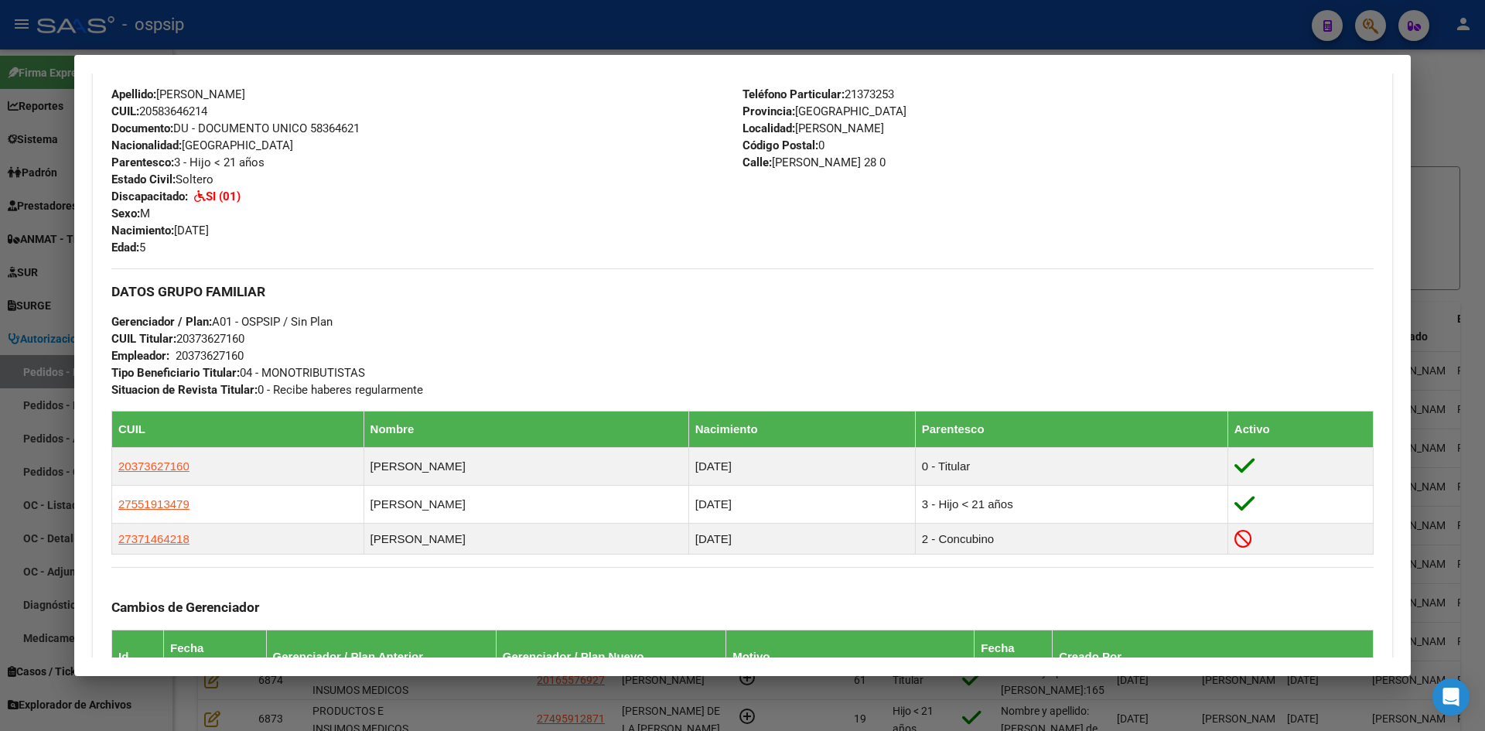
click at [63, 265] on div at bounding box center [742, 365] width 1485 height 731
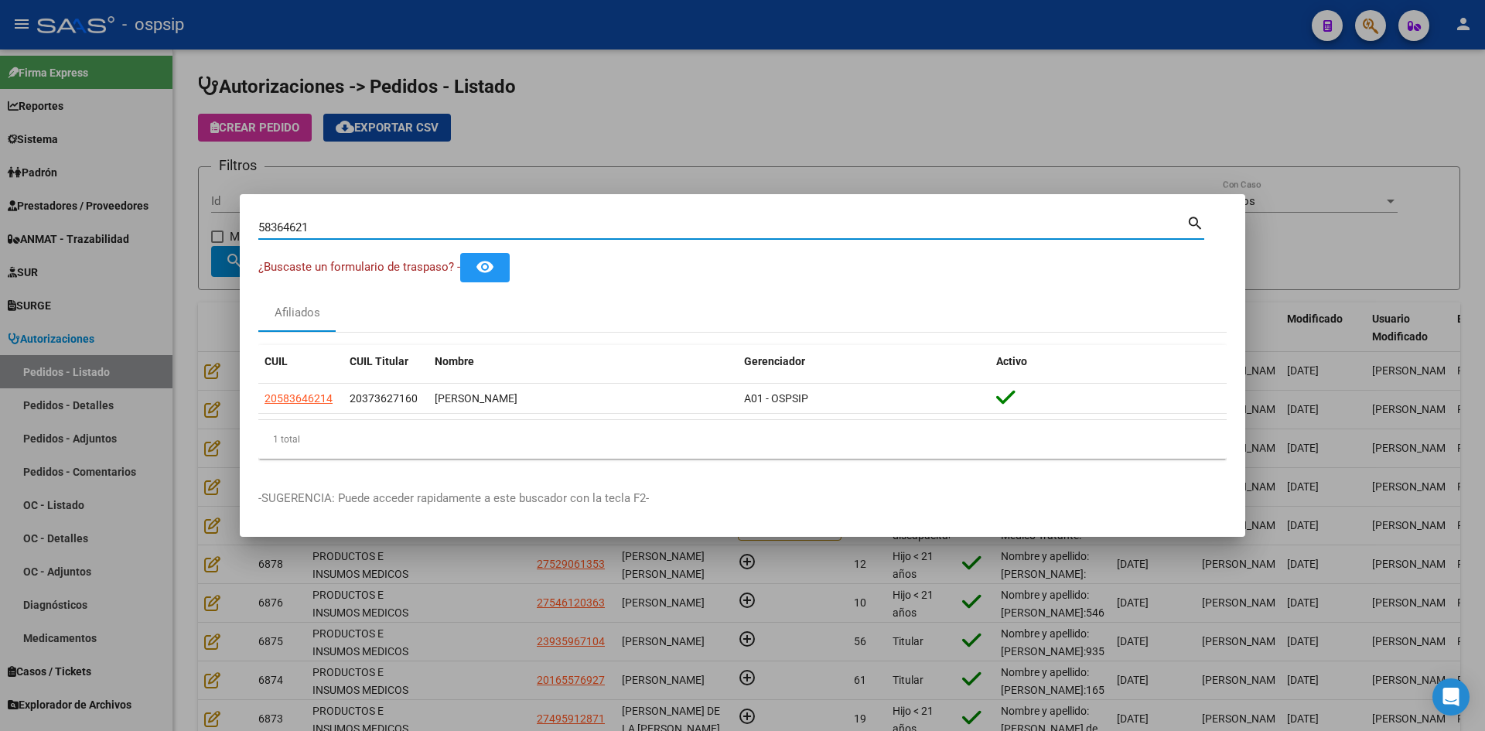
drag, startPoint x: 336, startPoint y: 226, endPoint x: 44, endPoint y: 190, distance: 293.7
click at [58, 194] on div "58364621 Buscar (apellido, dni, cuil, nro traspaso, cuit, obra social) search ¿…" at bounding box center [742, 365] width 1485 height 731
paste input "48059411"
type input "48059411"
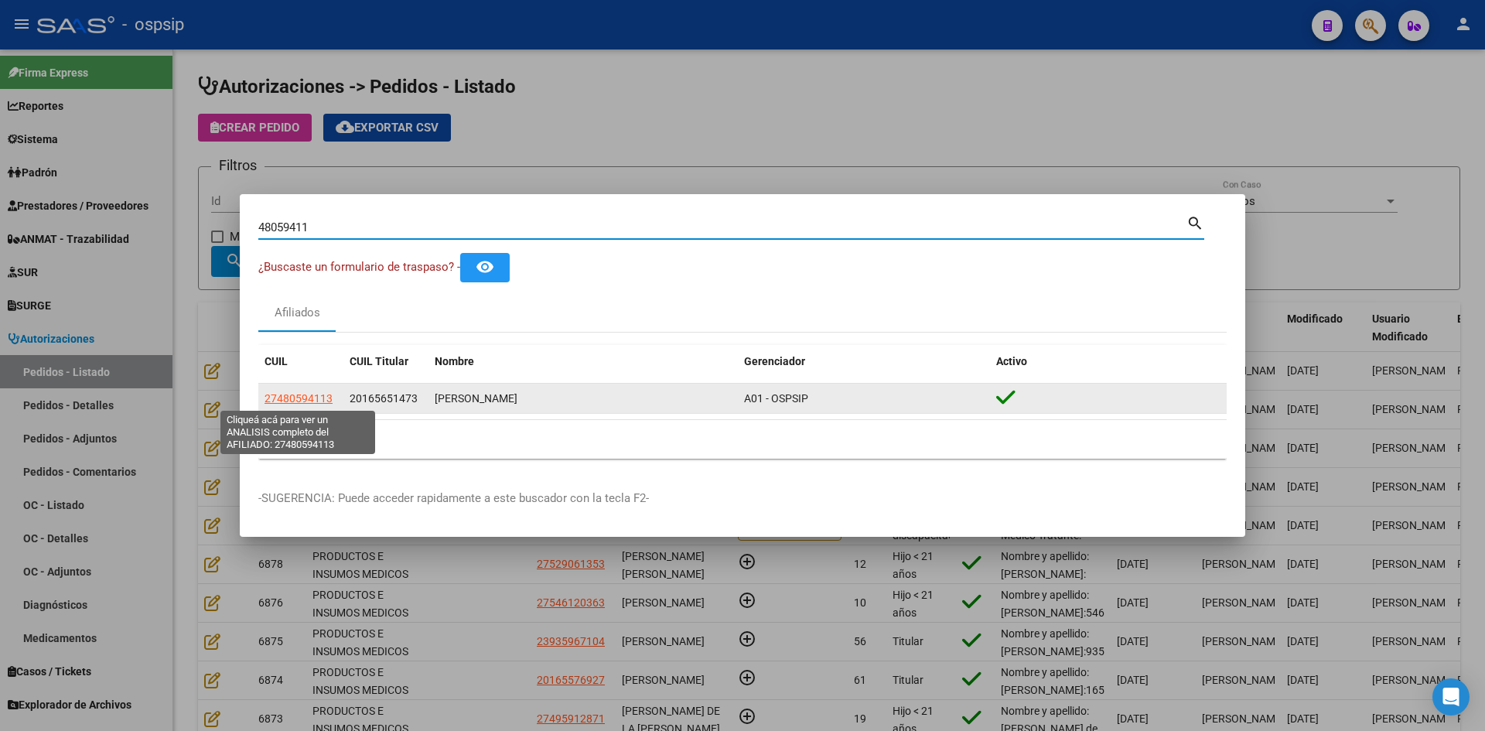
click at [309, 395] on span "27480594113" at bounding box center [298, 398] width 68 height 12
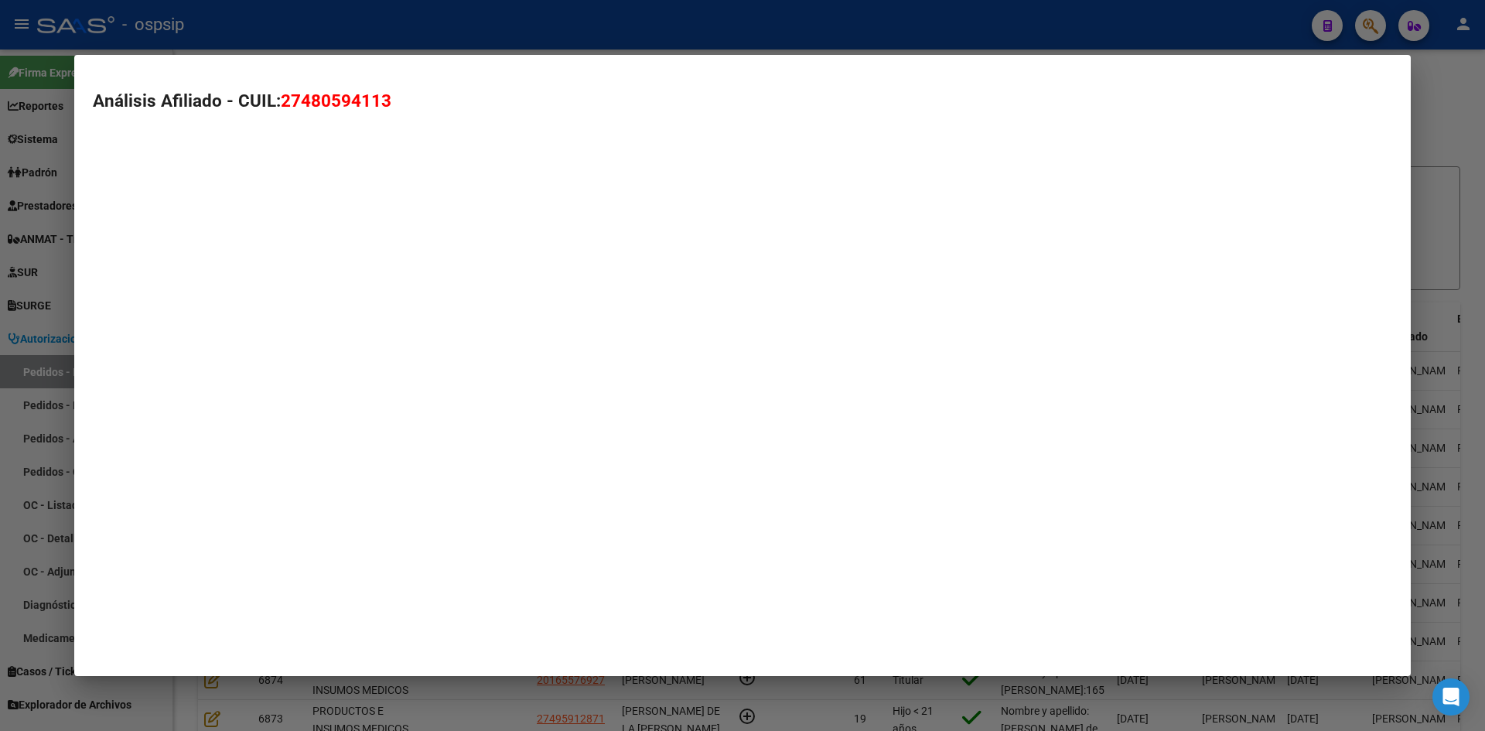
type textarea "27480594113"
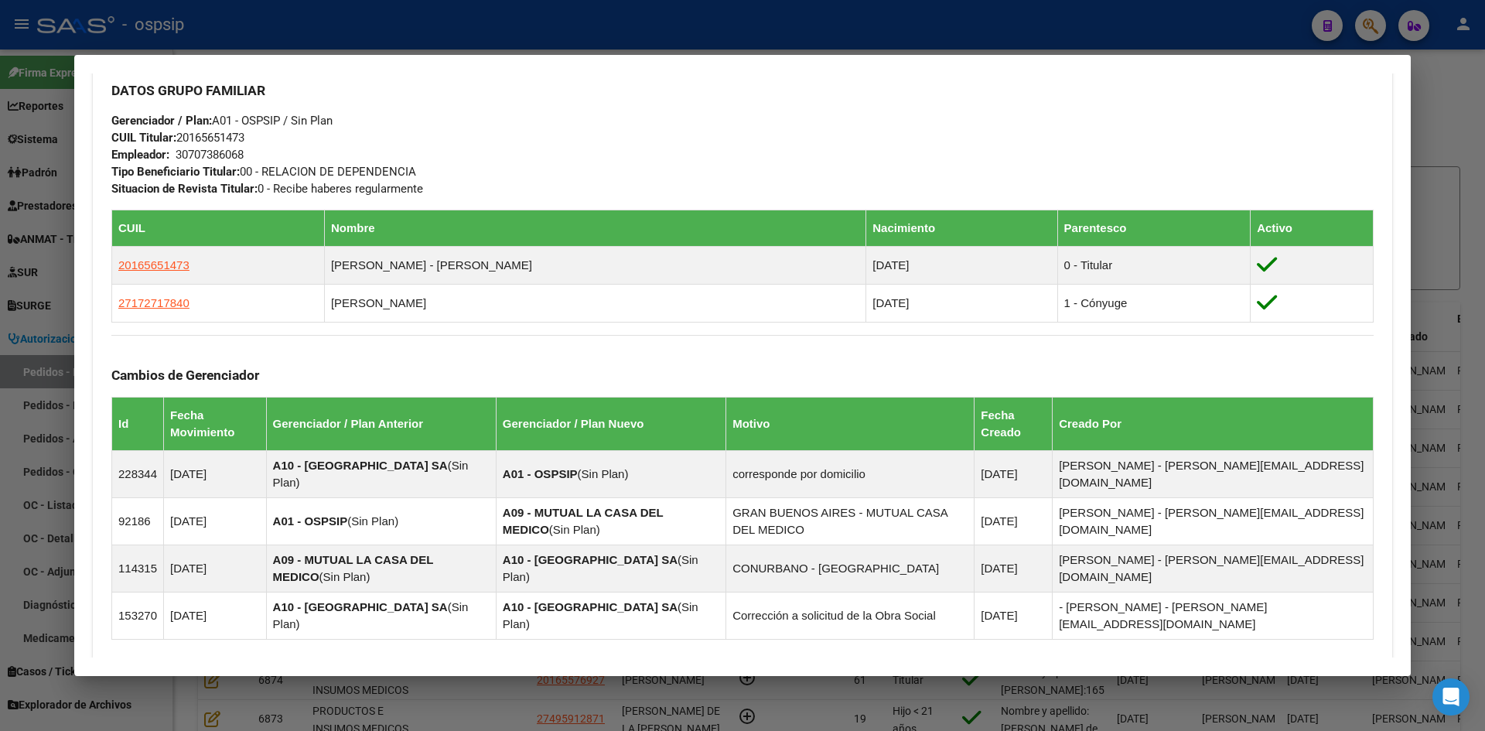
scroll to position [773, 0]
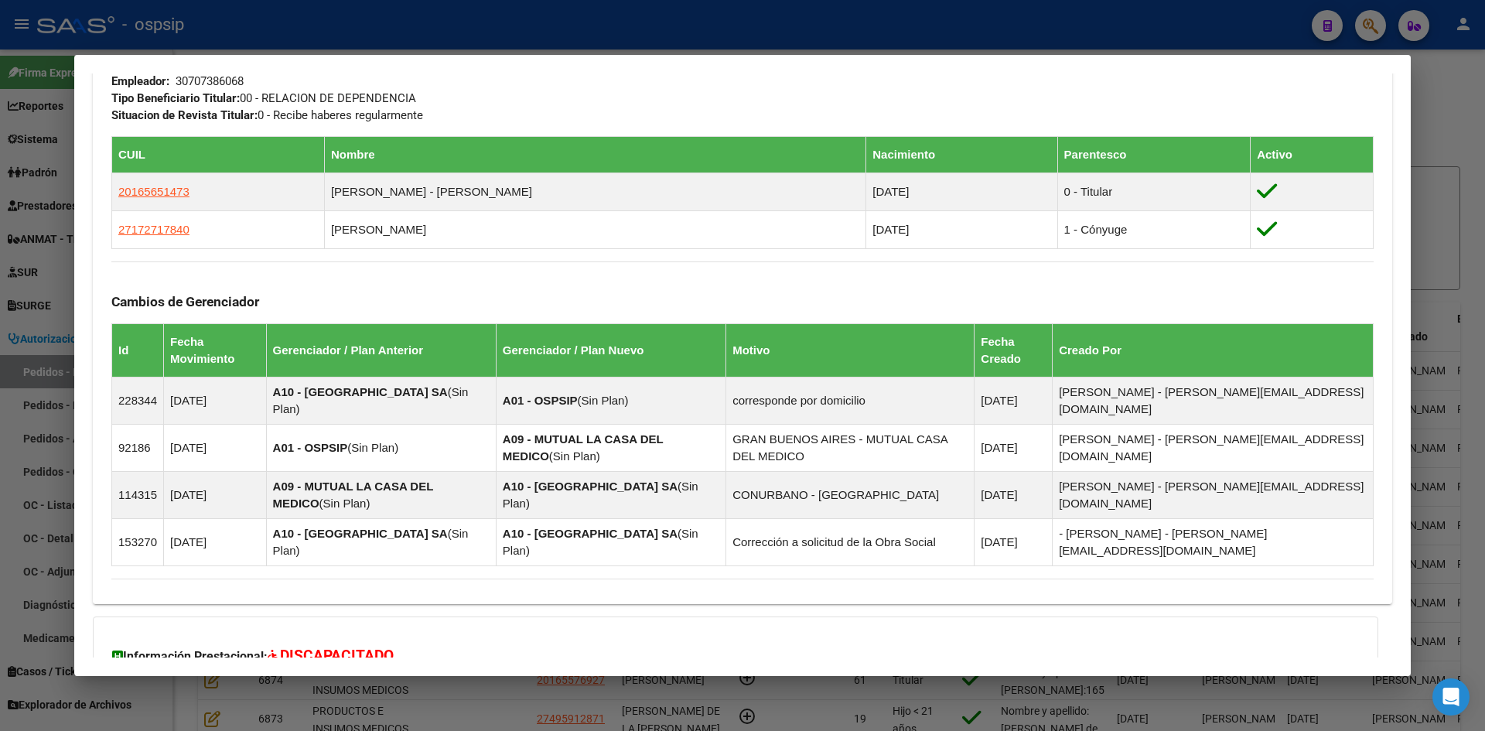
click at [61, 271] on div at bounding box center [742, 365] width 1485 height 731
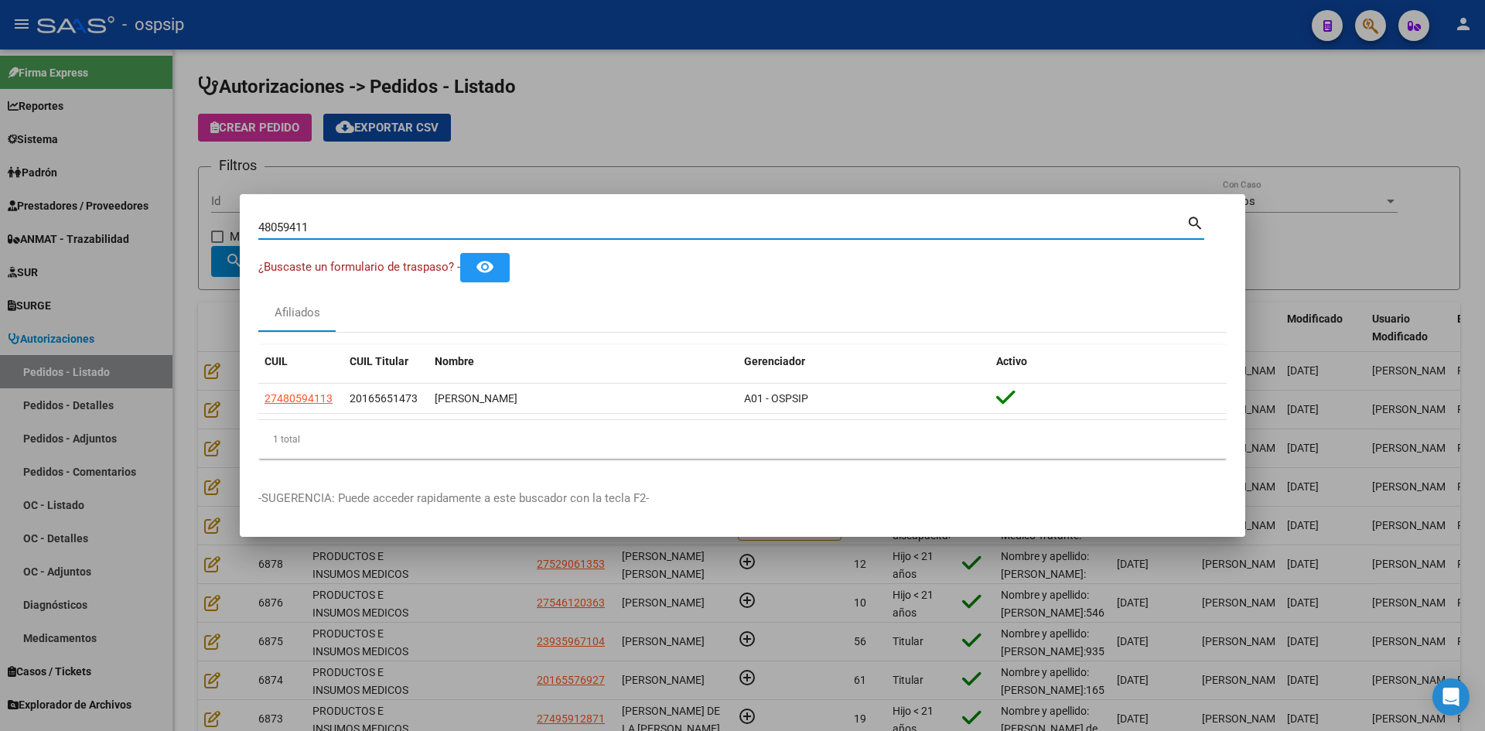
drag, startPoint x: 325, startPoint y: 228, endPoint x: 33, endPoint y: 205, distance: 292.5
click at [54, 207] on div "48059411 Buscar (apellido, dni, cuil, nro traspaso, cuit, obra social) search ¿…" at bounding box center [742, 365] width 1485 height 731
paste input "23807529"
type input "23807529"
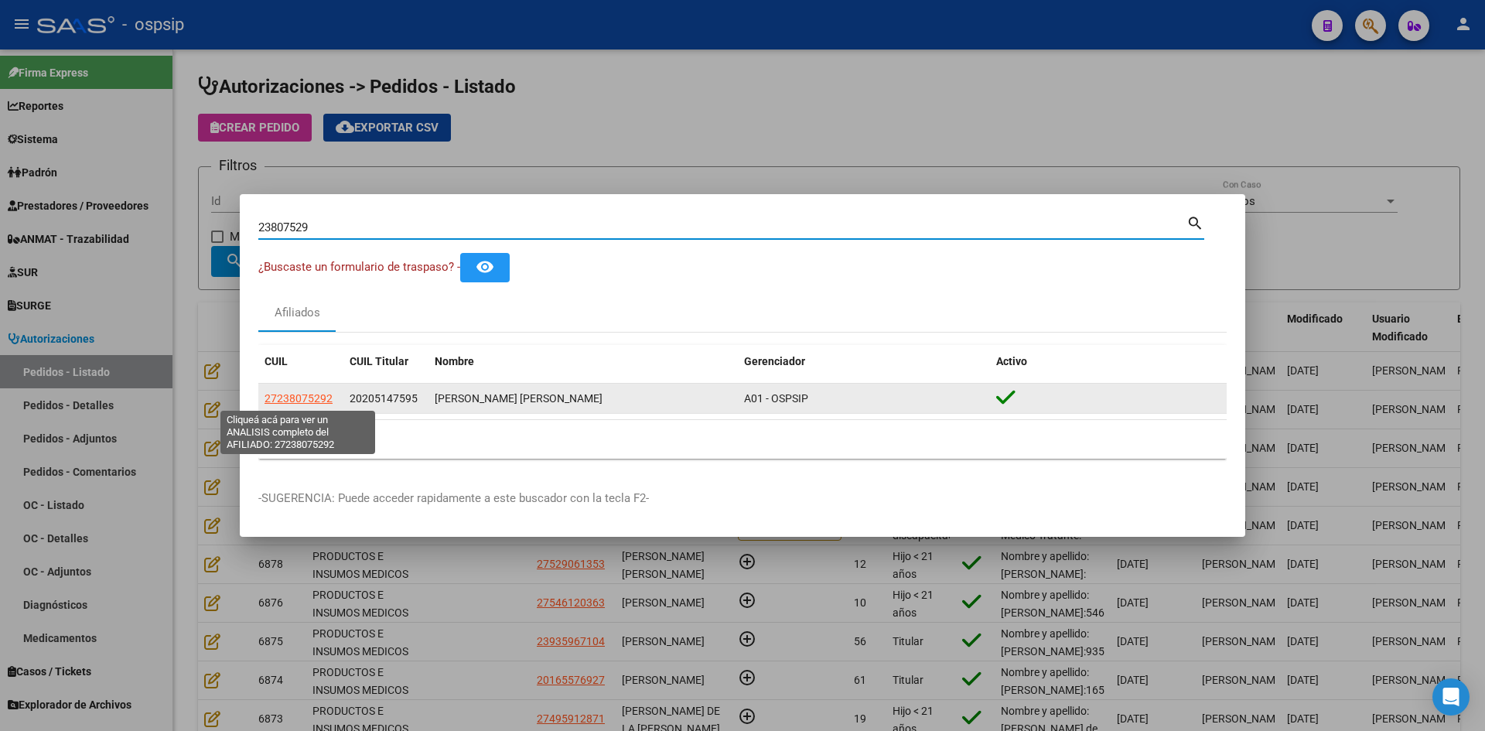
click at [322, 396] on span "27238075292" at bounding box center [298, 398] width 68 height 12
type textarea "27238075292"
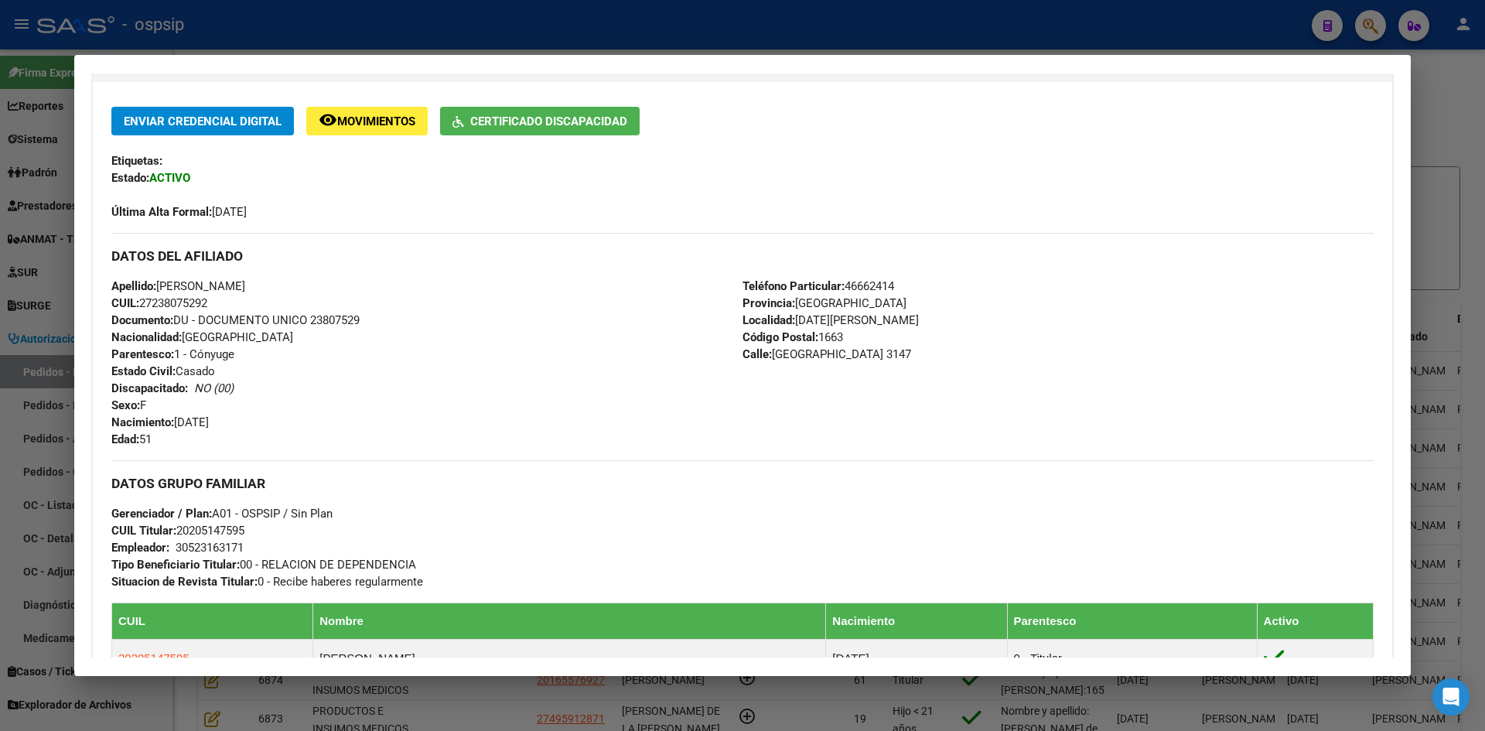
scroll to position [565, 0]
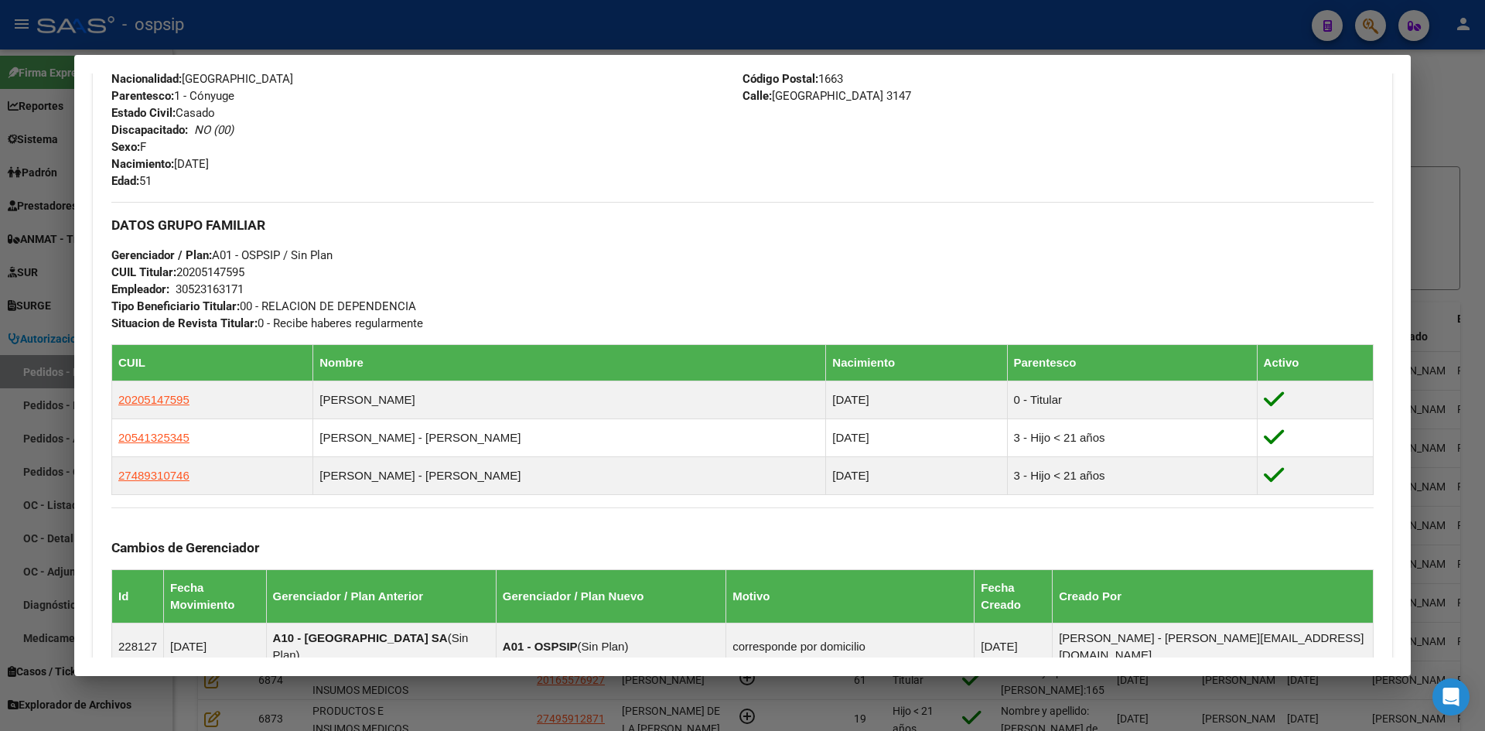
click at [9, 288] on div at bounding box center [742, 365] width 1485 height 731
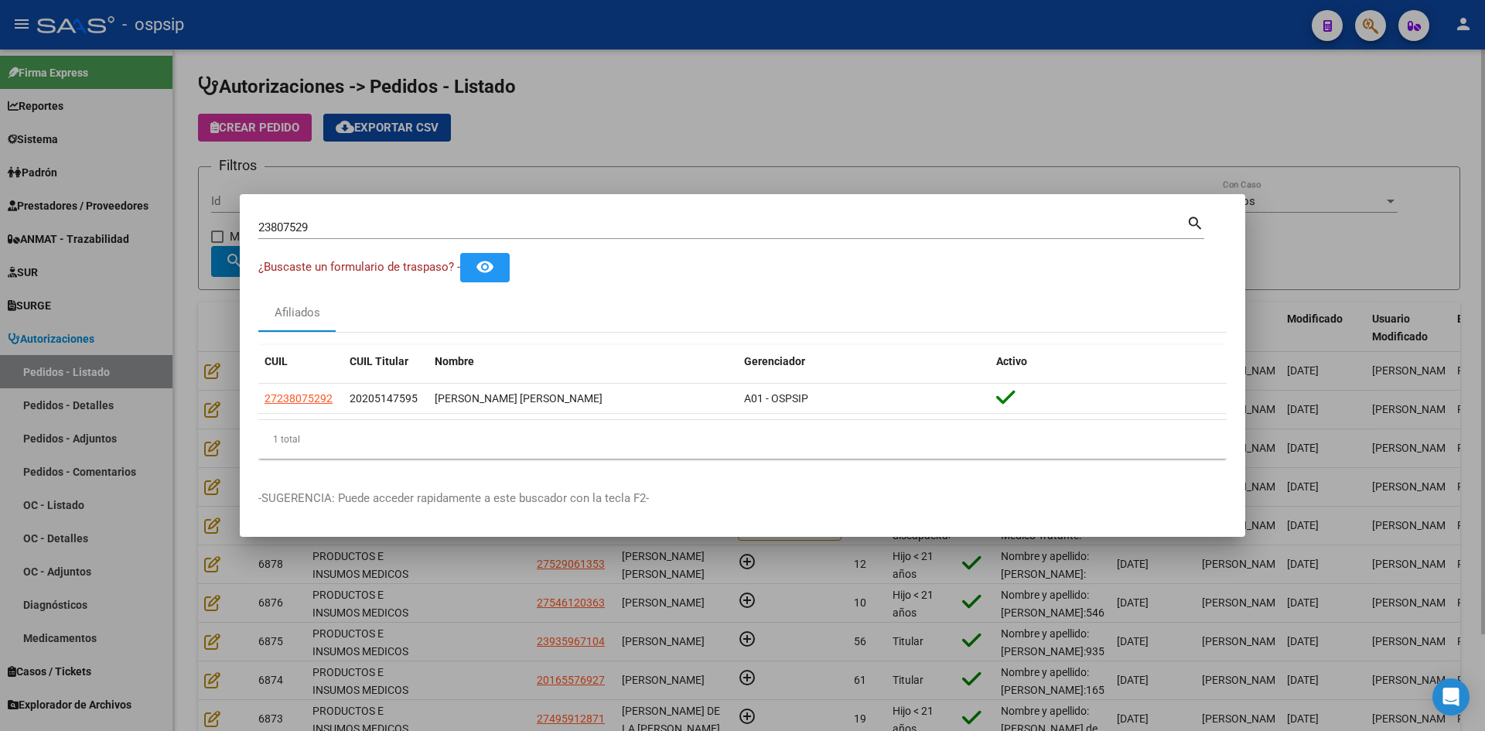
click at [177, 320] on div at bounding box center [742, 365] width 1485 height 731
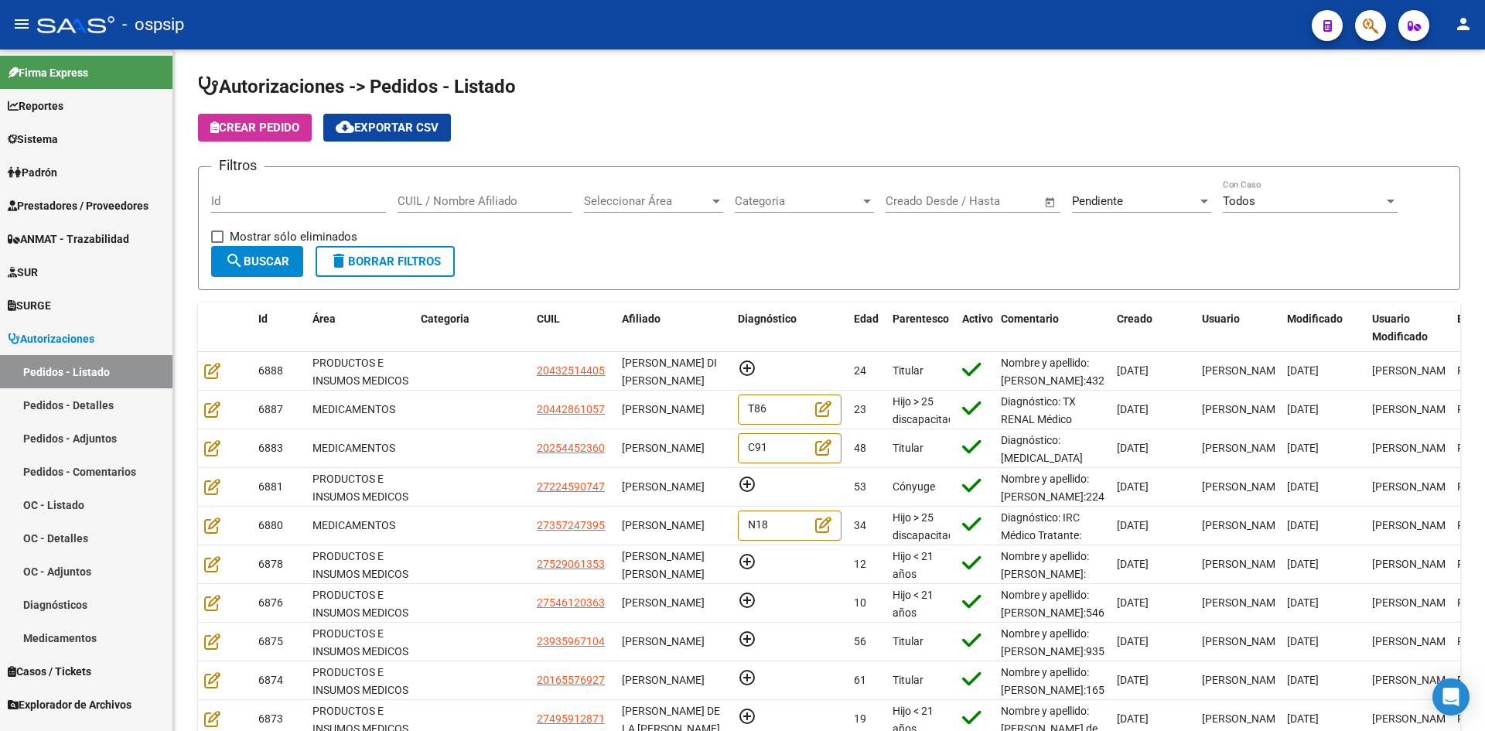
click at [1370, 26] on icon "button" at bounding box center [1370, 26] width 15 height 18
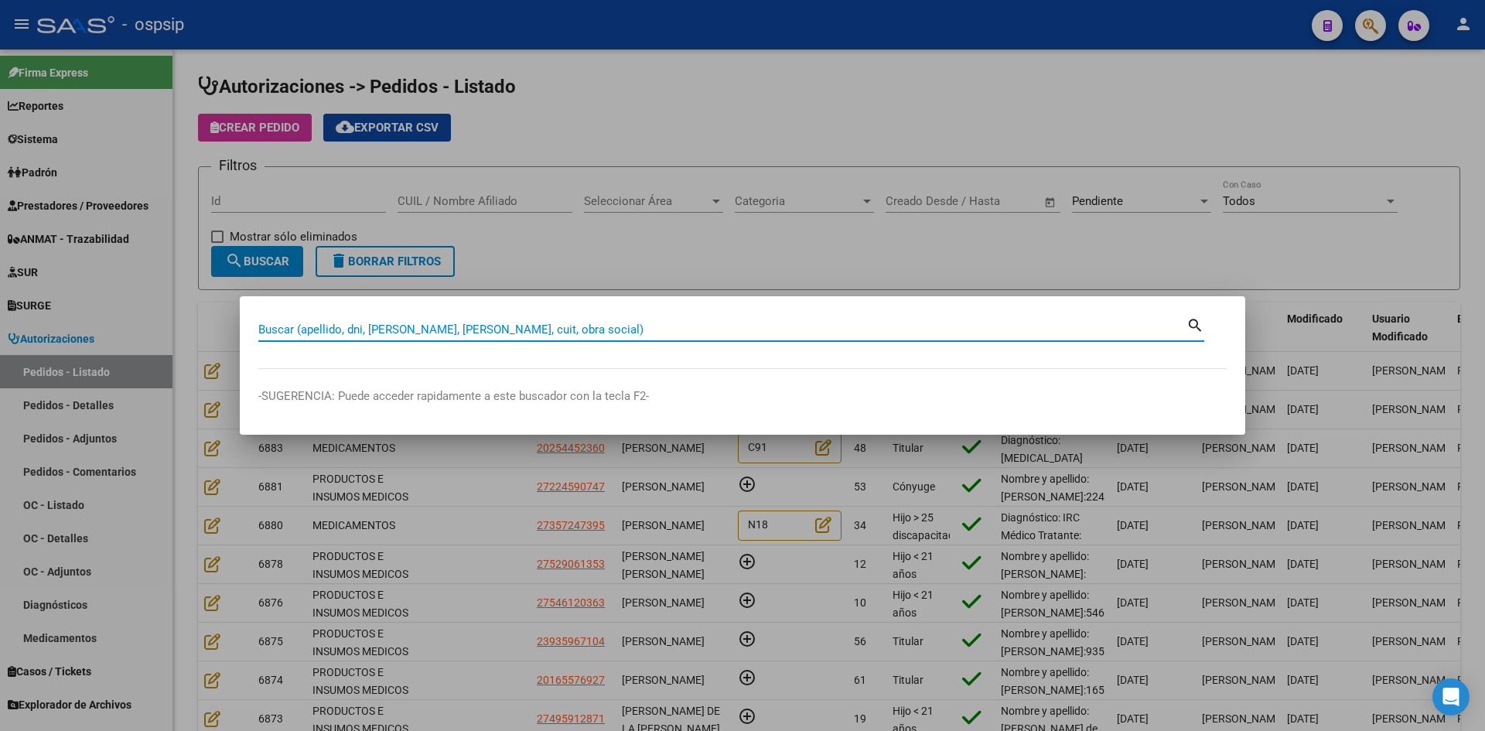
click at [568, 328] on input "Buscar (apellido, dni, [PERSON_NAME], [PERSON_NAME], cuit, obra social)" at bounding box center [722, 329] width 928 height 14
paste input "55424435"
type input "55424435"
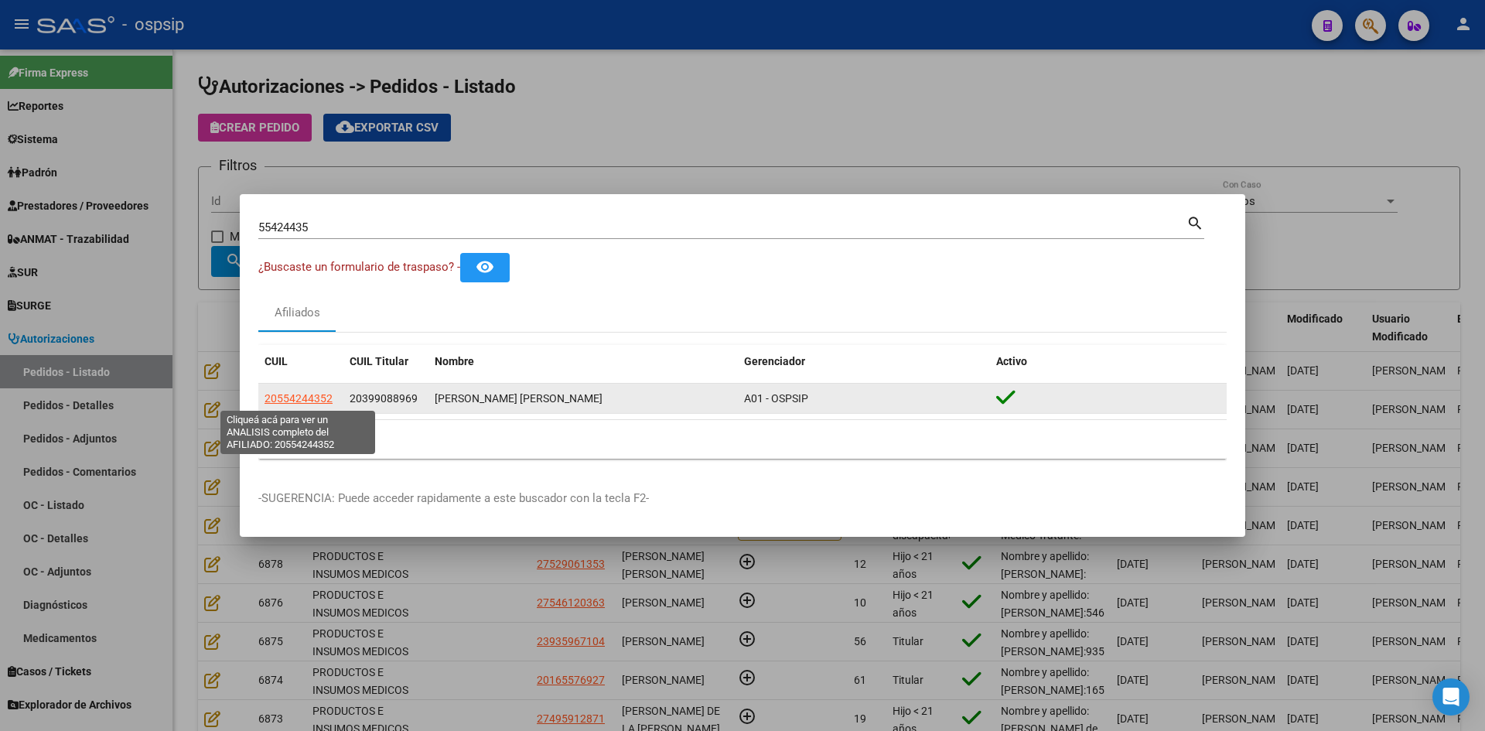
click at [291, 396] on span "20554244352" at bounding box center [298, 398] width 68 height 12
type textarea "20554244352"
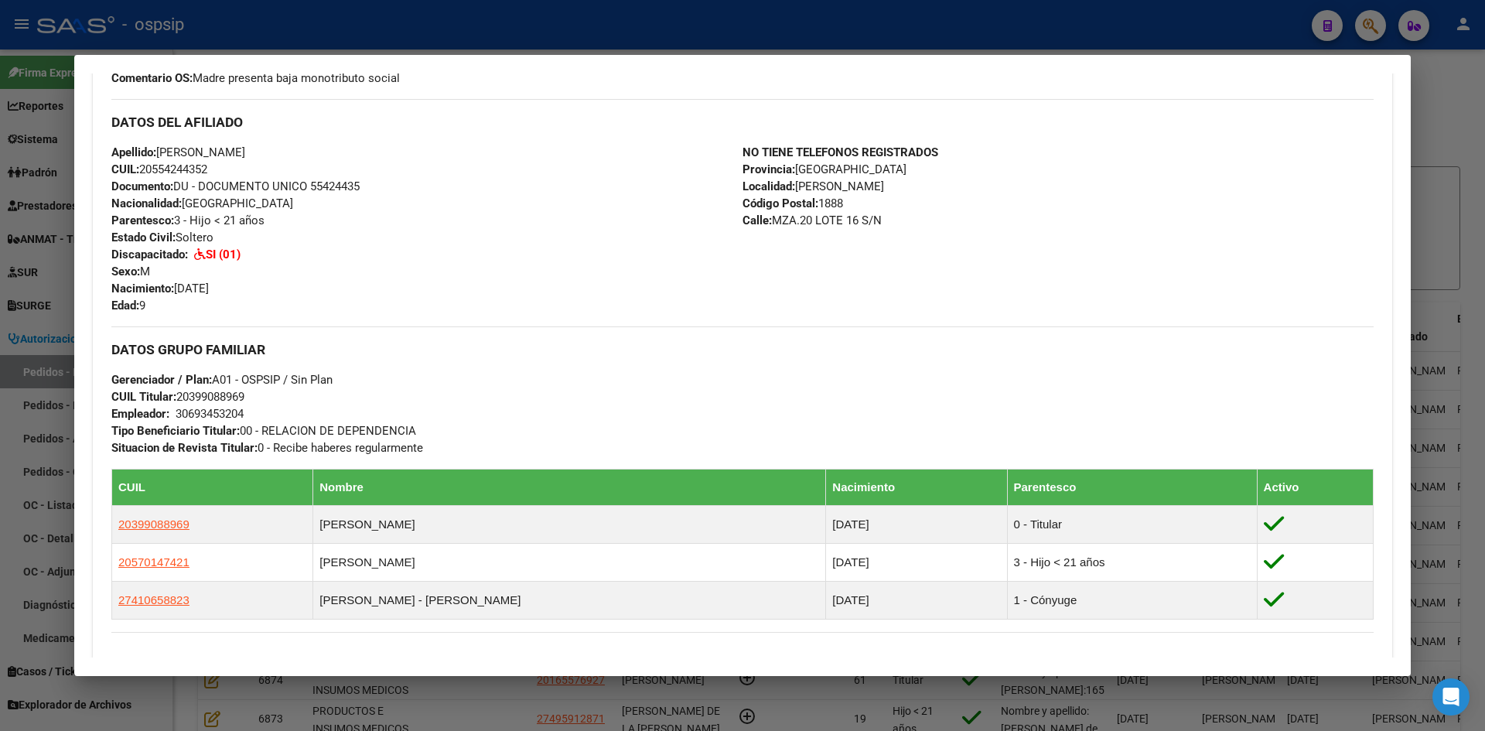
scroll to position [516, 0]
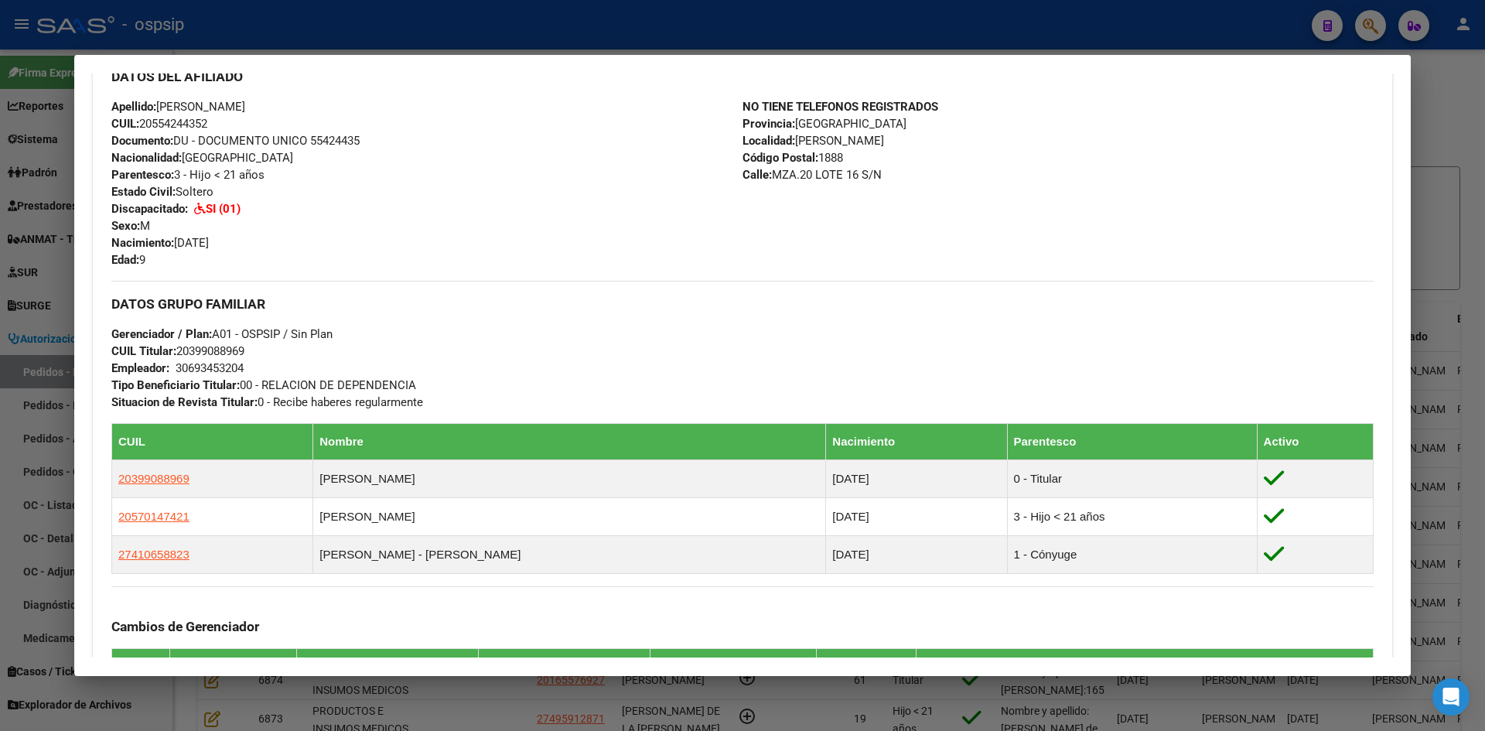
drag, startPoint x: 37, startPoint y: 244, endPoint x: 201, endPoint y: 226, distance: 164.9
click at [38, 244] on div at bounding box center [742, 365] width 1485 height 731
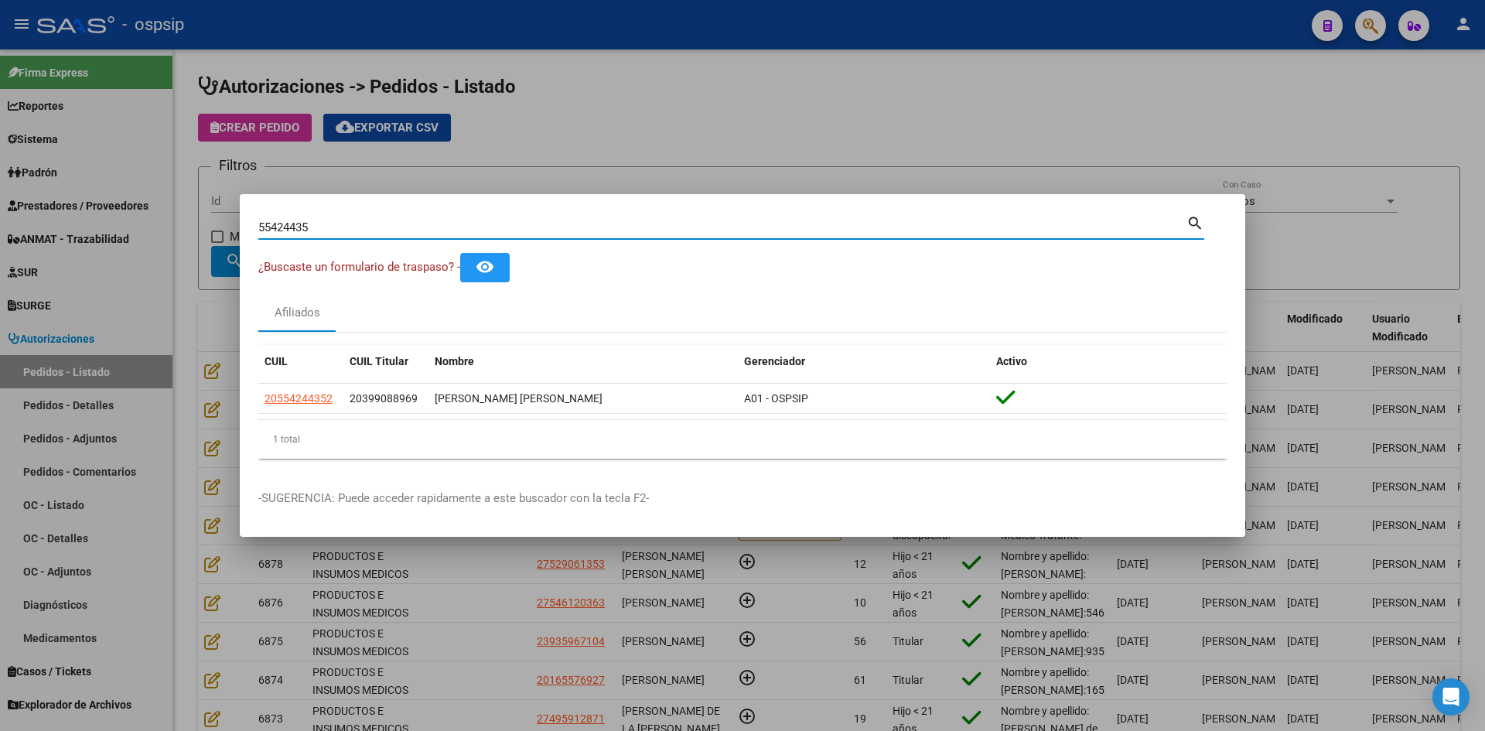
drag, startPoint x: 343, startPoint y: 223, endPoint x: 36, endPoint y: 204, distance: 306.8
click at [48, 206] on div "55424435 Buscar (apellido, dni, cuil, nro traspaso, cuit, obra social) search ¿…" at bounding box center [742, 365] width 1485 height 731
paste input "53590001"
type input "53590001"
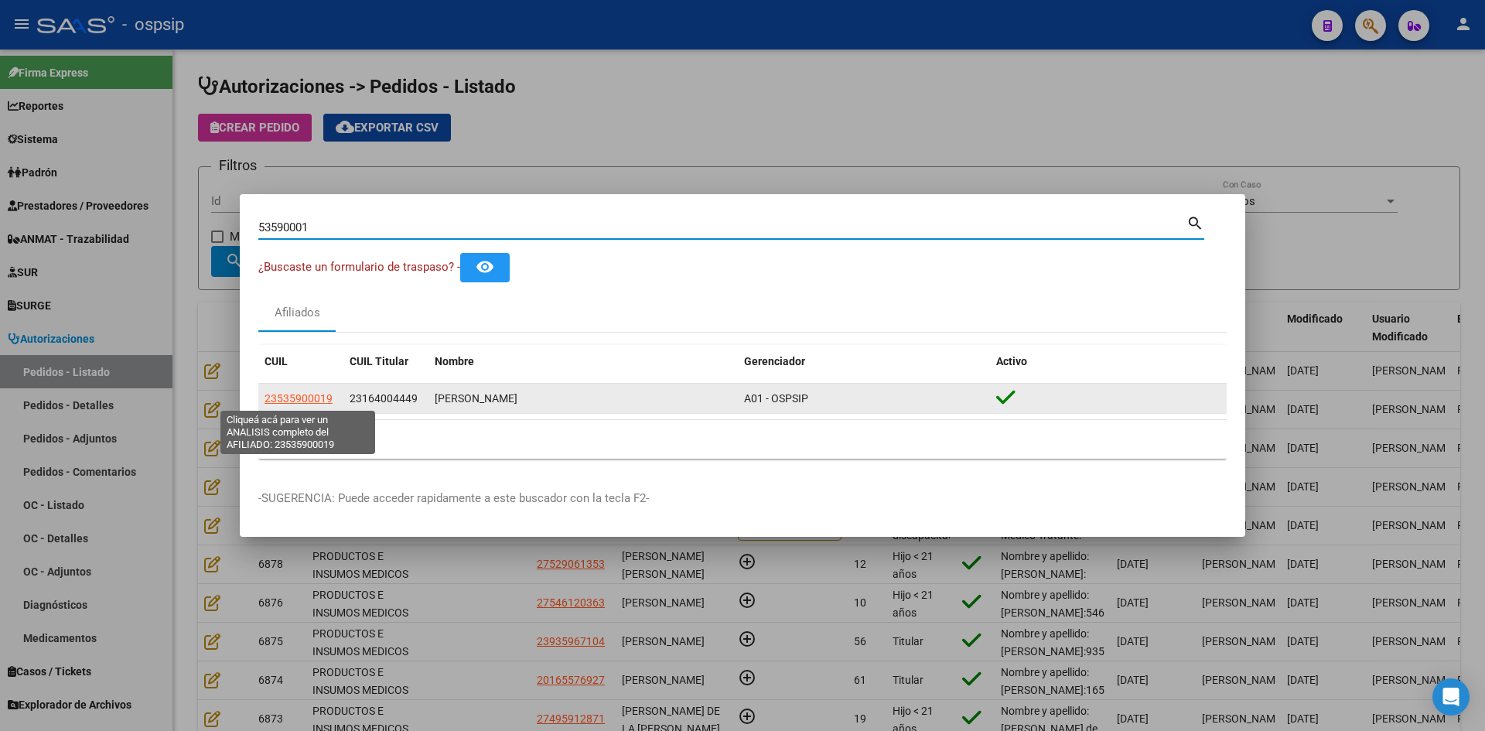
click at [287, 394] on span "23535900019" at bounding box center [298, 398] width 68 height 12
type textarea "23535900019"
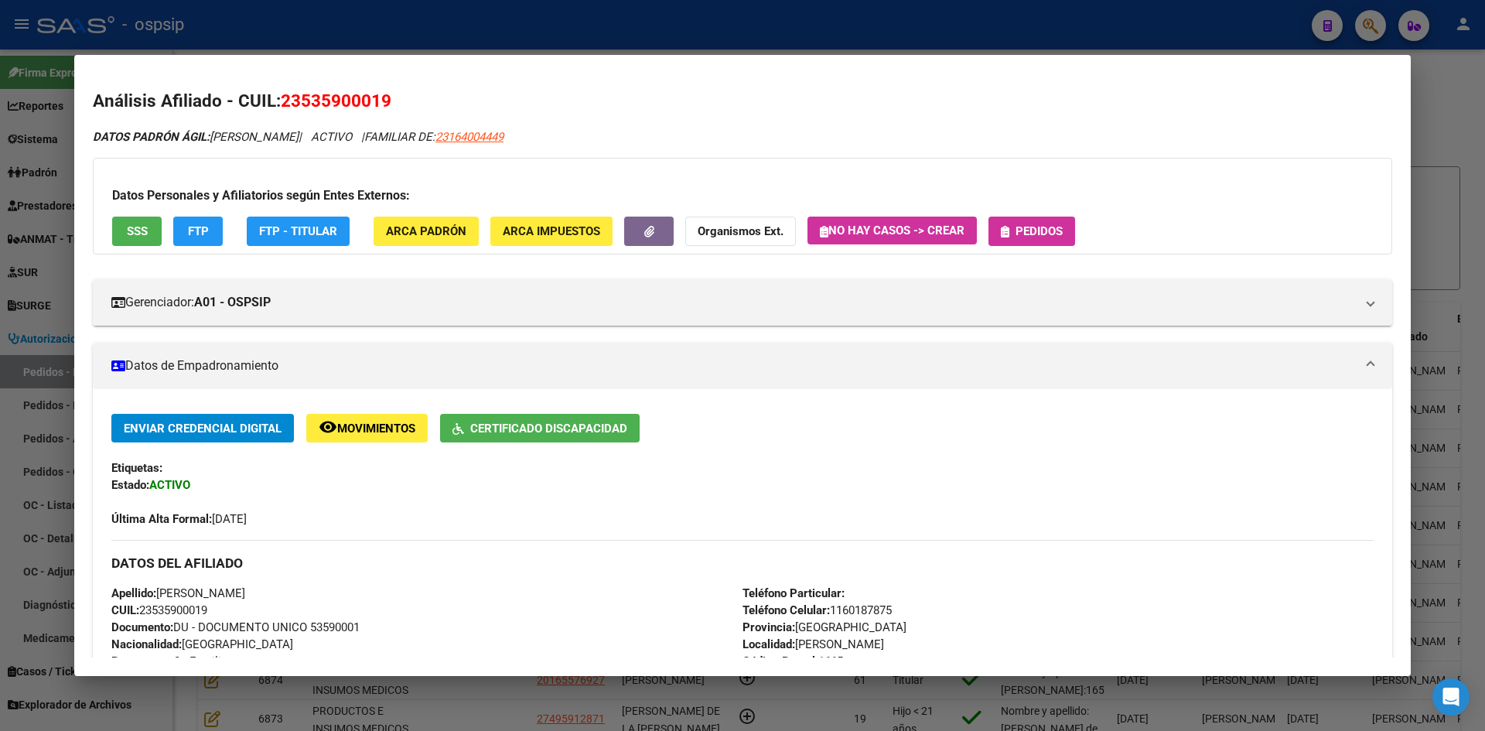
scroll to position [258, 0]
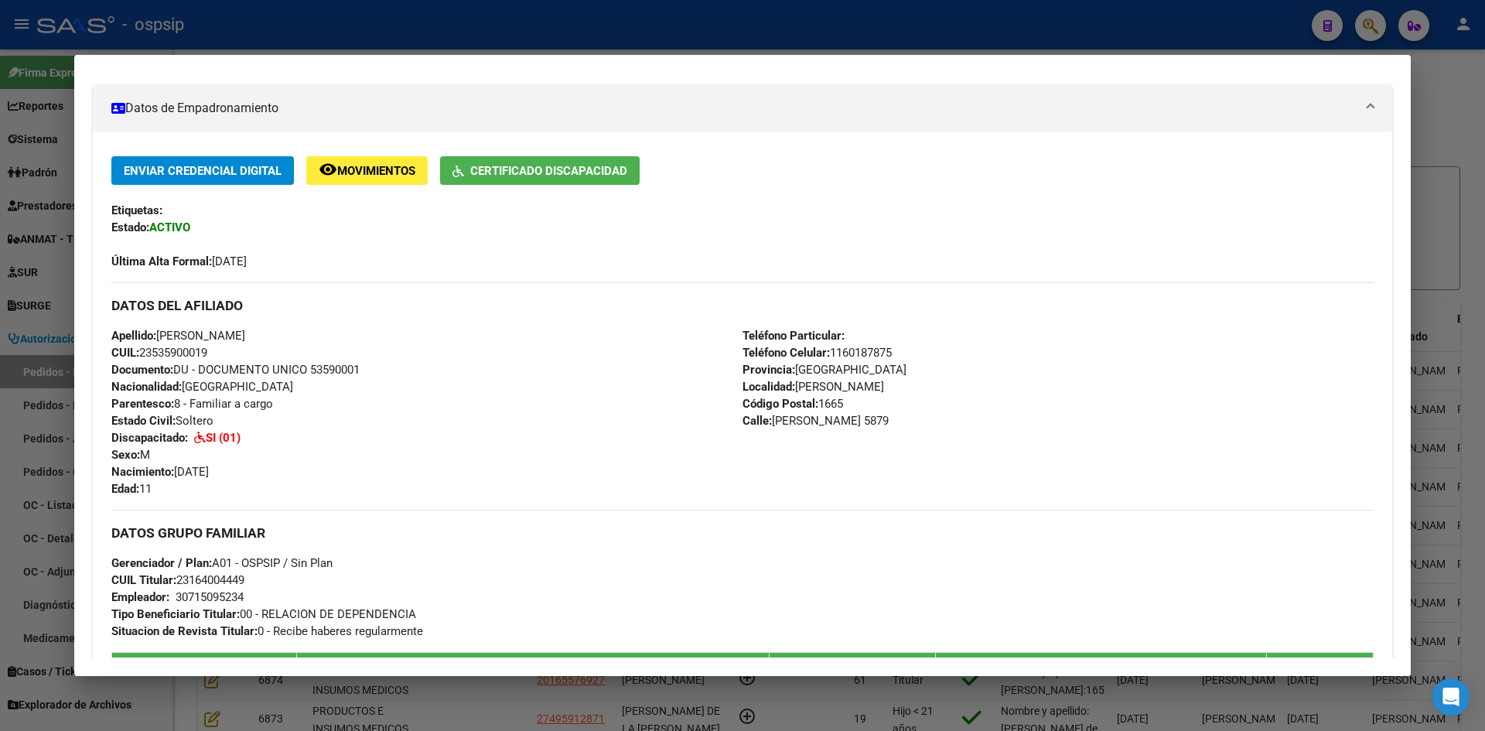
click at [32, 286] on div at bounding box center [742, 365] width 1485 height 731
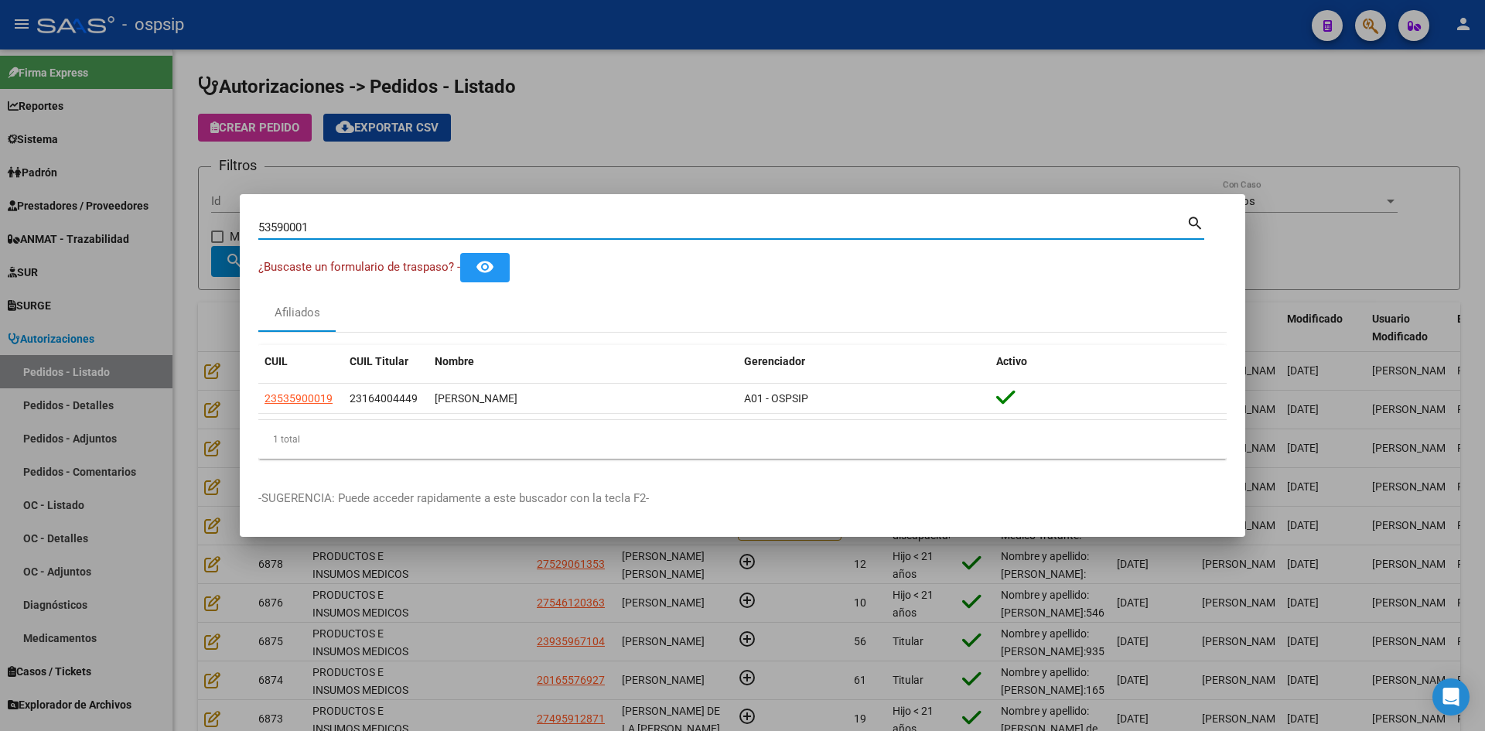
drag, startPoint x: 286, startPoint y: 222, endPoint x: 0, endPoint y: 188, distance: 288.2
click at [34, 197] on div "53590001 Buscar (apellido, dni, cuil, nro traspaso, cuit, obra social) search ¿…" at bounding box center [742, 365] width 1485 height 731
paste input "44004350"
type input "44004350"
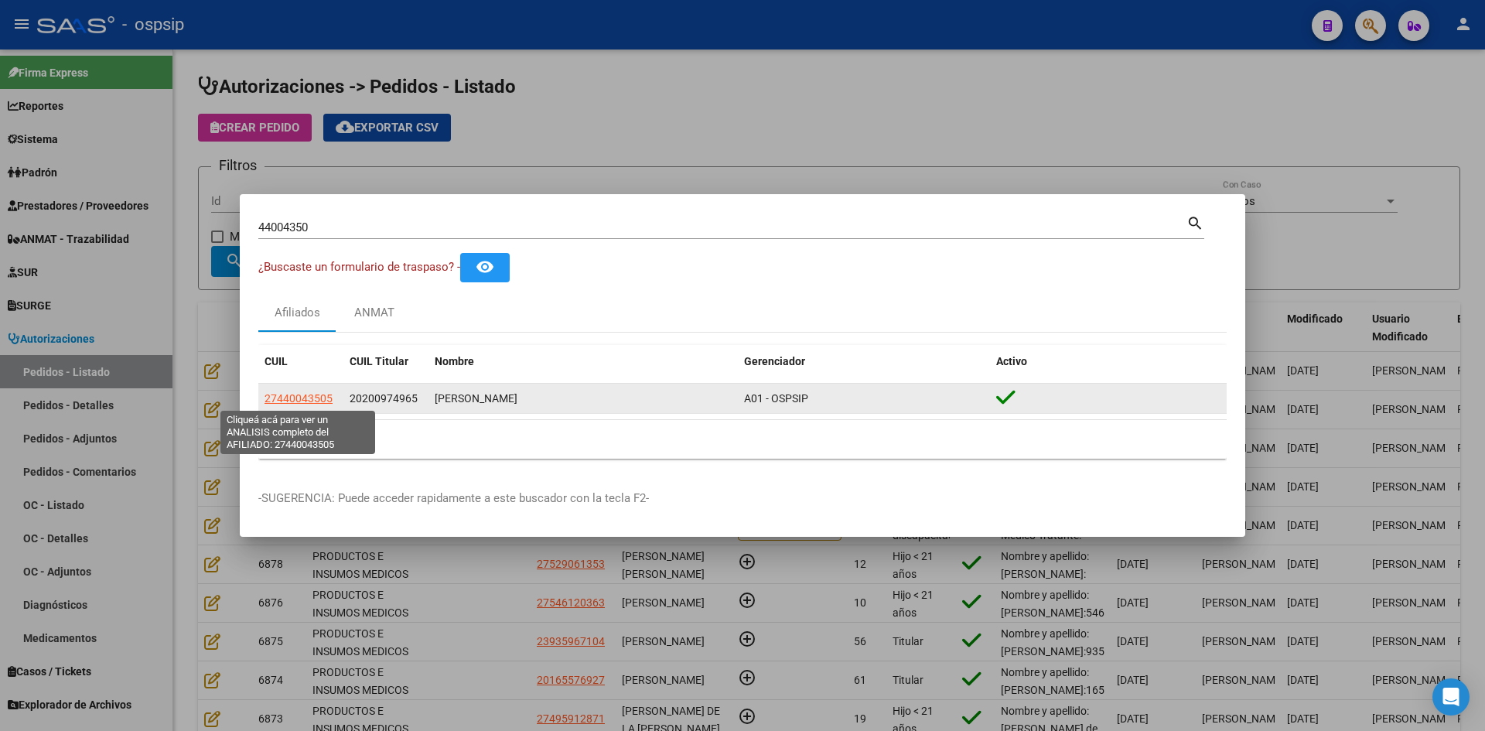
click at [308, 401] on span "27440043505" at bounding box center [298, 398] width 68 height 12
type textarea "27440043505"
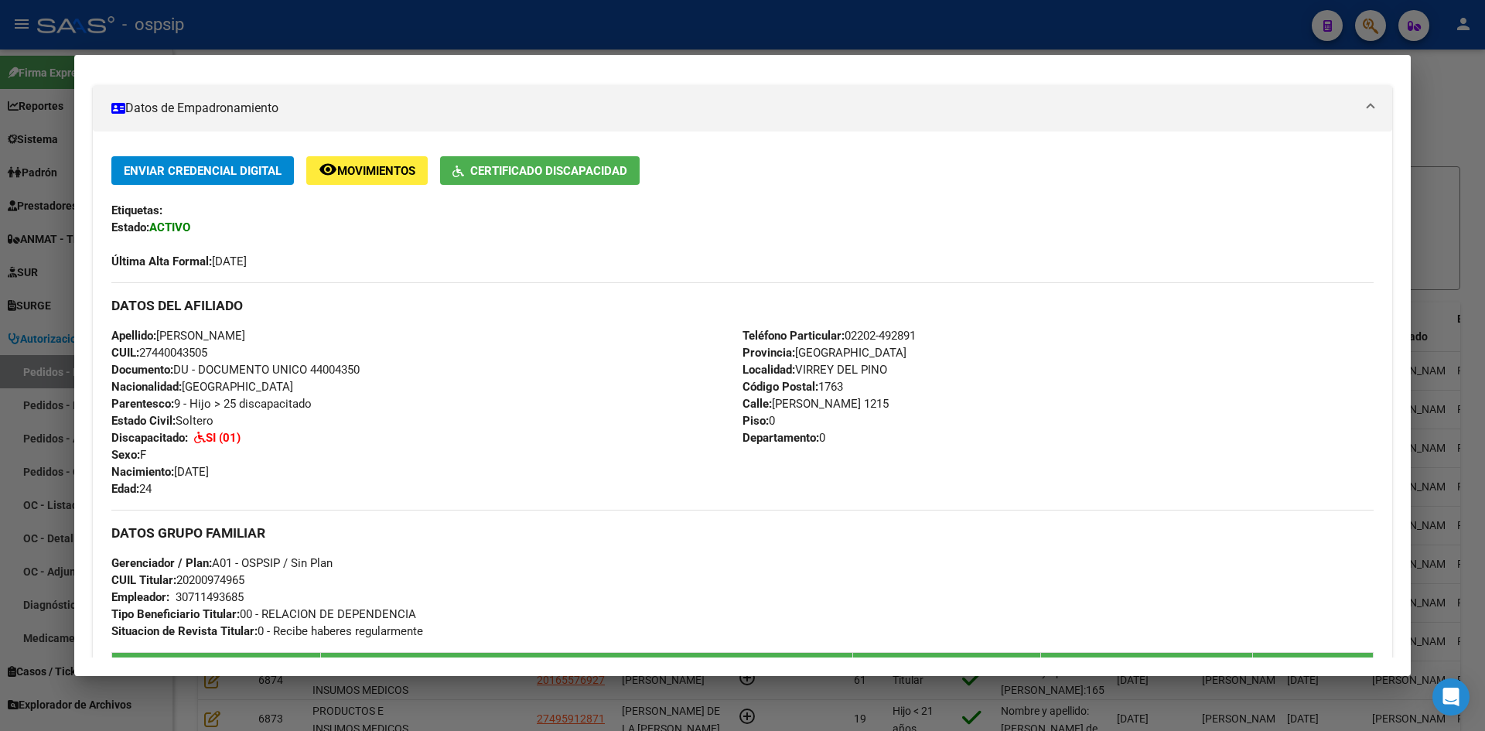
click at [80, 410] on mat-dialog-content "Análisis Afiliado - CUIL: 27440043505 DATOS PADRÓN ÁGIL: [PERSON_NAME] | ACTIVO…" at bounding box center [742, 365] width 1336 height 584
click at [73, 395] on div at bounding box center [742, 365] width 1485 height 731
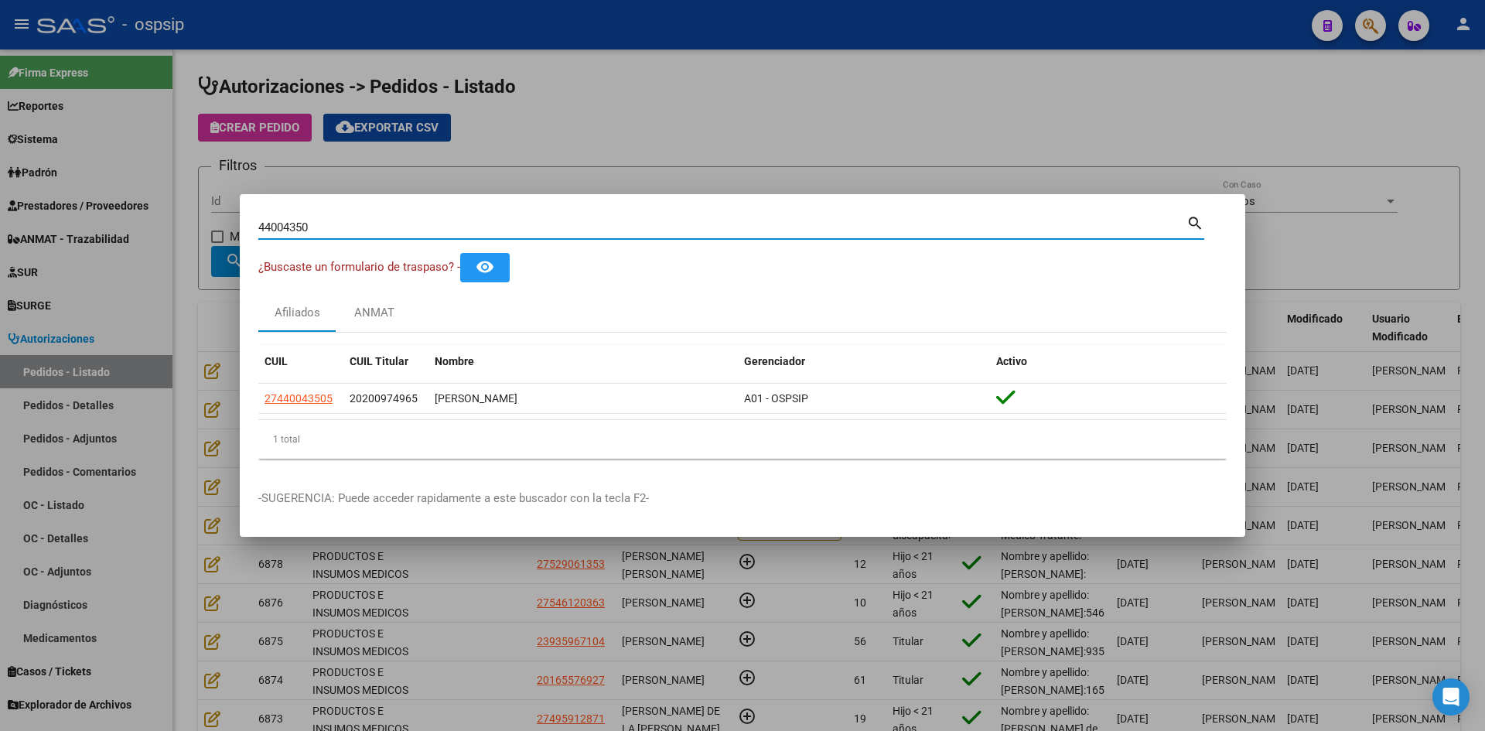
drag, startPoint x: 350, startPoint y: 231, endPoint x: 151, endPoint y: 182, distance: 204.8
click at [151, 182] on div "44004350 Buscar (apellido, dni, cuil, nro traspaso, cuit, obra social) search ¿…" at bounding box center [742, 365] width 1485 height 731
paste input "48041528"
type input "48041528"
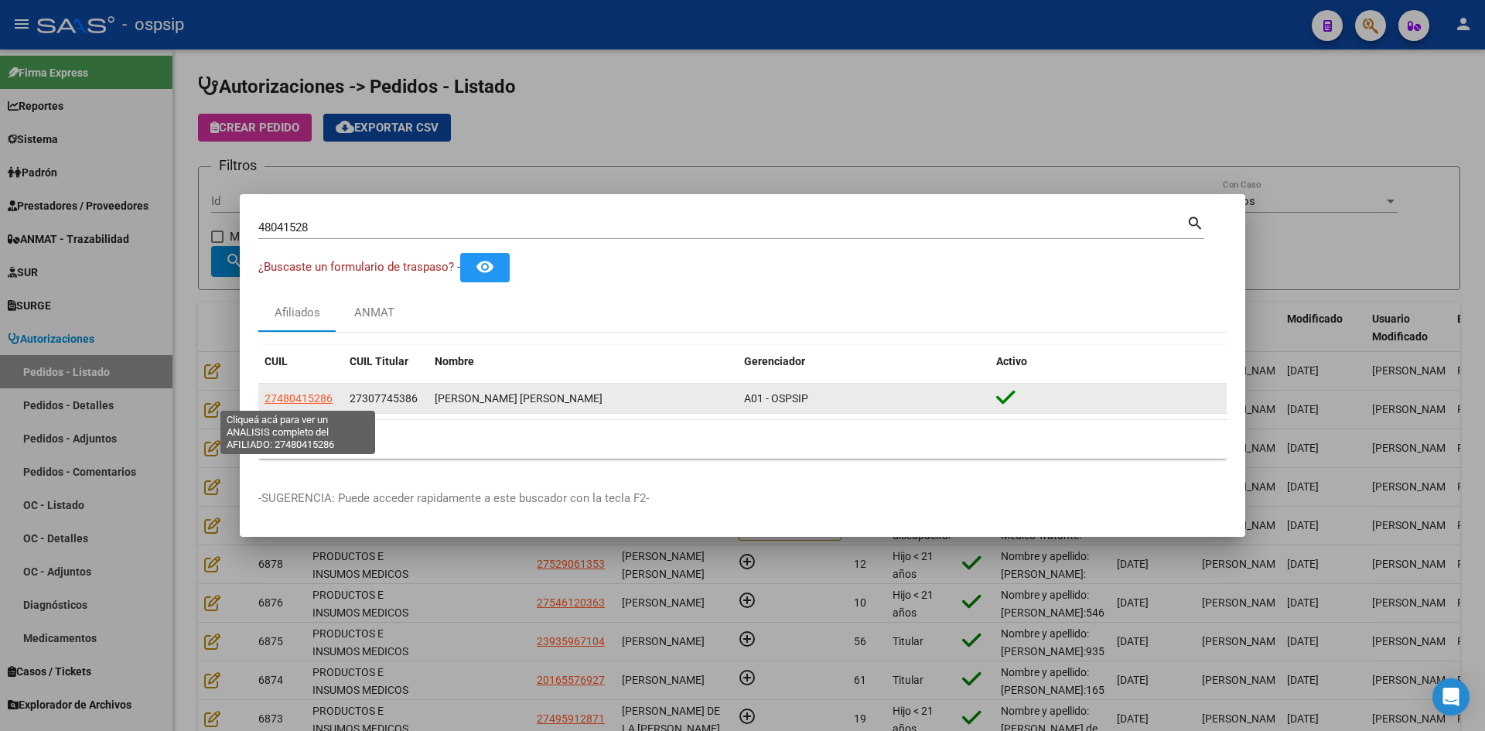
click at [284, 392] on span "27480415286" at bounding box center [298, 398] width 68 height 12
type textarea "27480415286"
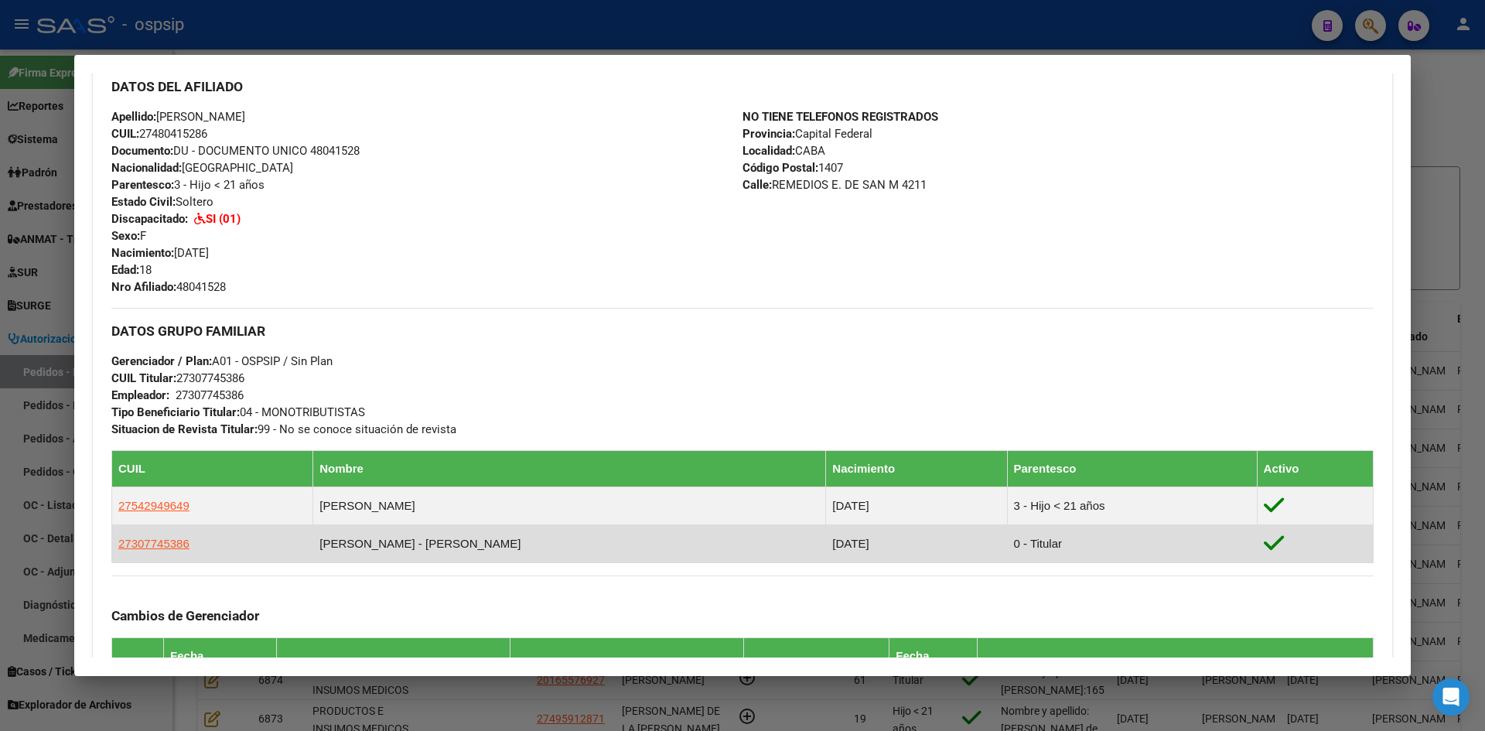
scroll to position [516, 0]
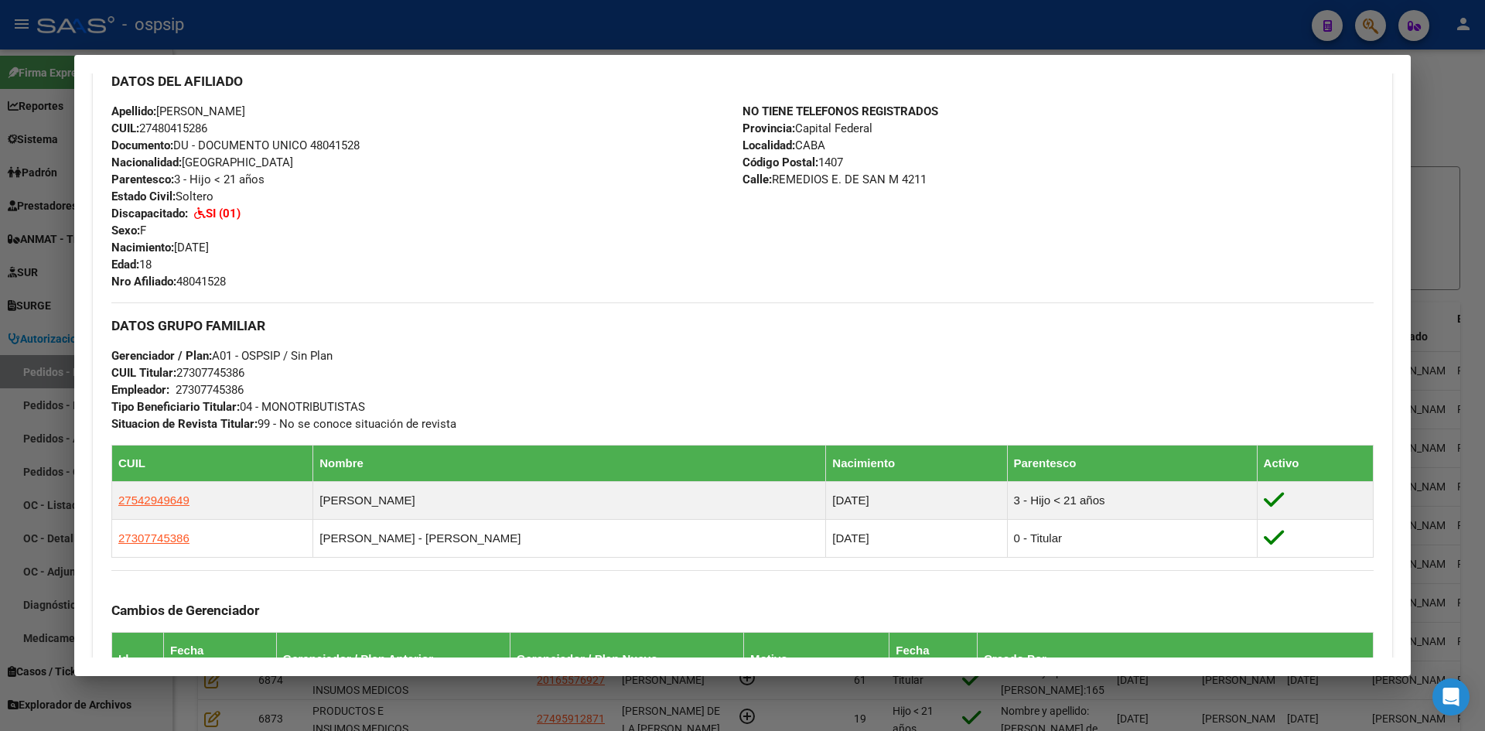
click at [34, 286] on div at bounding box center [742, 365] width 1485 height 731
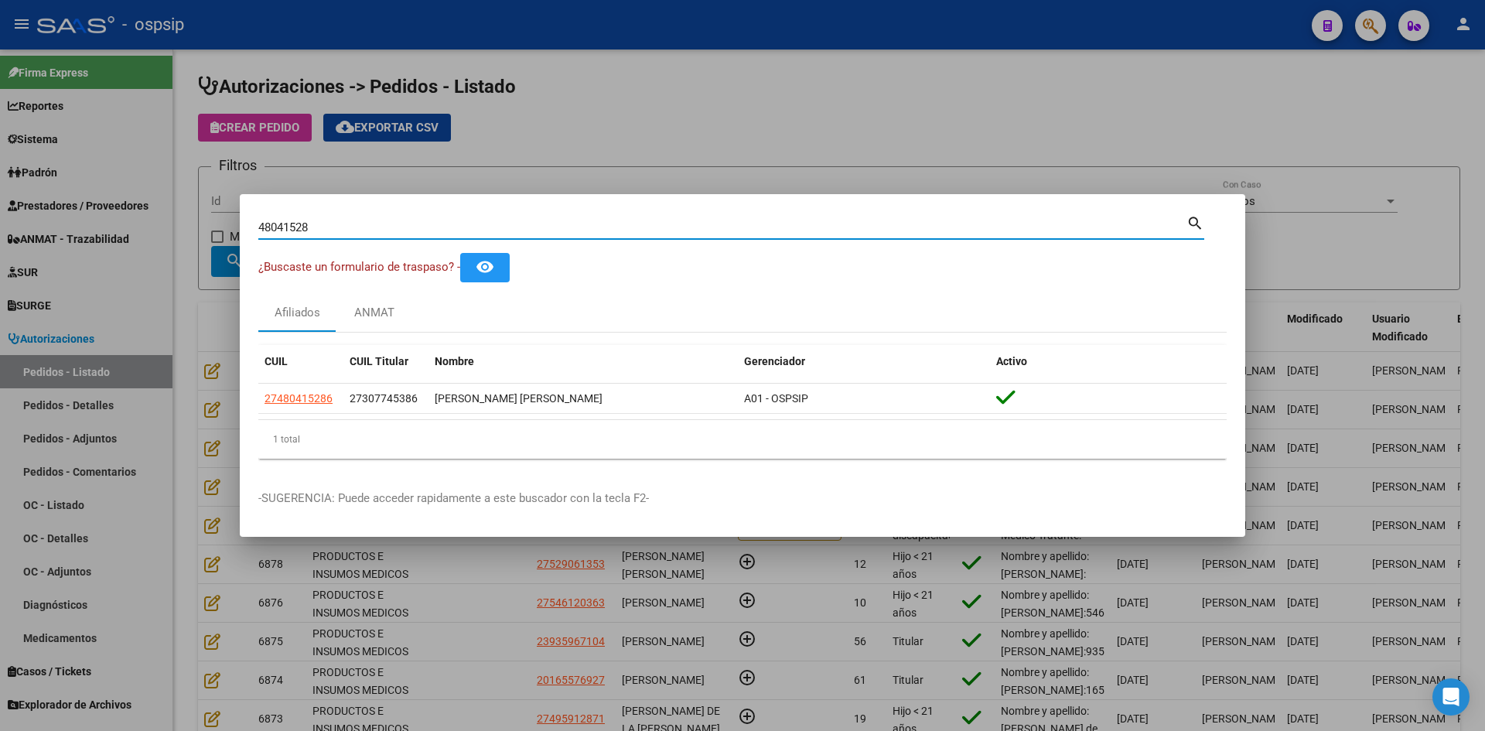
drag, startPoint x: 322, startPoint y: 225, endPoint x: 83, endPoint y: 218, distance: 239.1
click at [84, 219] on div "48041528 Buscar (apellido, dni, cuil, nro traspaso, cuit, obra social) search ¿…" at bounding box center [742, 365] width 1485 height 731
paste input "55071647"
type input "55071647"
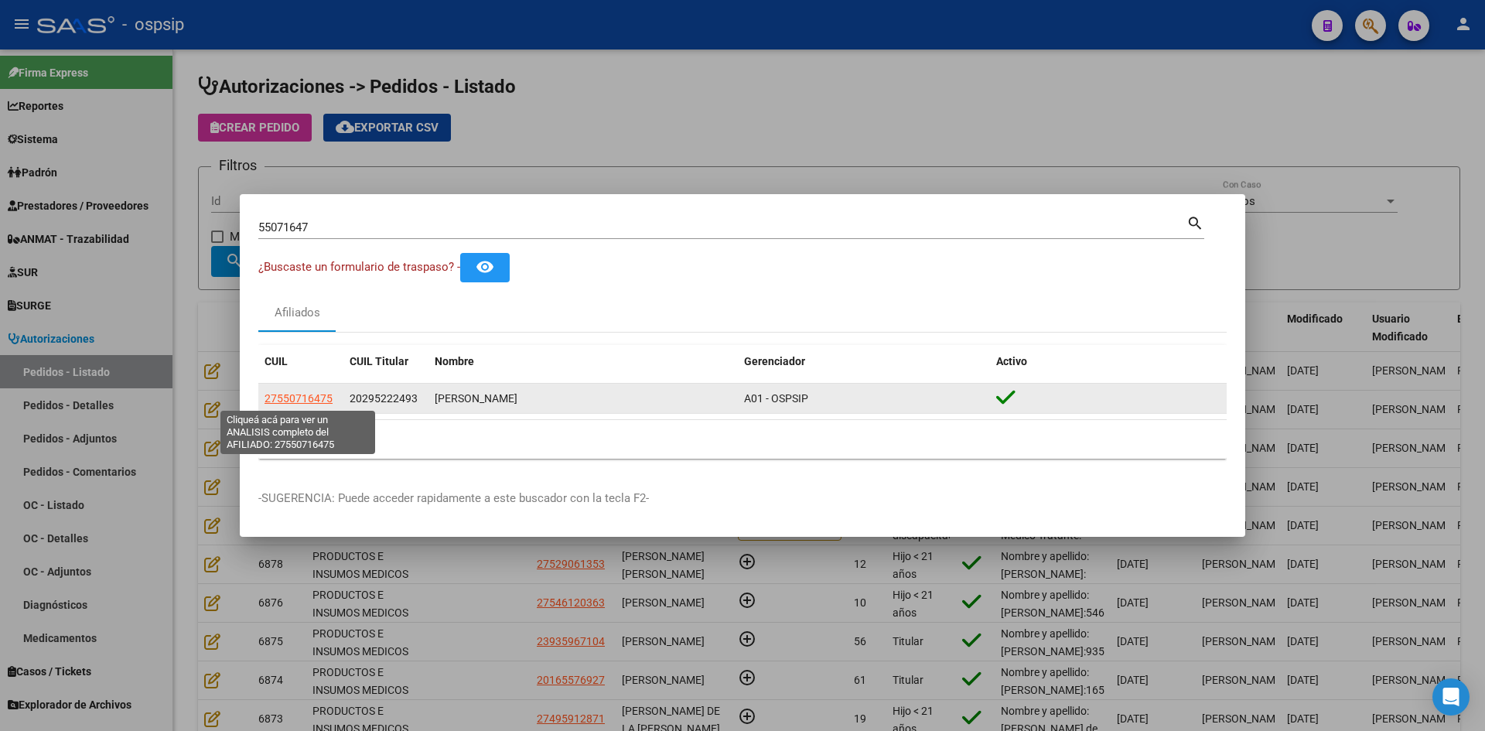
click at [283, 398] on span "27550716475" at bounding box center [298, 398] width 68 height 12
type textarea "27550716475"
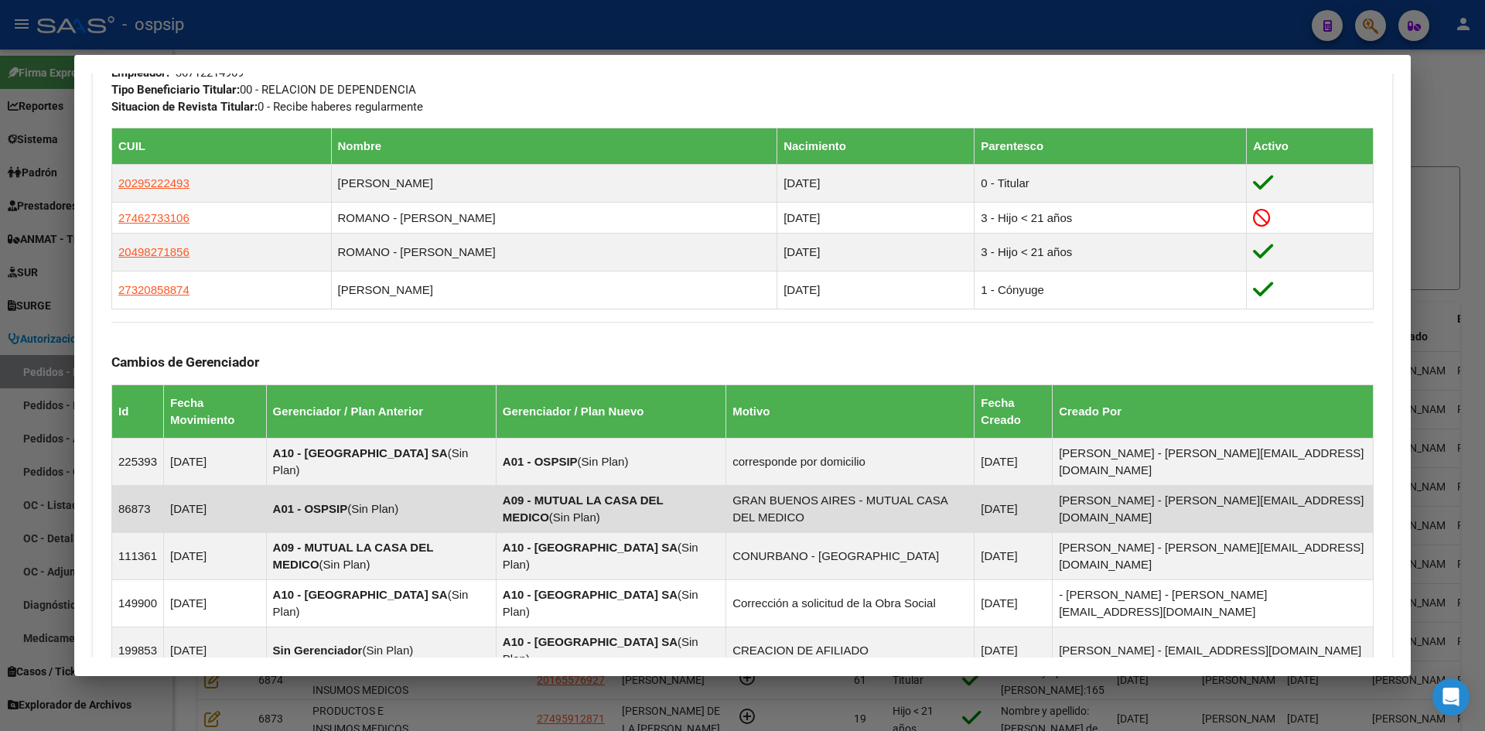
scroll to position [772, 0]
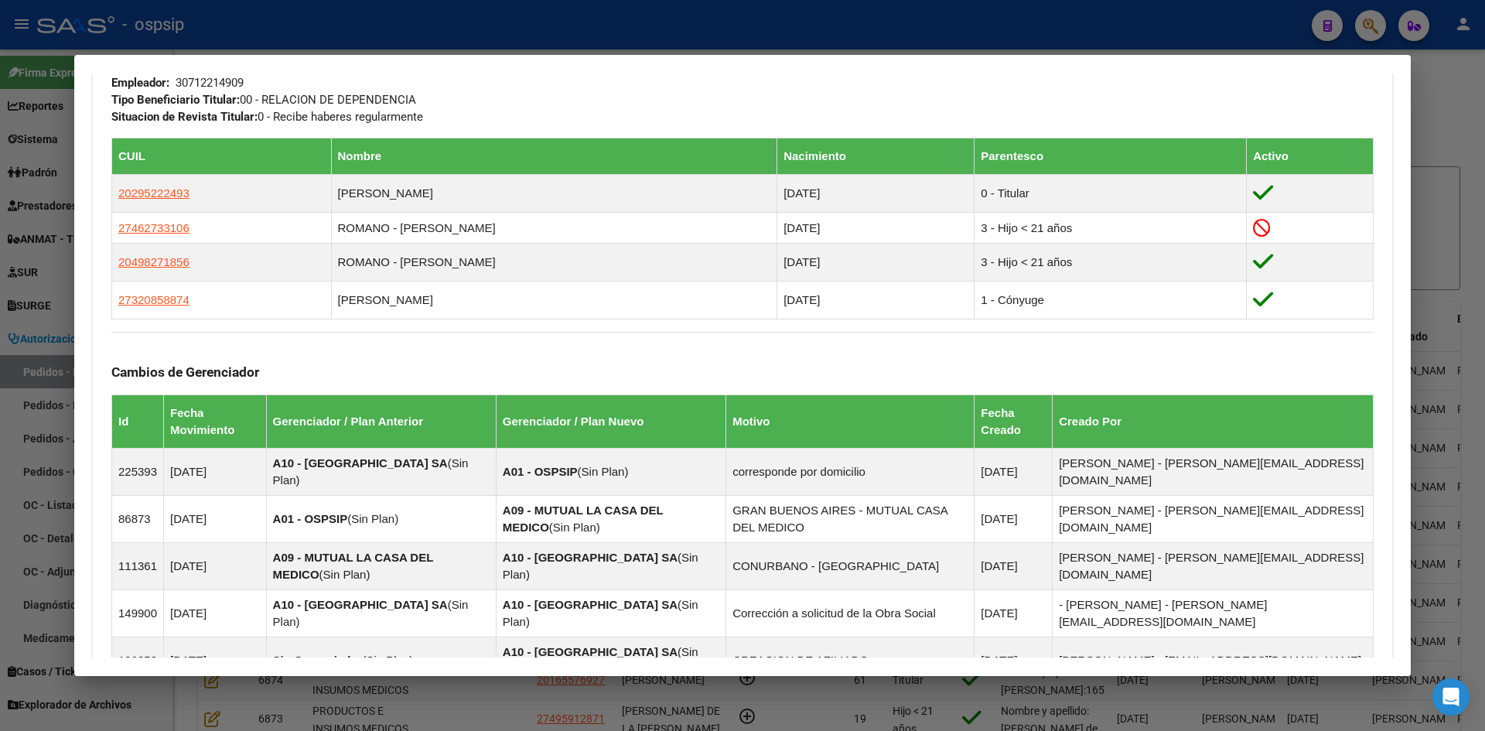
click at [37, 240] on div at bounding box center [742, 365] width 1485 height 731
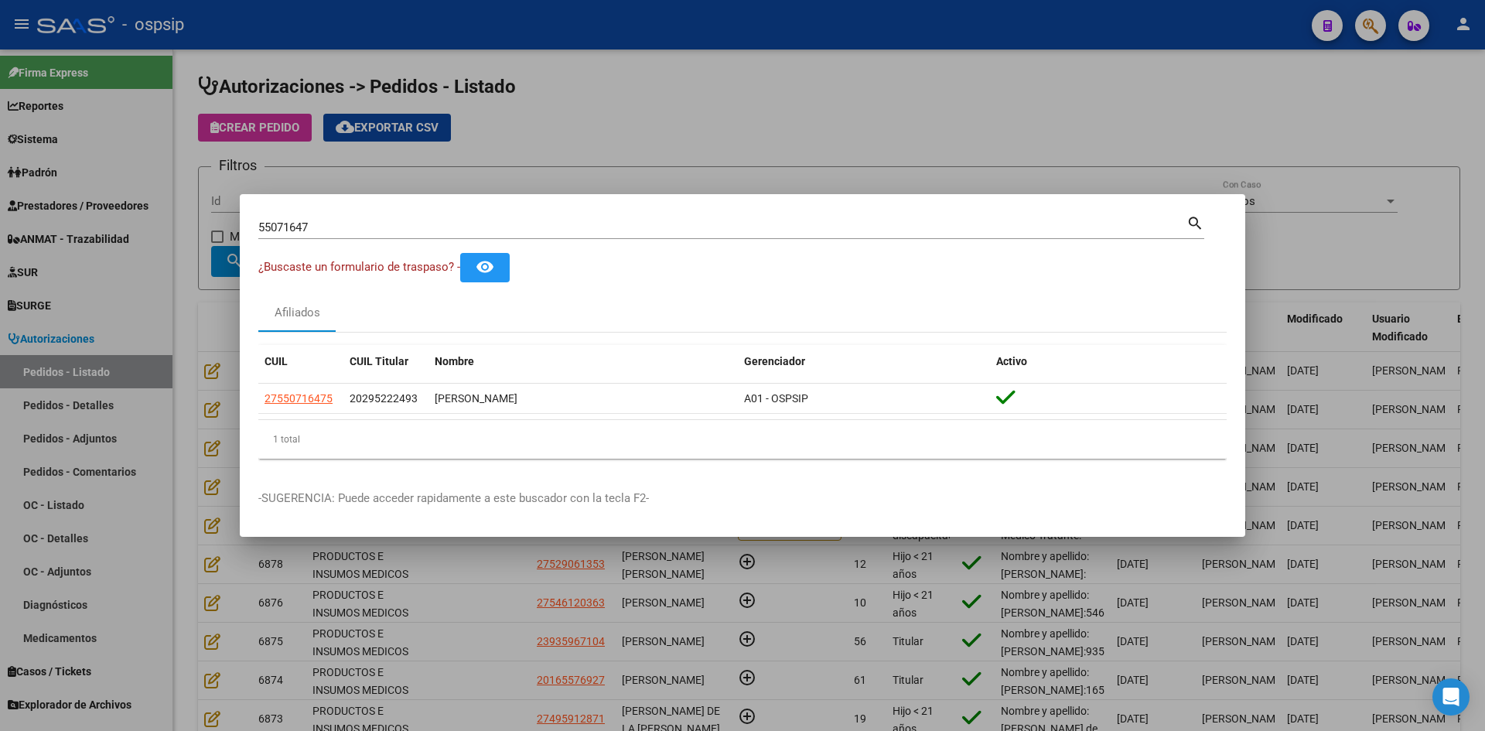
drag, startPoint x: 327, startPoint y: 223, endPoint x: 77, endPoint y: 203, distance: 251.3
click at [79, 203] on div "55071647 Buscar (apellido, dni, cuil, nro traspaso, cuit, obra social) search ¿…" at bounding box center [742, 365] width 1485 height 731
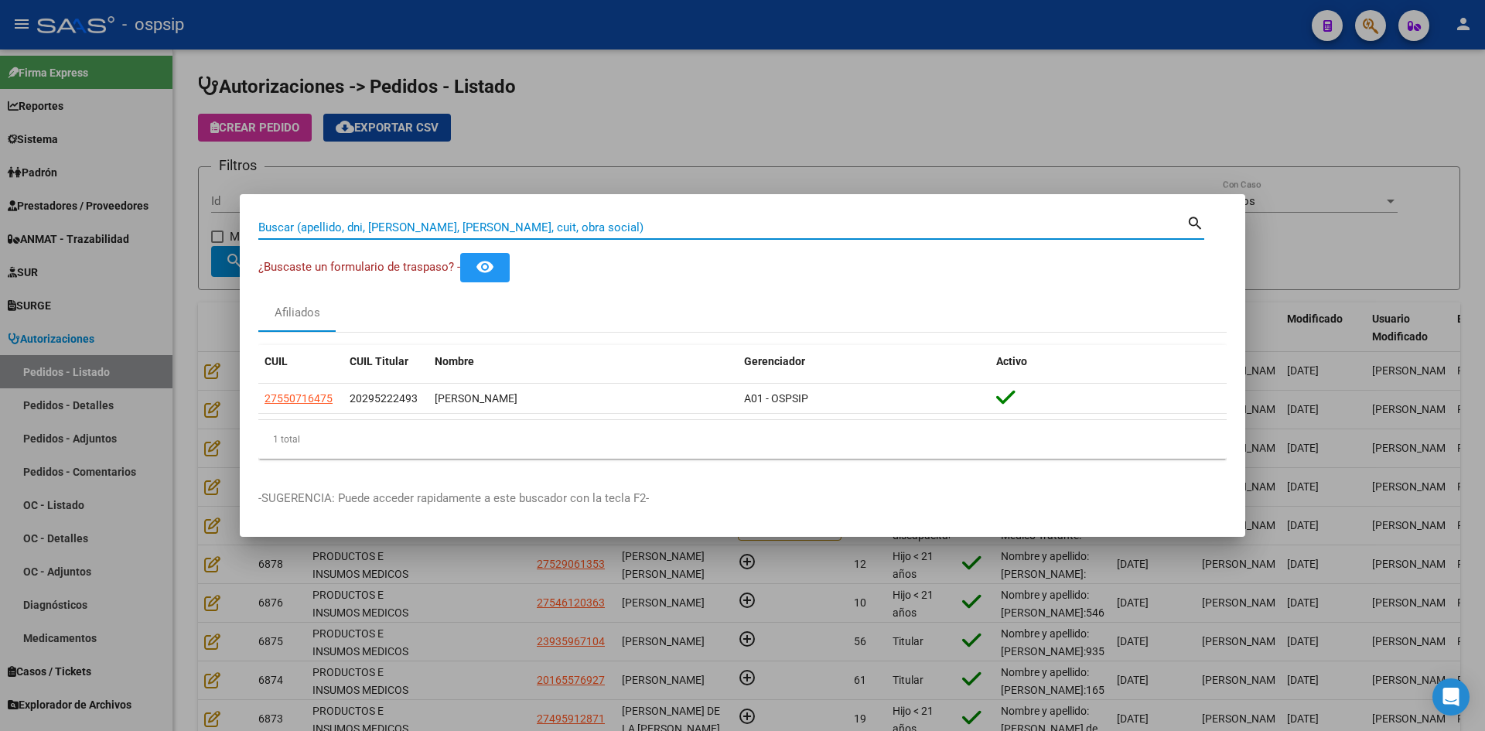
paste input "47637611"
type input "47637611"
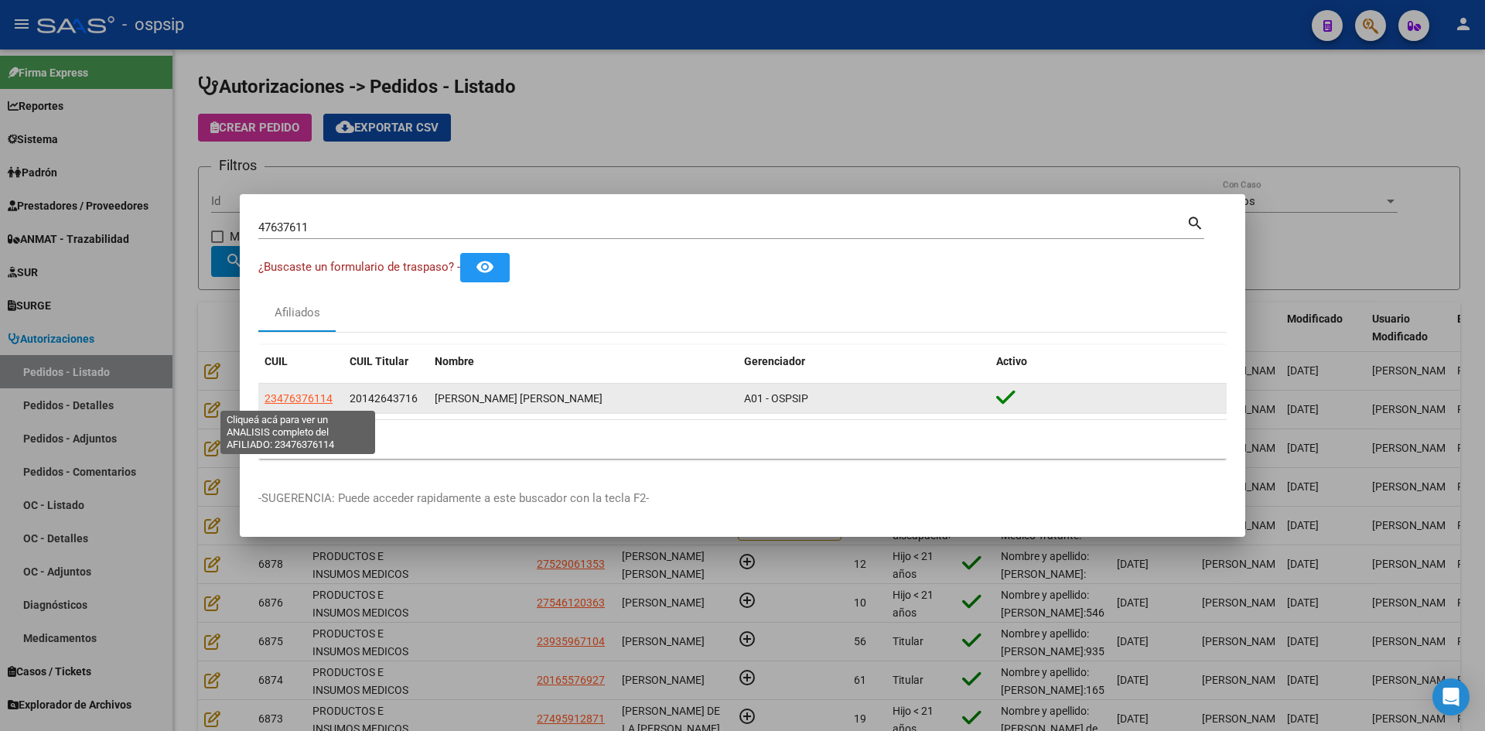
click at [317, 398] on span "23476376114" at bounding box center [298, 398] width 68 height 12
type textarea "23476376114"
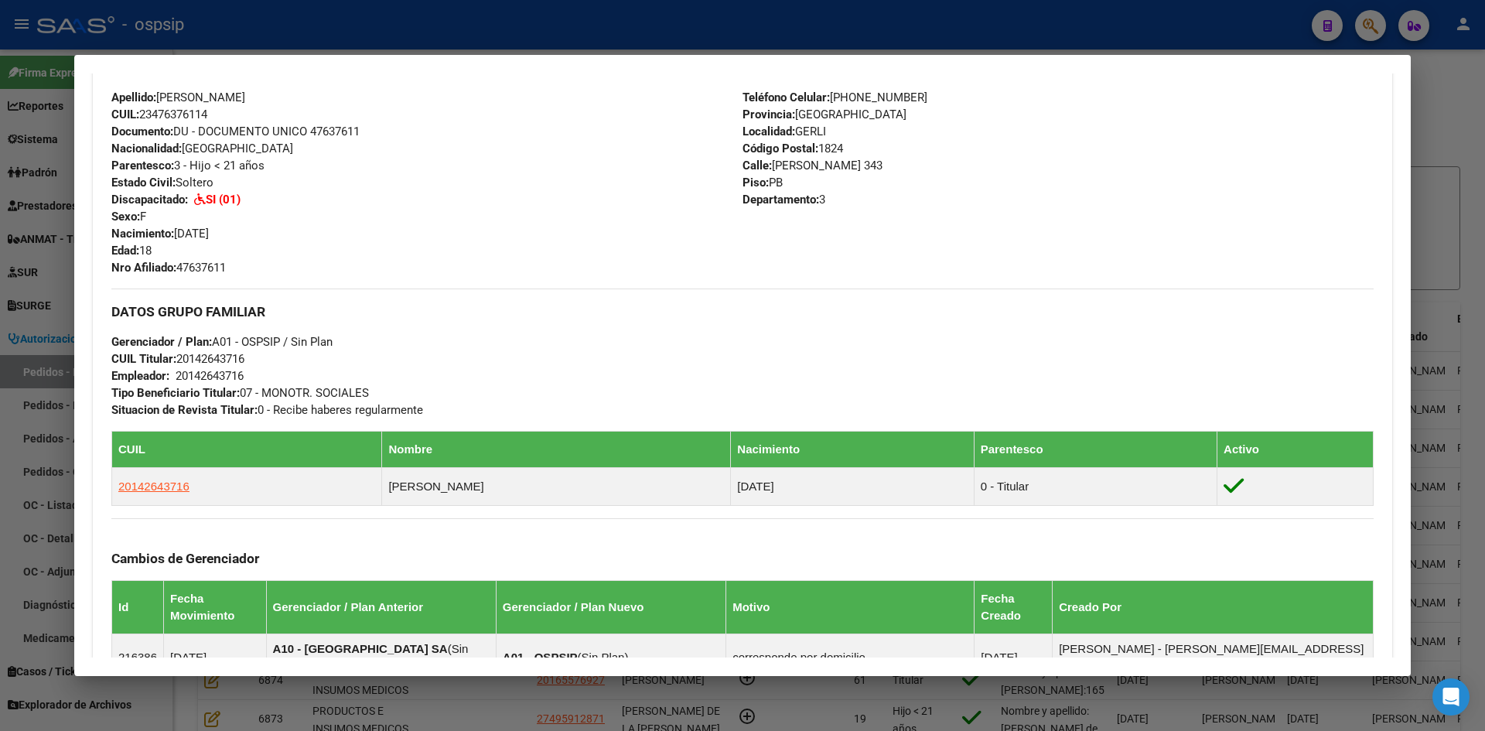
scroll to position [516, 0]
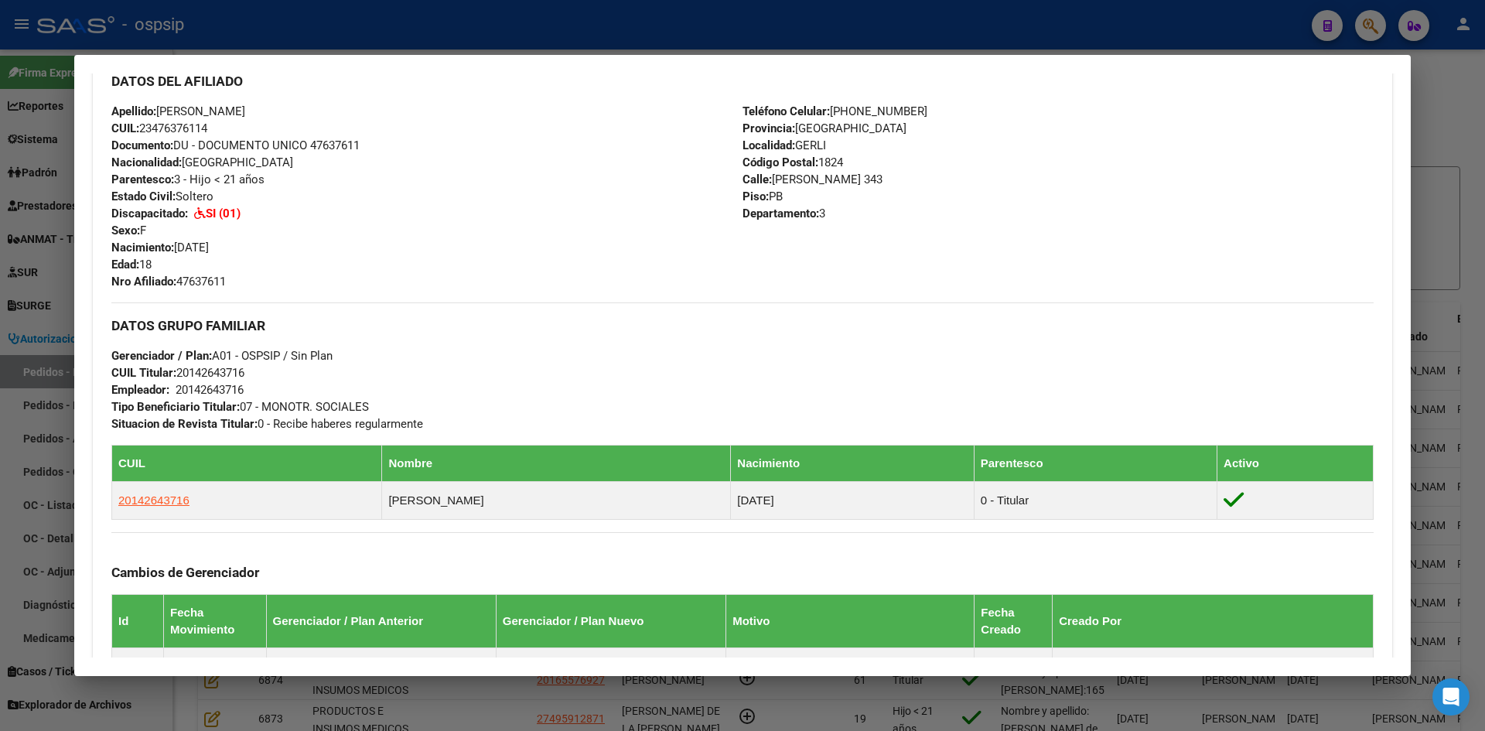
click at [21, 312] on div at bounding box center [742, 365] width 1485 height 731
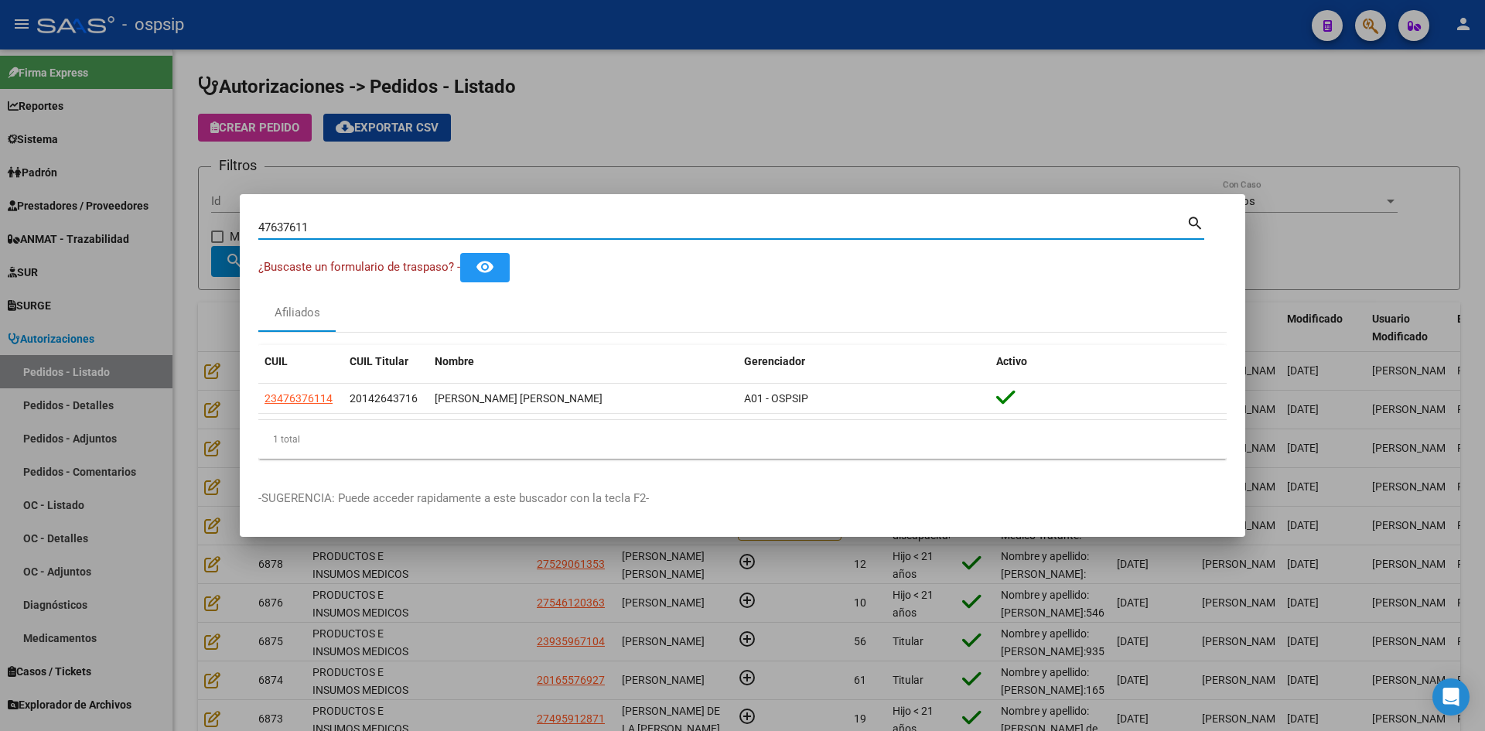
drag, startPoint x: 332, startPoint y: 227, endPoint x: 77, endPoint y: 211, distance: 255.7
click at [78, 212] on div "47637611 Buscar (apellido, dni, cuil, nro traspaso, cuit, obra social) search ¿…" at bounding box center [742, 365] width 1485 height 731
paste input "55758099"
type input "55758099"
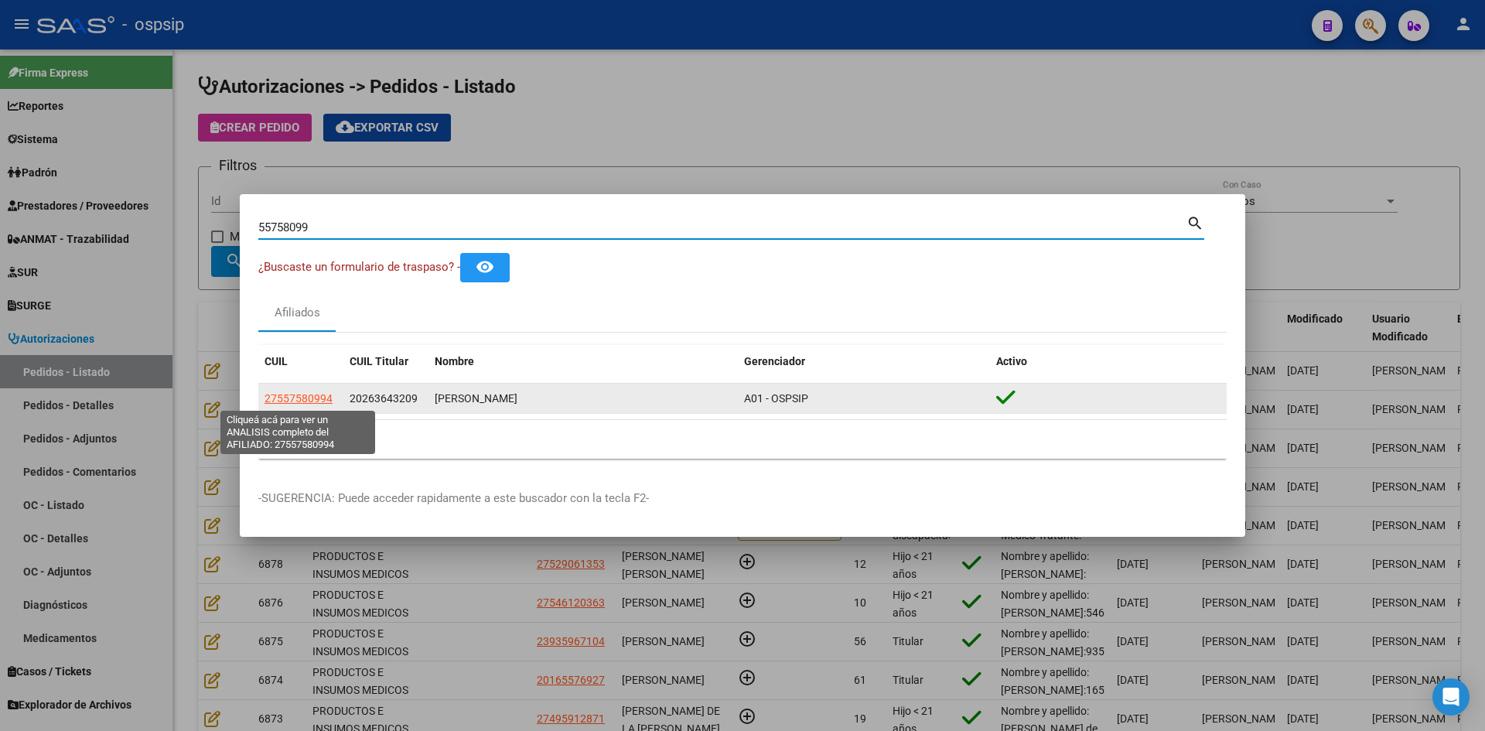
click at [297, 400] on span "27557580994" at bounding box center [298, 398] width 68 height 12
type textarea "27557580994"
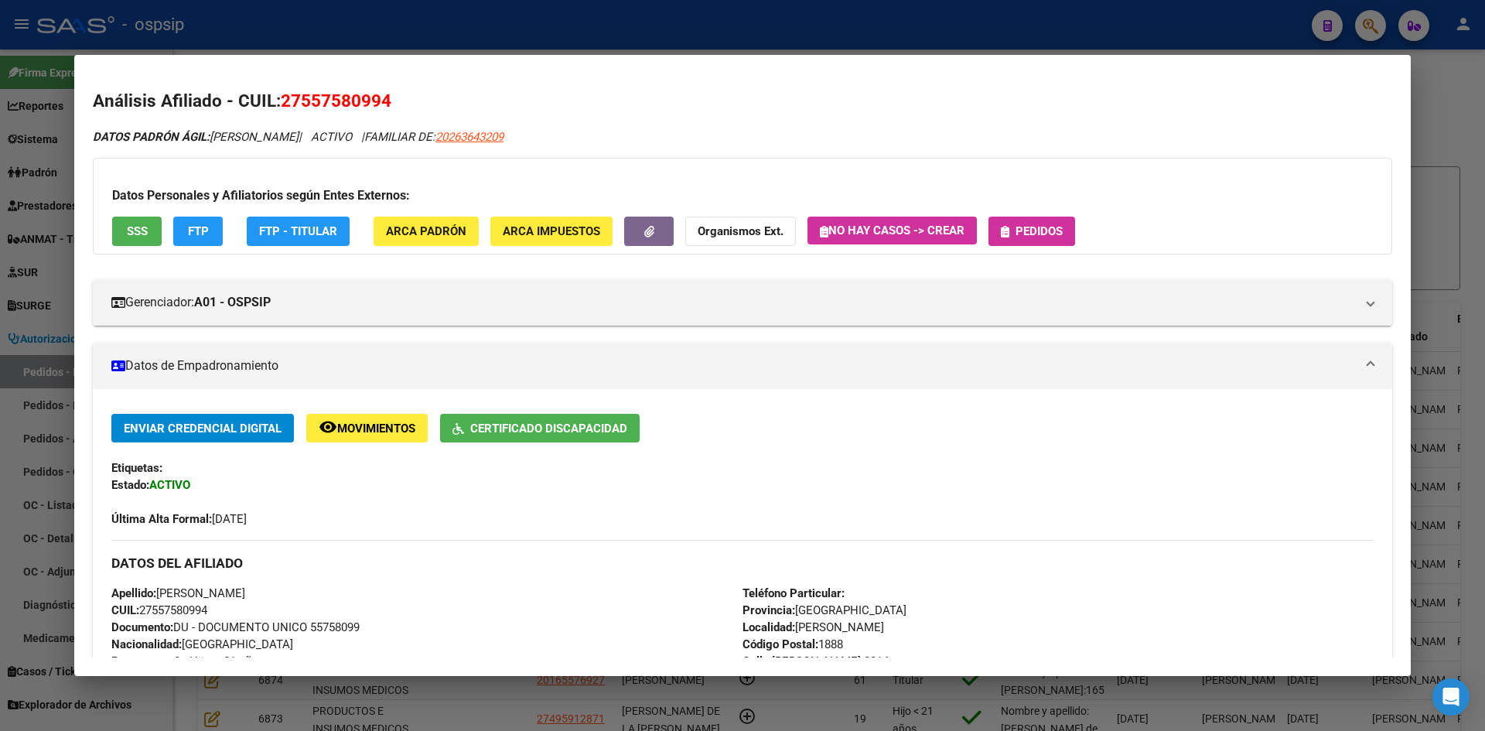
scroll to position [258, 0]
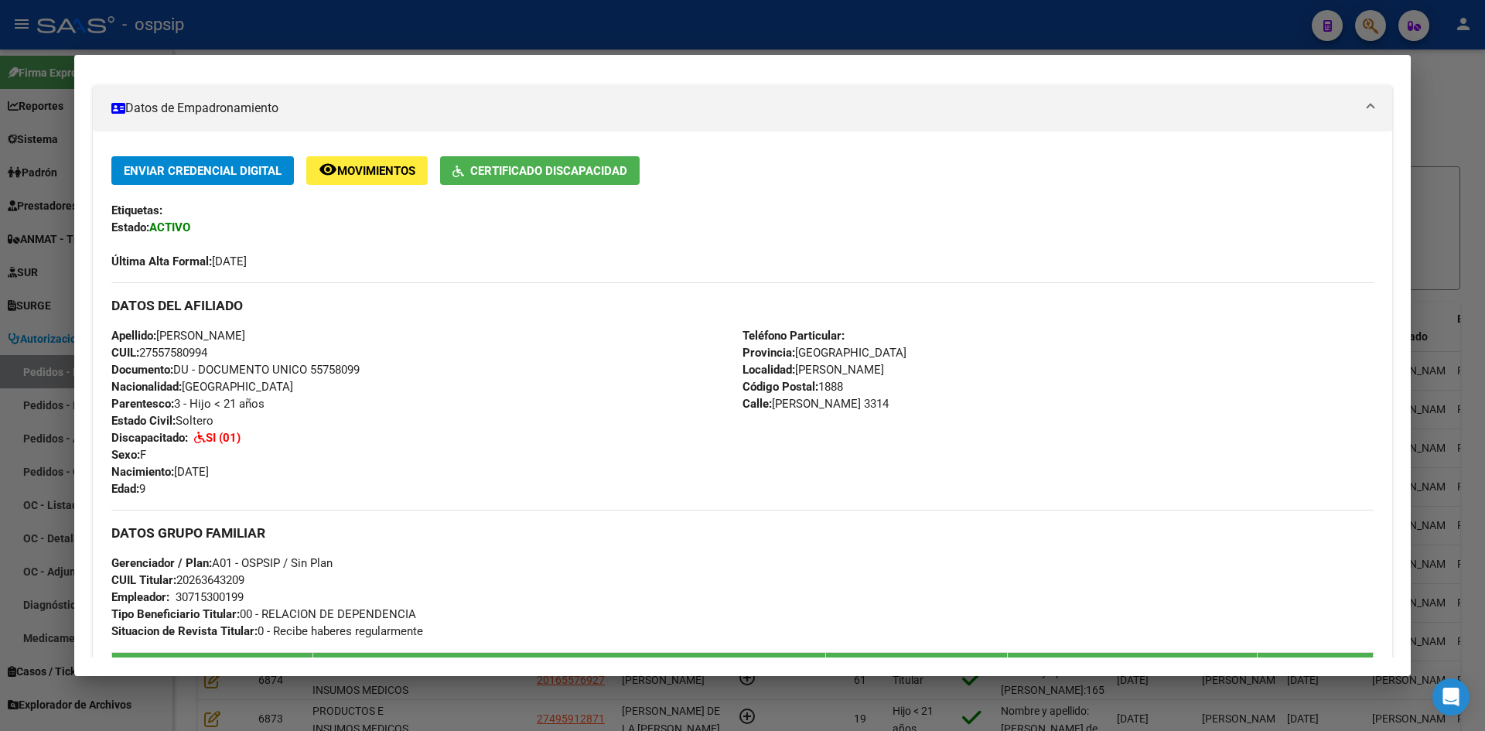
click at [47, 339] on div at bounding box center [742, 365] width 1485 height 731
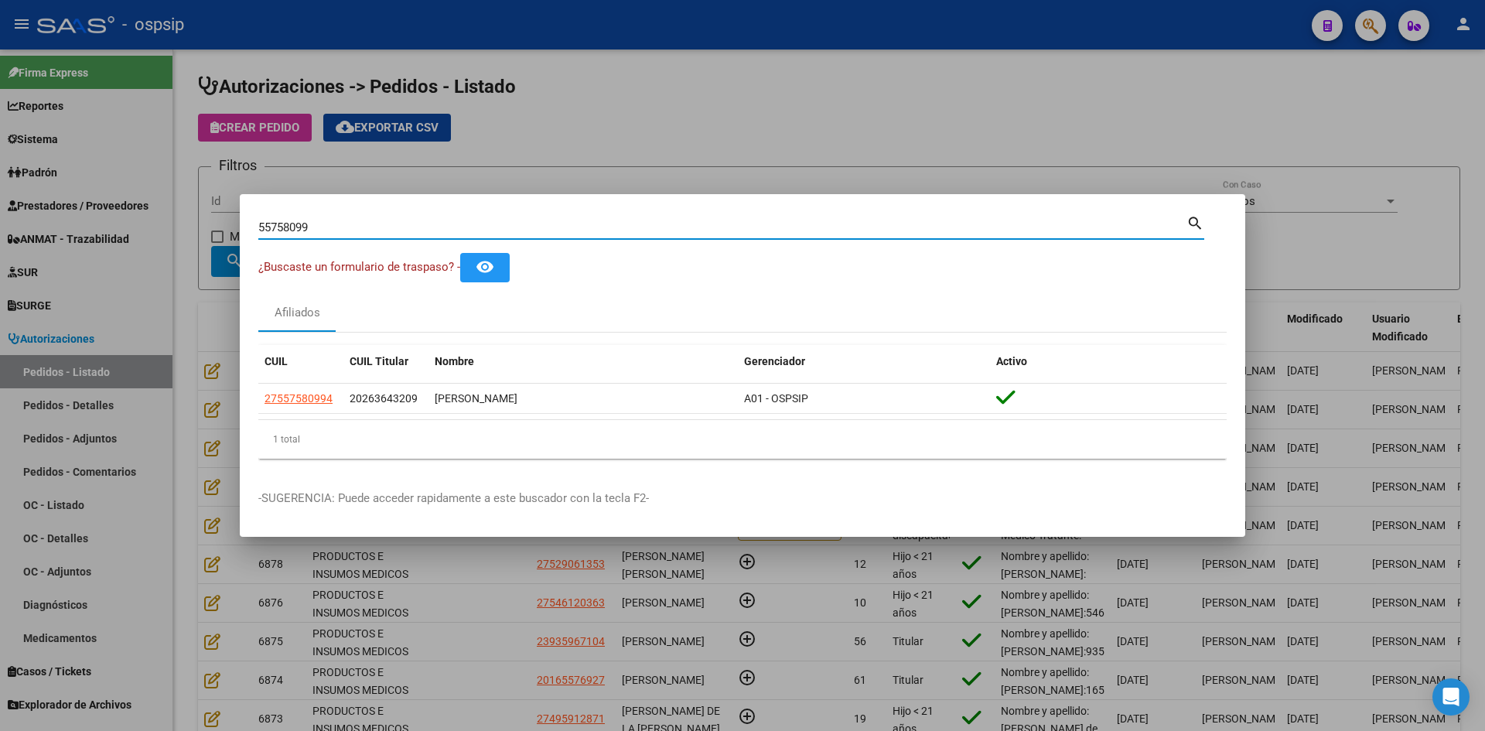
drag, startPoint x: 320, startPoint y: 232, endPoint x: 7, endPoint y: 209, distance: 314.1
click at [25, 210] on div "55758099 Buscar (apellido, dni, cuil, nro traspaso, cuit, obra social) search ¿…" at bounding box center [742, 365] width 1485 height 731
paste input "45746922"
type input "45746922"
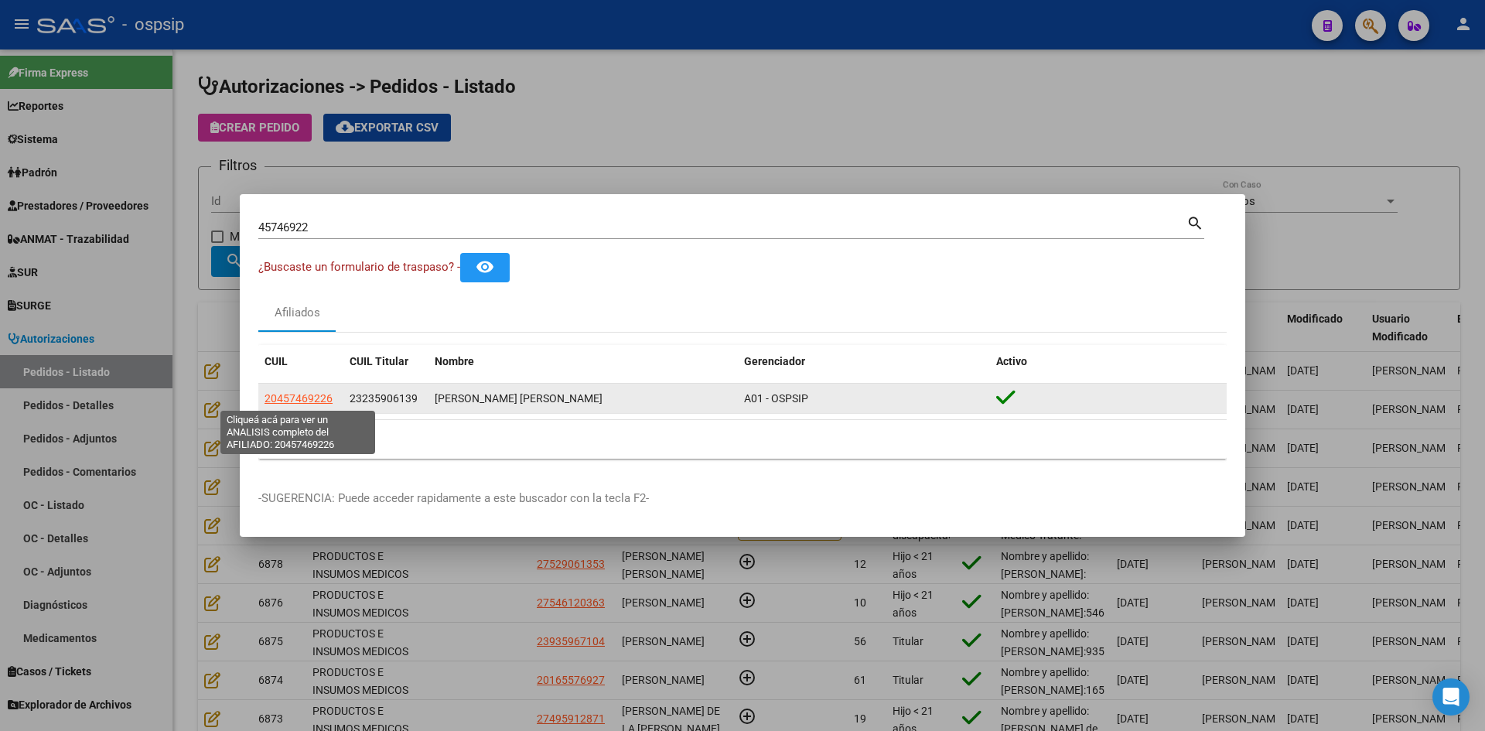
click at [311, 394] on span "20457469226" at bounding box center [298, 398] width 68 height 12
type textarea "20457469226"
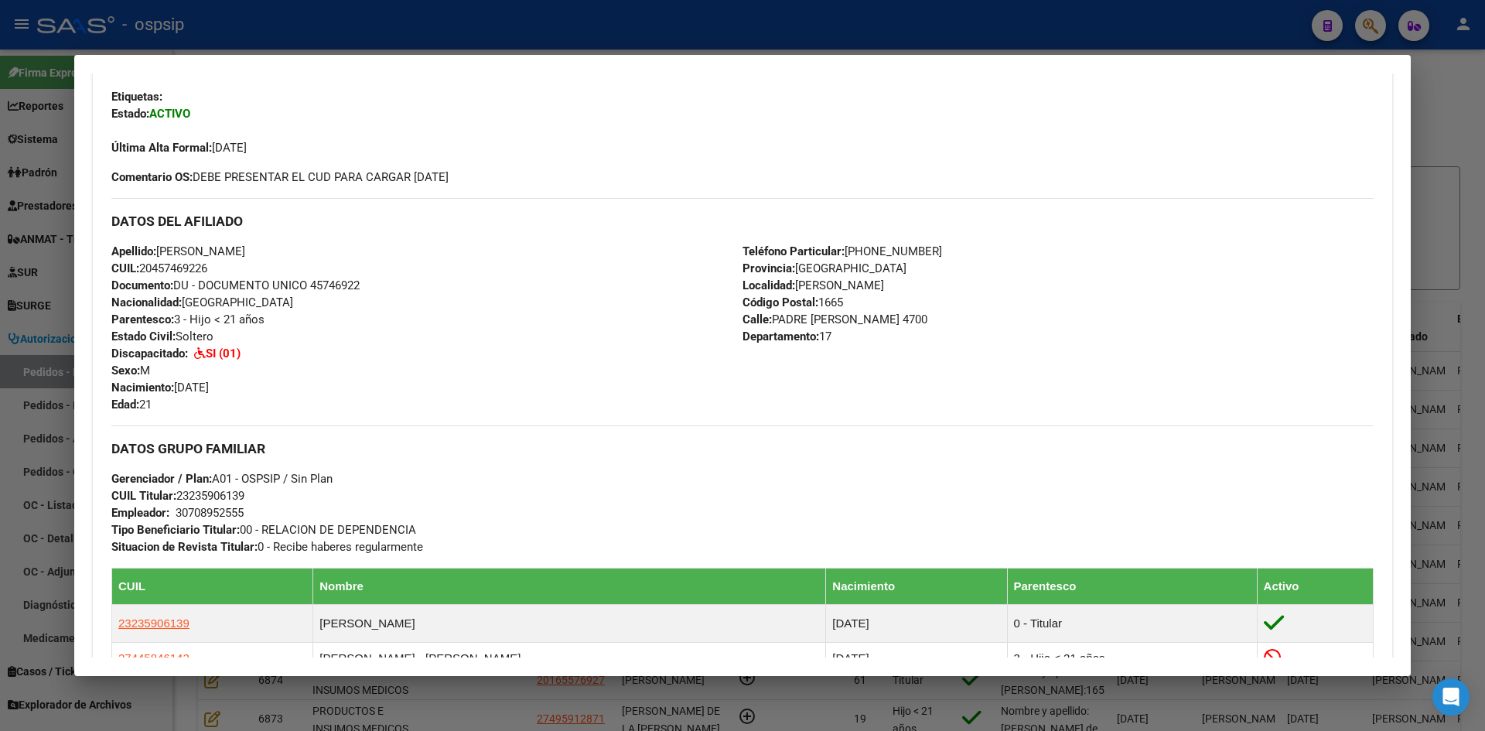
scroll to position [516, 0]
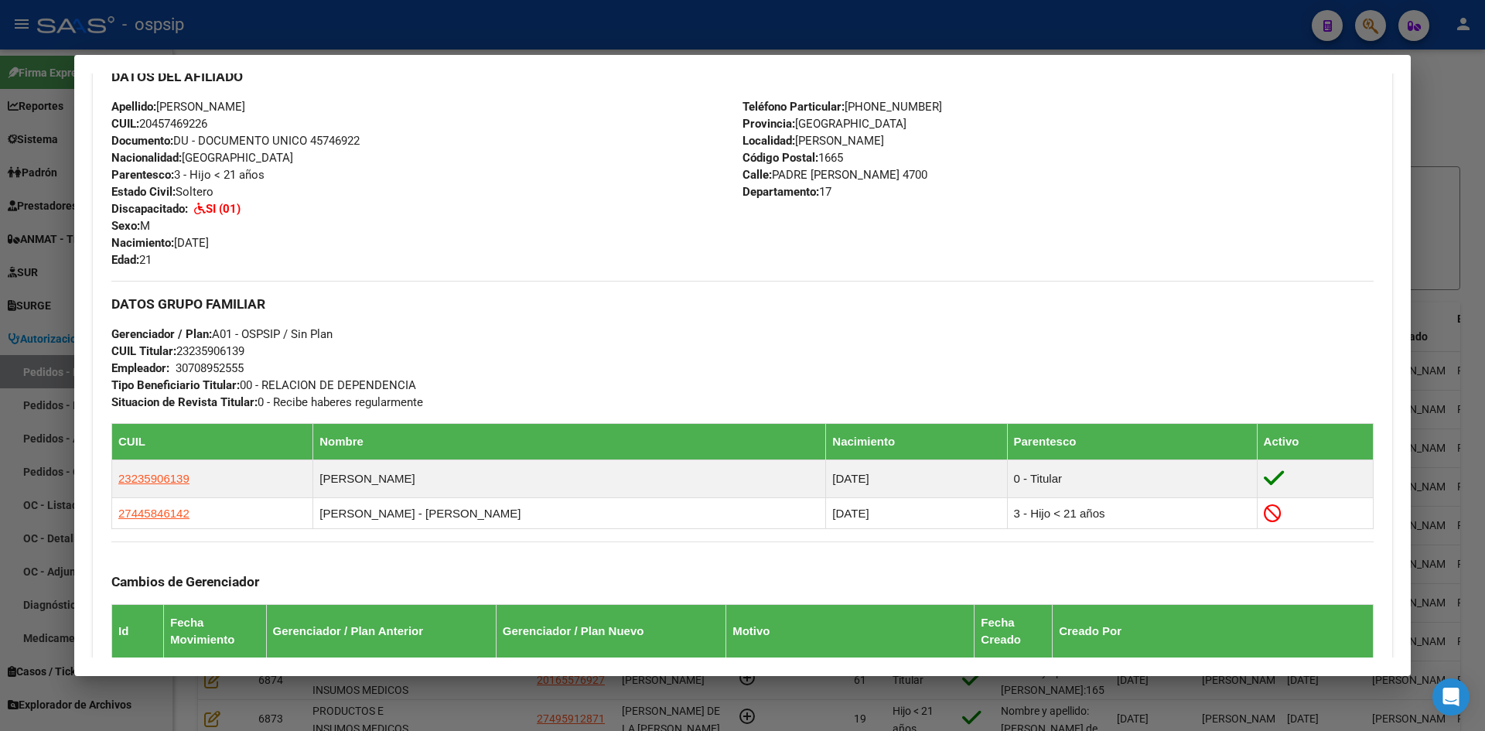
click at [14, 407] on div at bounding box center [742, 365] width 1485 height 731
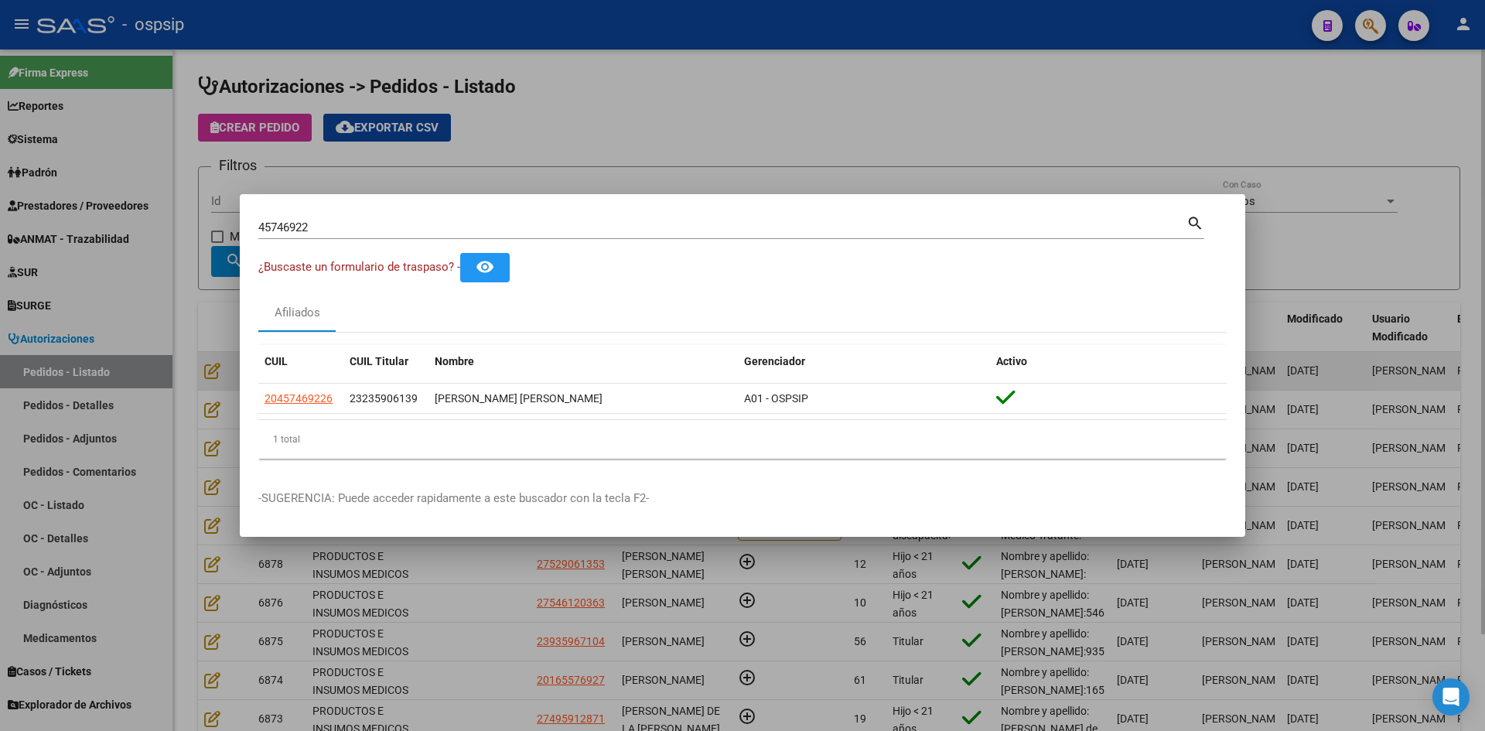
drag, startPoint x: 49, startPoint y: 413, endPoint x: 259, endPoint y: 367, distance: 214.7
click at [53, 413] on div at bounding box center [742, 365] width 1485 height 731
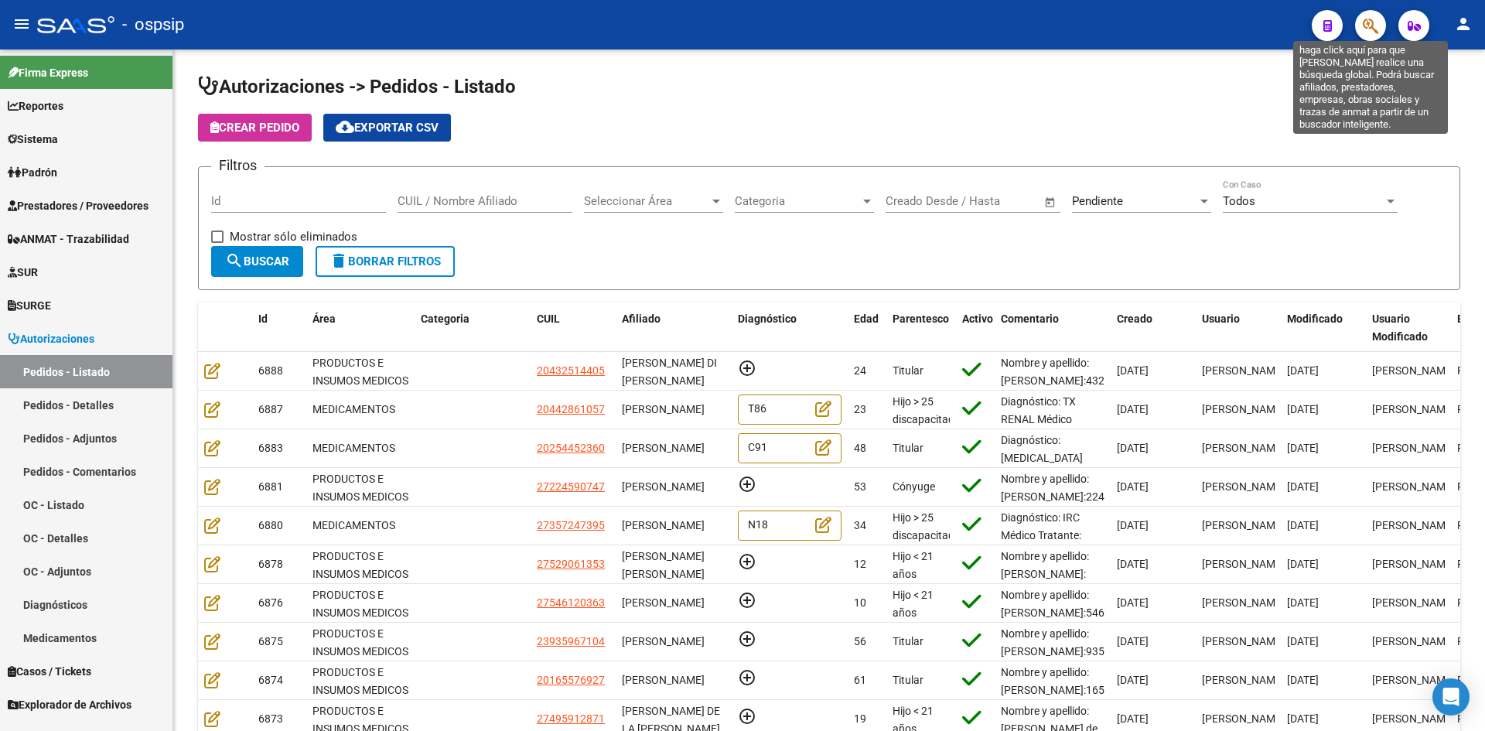
click at [1369, 24] on icon "button" at bounding box center [1370, 26] width 15 height 18
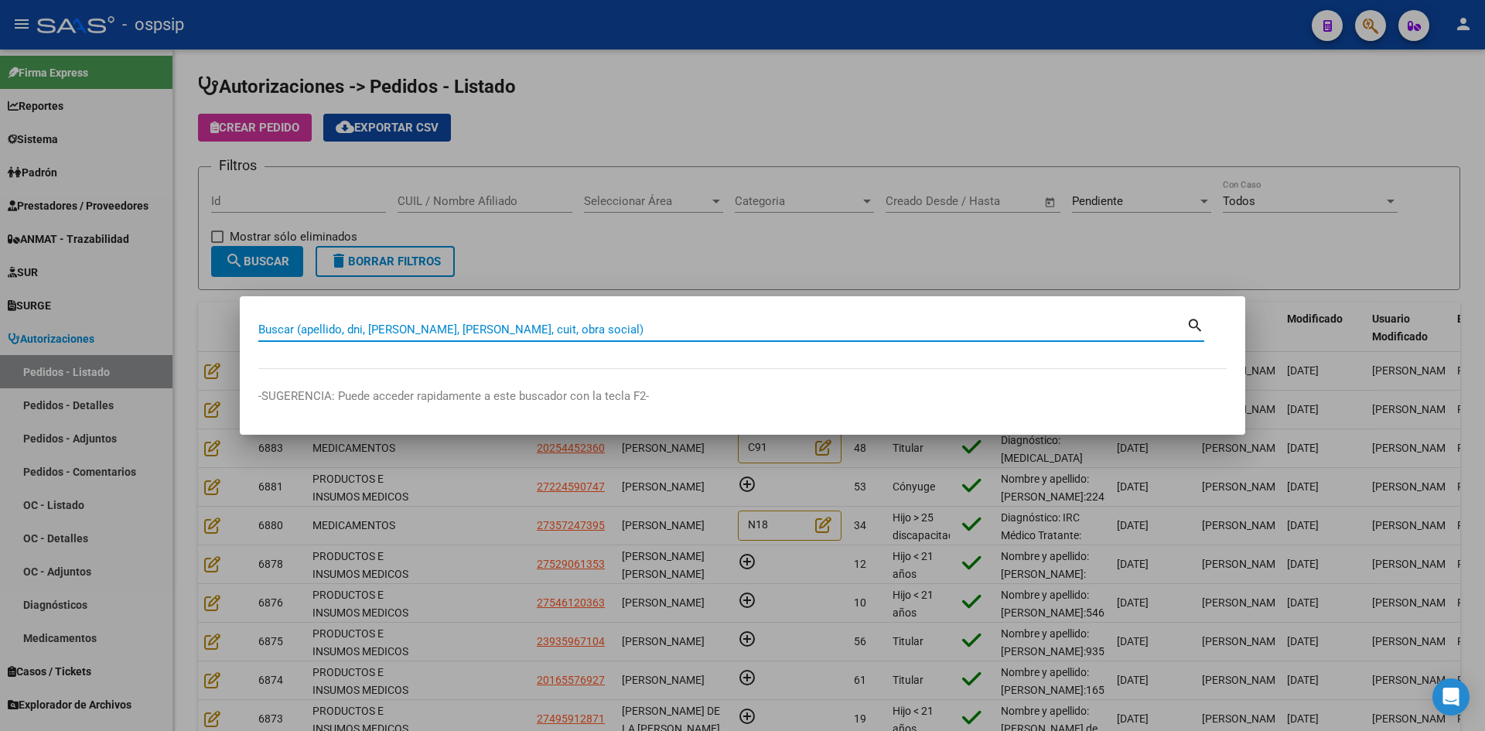
click at [556, 327] on input "Buscar (apellido, dni, [PERSON_NAME], [PERSON_NAME], cuit, obra social)" at bounding box center [722, 329] width 928 height 14
paste input "37674878"
type input "37674878"
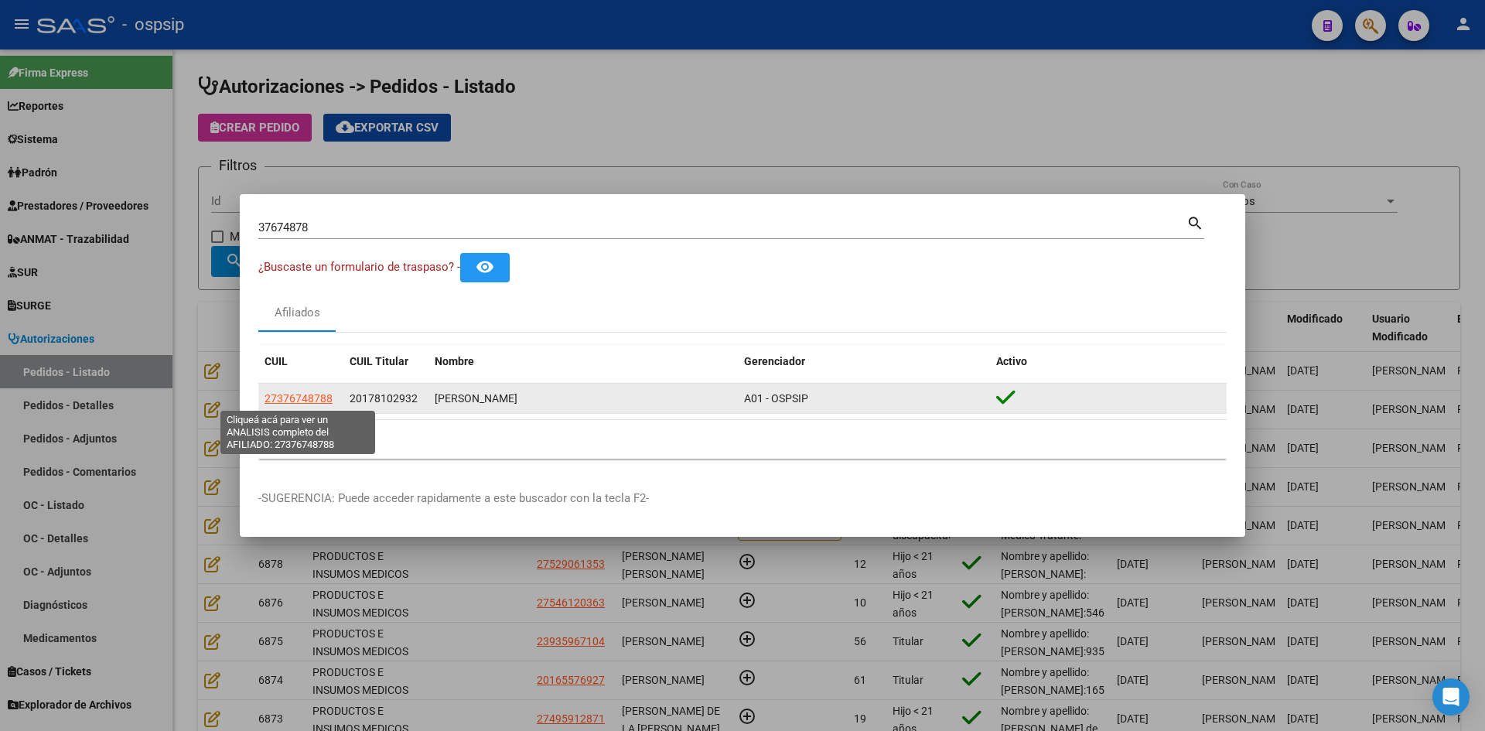
click at [303, 401] on span "27376748788" at bounding box center [298, 398] width 68 height 12
type textarea "27376748788"
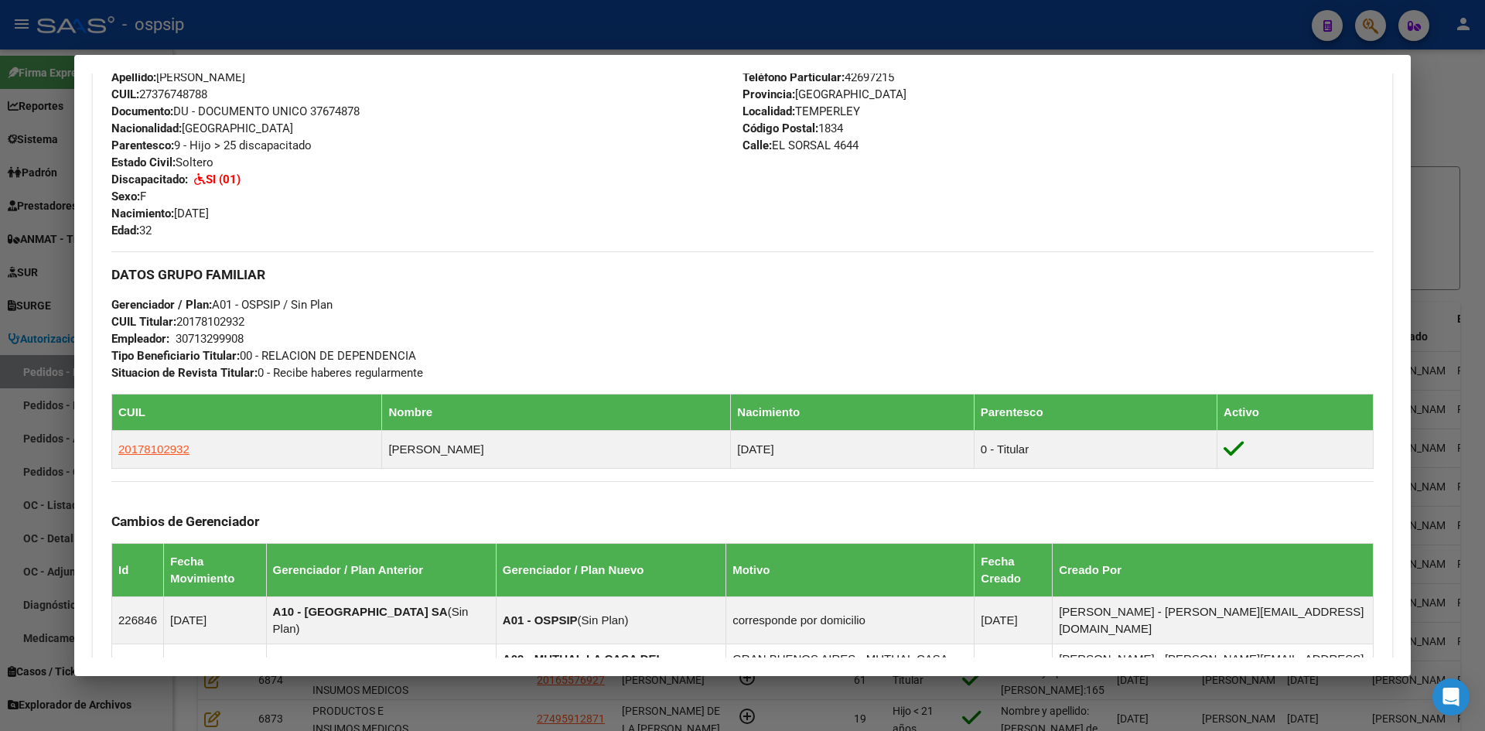
click at [83, 288] on mat-dialog-content "Análisis Afiliado - CUIL: 27376748788 DATOS PADRÓN ÁGIL: [PERSON_NAME] | ACTIVO…" at bounding box center [742, 365] width 1336 height 584
drag, startPoint x: 70, startPoint y: 286, endPoint x: 84, endPoint y: 290, distance: 13.7
click at [70, 285] on div at bounding box center [742, 365] width 1485 height 731
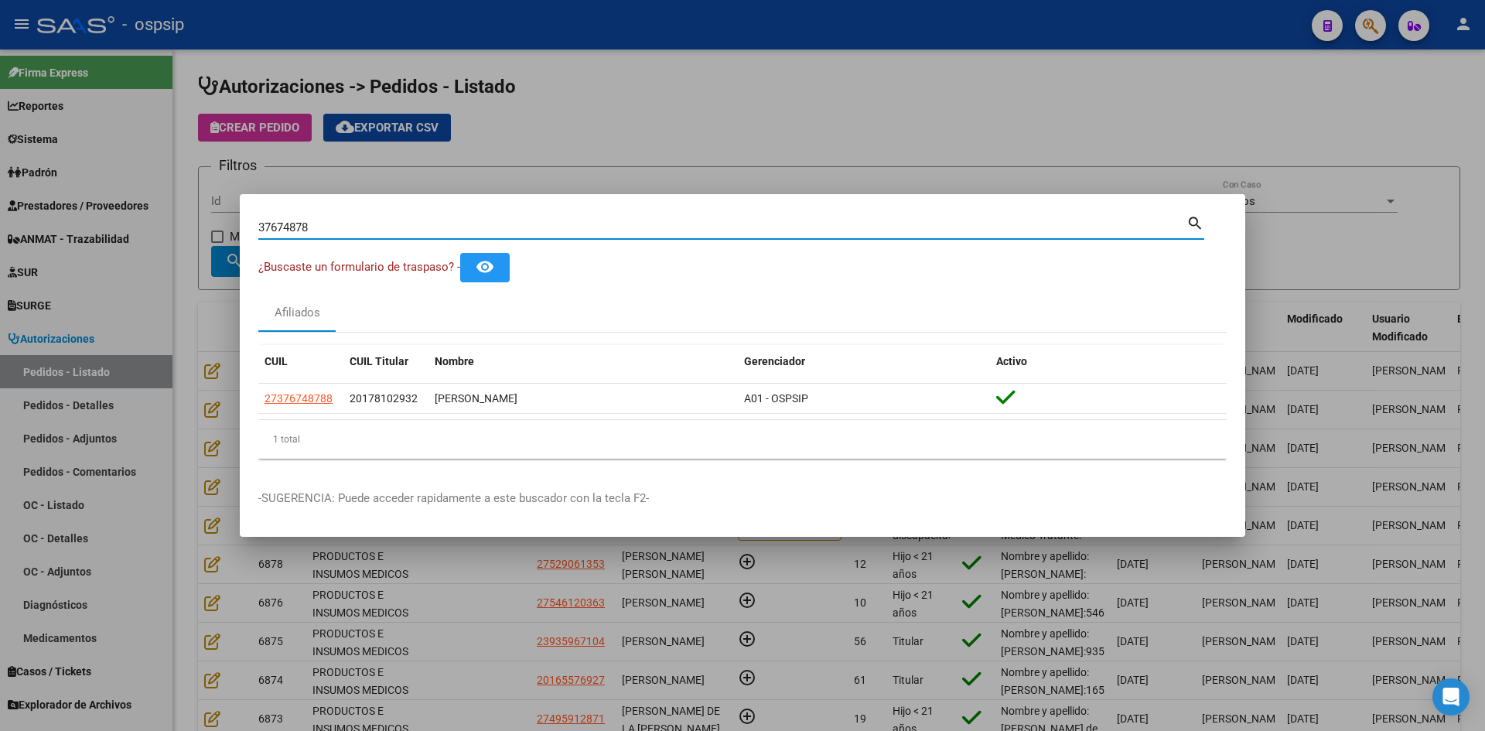
drag, startPoint x: 363, startPoint y: 226, endPoint x: 92, endPoint y: 200, distance: 271.9
click at [92, 200] on div "37674878 Buscar (apellido, dni, cuil, nro traspaso, cuit, obra social) search ¿…" at bounding box center [742, 365] width 1485 height 731
paste input "48967316"
type input "48967316"
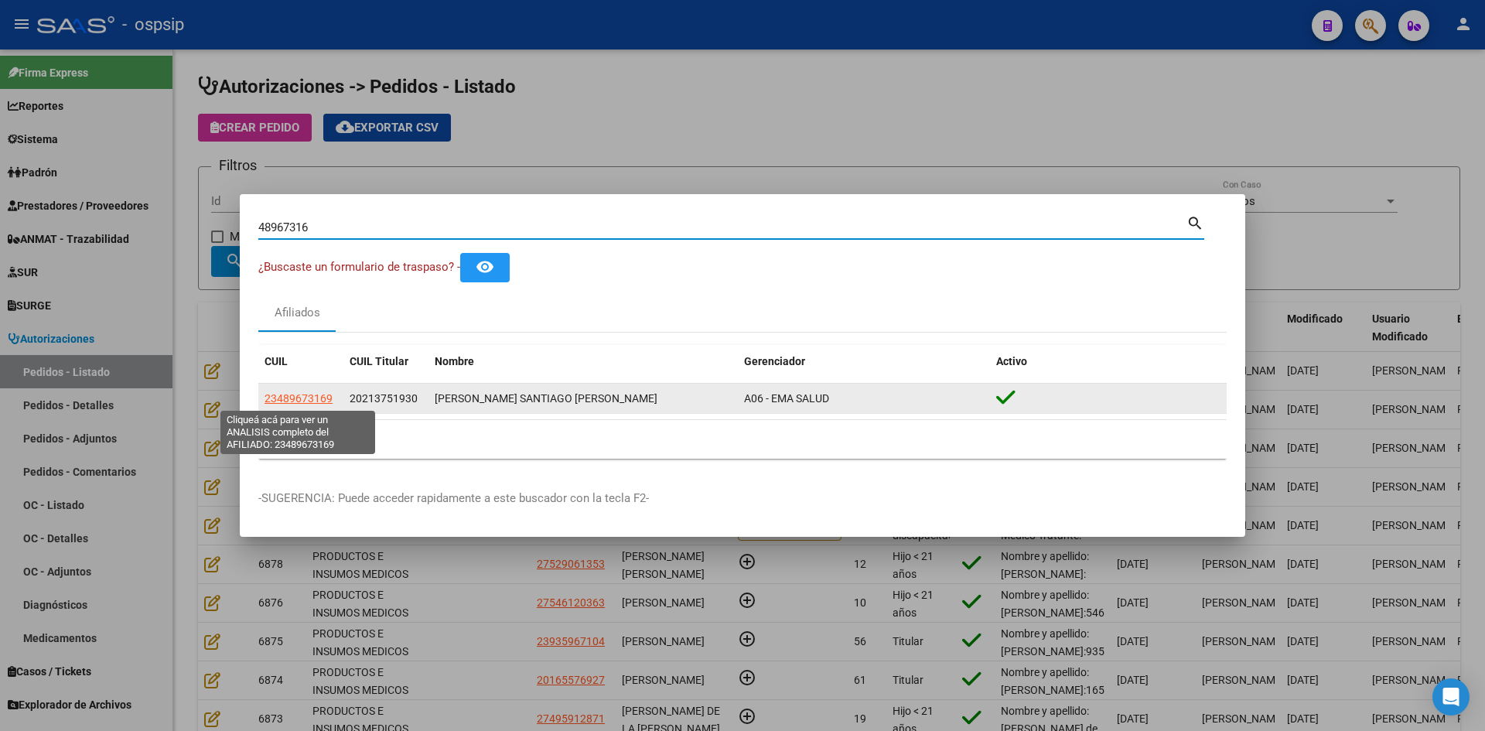
click at [316, 393] on span "23489673169" at bounding box center [298, 398] width 68 height 12
type textarea "23489673169"
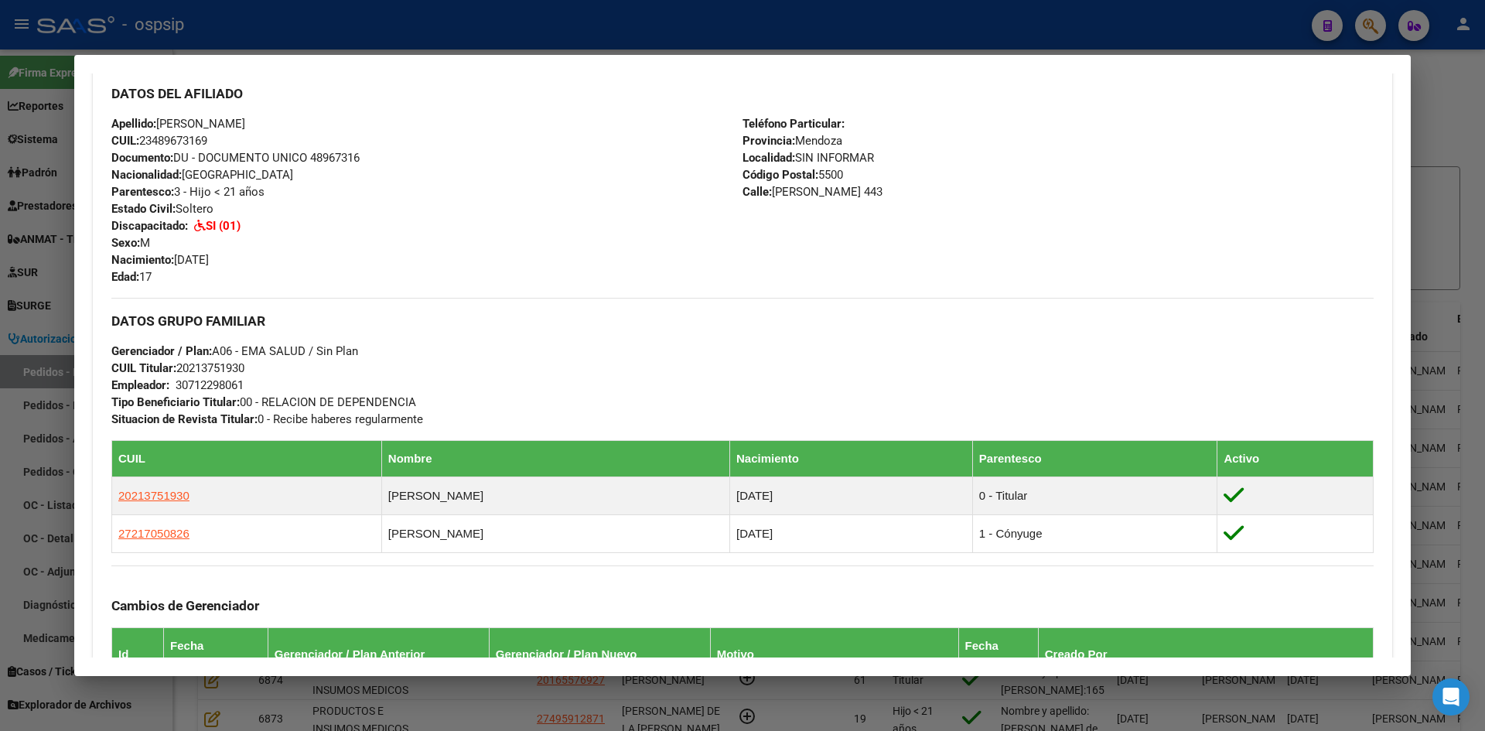
click at [19, 276] on div at bounding box center [742, 365] width 1485 height 731
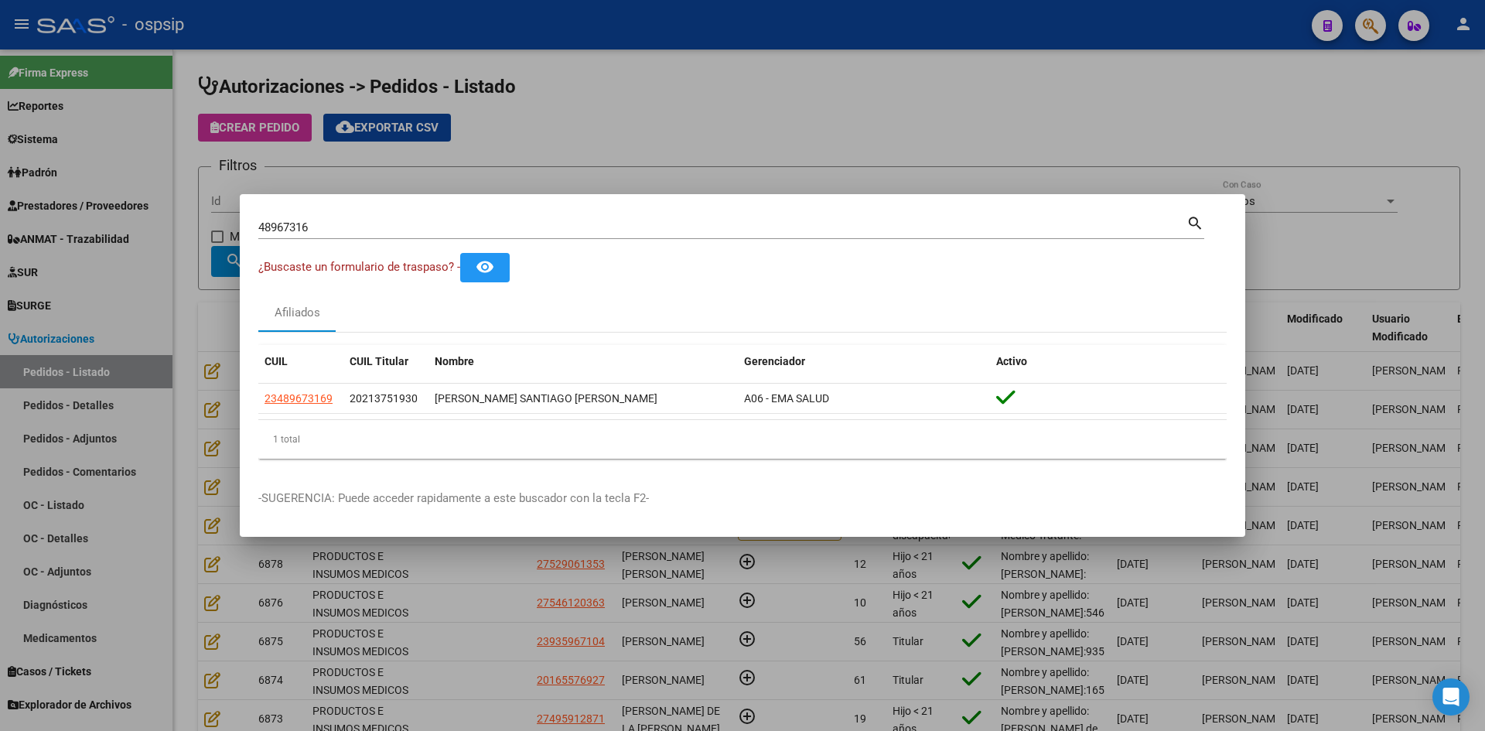
drag, startPoint x: 312, startPoint y: 227, endPoint x: 96, endPoint y: 193, distance: 218.3
click at [97, 194] on div "48967316 Buscar (apellido, dni, cuil, nro traspaso, cuit, obra social) search ¿…" at bounding box center [742, 365] width 1485 height 731
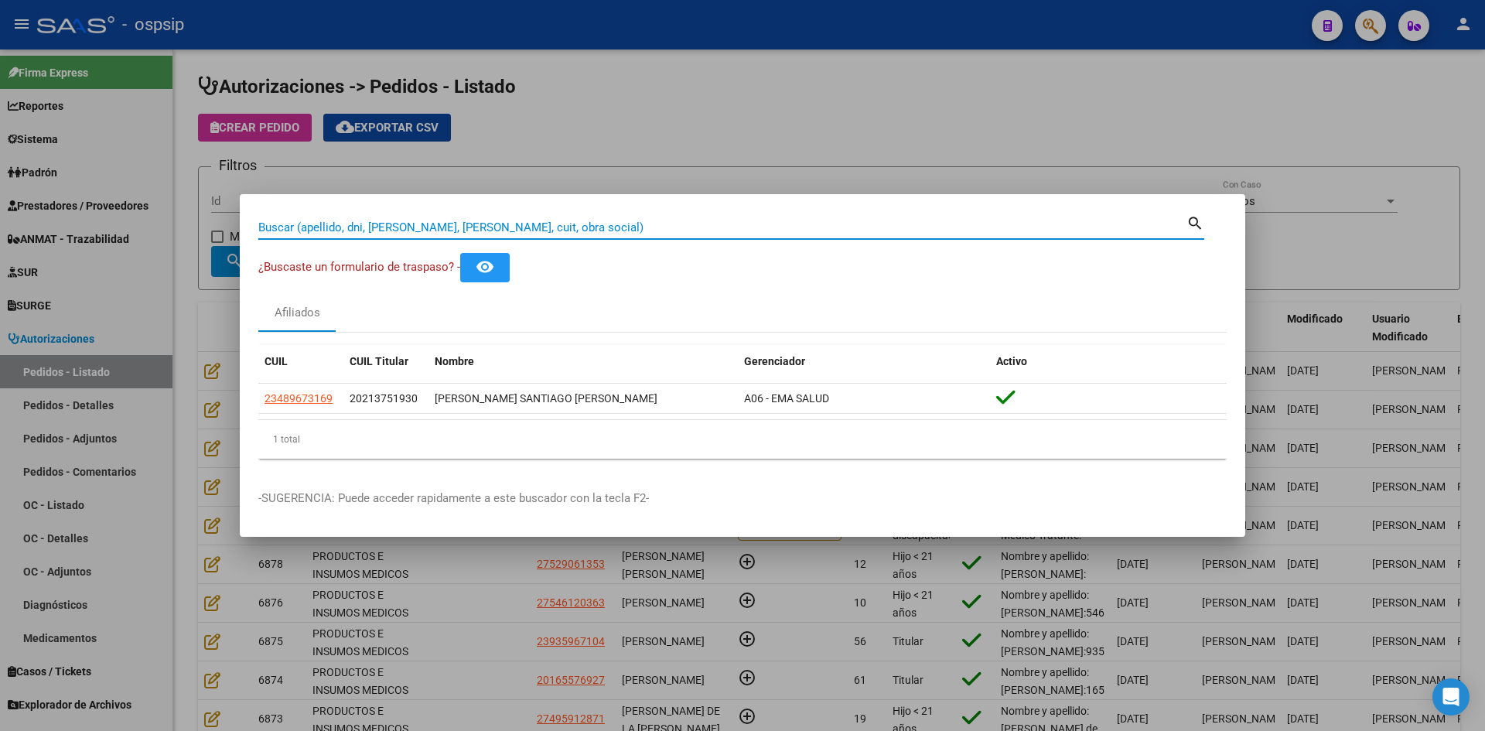
paste input "58041484"
type input "58041484"
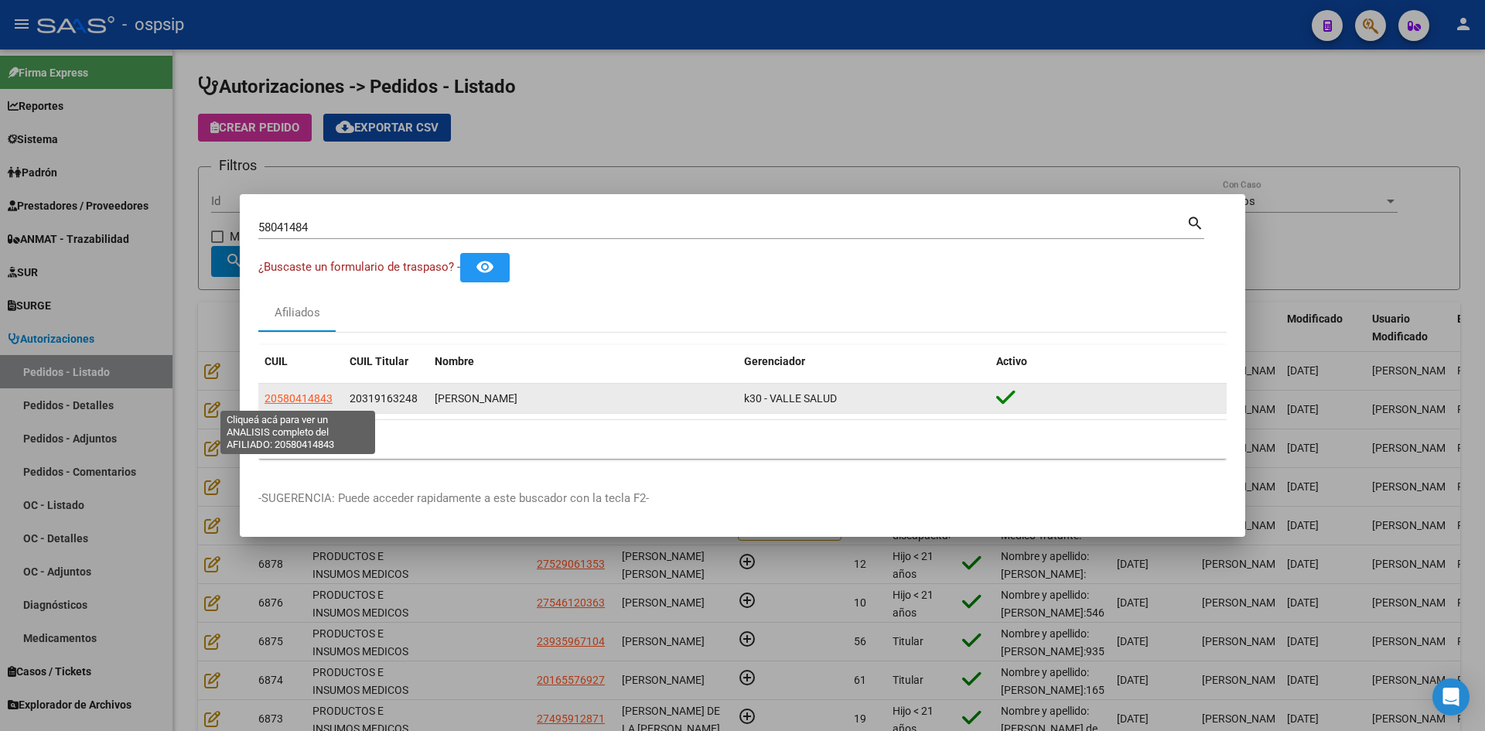
click at [292, 400] on span "20580414843" at bounding box center [298, 398] width 68 height 12
type textarea "20580414843"
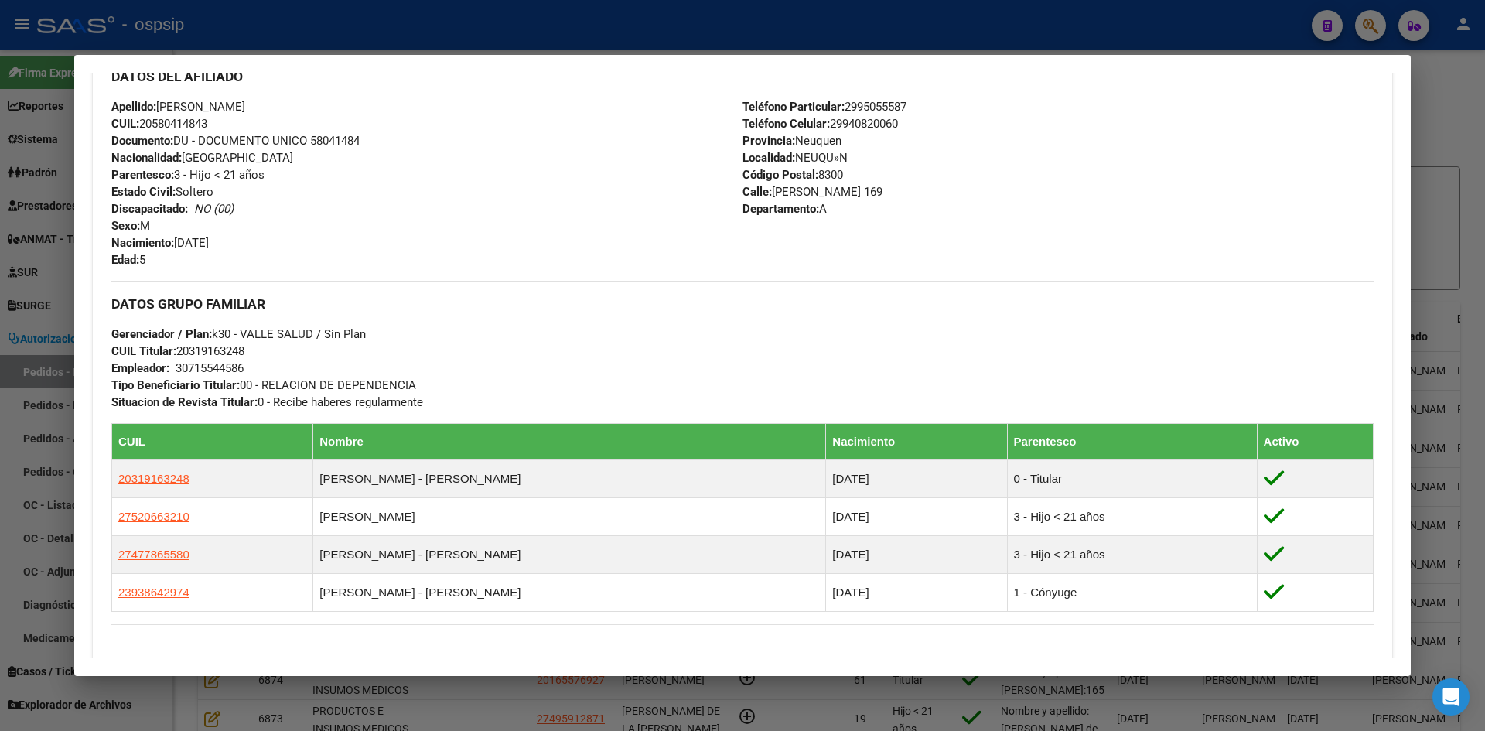
click at [10, 268] on div at bounding box center [742, 365] width 1485 height 731
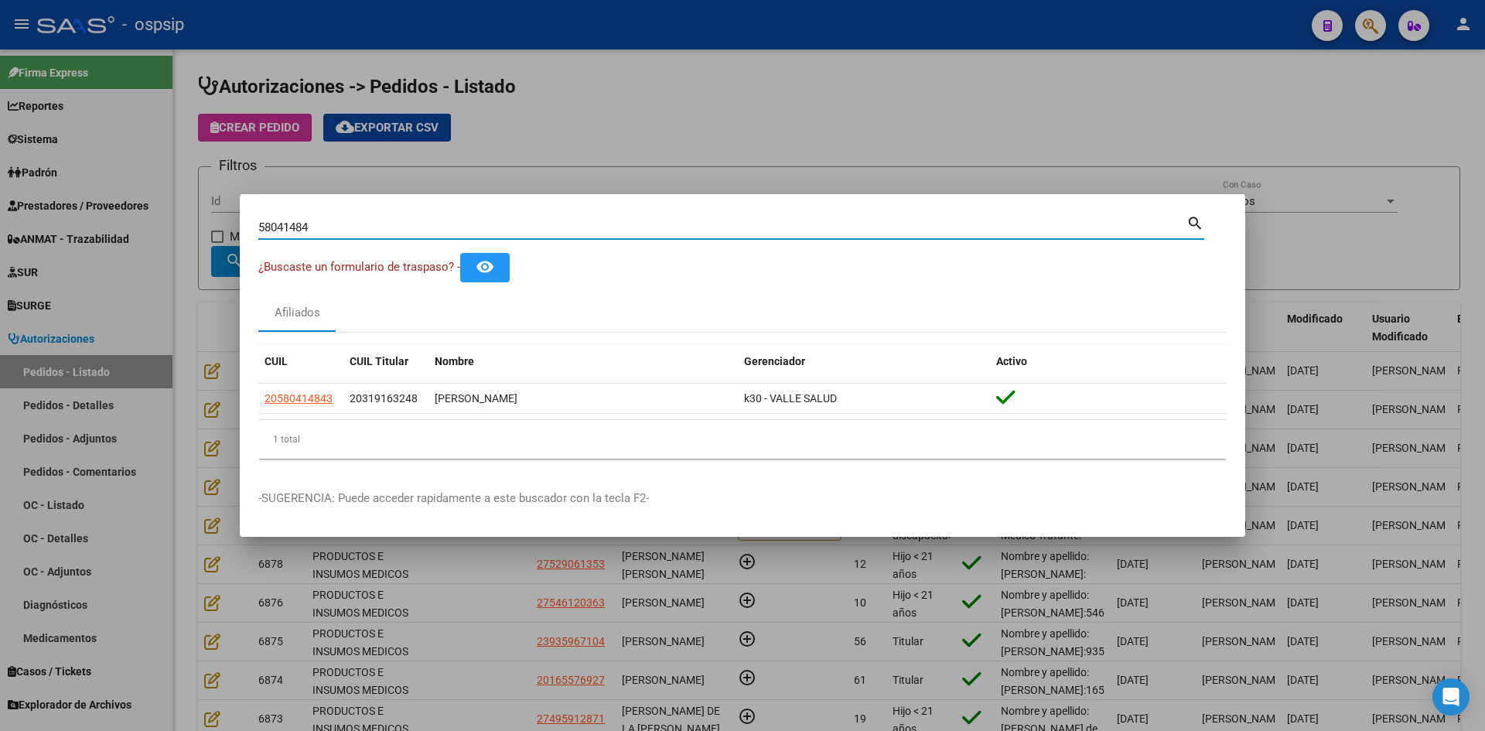
drag, startPoint x: 356, startPoint y: 231, endPoint x: 73, endPoint y: 193, distance: 285.7
click at [74, 193] on div "58041484 Buscar (apellido, dni, cuil, nro traspaso, cuit, obra social) search ¿…" at bounding box center [742, 365] width 1485 height 731
paste input "52906135"
type input "52906135"
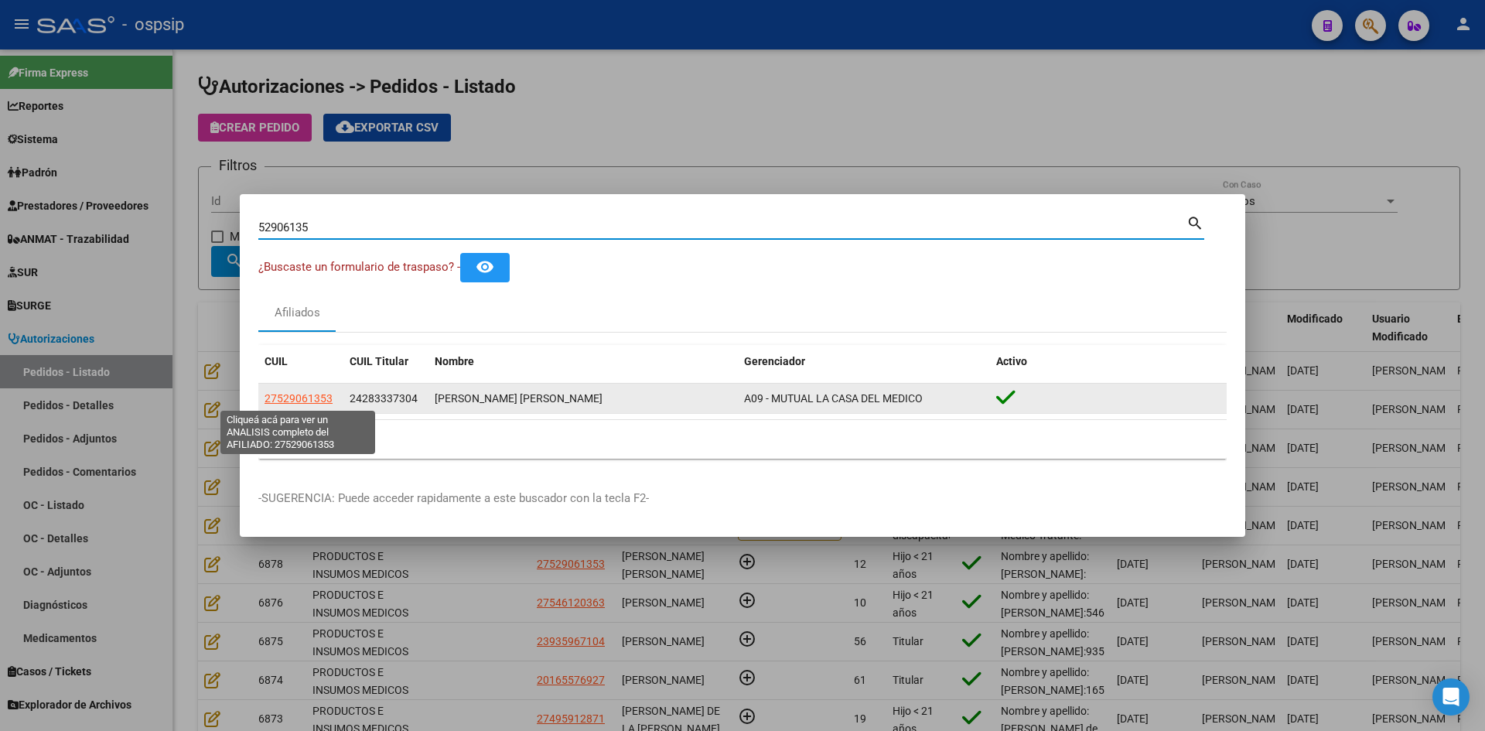
click at [326, 401] on span "27529061353" at bounding box center [298, 398] width 68 height 12
type textarea "27529061353"
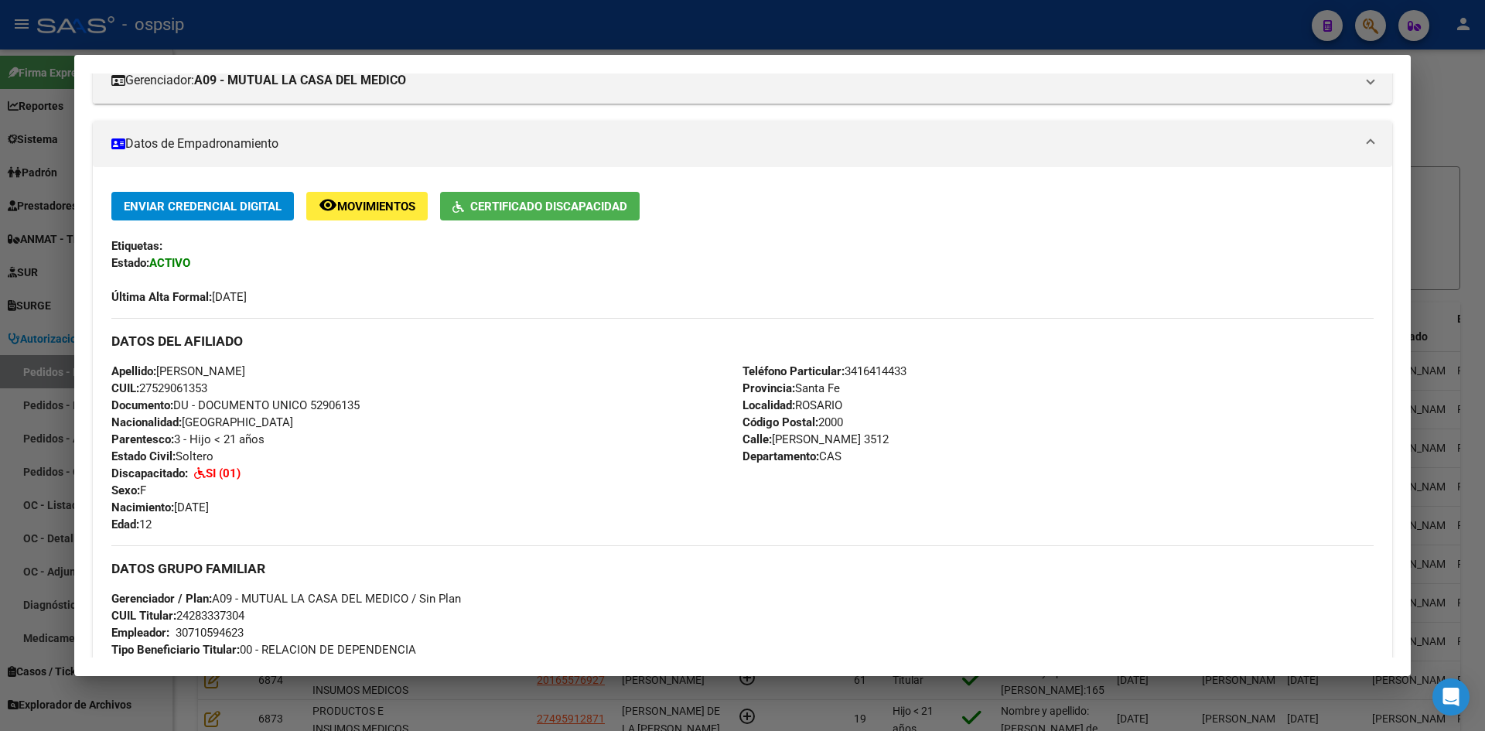
scroll to position [258, 0]
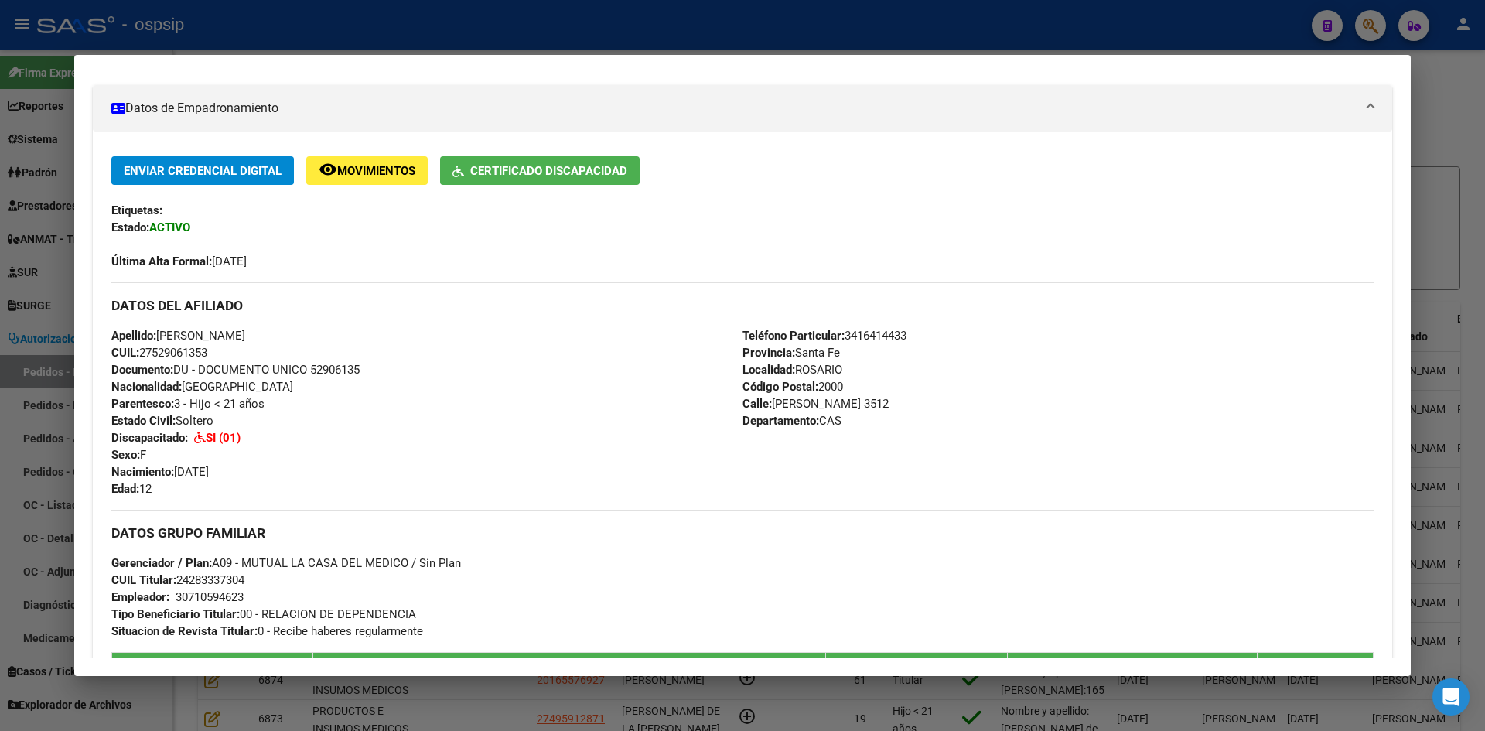
drag, startPoint x: 50, startPoint y: 288, endPoint x: 230, endPoint y: 284, distance: 179.5
click at [51, 288] on div at bounding box center [742, 365] width 1485 height 731
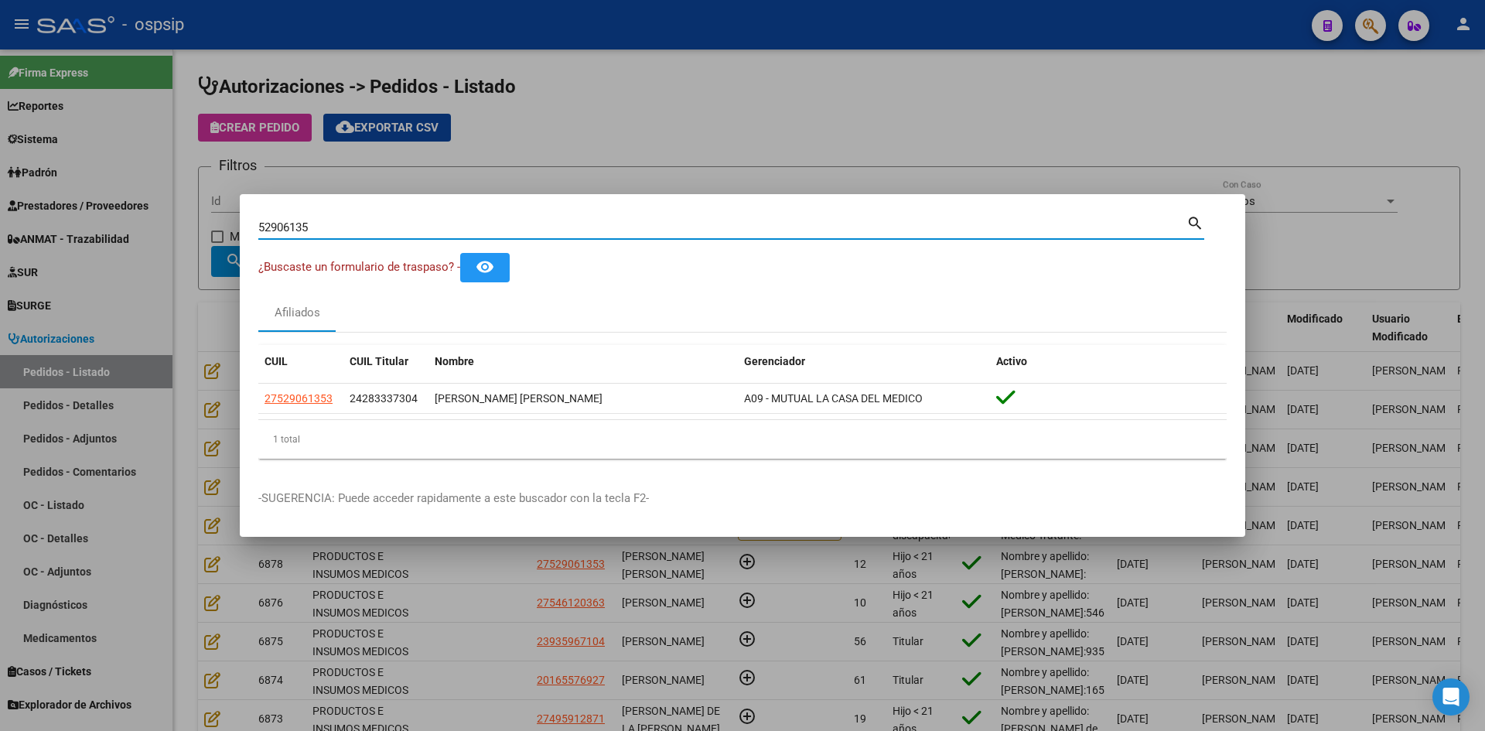
drag, startPoint x: 338, startPoint y: 224, endPoint x: 131, endPoint y: 203, distance: 207.5
click at [149, 208] on div "52906135 Buscar (apellido, dni, cuil, nro traspaso, cuit, obra social) search ¿…" at bounding box center [742, 365] width 1485 height 731
paste input "48857706"
type input "48857706"
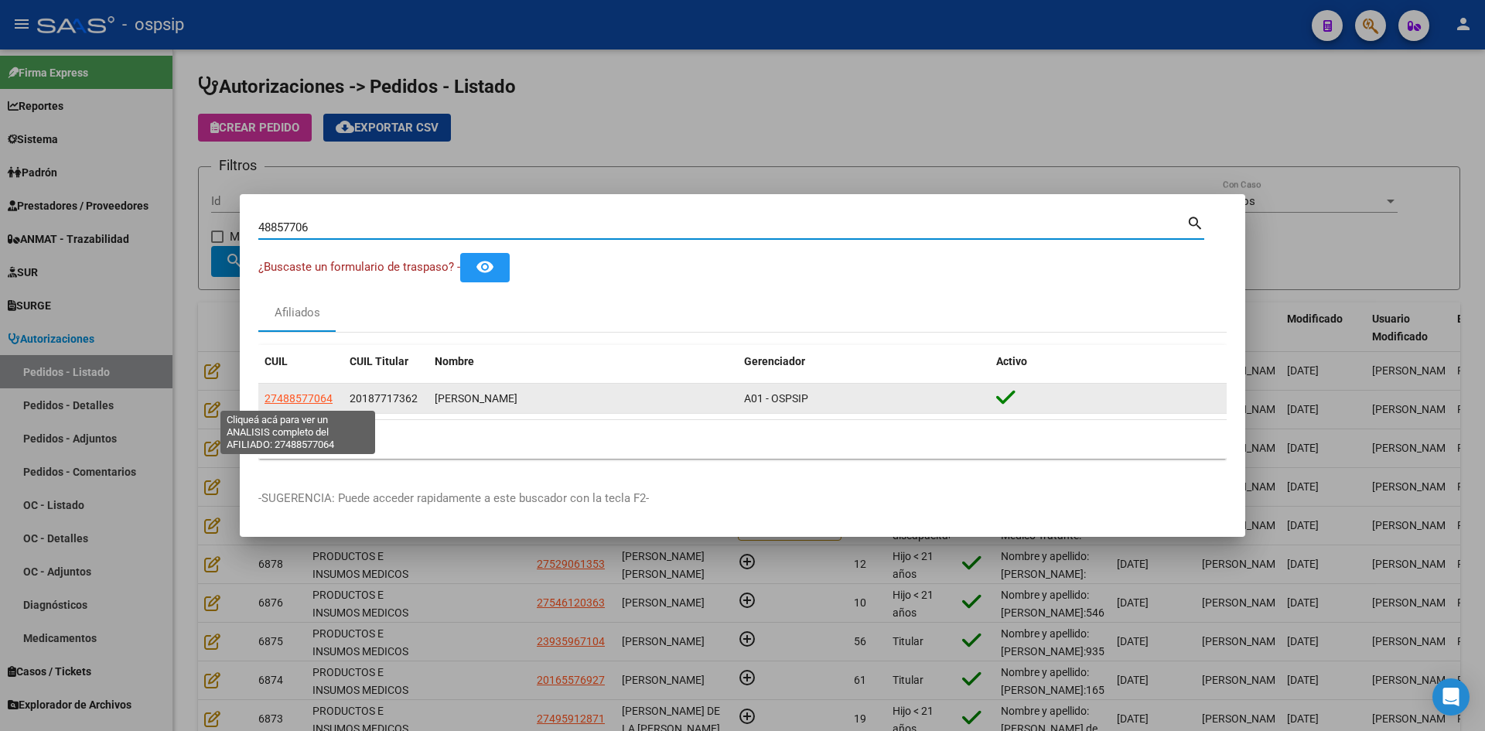
click at [277, 397] on span "27488577064" at bounding box center [298, 398] width 68 height 12
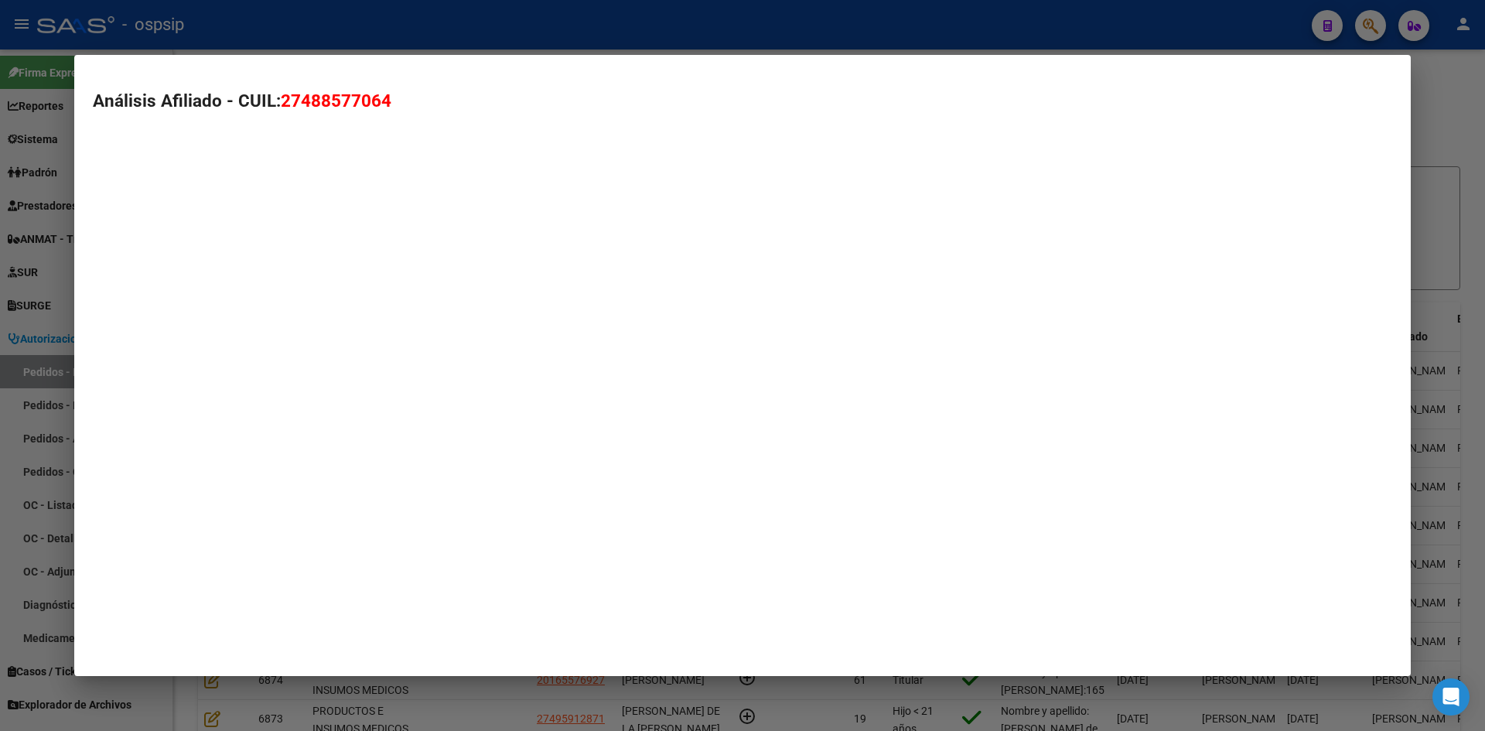
type textarea "27488577064"
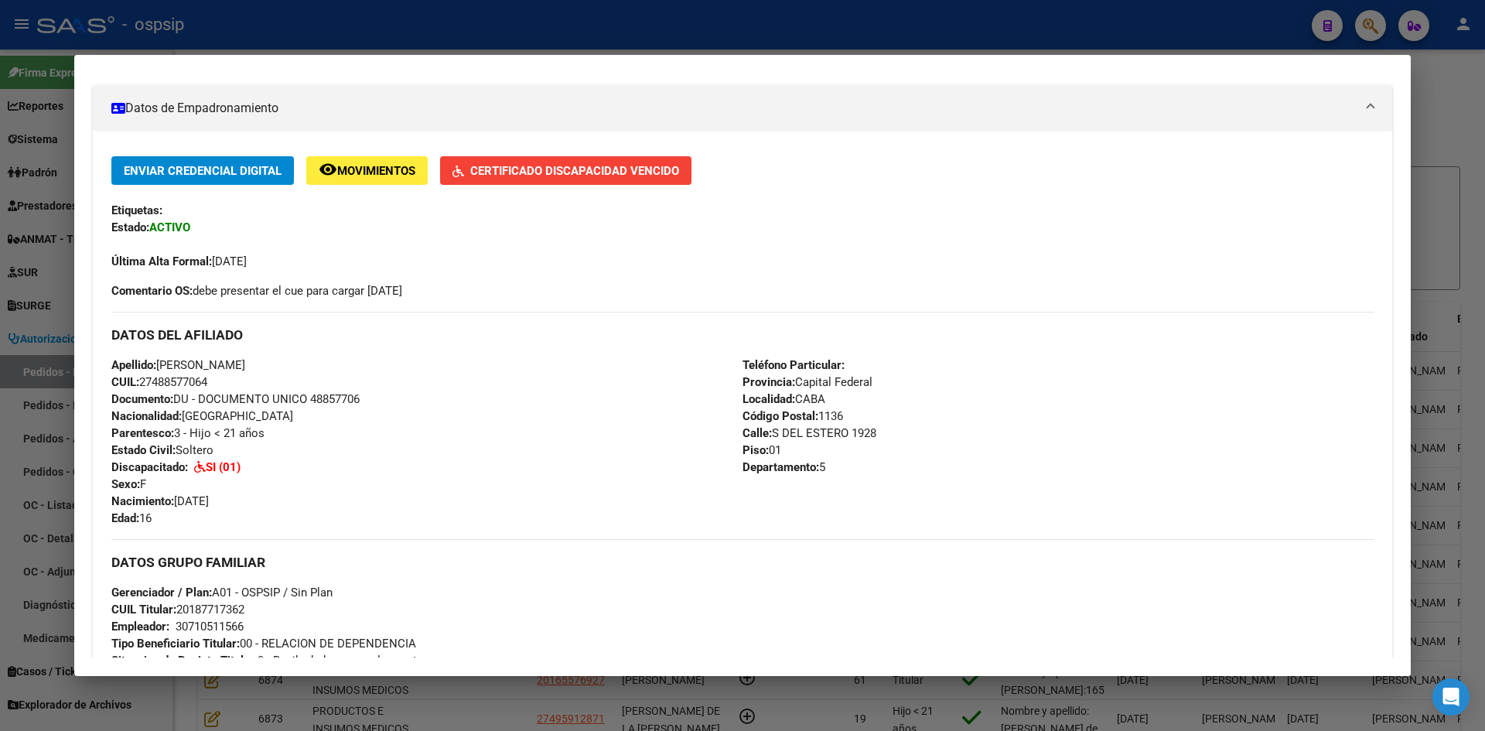
click at [43, 130] on div at bounding box center [742, 365] width 1485 height 731
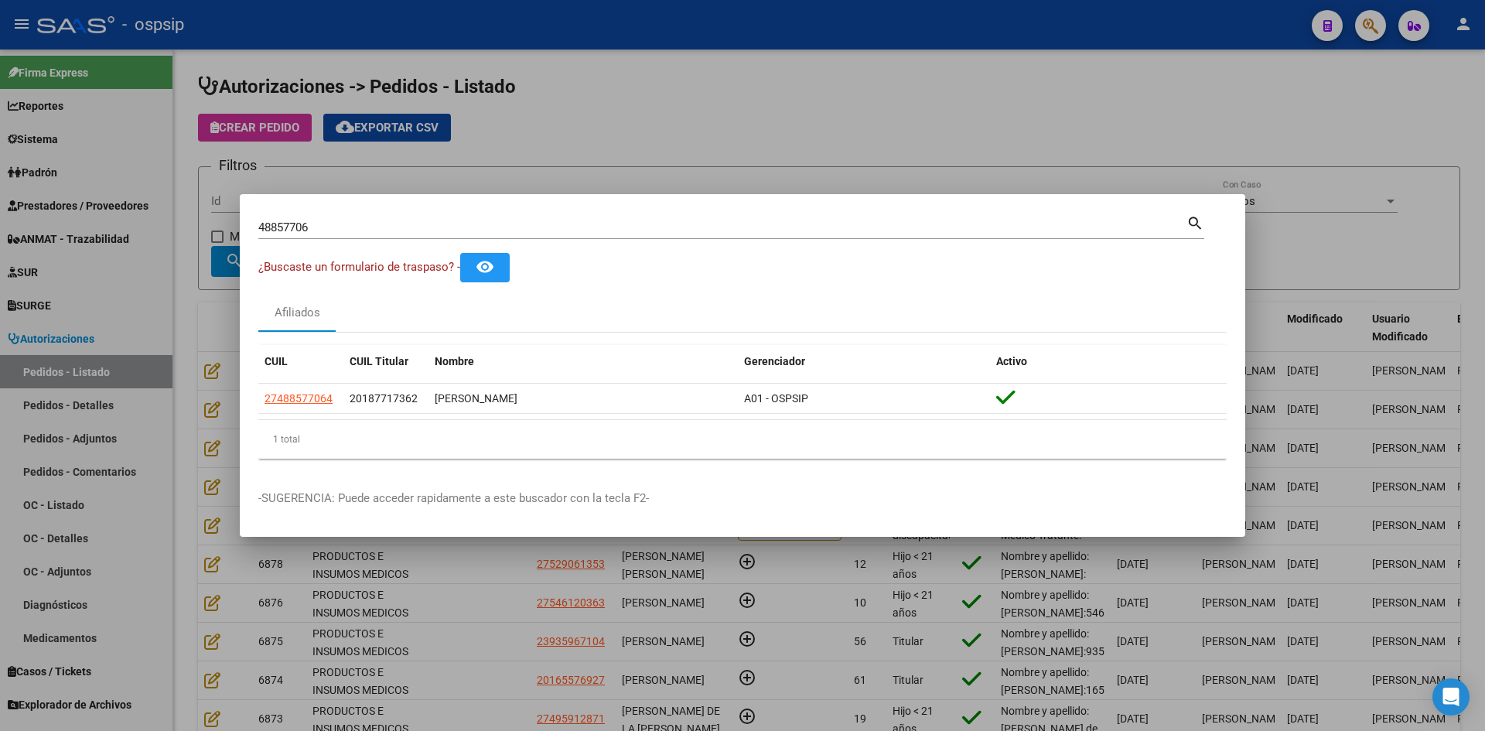
click at [196, 212] on div at bounding box center [742, 365] width 1485 height 731
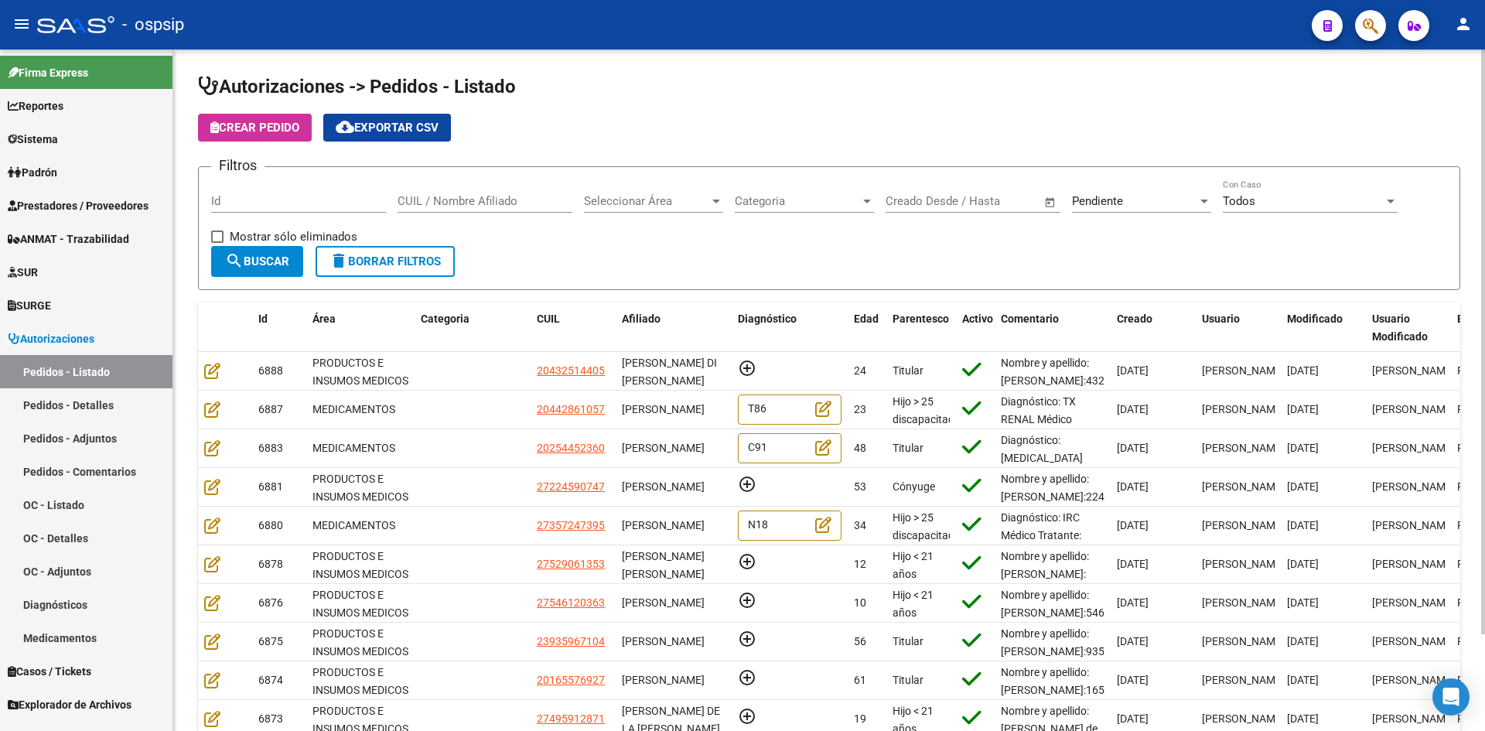
click at [669, 204] on span "Seleccionar Área" at bounding box center [646, 201] width 125 height 14
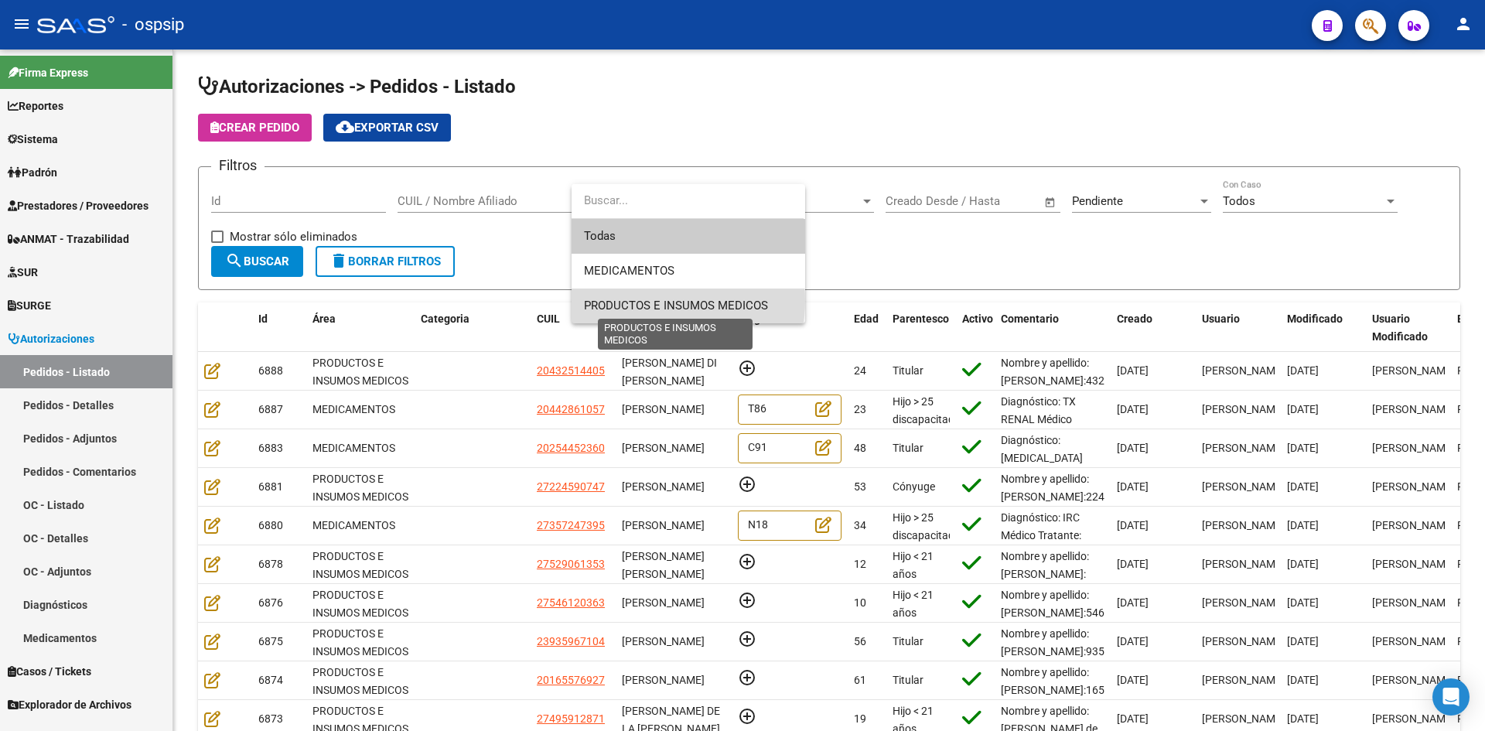
click at [643, 301] on span "PRODUCTOS E INSUMOS MEDICOS" at bounding box center [676, 306] width 184 height 14
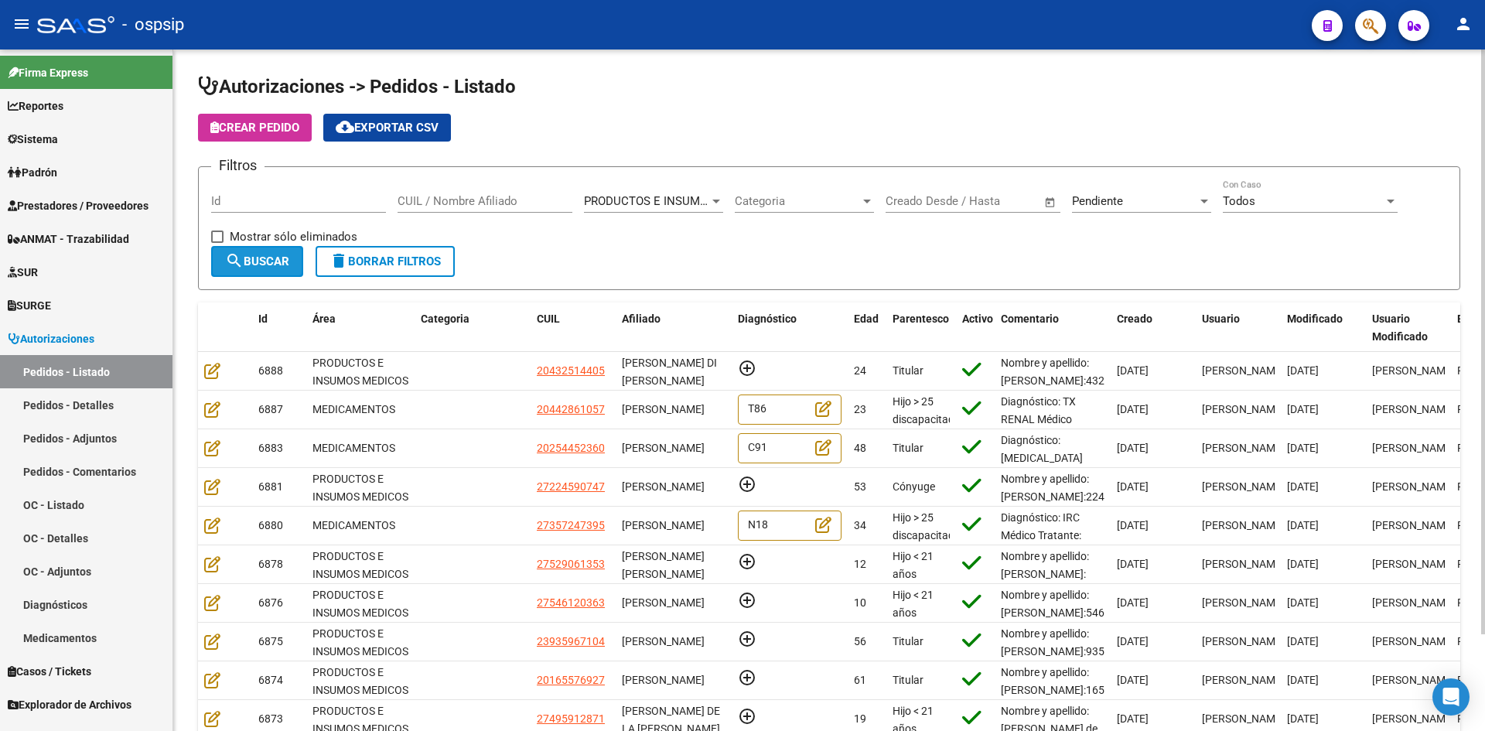
click at [283, 261] on span "search Buscar" at bounding box center [257, 261] width 64 height 14
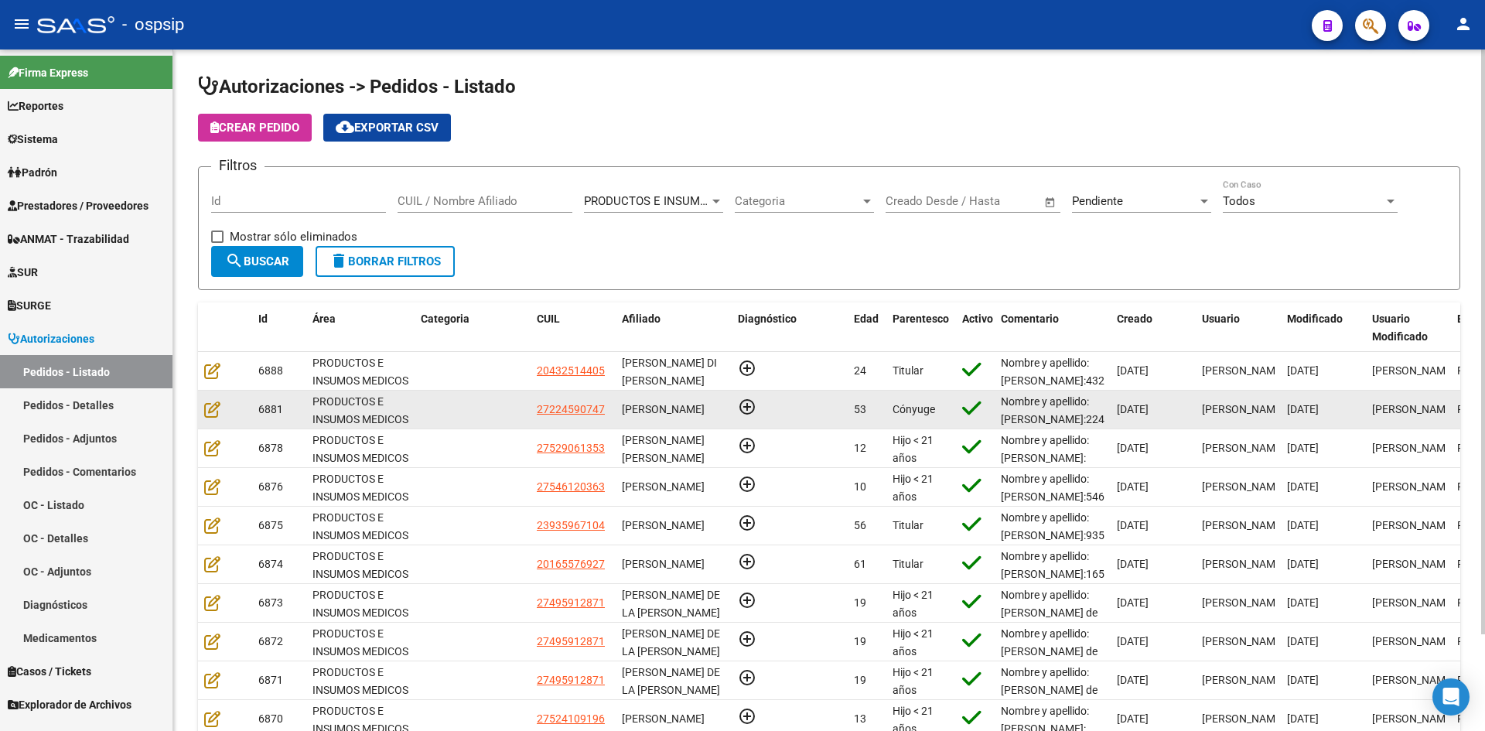
scroll to position [113, 0]
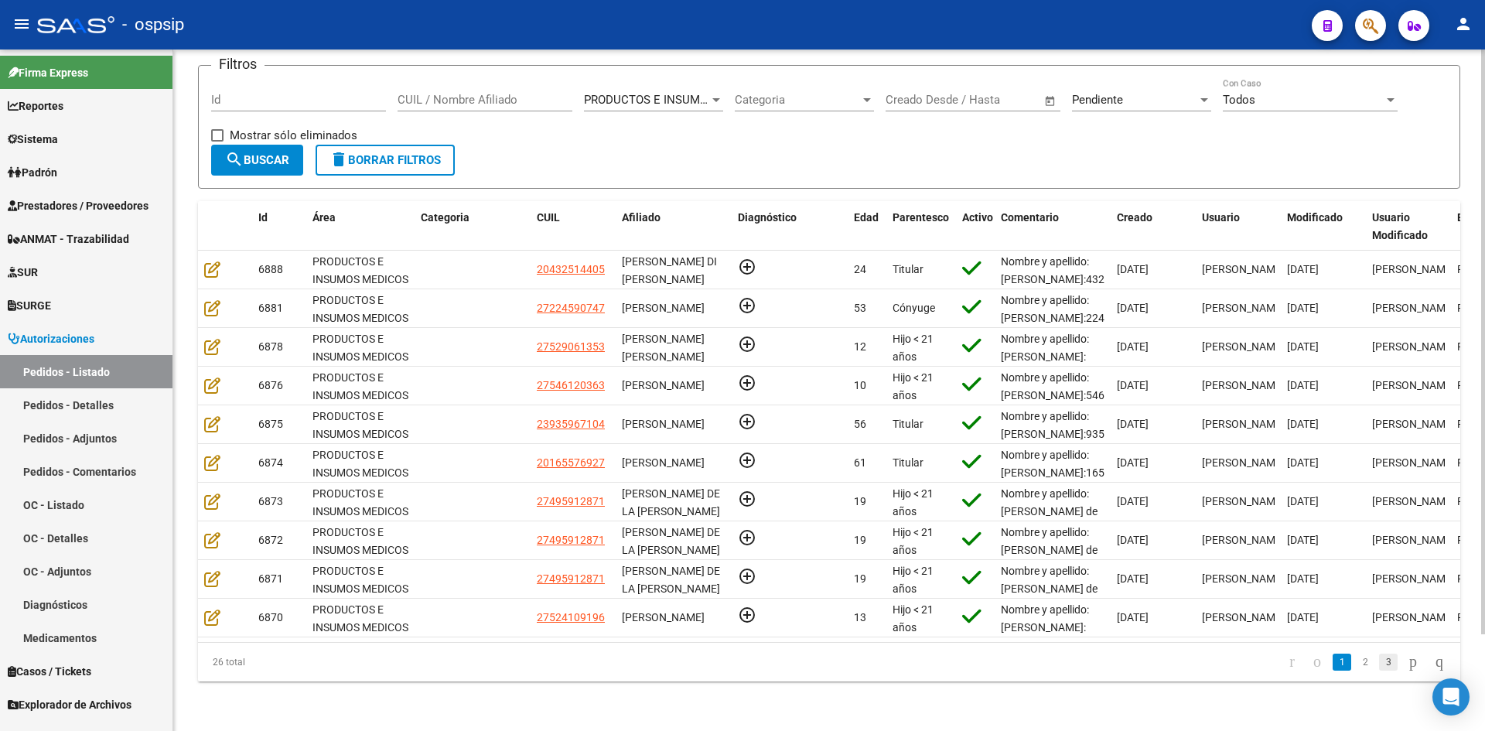
click at [1379, 660] on link "3" at bounding box center [1388, 661] width 19 height 17
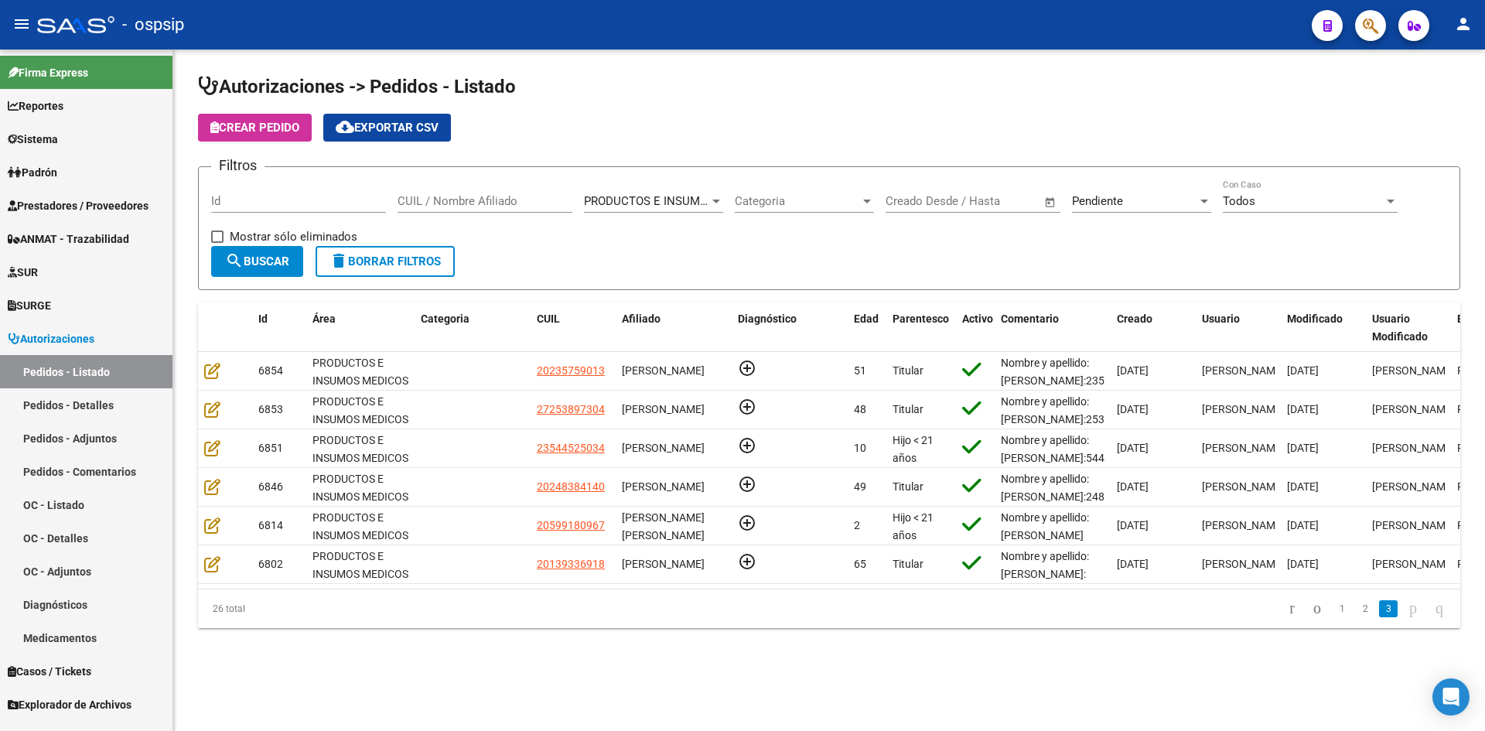
scroll to position [0, 0]
click at [1356, 617] on link "2" at bounding box center [1365, 608] width 19 height 17
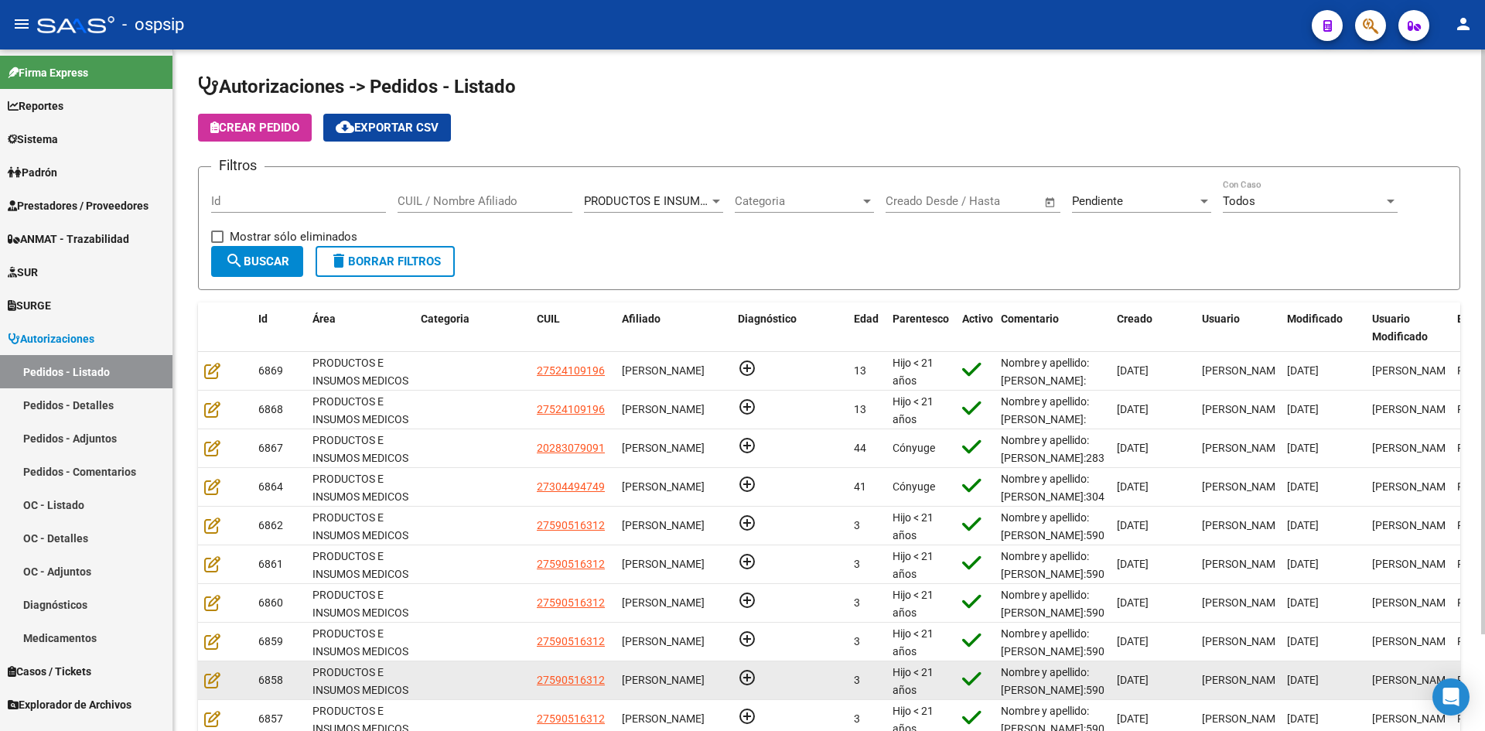
scroll to position [113, 0]
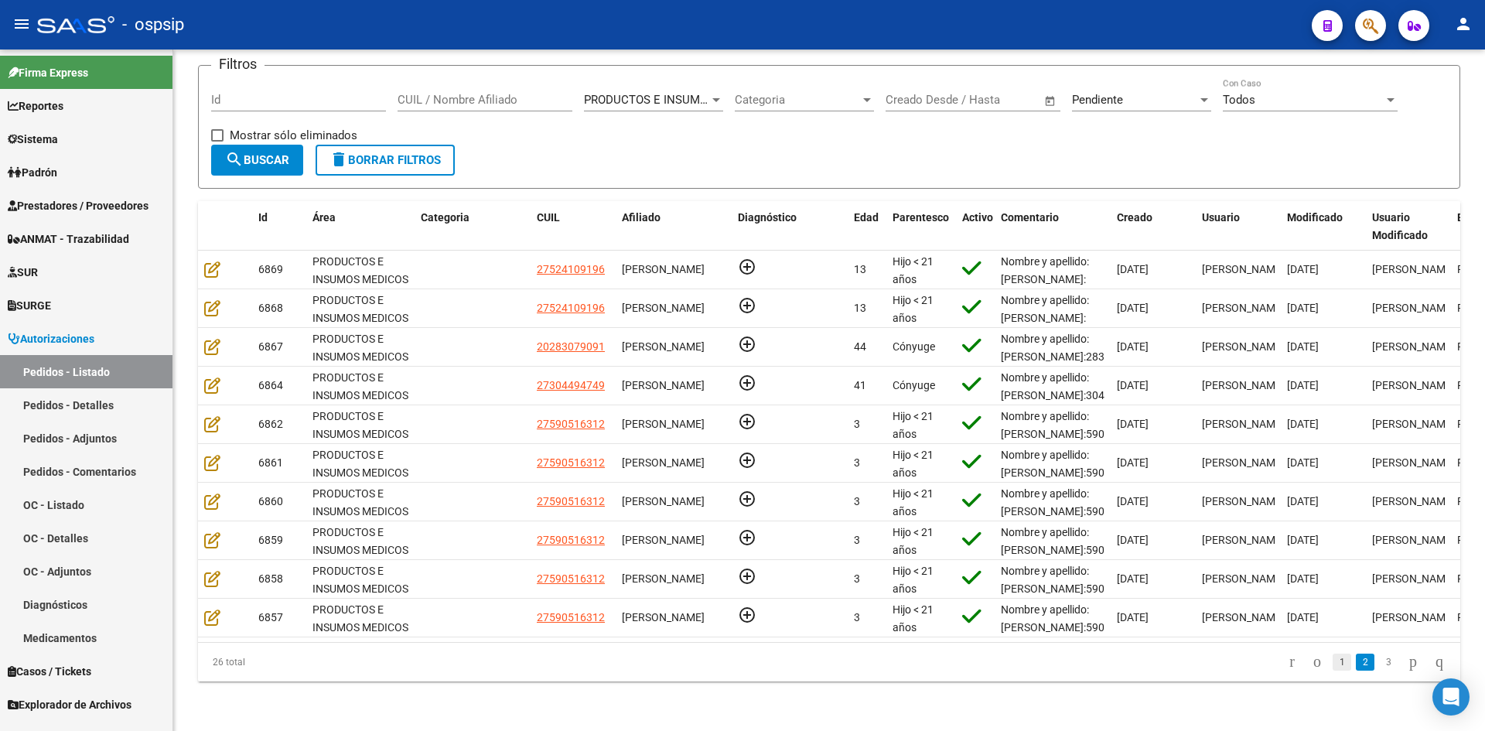
click at [1333, 663] on link "1" at bounding box center [1342, 661] width 19 height 17
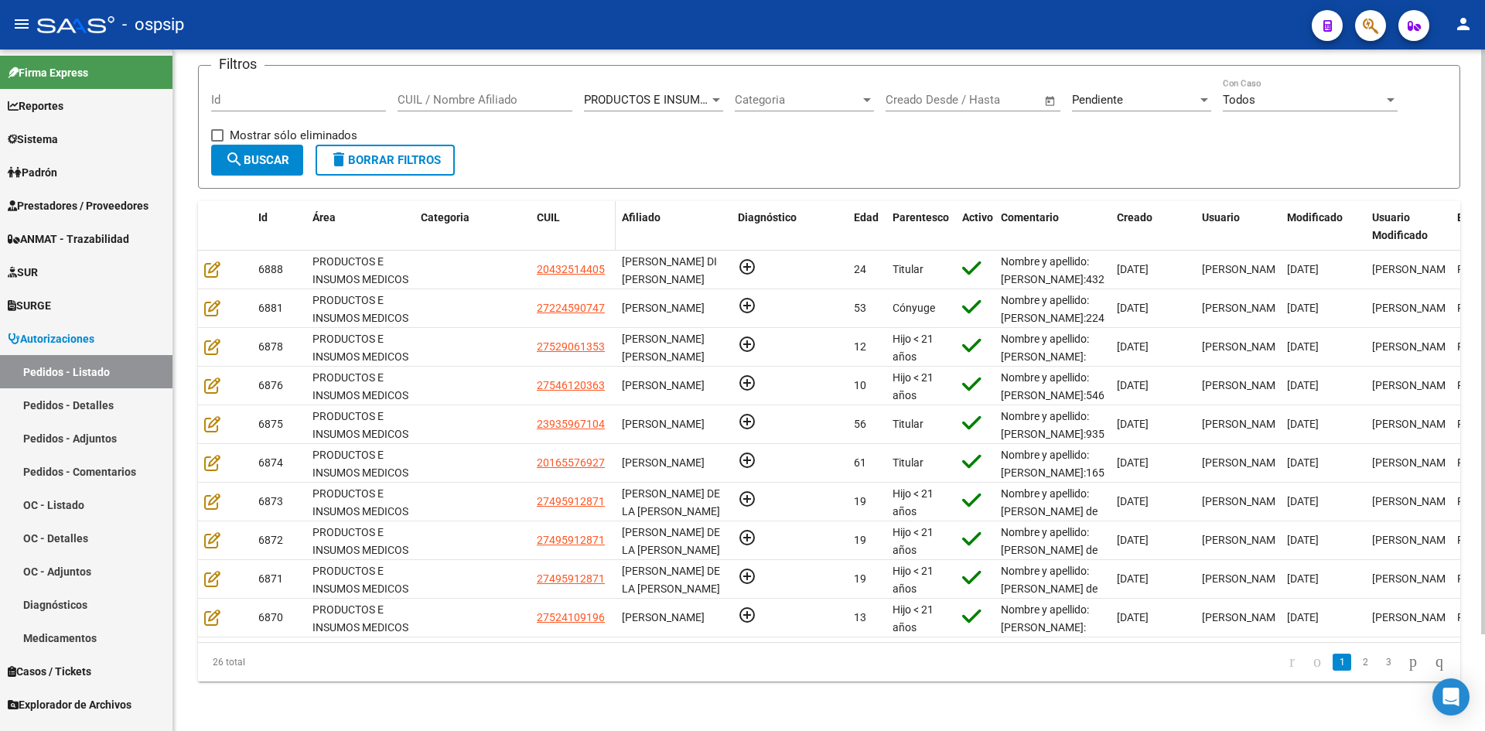
scroll to position [0, 0]
